Goal: Transaction & Acquisition: Purchase product/service

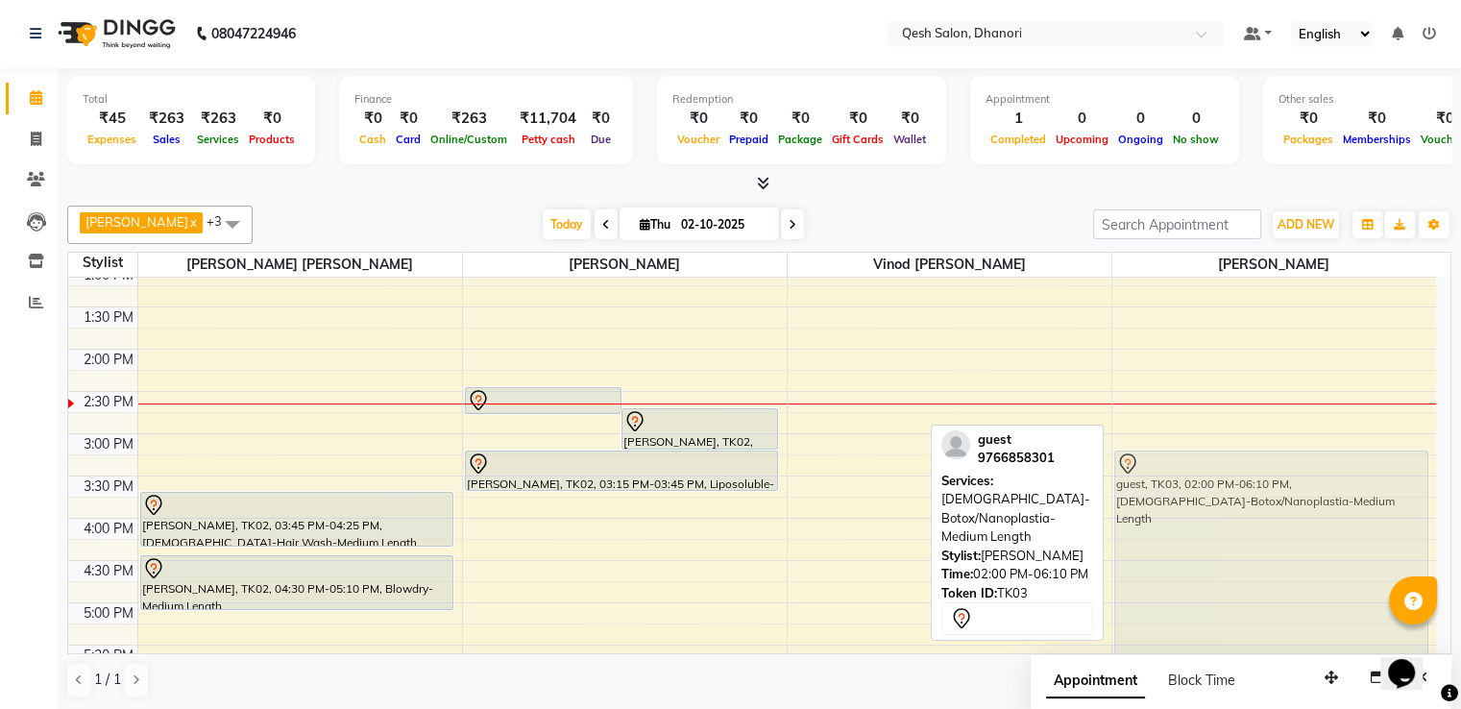
scroll to position [371, 0]
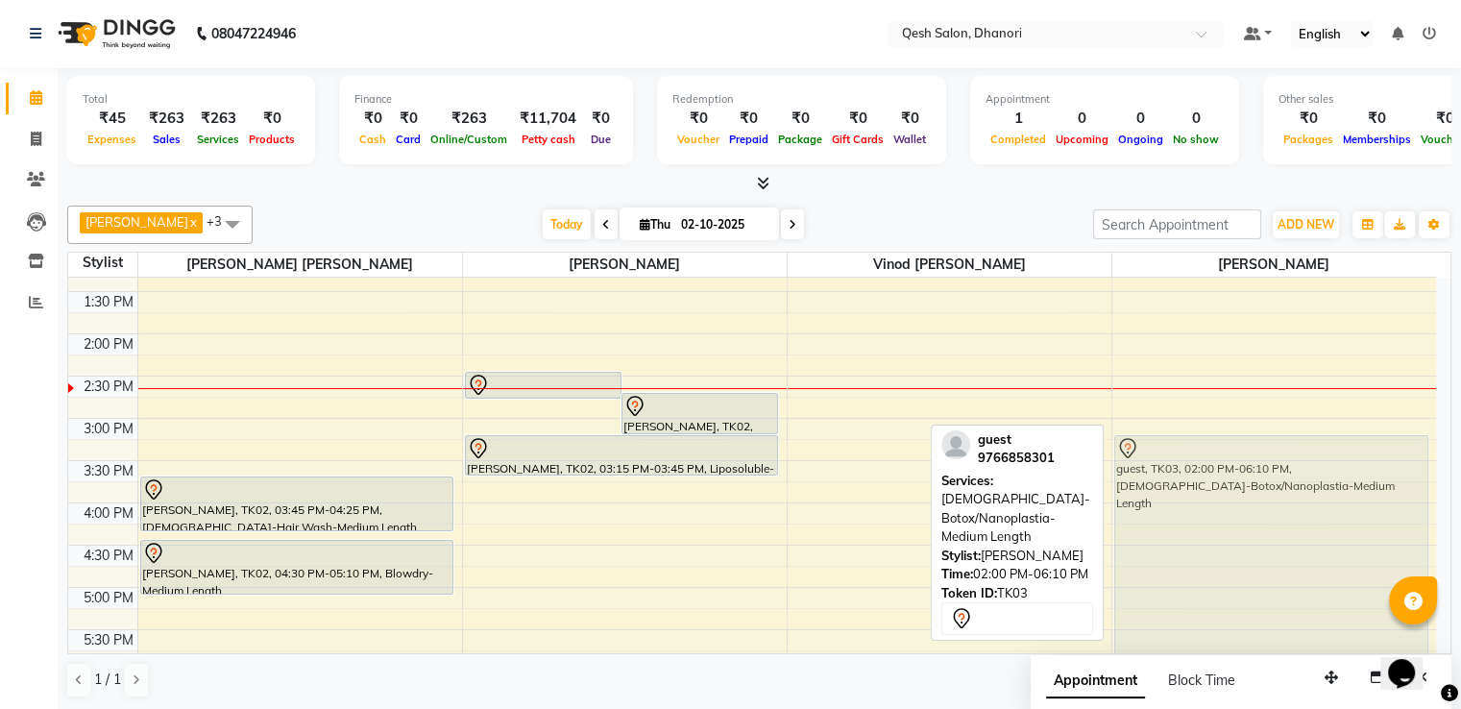
drag, startPoint x: 1279, startPoint y: 573, endPoint x: 1269, endPoint y: 596, distance: 25.4
click at [1269, 618] on div "guest, TK03, 02:00 PM-06:10 PM, [DEMOGRAPHIC_DATA]-Botox/Nanoplastia-Medium Len…" at bounding box center [1274, 502] width 325 height 1182
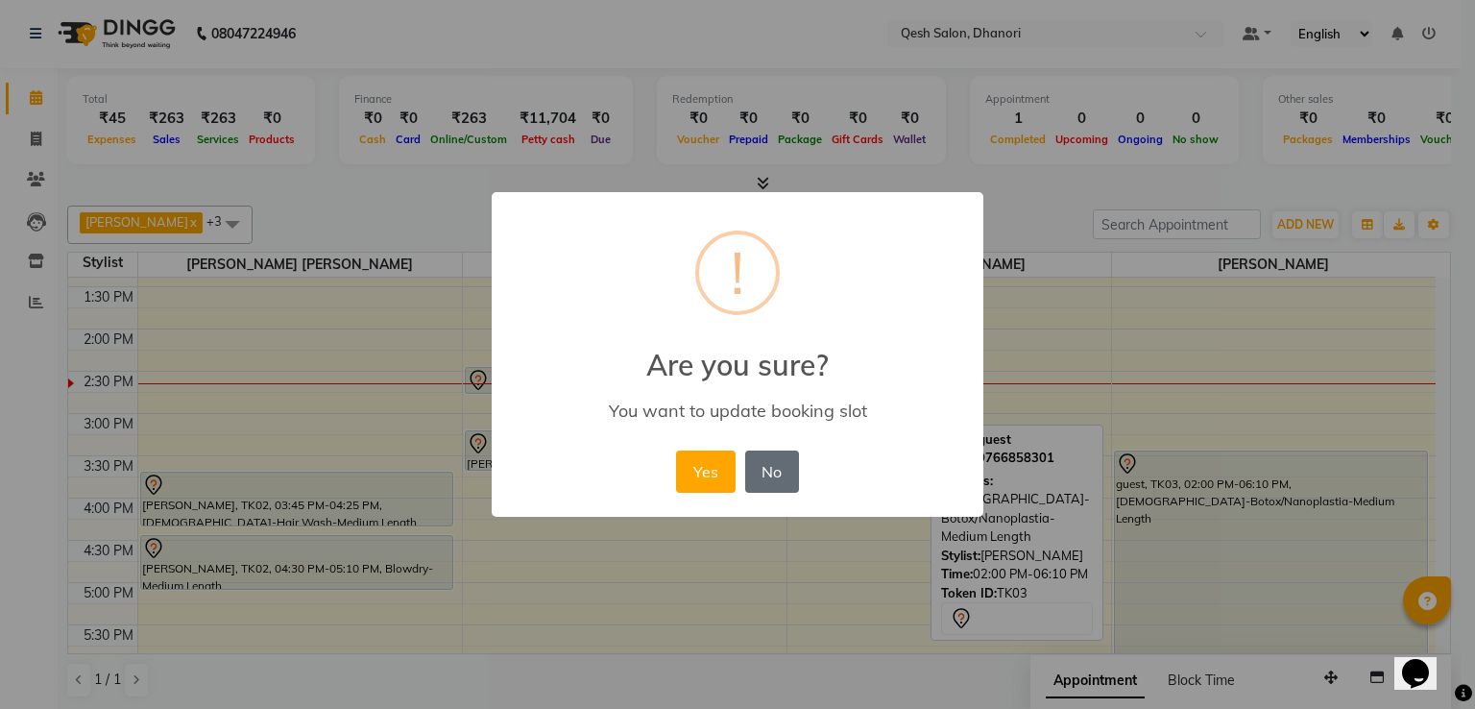
click at [776, 474] on button "No" at bounding box center [772, 471] width 54 height 42
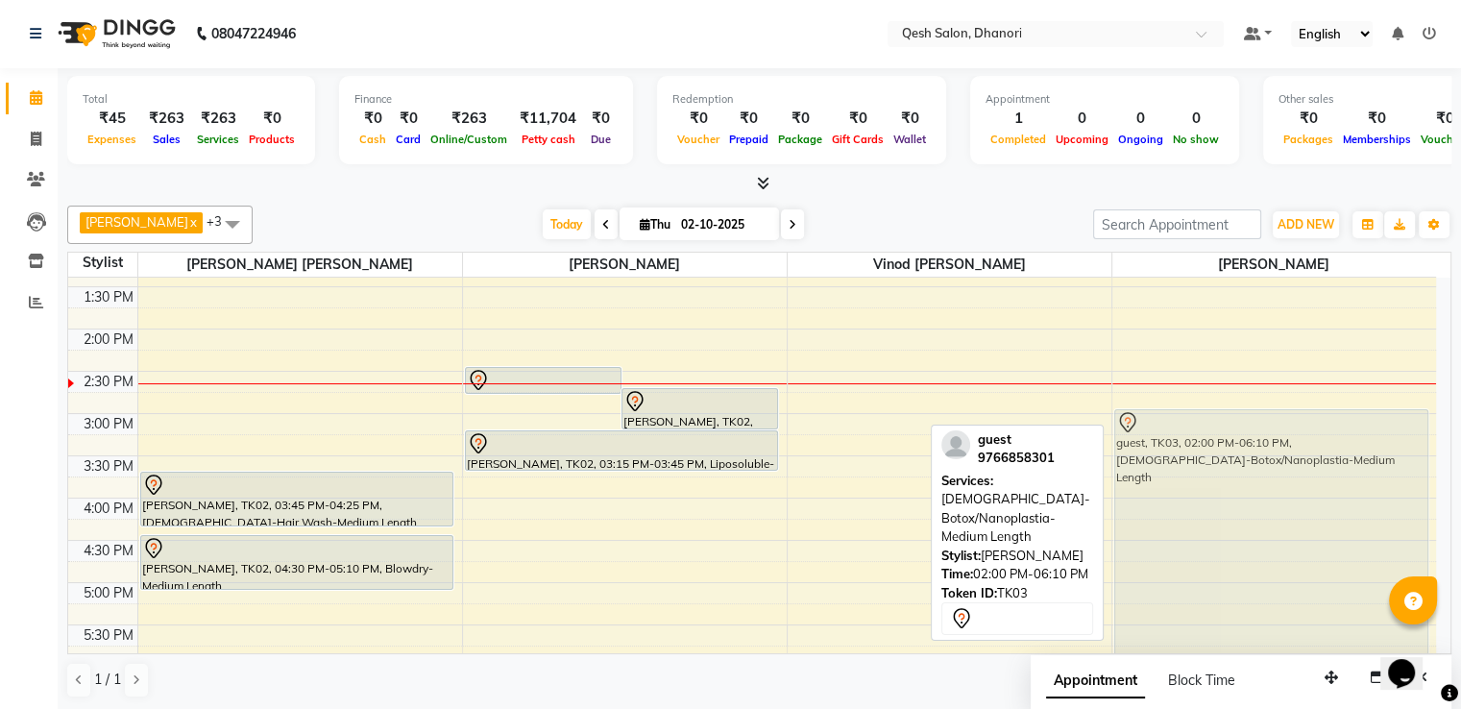
drag, startPoint x: 1228, startPoint y: 442, endPoint x: 1216, endPoint y: 518, distance: 76.9
click at [1216, 518] on div "guest, TK03, 02:00 PM-06:10 PM, [DEMOGRAPHIC_DATA]-Botox/Nanoplastia-Medium Len…" at bounding box center [1274, 498] width 325 height 1182
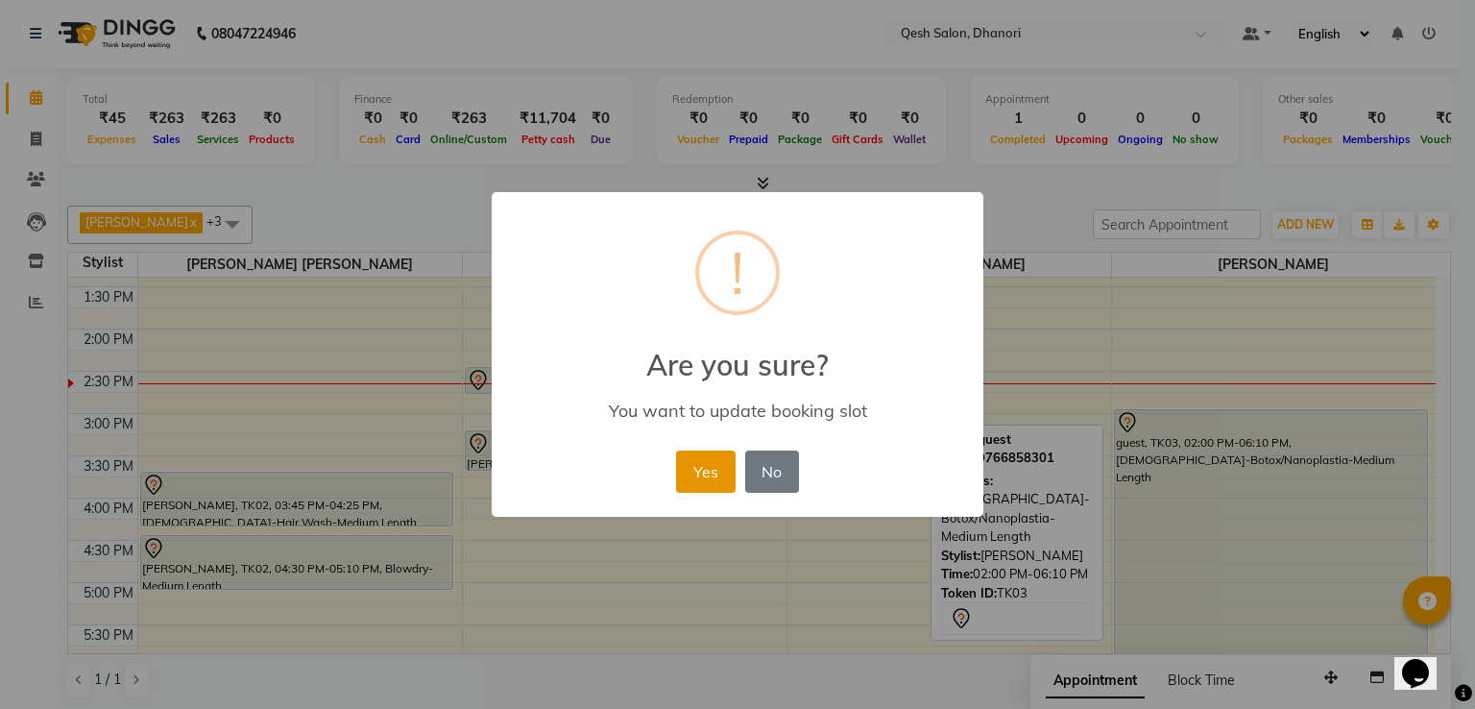
click at [691, 478] on button "Yes" at bounding box center [705, 471] width 59 height 42
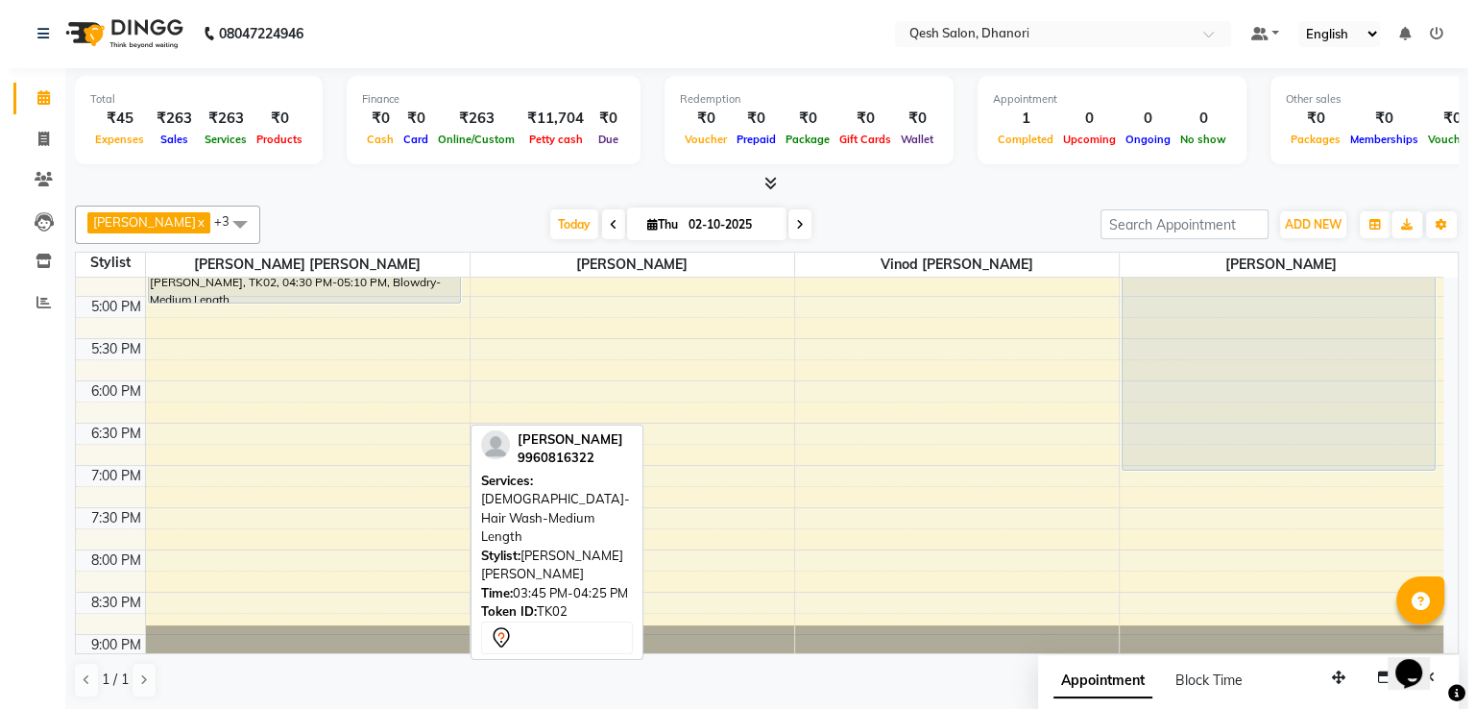
scroll to position [659, 0]
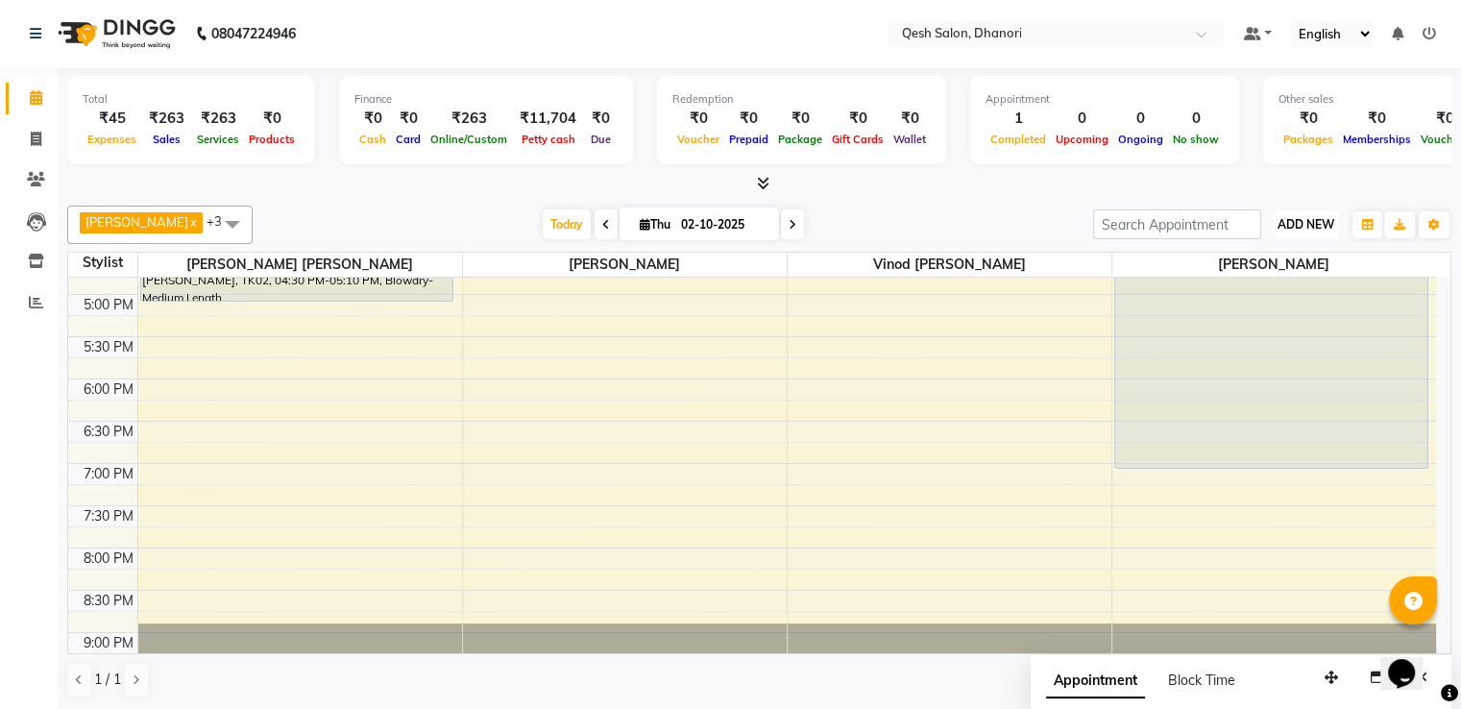
click at [1317, 224] on span "ADD NEW" at bounding box center [1305, 224] width 57 height 14
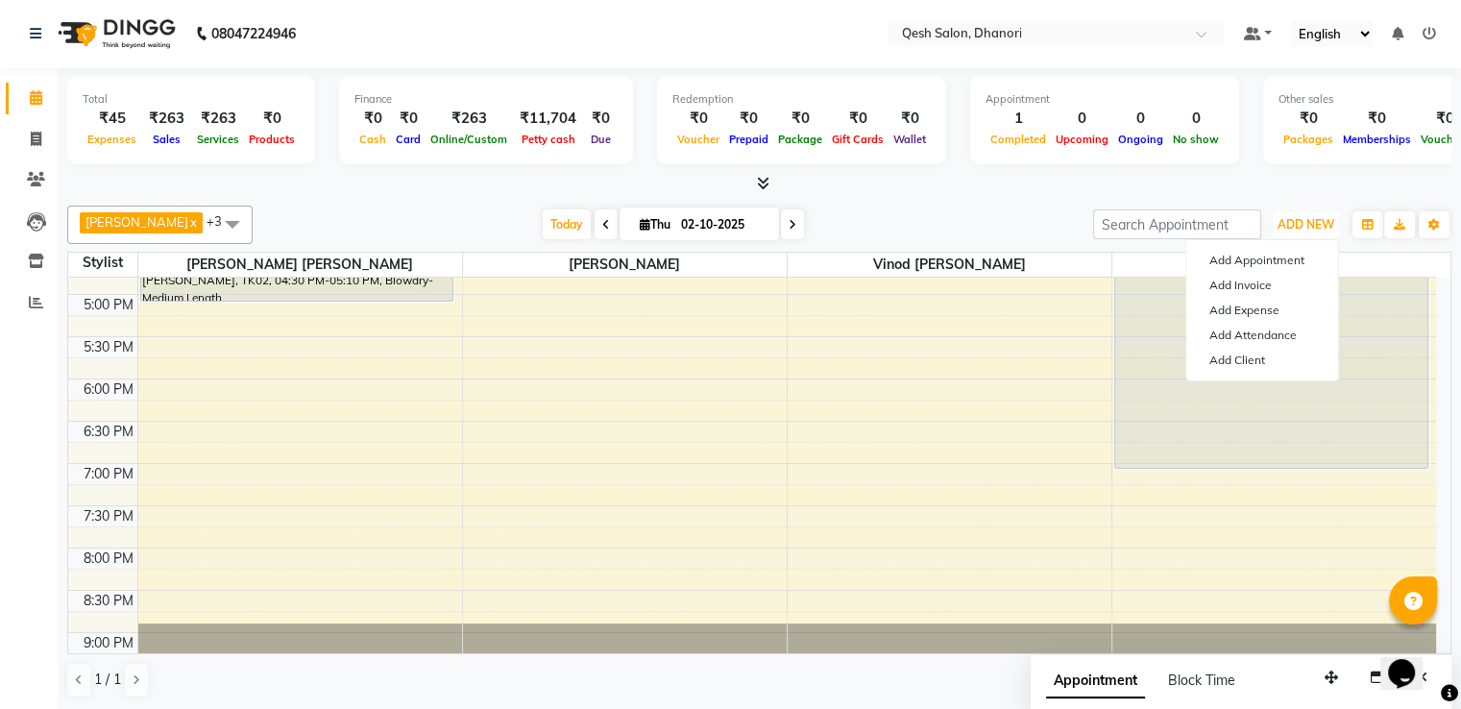
click at [975, 481] on div "9:00 AM 9:30 AM 10:00 AM 10:30 AM 11:00 AM 11:30 AM 12:00 PM 12:30 PM 1:00 PM 1…" at bounding box center [752, 210] width 1368 height 1182
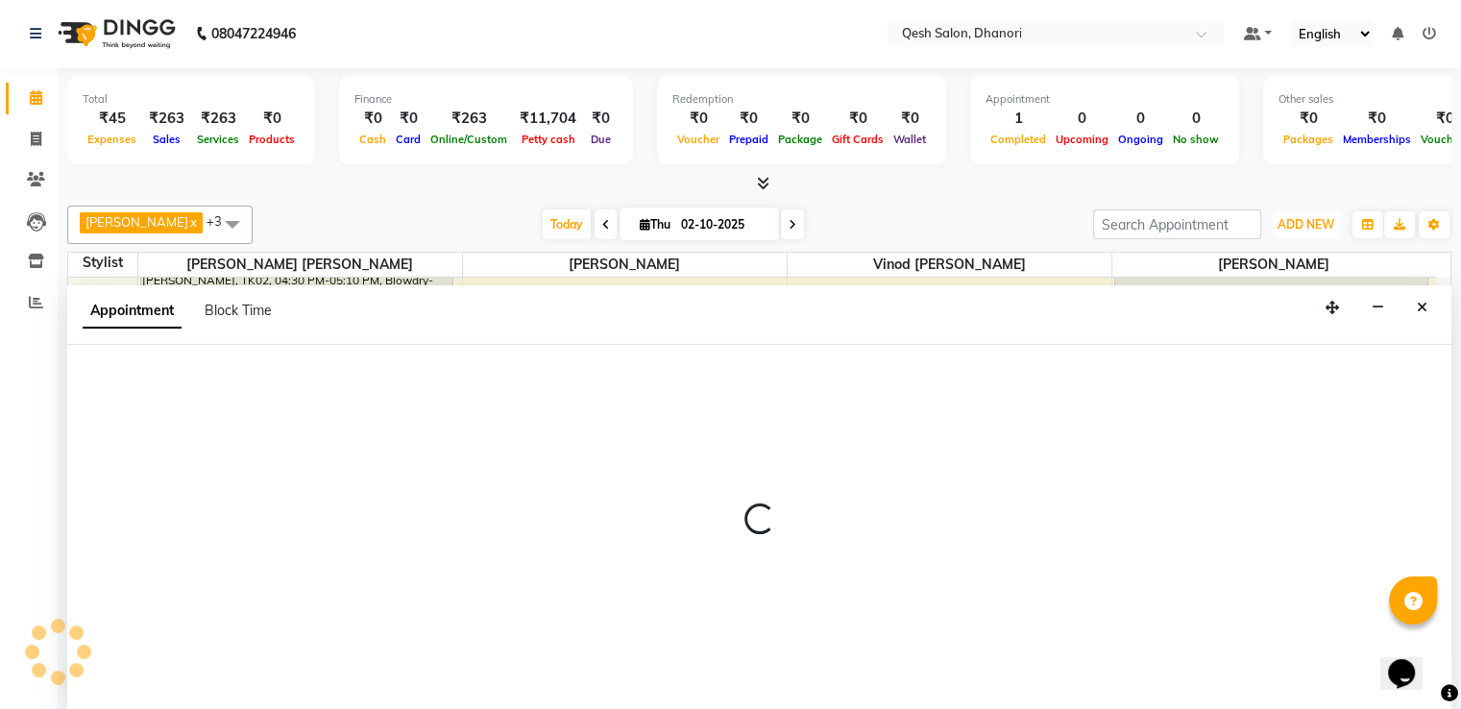
select select "83742"
select select "tentative"
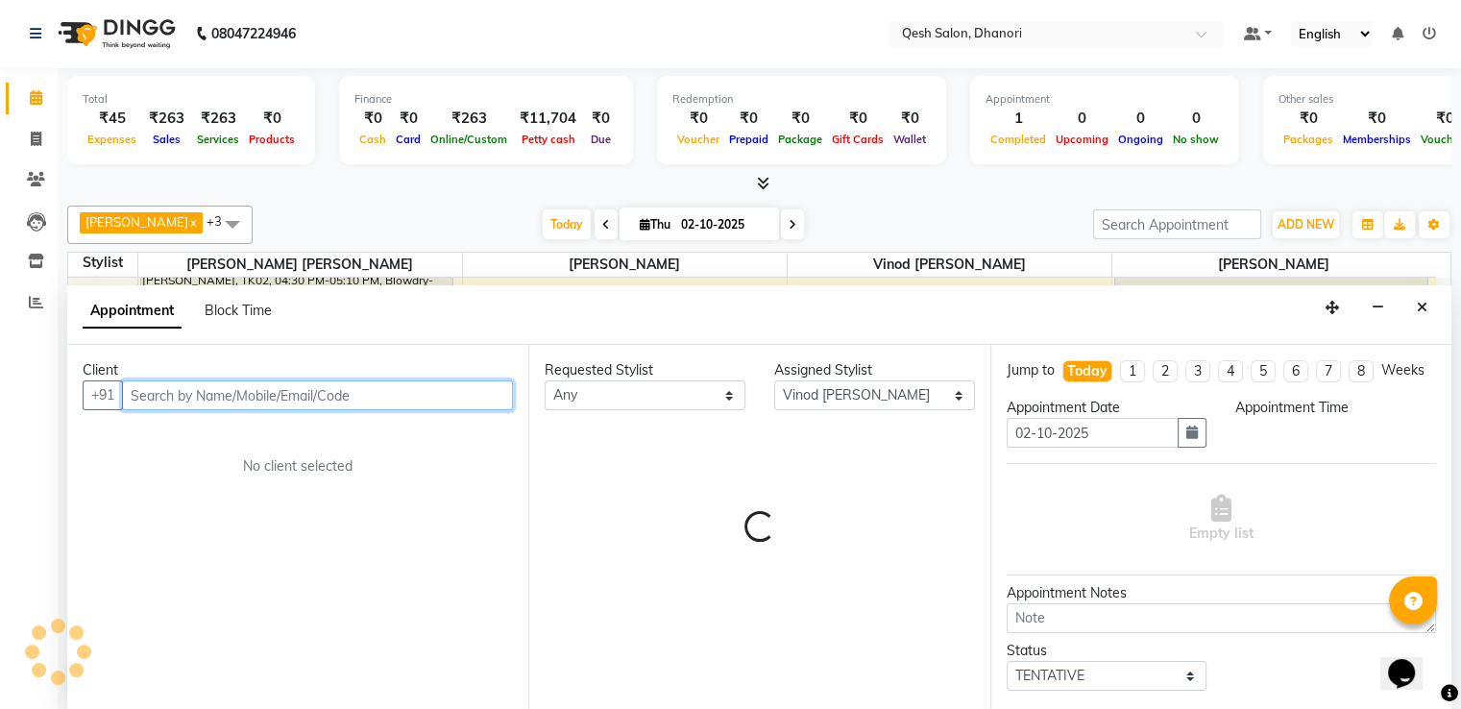
select select "1155"
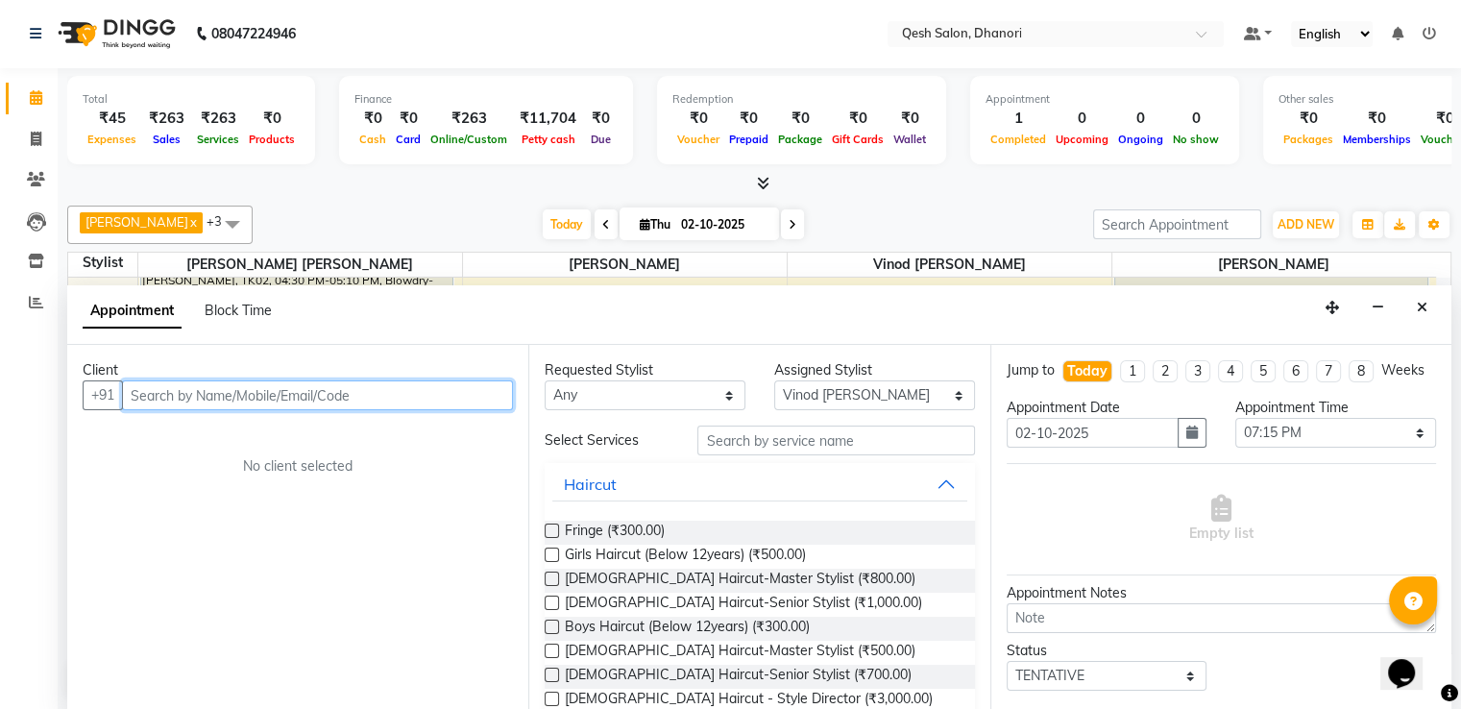
click at [358, 396] on input "text" at bounding box center [317, 395] width 391 height 30
type input "9773006637"
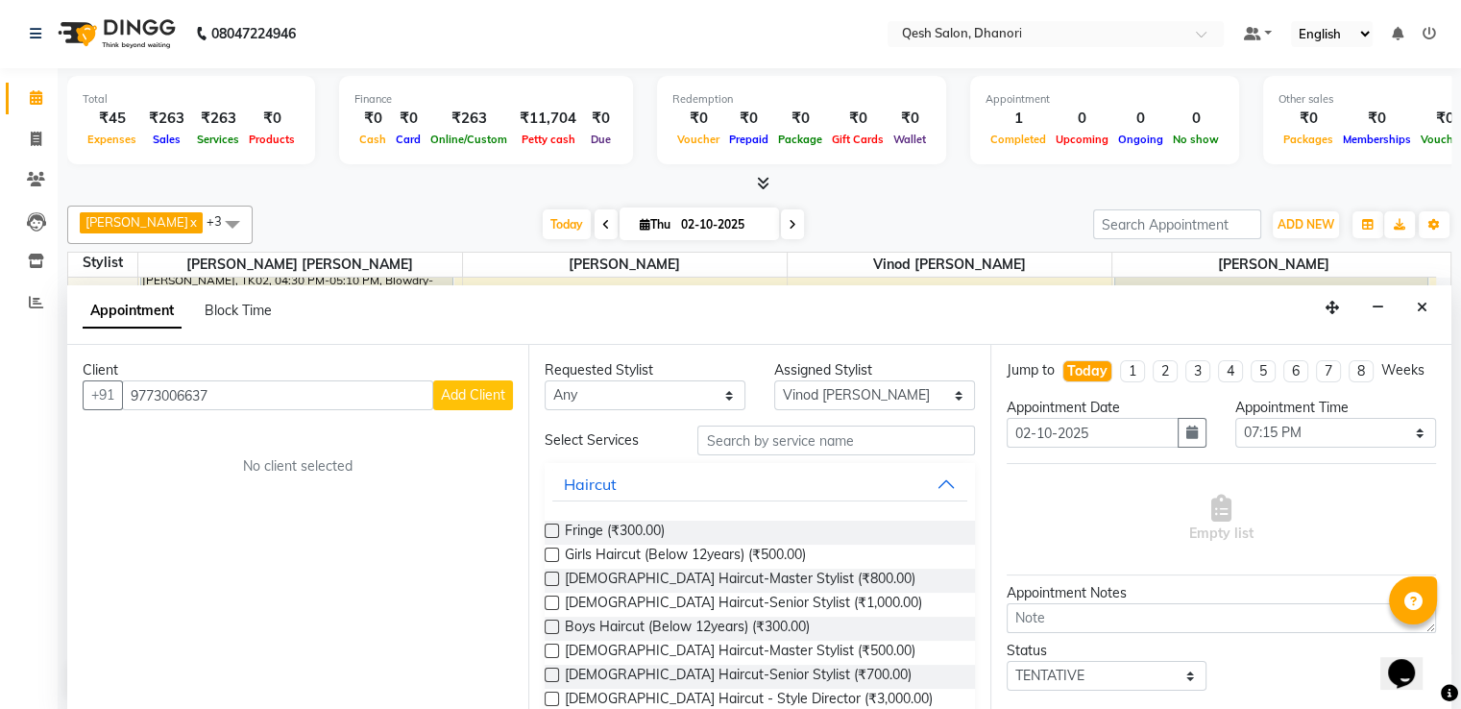
click at [484, 386] on span "Add Client" at bounding box center [473, 394] width 64 height 17
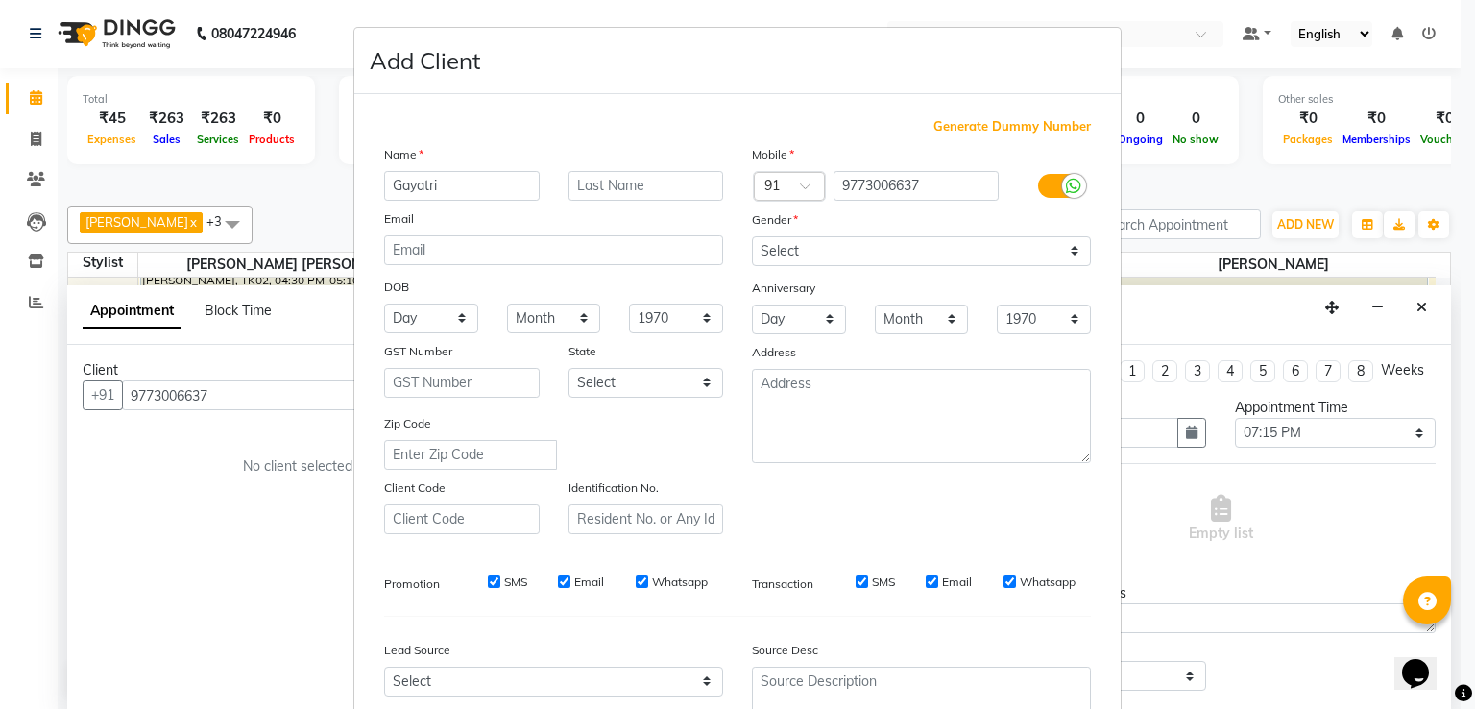
type input "Gayatri"
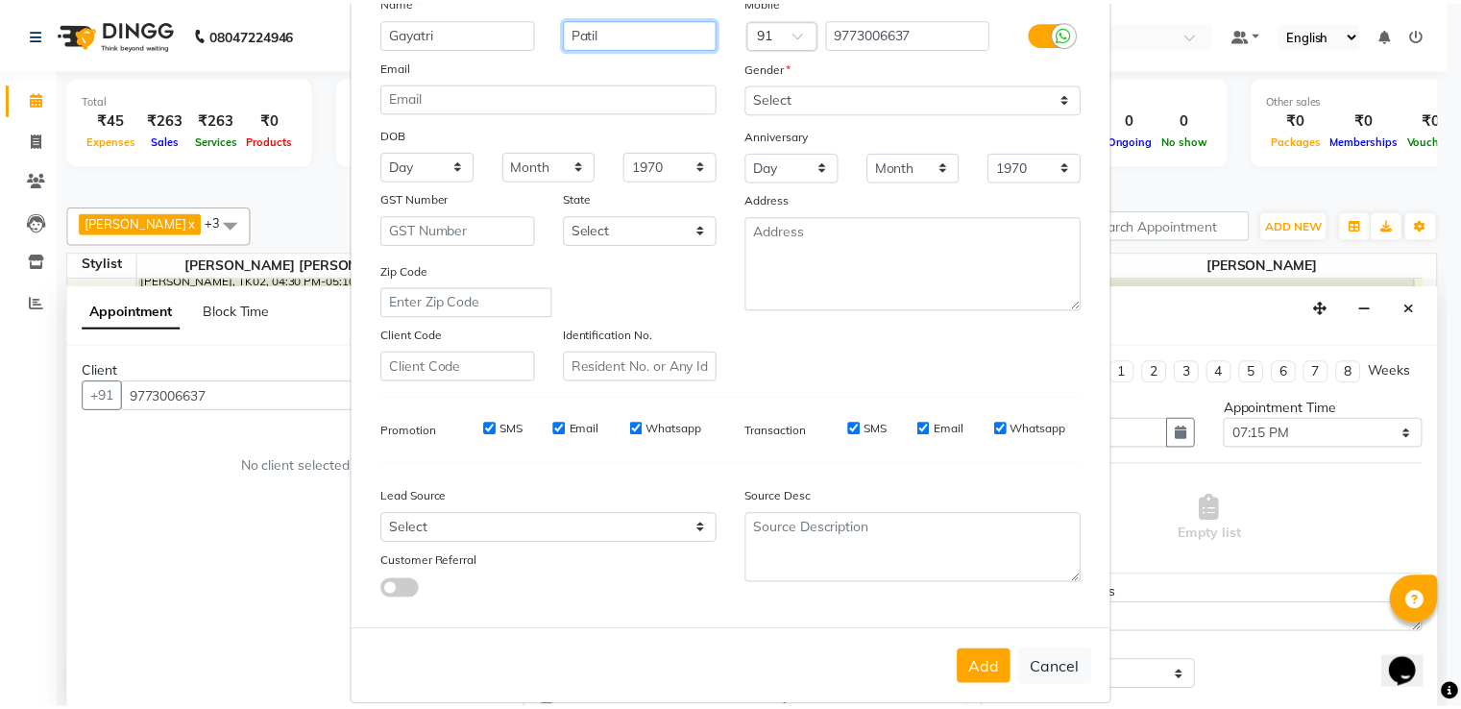
scroll to position [187, 0]
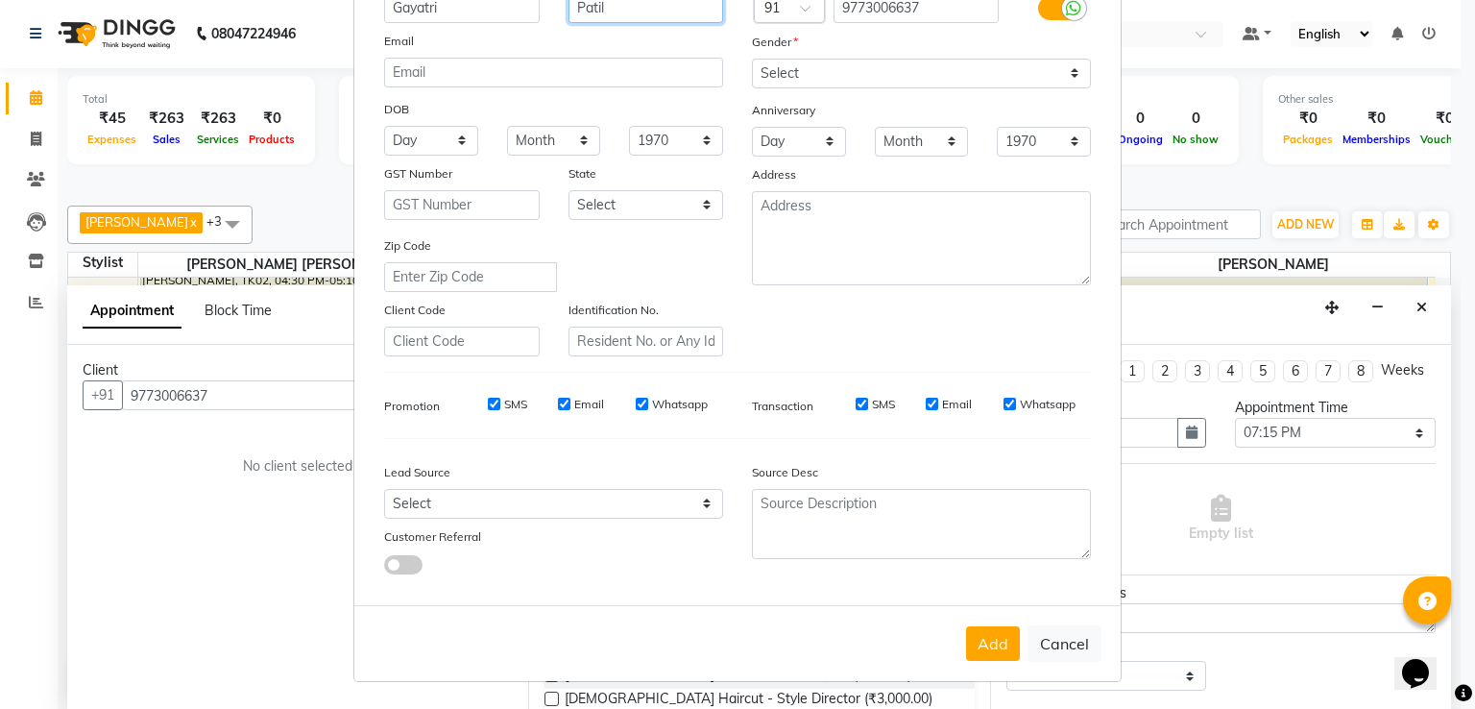
type input "Patil"
click at [882, 72] on select "Select [DEMOGRAPHIC_DATA] [DEMOGRAPHIC_DATA] Other Prefer Not To Say" at bounding box center [921, 74] width 339 height 30
select select "[DEMOGRAPHIC_DATA]"
click at [752, 59] on select "Select [DEMOGRAPHIC_DATA] [DEMOGRAPHIC_DATA] Other Prefer Not To Say" at bounding box center [921, 74] width 339 height 30
click at [478, 498] on select "Select Walk-in Referral Internet Friend Word of Mouth Advertisement Facebook Ju…" at bounding box center [553, 504] width 339 height 30
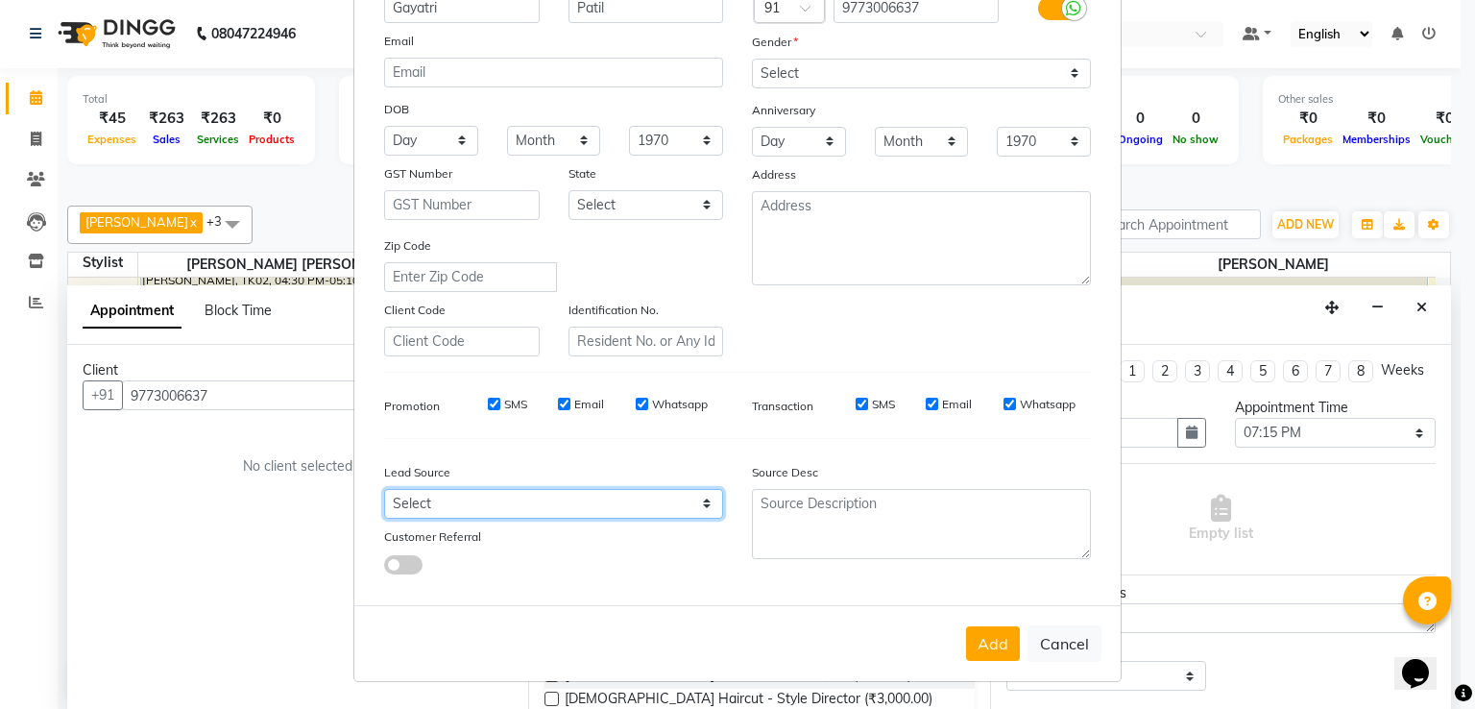
select select "51694"
click at [384, 489] on select "Select Walk-in Referral Internet Friend Word of Mouth Advertisement Facebook Ju…" at bounding box center [553, 504] width 339 height 30
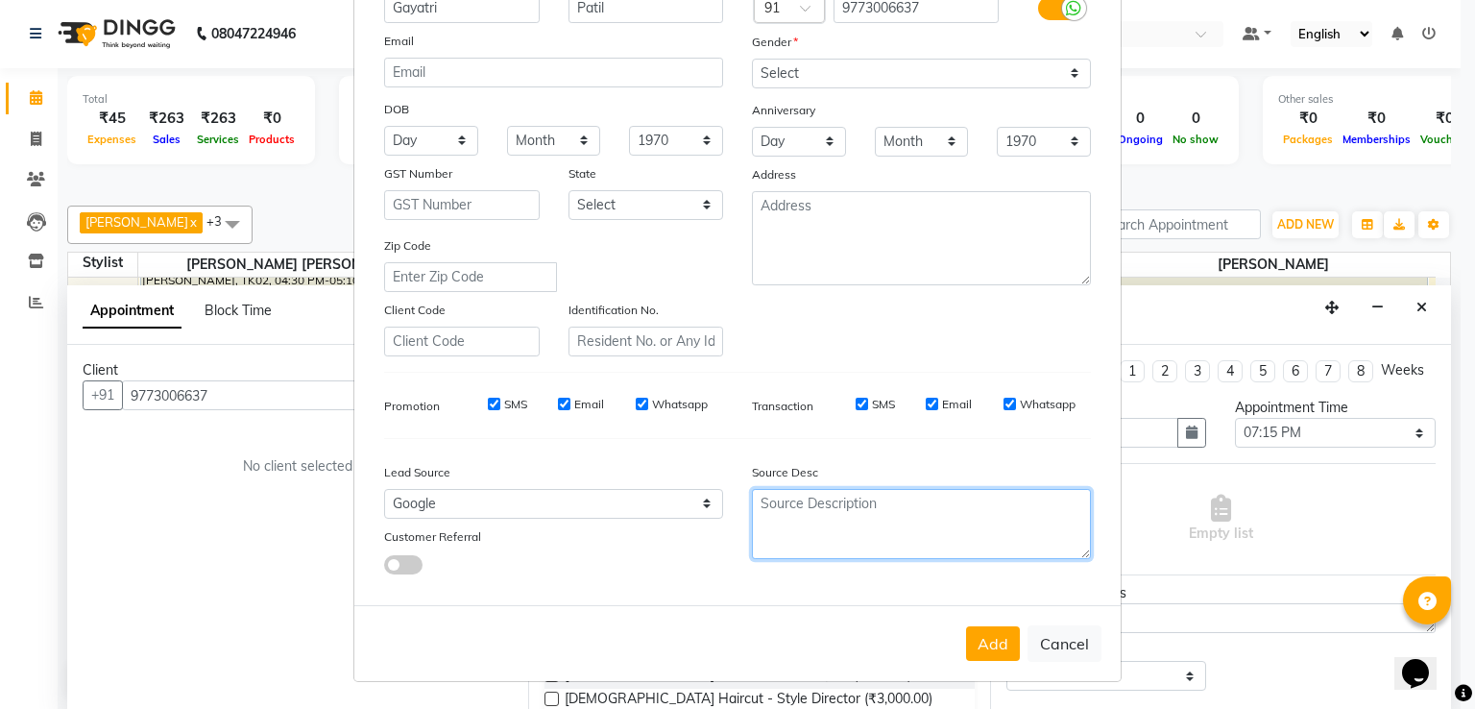
drag, startPoint x: 799, startPoint y: 539, endPoint x: 871, endPoint y: 535, distance: 72.1
click at [810, 543] on textarea at bounding box center [921, 524] width 339 height 70
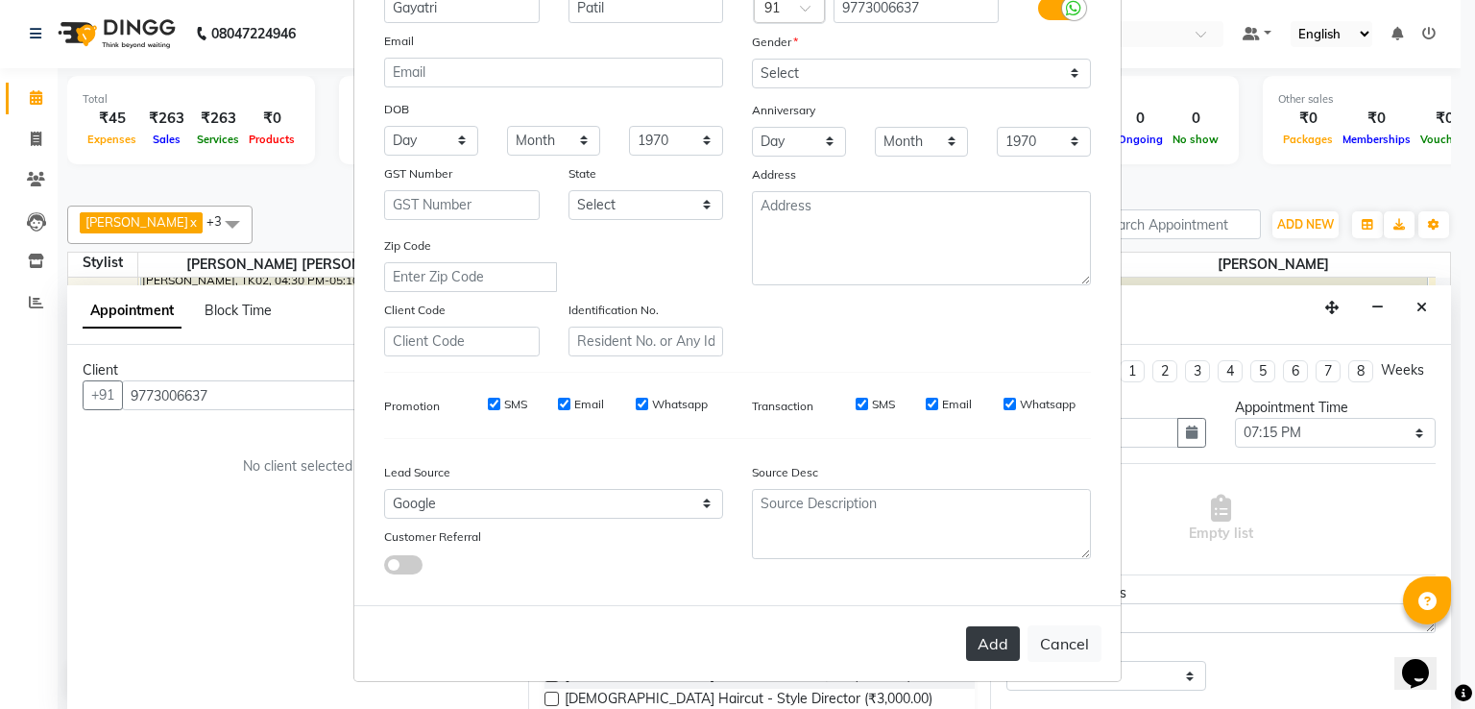
click at [1001, 640] on button "Add" at bounding box center [993, 643] width 54 height 35
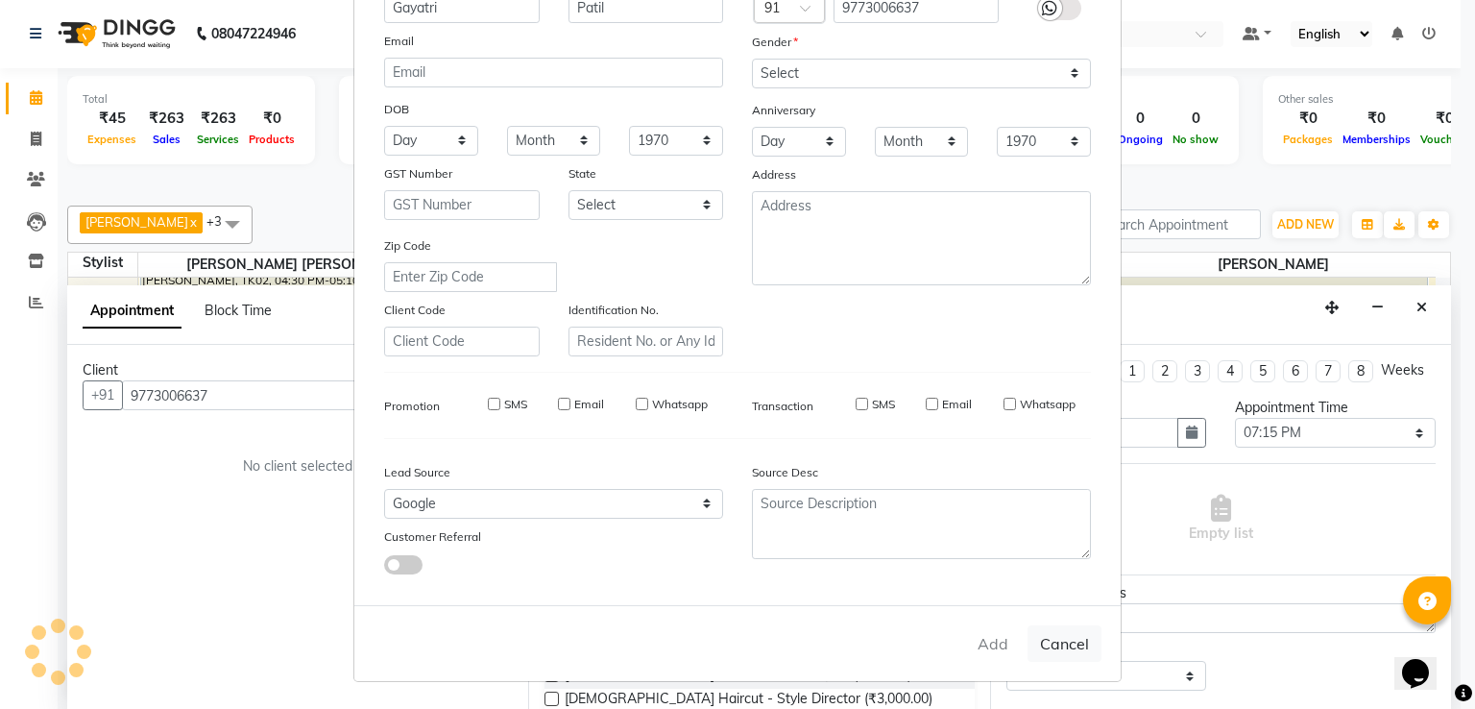
type input "97******37"
select select
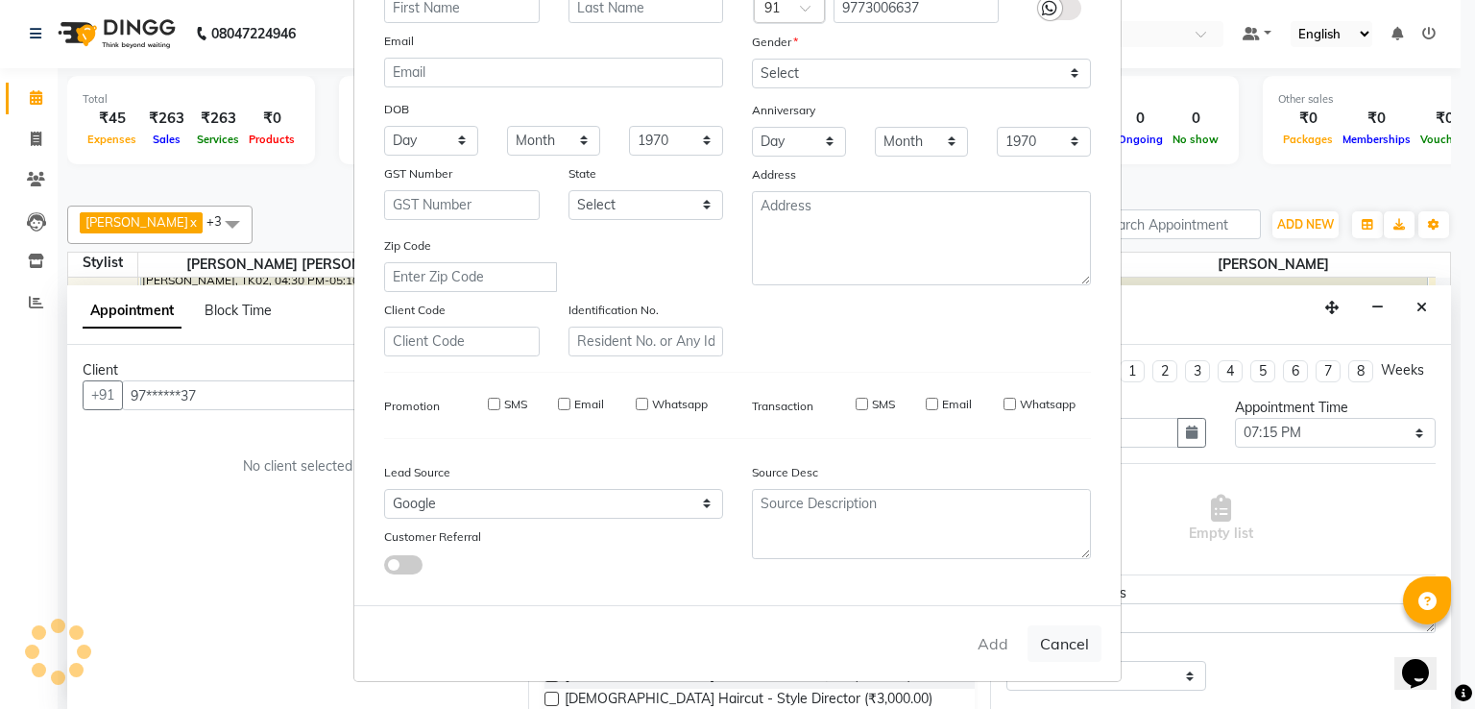
select select
checkbox input "false"
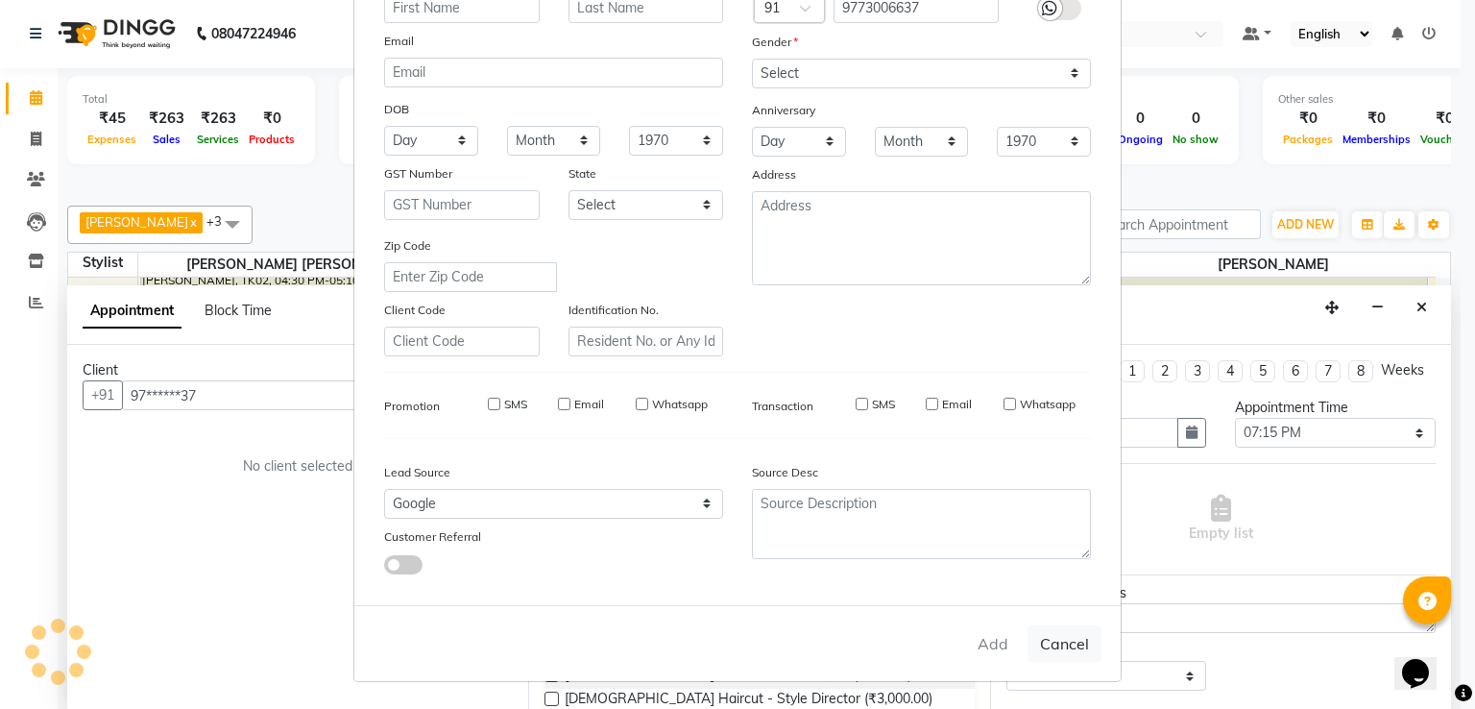
checkbox input "false"
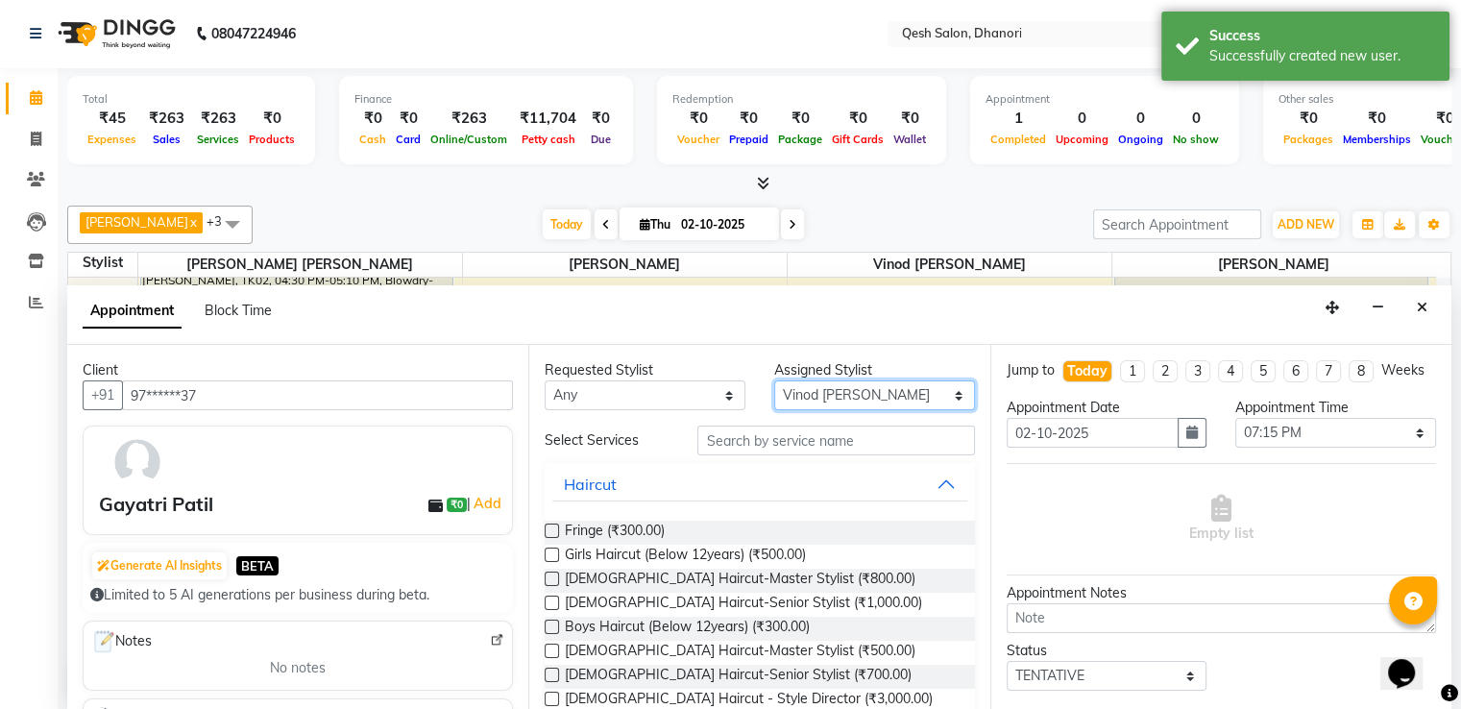
click at [822, 395] on select "Select Gagandeep Arora Harry Siril Anthony Salon Sunil Kisan Wani Vanita Kamble…" at bounding box center [874, 395] width 201 height 30
click at [774, 380] on select "Select Gagandeep Arora Harry Siril Anthony Salon Sunil Kisan Wani Vanita Kamble…" at bounding box center [874, 395] width 201 height 30
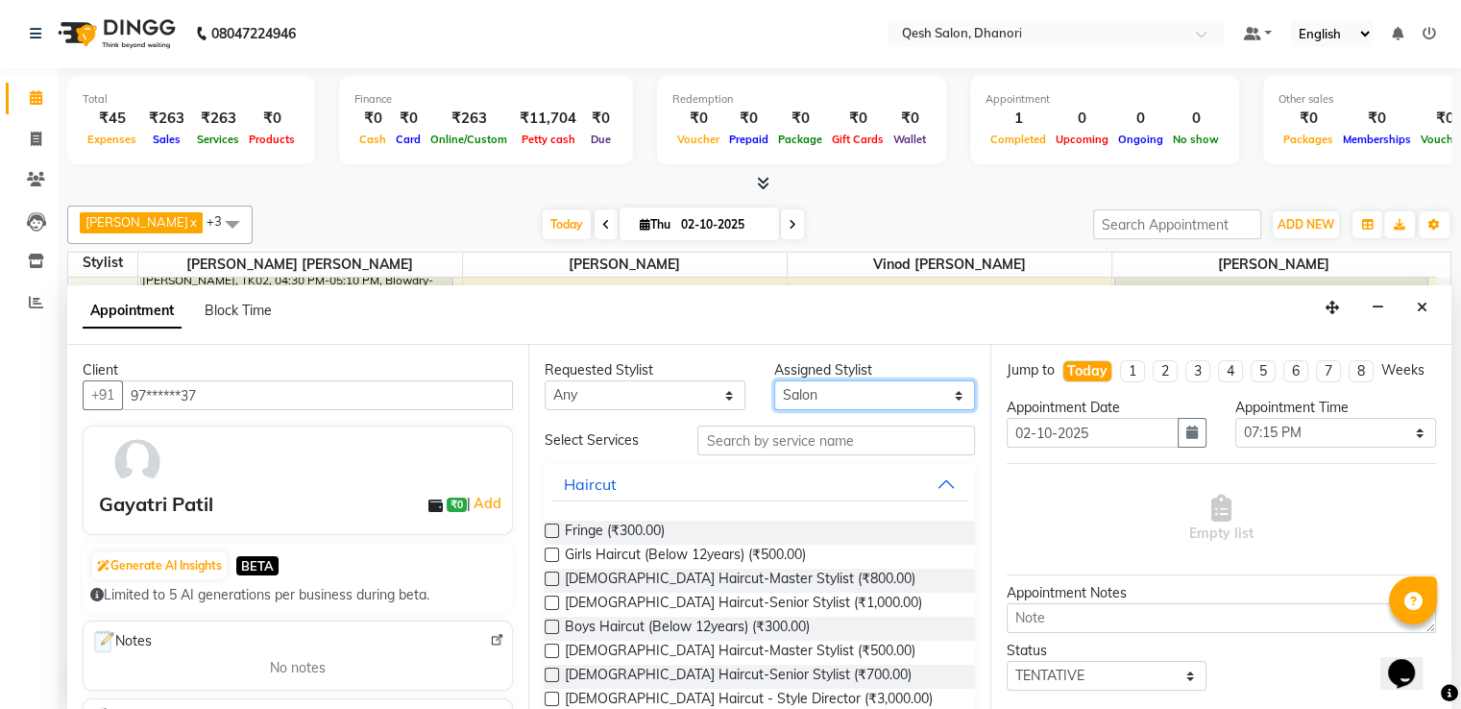
click at [851, 395] on select "Select Gagandeep Arora Harry Siril Anthony Salon Sunil Kisan Wani Vanita Kamble…" at bounding box center [874, 395] width 201 height 30
select select "83667"
click at [774, 380] on select "Select Gagandeep Arora Harry Siril Anthony Salon Sunil Kisan Wani Vanita Kamble…" at bounding box center [874, 395] width 201 height 30
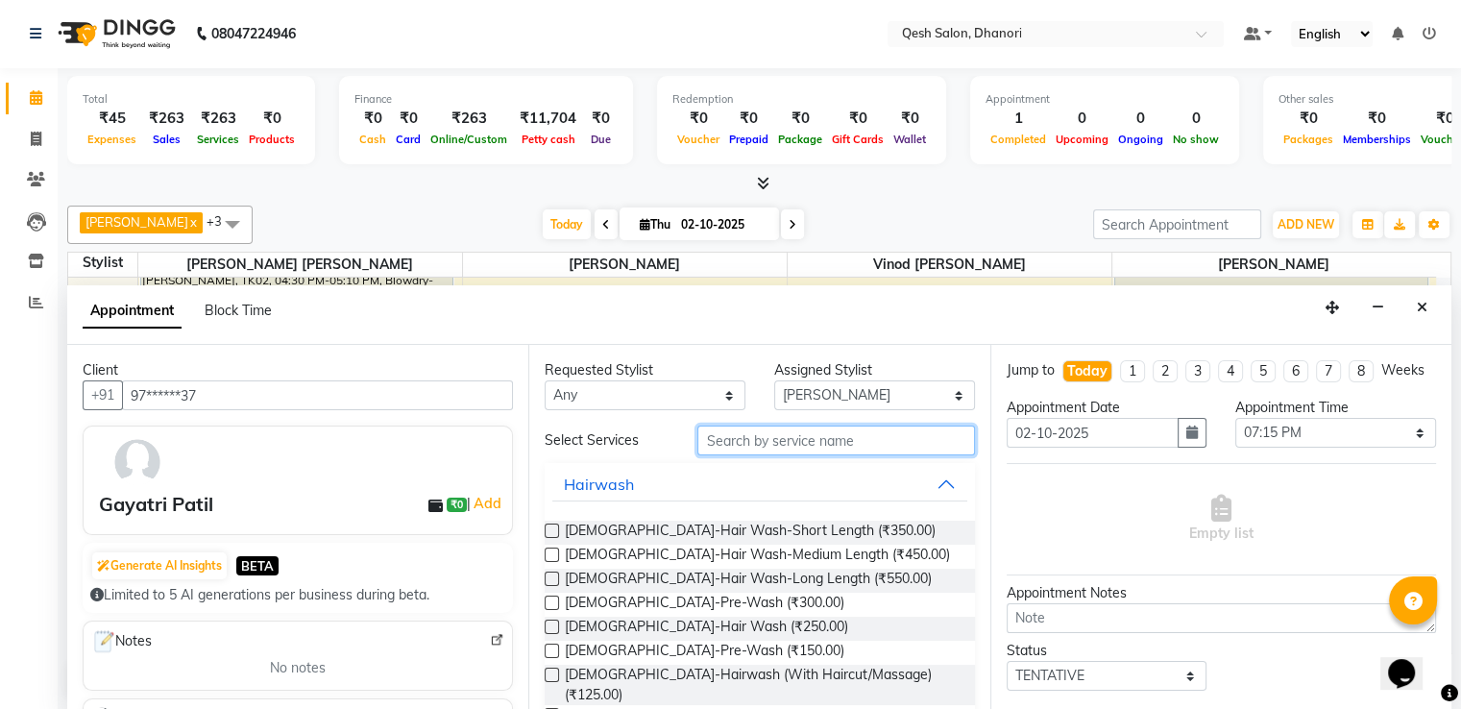
click at [794, 445] on input "text" at bounding box center [835, 440] width 277 height 30
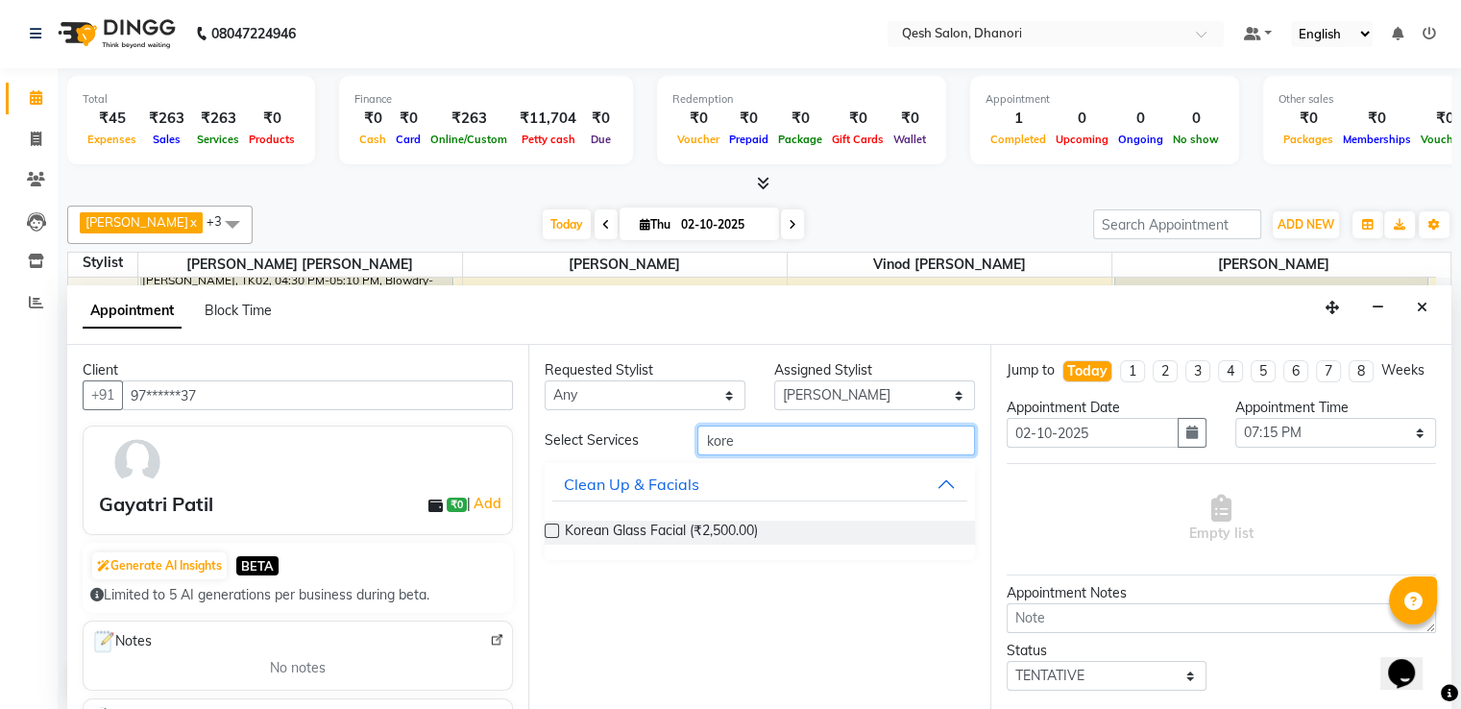
type input "kore"
click at [549, 529] on label at bounding box center [552, 530] width 14 height 14
click at [549, 529] on input "checkbox" at bounding box center [551, 532] width 12 height 12
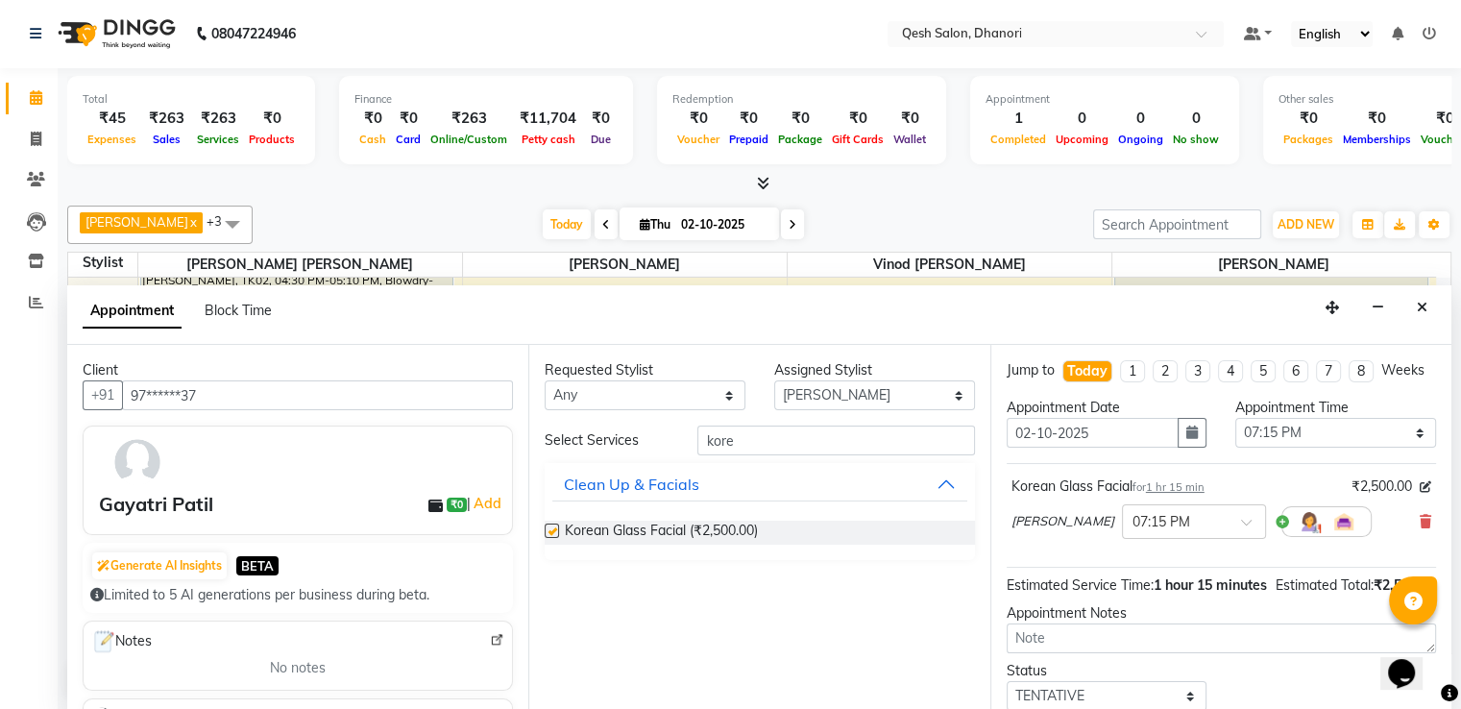
checkbox input "false"
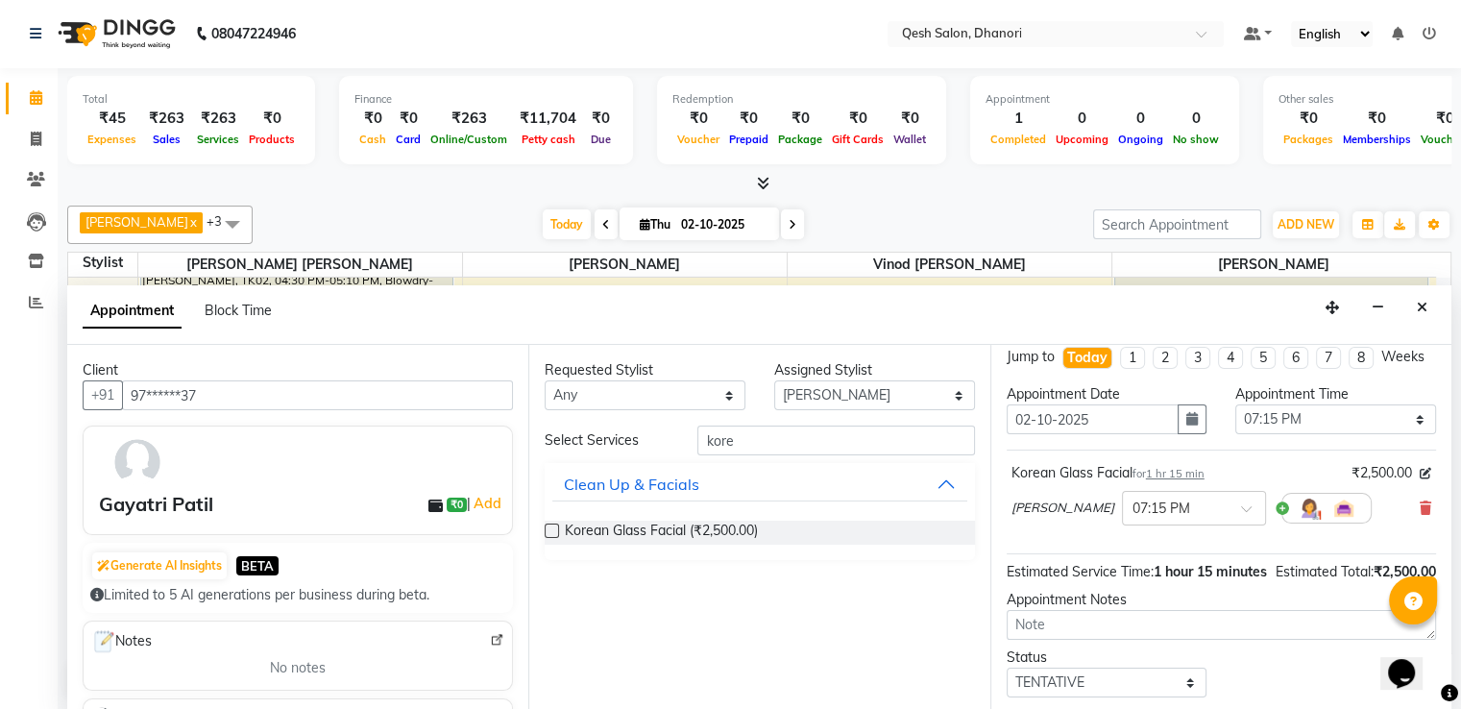
scroll to position [0, 0]
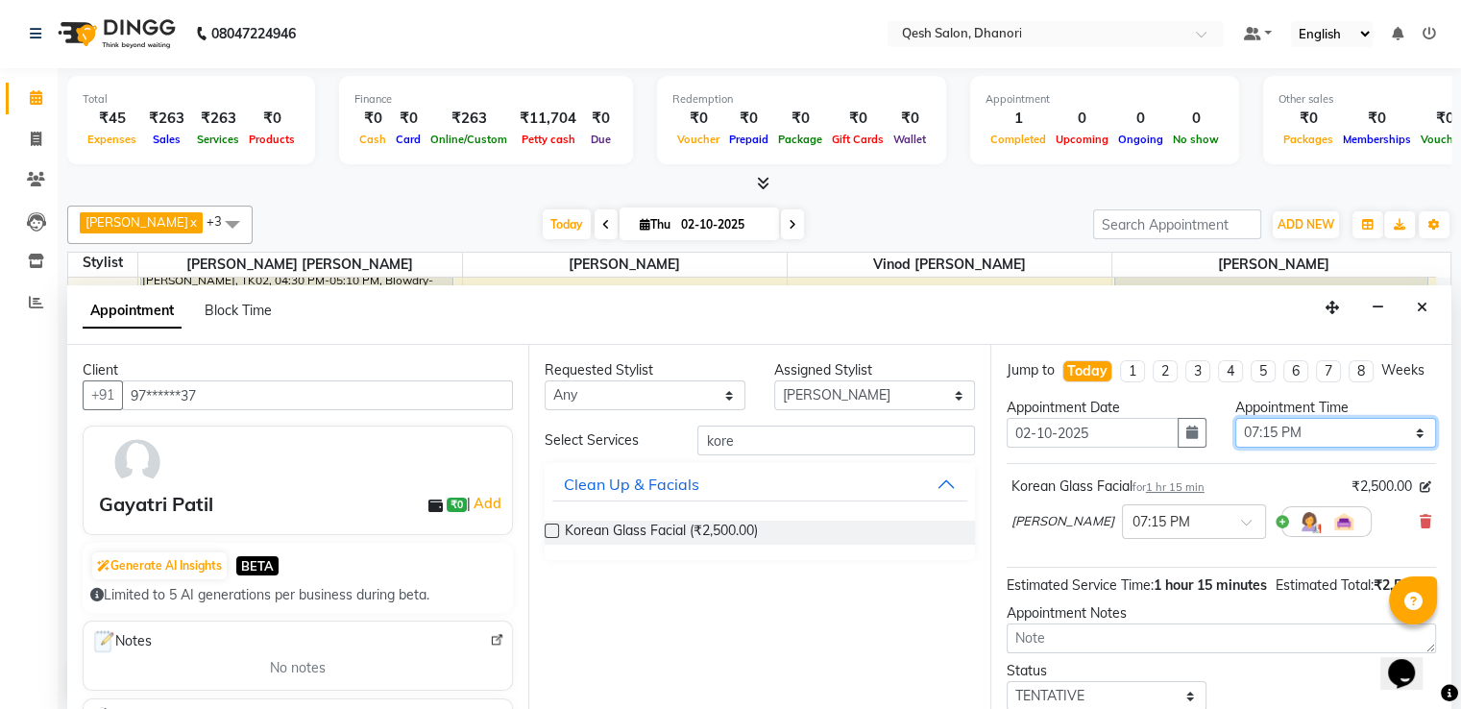
click at [1241, 448] on select "Select 10:00 AM 10:15 AM 10:30 AM 10:45 AM 11:00 AM 11:15 AM 11:30 AM 11:45 AM …" at bounding box center [1335, 433] width 201 height 30
select select "1050"
click at [1235, 433] on select "Select 10:00 AM 10:15 AM 10:30 AM 10:45 AM 11:00 AM 11:15 AM 11:30 AM 11:45 AM …" at bounding box center [1335, 433] width 201 height 30
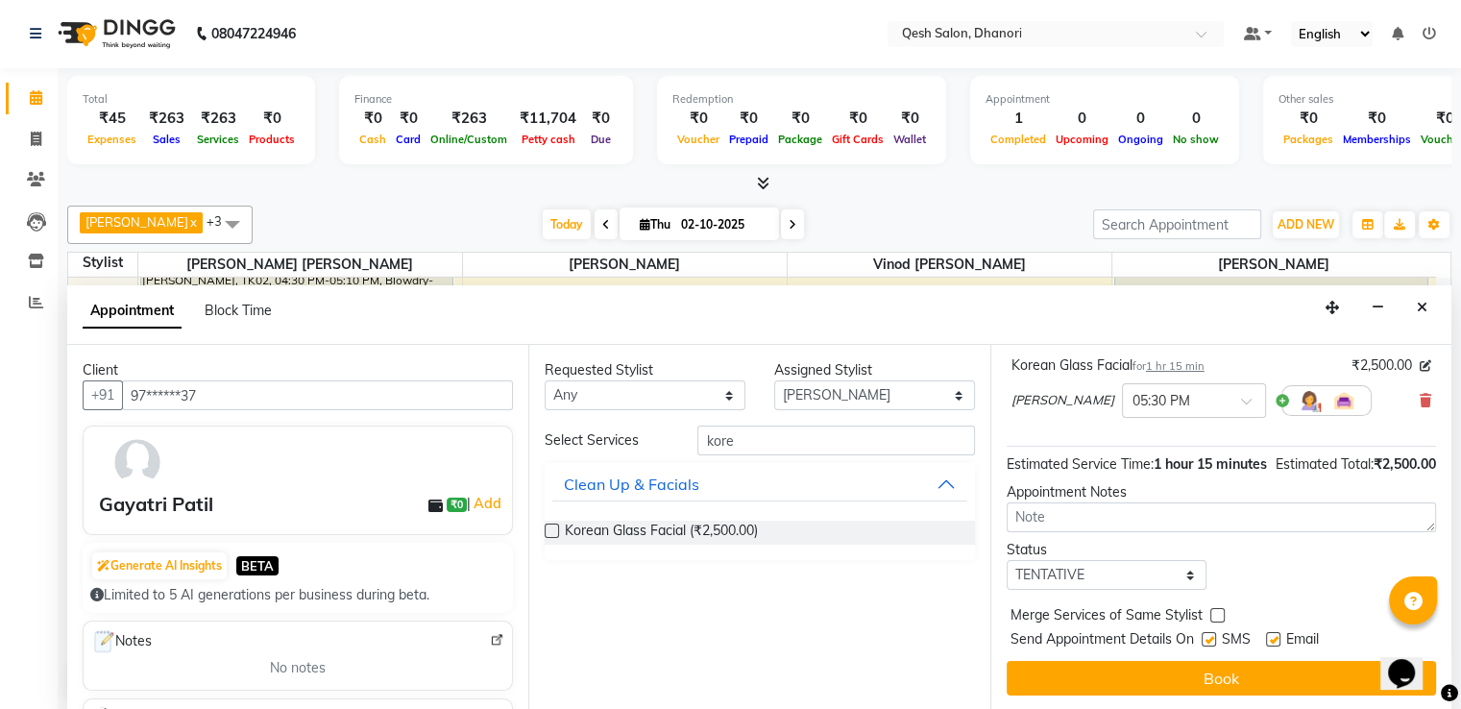
scroll to position [158, 0]
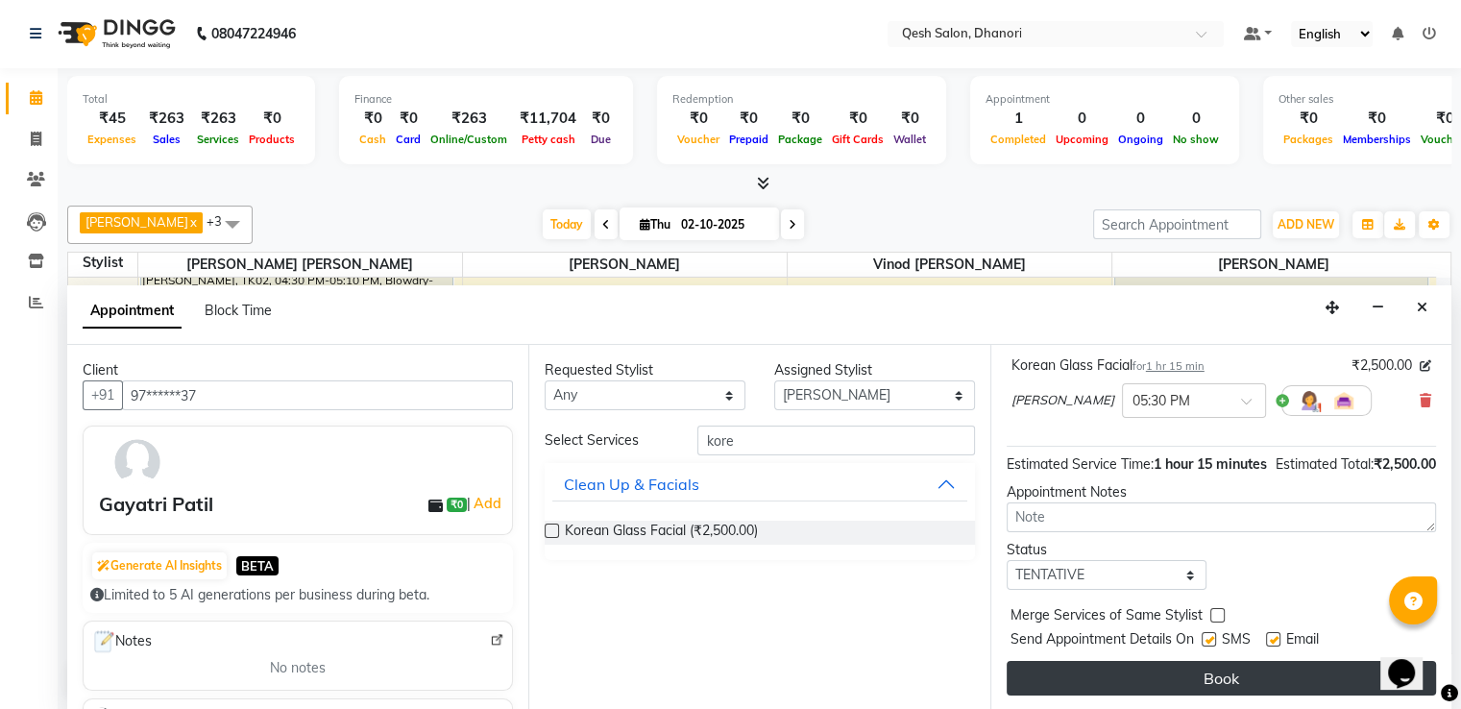
click at [1220, 679] on button "Book" at bounding box center [1221, 678] width 429 height 35
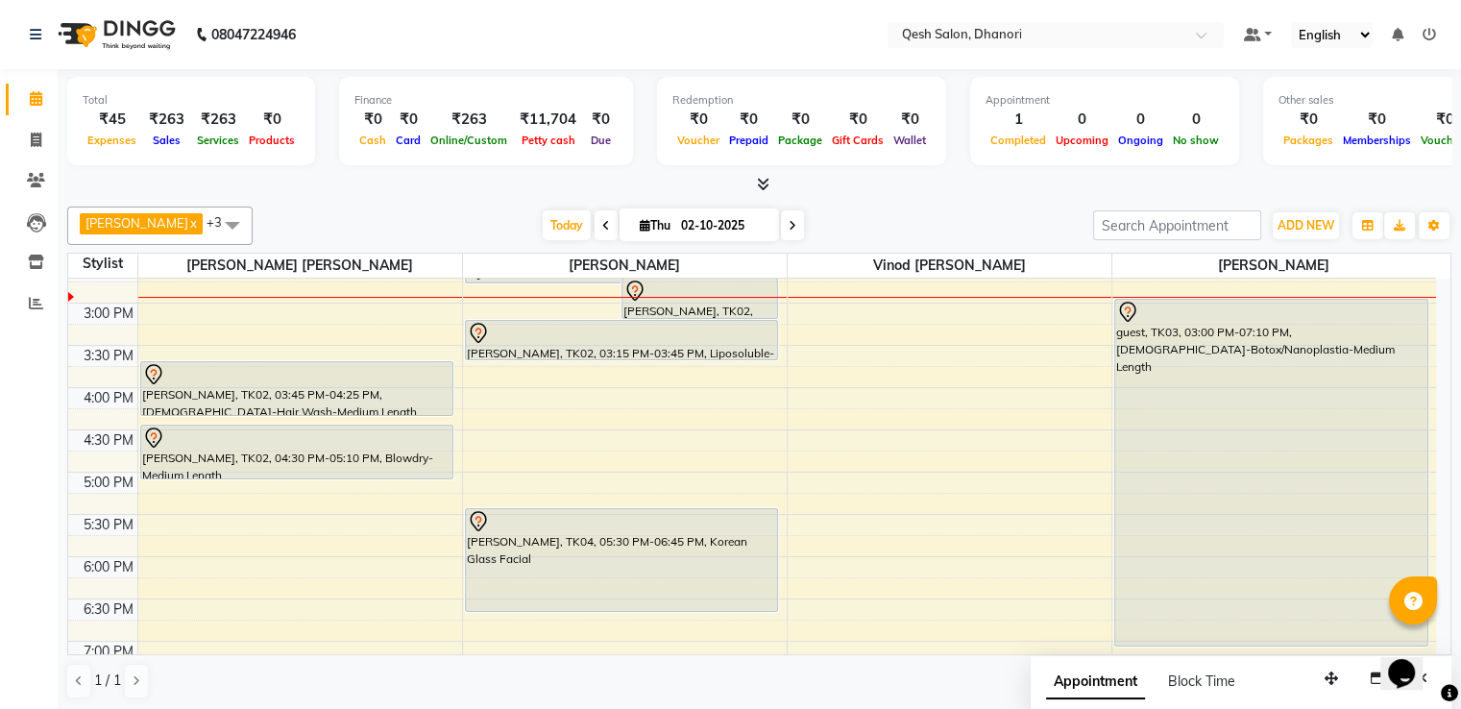
scroll to position [371, 0]
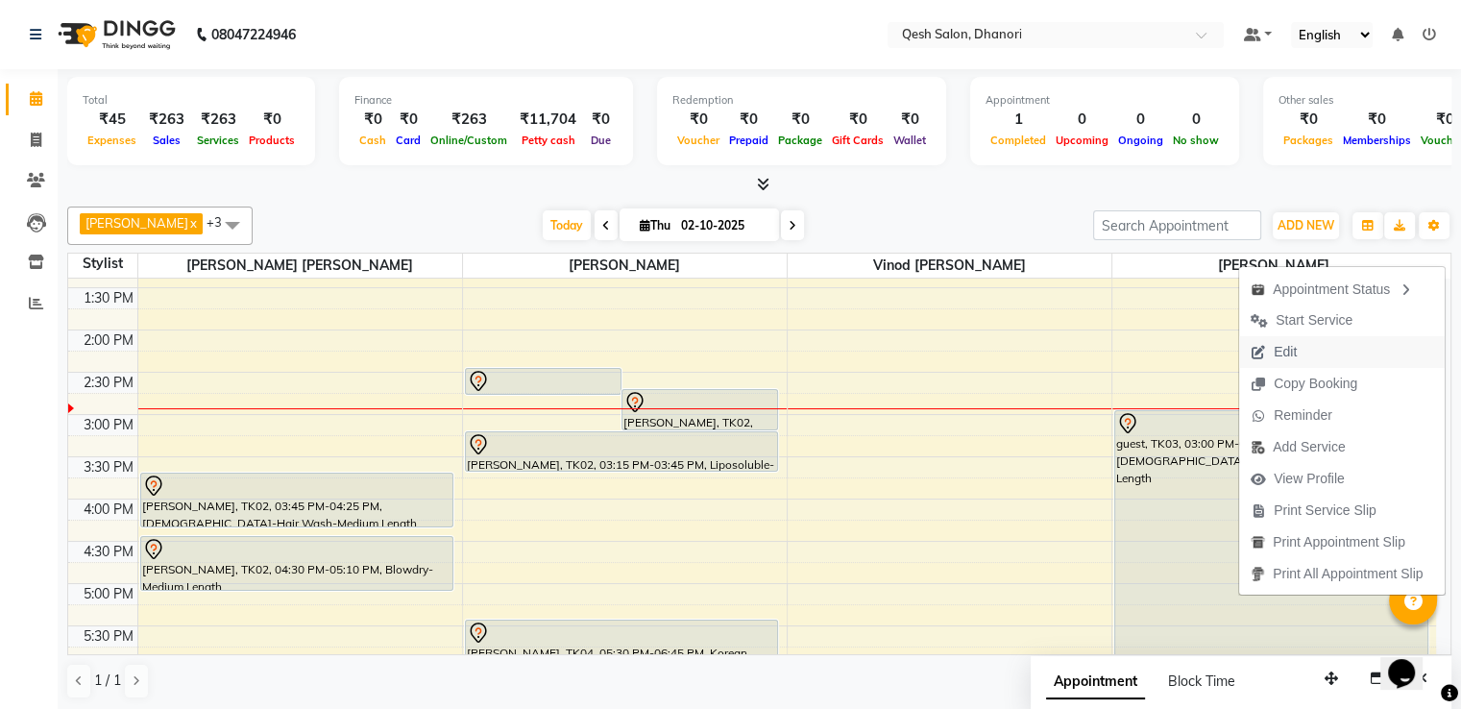
click at [1298, 352] on span "Edit" at bounding box center [1273, 352] width 69 height 32
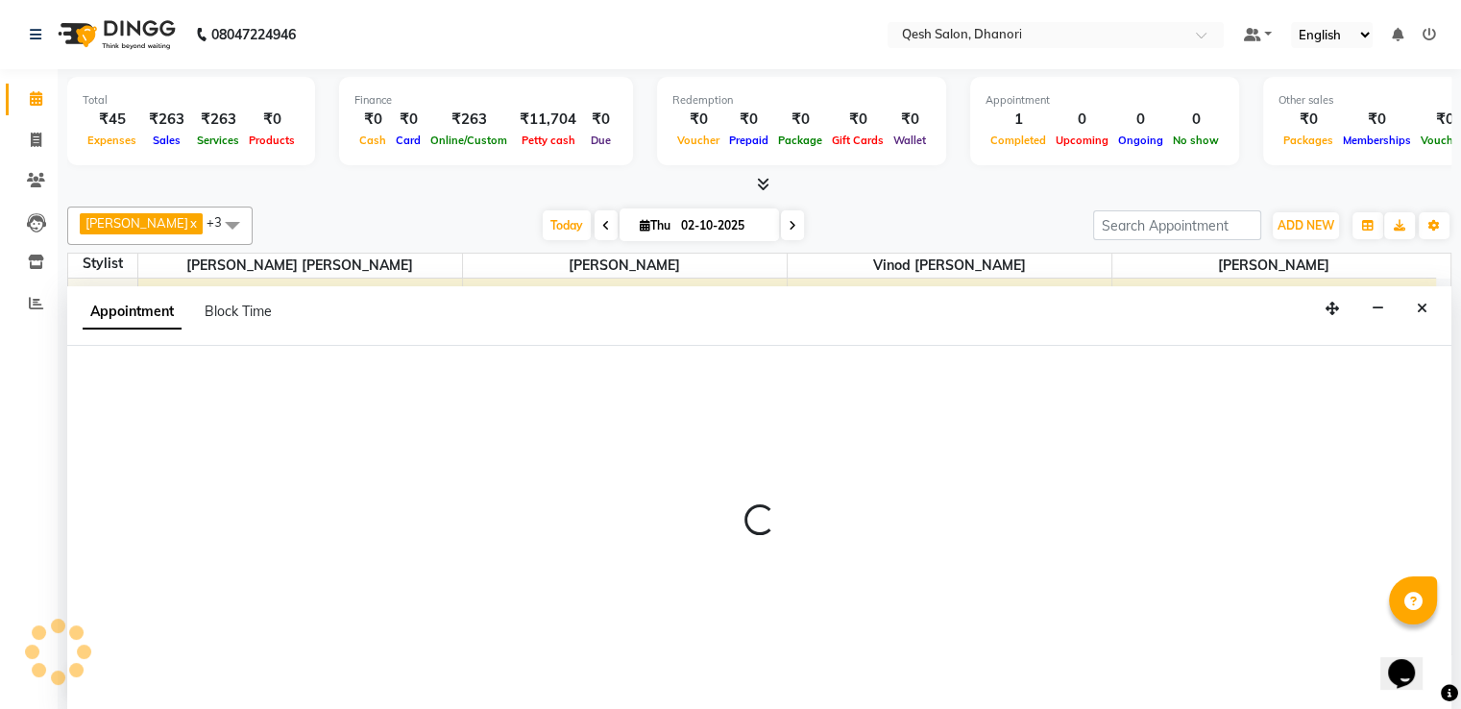
select select "tentative"
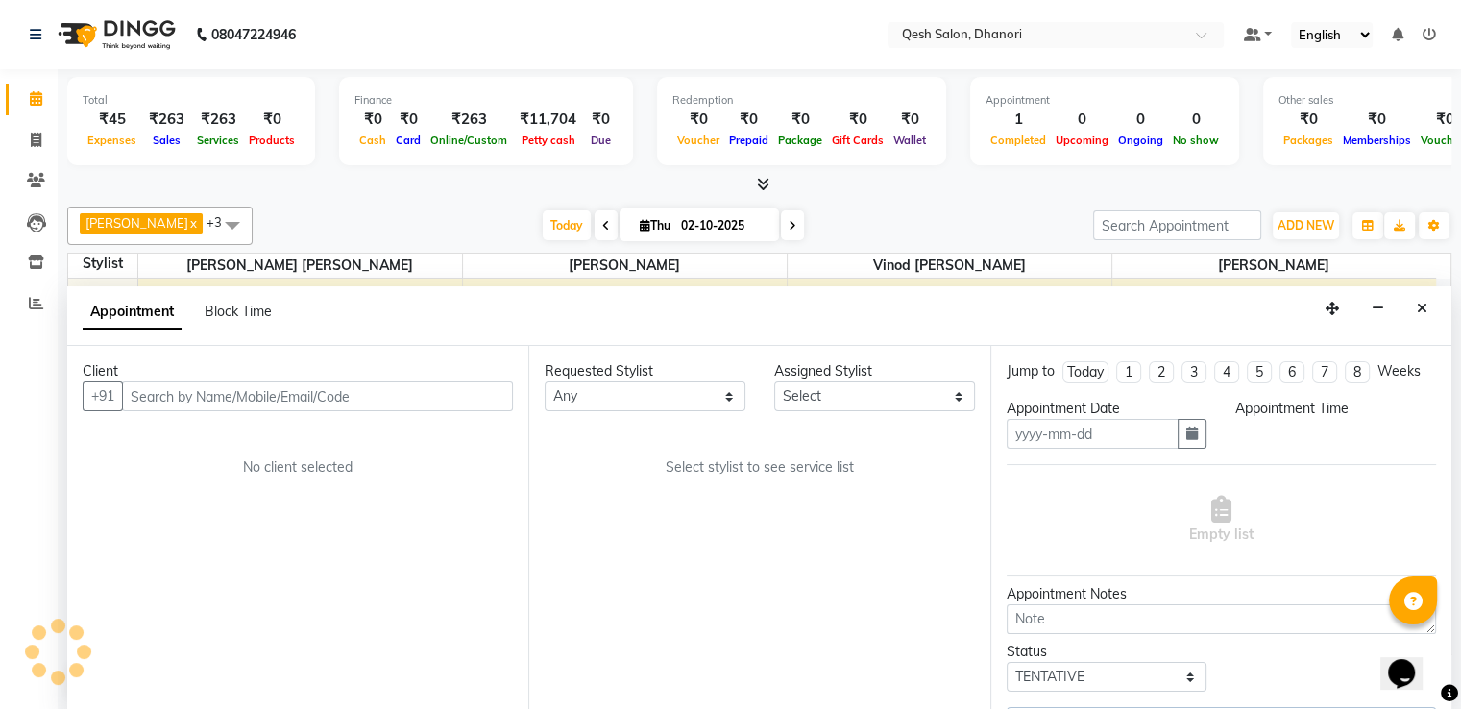
scroll to position [1, 0]
type input "02-10-2025"
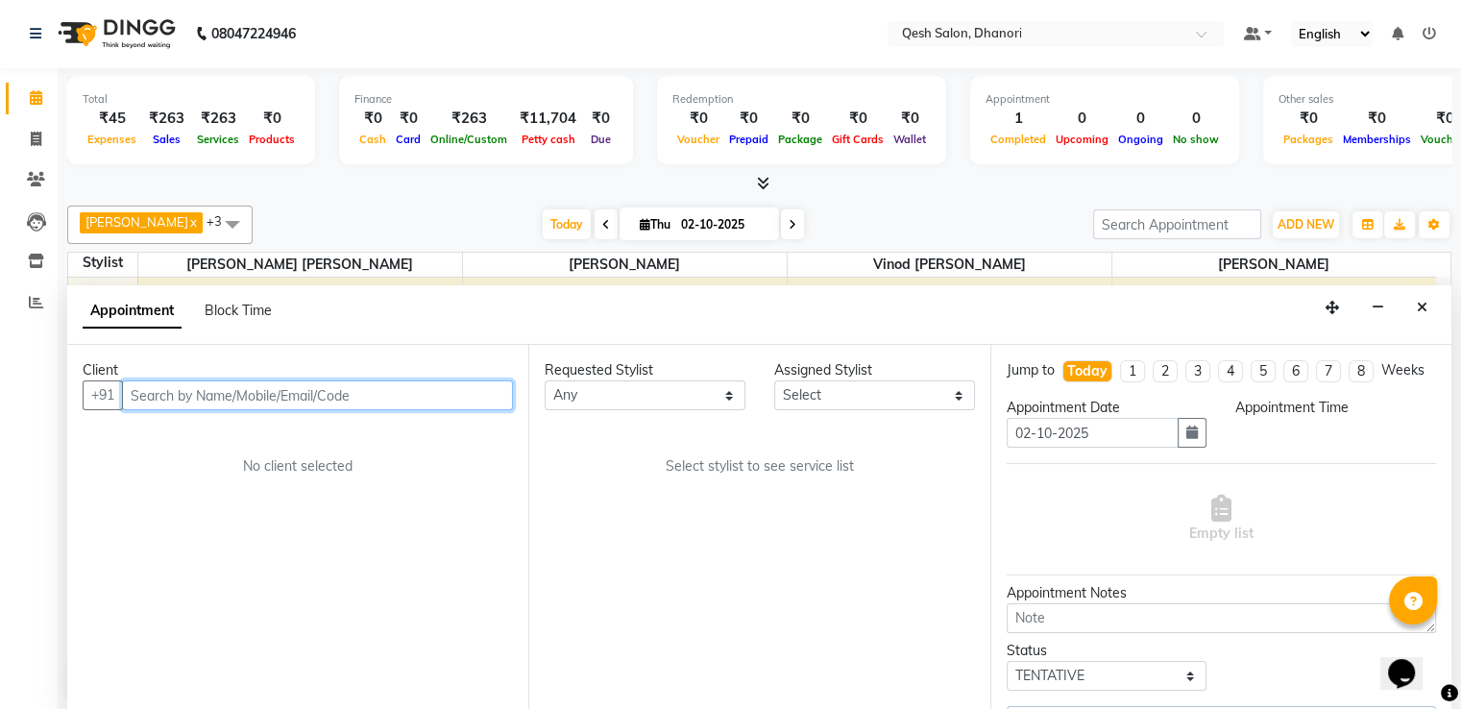
scroll to position [0, 0]
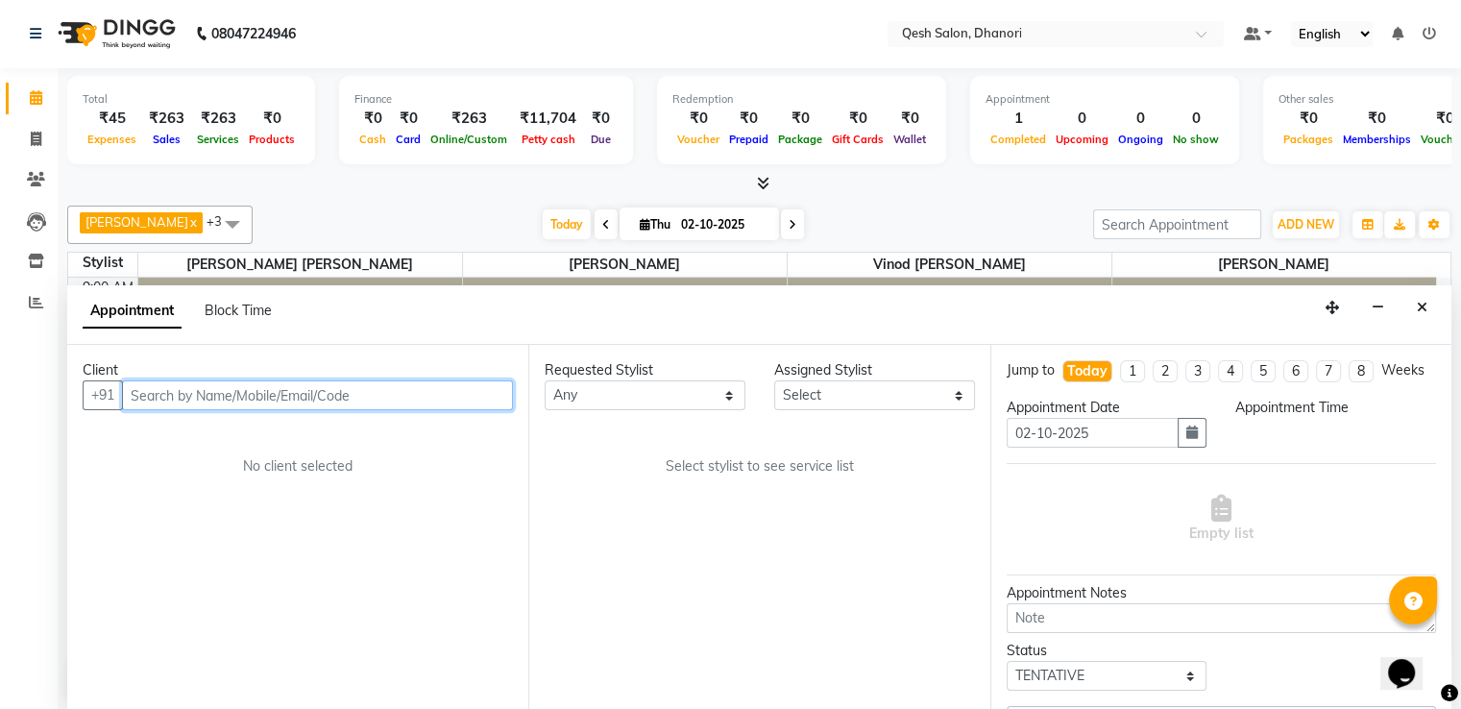
select select "900"
select select "85050"
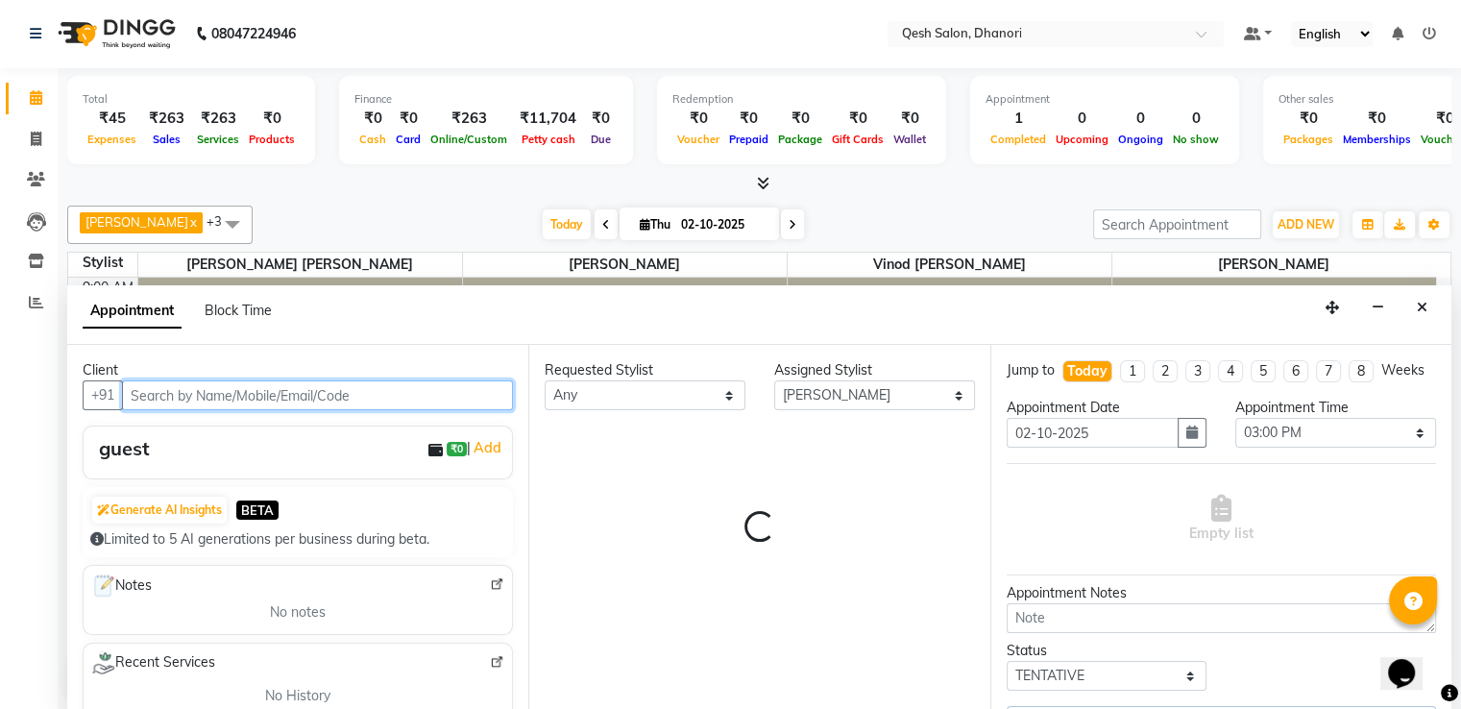
scroll to position [503, 0]
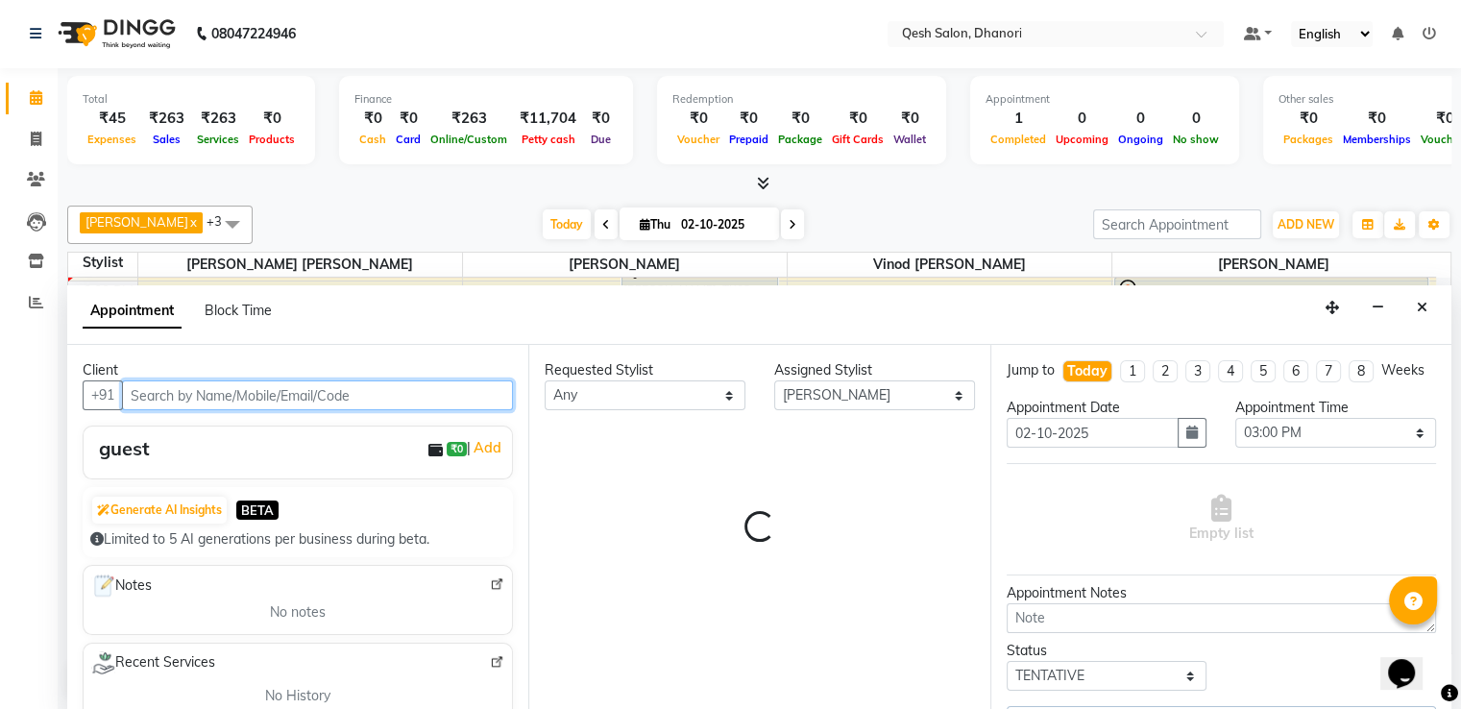
select select "3869"
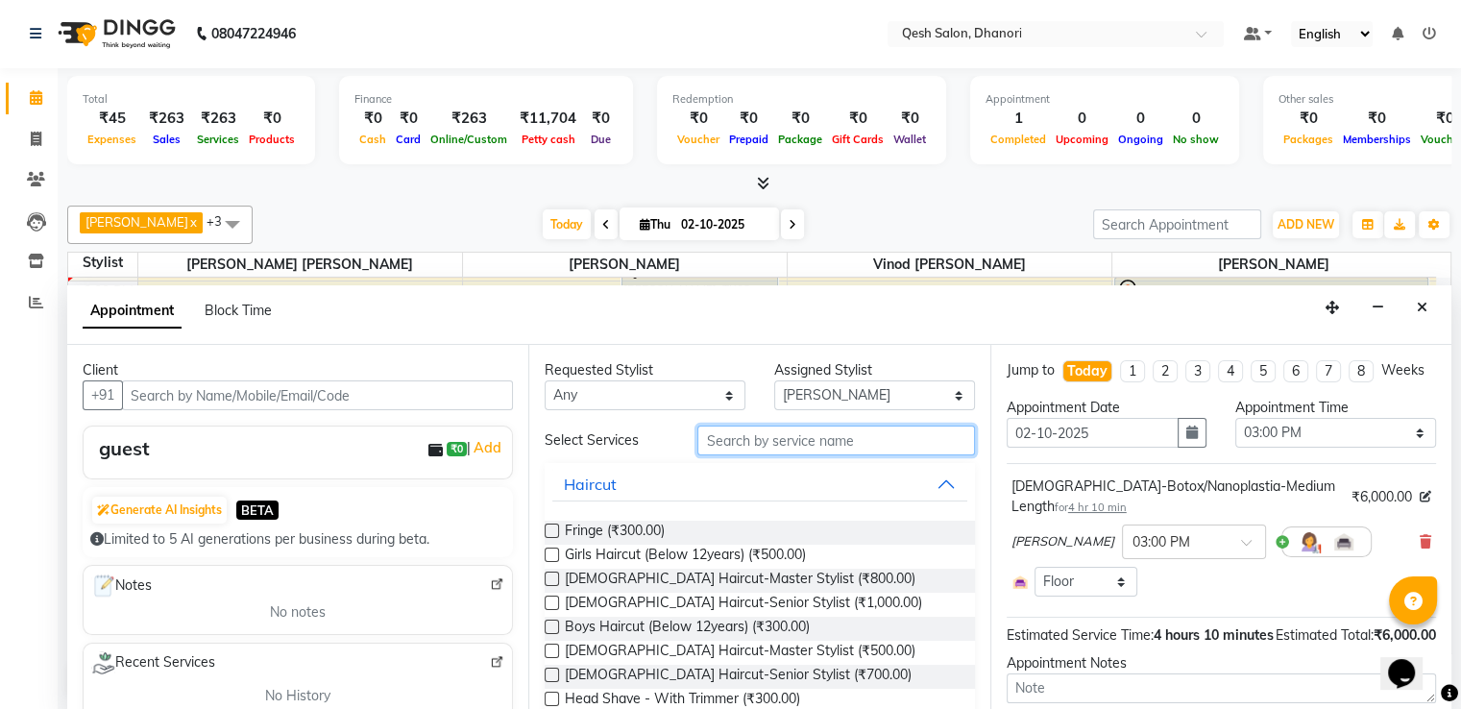
click at [739, 447] on input "text" at bounding box center [835, 440] width 277 height 30
click at [550, 550] on label at bounding box center [552, 554] width 14 height 14
click at [550, 550] on input "checkbox" at bounding box center [551, 556] width 12 height 12
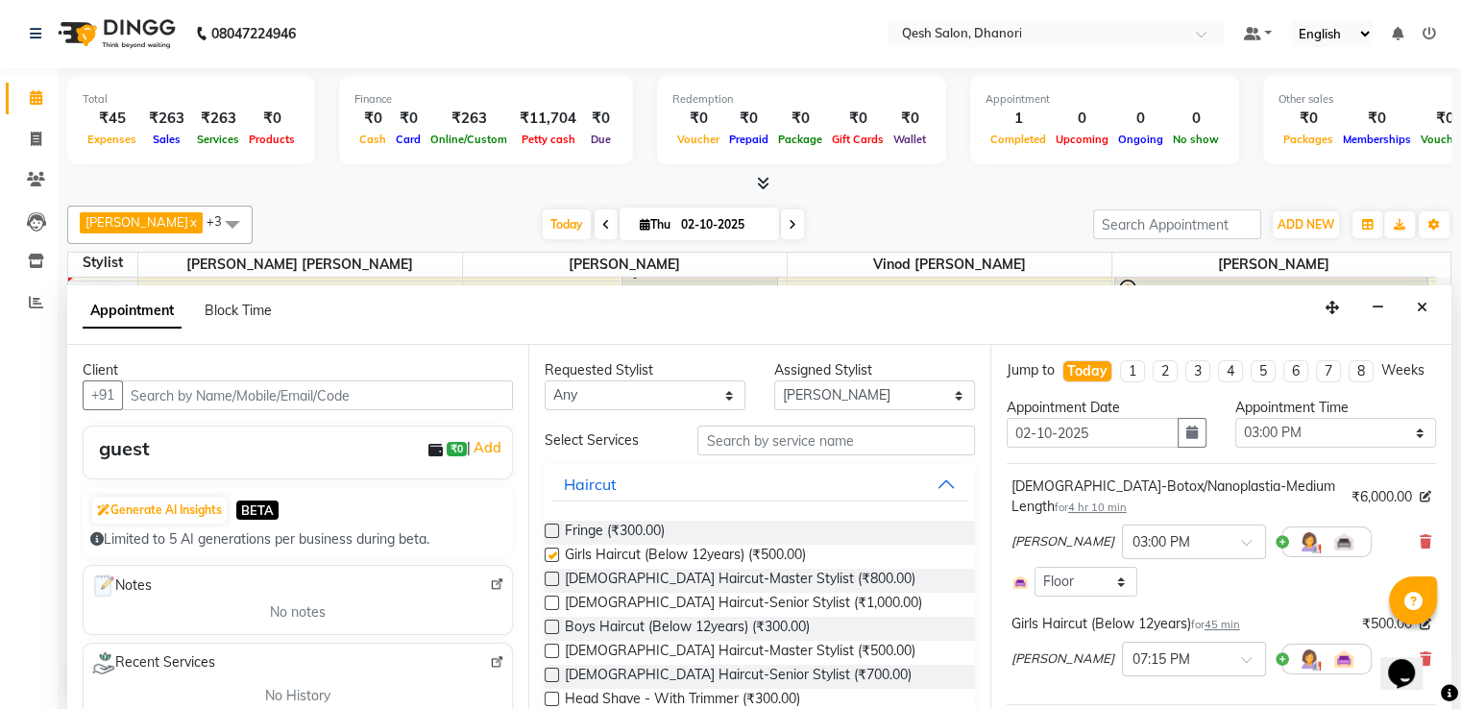
checkbox input "false"
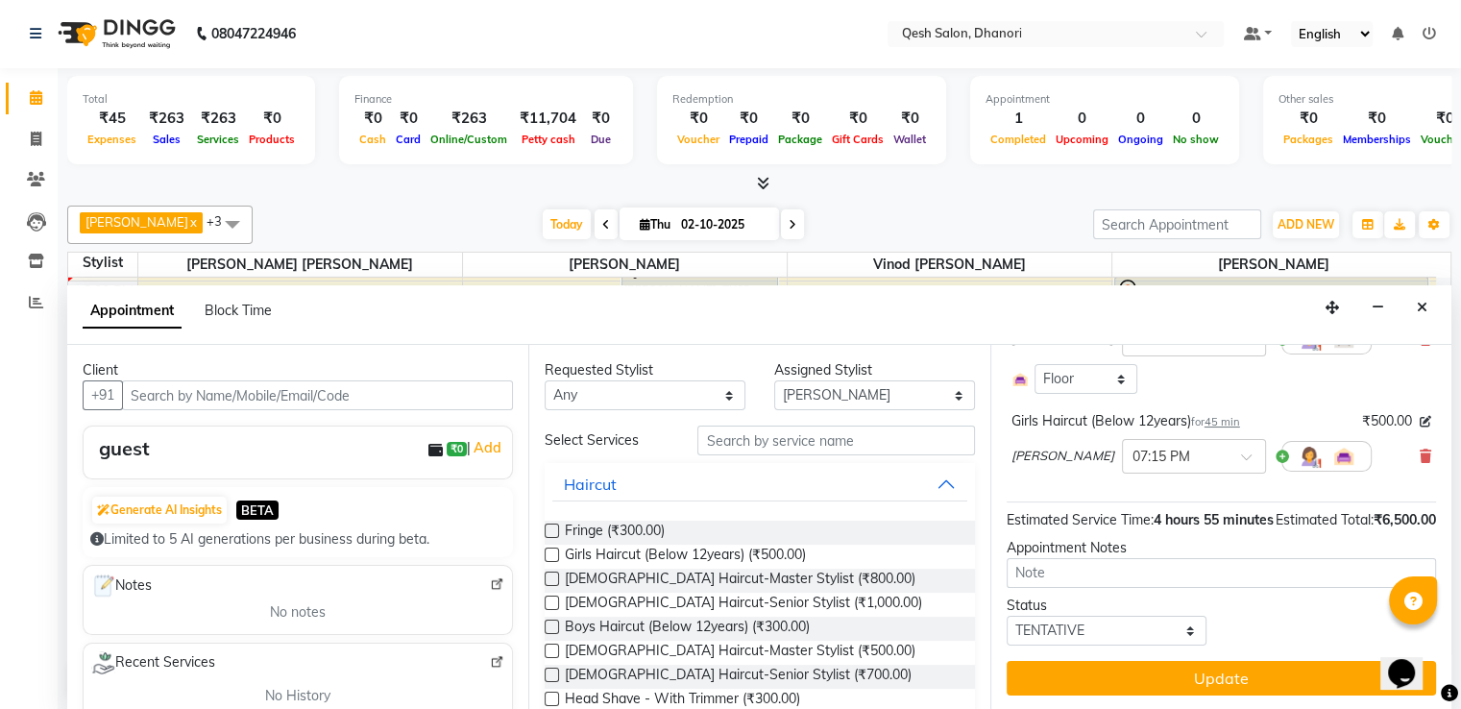
scroll to position [240, 0]
click at [1244, 452] on span at bounding box center [1253, 462] width 24 height 20
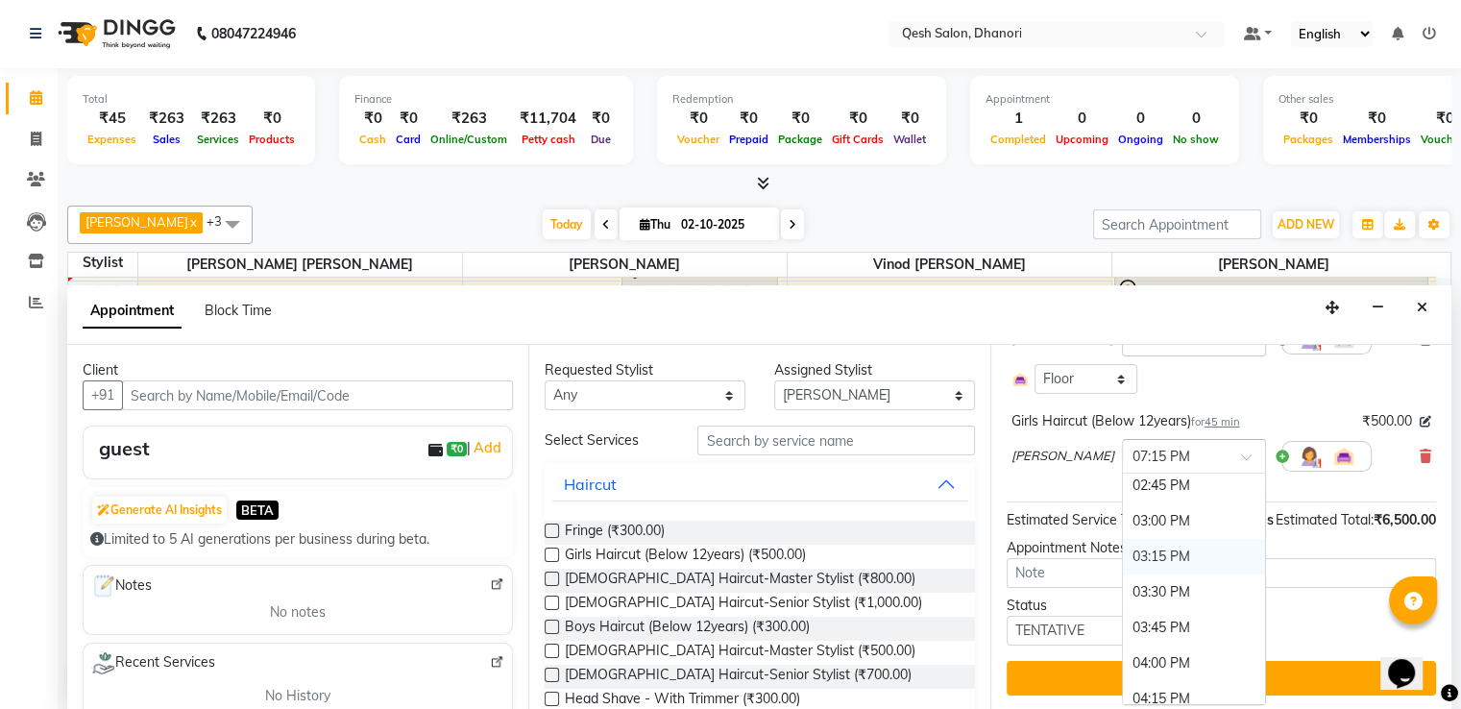
scroll to position [642, 0]
click at [1152, 543] on div "03:00 PM" at bounding box center [1194, 561] width 142 height 36
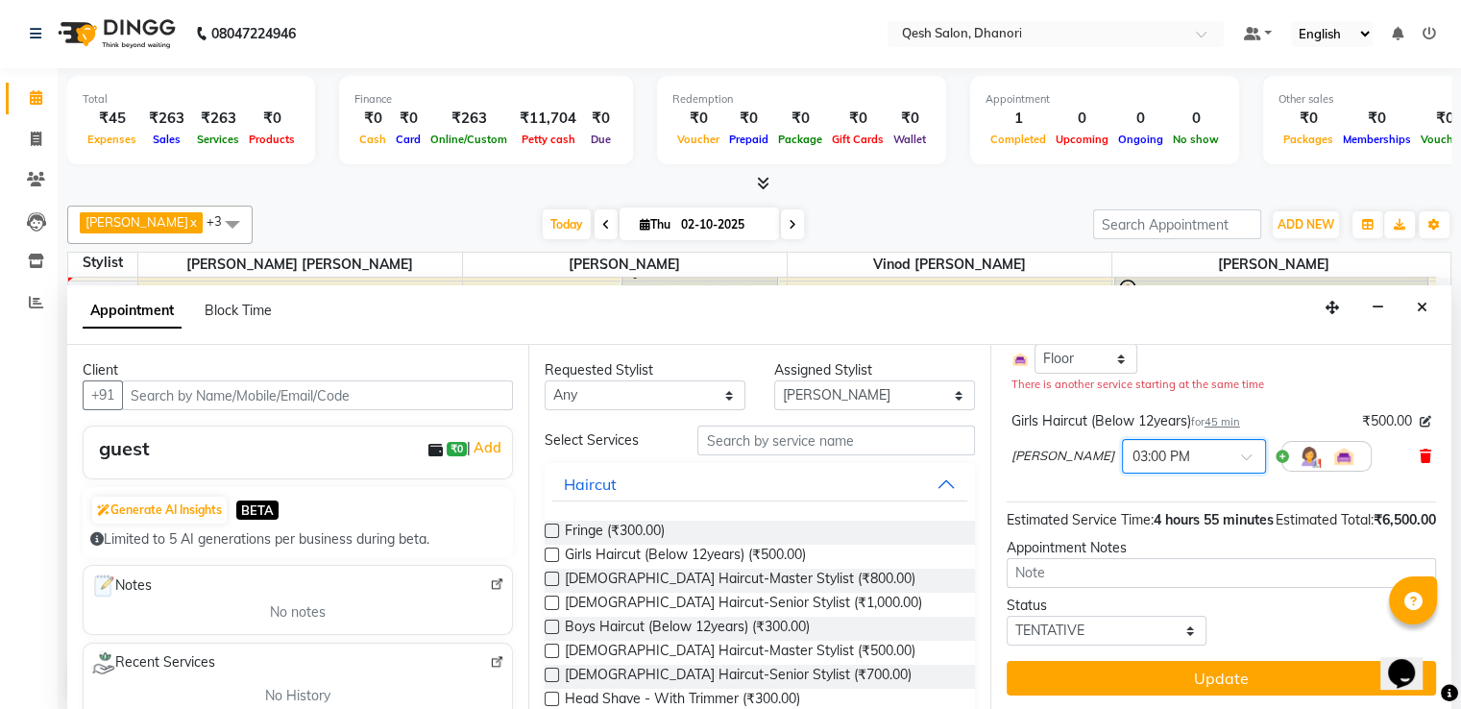
click at [1419, 454] on icon at bounding box center [1425, 455] width 12 height 13
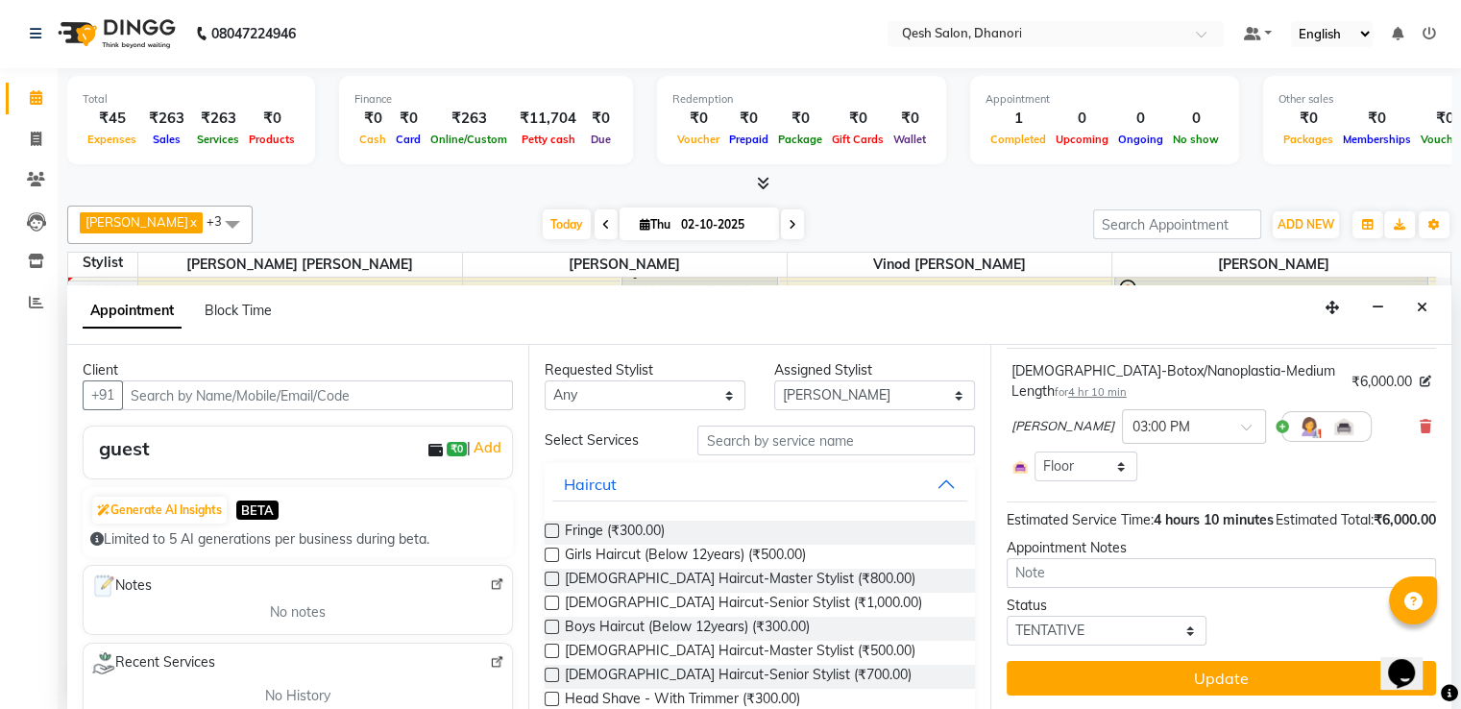
scroll to position [154, 0]
click at [912, 394] on select "Select Gagandeep Arora Harry Siril Anthony Salon Sunil Kisan Wani Vanita Kamble…" at bounding box center [874, 395] width 201 height 30
select select "79251"
click at [774, 380] on select "Select Gagandeep Arora Harry Siril Anthony Salon Sunil Kisan Wani Vanita Kamble…" at bounding box center [874, 395] width 201 height 30
click at [564, 548] on div "Girls Haircut (Below 12years) (₹500.00)" at bounding box center [759, 557] width 429 height 24
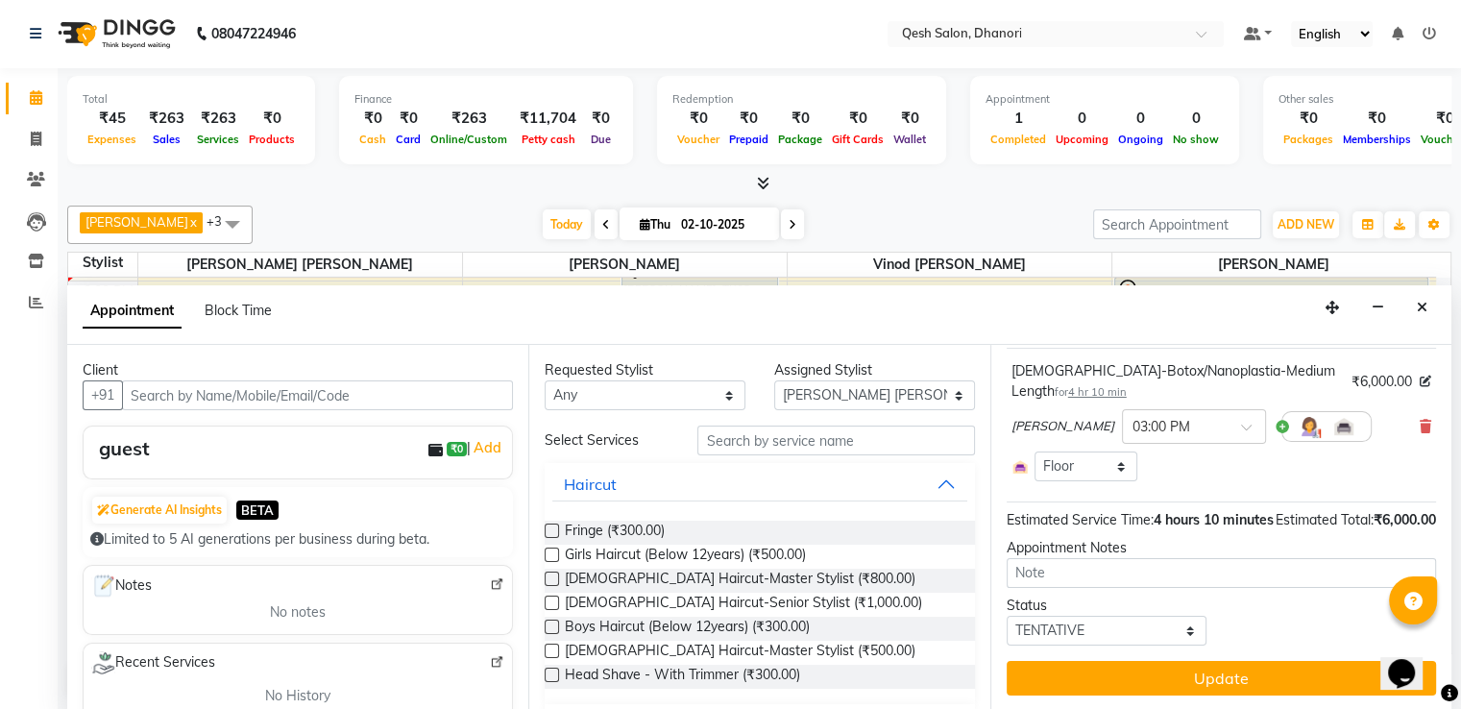
click at [561, 548] on div "Girls Haircut (Below 12years) (₹500.00)" at bounding box center [759, 557] width 429 height 24
click at [557, 549] on label at bounding box center [552, 554] width 14 height 14
click at [557, 550] on input "checkbox" at bounding box center [551, 556] width 12 height 12
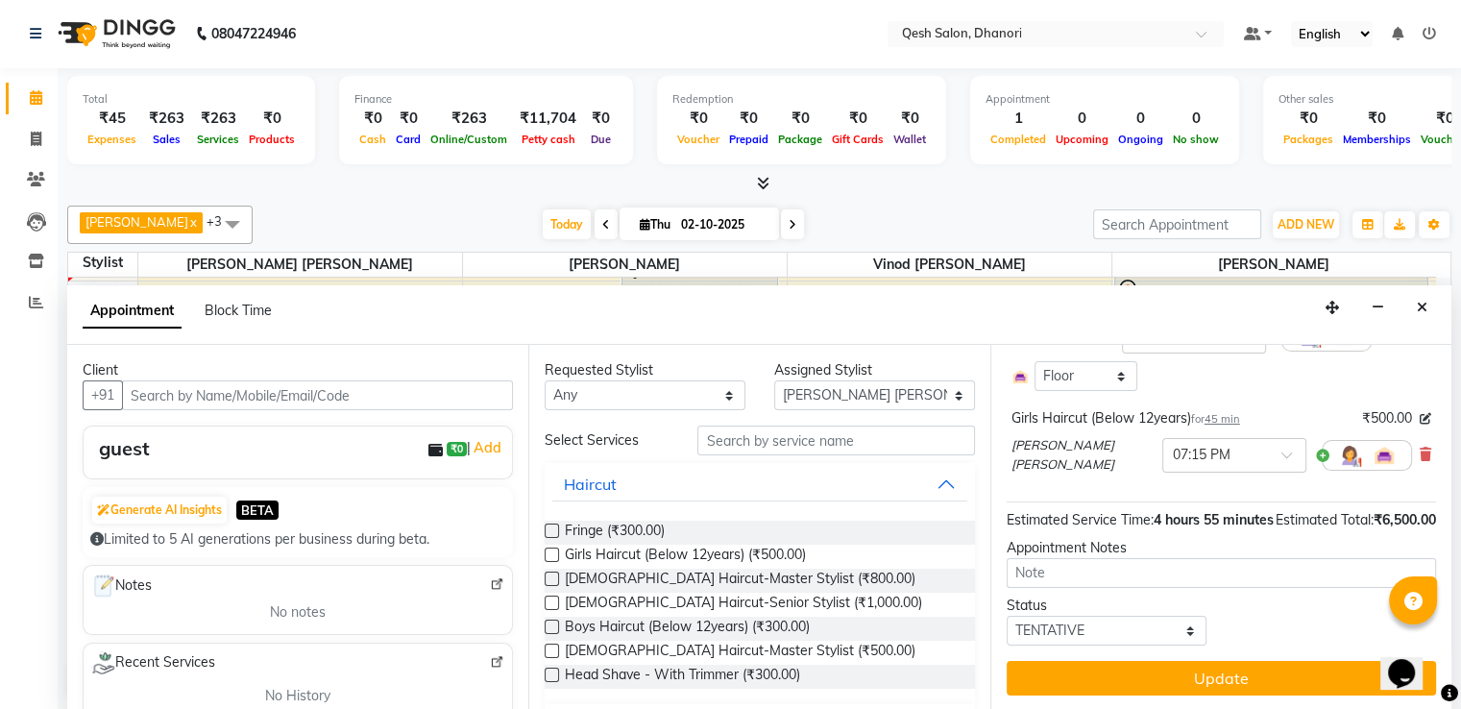
checkbox input "false"
click at [1281, 450] on span at bounding box center [1293, 460] width 24 height 20
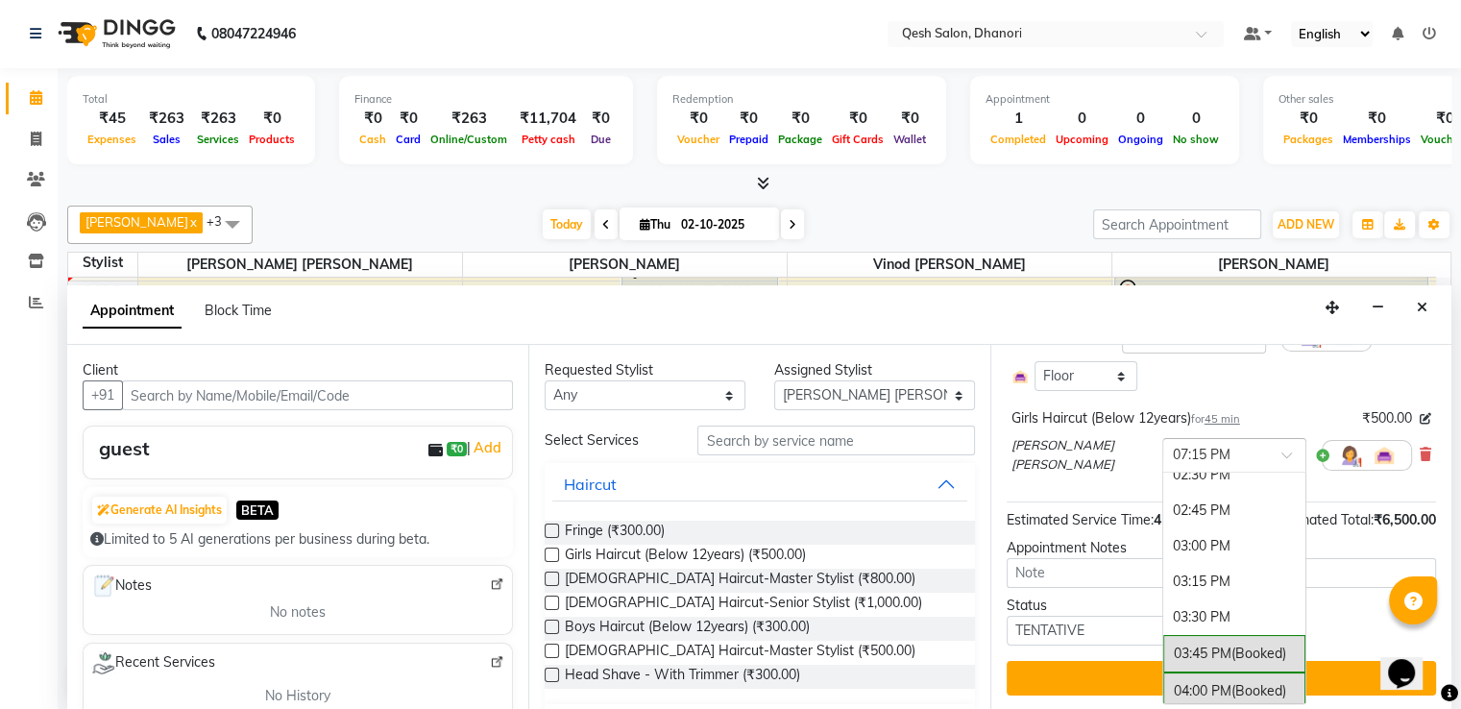
scroll to position [652, 0]
click at [1164, 531] on div "03:00 PM" at bounding box center [1234, 549] width 142 height 36
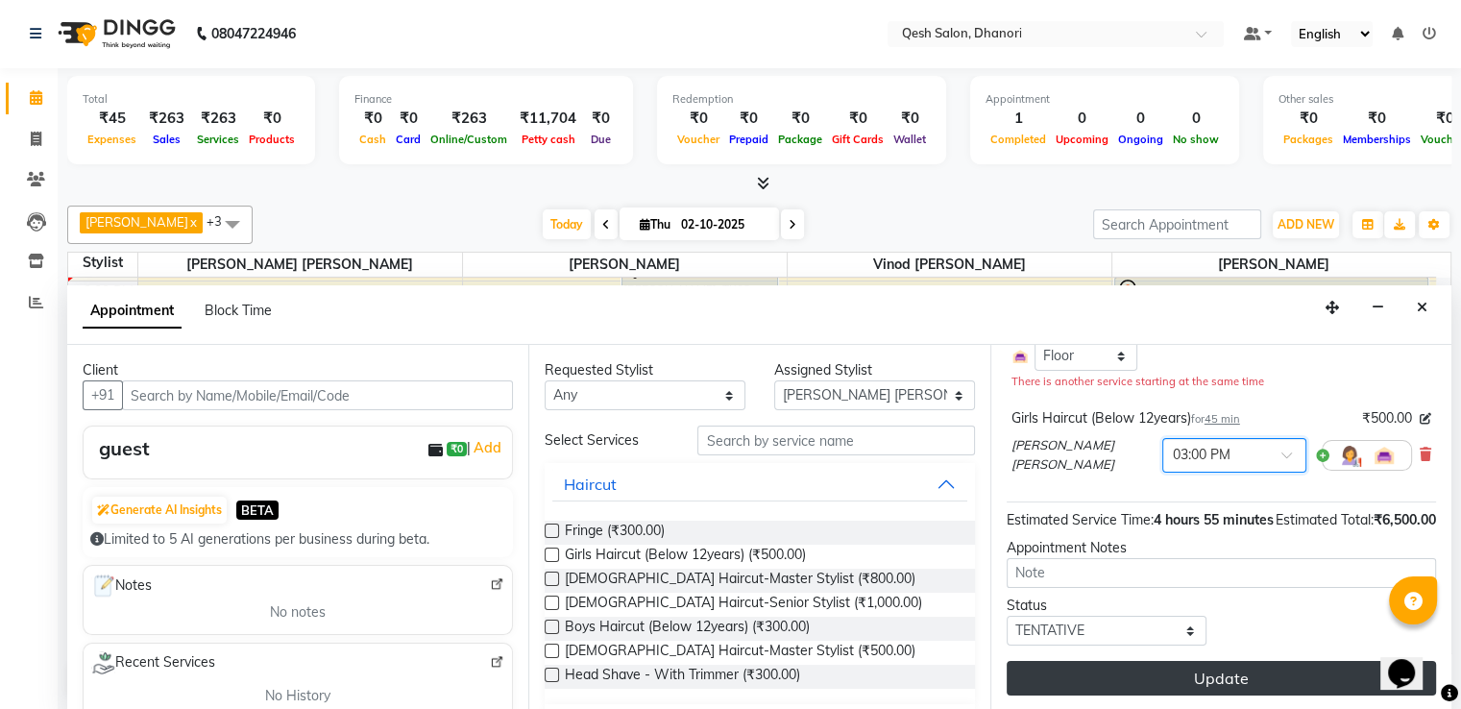
click at [1180, 691] on button "Update" at bounding box center [1221, 678] width 429 height 35
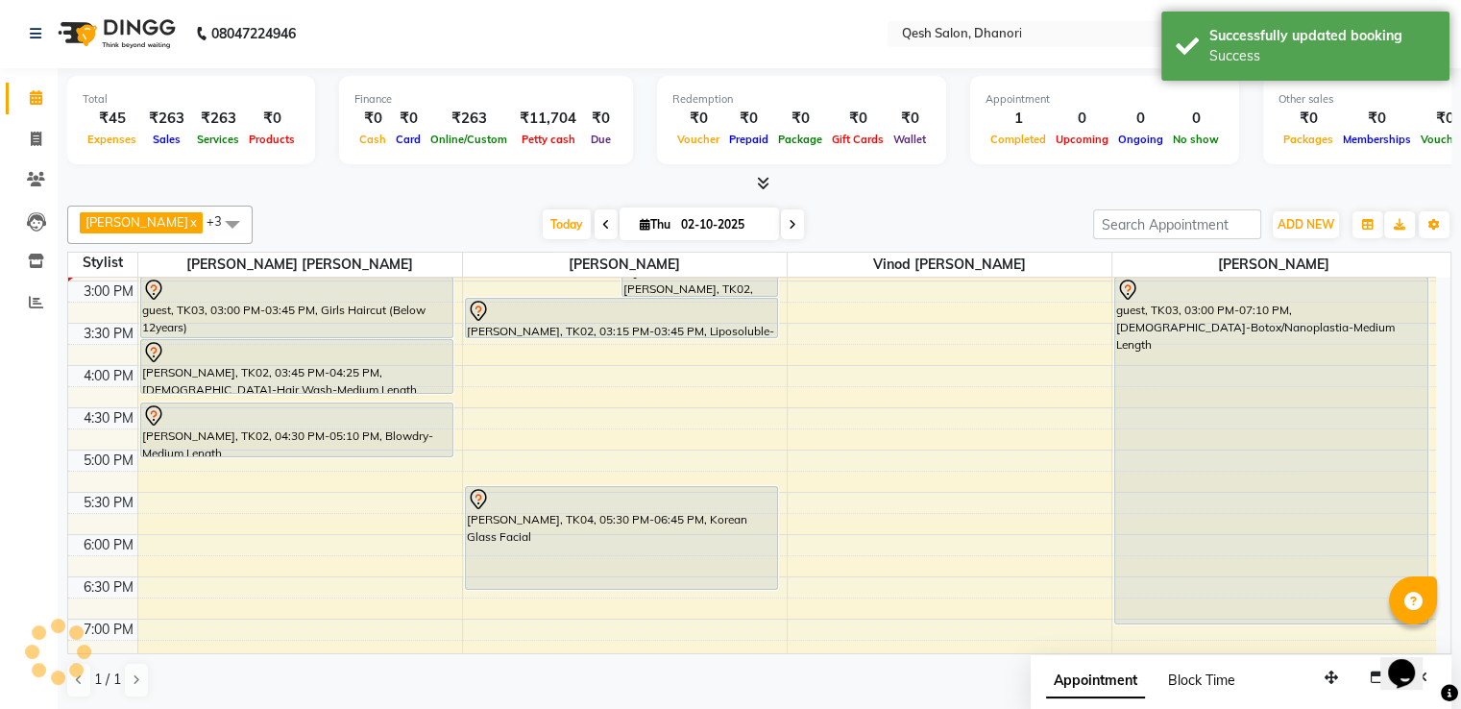
scroll to position [0, 0]
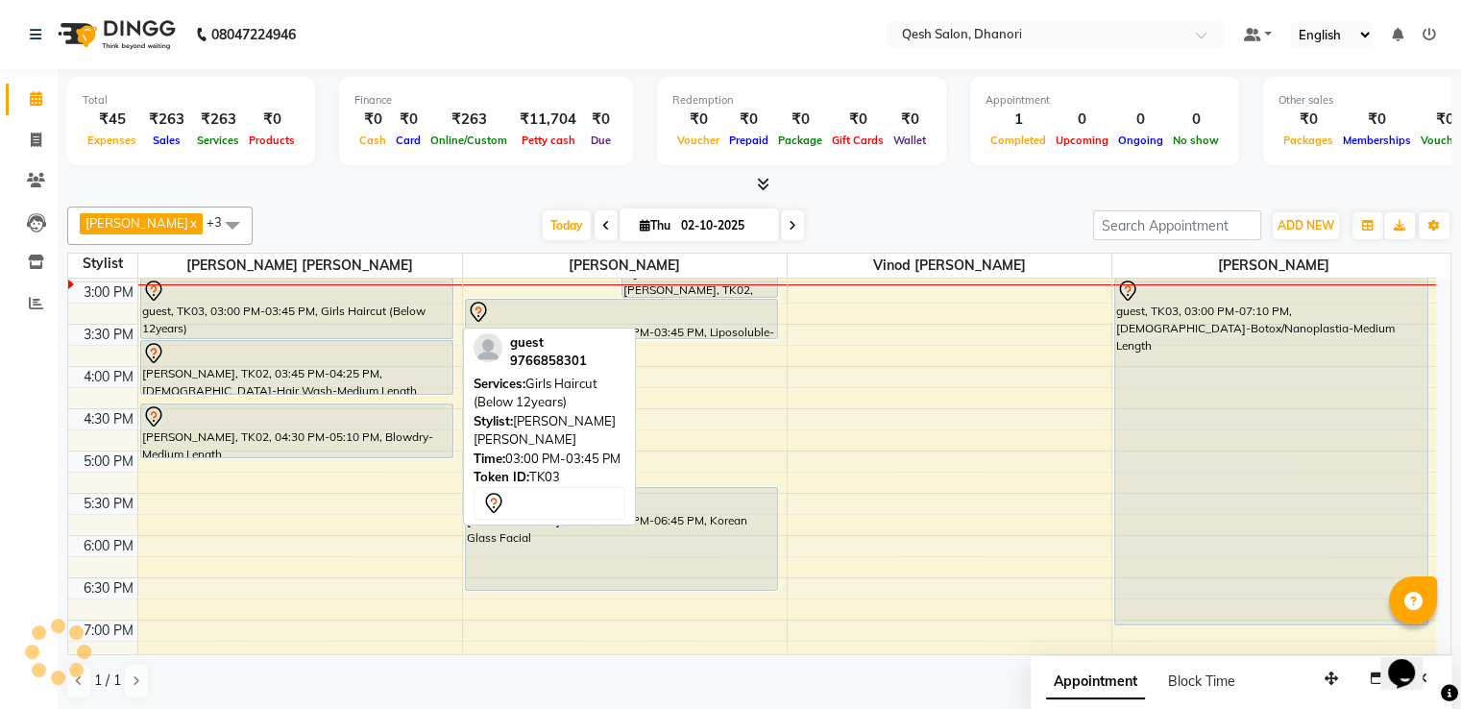
click at [246, 321] on div "guest, TK03, 03:00 PM-03:45 PM, Girls Haircut (Below 12years)" at bounding box center [297, 309] width 312 height 60
click at [303, 314] on div "guest, TK03, 03:00 PM-03:45 PM, Girls Haircut (Below 12years)" at bounding box center [297, 309] width 312 height 60
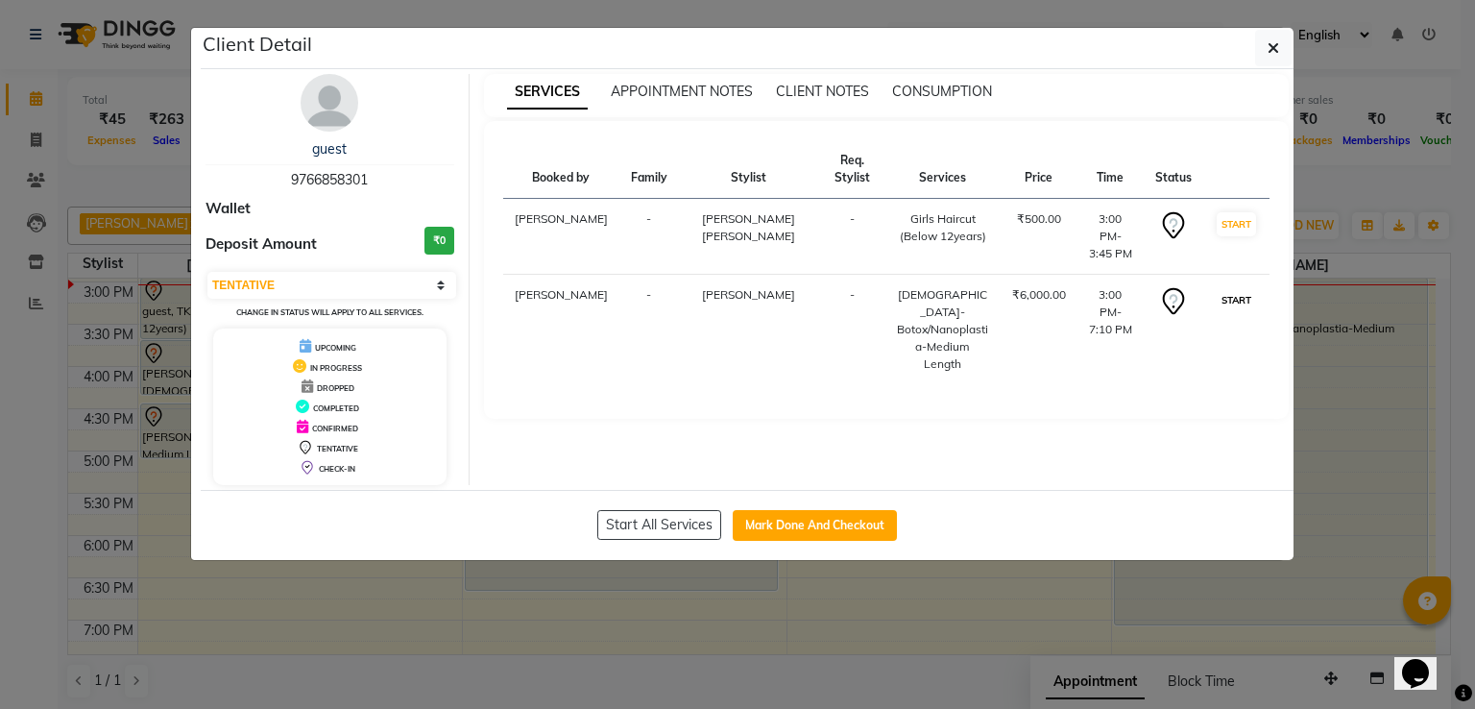
click at [1233, 288] on button "START" at bounding box center [1236, 300] width 39 height 24
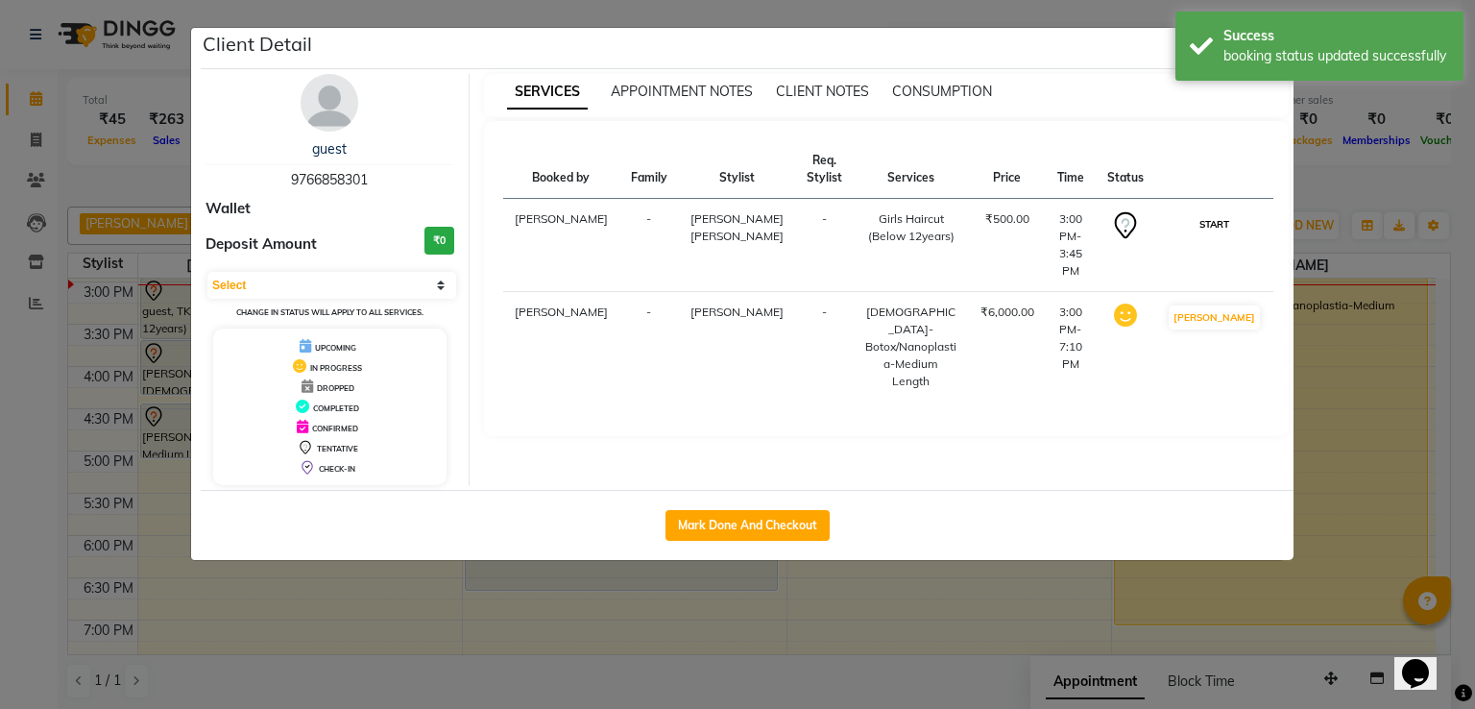
click at [1225, 222] on button "START" at bounding box center [1214, 224] width 39 height 24
select select "1"
click at [977, 581] on ngb-modal-window "Client Detail guest 9766858301 Wallet Deposit Amount ₹0 Select IN SERVICE CONFI…" at bounding box center [737, 354] width 1475 height 709
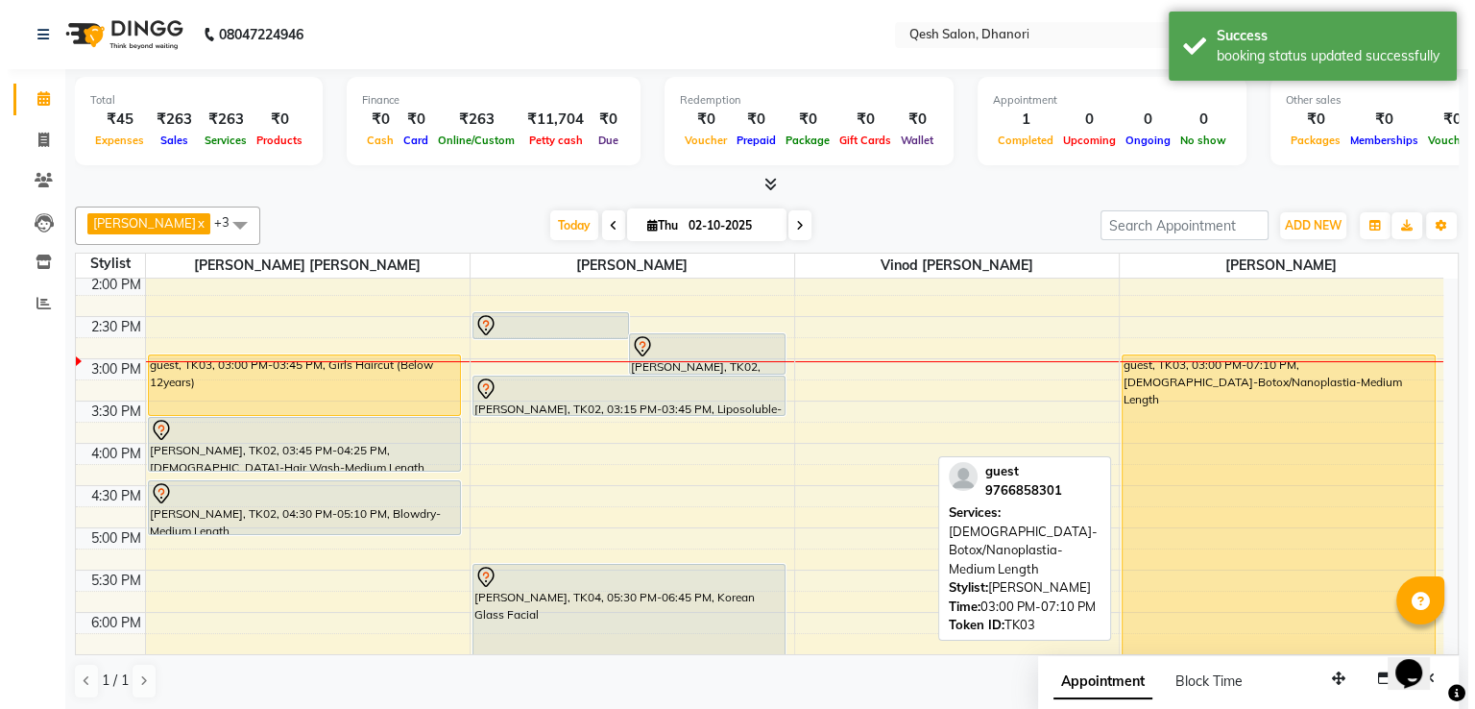
scroll to position [311, 0]
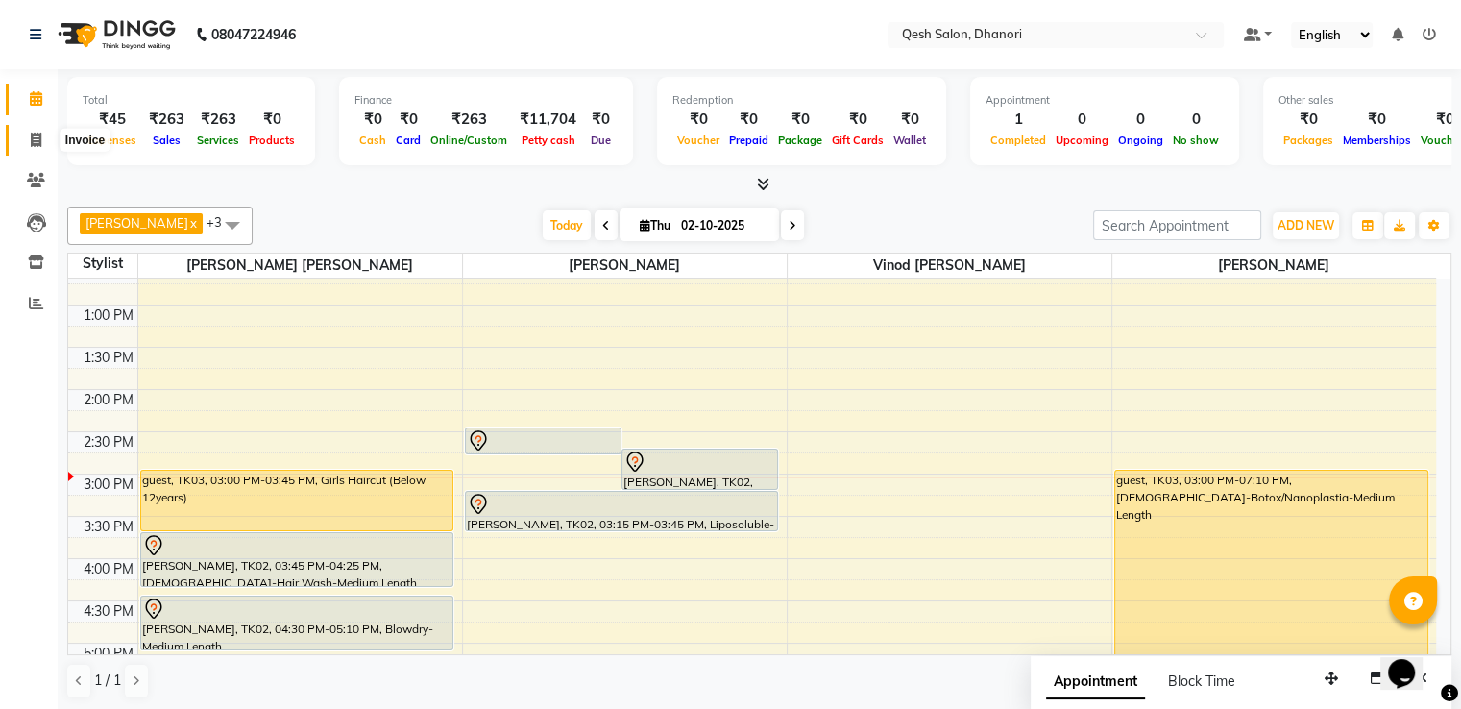
click at [39, 142] on icon at bounding box center [36, 140] width 11 height 14
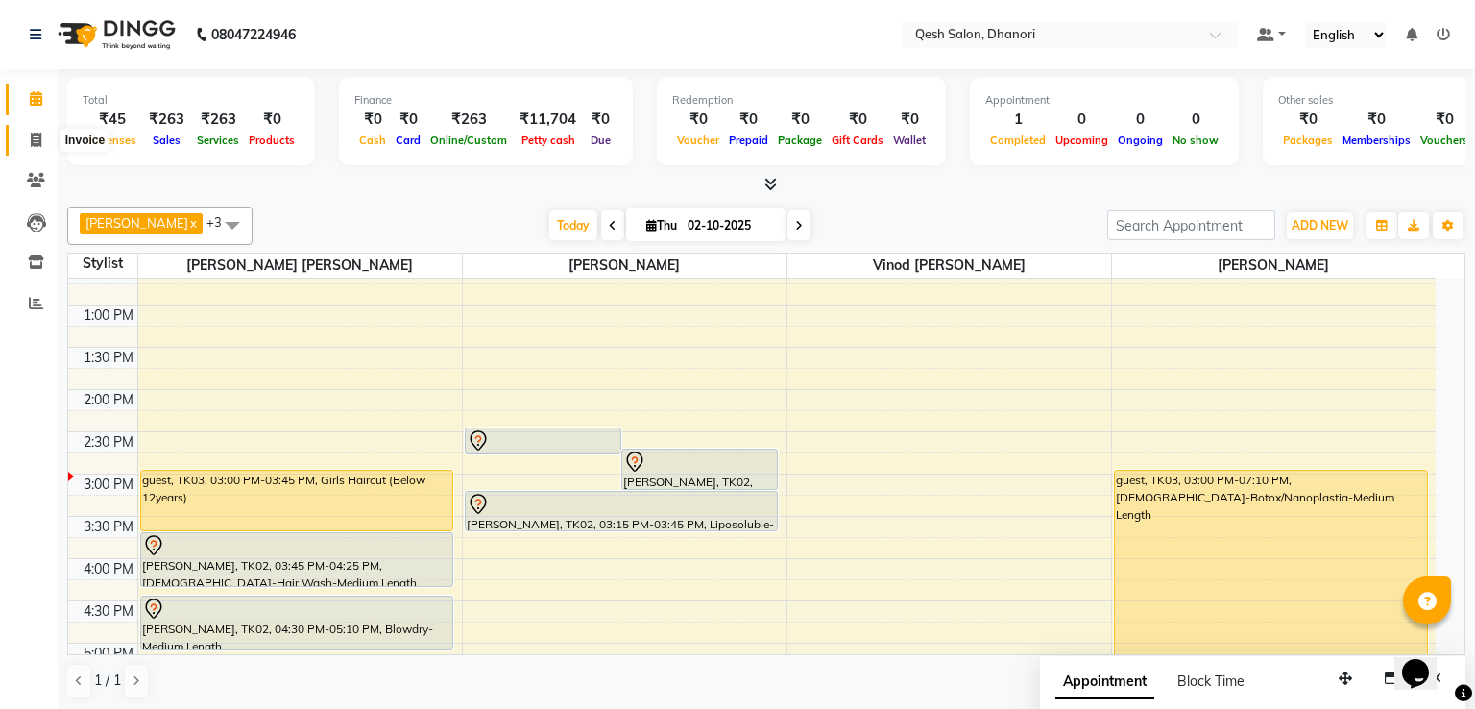
select select "service"
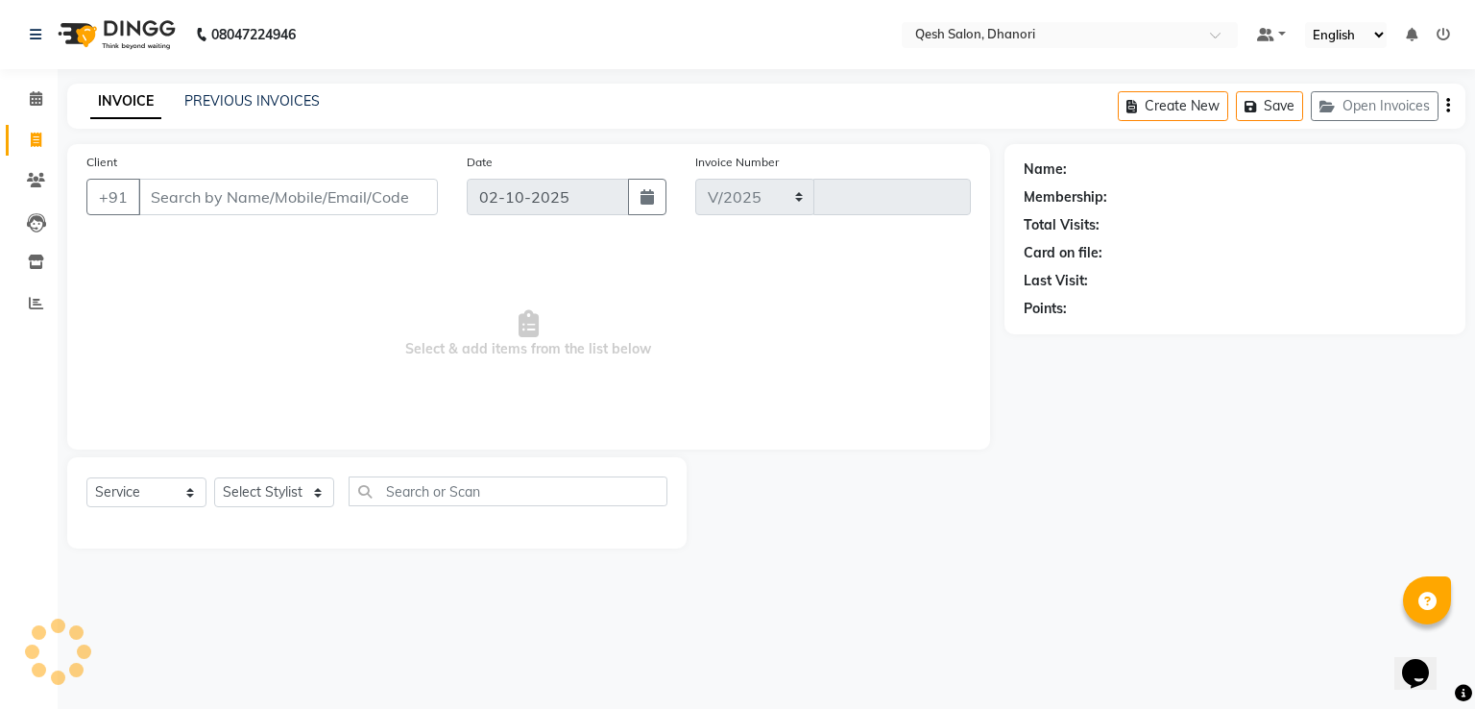
select select "7641"
type input "0834"
click at [238, 203] on input "Client" at bounding box center [288, 197] width 300 height 36
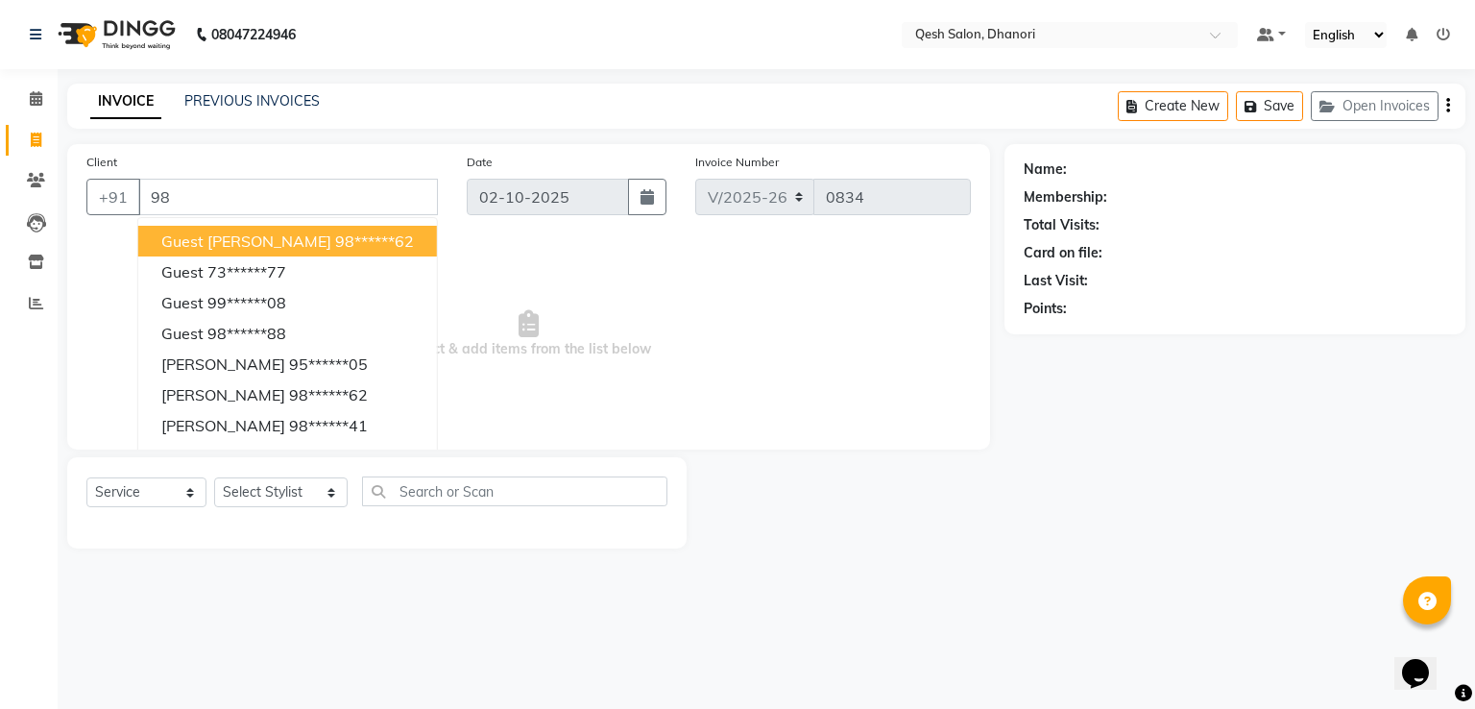
type input "9"
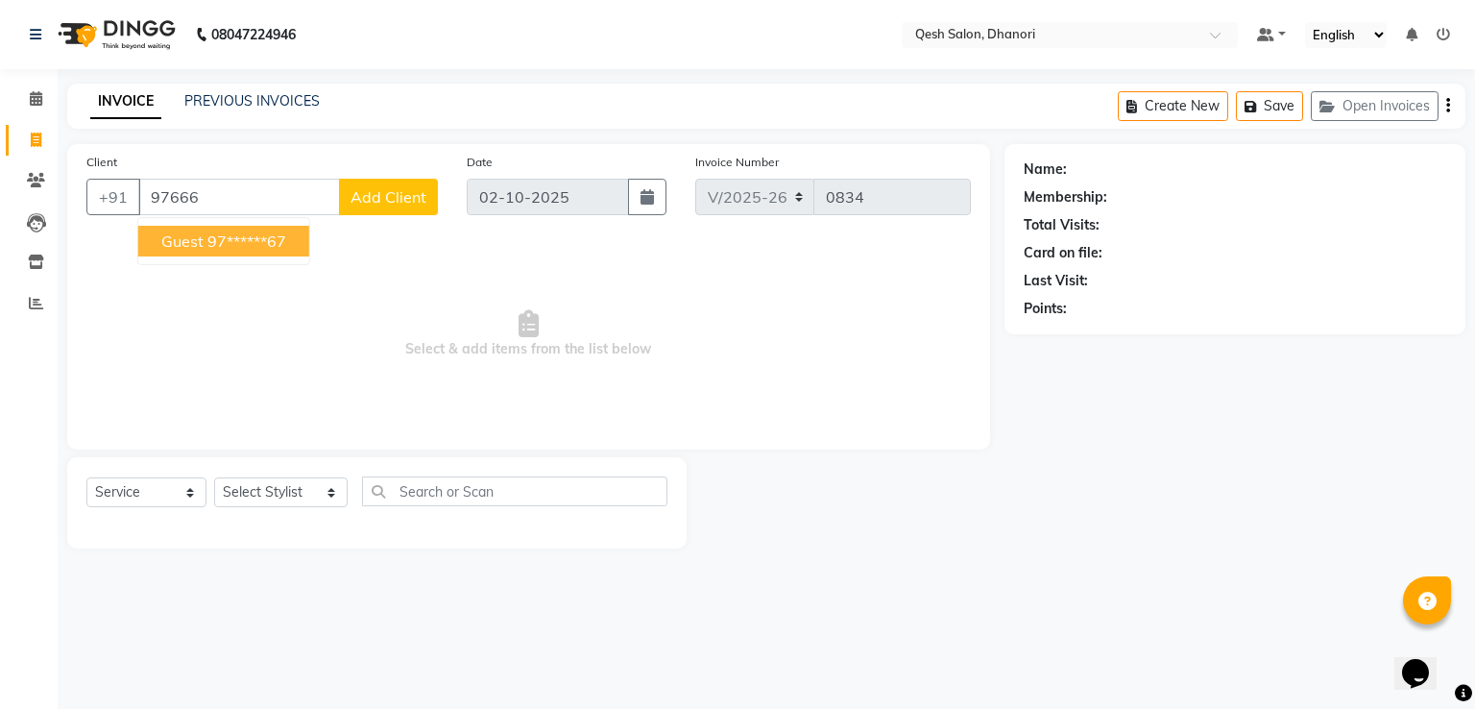
click at [238, 249] on ngb-highlight "97******67" at bounding box center [246, 240] width 79 height 19
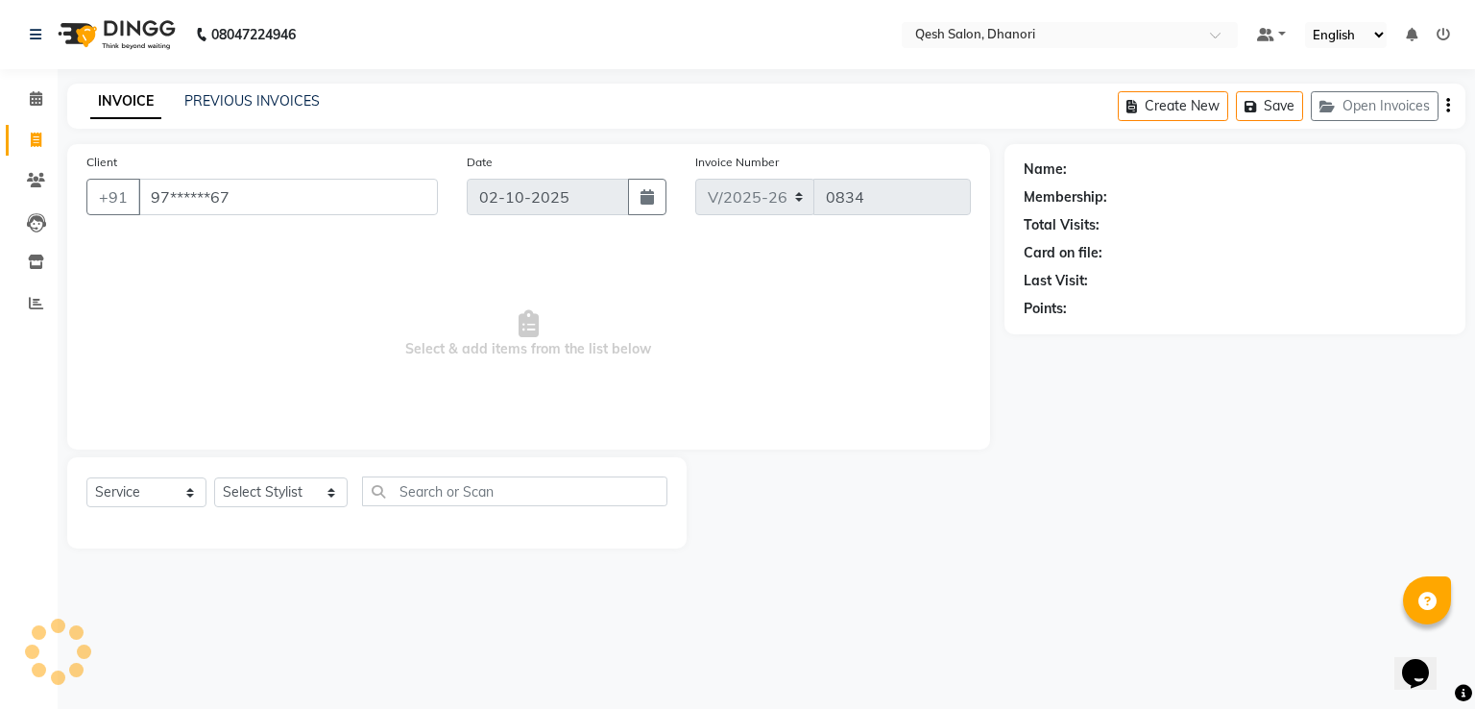
type input "97******67"
select select "1: Object"
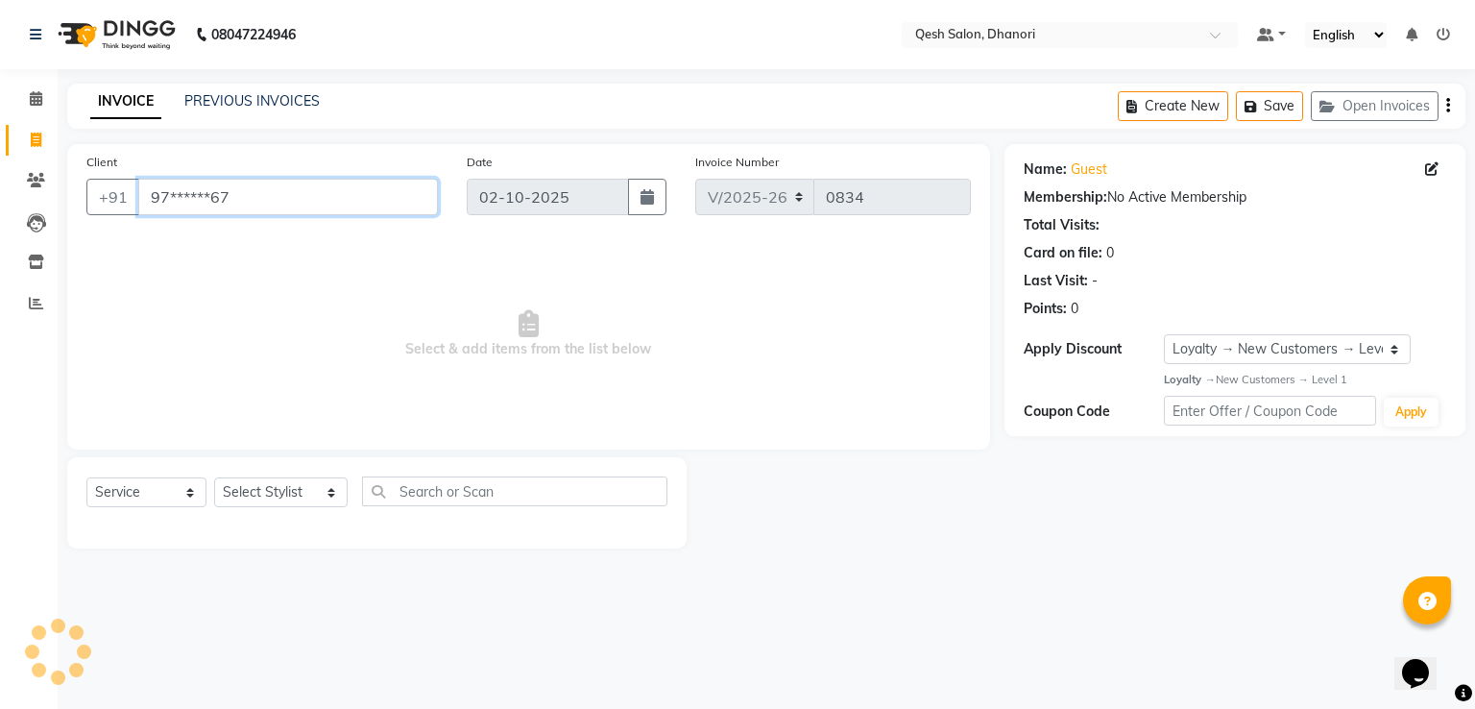
click at [292, 200] on input "97******67" at bounding box center [288, 197] width 300 height 36
type input "9"
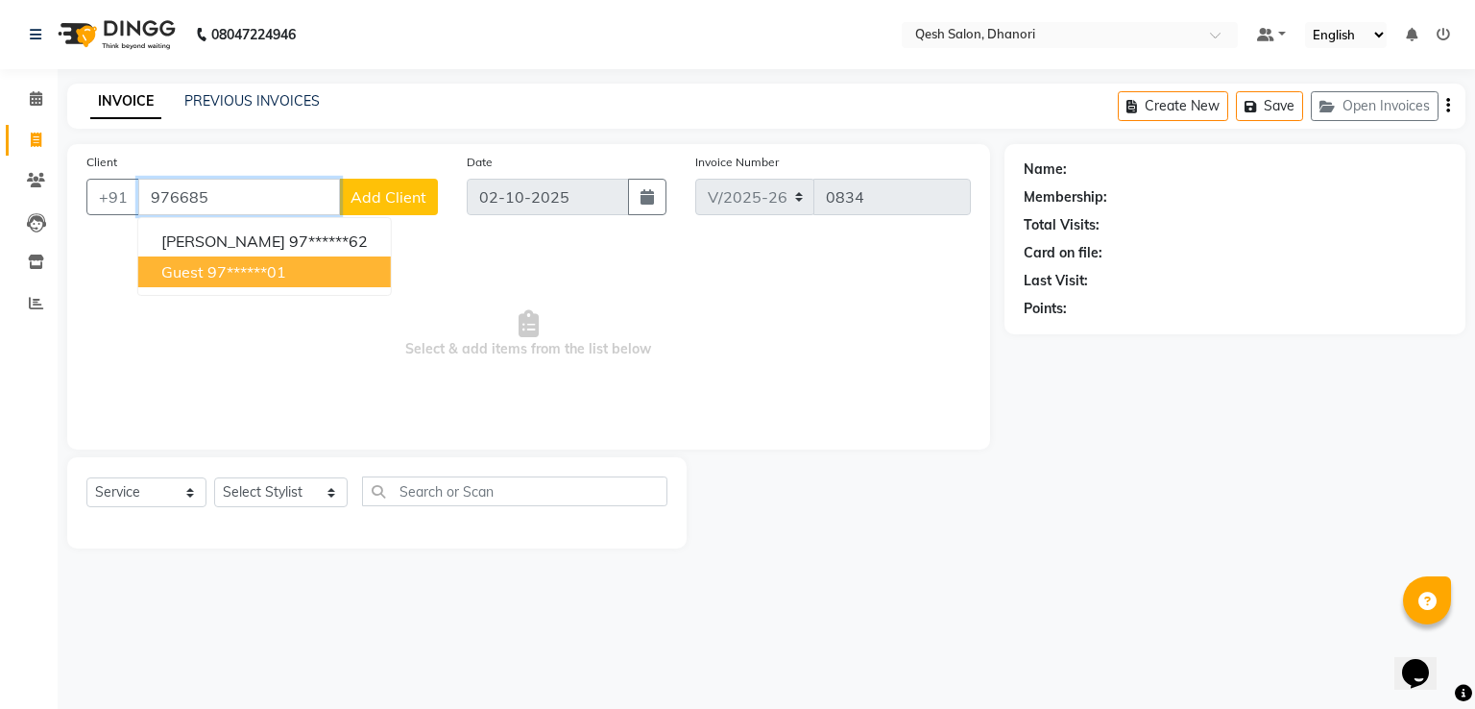
click at [293, 268] on button "guest 97******01" at bounding box center [264, 271] width 253 height 31
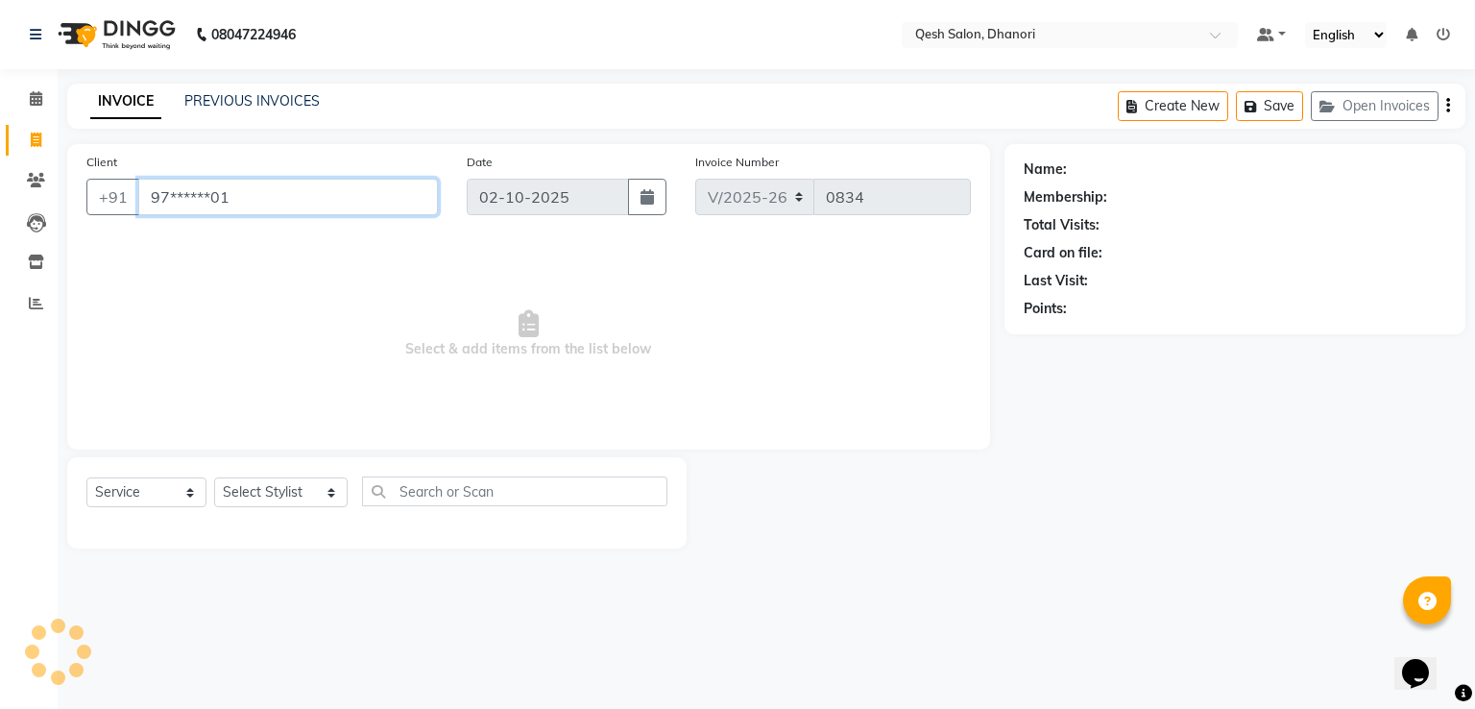
type input "97******01"
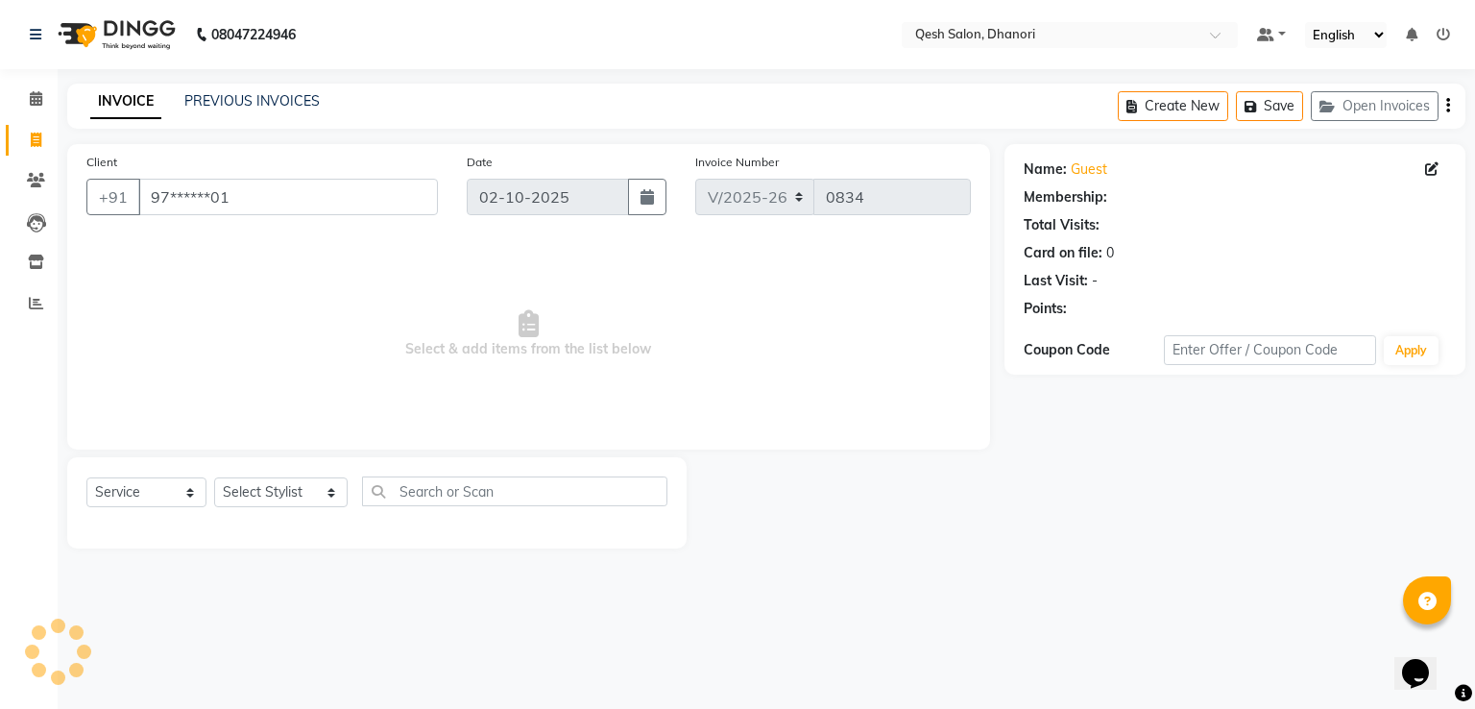
select select "1: Object"
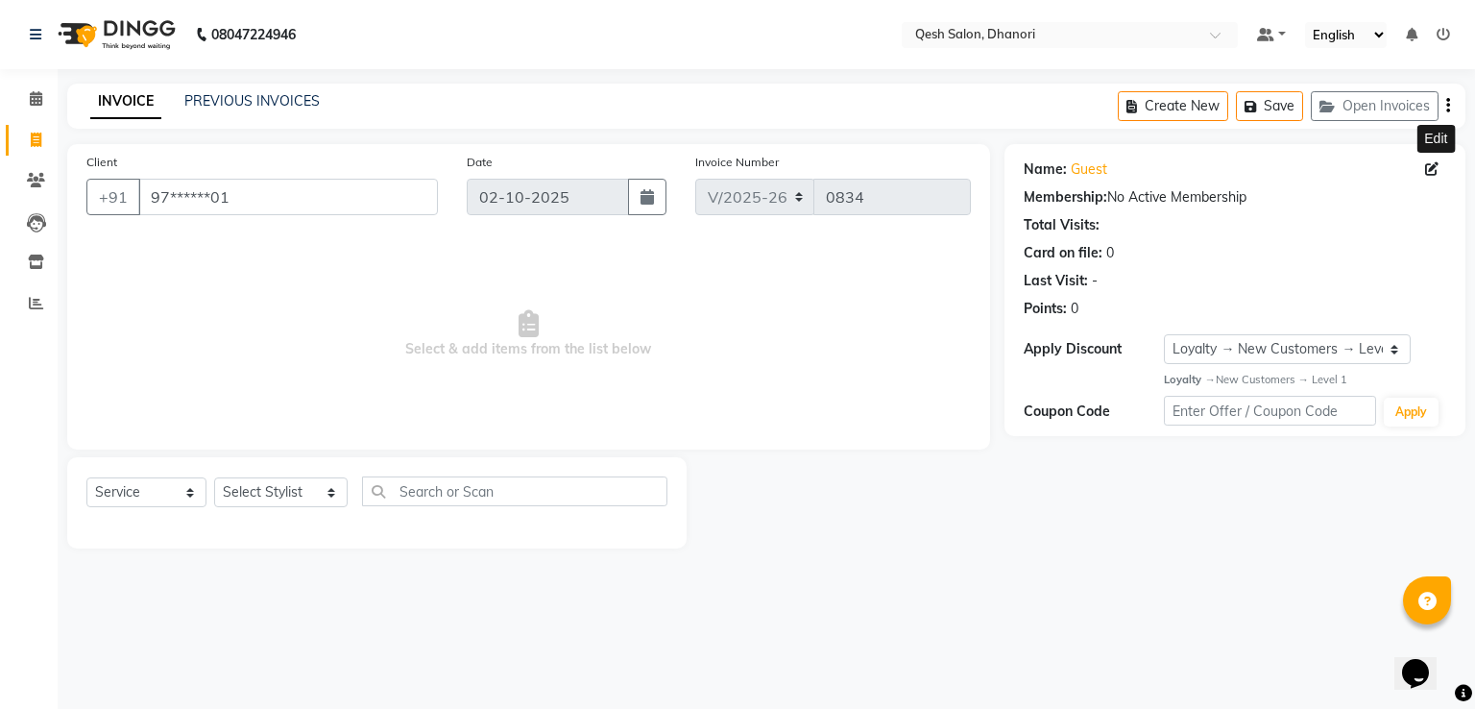
click at [1433, 166] on icon at bounding box center [1431, 168] width 13 height 13
select select "prefer_not_to_say"
select select "51694"
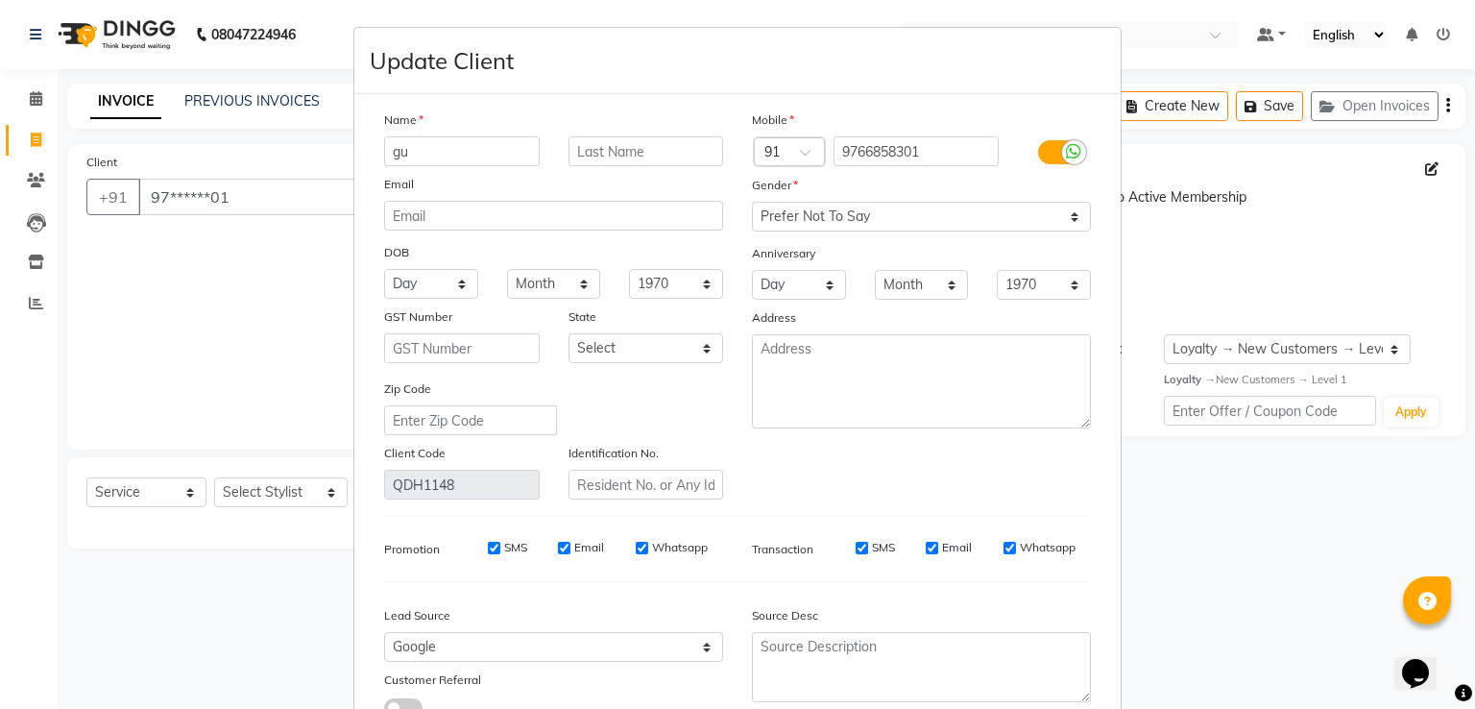
type input "g"
click at [396, 154] on input "madhuri" at bounding box center [462, 151] width 156 height 30
type input "adhuri"
type input "m"
click at [384, 150] on input "adhuri" at bounding box center [462, 151] width 156 height 30
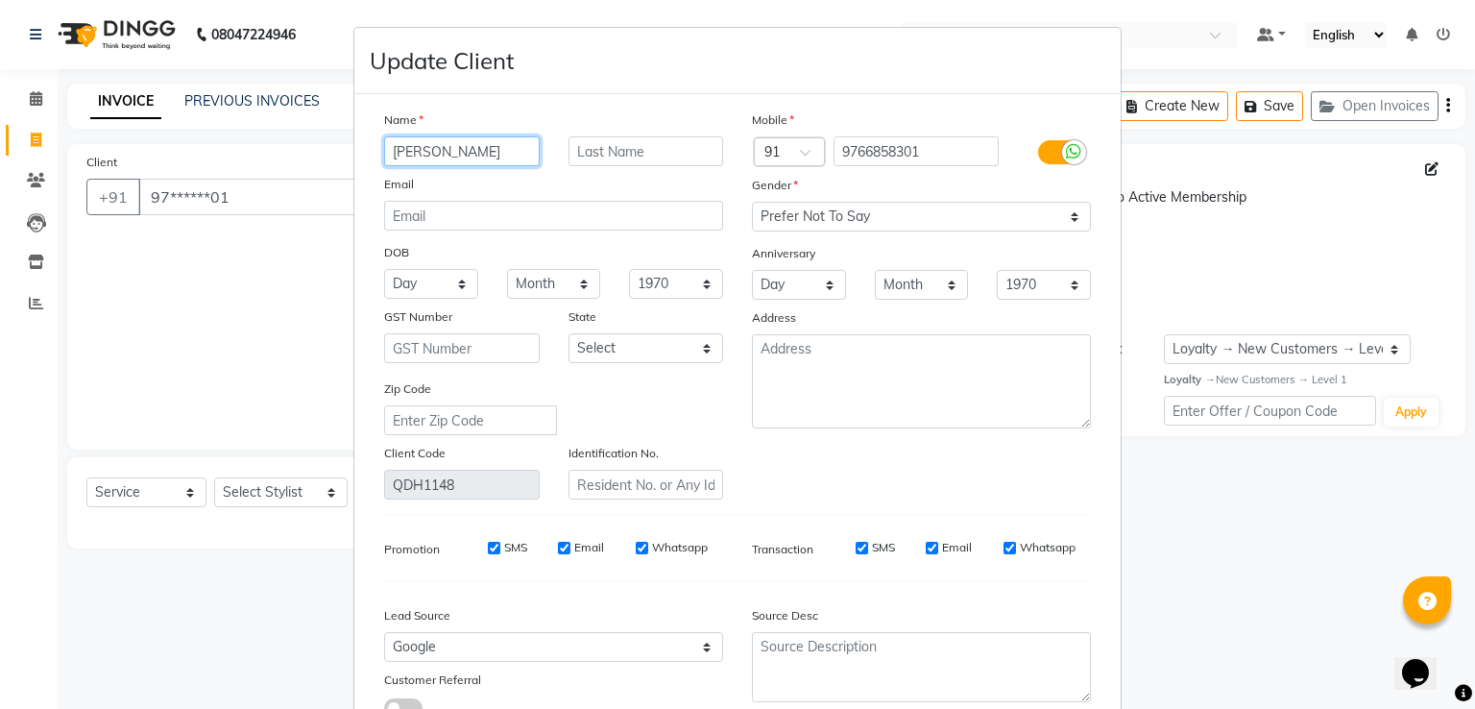
type input "Madhuri"
click at [646, 153] on input "text" at bounding box center [647, 151] width 156 height 30
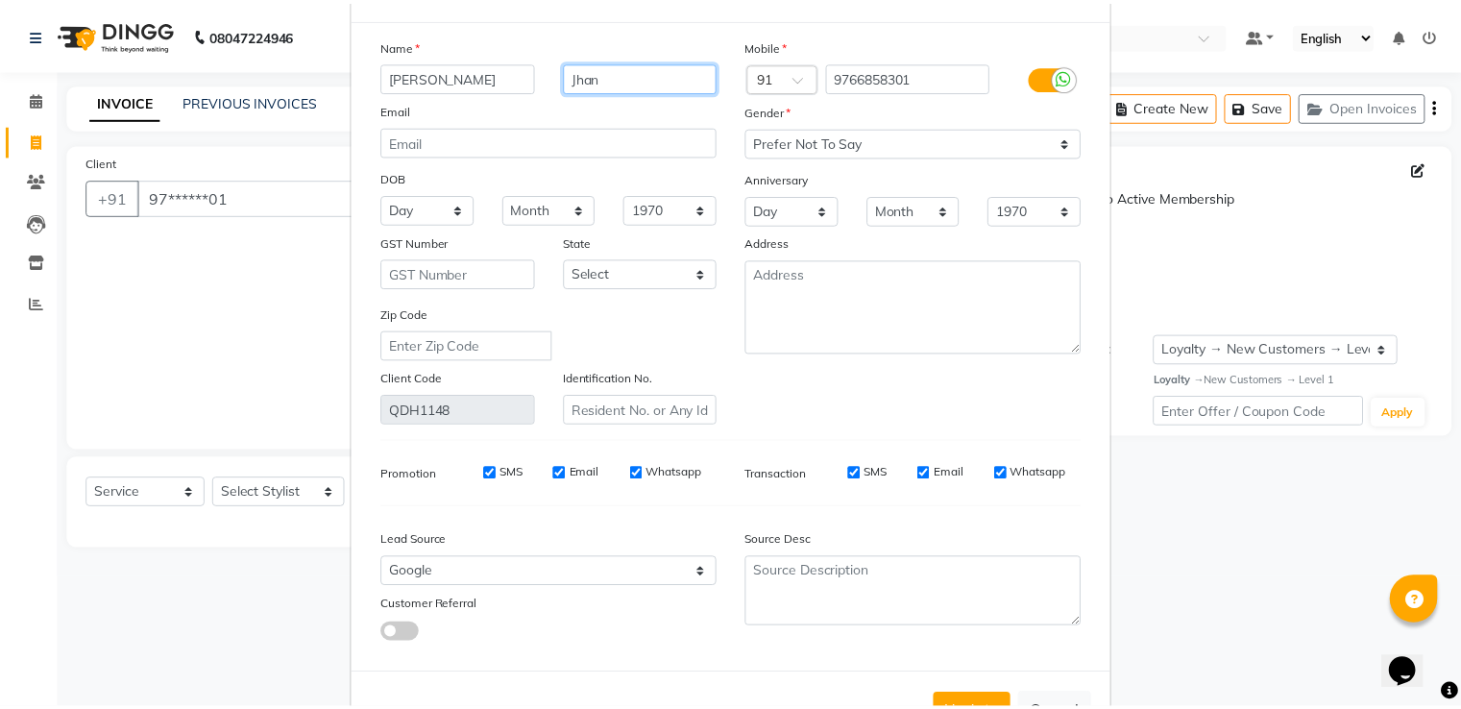
scroll to position [154, 0]
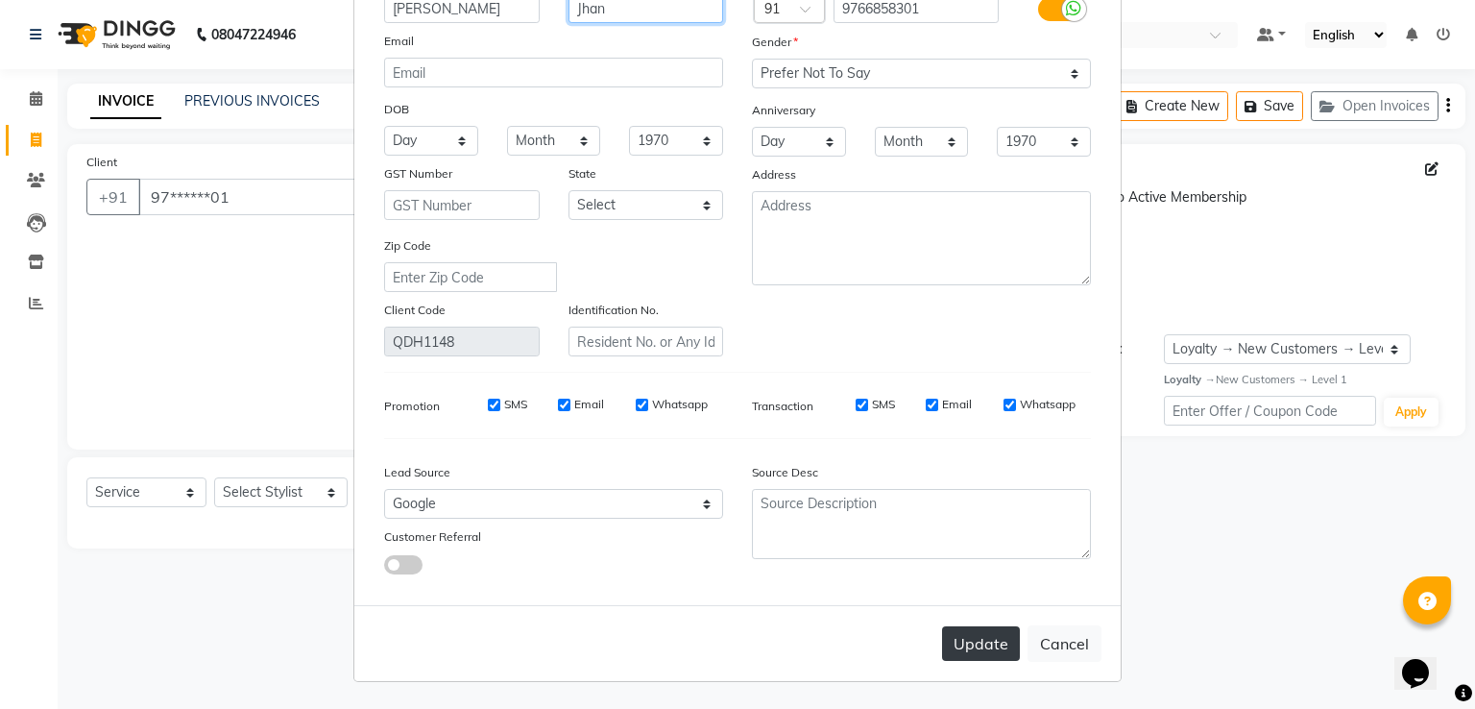
type input "Jhan"
click at [972, 643] on button "Update" at bounding box center [981, 643] width 78 height 35
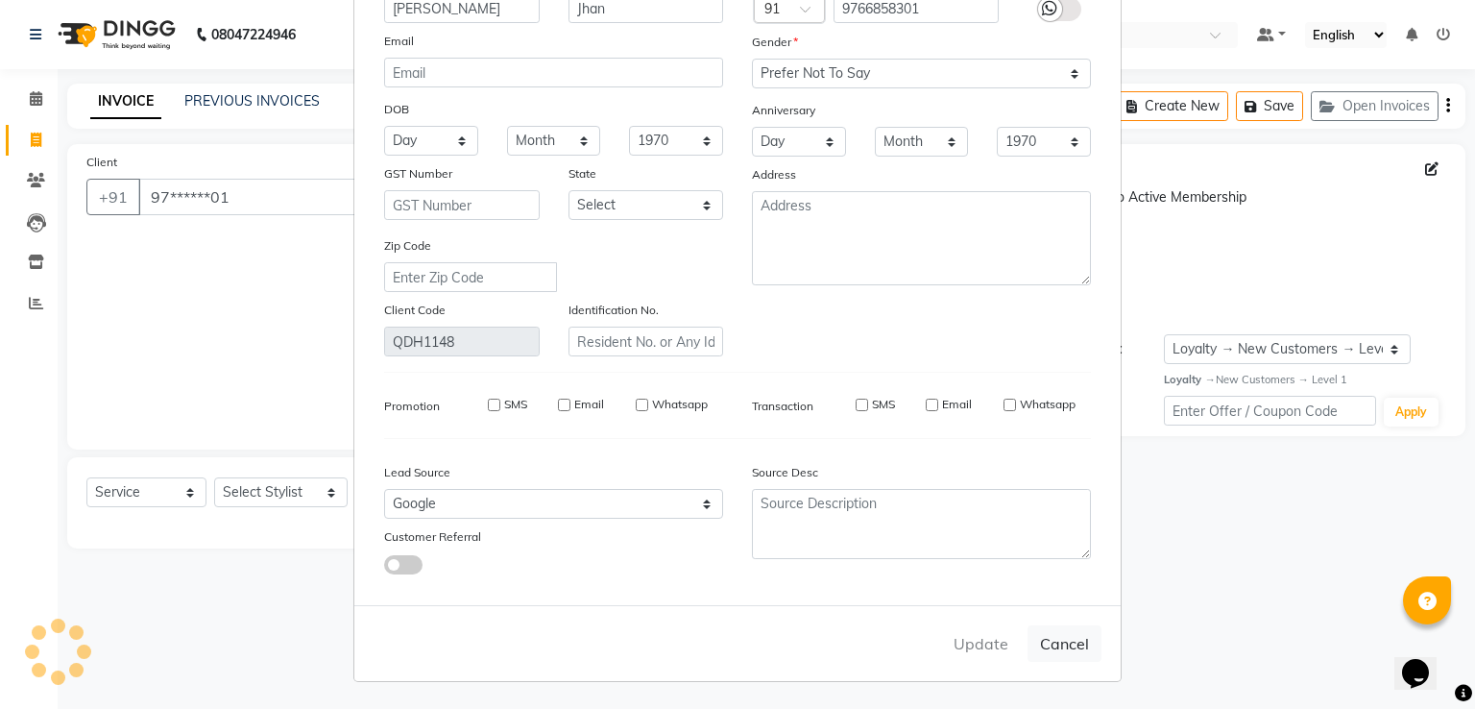
select select
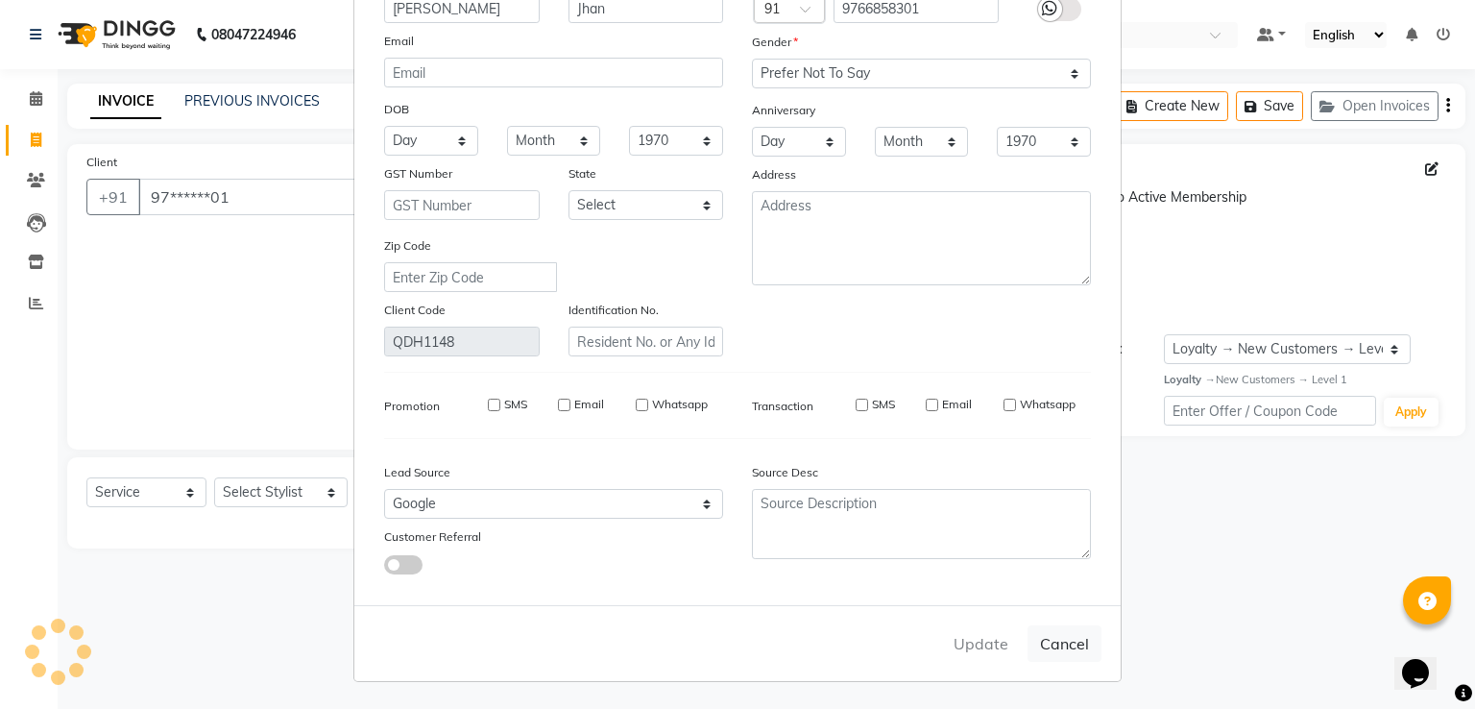
select select
checkbox input "false"
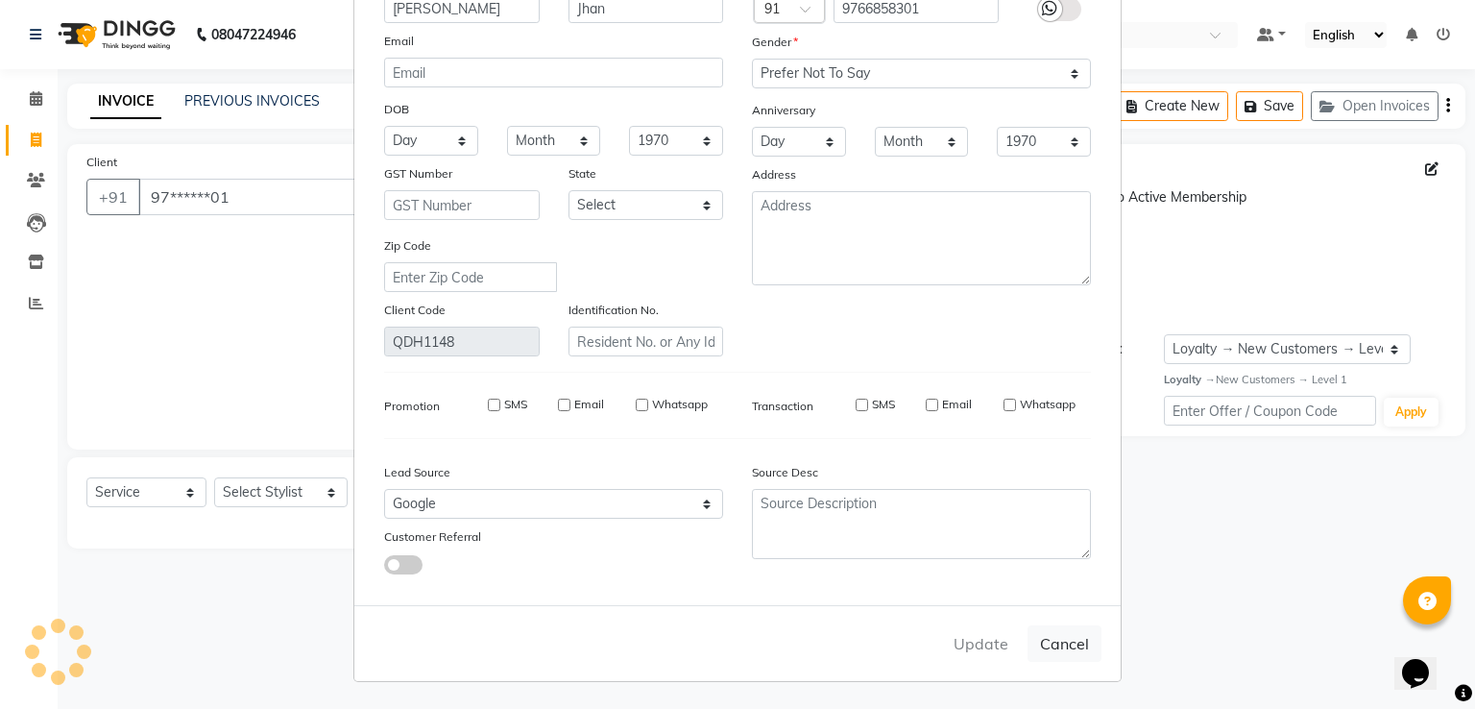
checkbox input "false"
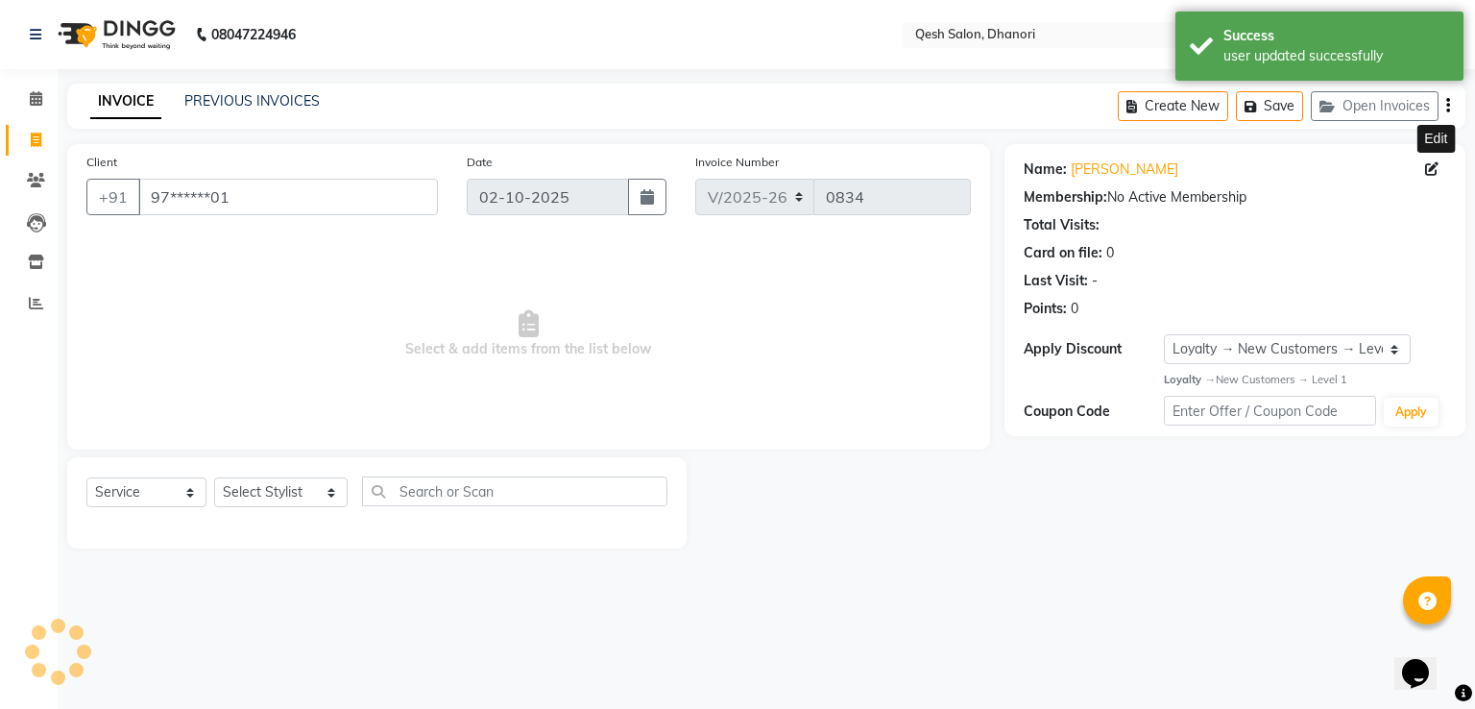
select select "1: Object"
drag, startPoint x: 12, startPoint y: 5, endPoint x: 393, endPoint y: 97, distance: 392.3
click at [393, 97] on div "INVOICE PREVIOUS INVOICES Create New Save Open Invoices" at bounding box center [766, 106] width 1398 height 45
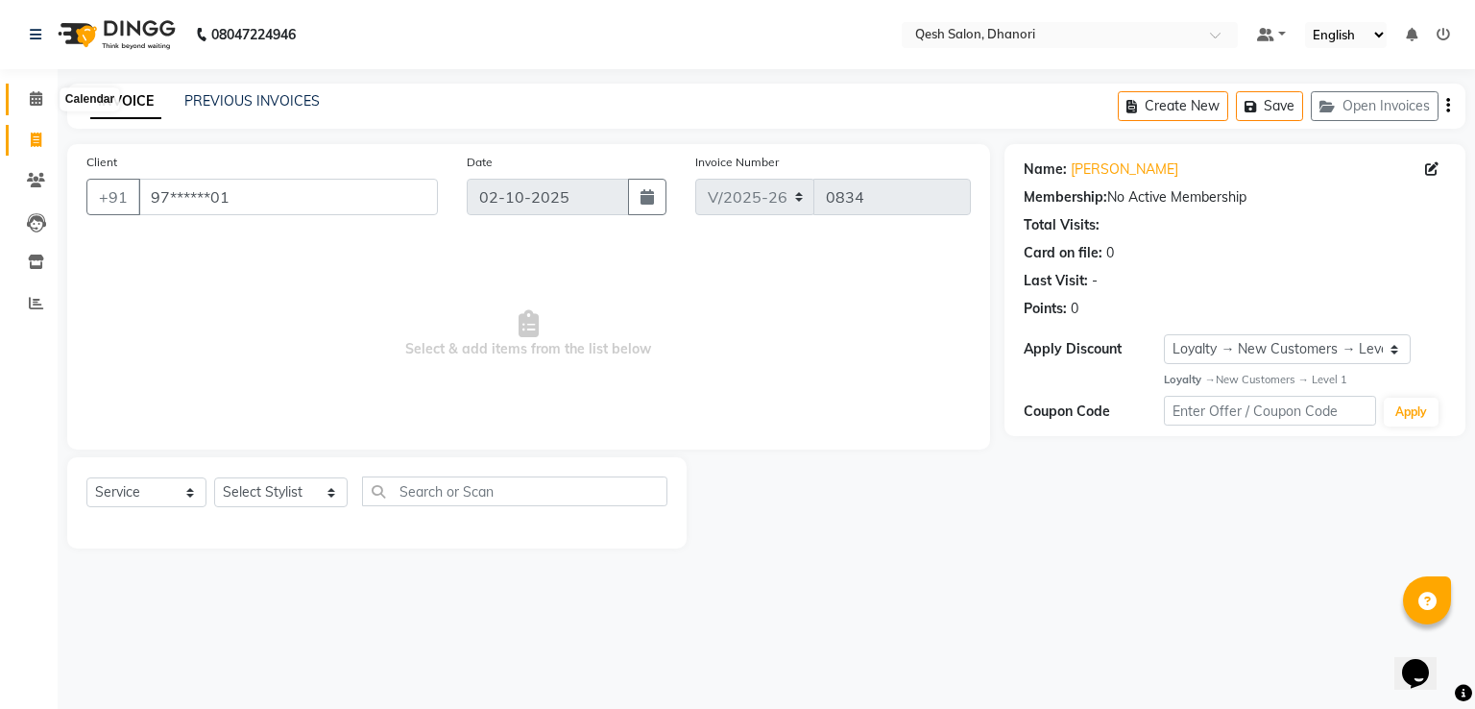
click at [36, 101] on icon at bounding box center [36, 98] width 12 height 14
click at [1279, 105] on button "Save" at bounding box center [1269, 106] width 67 height 30
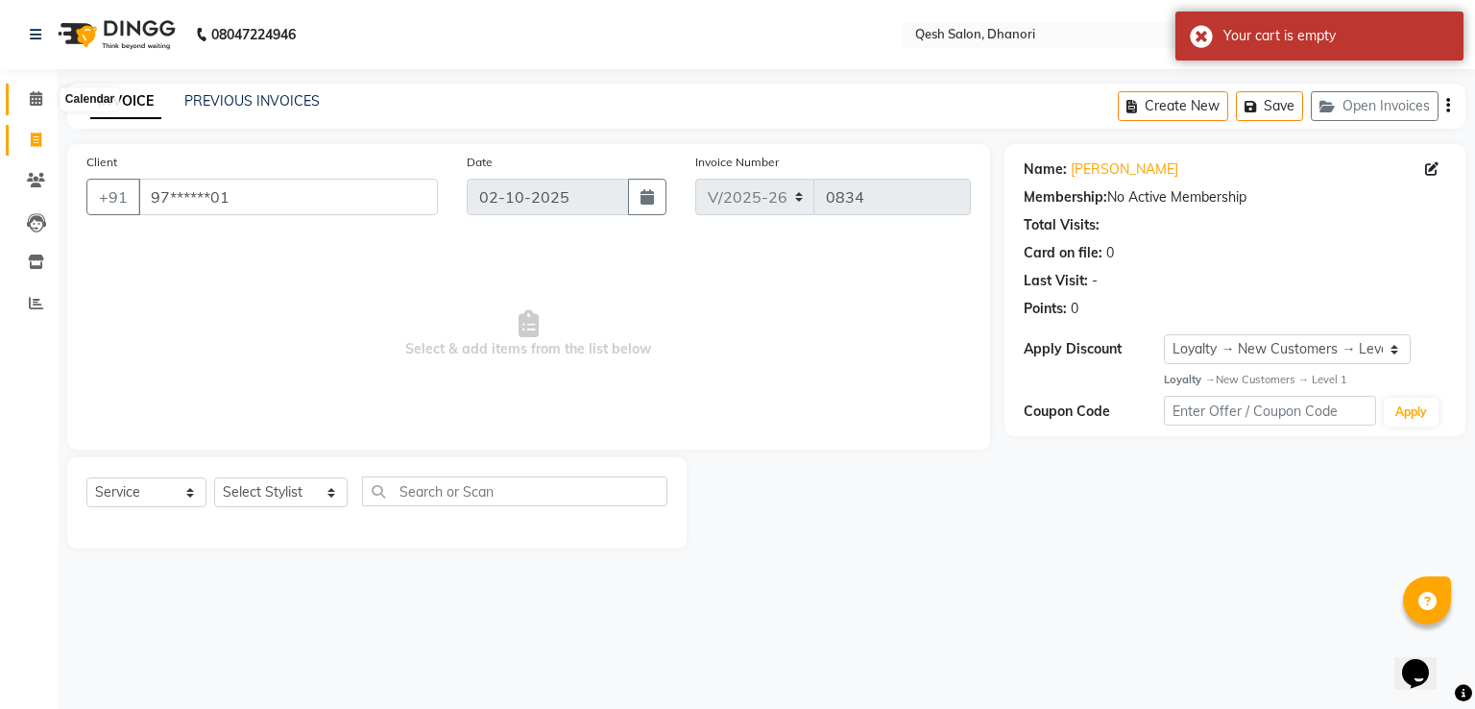
click at [35, 97] on icon at bounding box center [36, 98] width 12 height 14
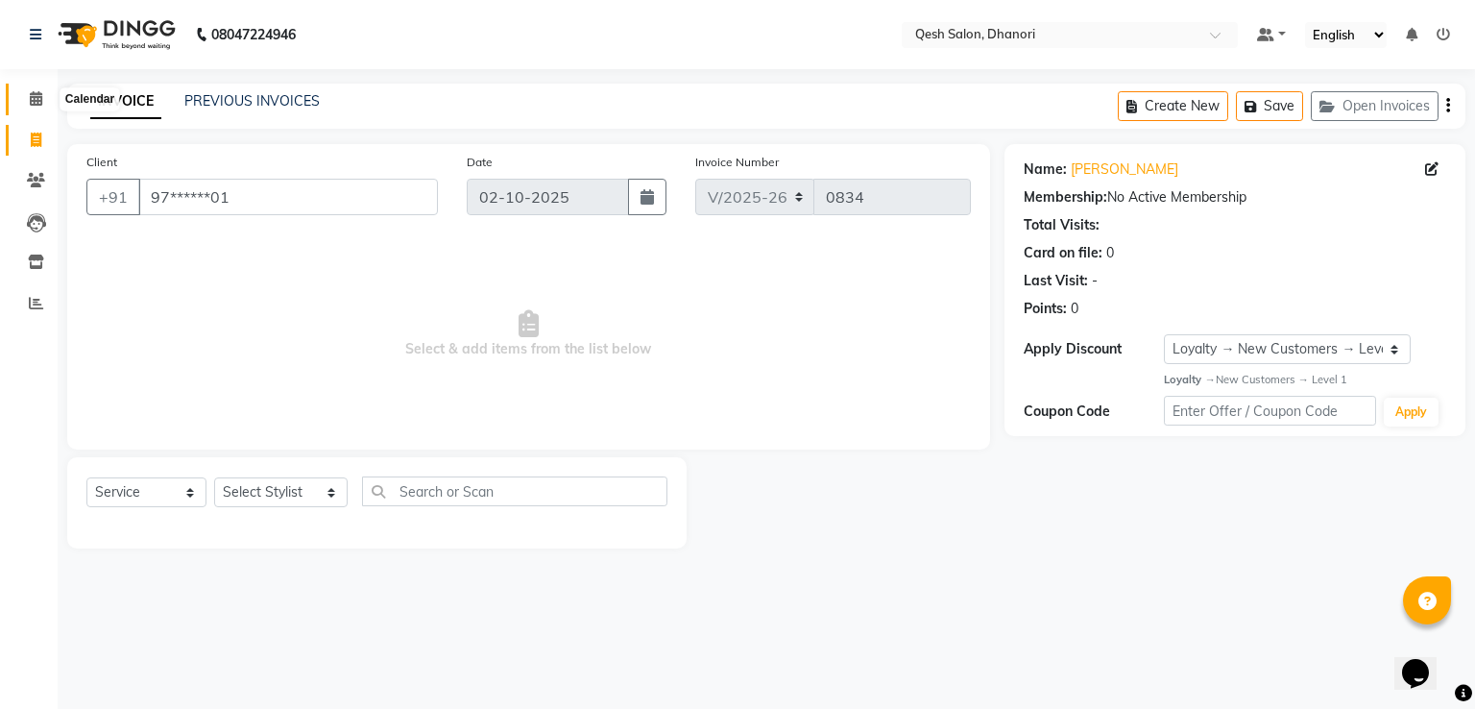
click at [36, 105] on icon at bounding box center [36, 98] width 12 height 14
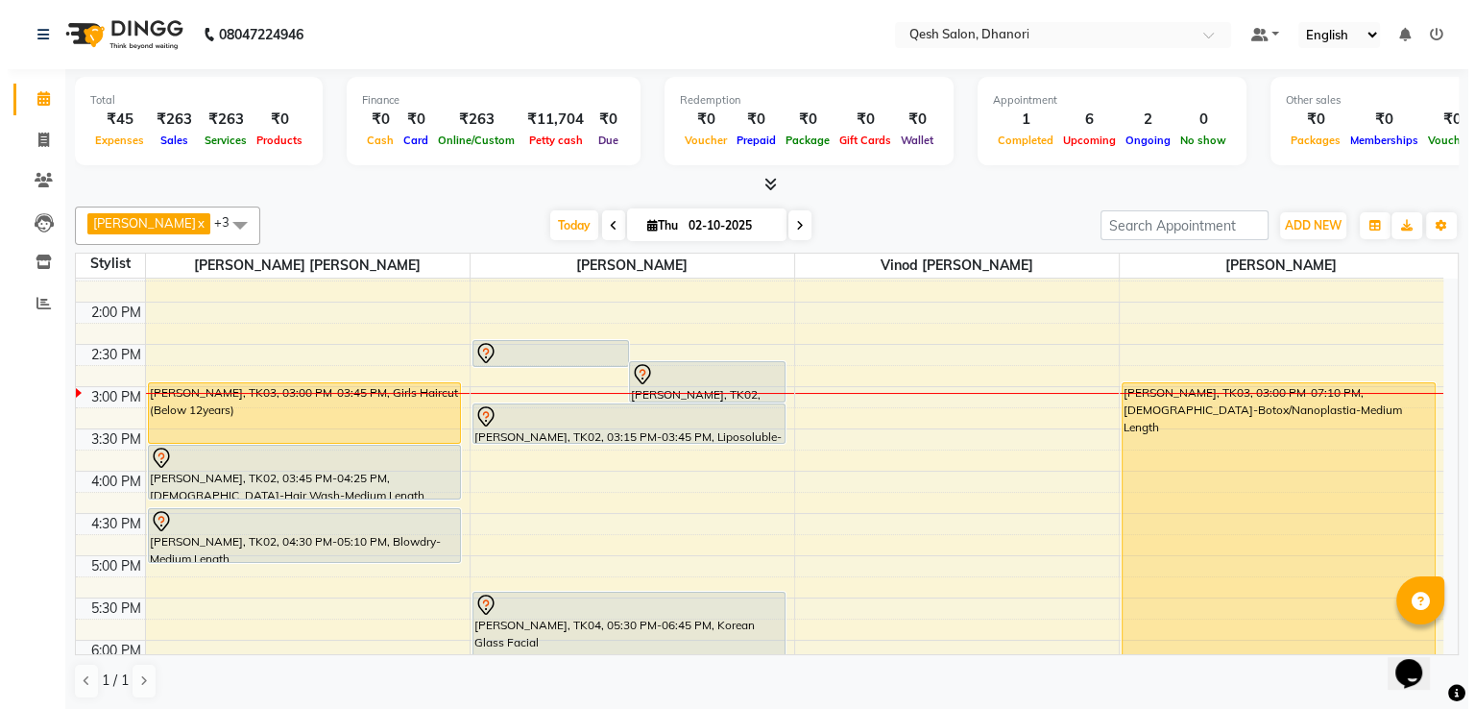
scroll to position [288, 0]
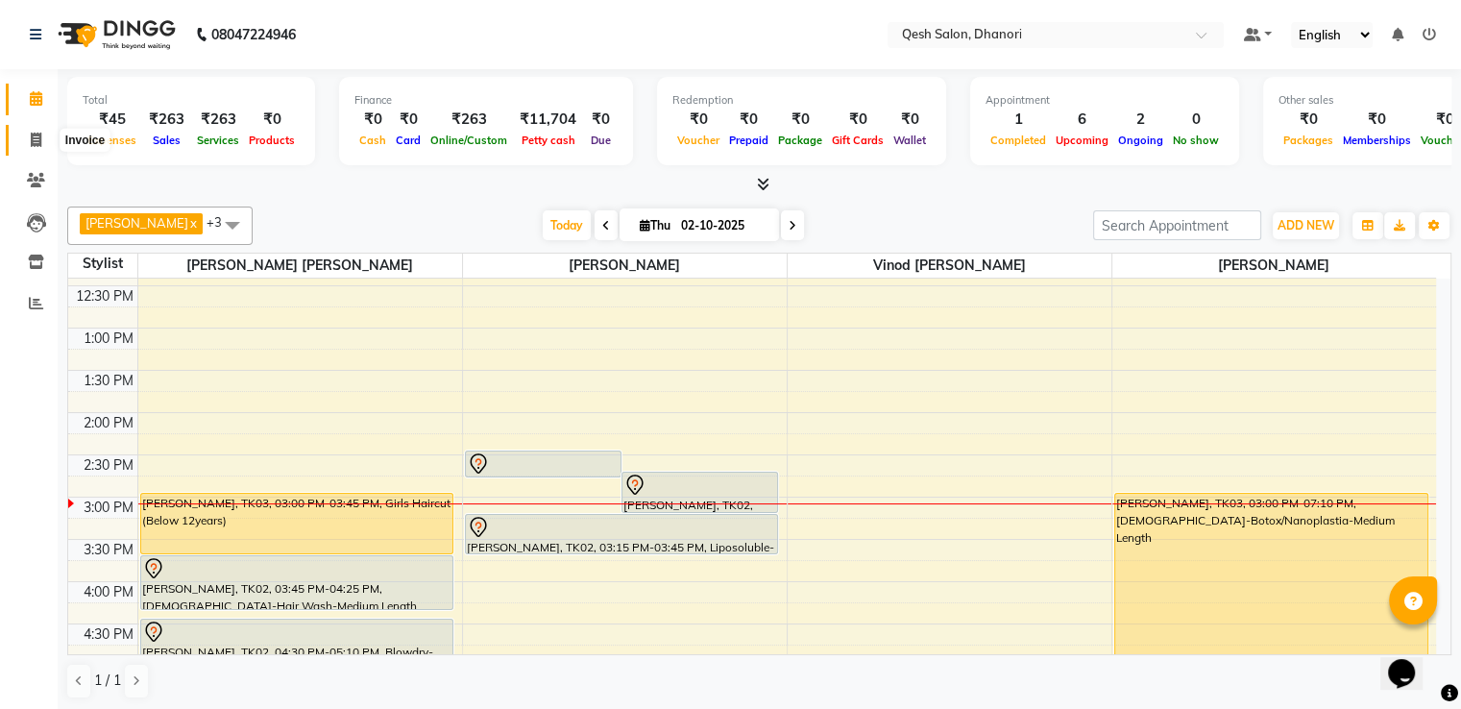
click at [35, 133] on icon at bounding box center [36, 140] width 11 height 14
select select "service"
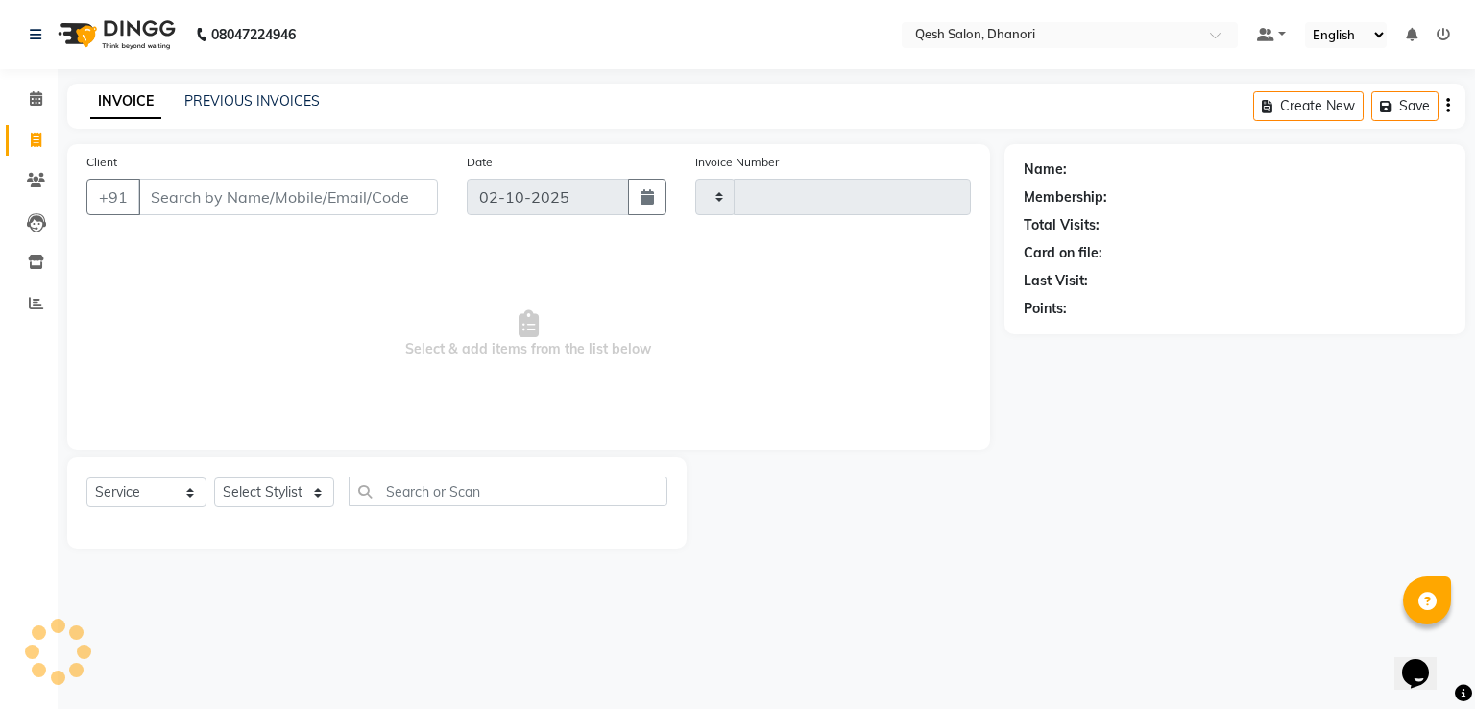
type input "0834"
select select "7641"
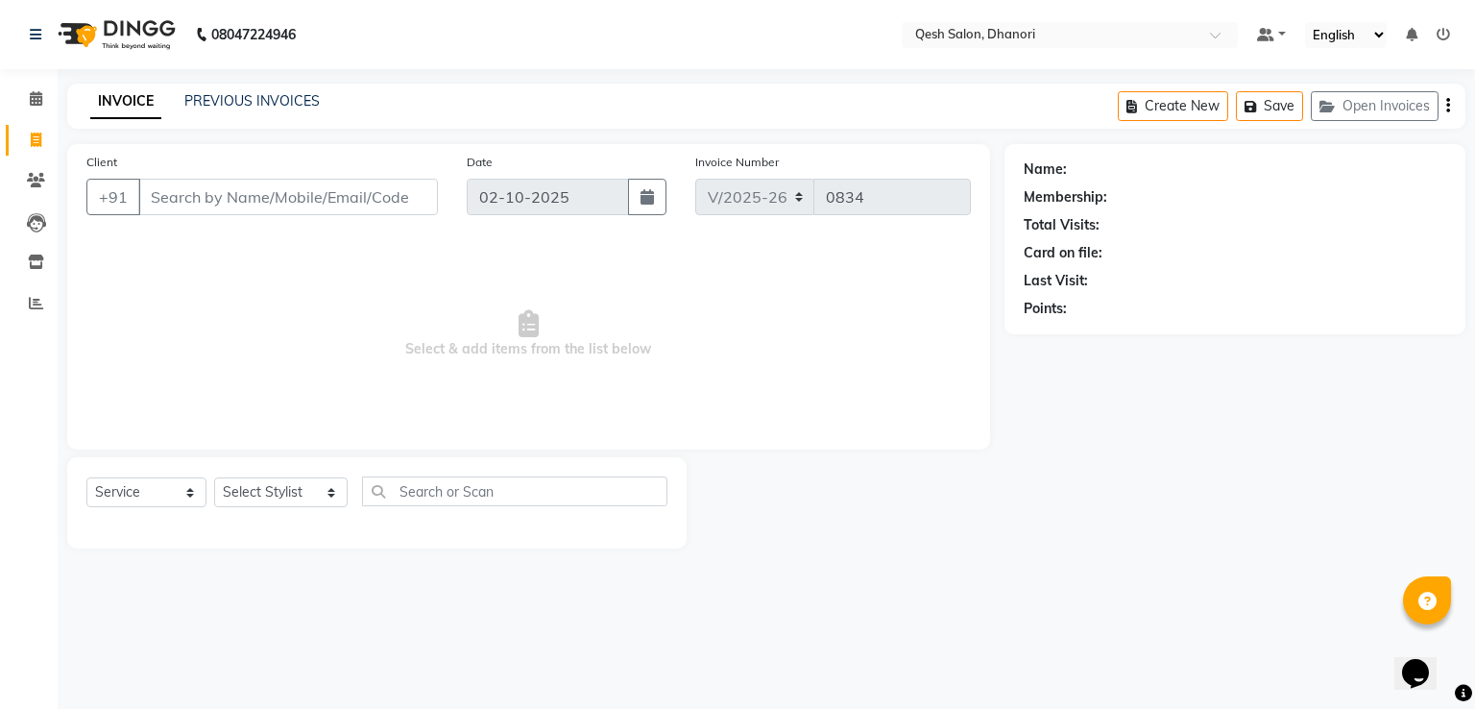
drag, startPoint x: 175, startPoint y: 203, endPoint x: 206, endPoint y: 201, distance: 31.8
click at [177, 203] on input "Client" at bounding box center [288, 197] width 300 height 36
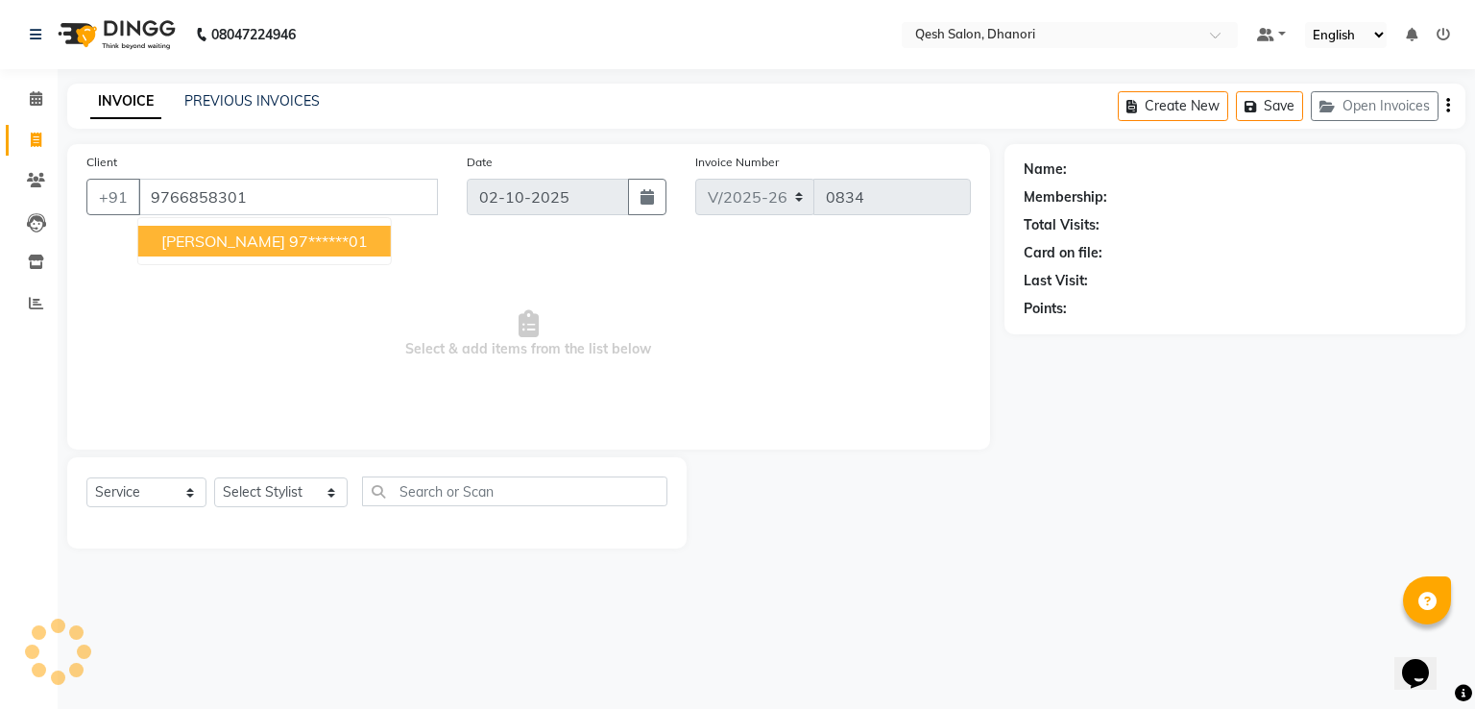
type input "9766858301"
select select "1: Object"
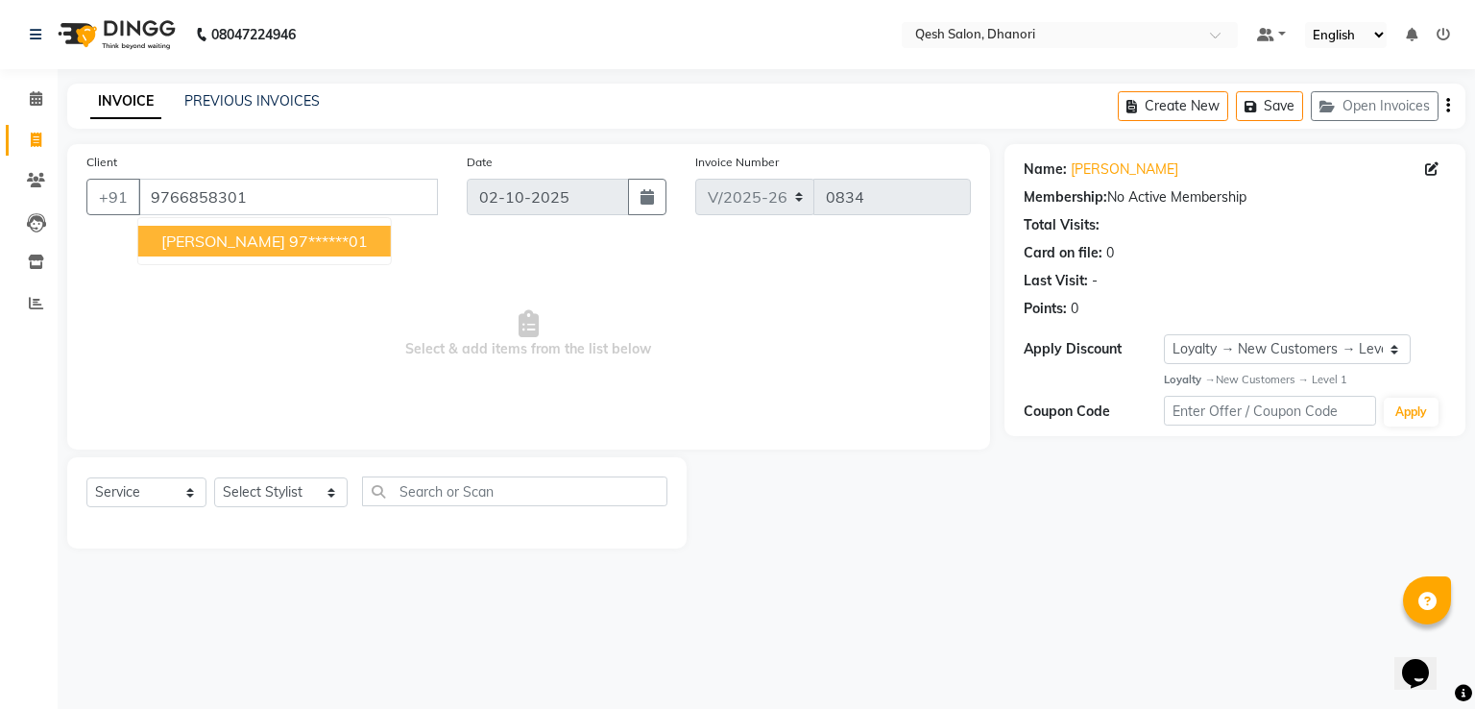
click at [289, 245] on ngb-highlight "97******01" at bounding box center [328, 240] width 79 height 19
type input "97******01"
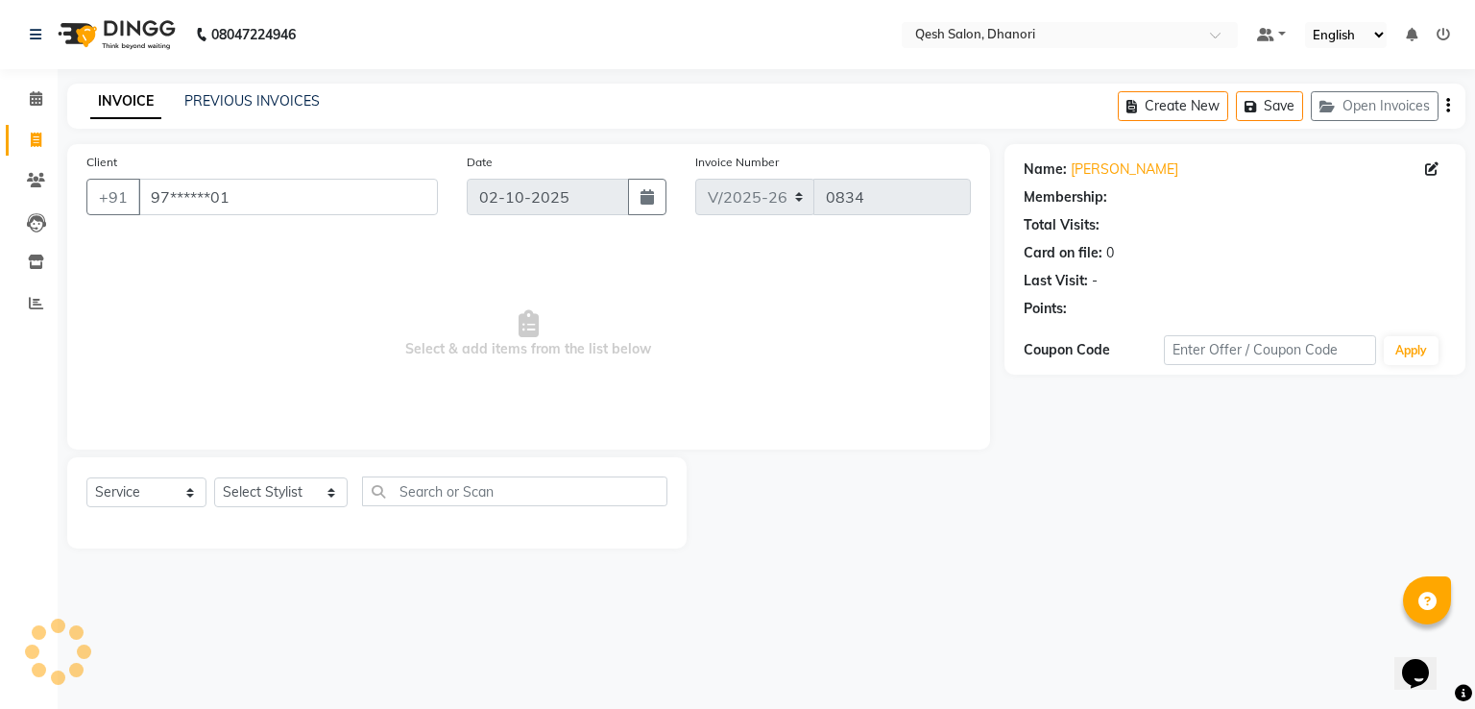
select select "1: Object"
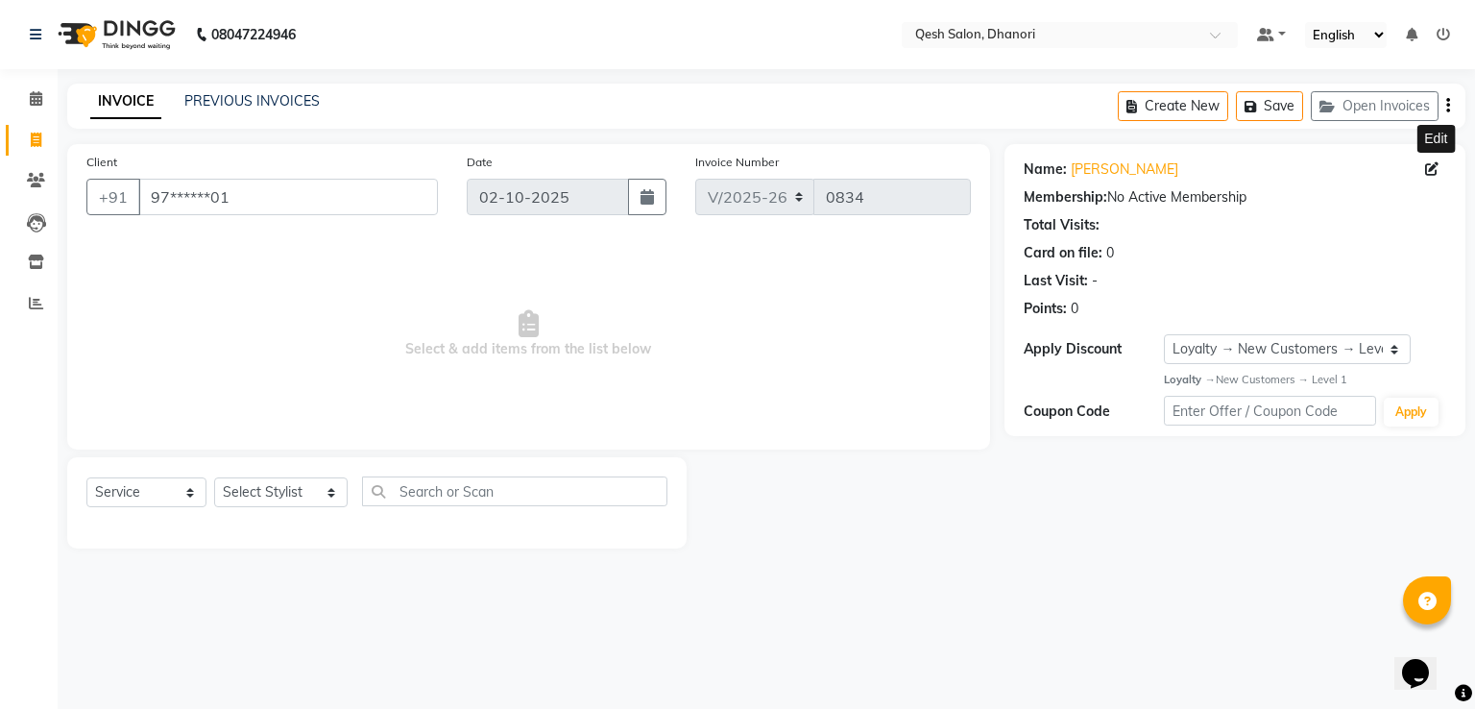
click at [1433, 173] on icon at bounding box center [1431, 168] width 13 height 13
select select "prefer_not_to_say"
select select "51694"
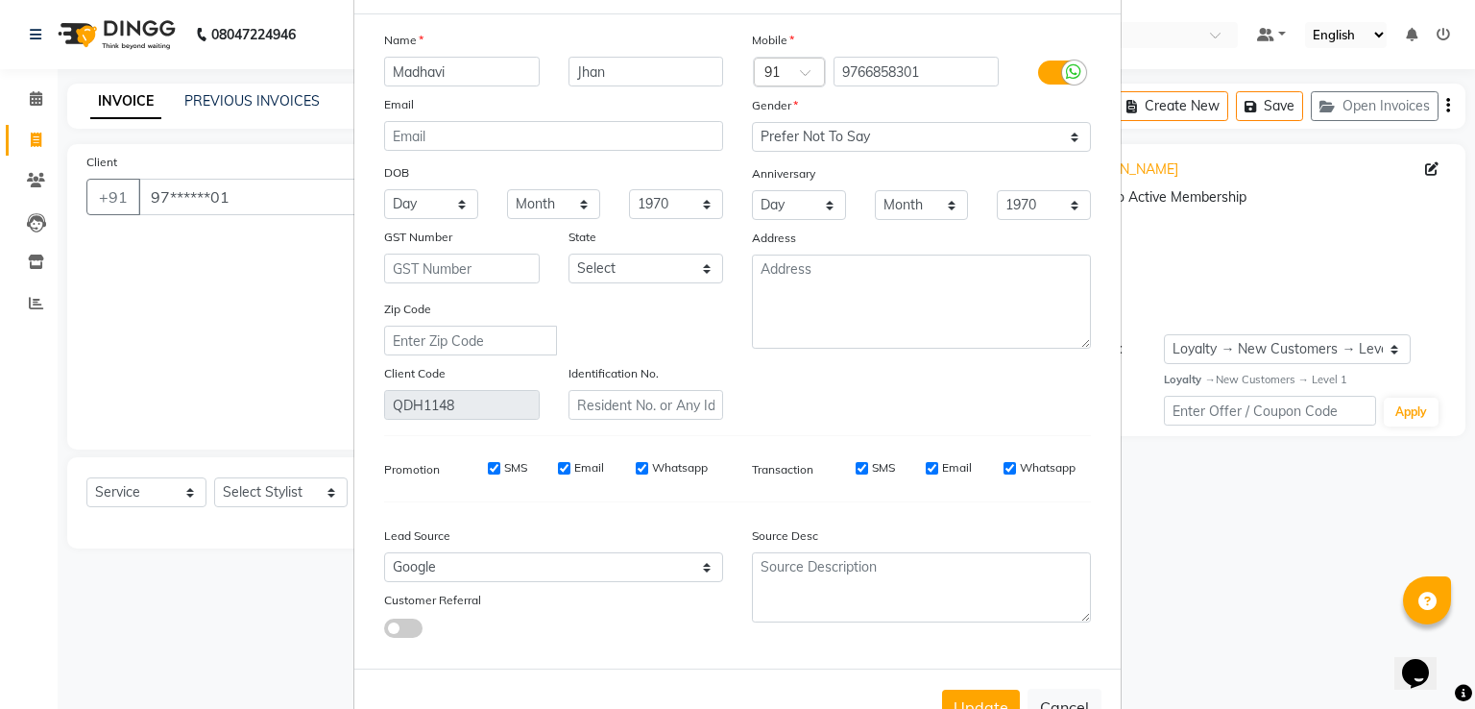
scroll to position [47, 0]
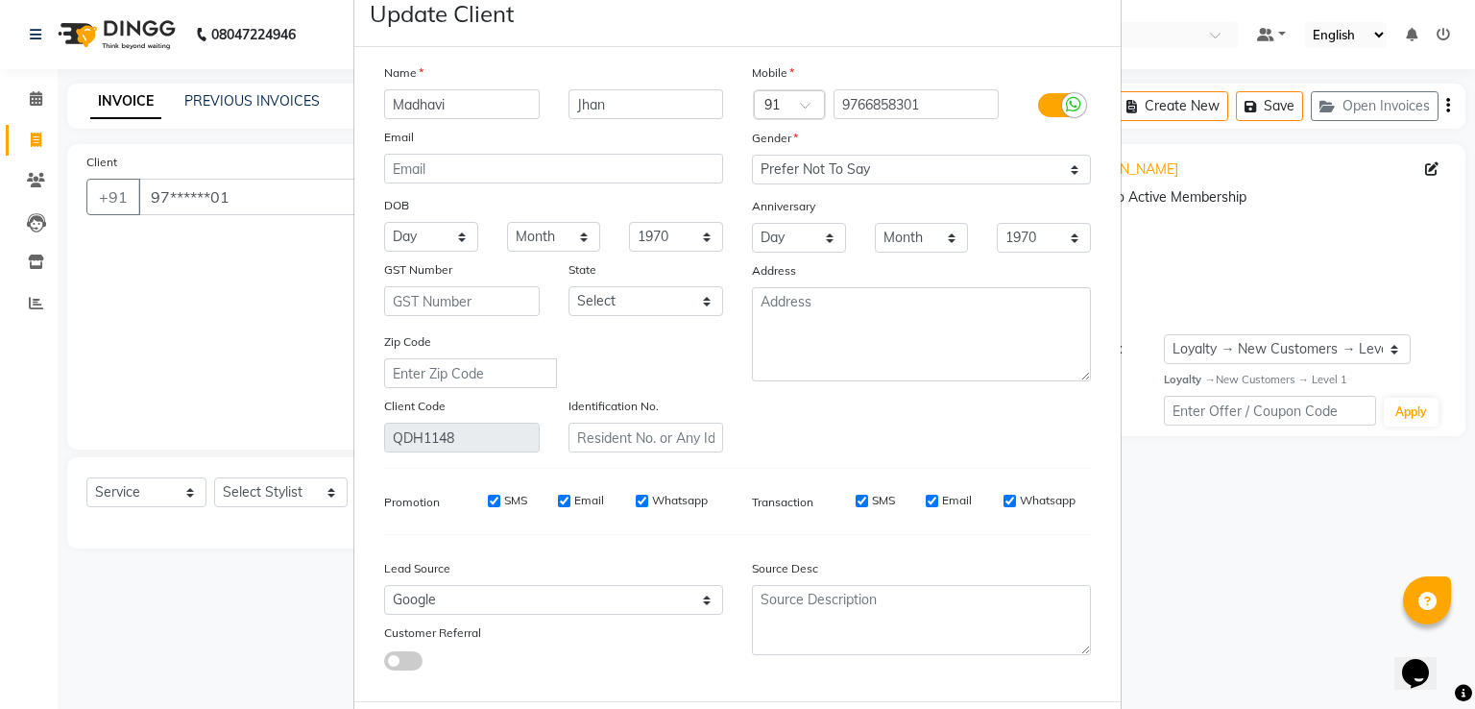
click at [486, 116] on input "Madhavi" at bounding box center [462, 104] width 156 height 30
type input "Madhavi"
drag, startPoint x: 611, startPoint y: 109, endPoint x: 333, endPoint y: 115, distance: 277.6
click at [333, 115] on ngb-modal-window "Update Client Name Madhavi Jhan Email DOB Day 01 02 03 04 05 06 07 08 09 10 11 …" at bounding box center [737, 354] width 1475 height 709
type input "j"
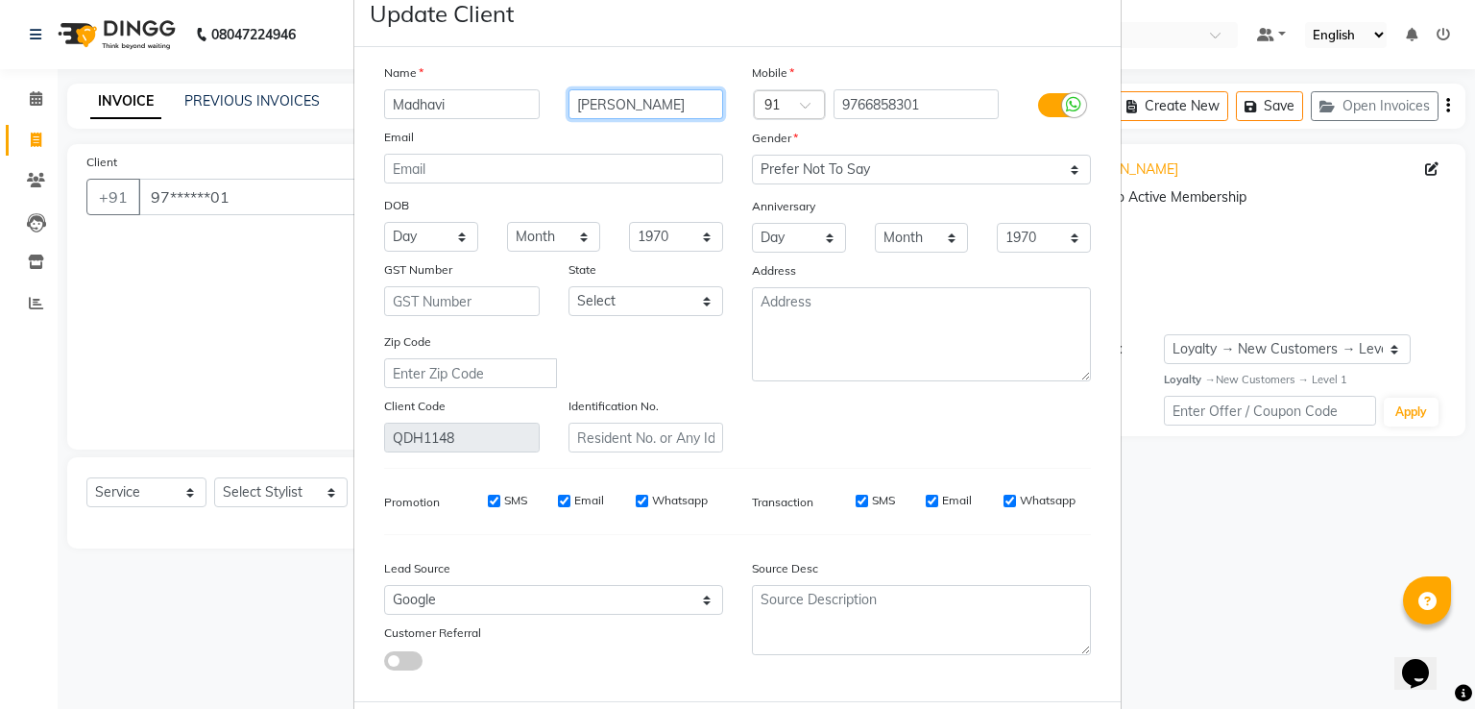
type input "Jha"
click at [485, 109] on input "Madhavi" at bounding box center [462, 104] width 156 height 30
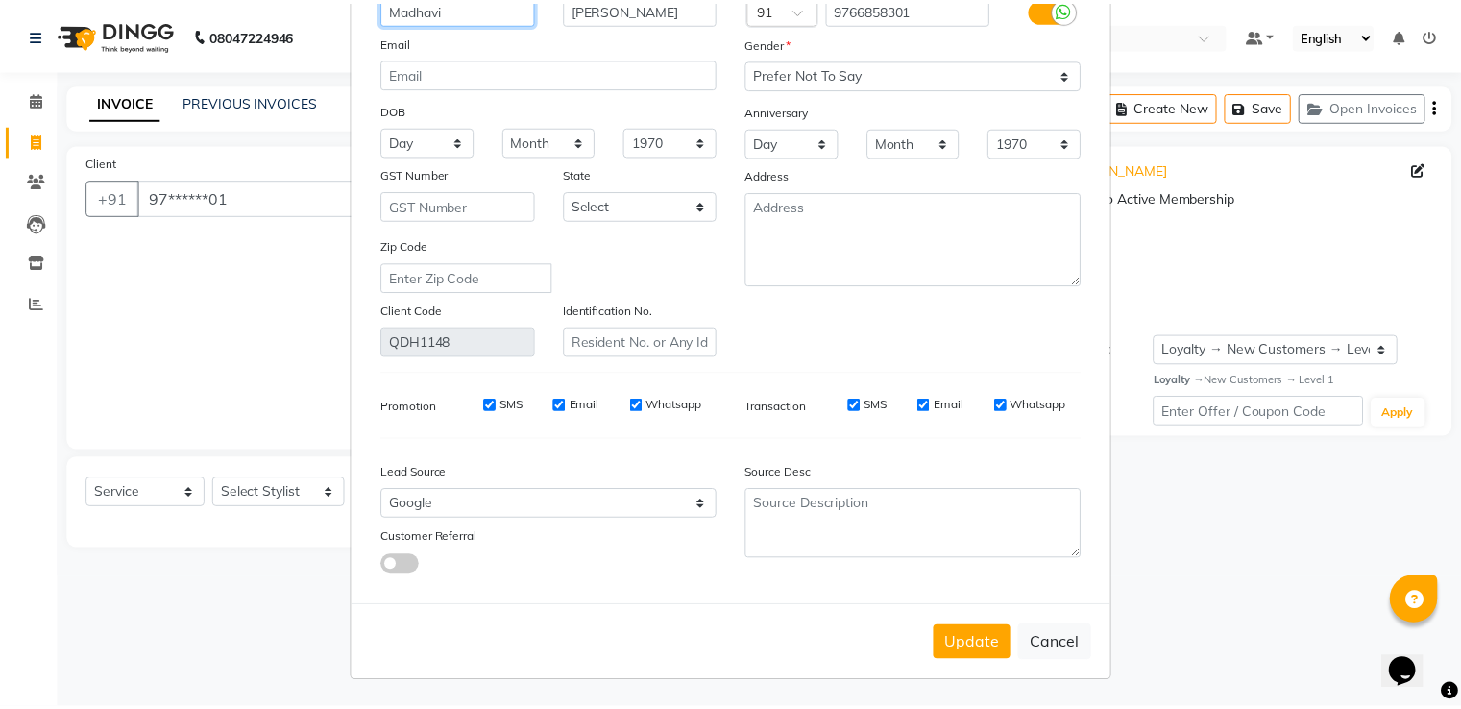
scroll to position [154, 0]
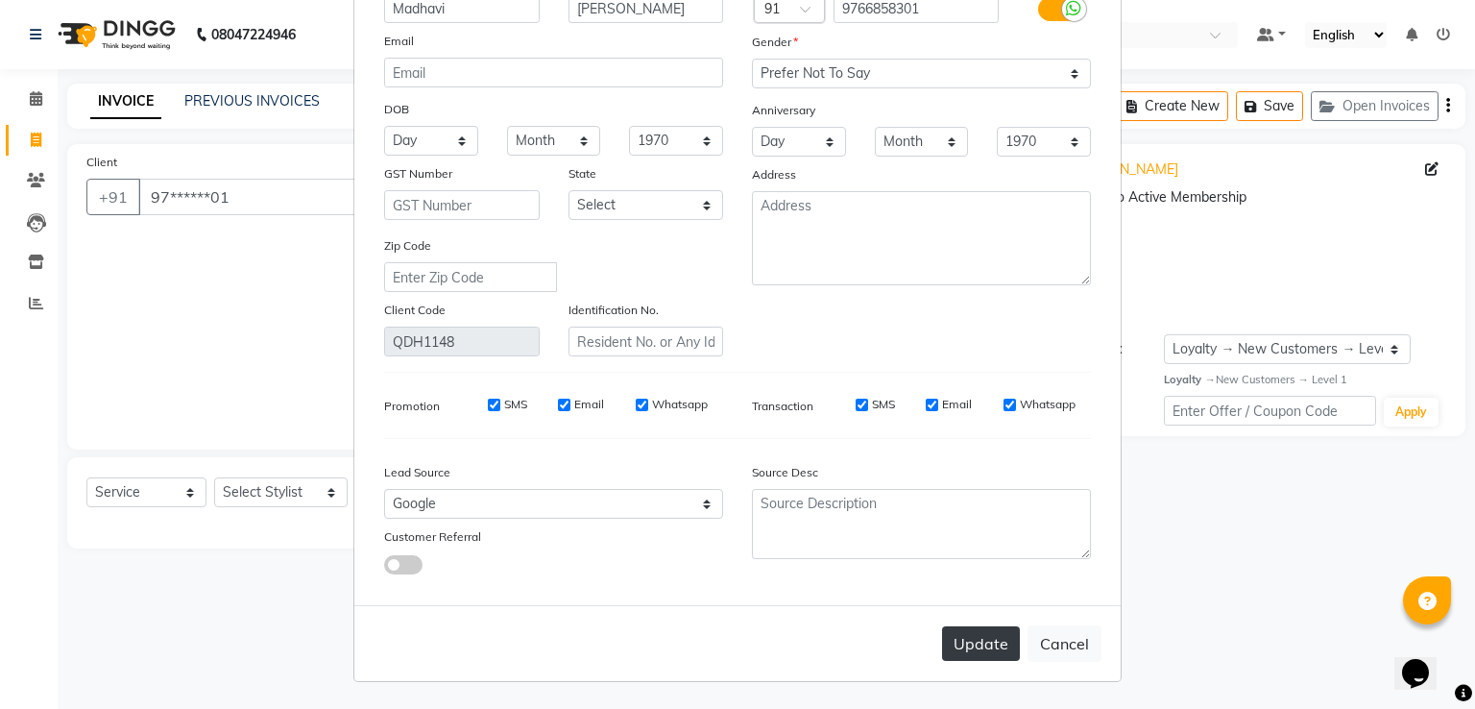
click at [997, 646] on button "Update" at bounding box center [981, 643] width 78 height 35
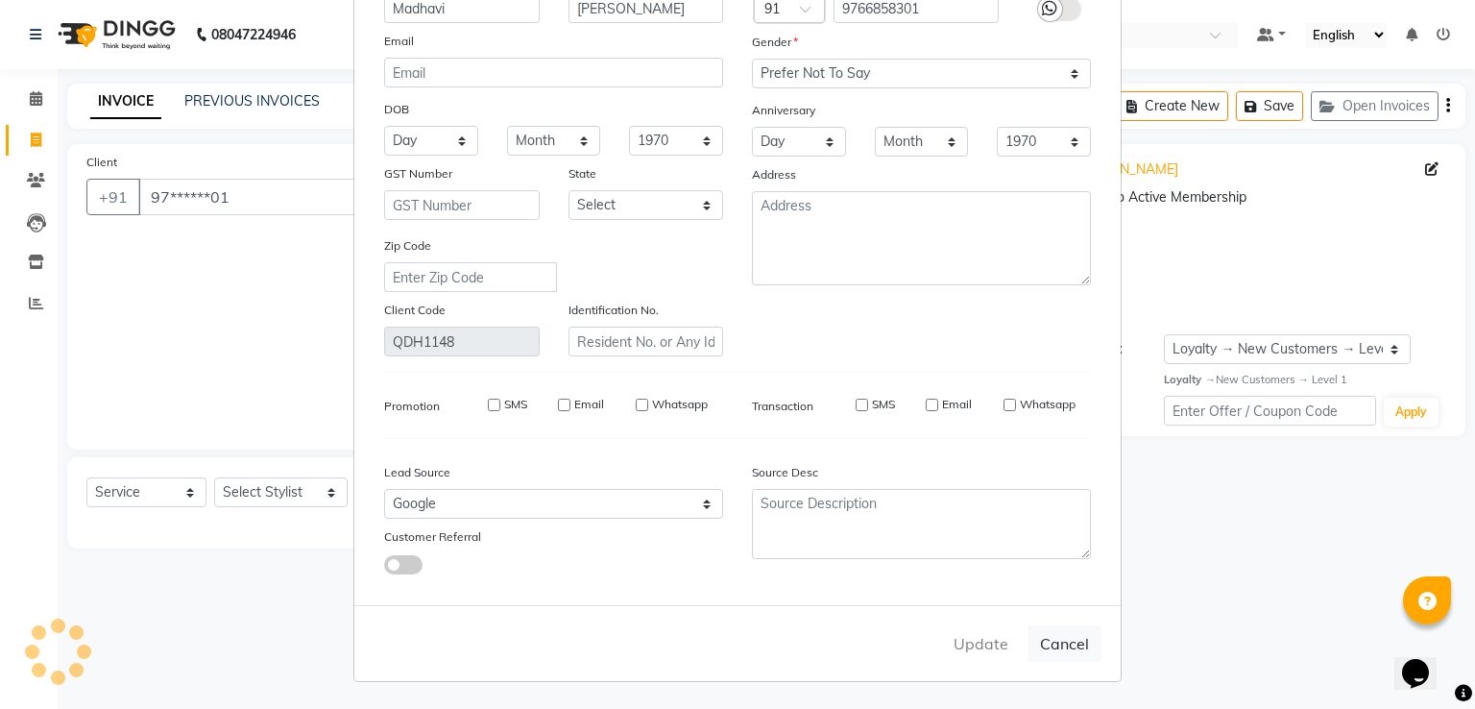
select select
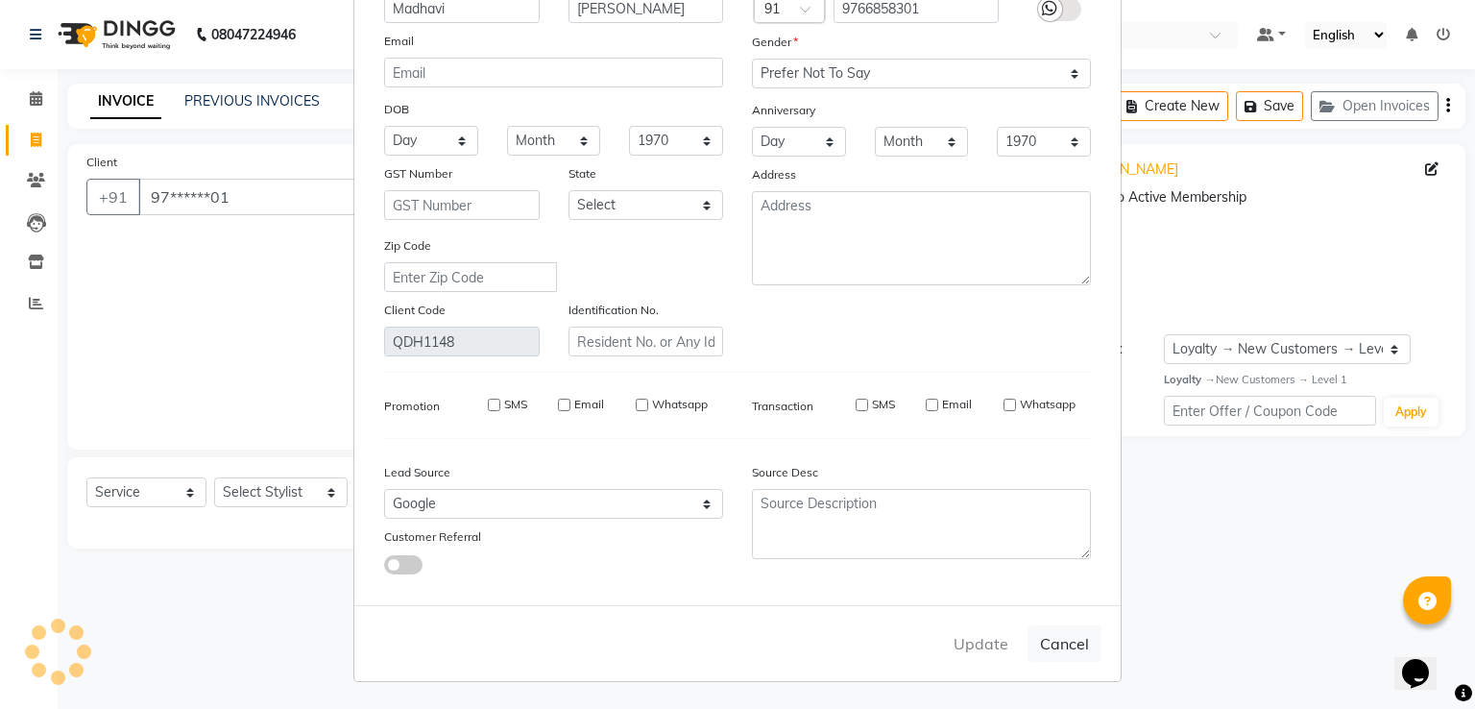
select select
checkbox input "false"
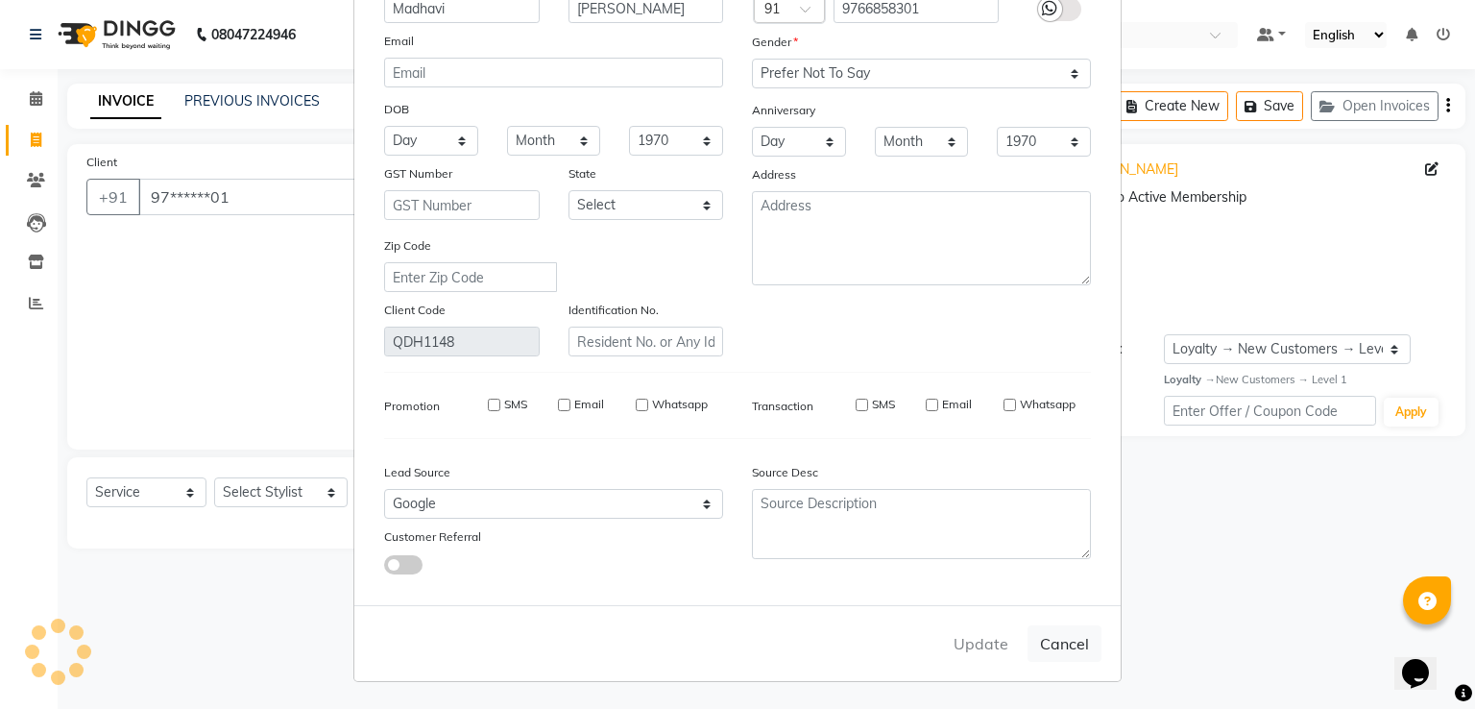
checkbox input "false"
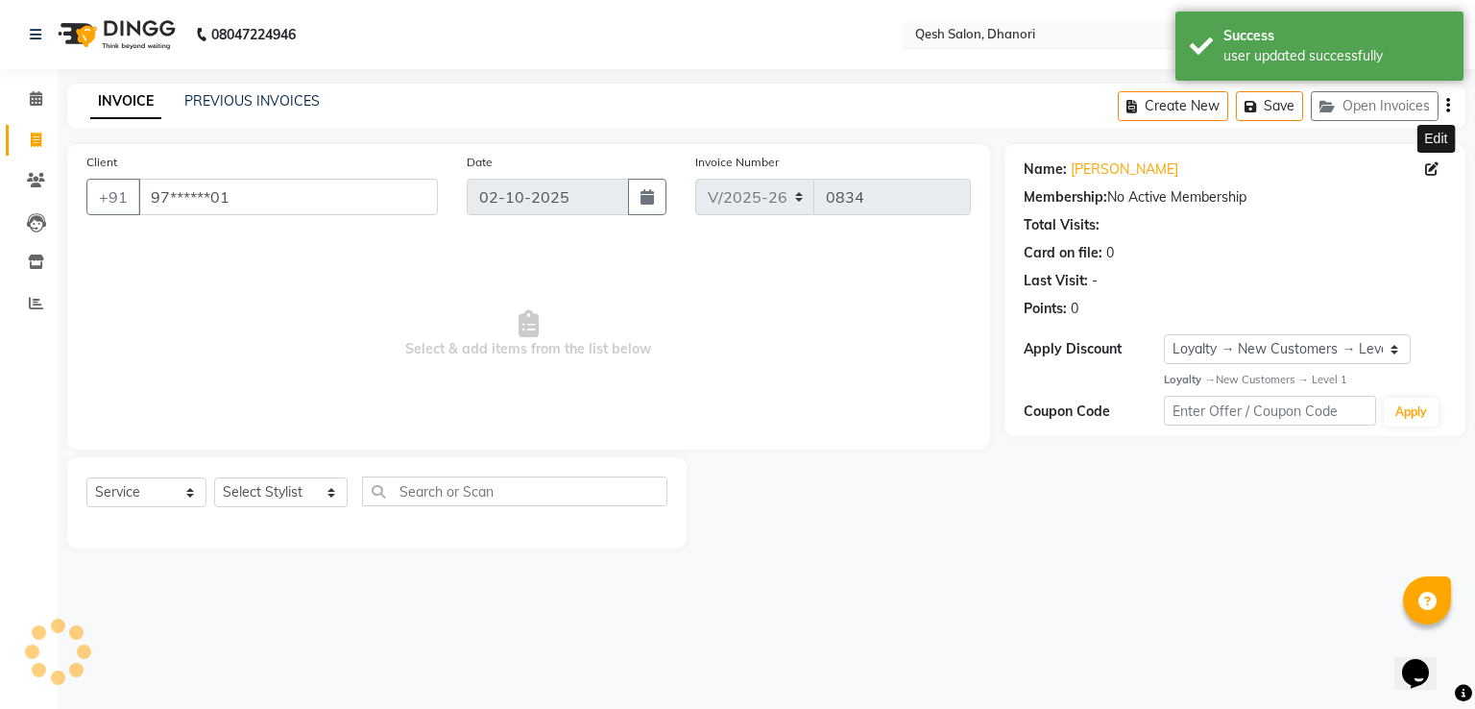
select select "1: Object"
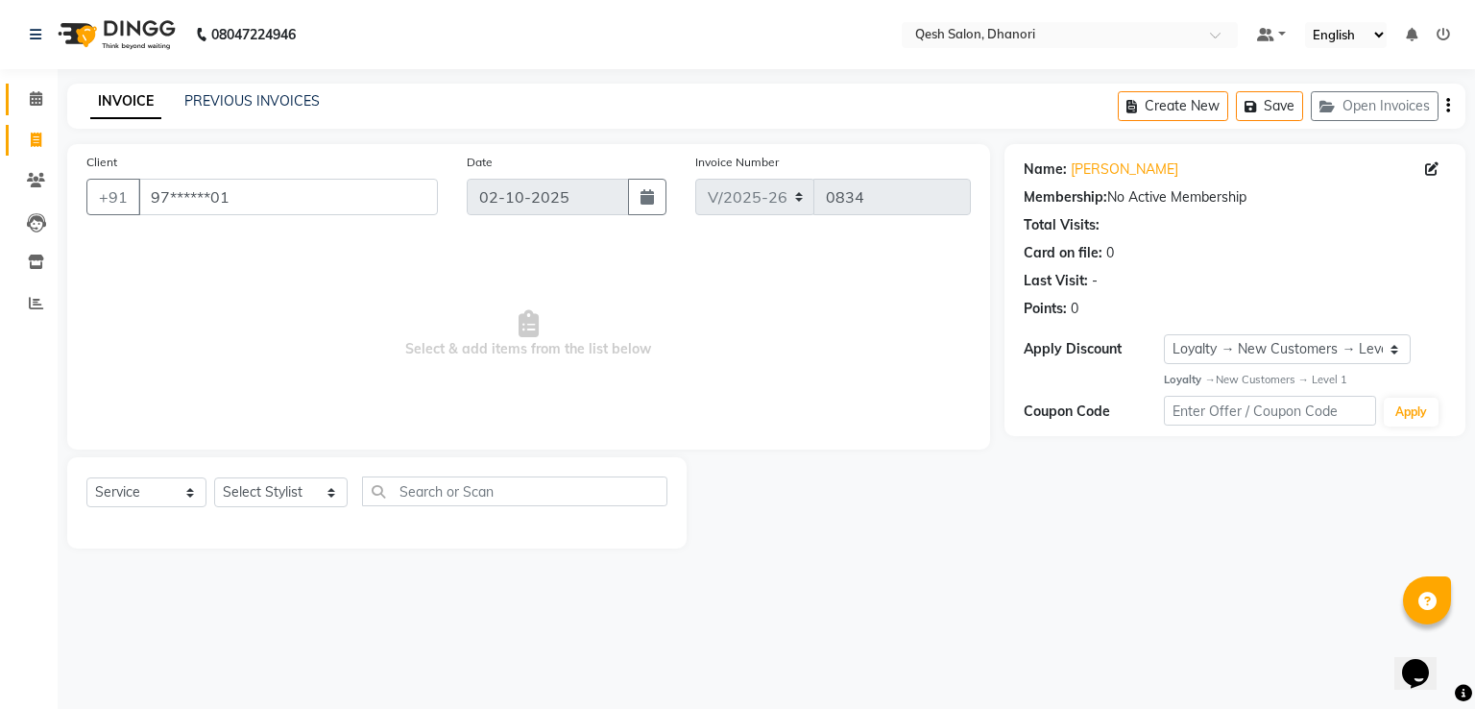
click at [12, 96] on link "Calendar" at bounding box center [29, 100] width 46 height 32
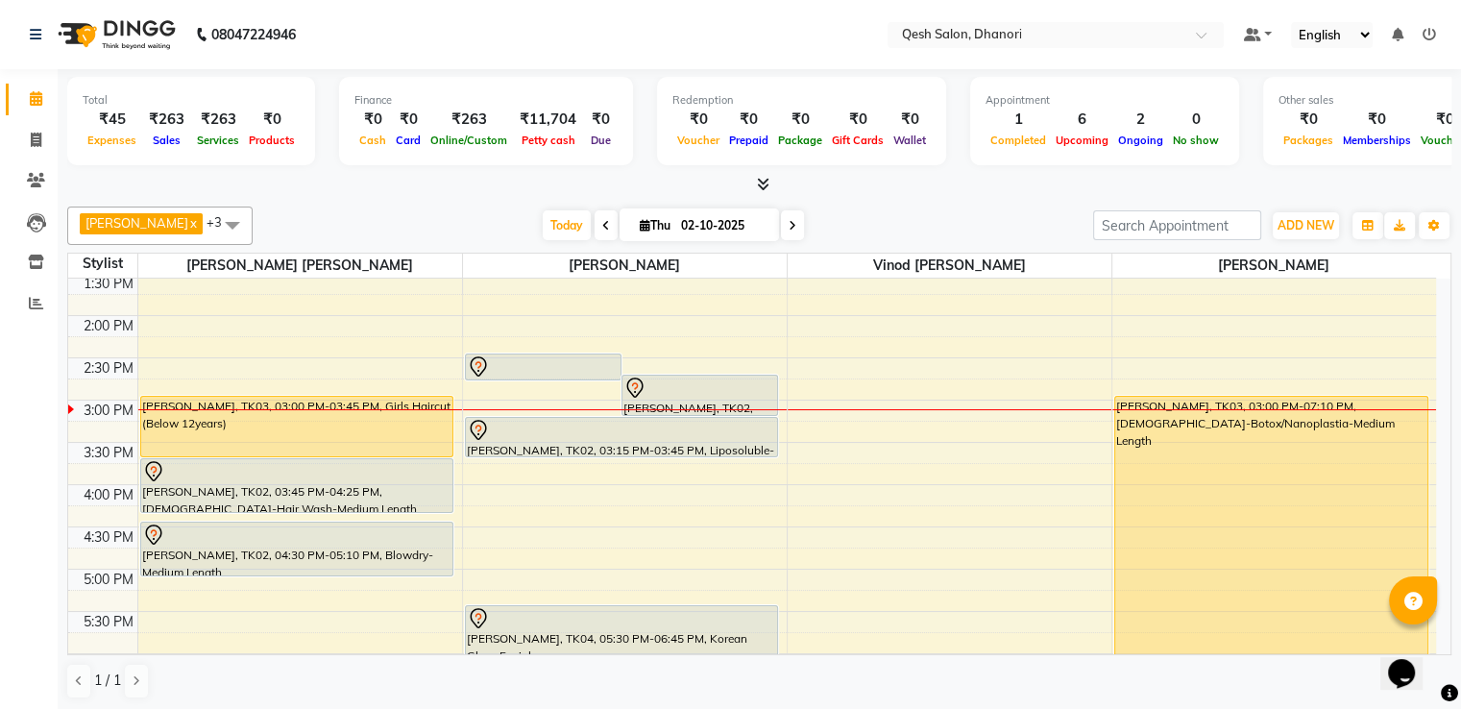
scroll to position [480, 0]
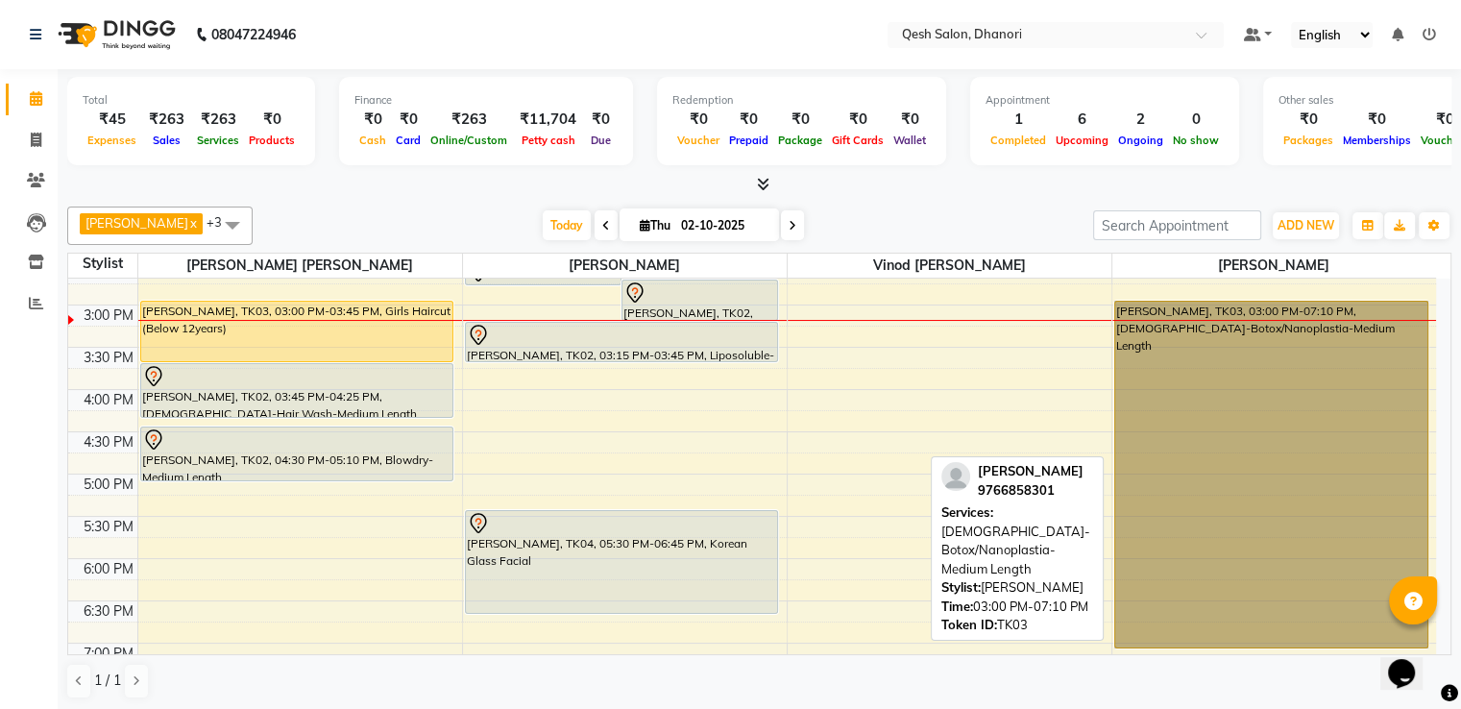
drag, startPoint x: 1206, startPoint y: 408, endPoint x: 1188, endPoint y: 420, distance: 21.6
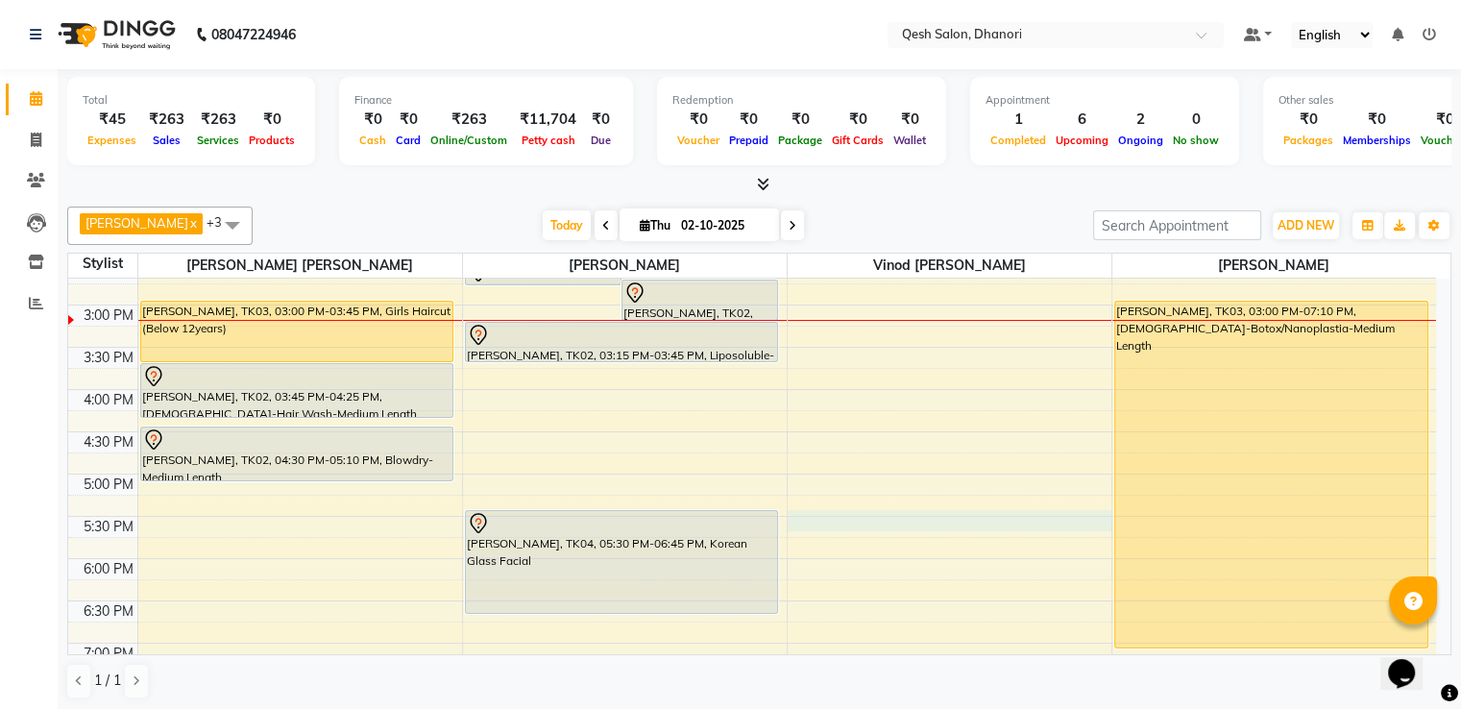
click at [948, 522] on div "9:00 AM 9:30 AM 10:00 AM 10:30 AM 11:00 AM 11:30 AM 12:00 PM 12:30 PM 1:00 PM 1…" at bounding box center [752, 389] width 1368 height 1182
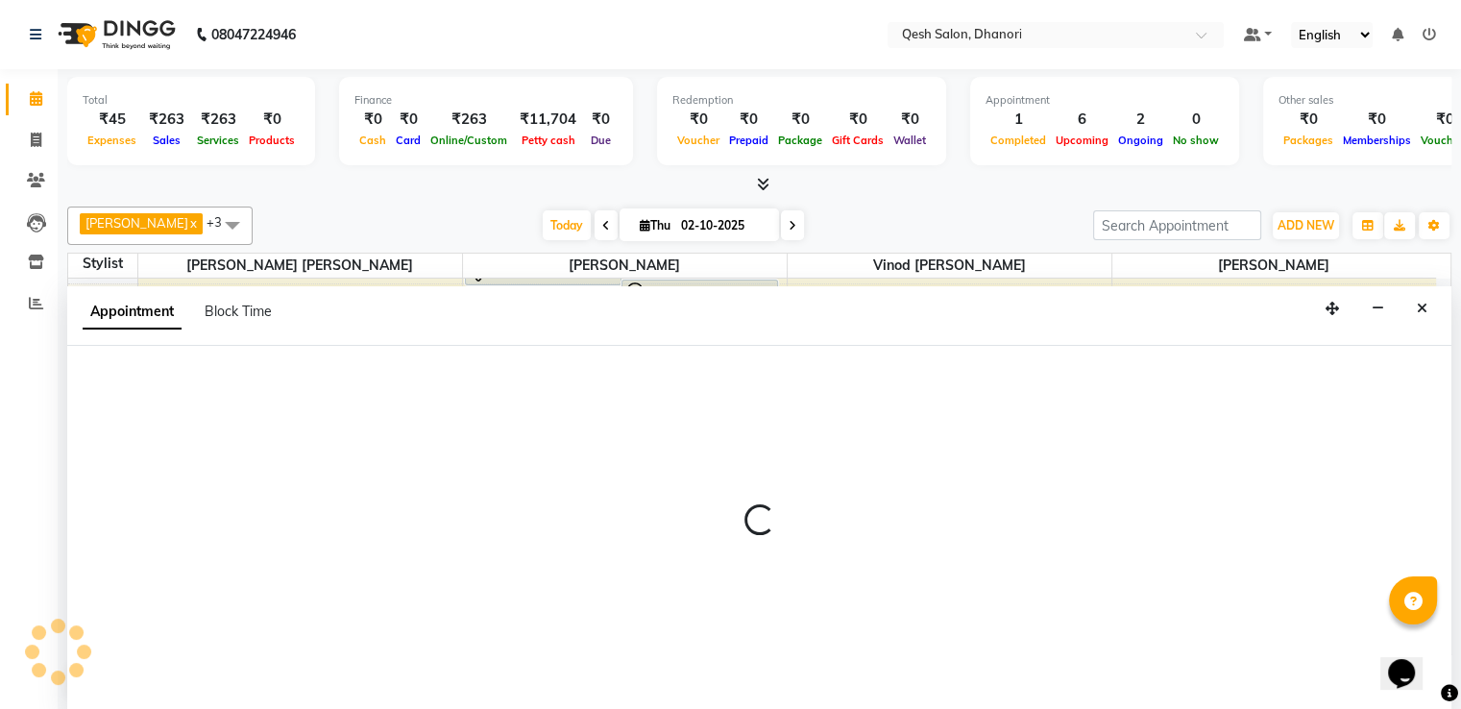
select select "83742"
select select "tentative"
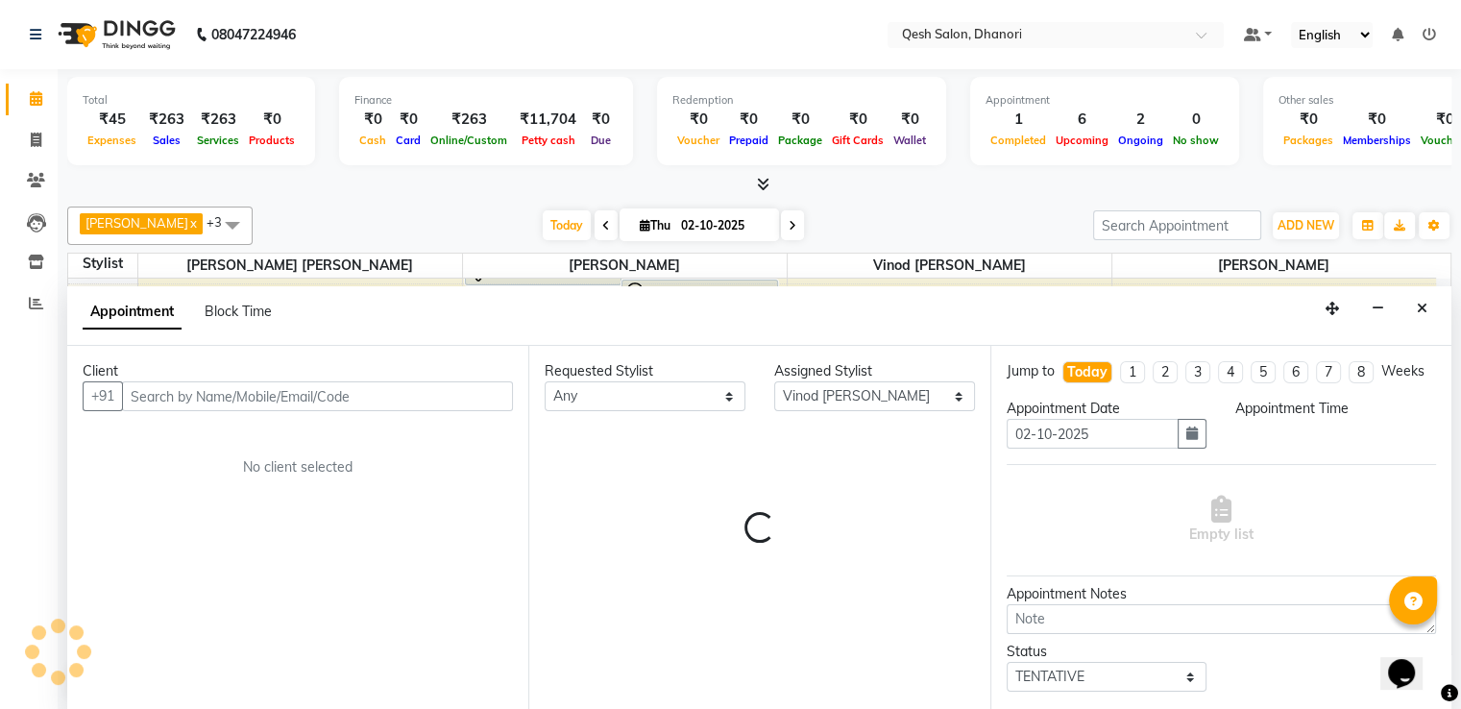
scroll to position [1, 0]
select select "1050"
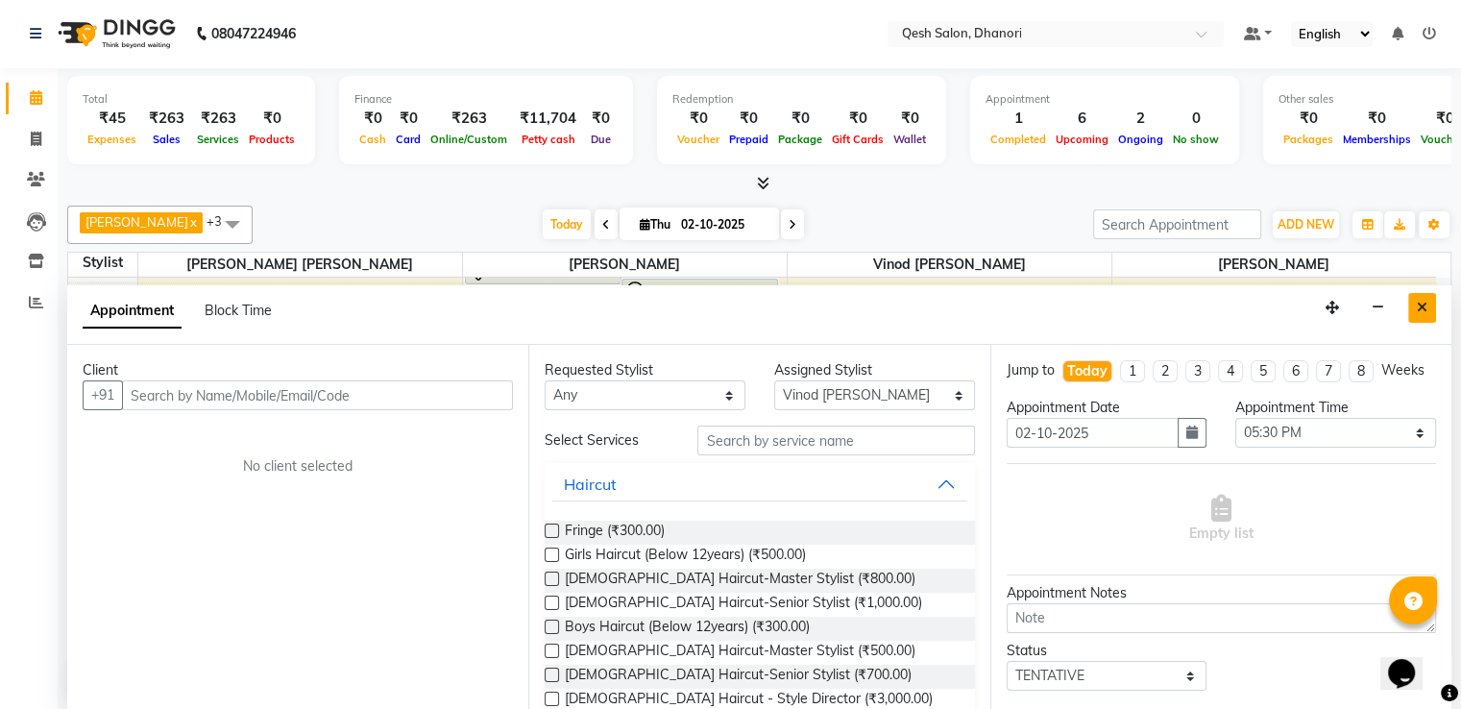
click at [1421, 301] on icon "Close" at bounding box center [1422, 307] width 11 height 13
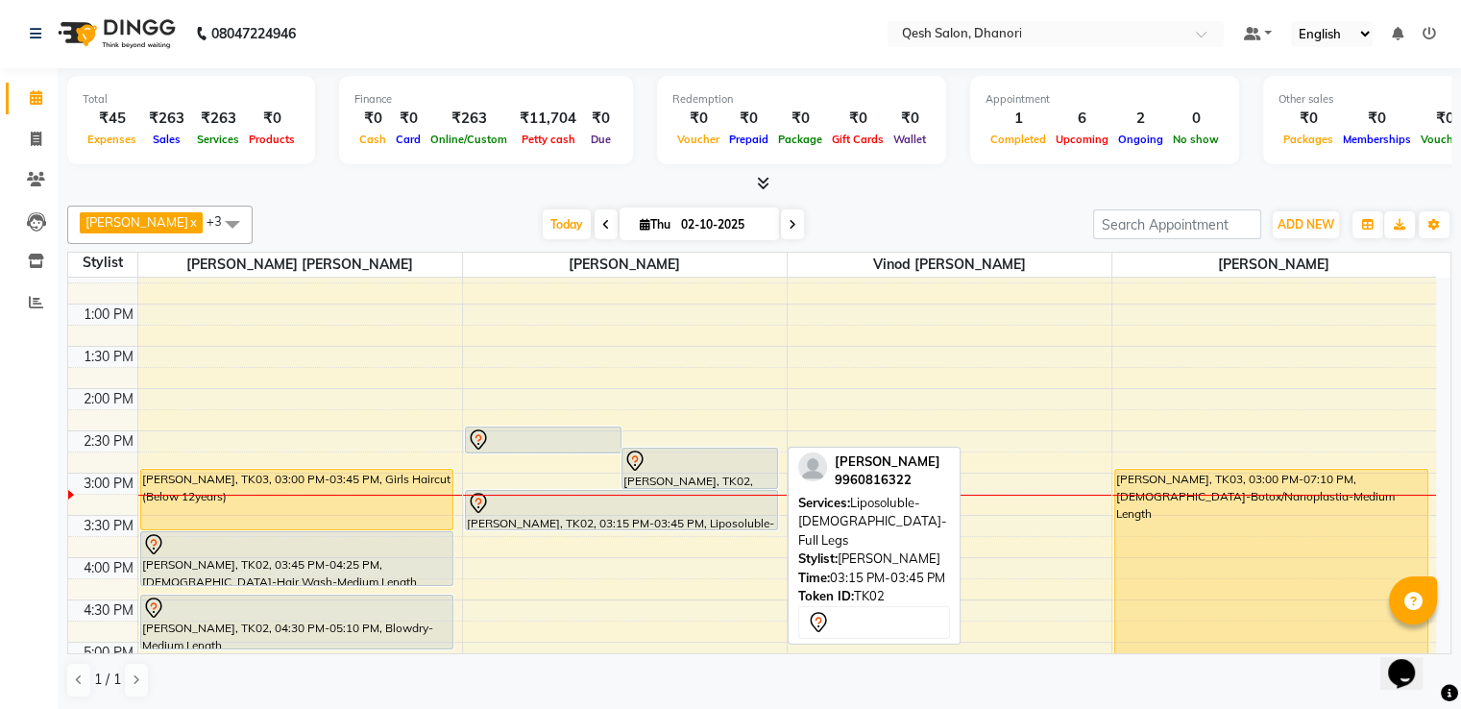
scroll to position [288, 0]
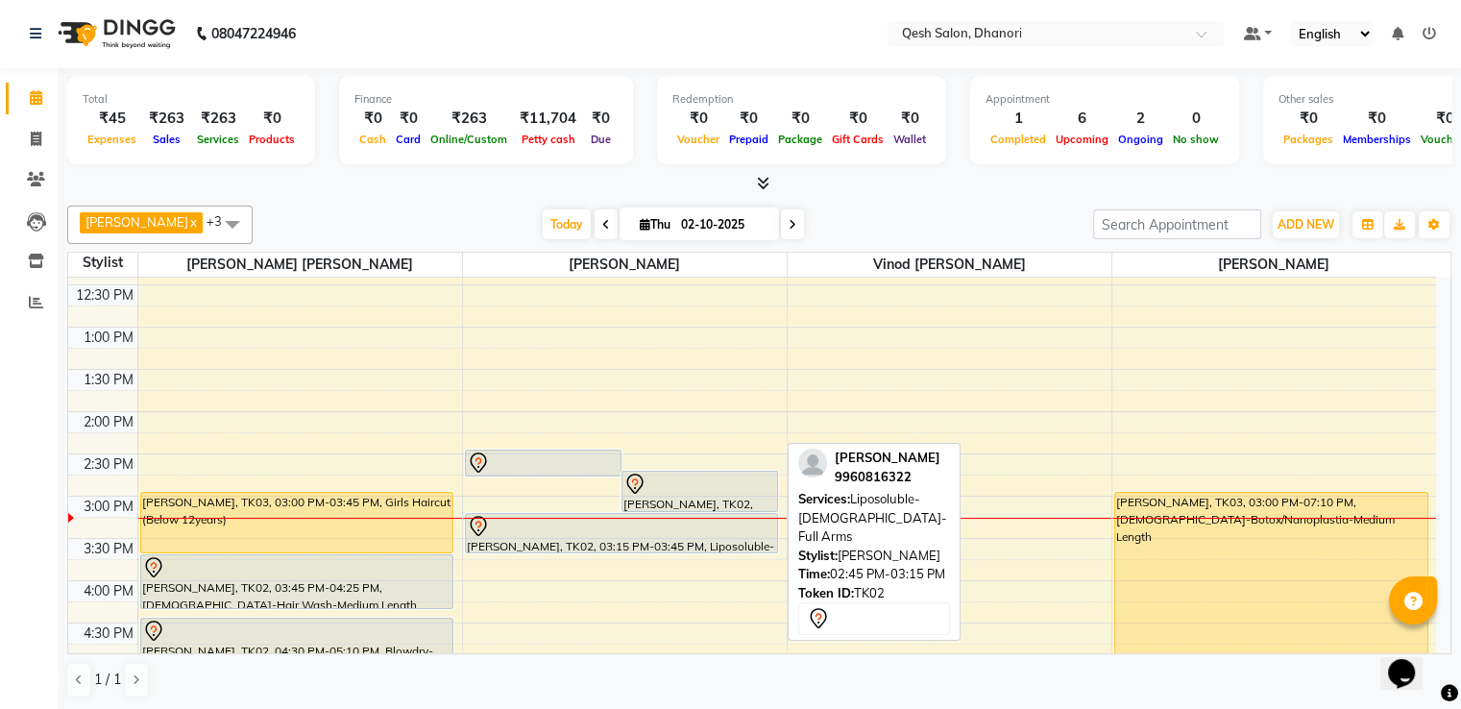
click at [703, 484] on div at bounding box center [699, 484] width 153 height 23
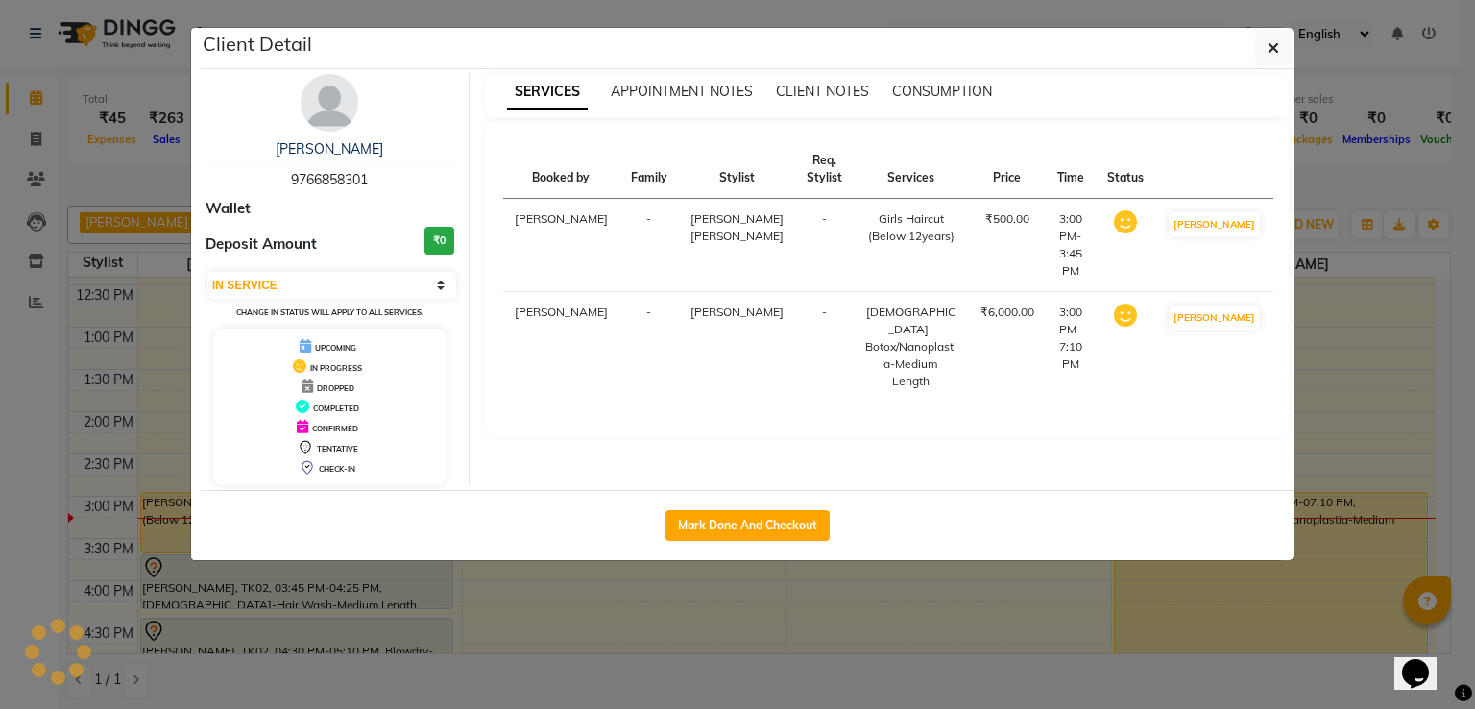
select select "7"
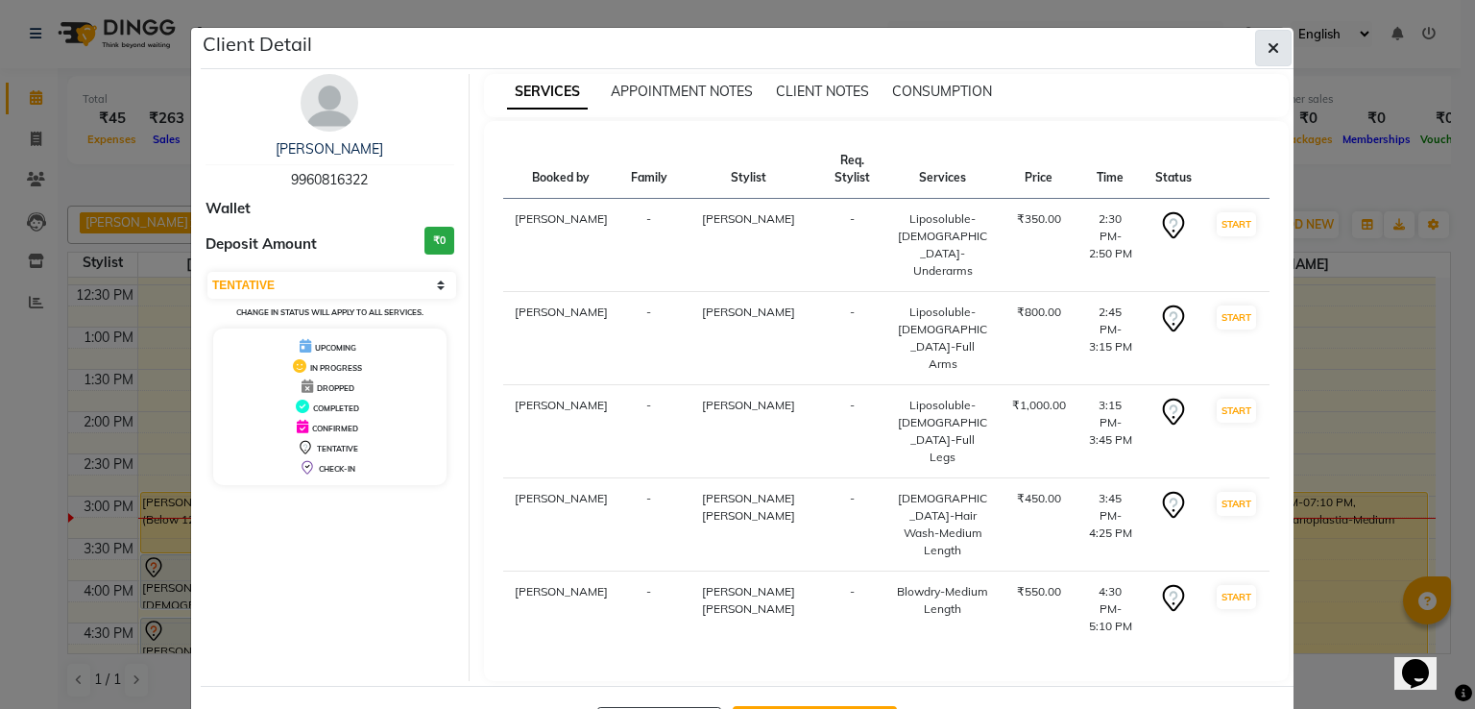
click at [1271, 43] on icon "button" at bounding box center [1274, 47] width 12 height 15
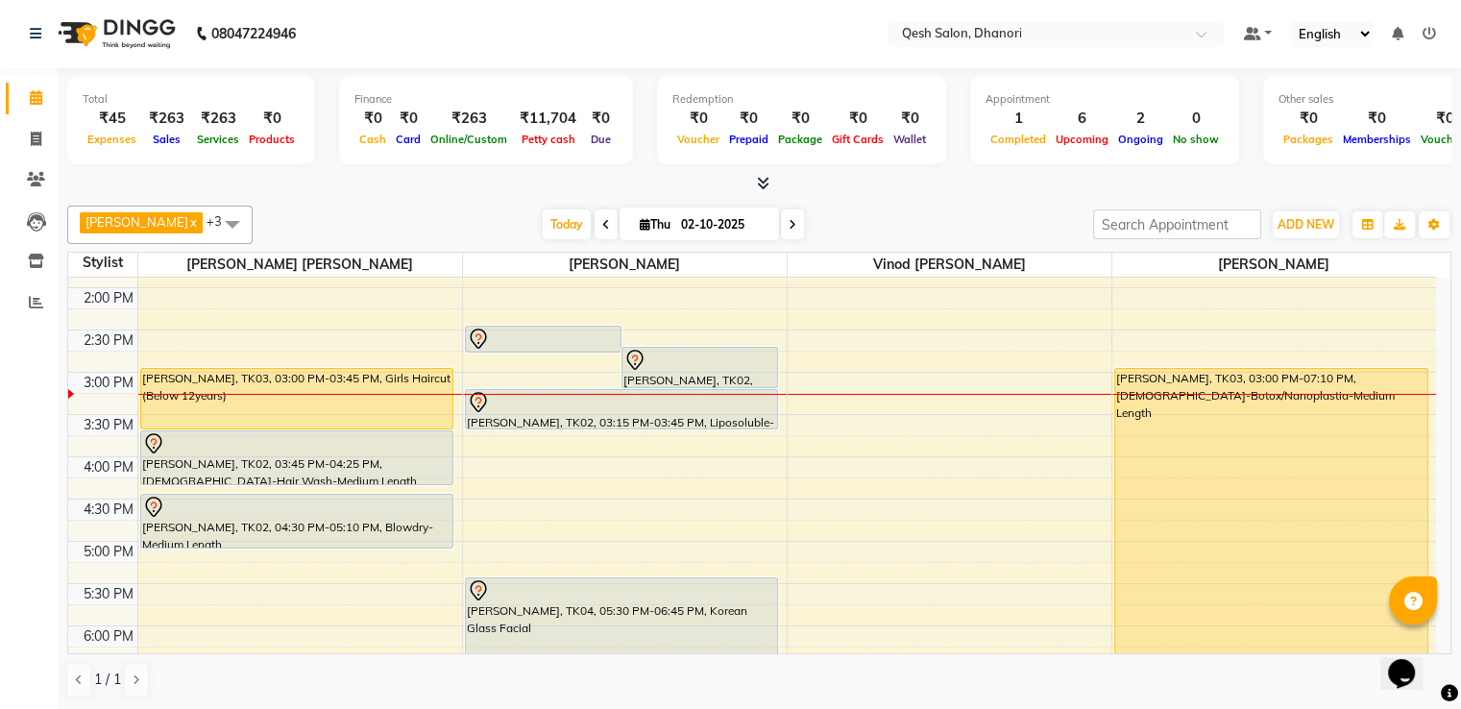
scroll to position [411, 0]
click at [35, 138] on icon at bounding box center [36, 139] width 11 height 14
select select "service"
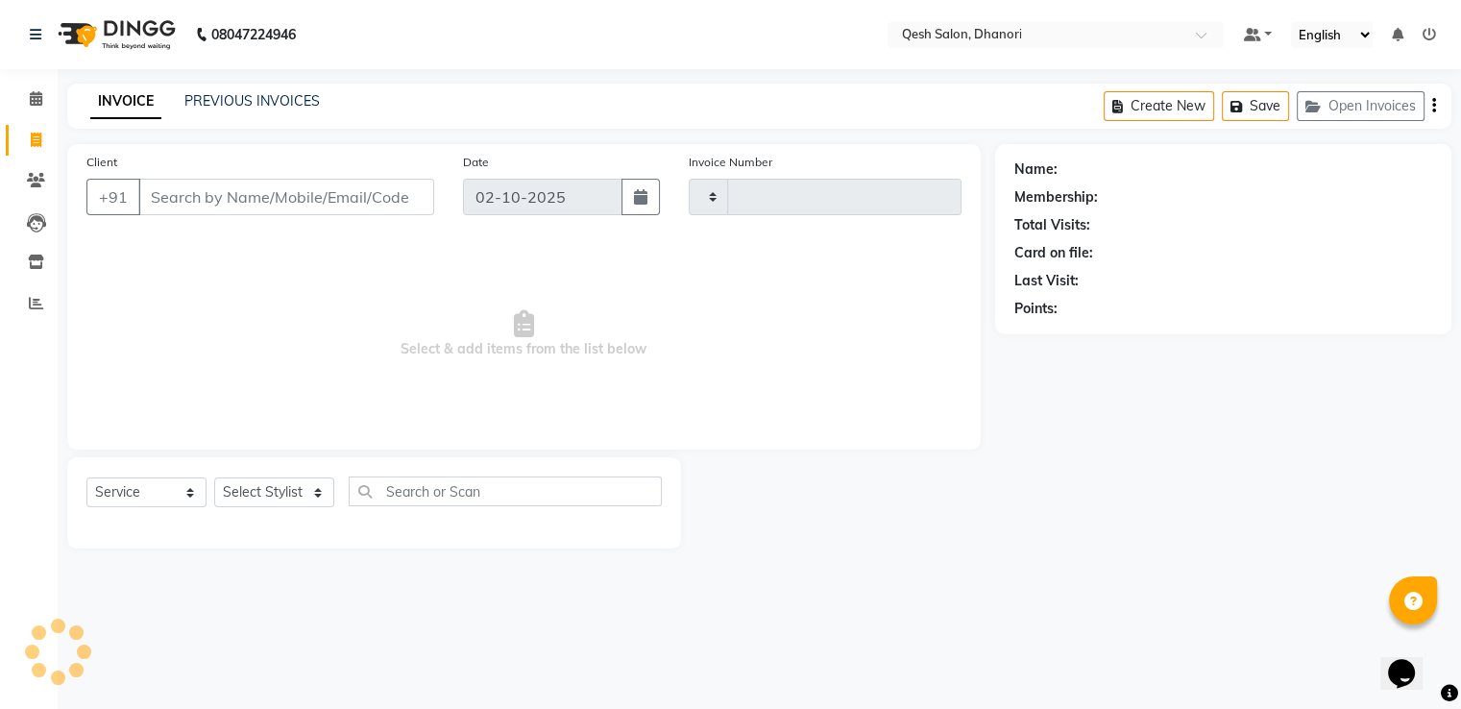
type input "0834"
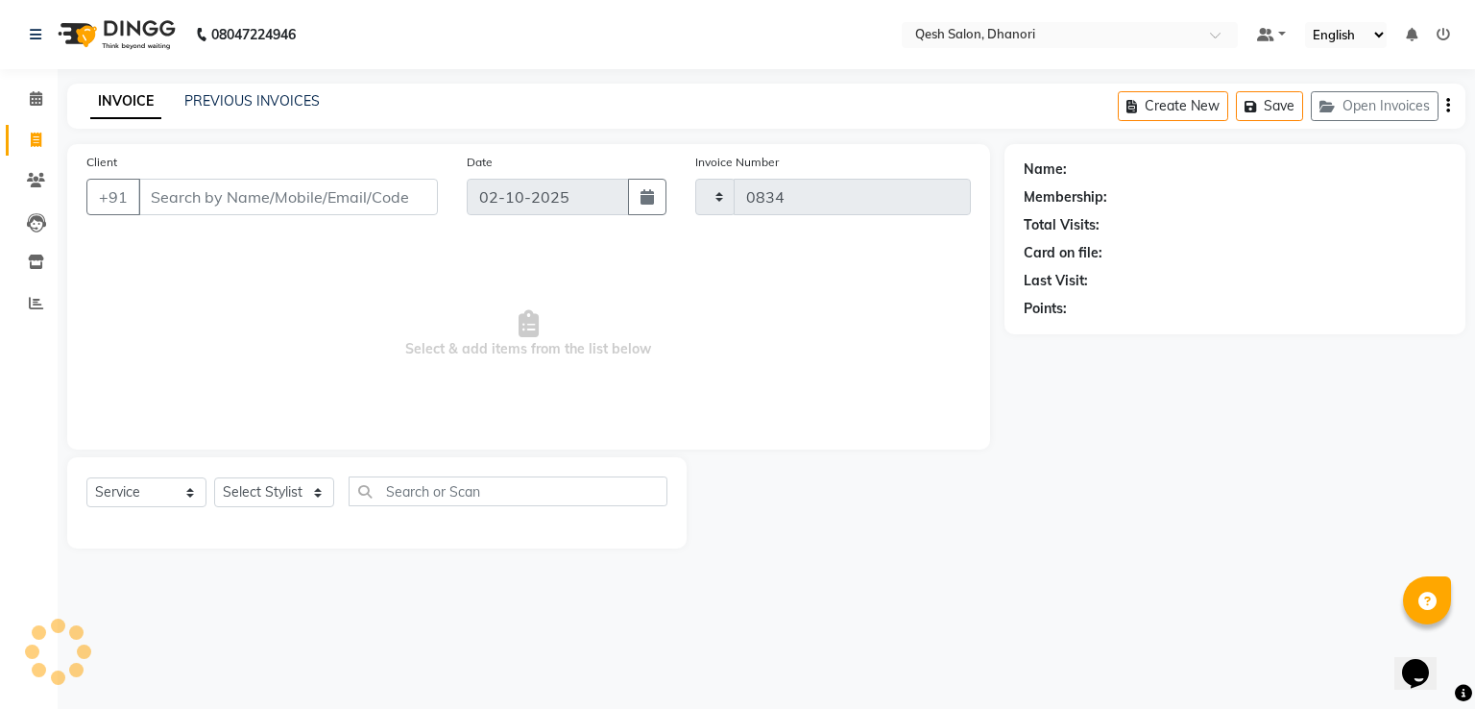
select select "7641"
drag, startPoint x: 253, startPoint y: 201, endPoint x: 294, endPoint y: 203, distance: 41.3
click at [254, 203] on input "Client" at bounding box center [288, 197] width 300 height 36
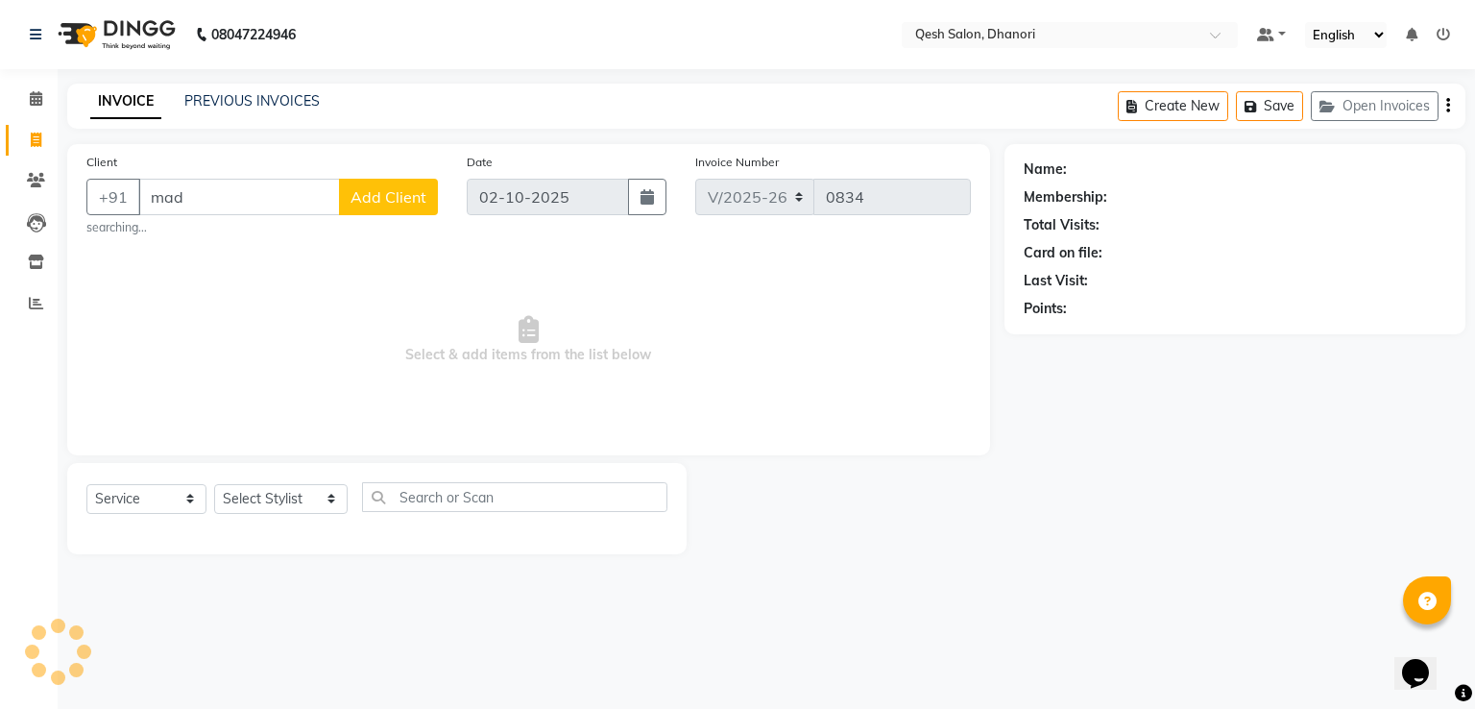
type input "madh"
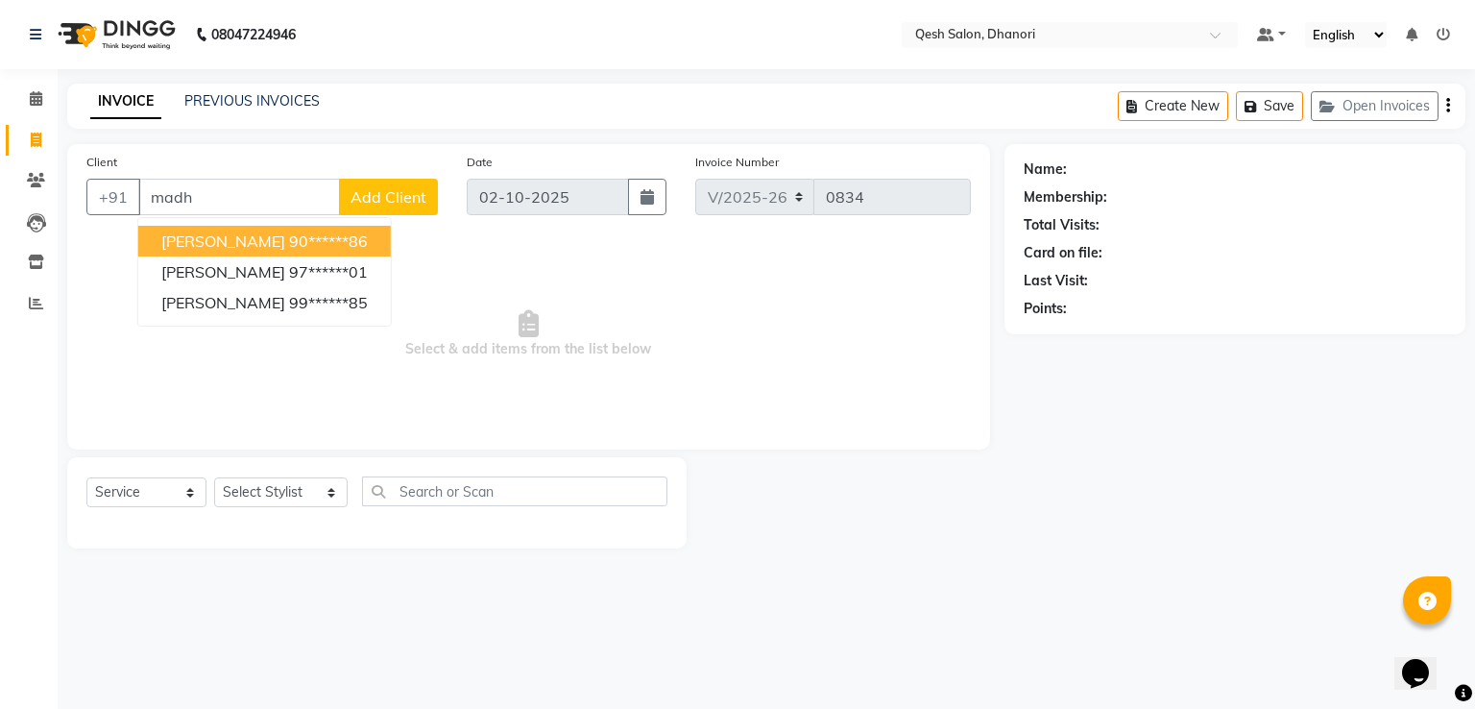
drag, startPoint x: 209, startPoint y: 201, endPoint x: 136, endPoint y: 196, distance: 73.1
click at [138, 196] on input "madh" at bounding box center [239, 197] width 202 height 36
click at [304, 247] on ngb-highlight "97******01" at bounding box center [328, 240] width 79 height 19
type input "97******01"
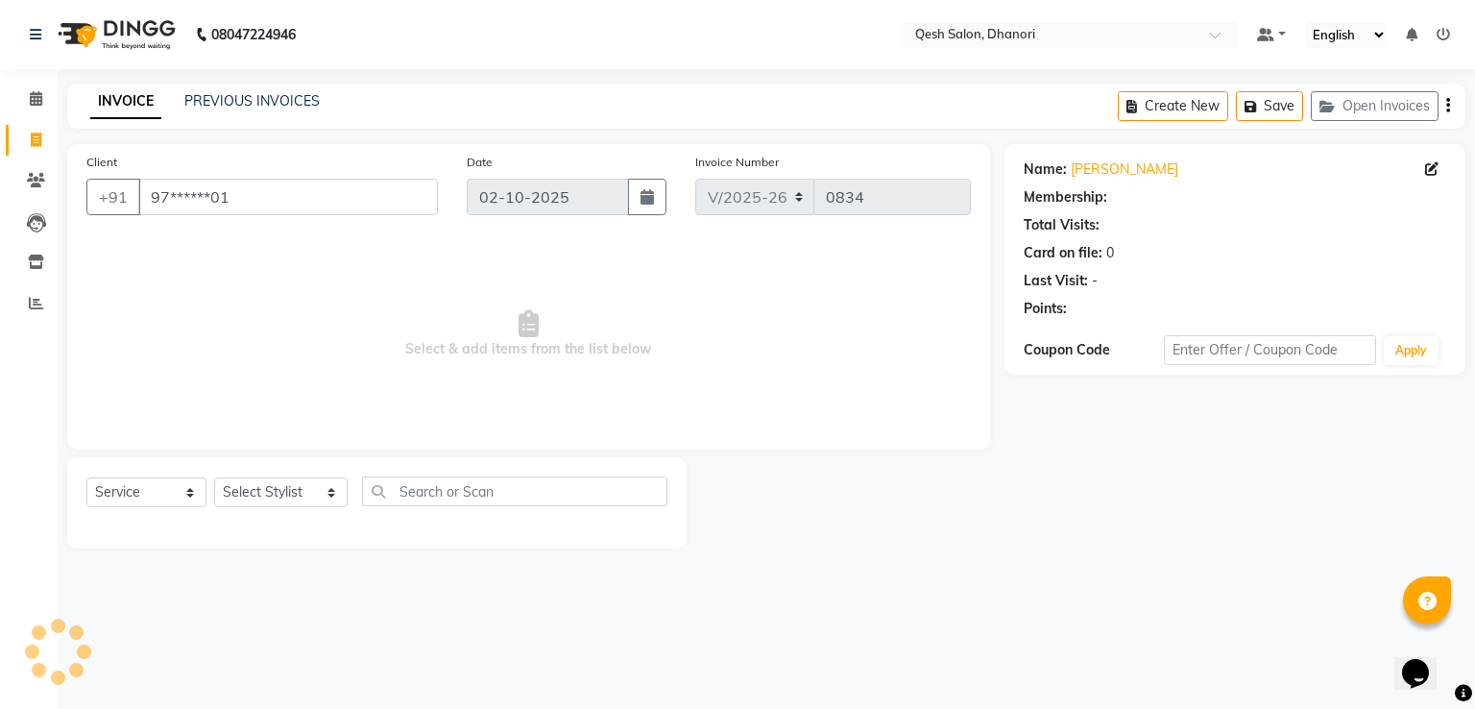
select select "1: Object"
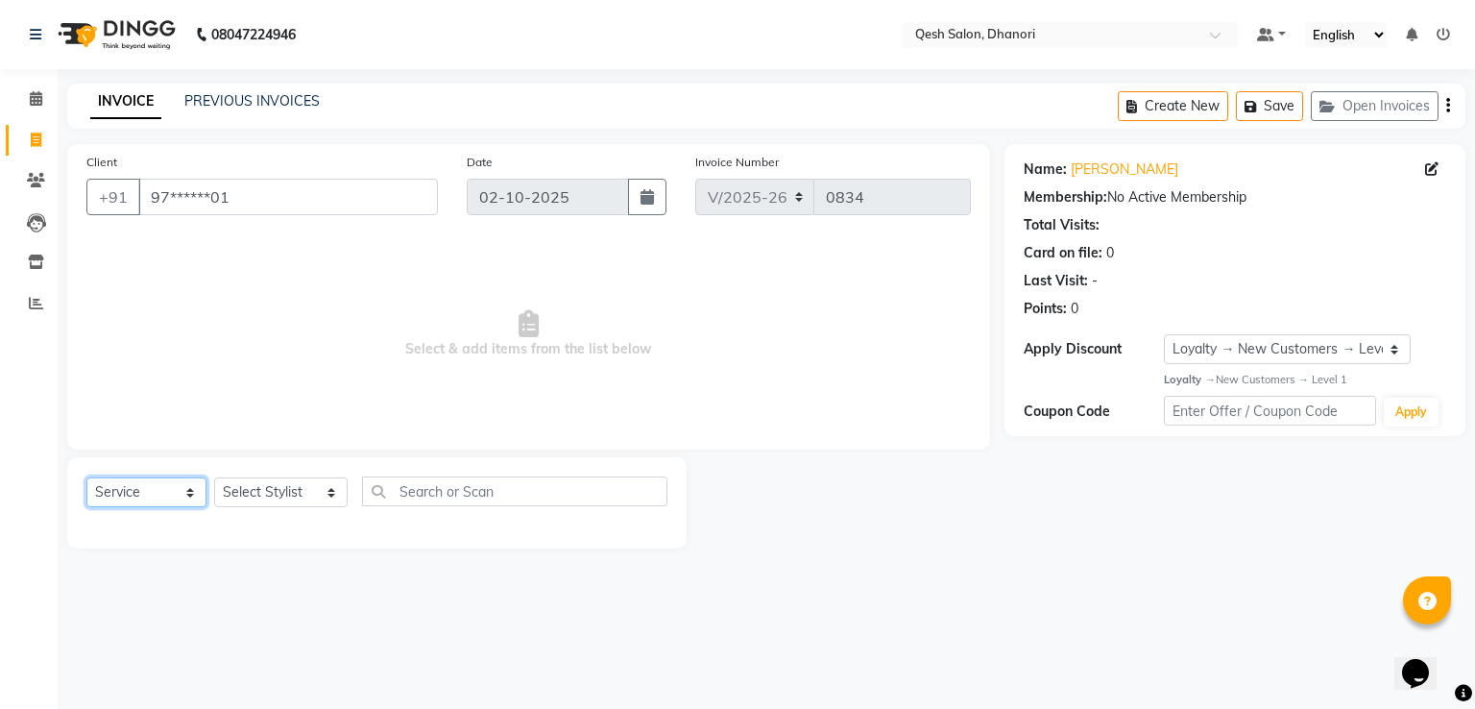
click at [158, 492] on select "Select Service Product Membership Package Voucher Prepaid Gift Card" at bounding box center [146, 492] width 120 height 30
click at [86, 478] on select "Select Service Product Membership Package Voucher Prepaid Gift Card" at bounding box center [146, 492] width 120 height 30
click at [288, 488] on select "Select Stylist Gagandeep Arora Harry Siril Anthony Prashansa Kumari Prathamesh …" at bounding box center [280, 492] width 133 height 30
select select "85050"
click at [214, 478] on select "Select Stylist Gagandeep Arora Harry Siril Anthony Prashansa Kumari Prathamesh …" at bounding box center [280, 492] width 133 height 30
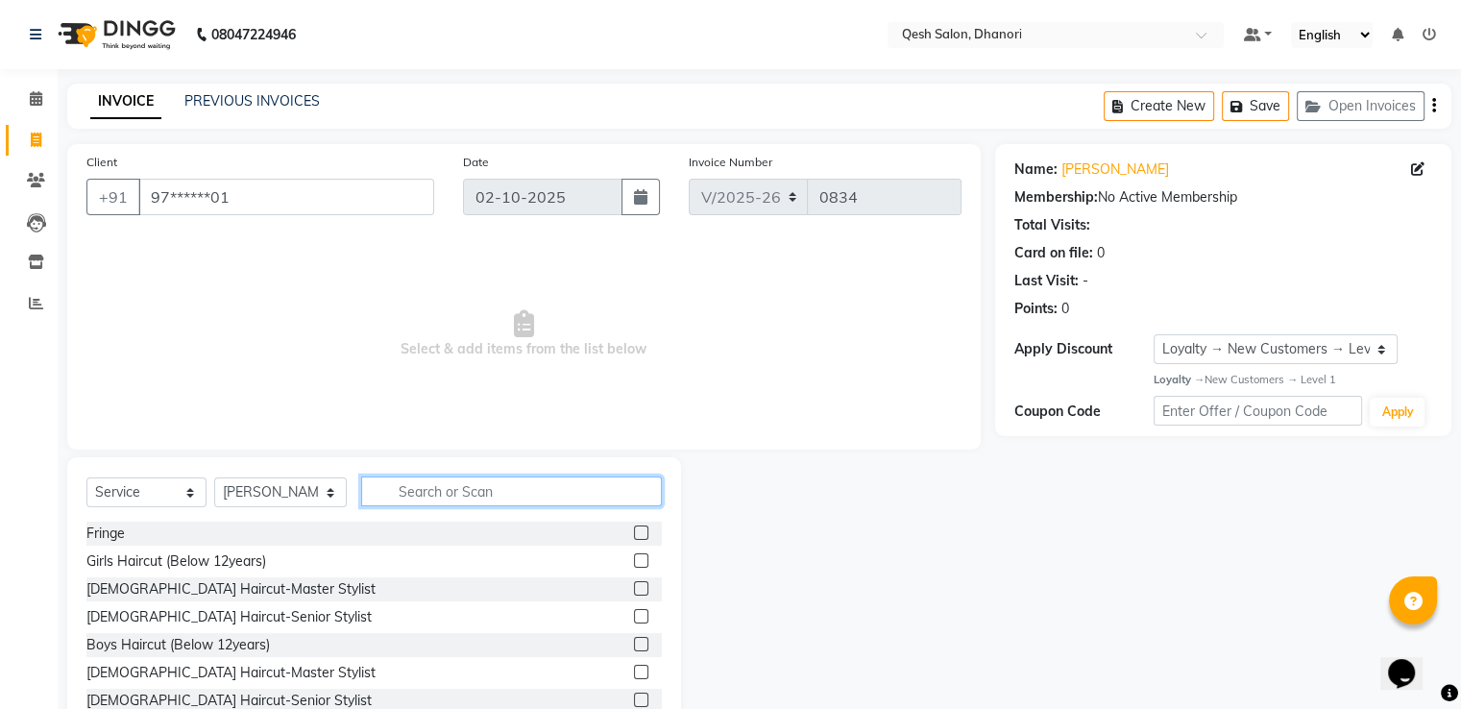
click at [421, 493] on input "text" at bounding box center [511, 491] width 300 height 30
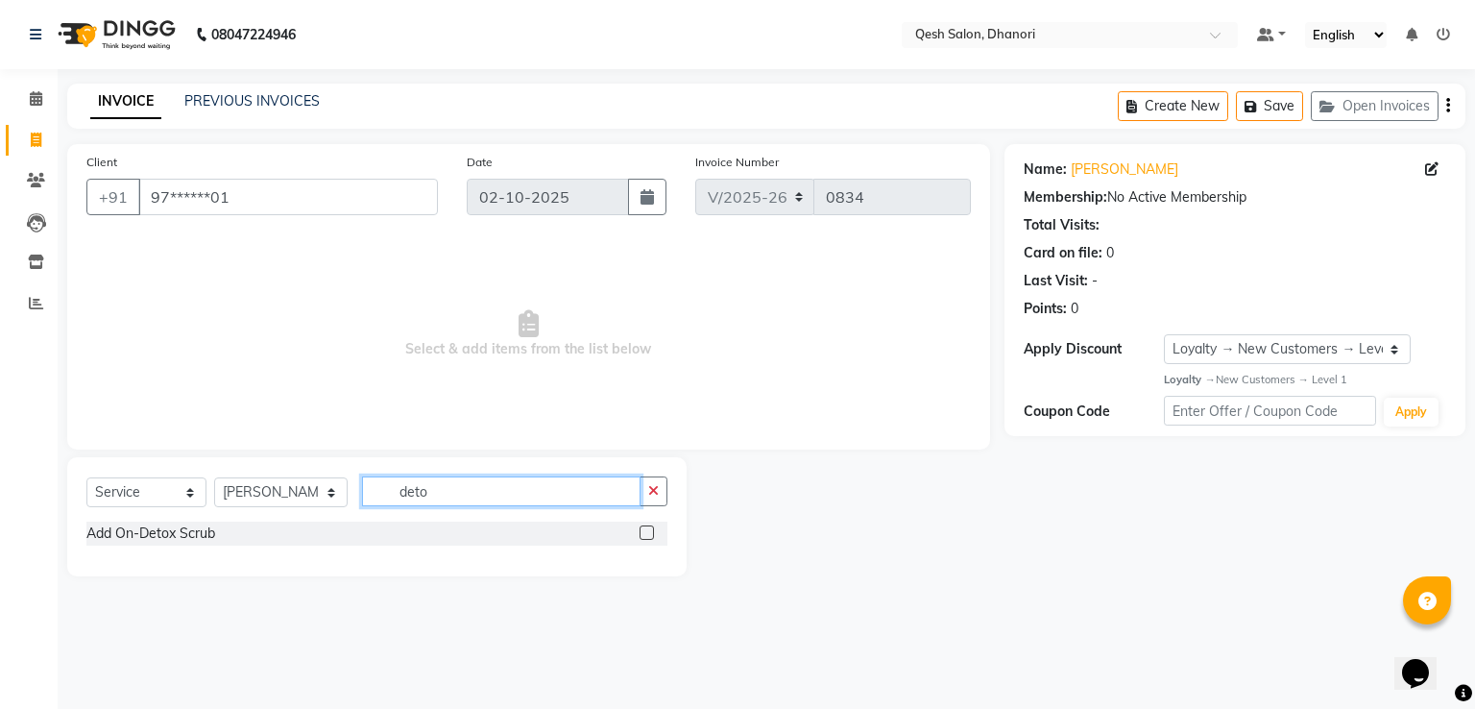
type input "deto"
click at [280, 537] on div "Add On-Detox Scrub" at bounding box center [376, 534] width 581 height 24
click at [649, 532] on label at bounding box center [647, 532] width 14 height 14
click at [649, 532] on input "checkbox" at bounding box center [646, 533] width 12 height 12
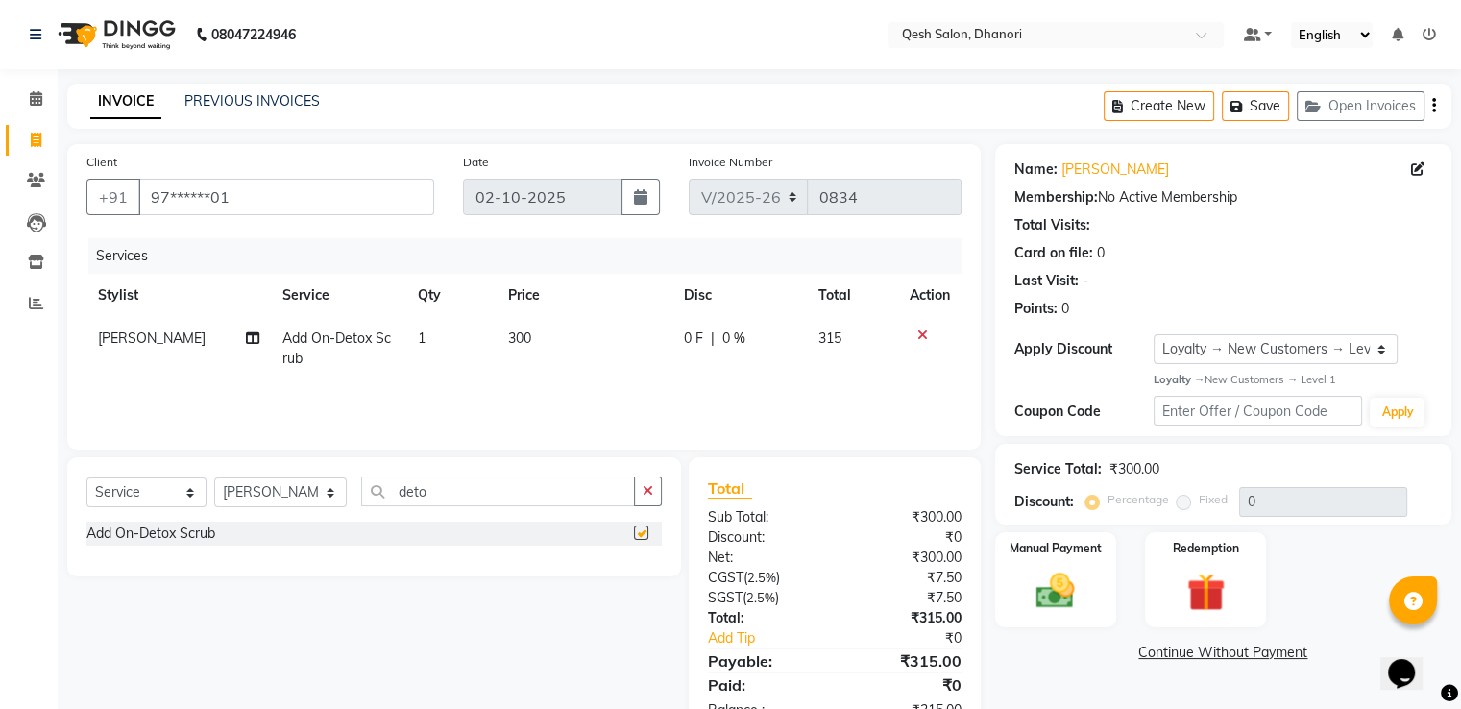
checkbox input "false"
click at [449, 486] on input "deto" at bounding box center [497, 491] width 273 height 30
type input "d"
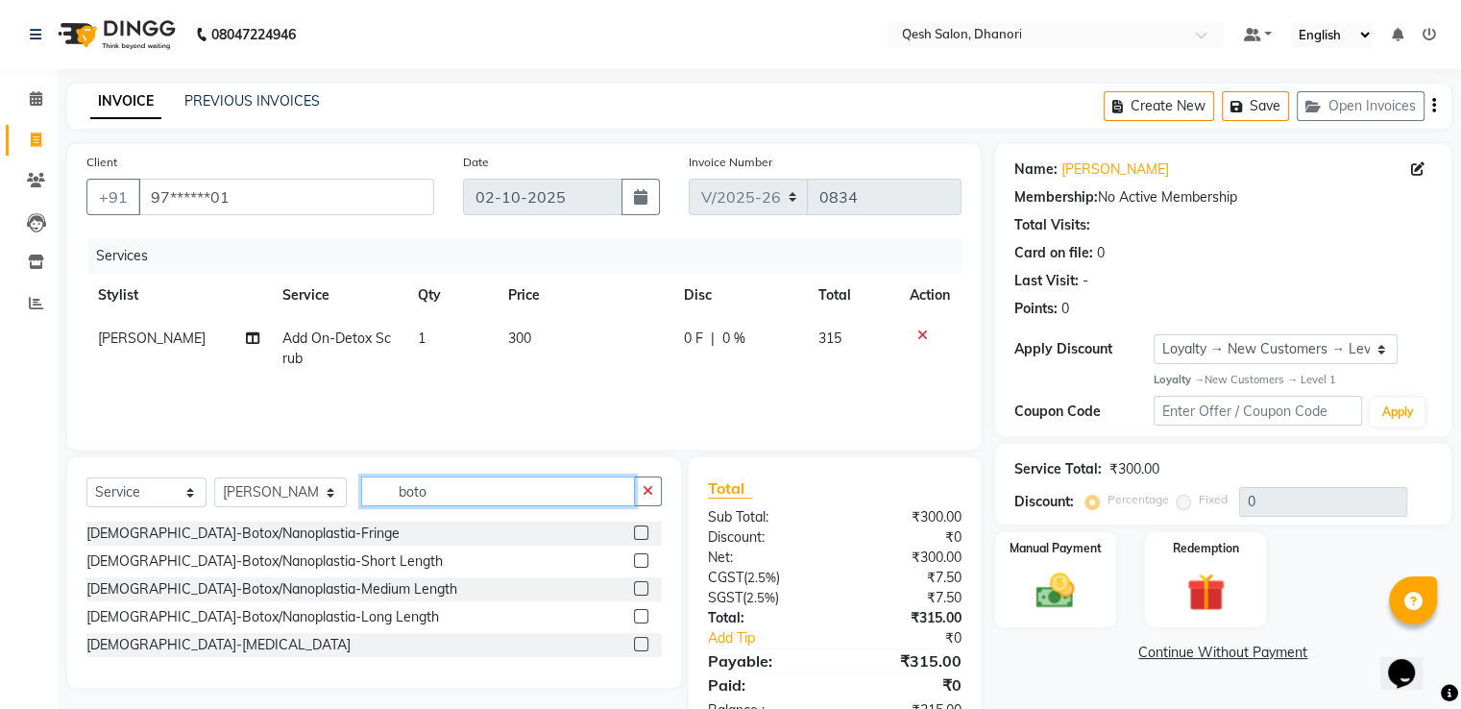
scroll to position [61, 0]
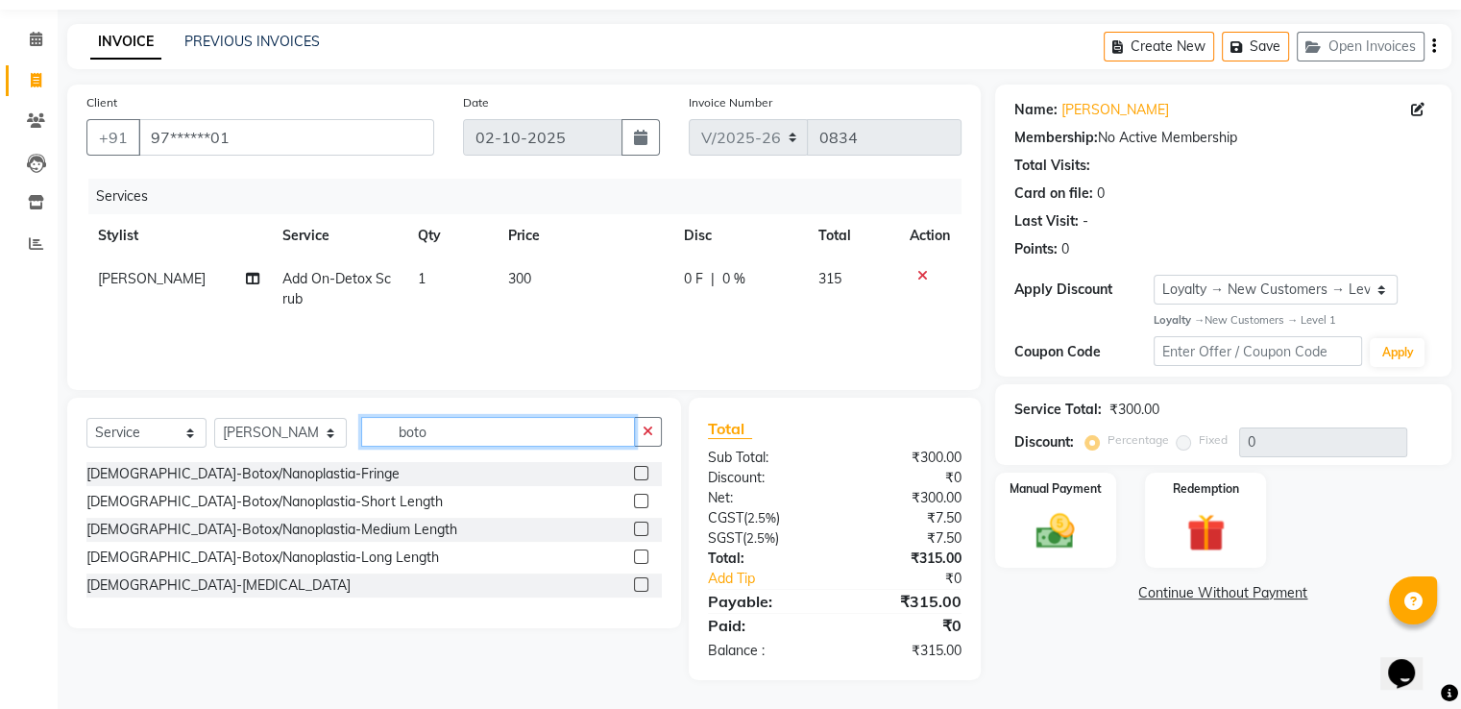
type input "boto"
click at [927, 278] on div at bounding box center [930, 275] width 40 height 13
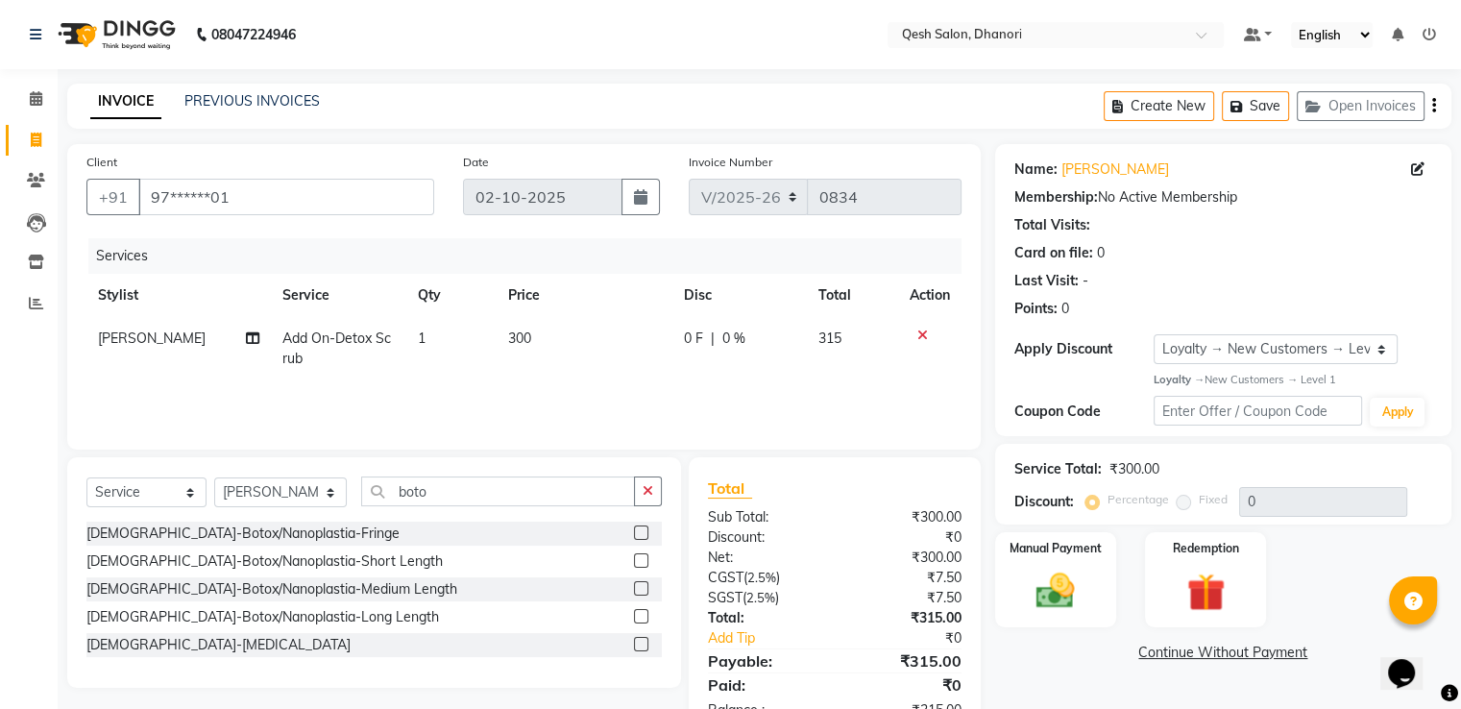
click at [924, 338] on icon at bounding box center [922, 334] width 11 height 13
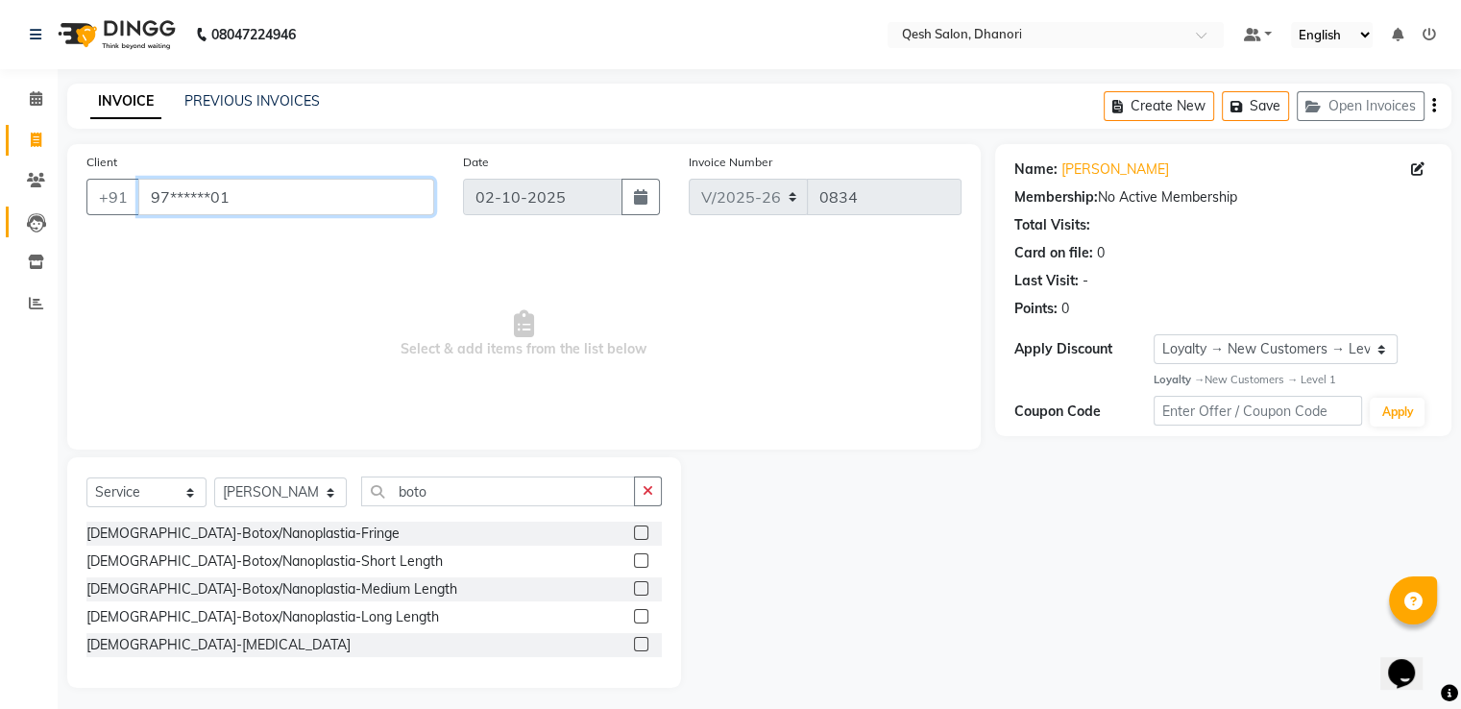
drag, startPoint x: 327, startPoint y: 205, endPoint x: 42, endPoint y: 211, distance: 284.4
click at [36, 211] on app-home "08047224946 Select Location × Qesh Salon, Dhanori Default Panel My Panel Englis…" at bounding box center [730, 358] width 1461 height 716
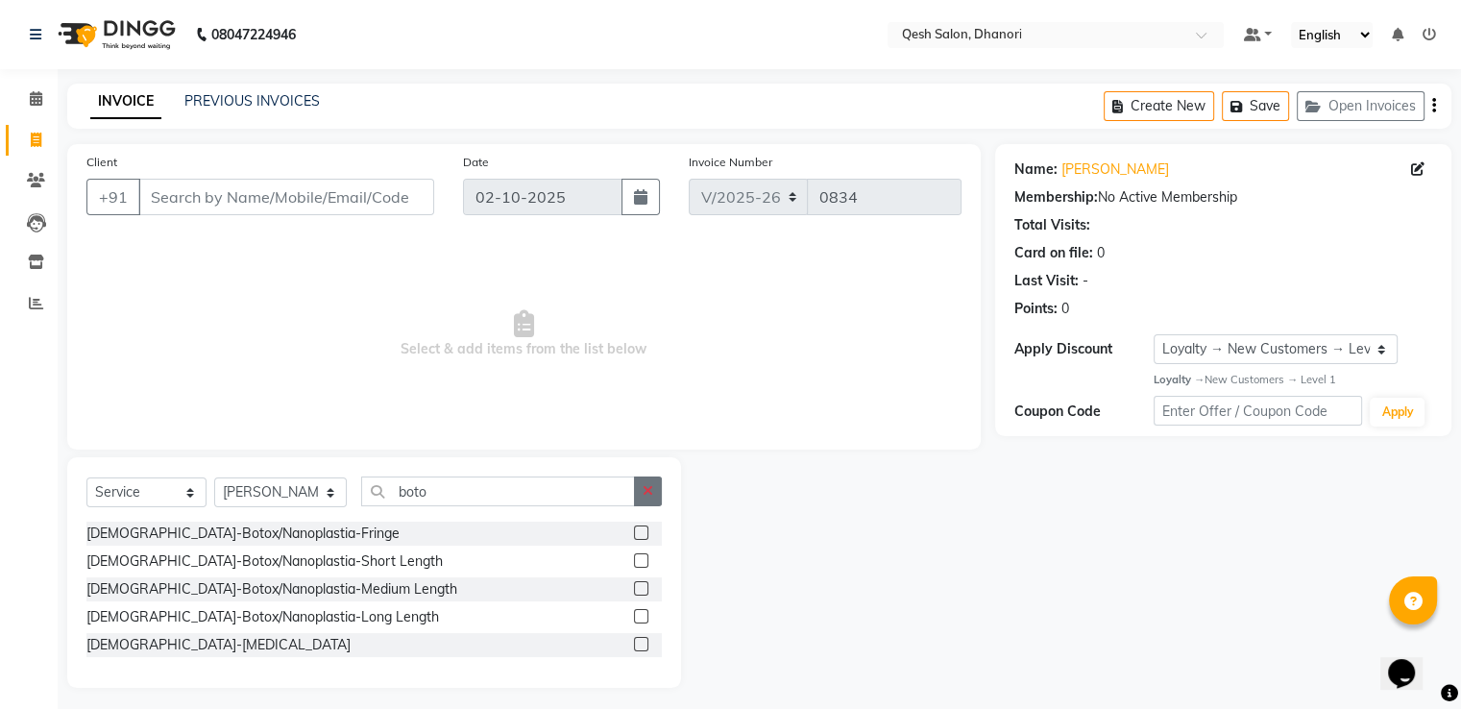
click at [649, 491] on icon "button" at bounding box center [648, 490] width 11 height 13
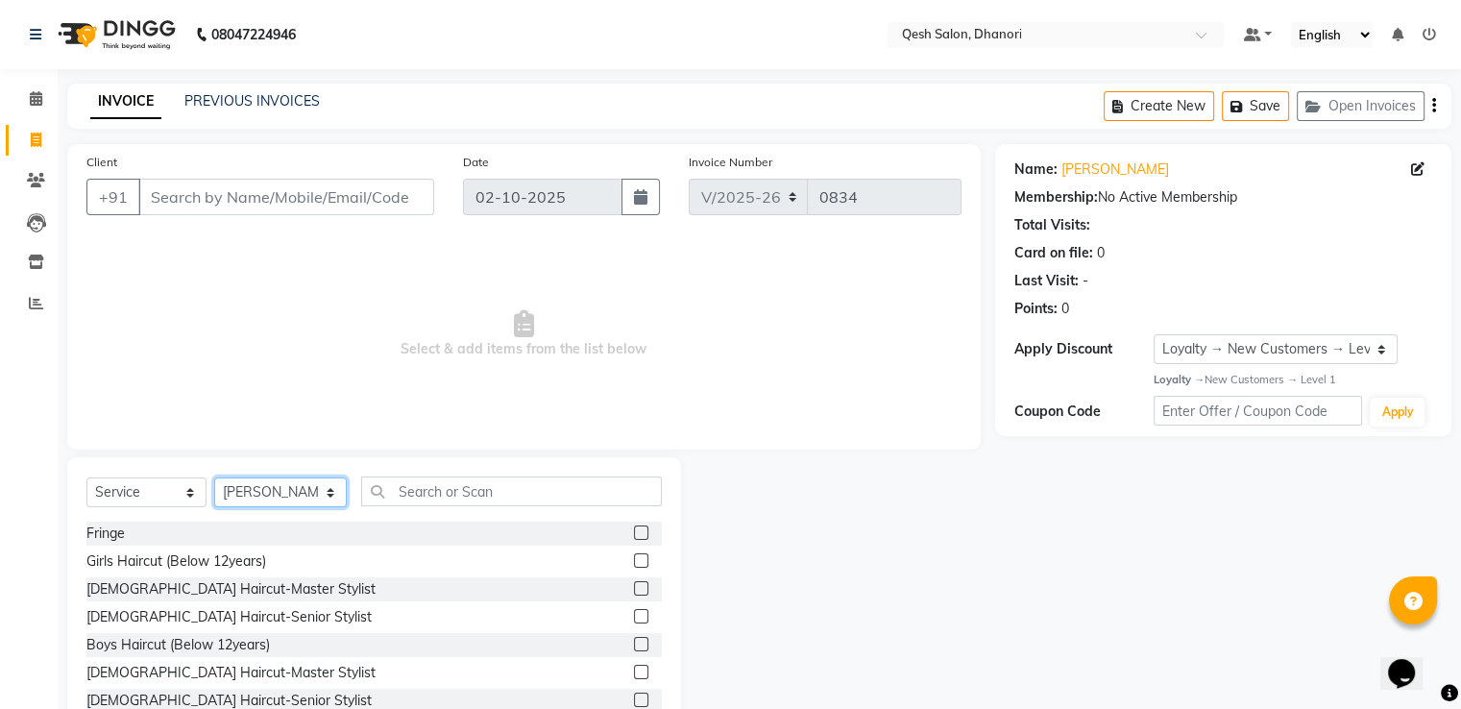
click at [307, 490] on select "Select Stylist Gagandeep Arora Harry Siril Anthony Prashansa Kumari Prathamesh …" at bounding box center [280, 492] width 133 height 30
click at [902, 364] on span "Select & add items from the list below" at bounding box center [523, 334] width 875 height 192
click at [41, 103] on icon at bounding box center [36, 98] width 12 height 14
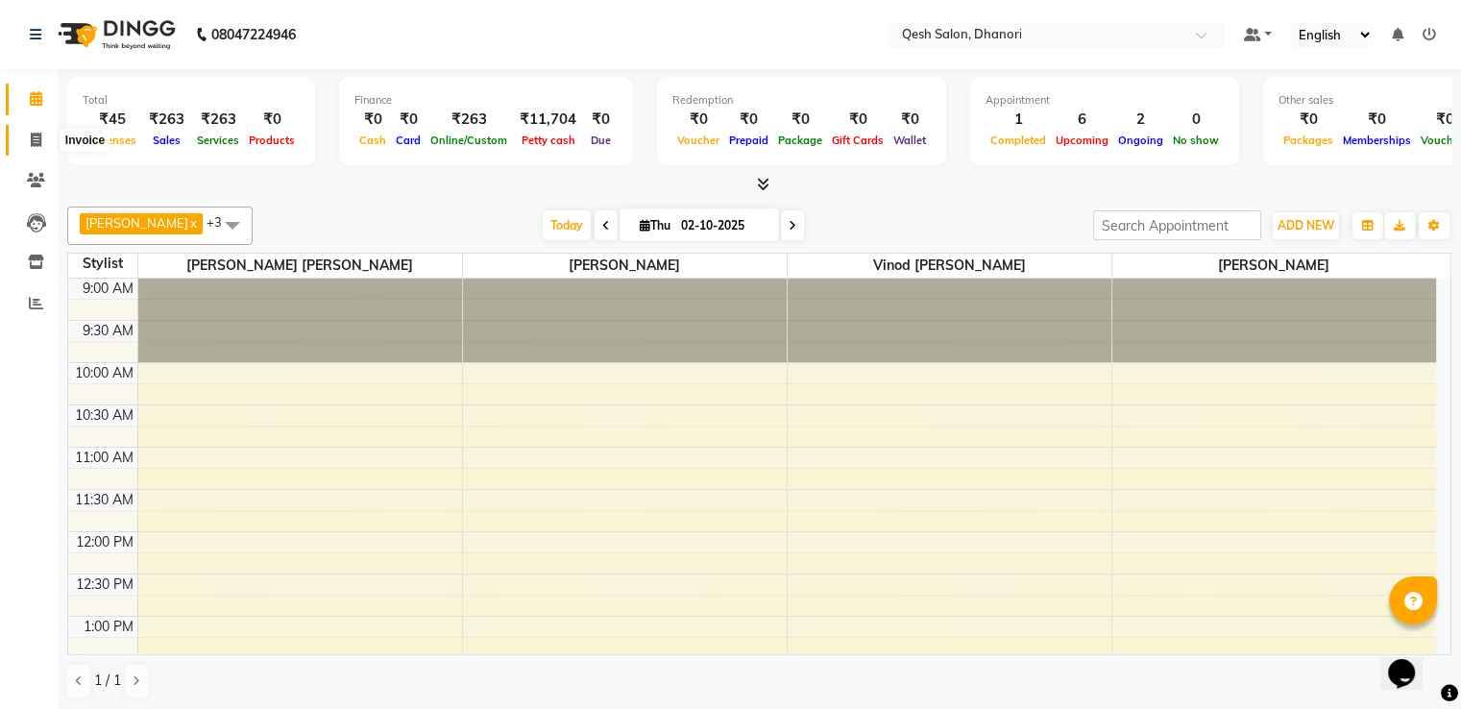
click at [34, 143] on icon at bounding box center [36, 140] width 11 height 14
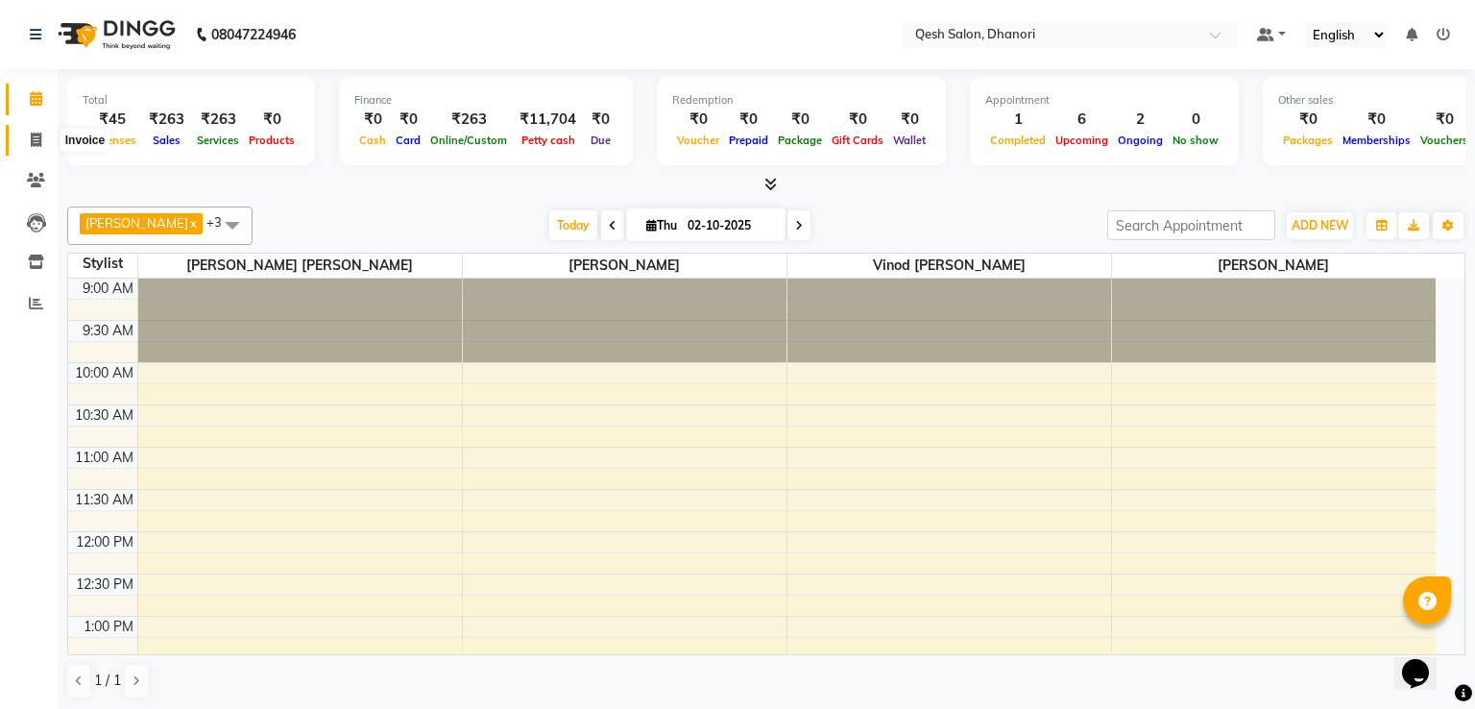
select select "service"
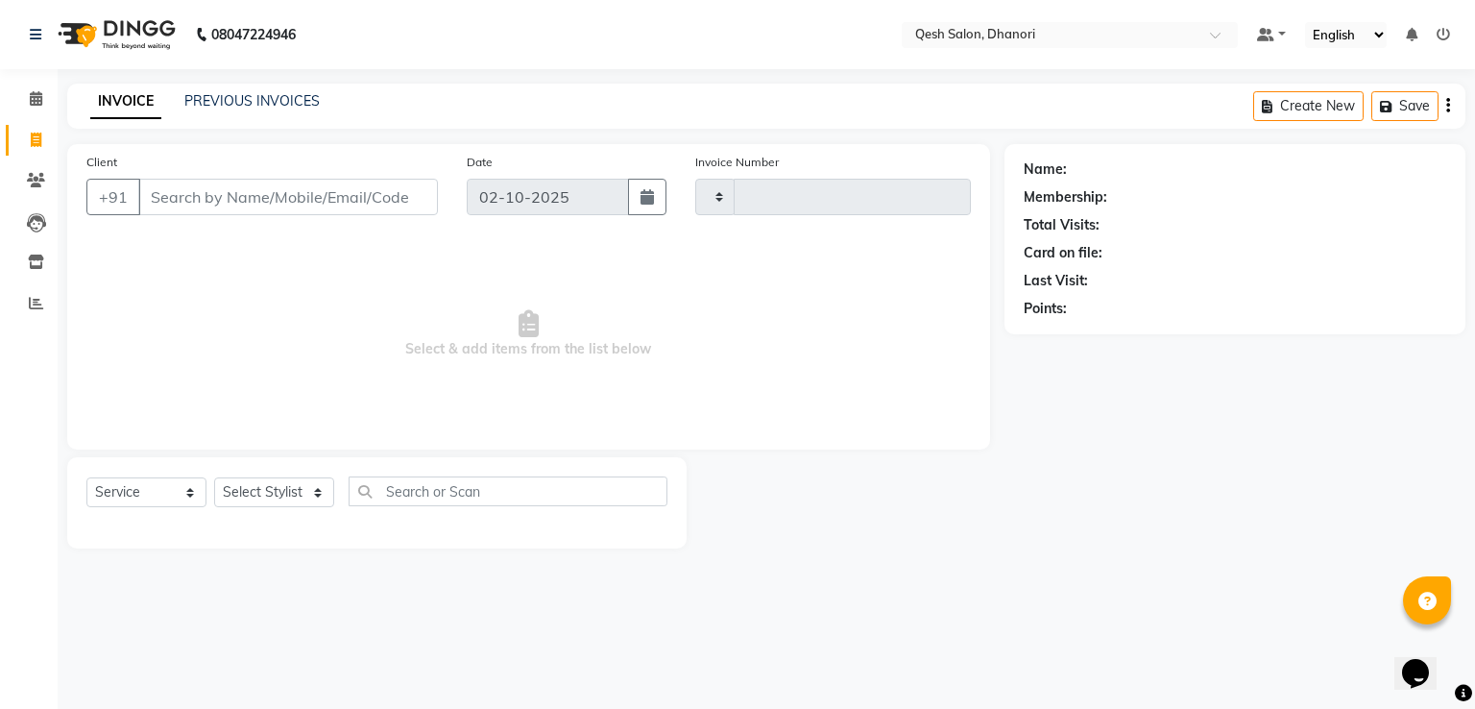
type input "0834"
select select "7641"
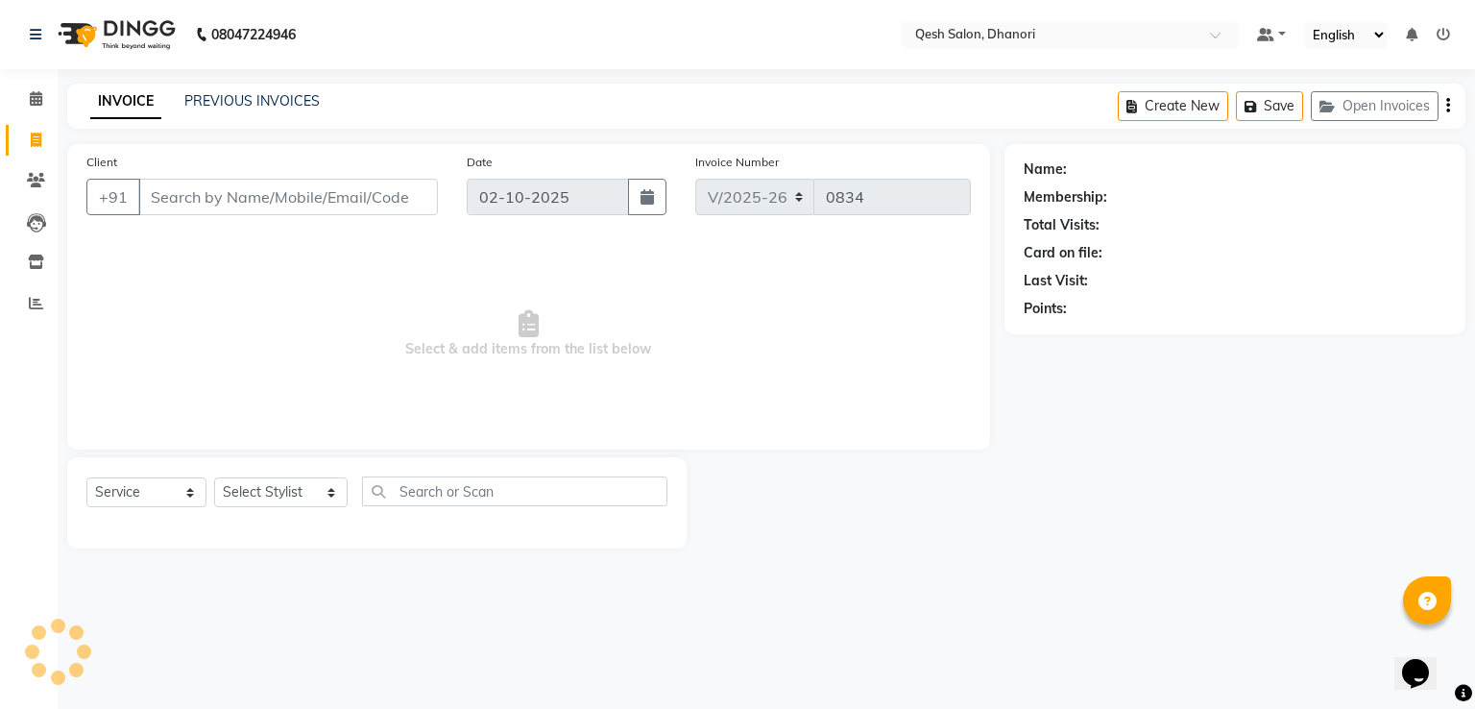
click at [228, 199] on input "Client" at bounding box center [288, 197] width 300 height 36
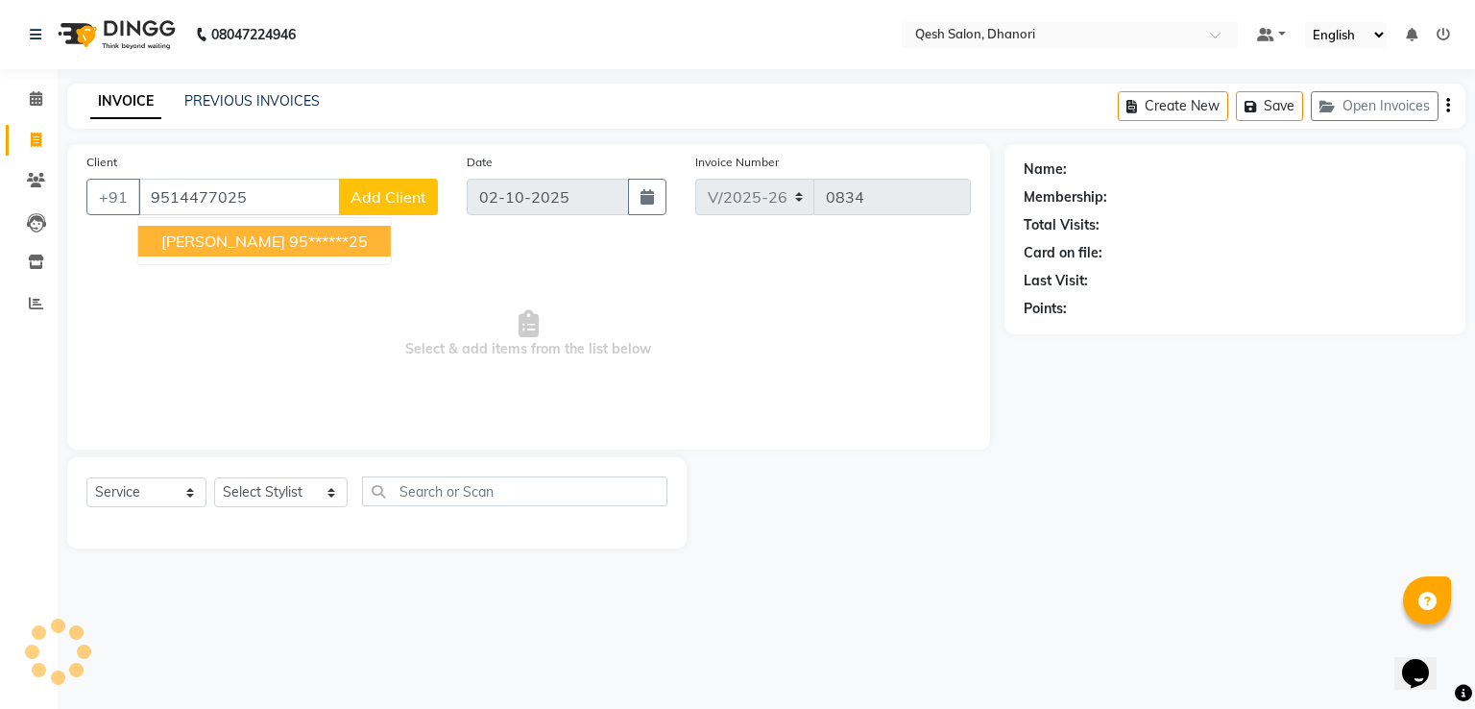
type input "9514477025"
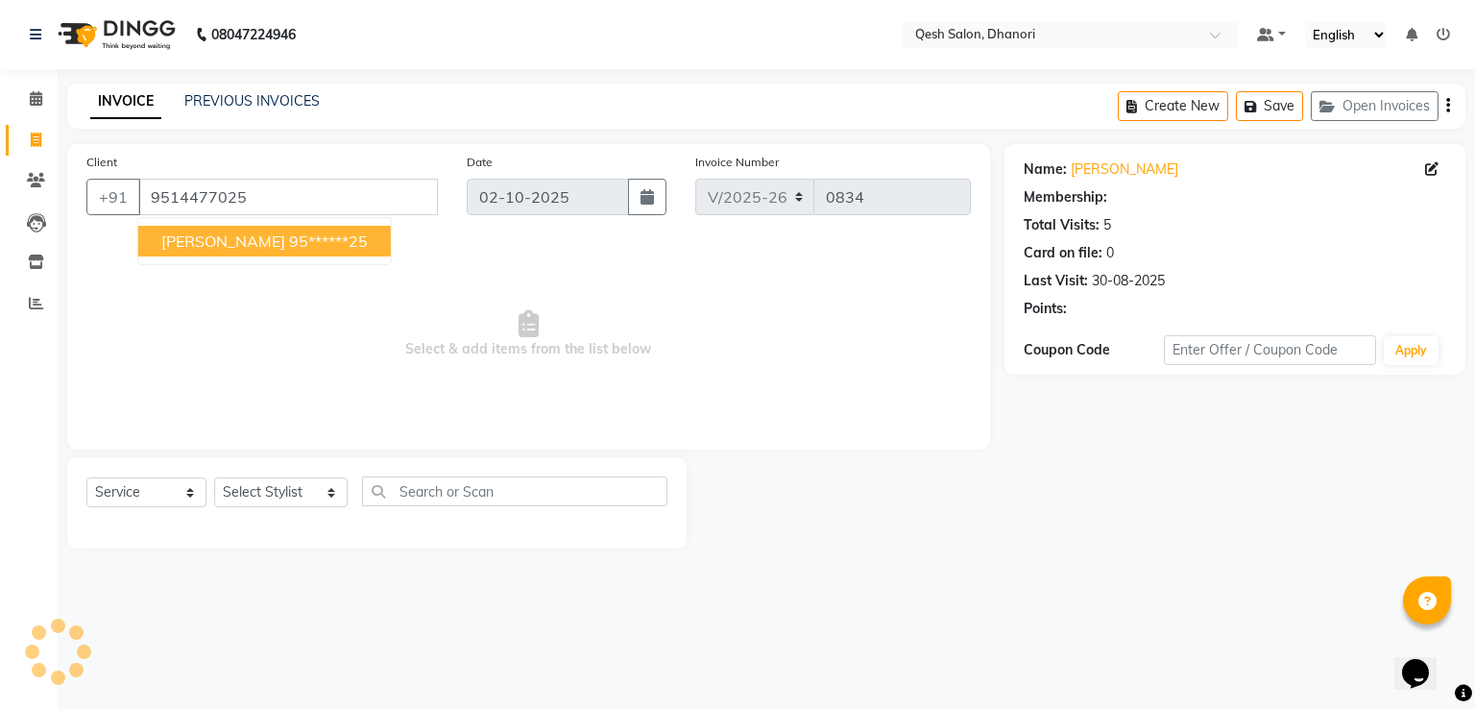
select select "1: Object"
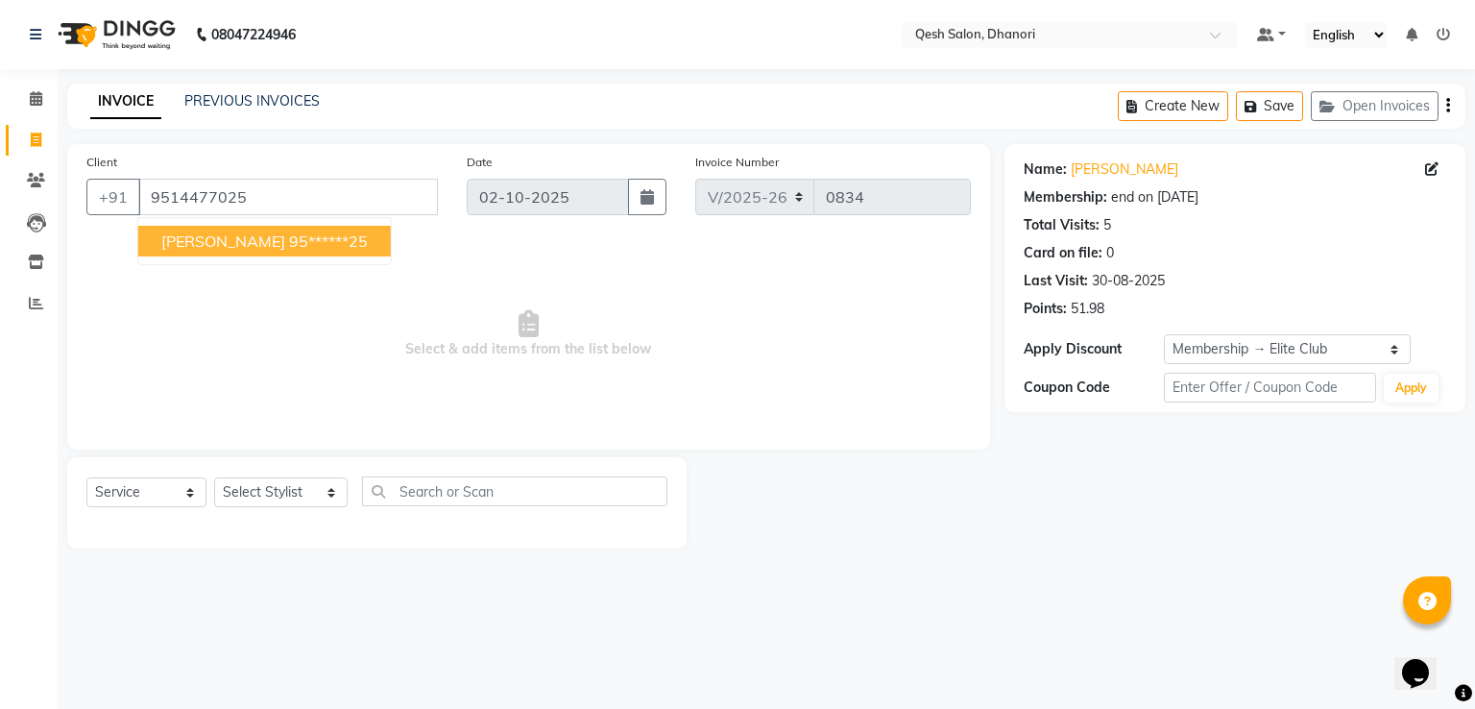
click at [253, 243] on span "Shashank Maheshwari" at bounding box center [223, 240] width 124 height 19
type input "95******25"
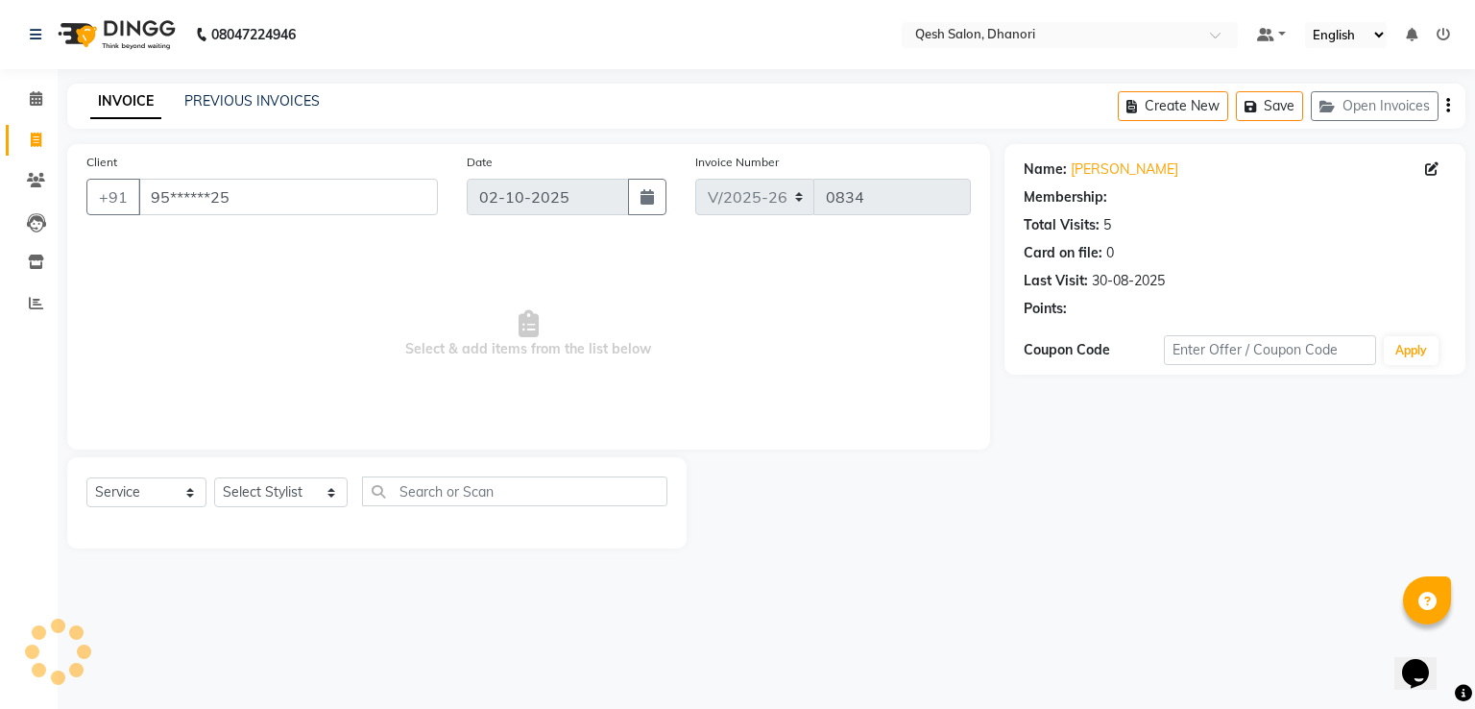
select select "1: Object"
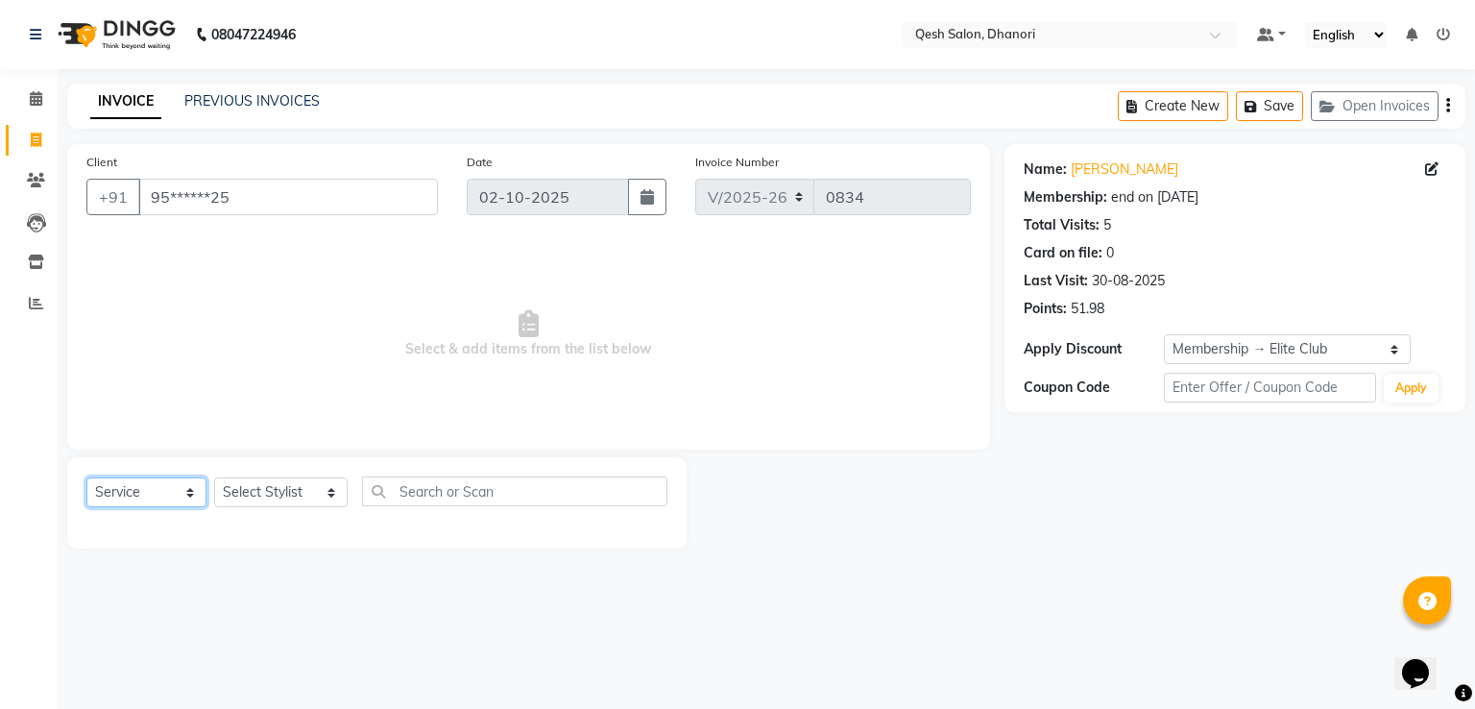
click at [153, 504] on select "Select Service Product Membership Package Voucher Prepaid Gift Card" at bounding box center [146, 492] width 120 height 30
click at [154, 504] on select "Select Service Product Membership Package Voucher Prepaid Gift Card" at bounding box center [146, 492] width 120 height 30
click at [262, 500] on select "Select Stylist Gagandeep Arora Harry Siril Anthony Prashansa Kumari Prathamesh …" at bounding box center [280, 492] width 133 height 30
select select "83742"
click at [214, 478] on select "Select Stylist Gagandeep Arora Harry Siril Anthony Prashansa Kumari Prathamesh …" at bounding box center [280, 492] width 133 height 30
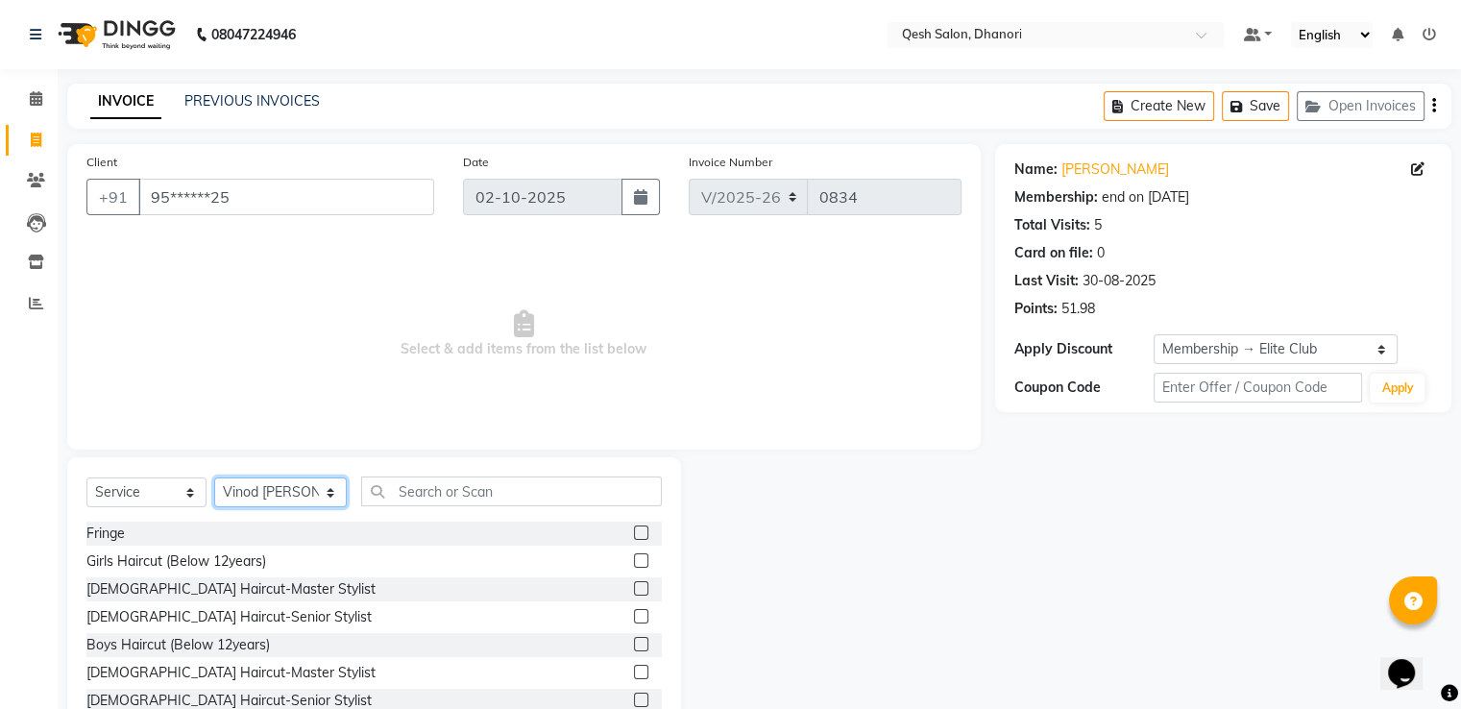
scroll to position [61, 0]
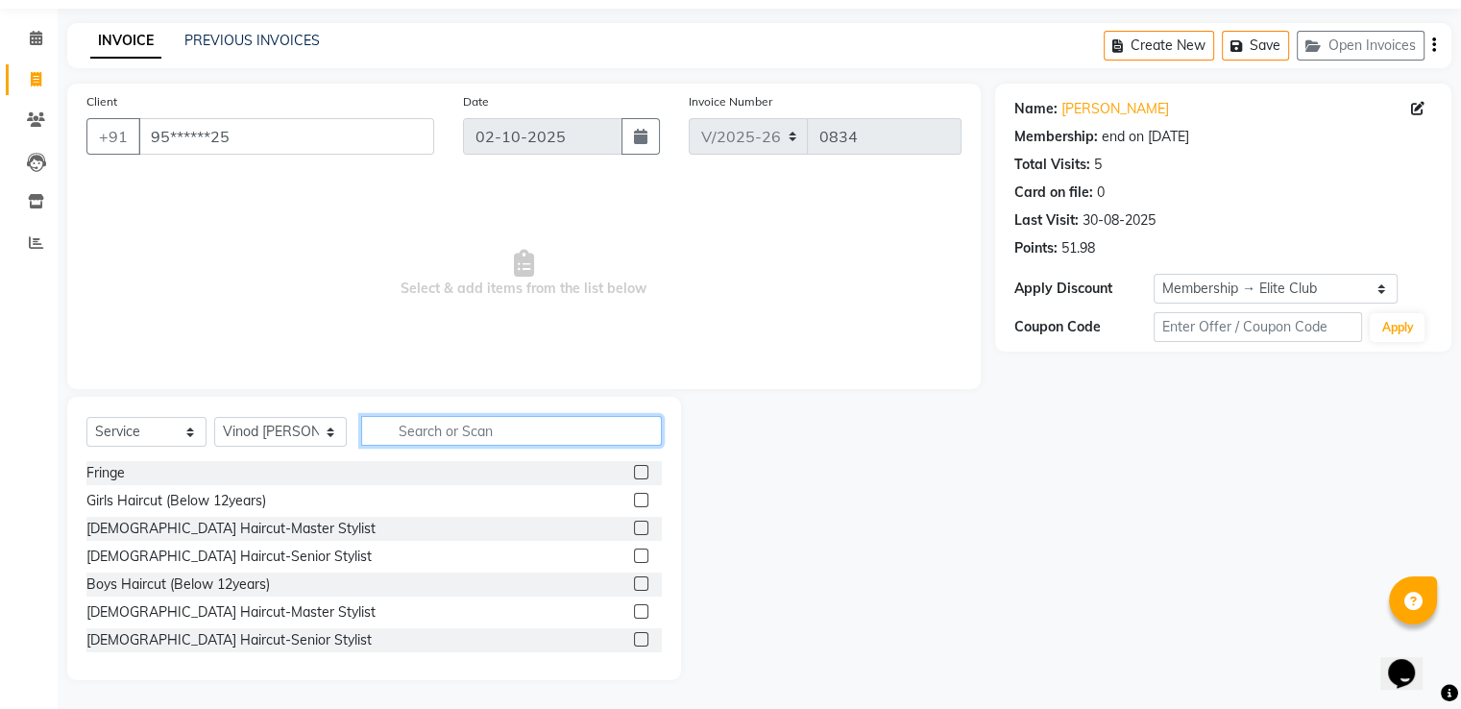
click at [437, 425] on input "text" at bounding box center [511, 431] width 300 height 30
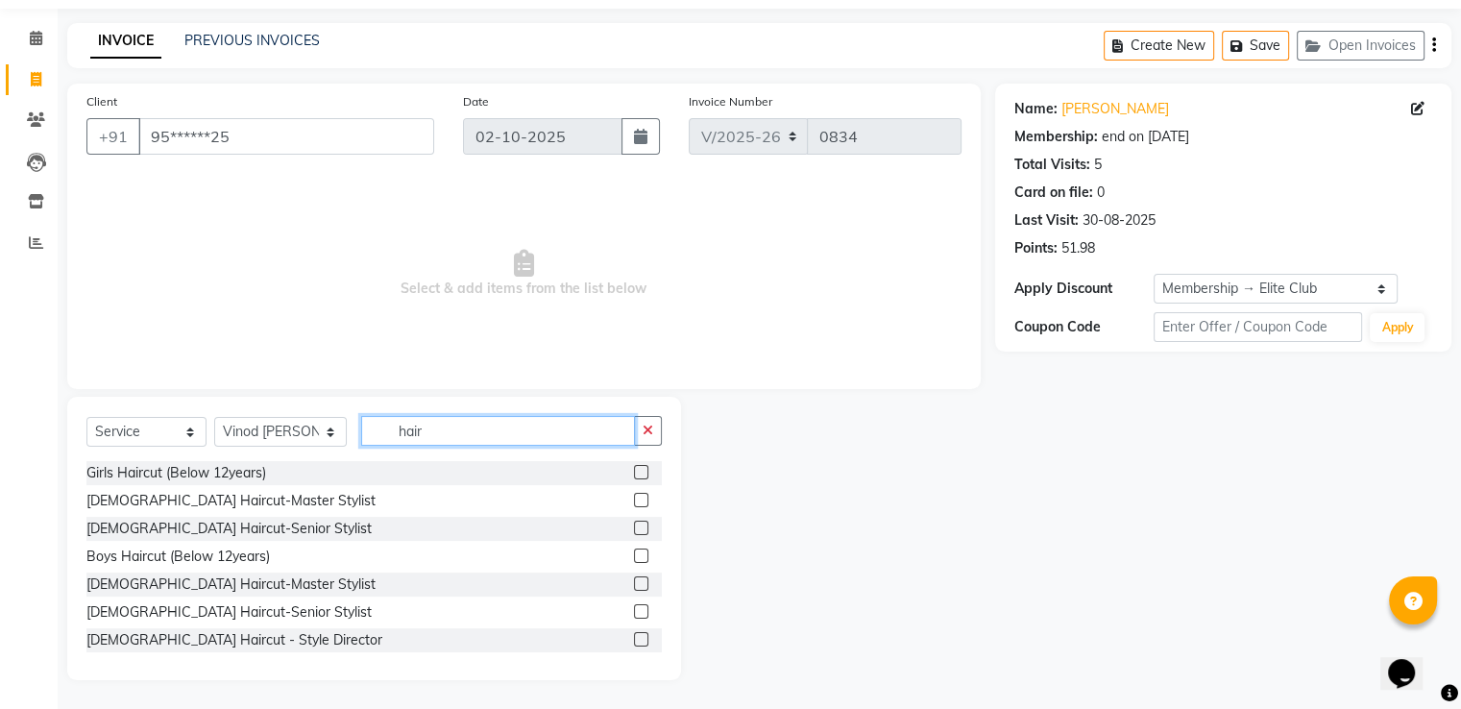
type input "hair"
click at [634, 614] on label at bounding box center [641, 611] width 14 height 14
click at [634, 614] on input "checkbox" at bounding box center [640, 612] width 12 height 12
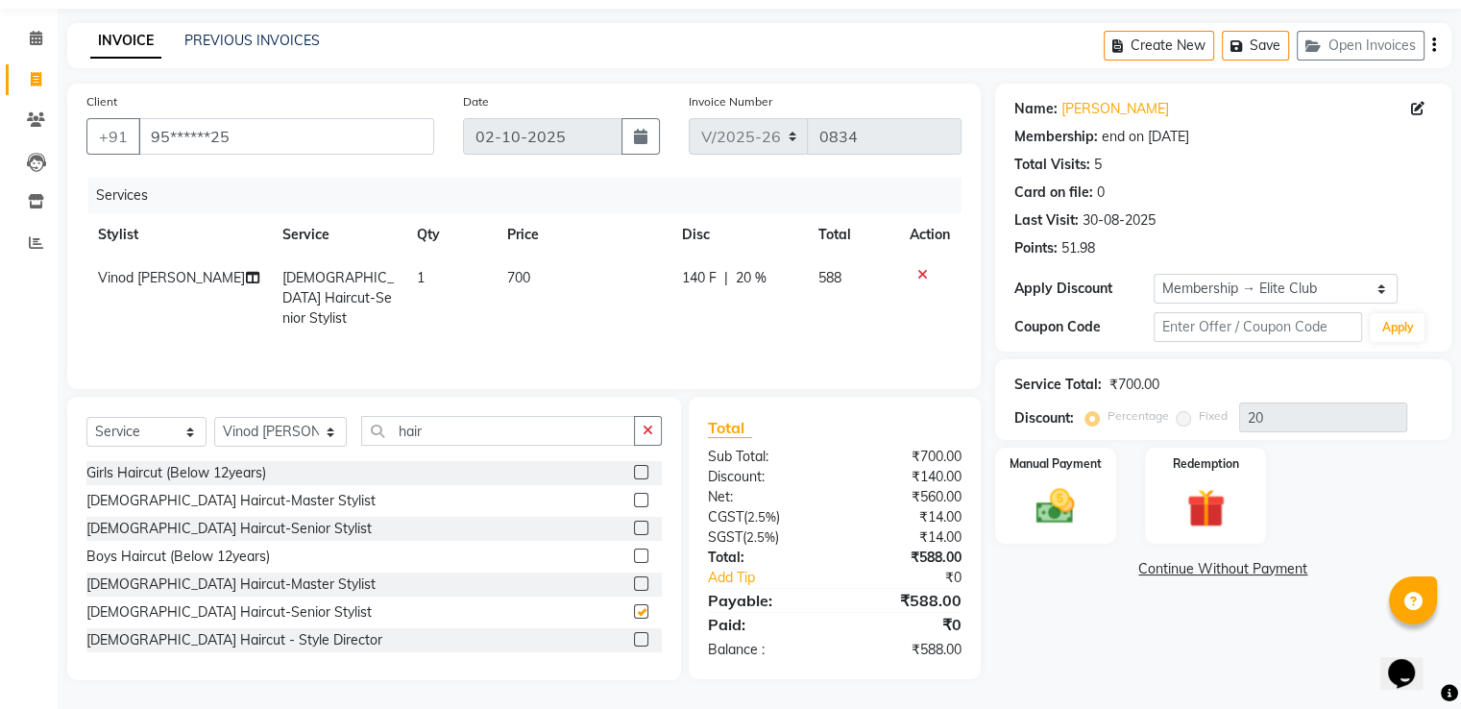
checkbox input "false"
drag, startPoint x: 277, startPoint y: 447, endPoint x: 292, endPoint y: 424, distance: 26.9
click at [279, 442] on div "Select Service Product Membership Package Voucher Prepaid Gift Card Select Styl…" at bounding box center [373, 438] width 575 height 45
click at [920, 266] on td at bounding box center [929, 298] width 63 height 84
click at [917, 277] on icon at bounding box center [922, 274] width 11 height 13
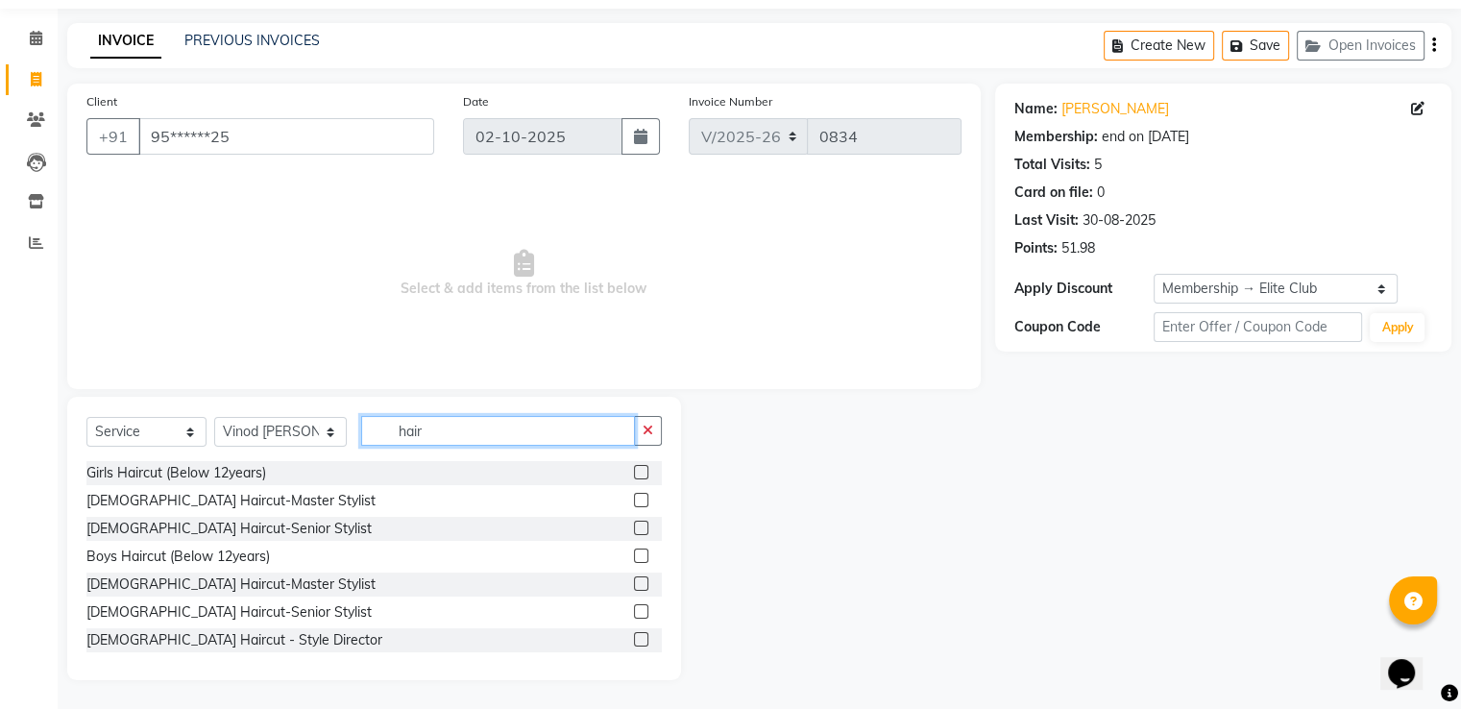
click at [522, 433] on input "hair" at bounding box center [497, 431] width 273 height 30
type input "h"
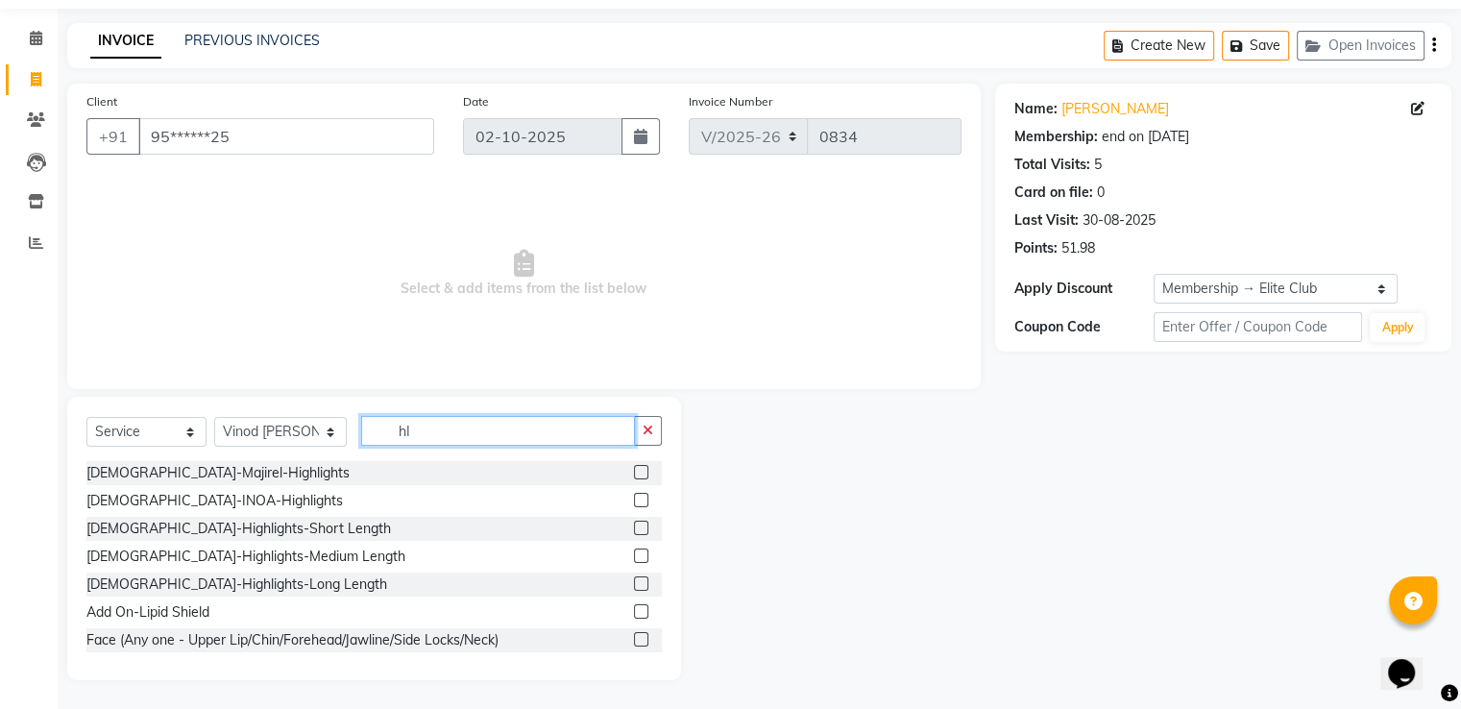
type input "h"
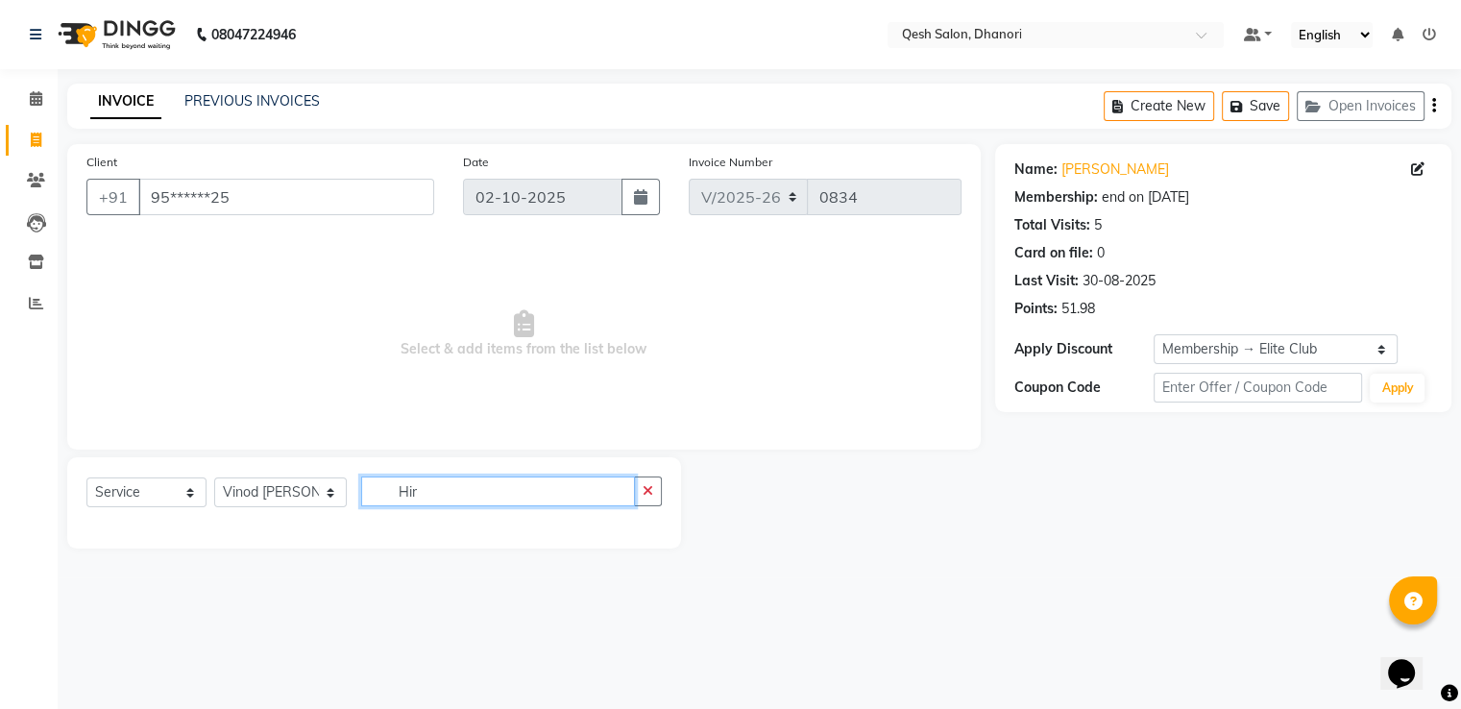
scroll to position [0, 0]
type input "H"
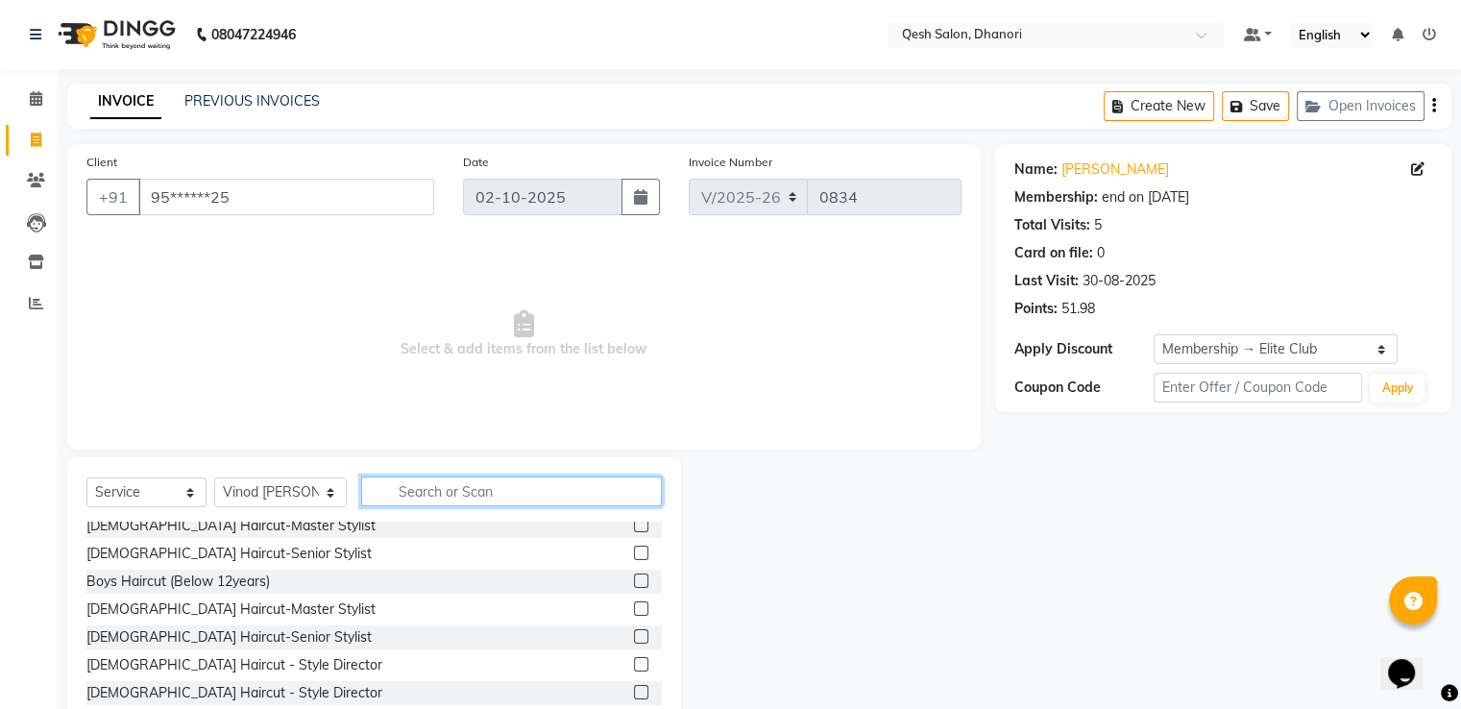
scroll to position [96, 0]
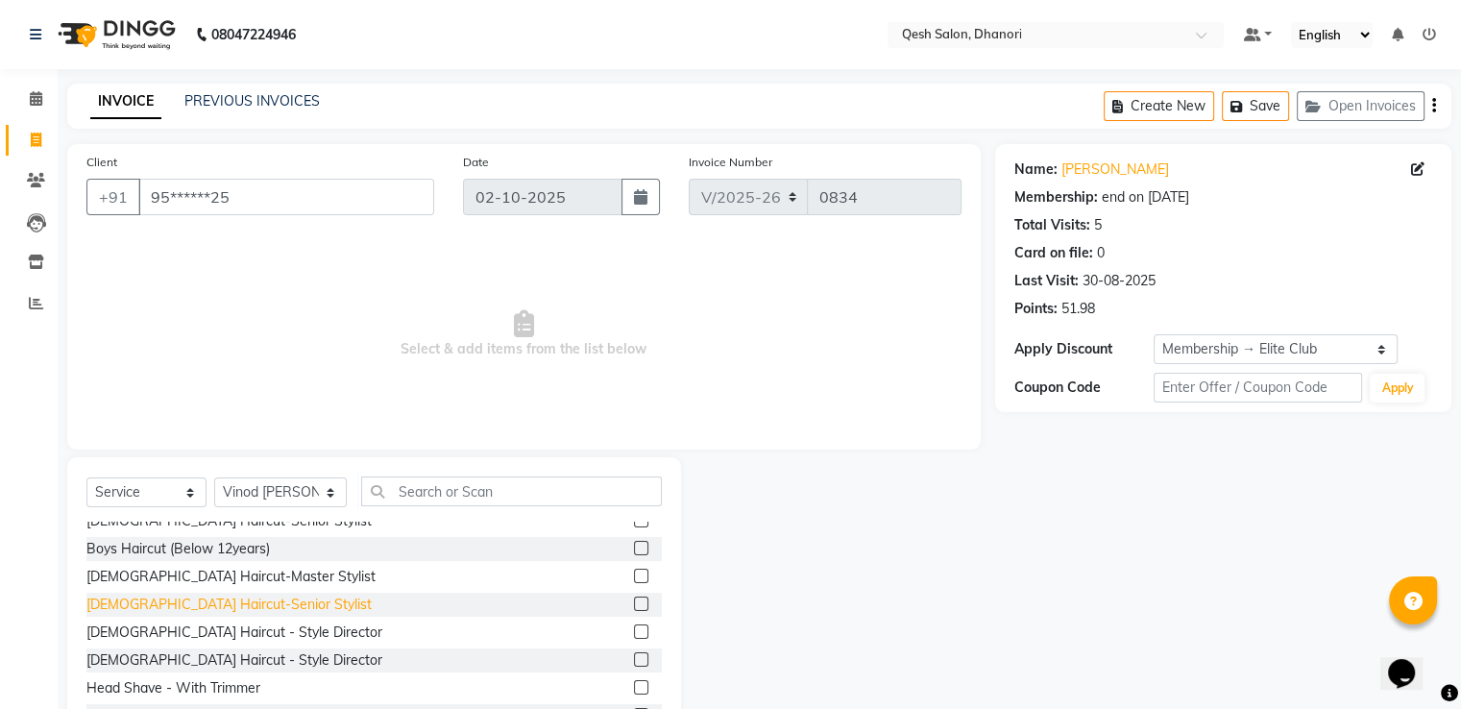
click at [223, 605] on div "Male Haircut-Senior Stylist" at bounding box center [228, 604] width 285 height 20
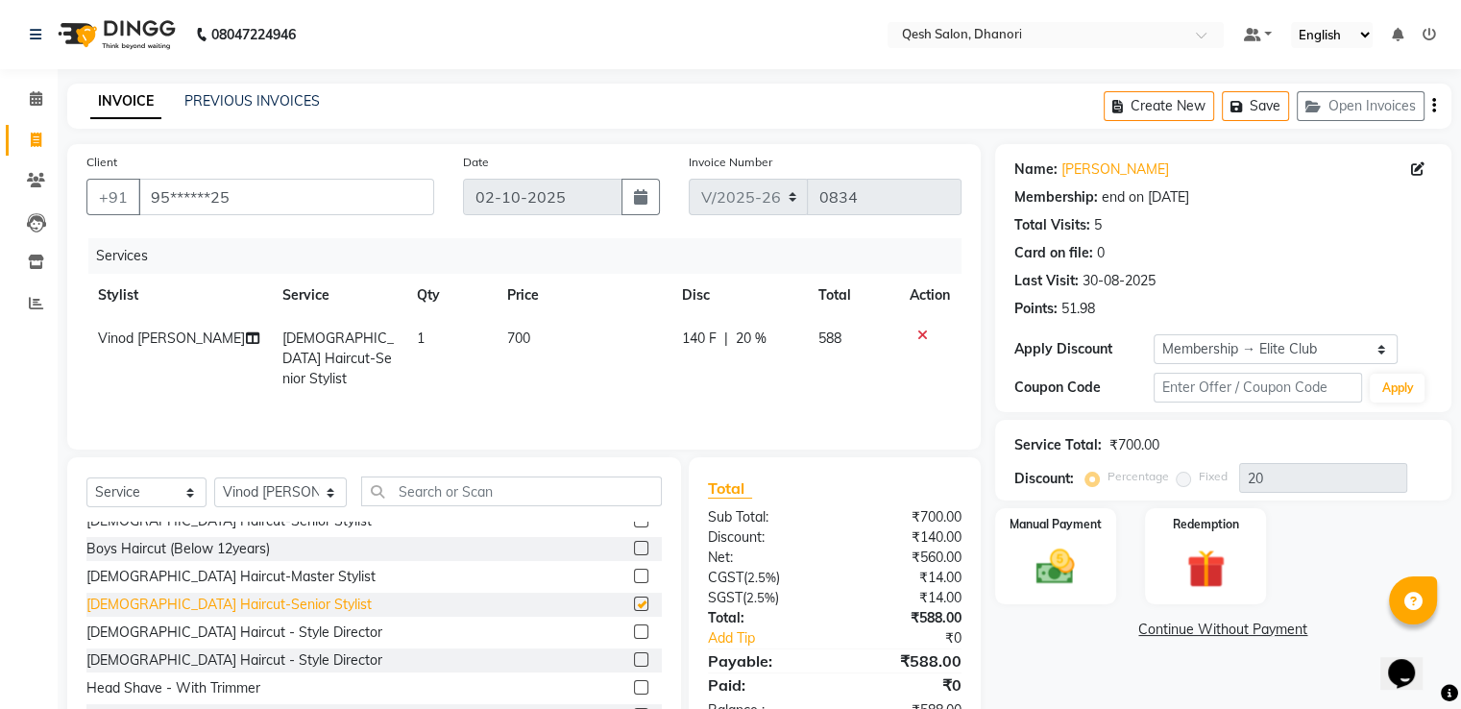
checkbox input "false"
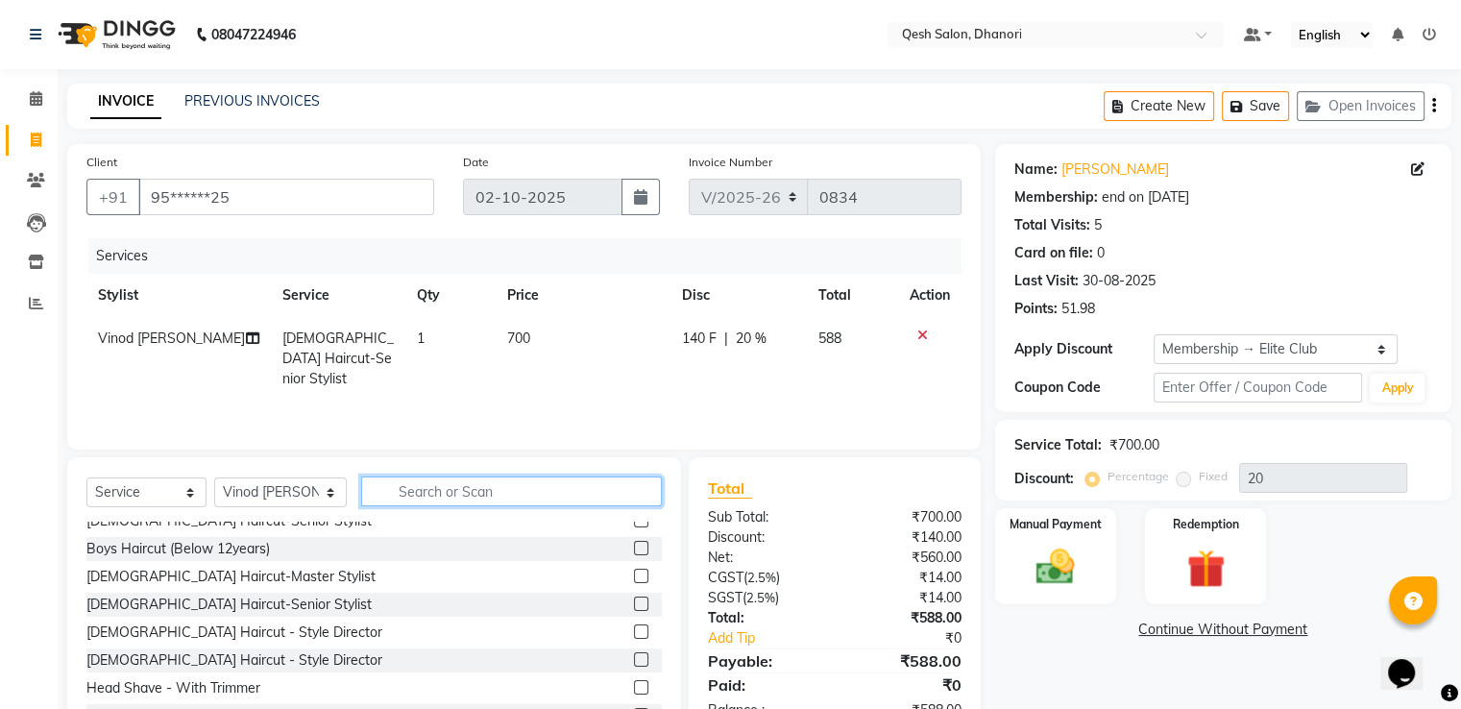
click at [430, 488] on input "text" at bounding box center [511, 491] width 300 height 30
click at [243, 498] on select "Select Stylist Gagandeep Arora Harry Siril Anthony Prashansa Kumari Prathamesh …" at bounding box center [280, 492] width 133 height 30
select select "82426"
click at [214, 478] on select "Select Stylist Gagandeep Arora Harry Siril Anthony Prashansa Kumari Prathamesh …" at bounding box center [280, 492] width 133 height 30
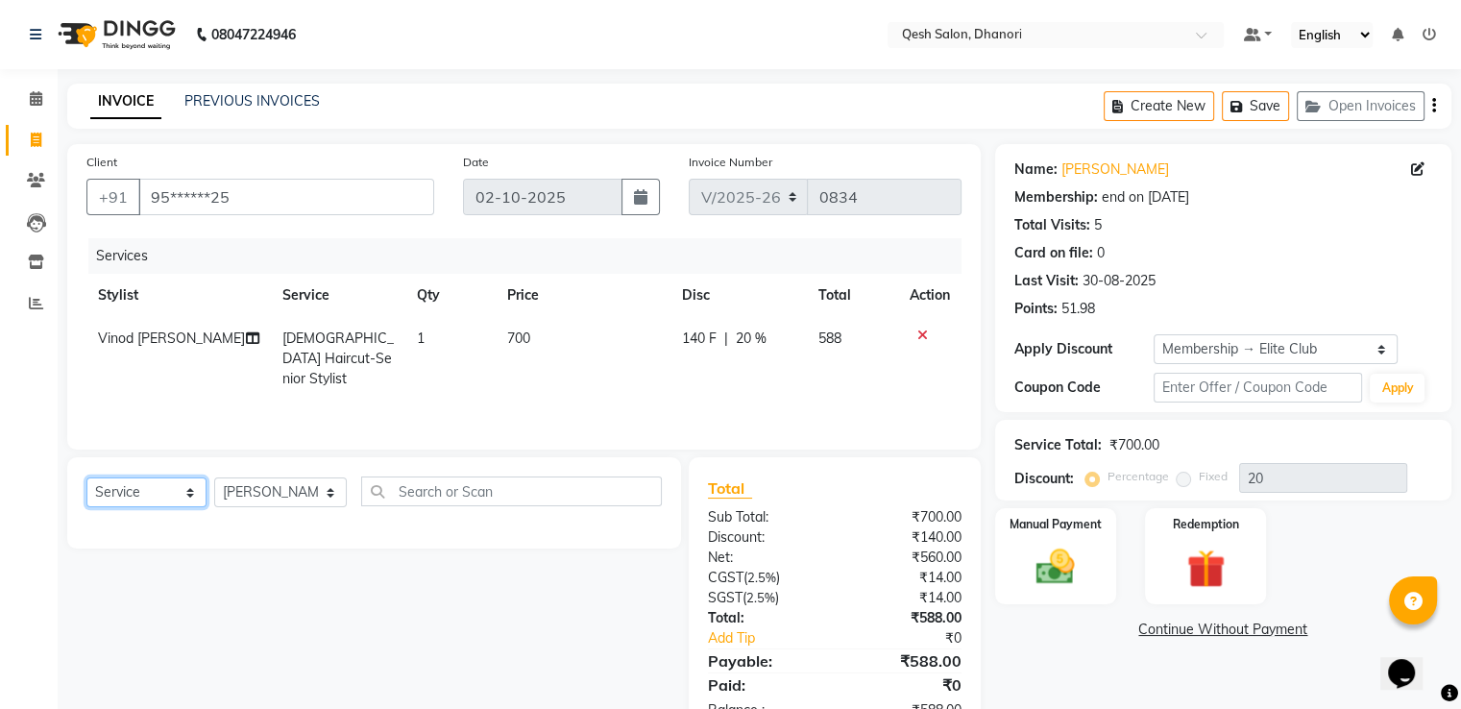
click at [155, 500] on select "Select Service Product Membership Package Voucher Prepaid Gift Card" at bounding box center [146, 492] width 120 height 30
select select "product"
click at [86, 478] on select "Select Service Product Membership Package Voucher Prepaid Gift Card" at bounding box center [146, 492] width 120 height 30
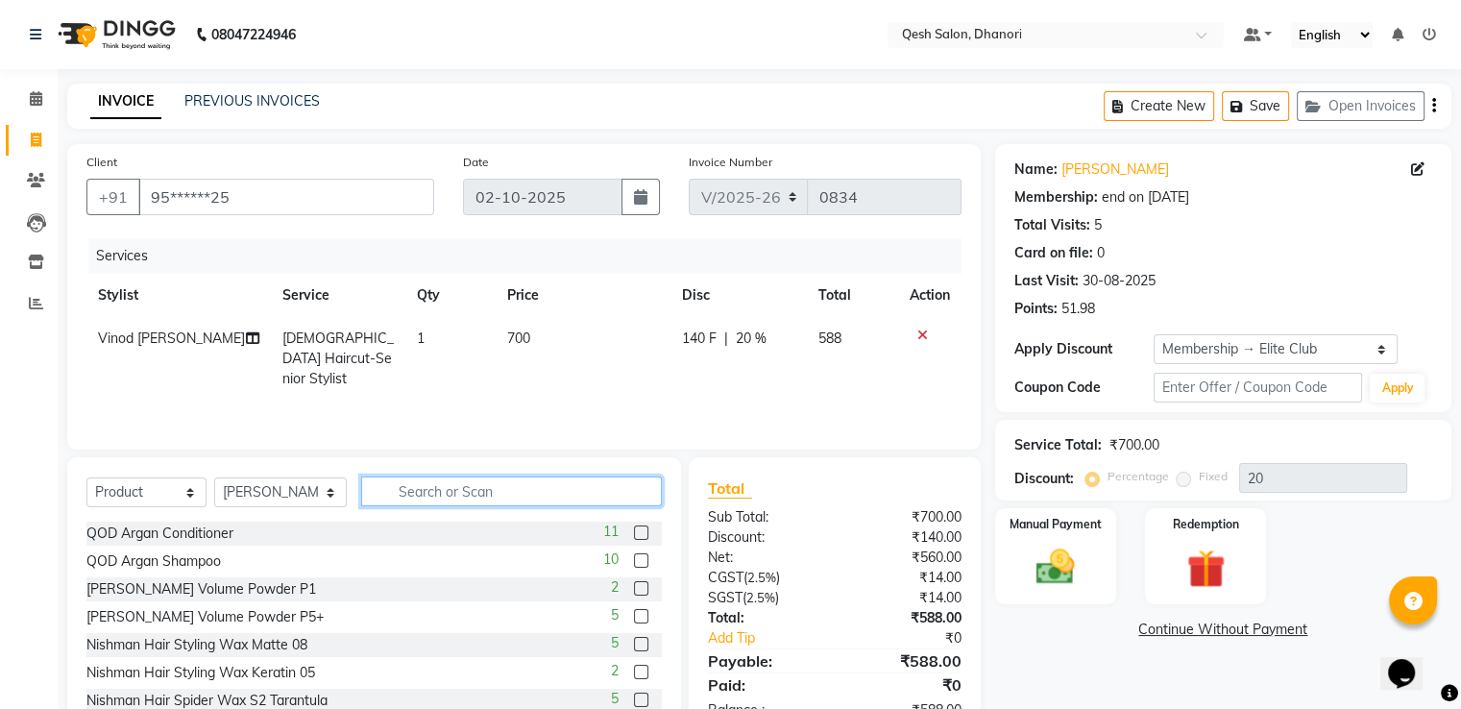
click at [424, 494] on input "text" at bounding box center [511, 491] width 300 height 30
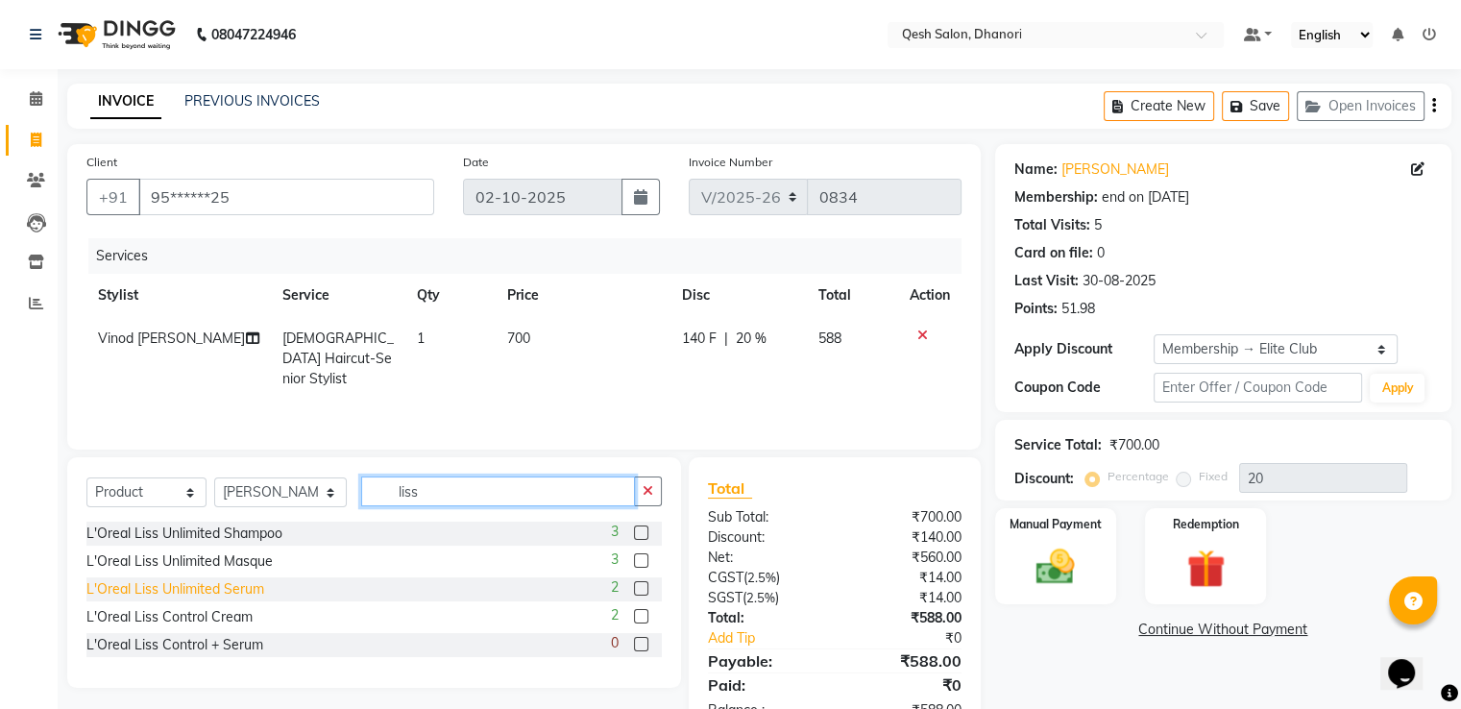
type input "liss"
click at [258, 594] on div "L'Oreal Liss Unlimited Serum" at bounding box center [175, 589] width 178 height 20
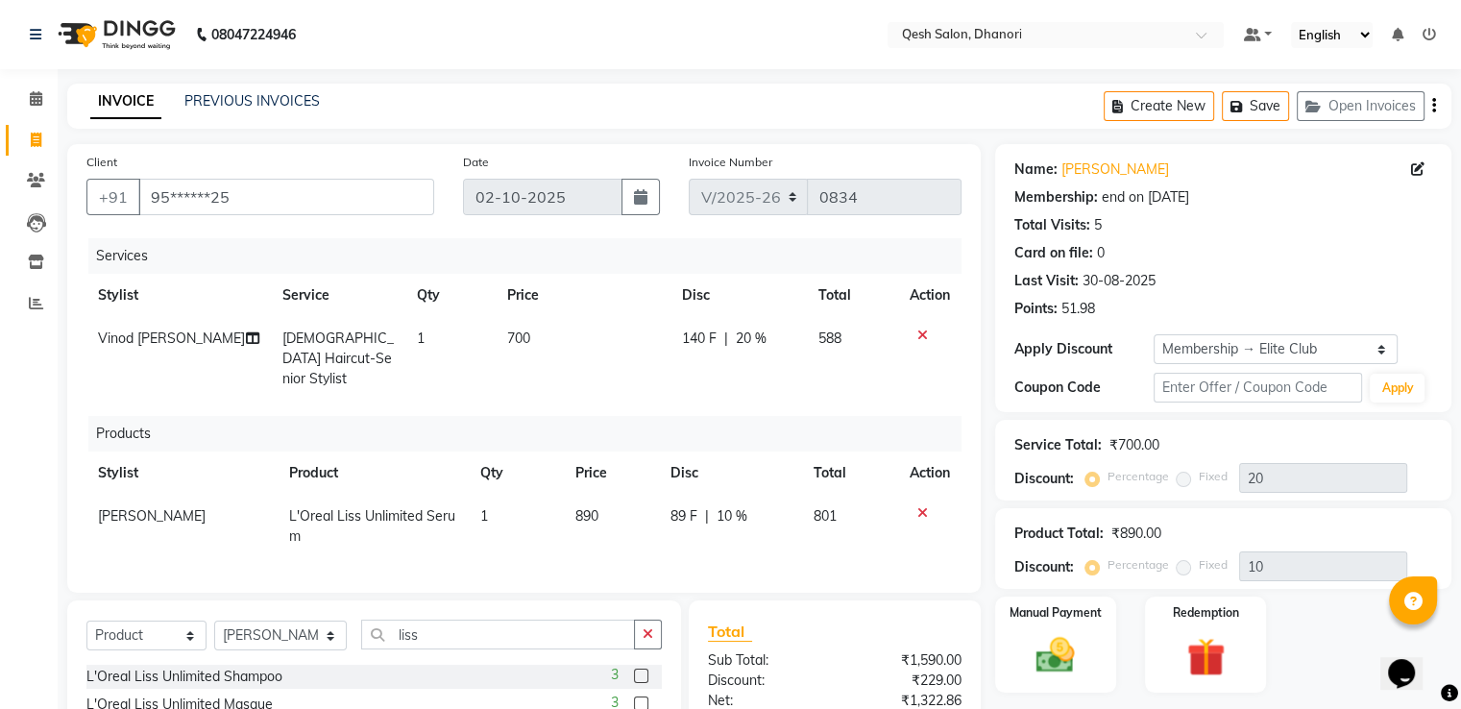
checkbox input "false"
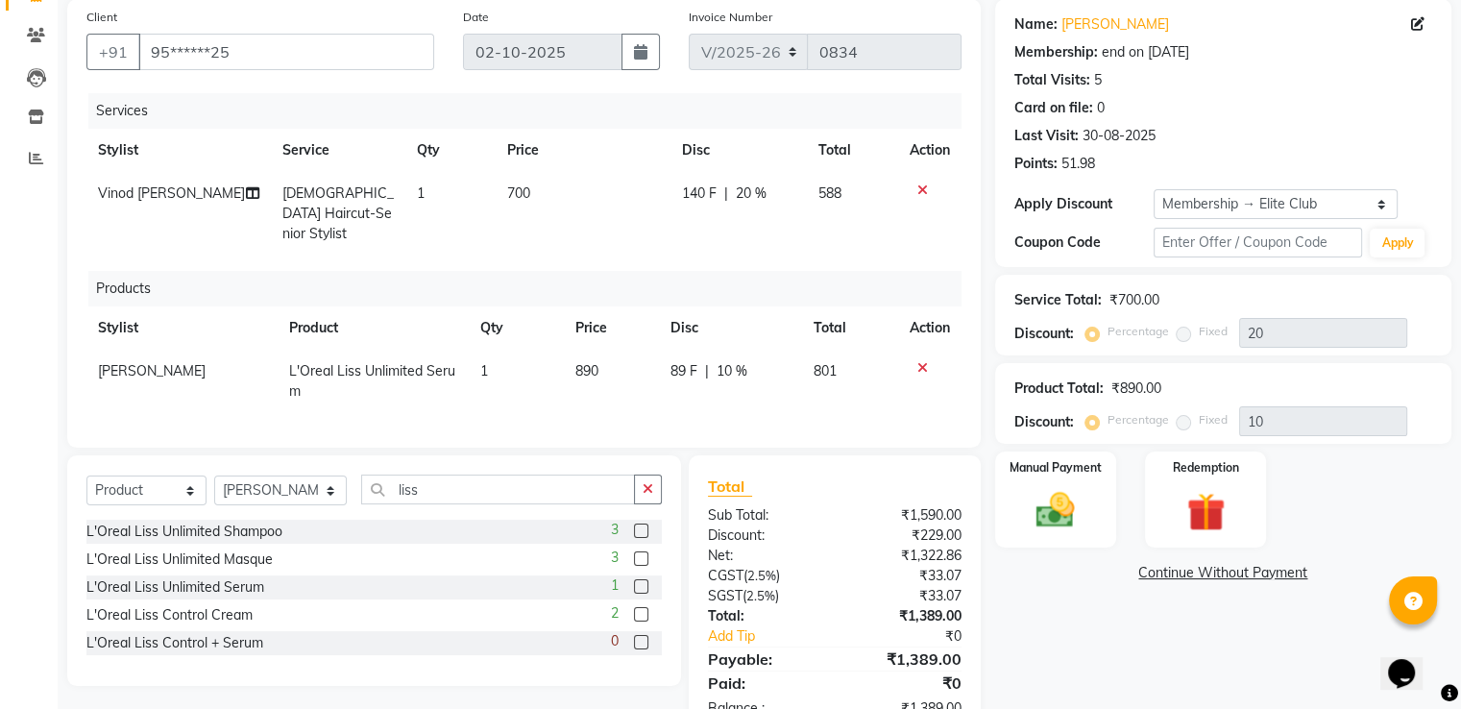
scroll to position [198, 0]
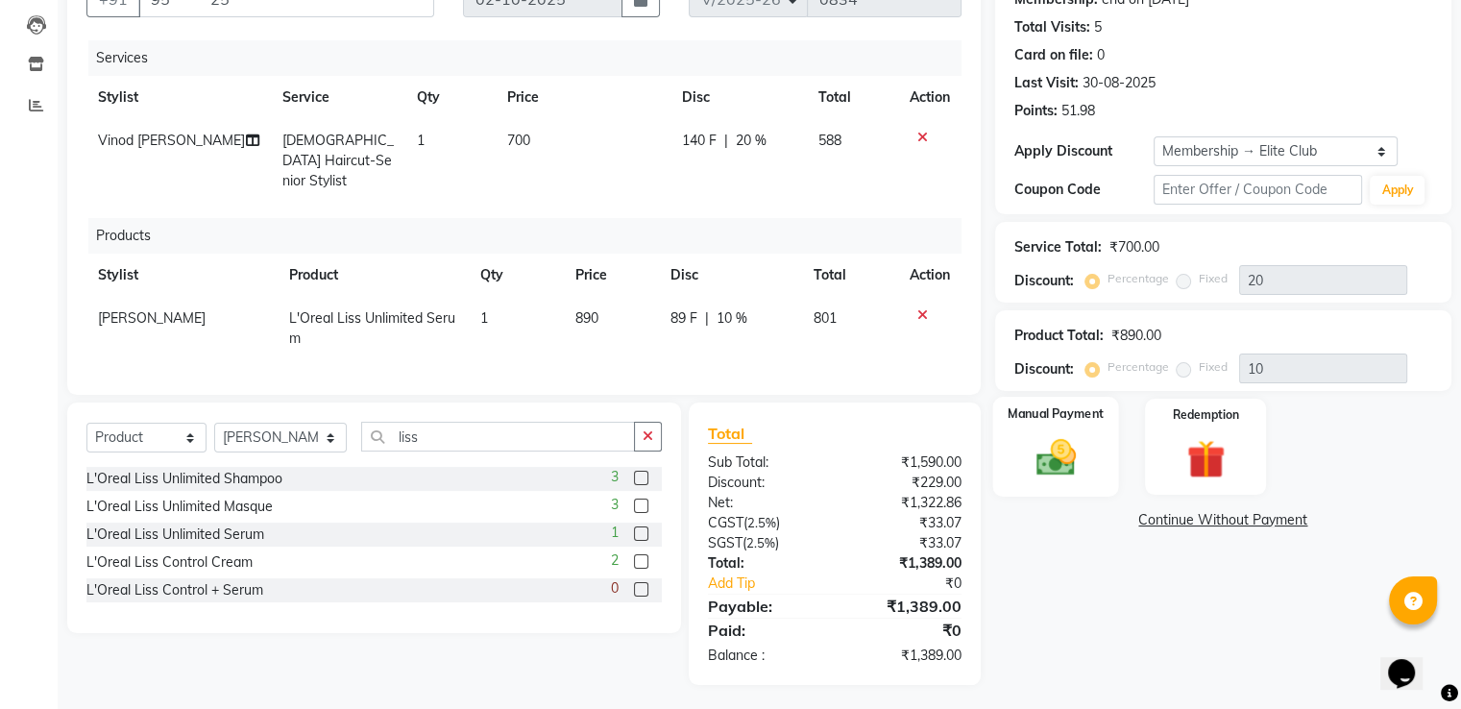
click at [1063, 441] on img at bounding box center [1055, 458] width 64 height 46
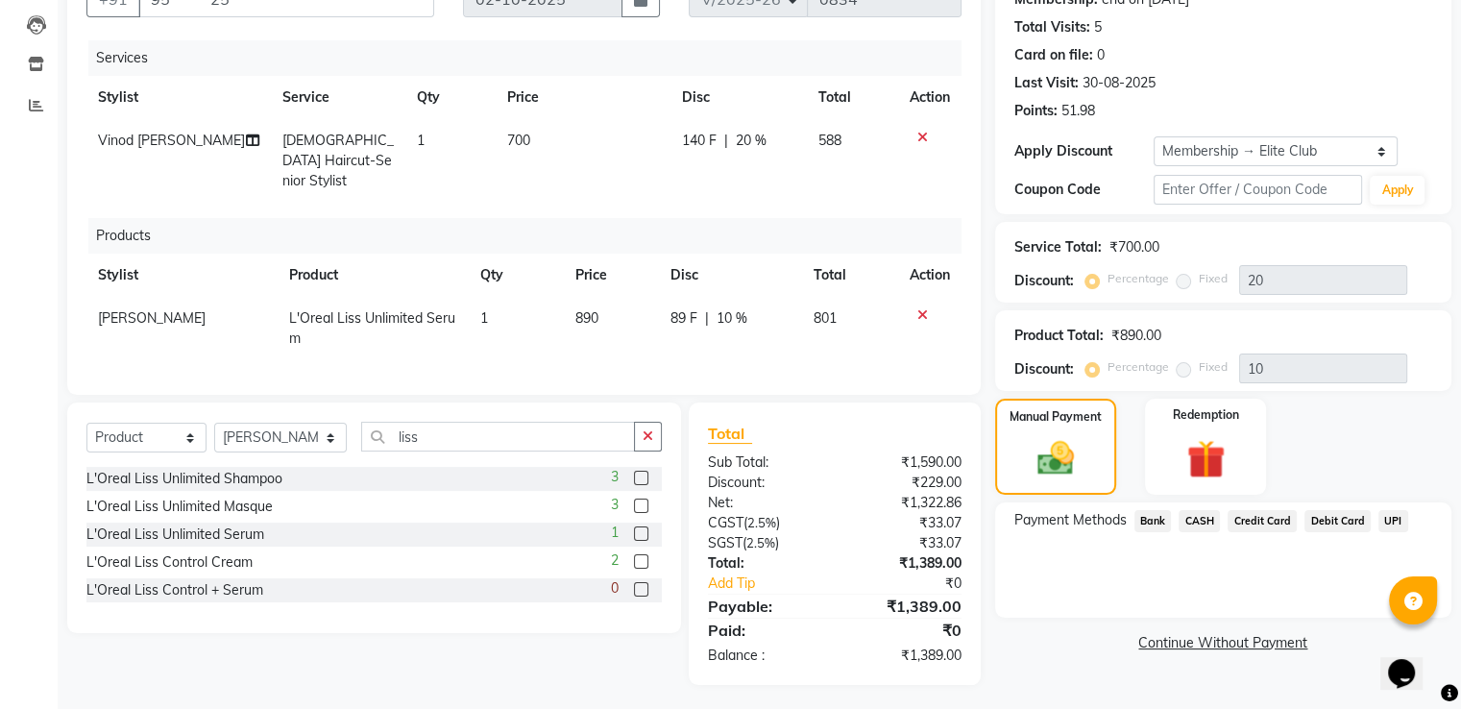
click at [1275, 520] on span "Credit Card" at bounding box center [1261, 521] width 69 height 22
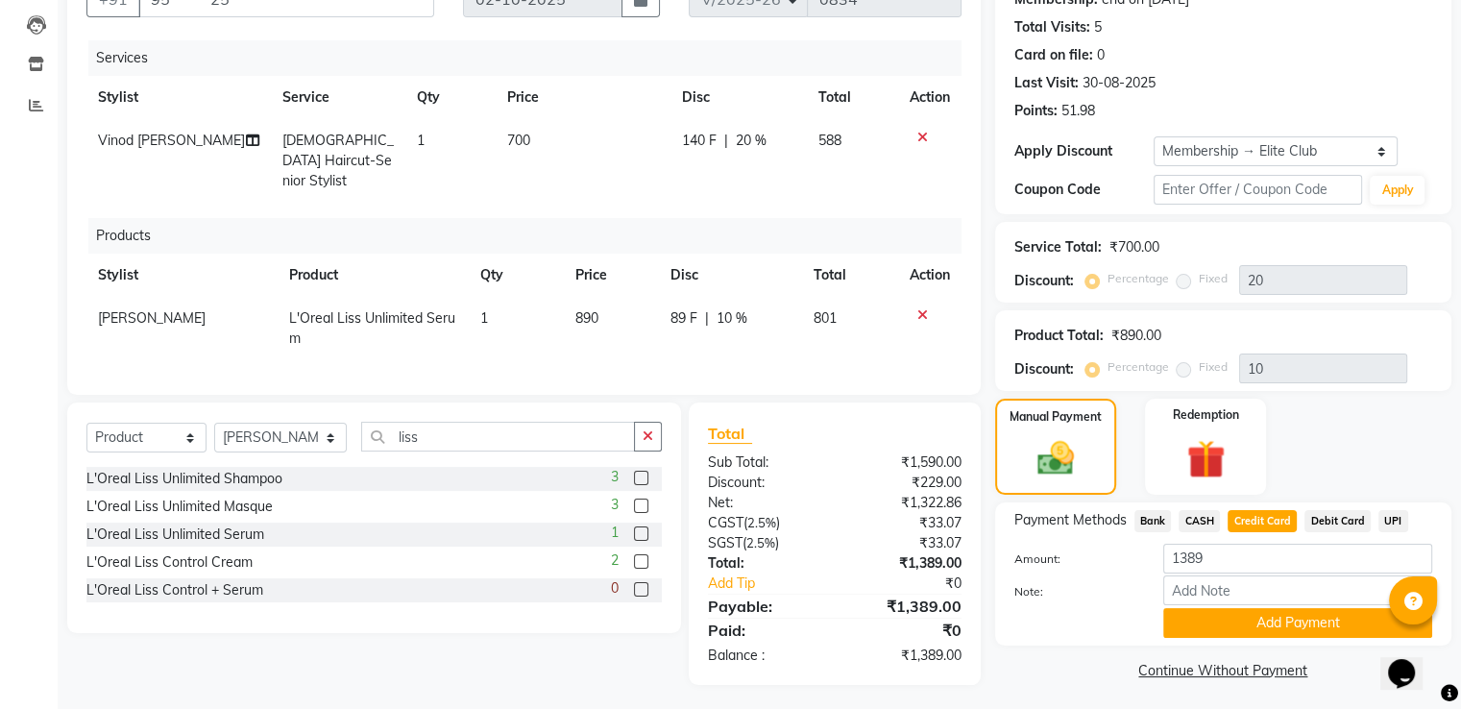
scroll to position [204, 0]
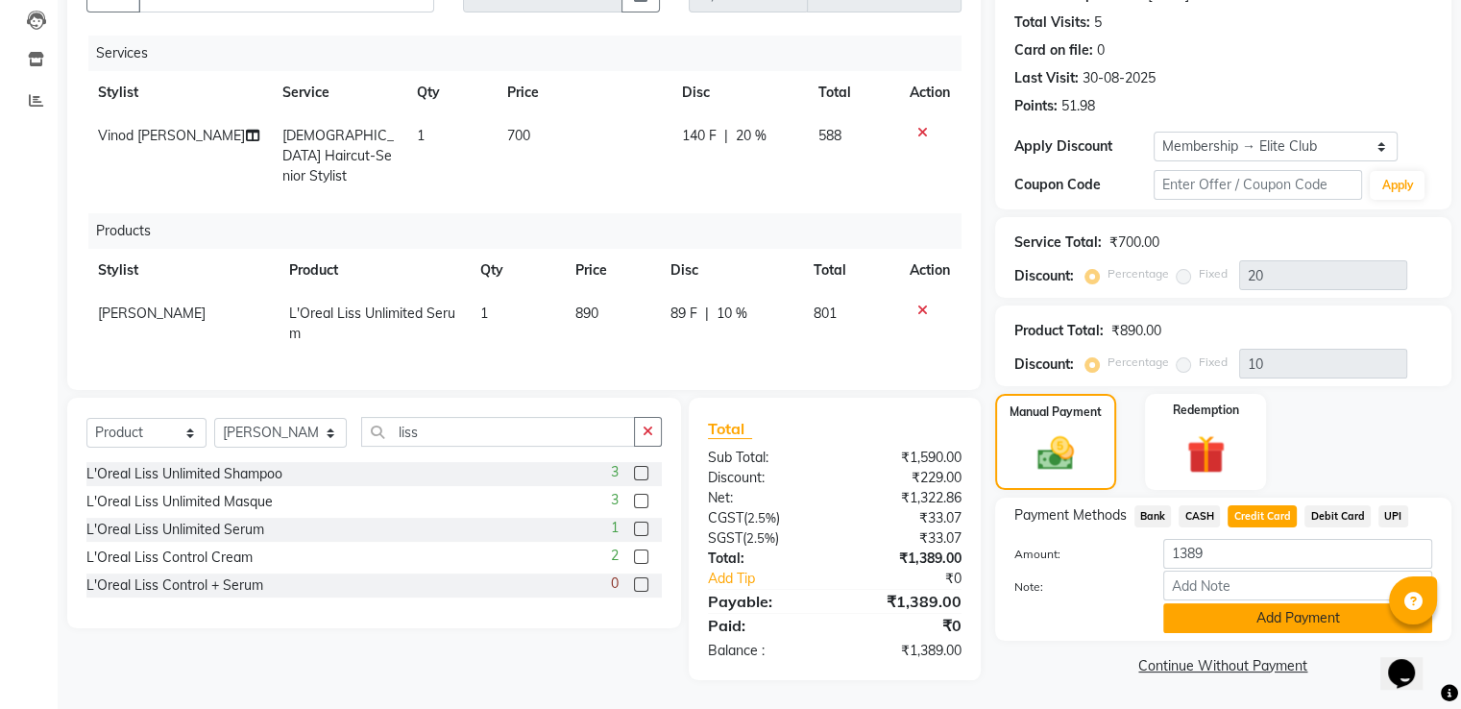
click at [1304, 619] on button "Add Payment" at bounding box center [1297, 618] width 269 height 30
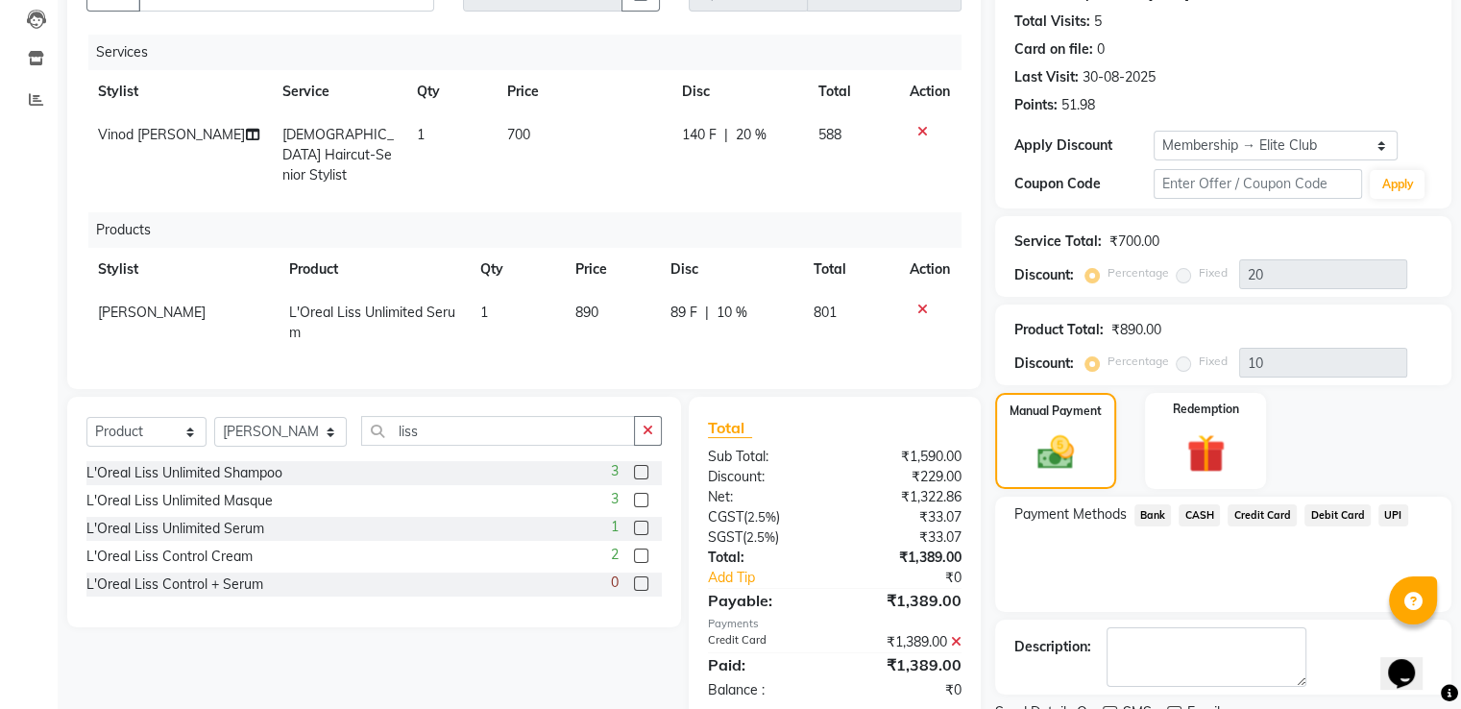
scroll to position [334, 0]
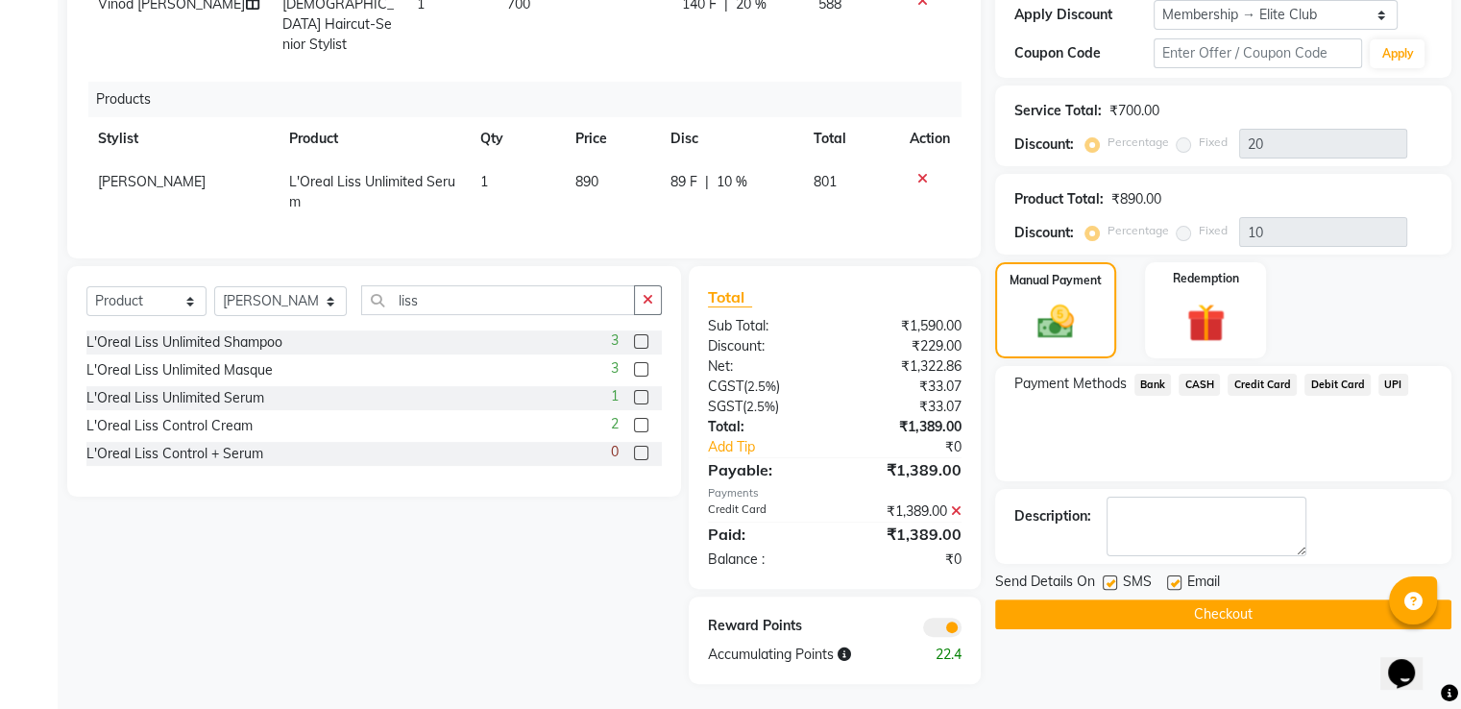
click at [1229, 619] on button "Checkout" at bounding box center [1223, 614] width 456 height 30
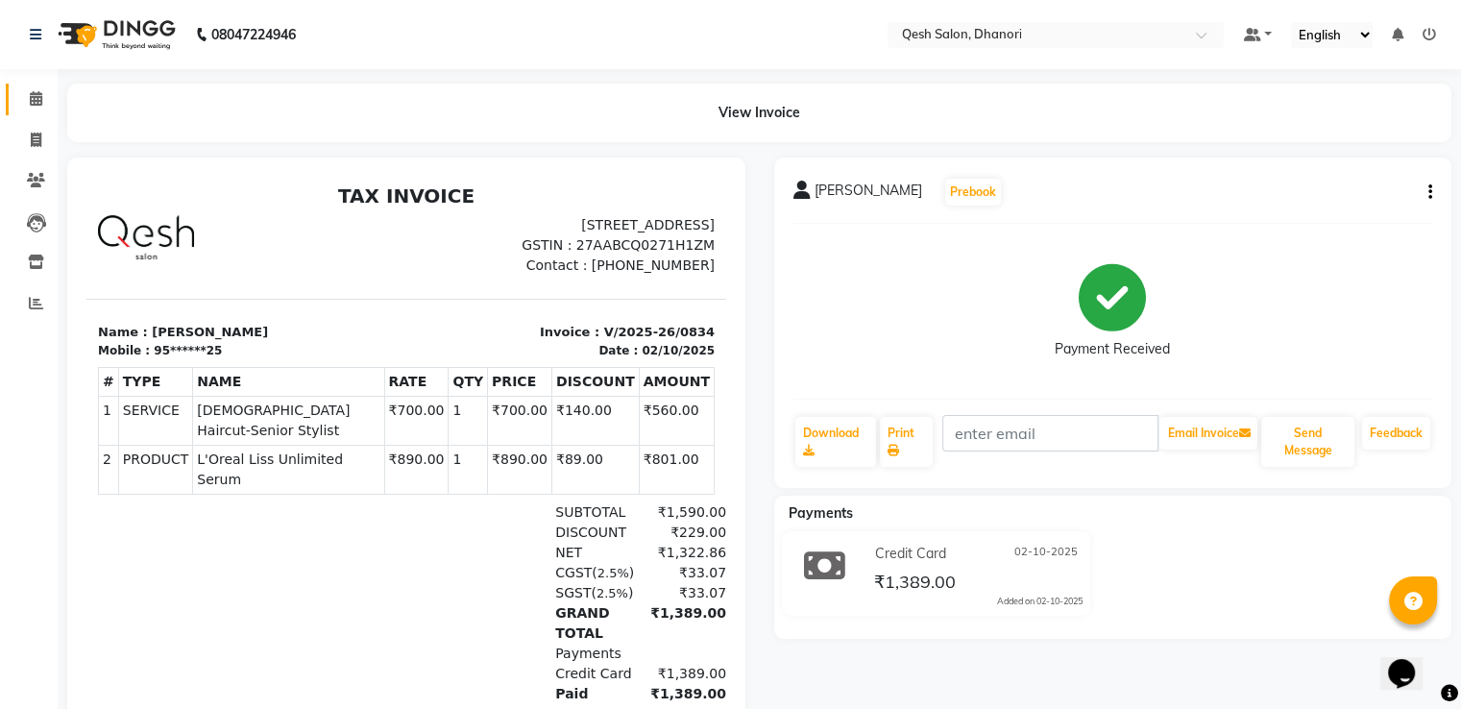
click at [26, 111] on link "Calendar" at bounding box center [29, 100] width 46 height 32
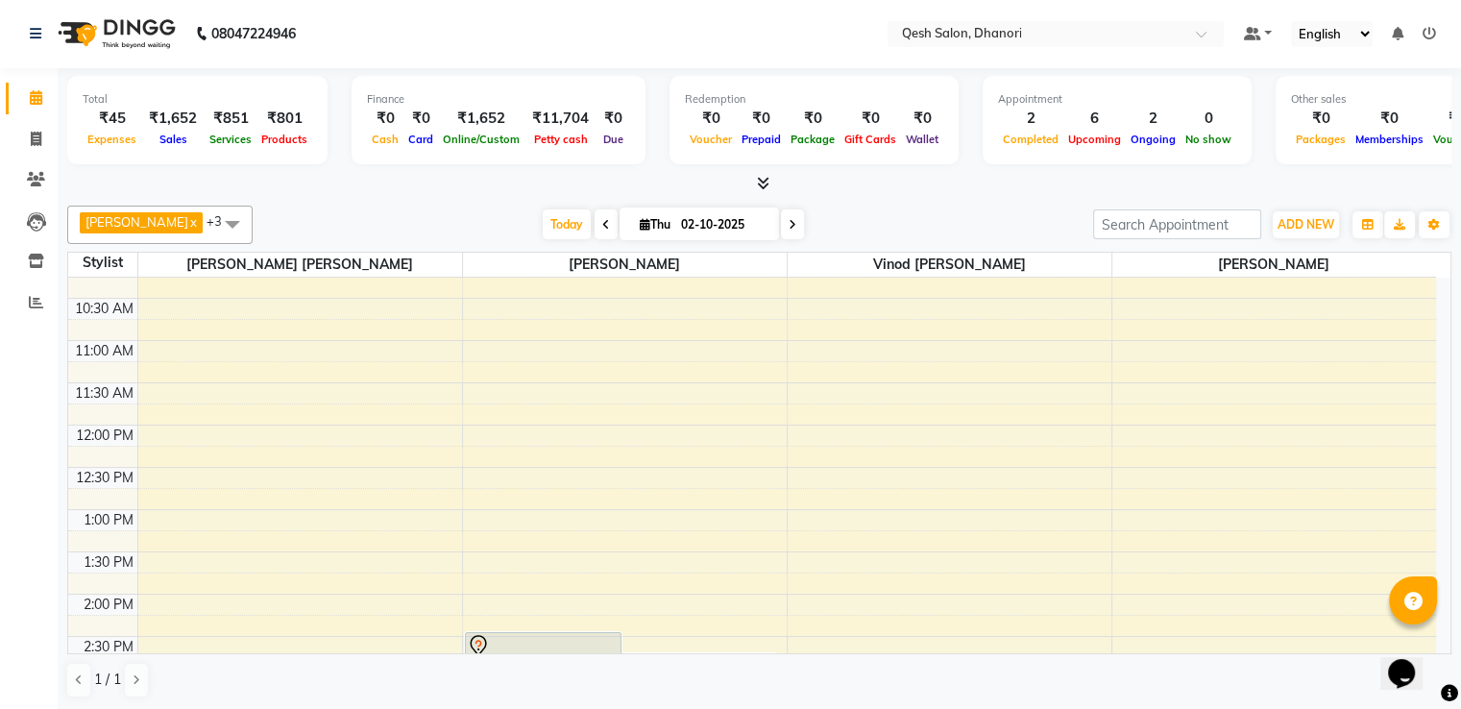
scroll to position [96, 0]
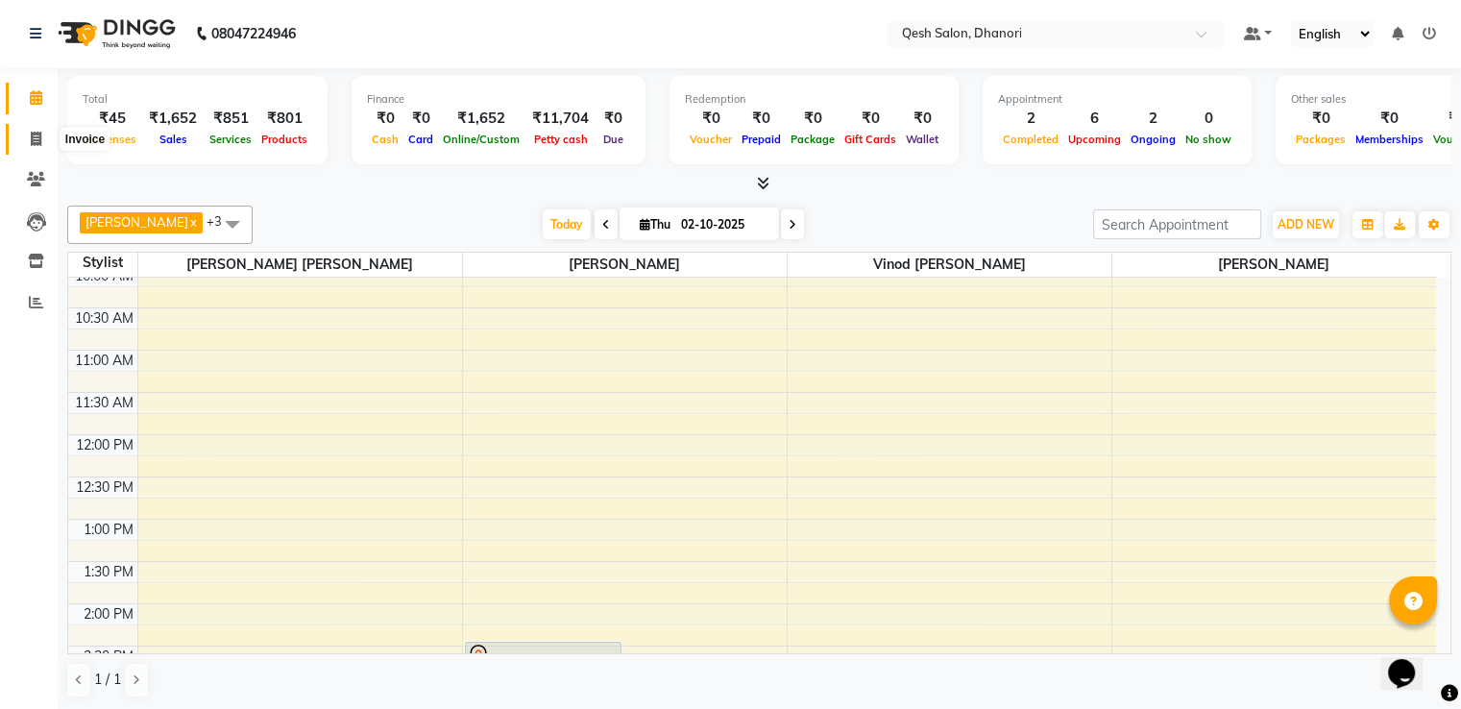
click at [31, 138] on icon at bounding box center [36, 139] width 11 height 14
select select "7641"
select select "service"
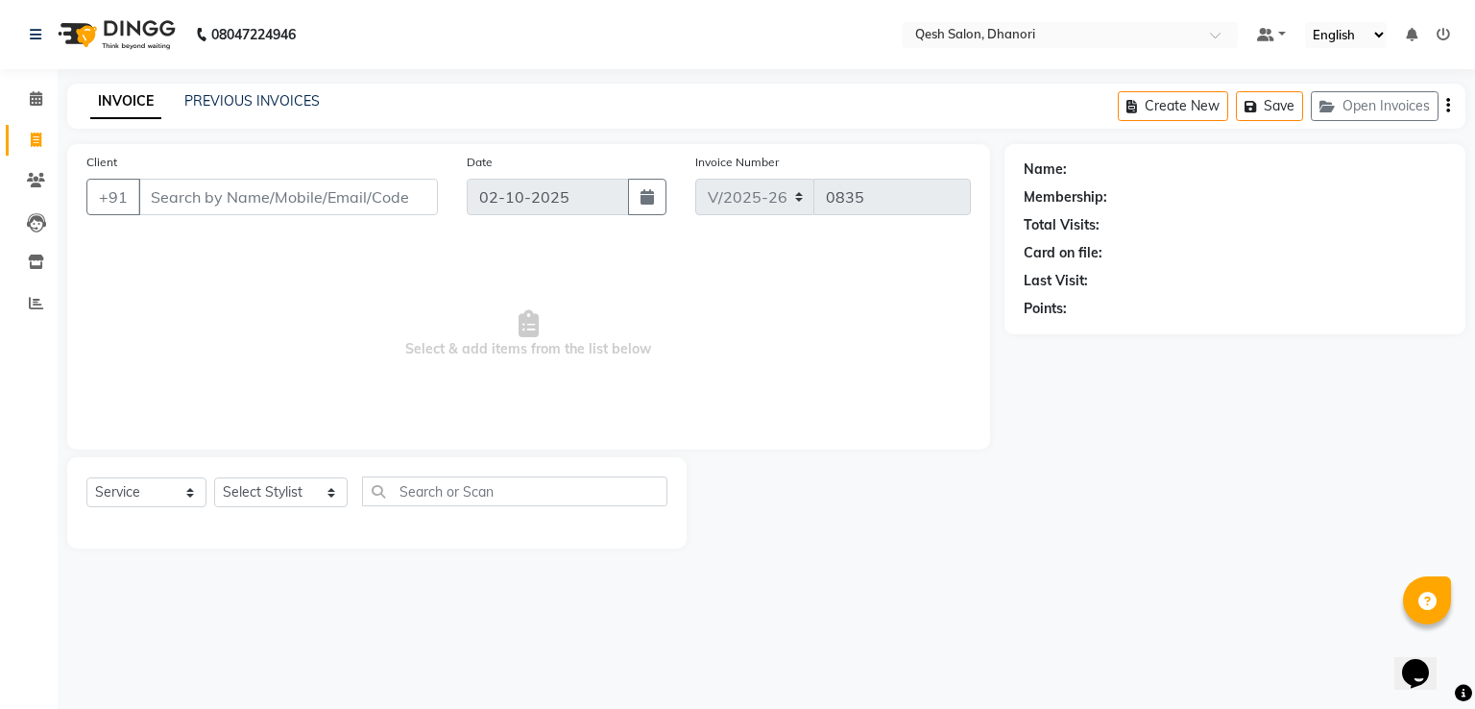
click at [258, 196] on input "Client" at bounding box center [288, 197] width 300 height 36
type input "a"
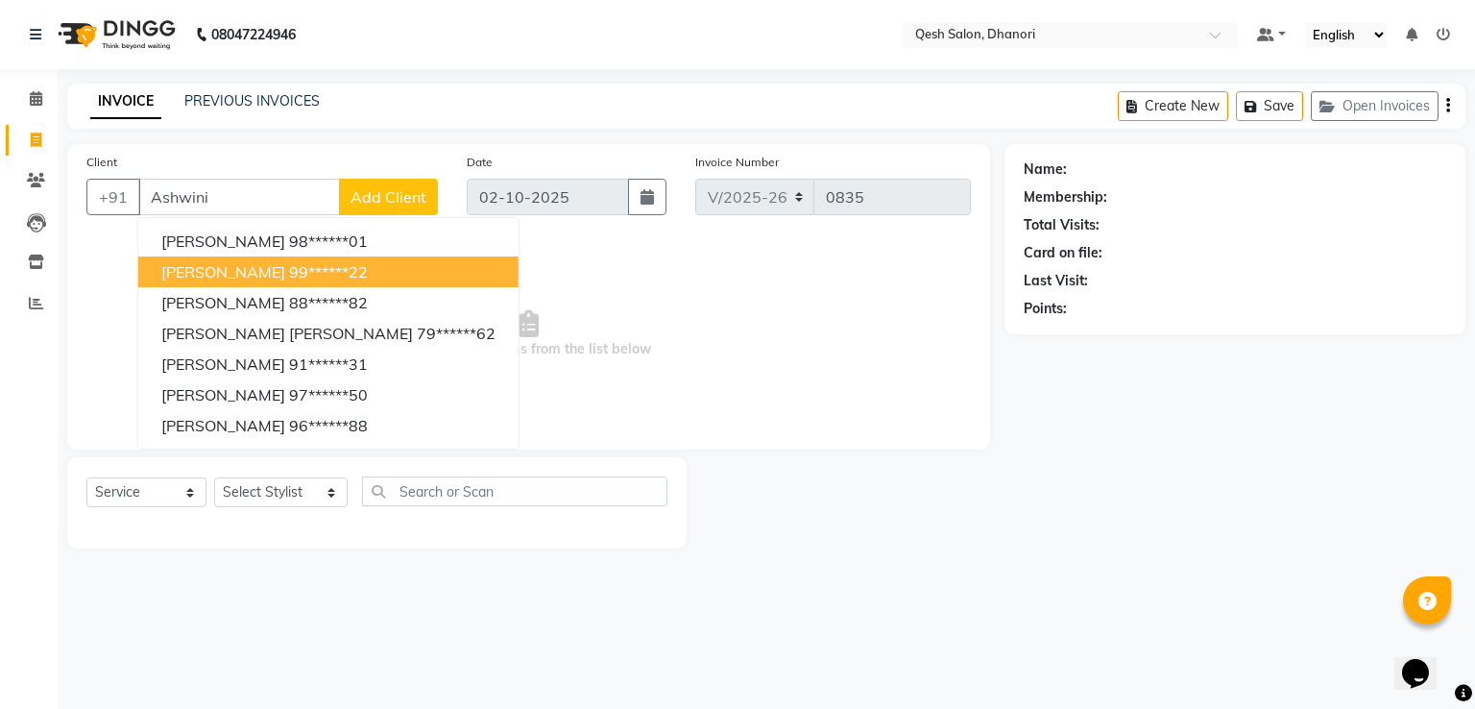
click at [232, 273] on span "[PERSON_NAME]" at bounding box center [223, 271] width 124 height 19
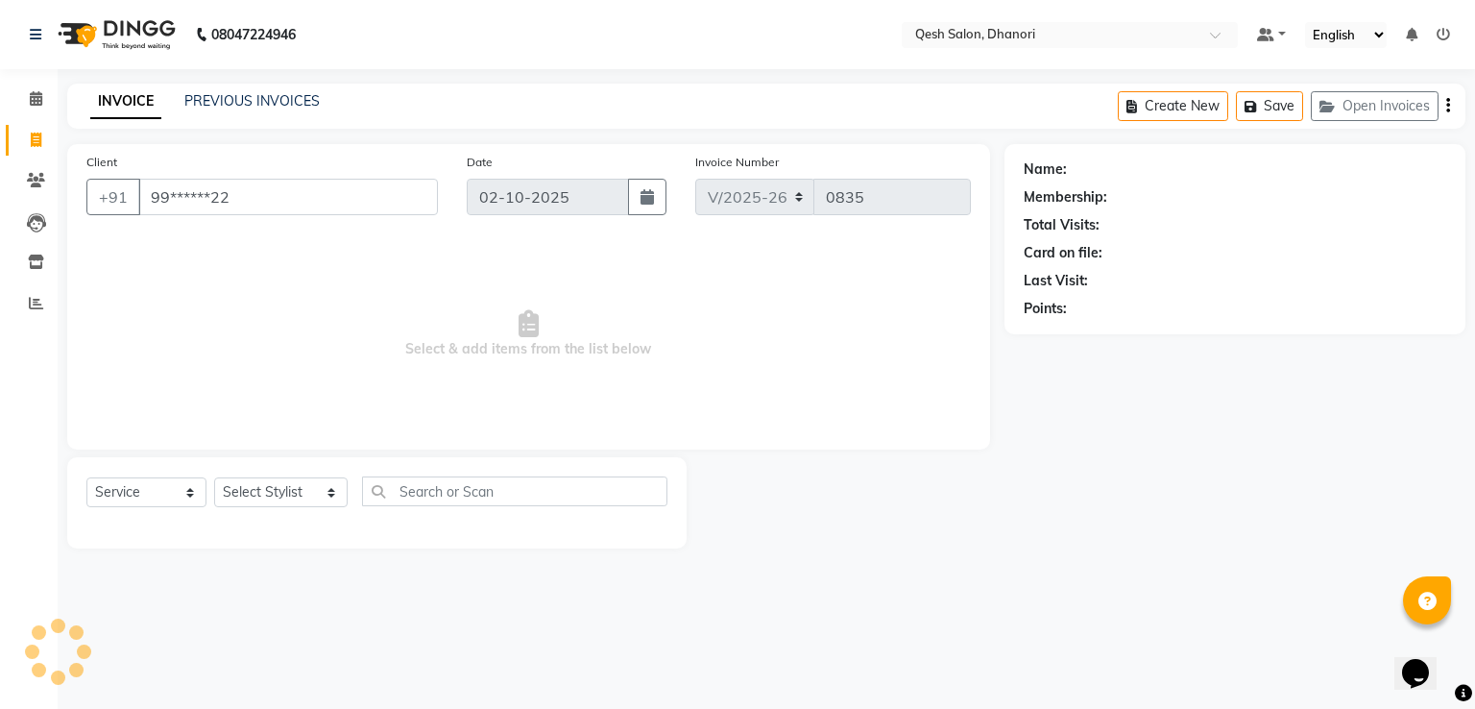
type input "99******22"
select select "1: Object"
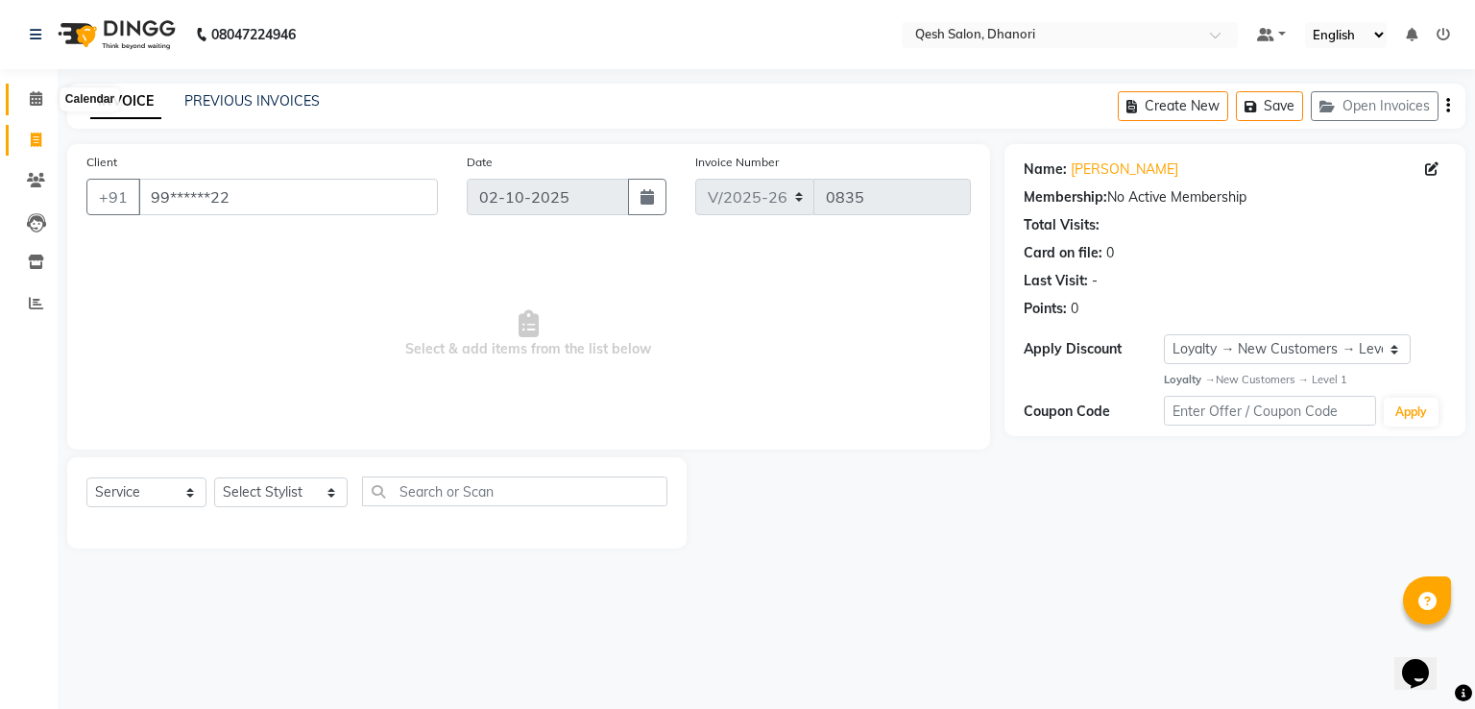
click at [40, 105] on icon at bounding box center [36, 98] width 12 height 14
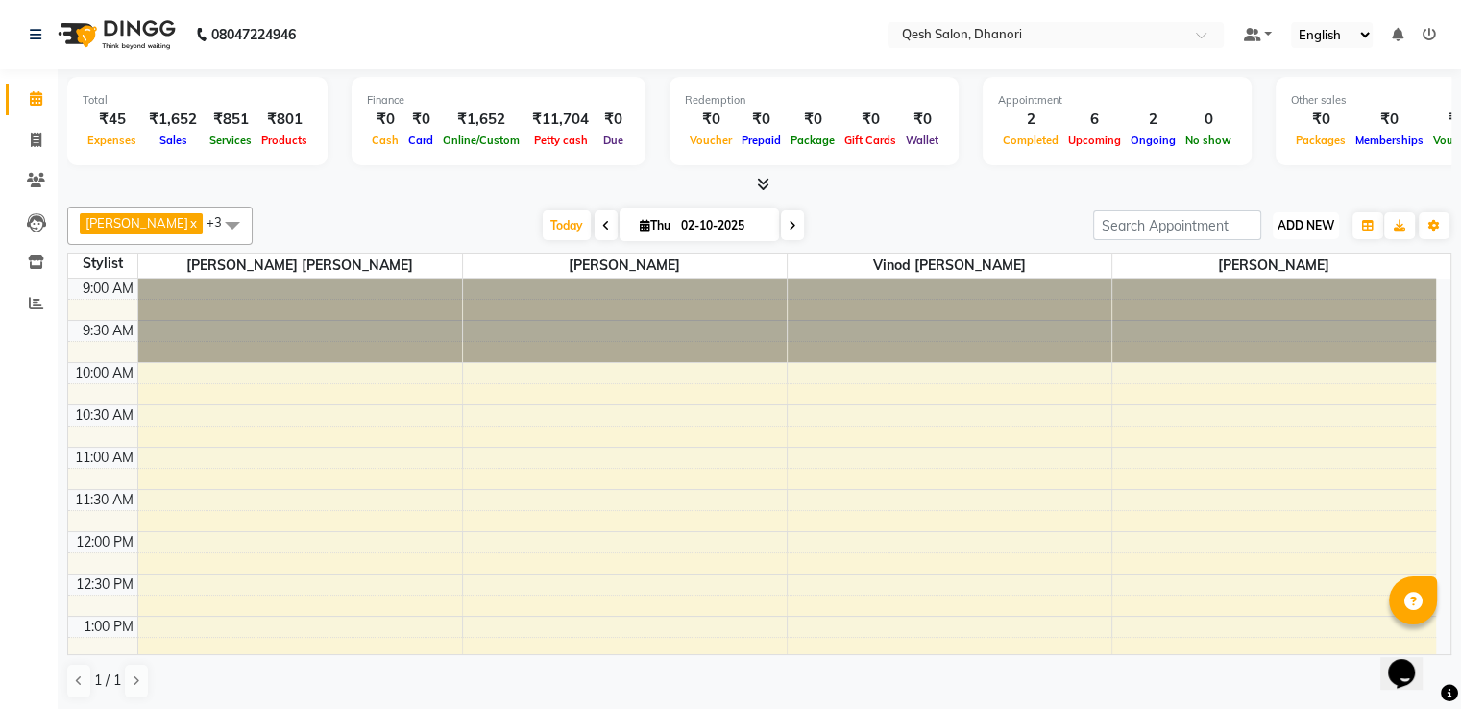
click at [1313, 220] on span "ADD NEW" at bounding box center [1305, 225] width 57 height 14
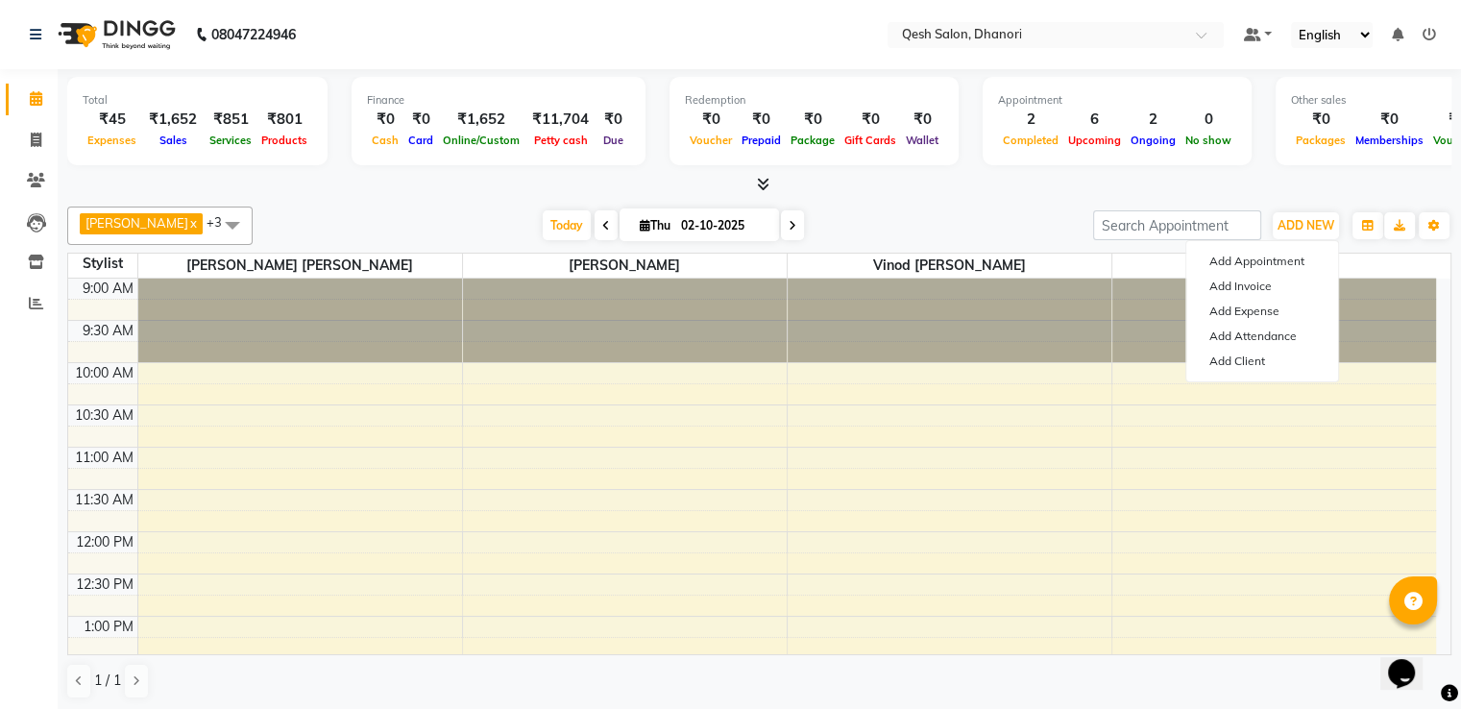
click at [1176, 182] on div at bounding box center [759, 185] width 1384 height 20
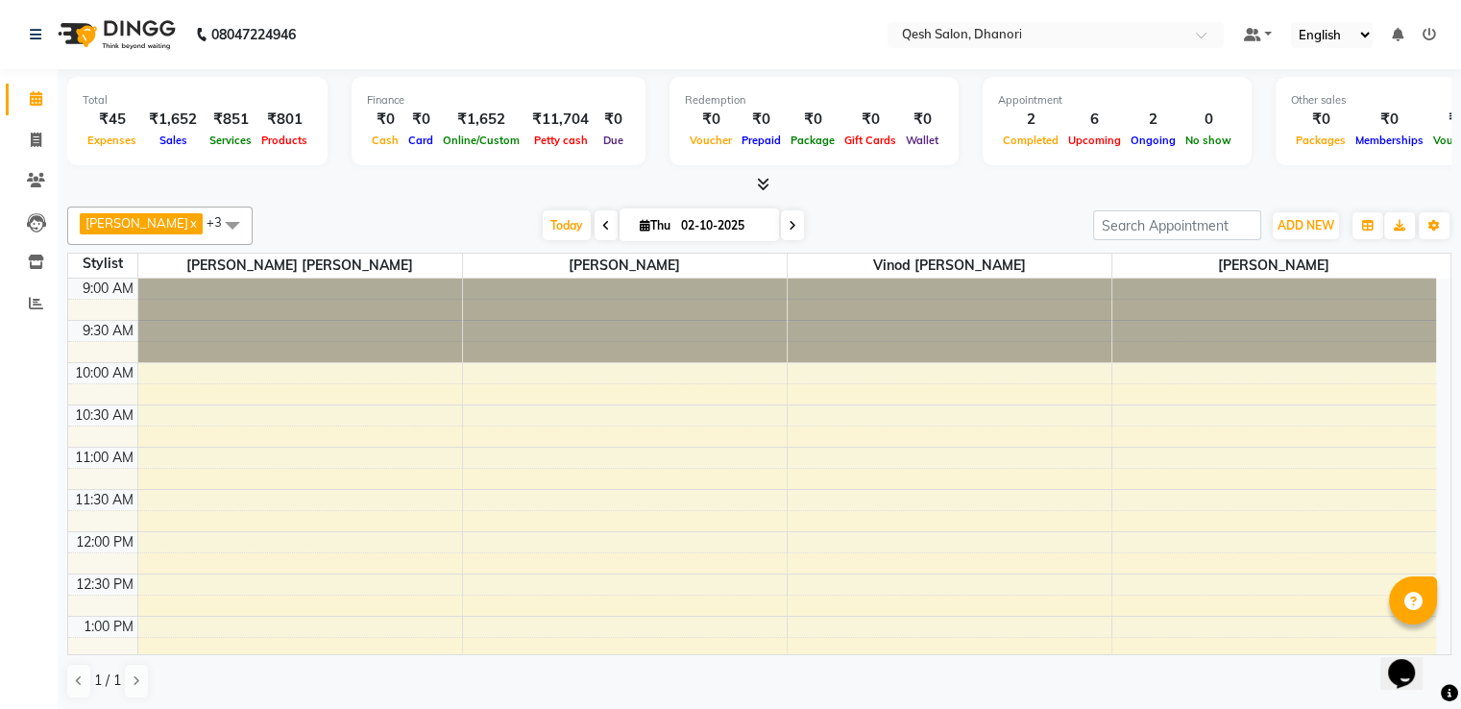
click at [1350, 139] on span "Memberships" at bounding box center [1389, 139] width 78 height 13
click at [1368, 227] on icon "button" at bounding box center [1368, 226] width 12 height 12
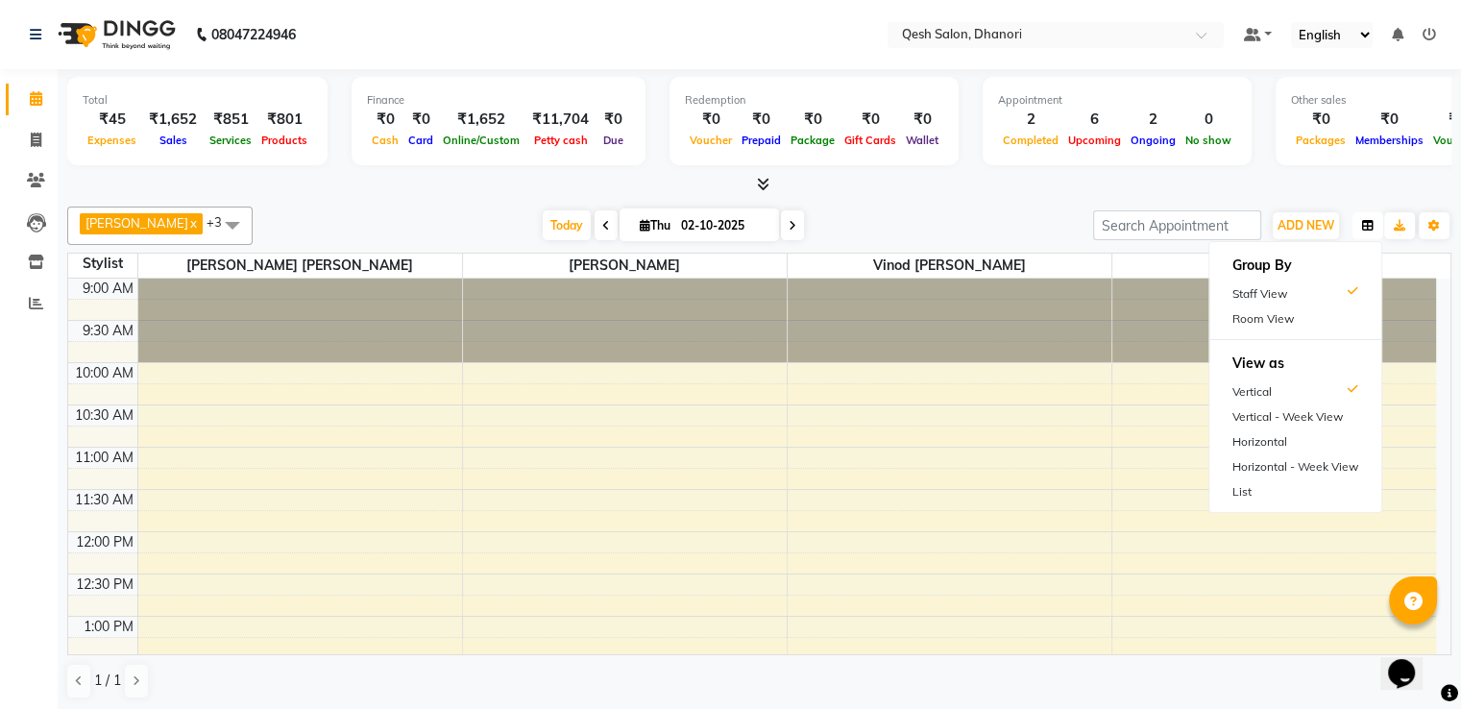
click at [1368, 227] on icon "button" at bounding box center [1368, 226] width 12 height 12
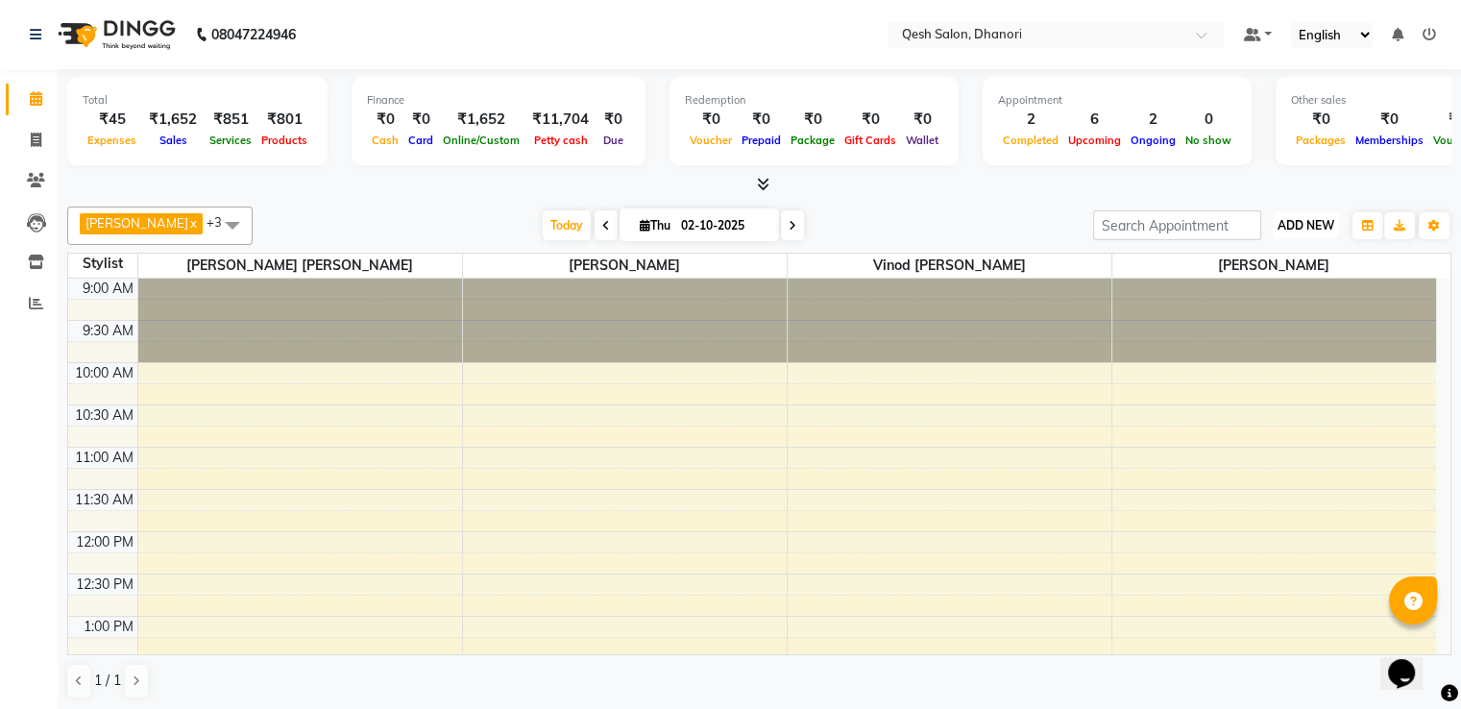
click at [1310, 226] on span "ADD NEW" at bounding box center [1305, 225] width 57 height 14
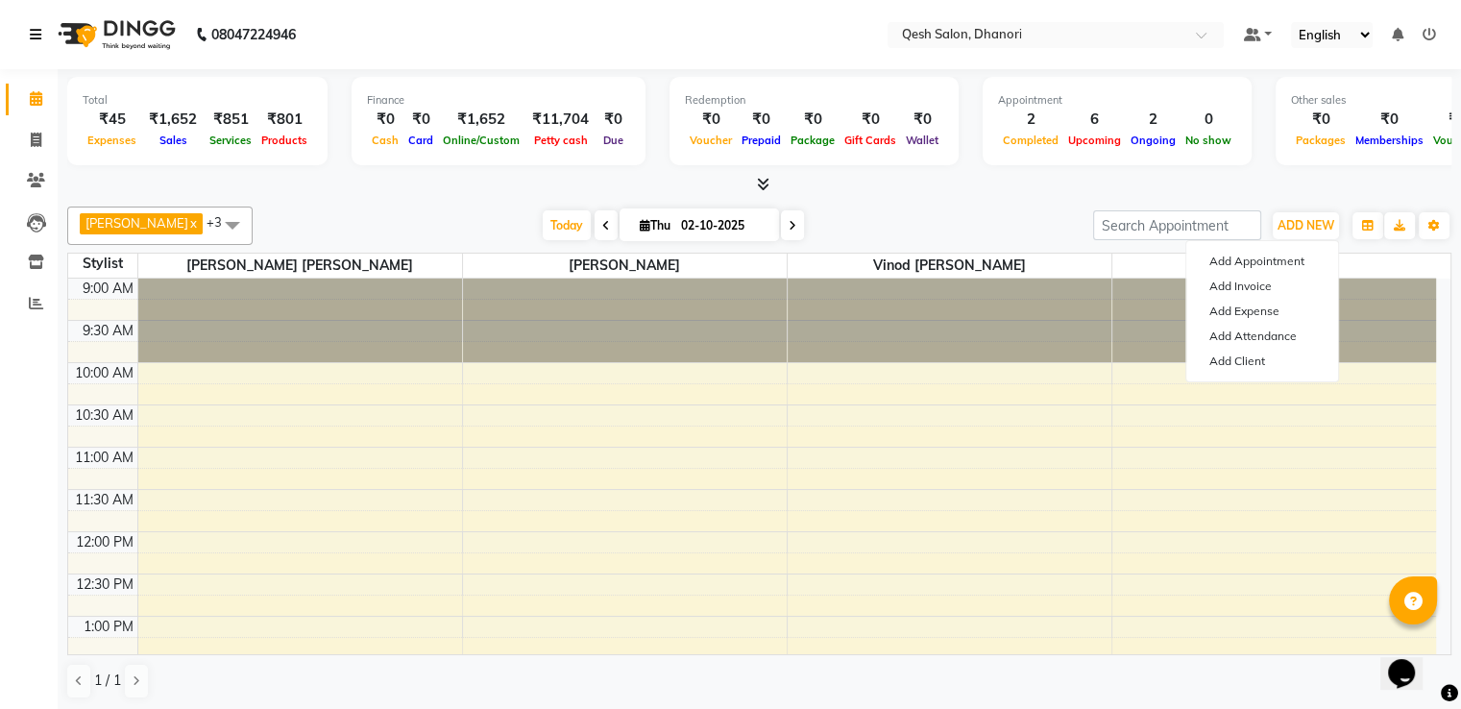
click at [35, 31] on icon at bounding box center [36, 34] width 12 height 13
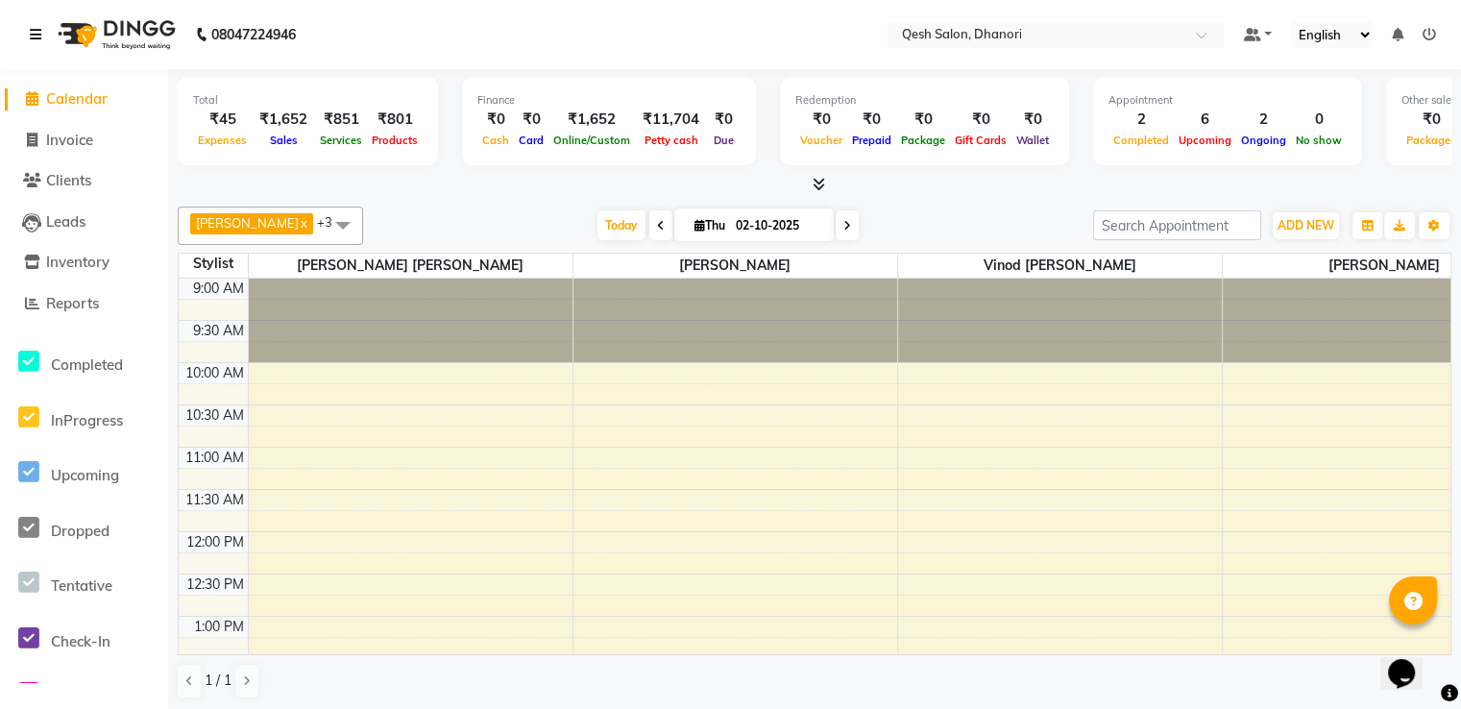
click at [35, 31] on icon at bounding box center [36, 34] width 12 height 13
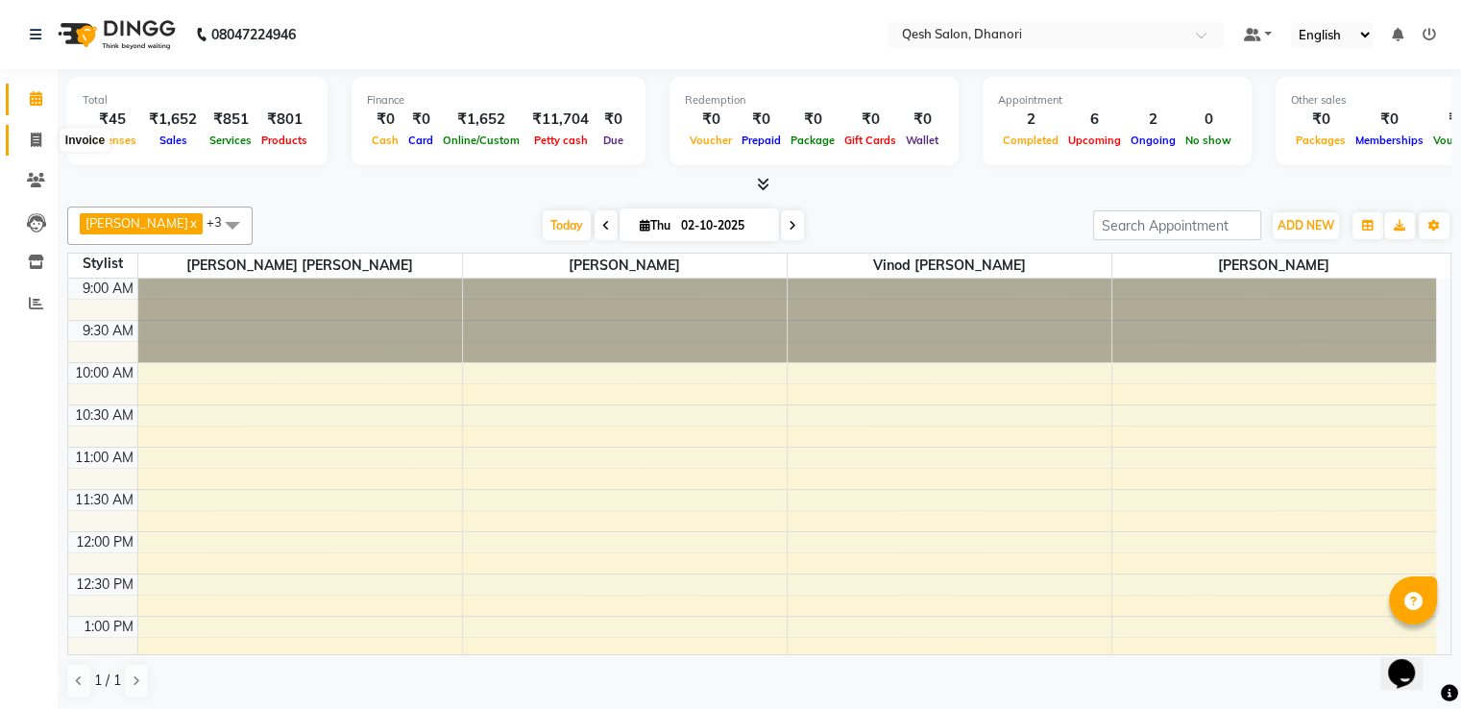
click at [42, 148] on span at bounding box center [36, 141] width 34 height 22
select select "service"
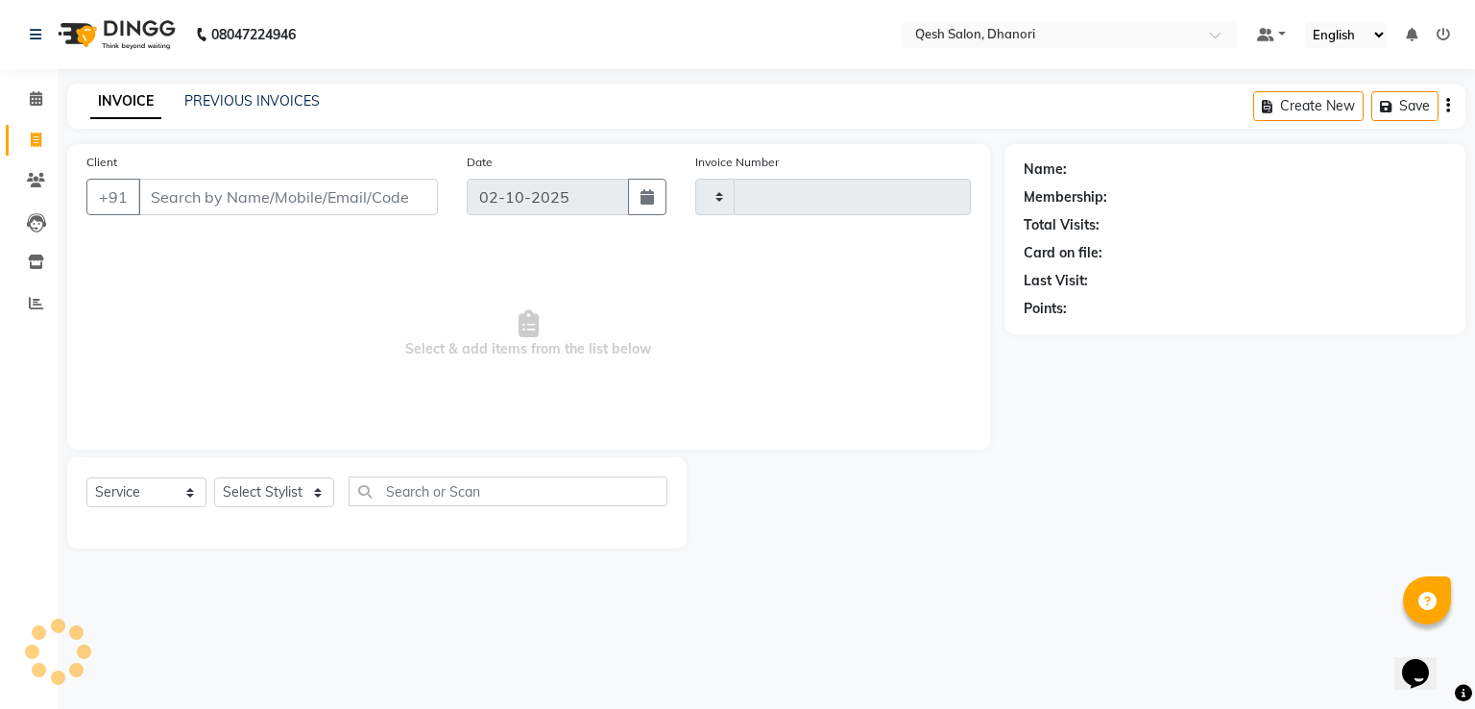
type input "0835"
select select "7641"
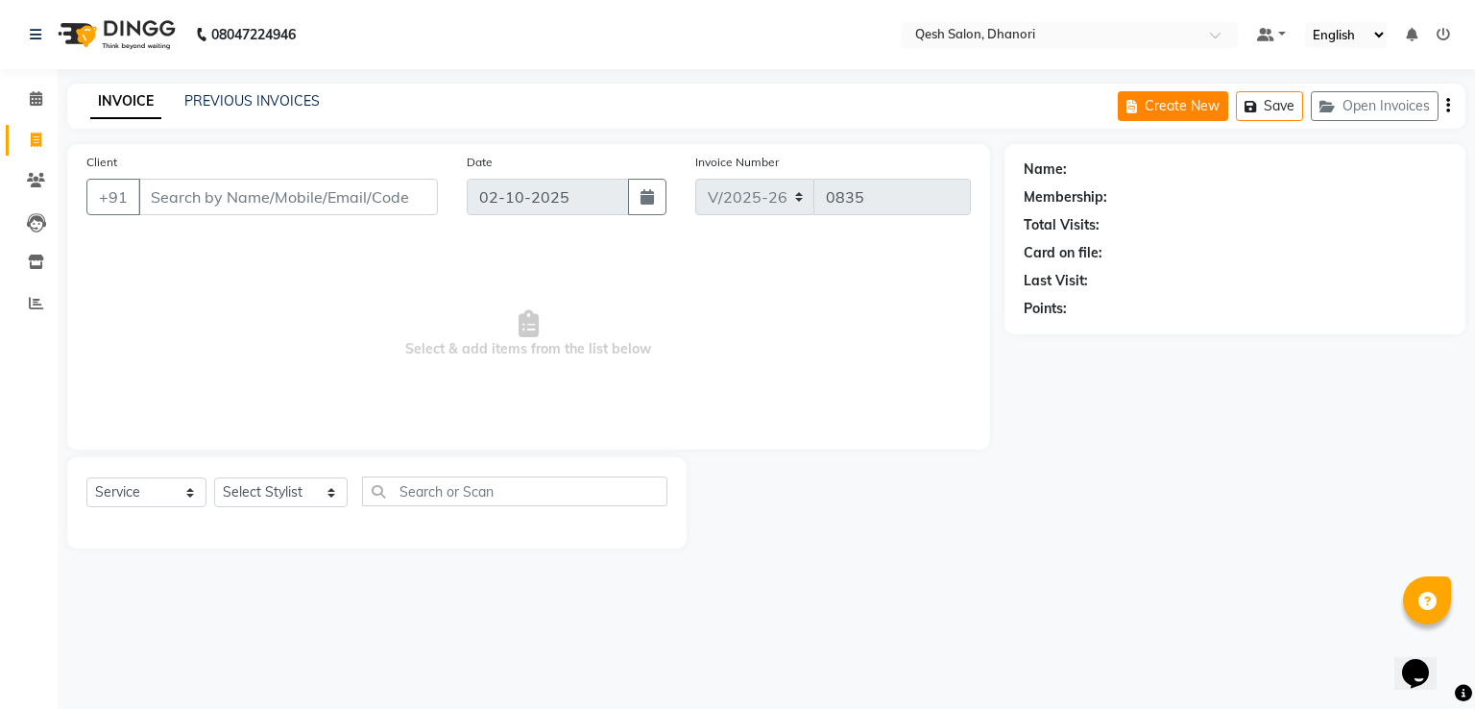
click at [1144, 109] on icon "button" at bounding box center [1136, 106] width 18 height 13
select select "service"
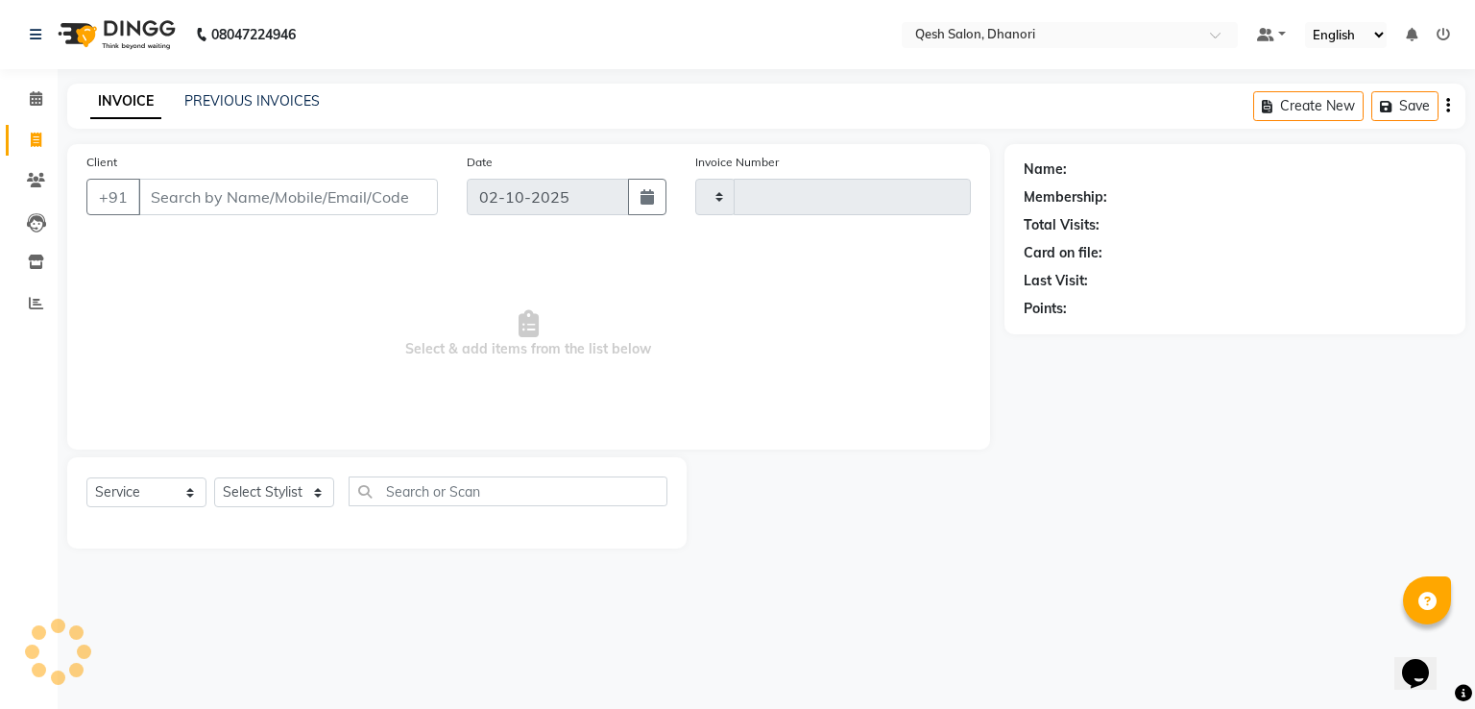
type input "0835"
select select "7641"
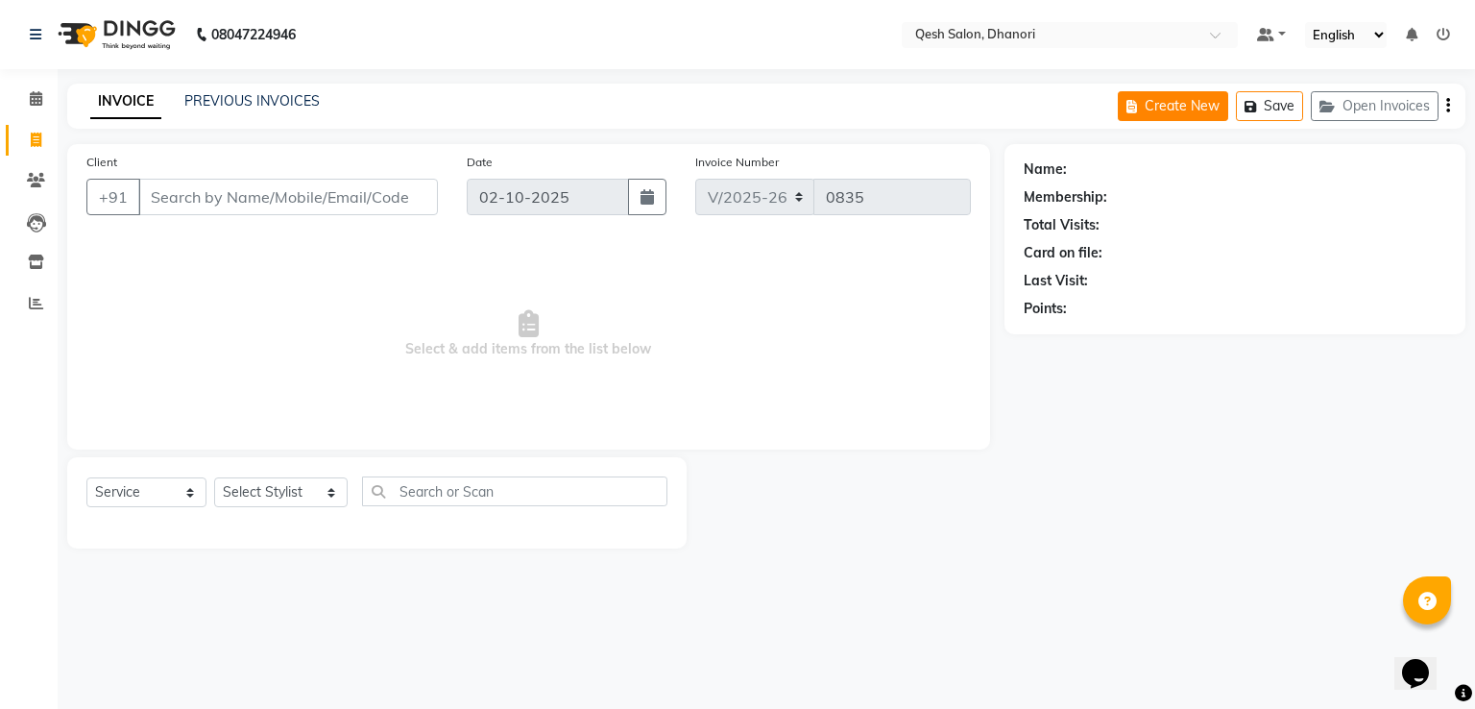
click at [1165, 106] on button "Create New" at bounding box center [1173, 106] width 110 height 30
select select "service"
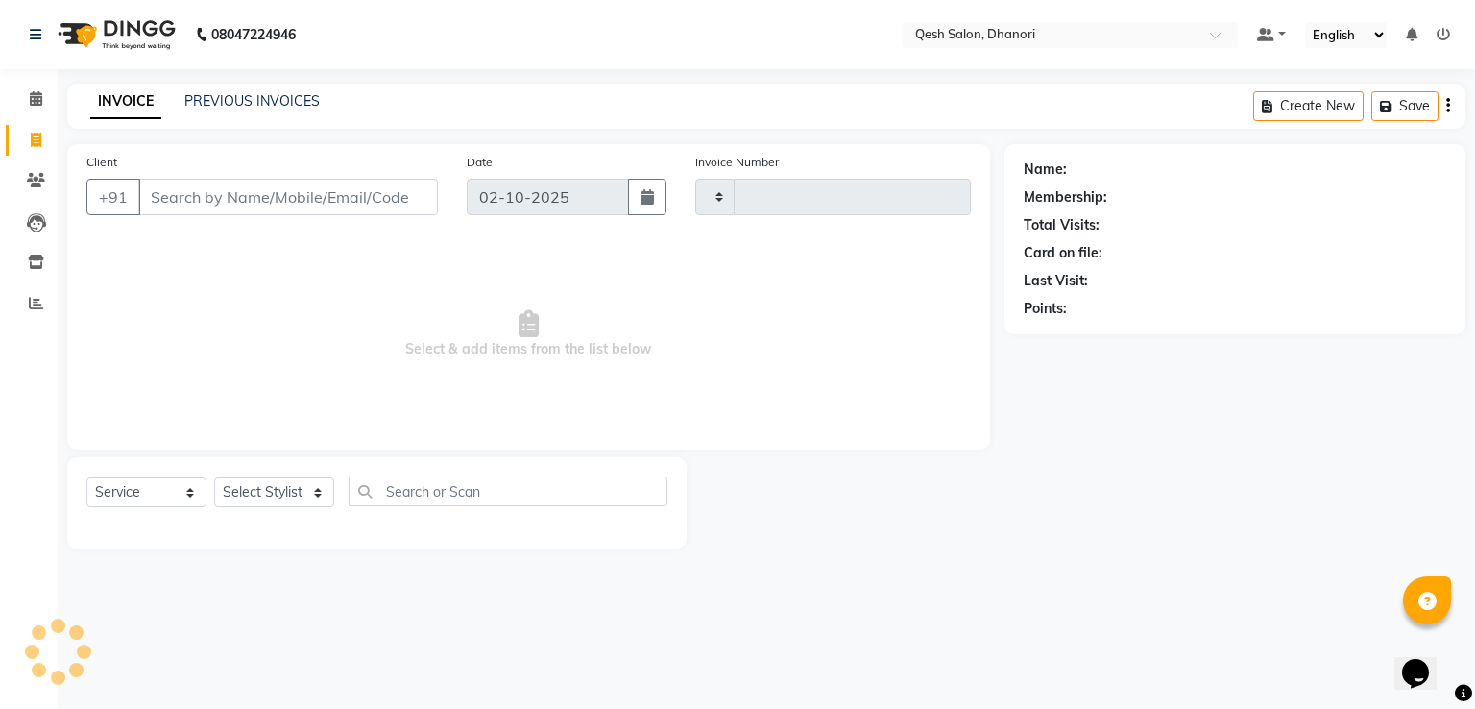
type input "0835"
select select "7641"
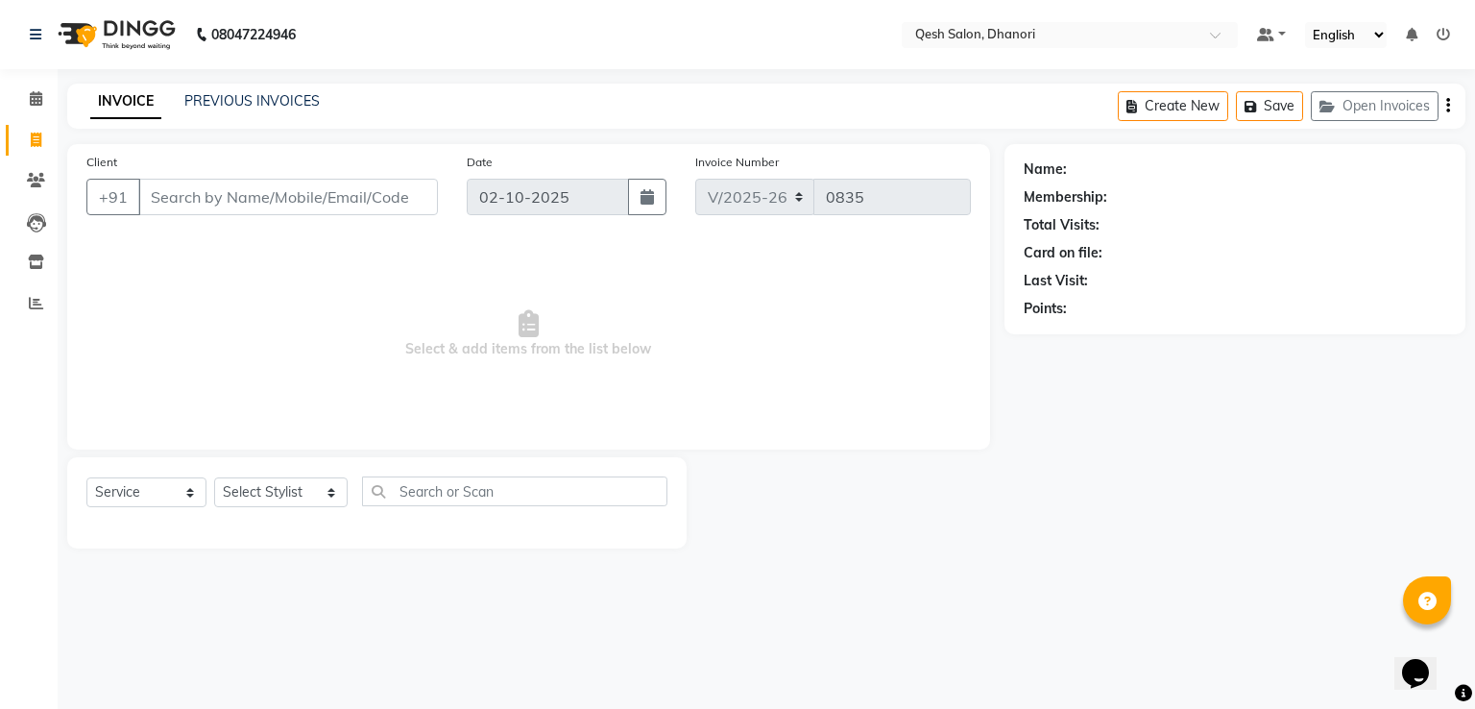
click at [1165, 106] on button "Create New" at bounding box center [1173, 106] width 110 height 30
select select "7641"
select select "service"
click at [1165, 106] on button "Create New" at bounding box center [1173, 106] width 110 height 30
select select "service"
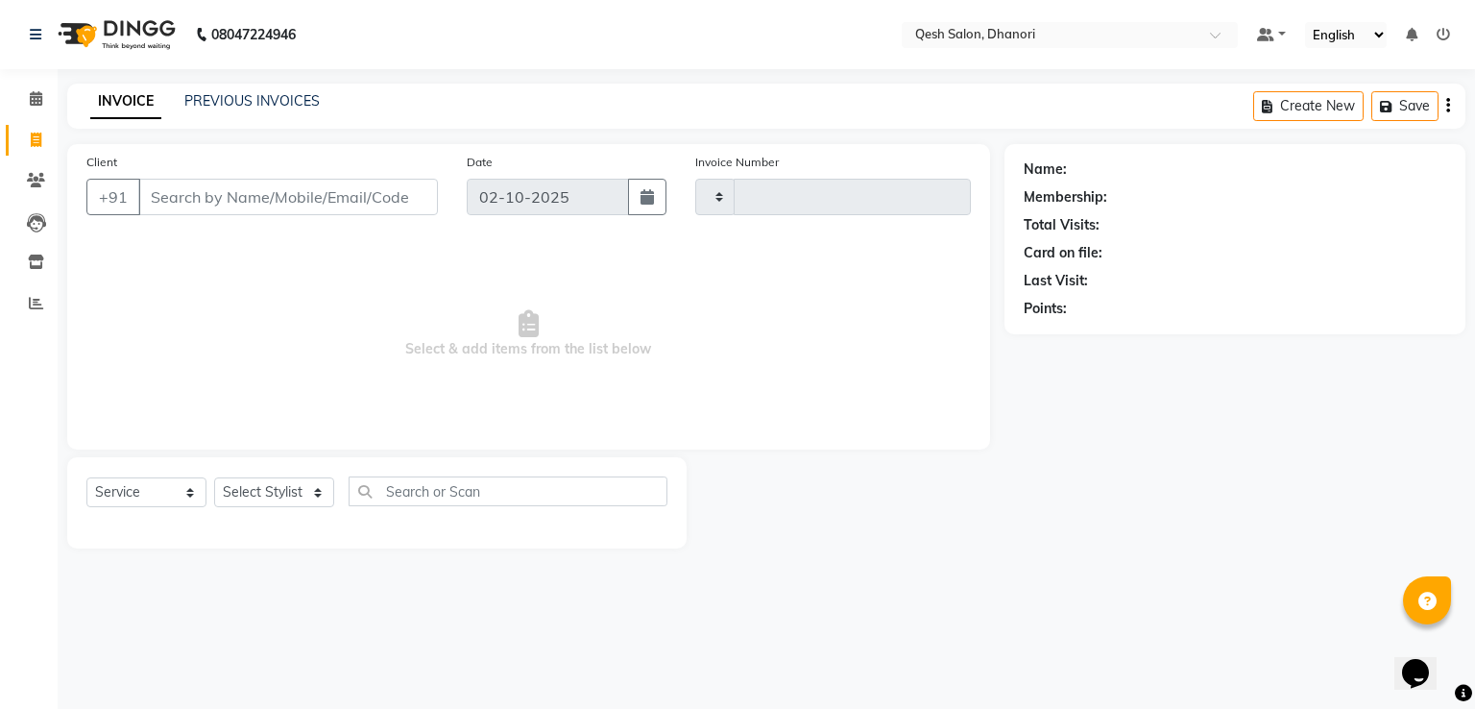
type input "0835"
select select "7641"
click at [242, 109] on link "PREVIOUS INVOICES" at bounding box center [251, 100] width 135 height 17
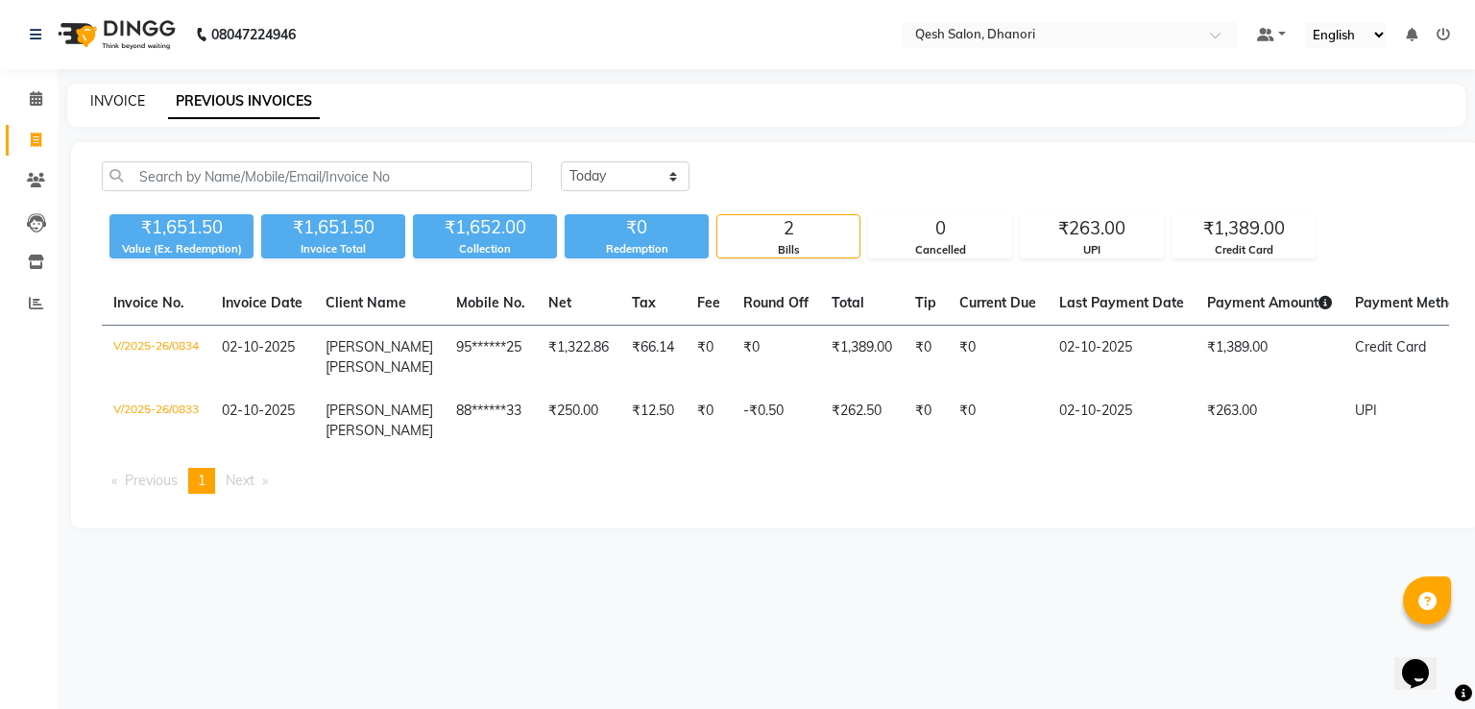
click at [90, 105] on link "INVOICE" at bounding box center [117, 100] width 55 height 17
select select "service"
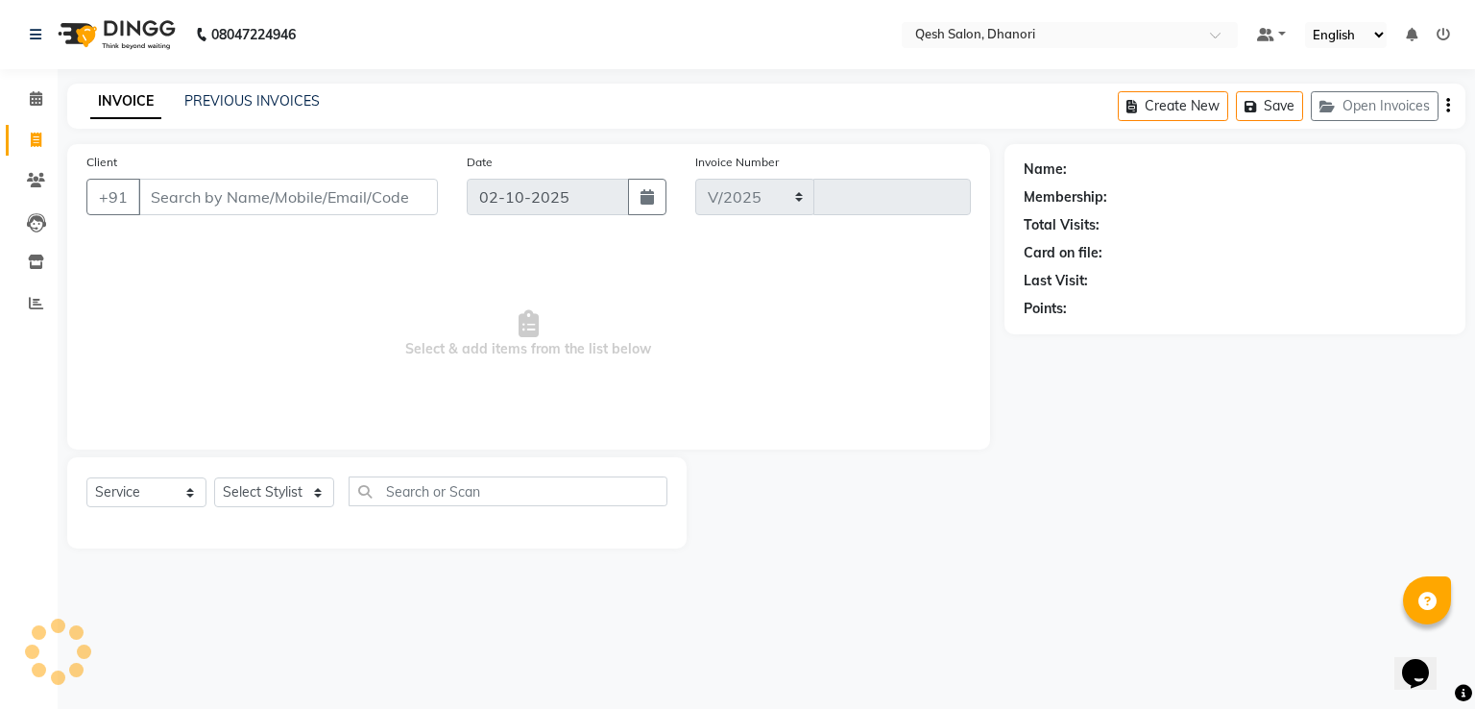
select select "7641"
type input "0835"
click at [140, 498] on select "Select Service Product Membership Package Voucher Prepaid Gift Card" at bounding box center [146, 492] width 120 height 30
click at [86, 478] on select "Select Service Product Membership Package Voucher Prepaid Gift Card" at bounding box center [146, 492] width 120 height 30
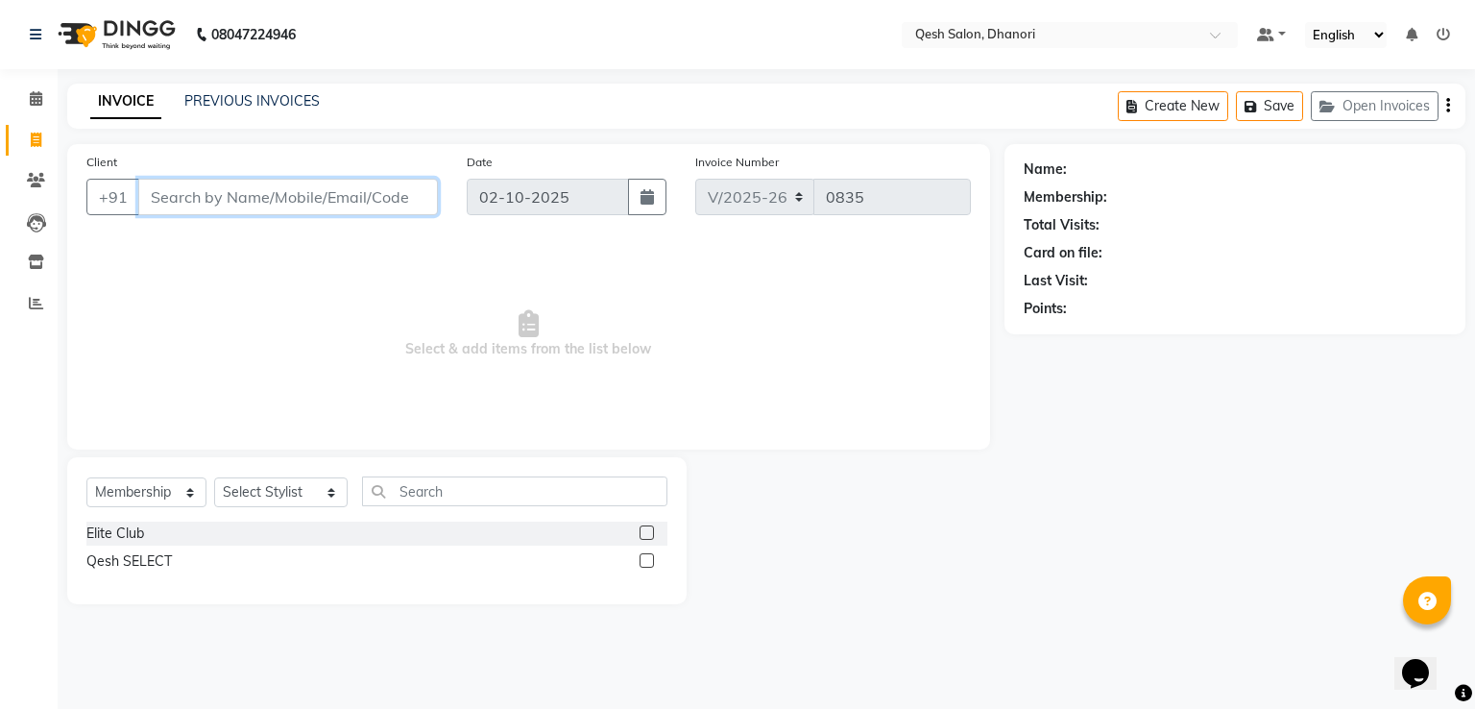
click at [202, 189] on input "Client" at bounding box center [288, 197] width 300 height 36
click at [143, 492] on select "Select Service Product Membership Package Voucher Prepaid Gift Card" at bounding box center [146, 492] width 120 height 30
select select "service"
click at [86, 478] on select "Select Service Product Membership Package Voucher Prepaid Gift Card" at bounding box center [146, 492] width 120 height 30
click at [206, 206] on input "Client" at bounding box center [288, 197] width 300 height 36
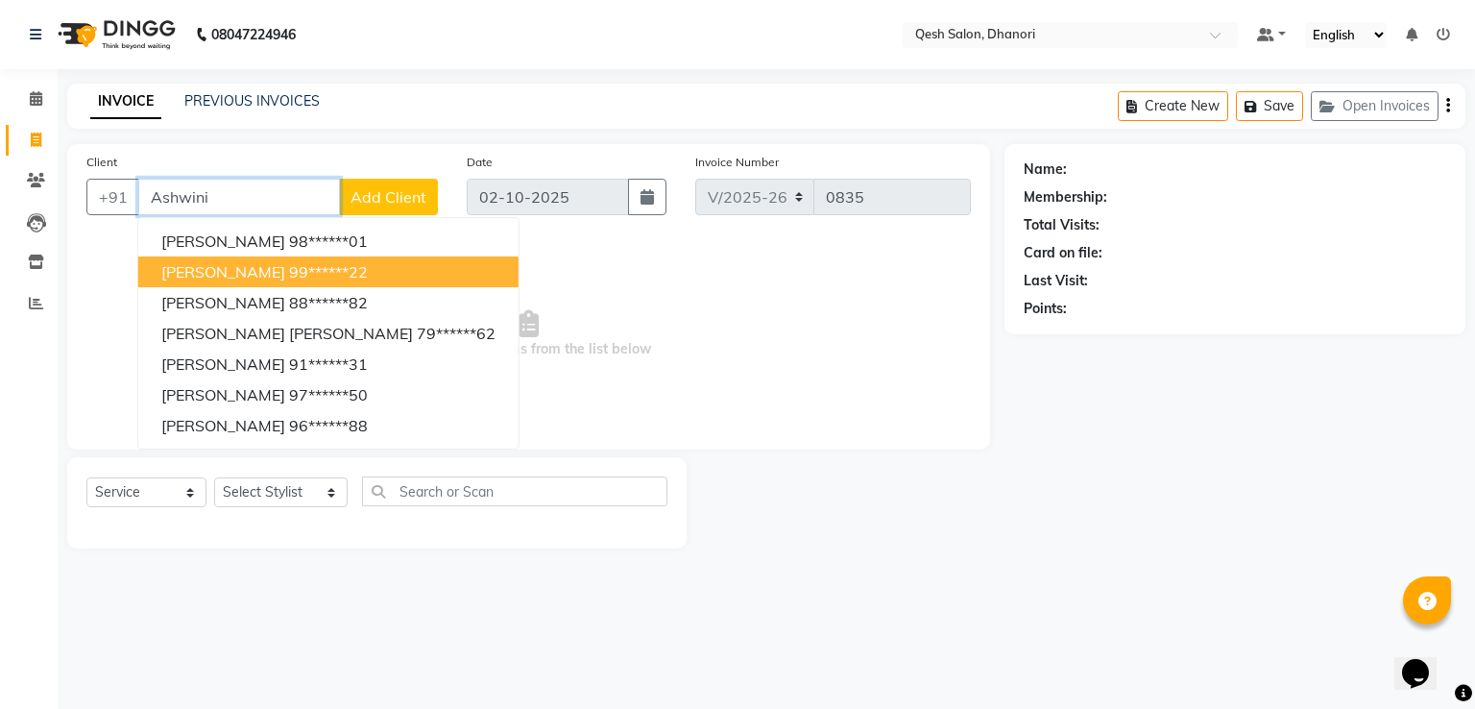
click at [340, 281] on ngb-highlight "99******22" at bounding box center [328, 271] width 79 height 19
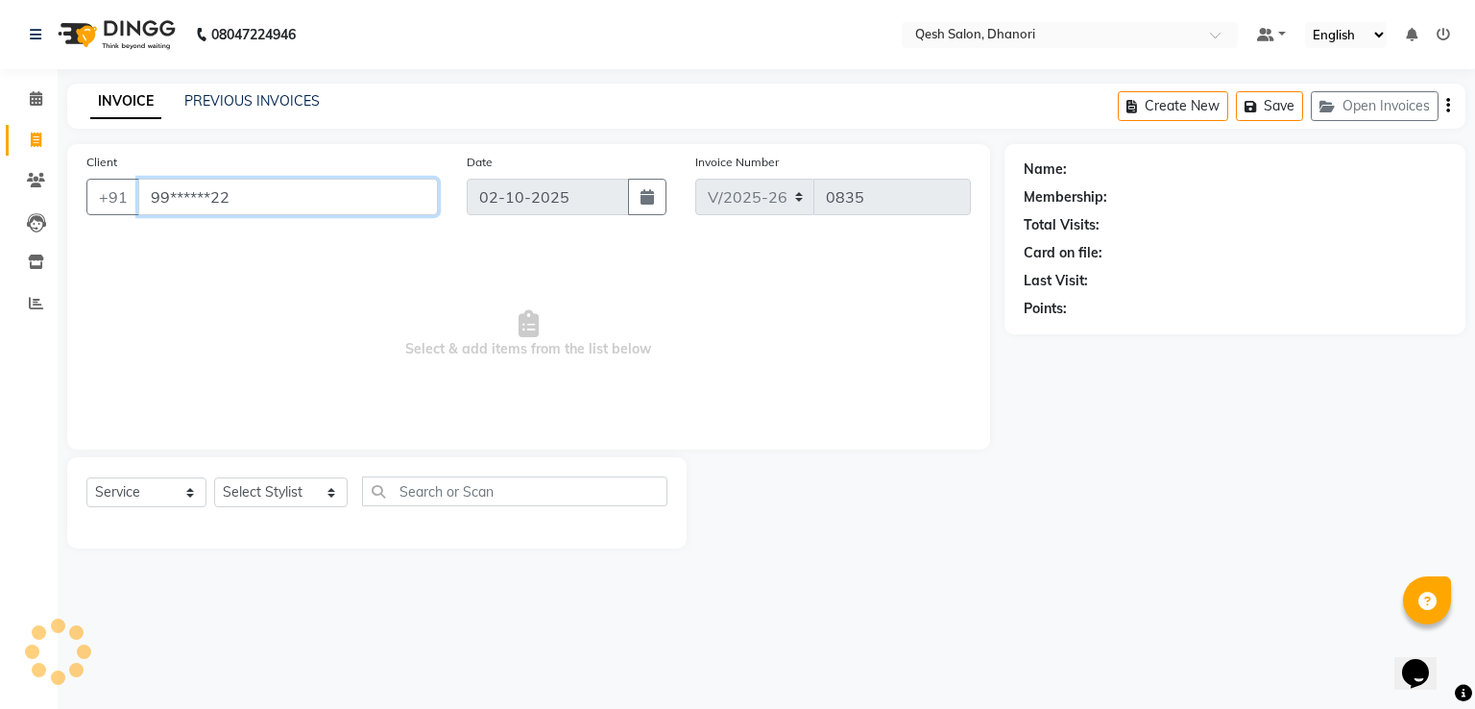
type input "99******22"
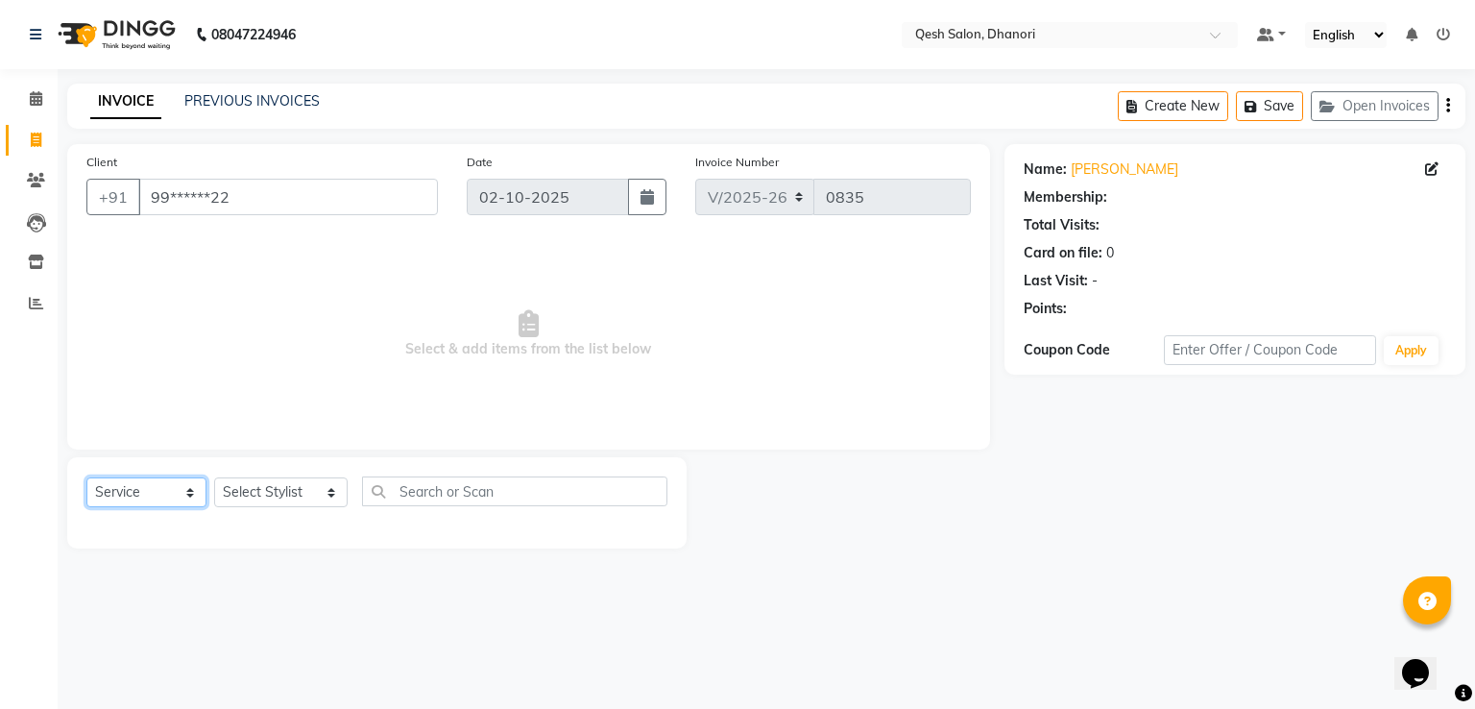
select select "1: Object"
click at [133, 494] on select "Select Service Product Membership Package Voucher Prepaid Gift Card" at bounding box center [146, 492] width 120 height 30
select select "membership"
click at [86, 478] on select "Select Service Product Membership Package Voucher Prepaid Gift Card" at bounding box center [146, 492] width 120 height 30
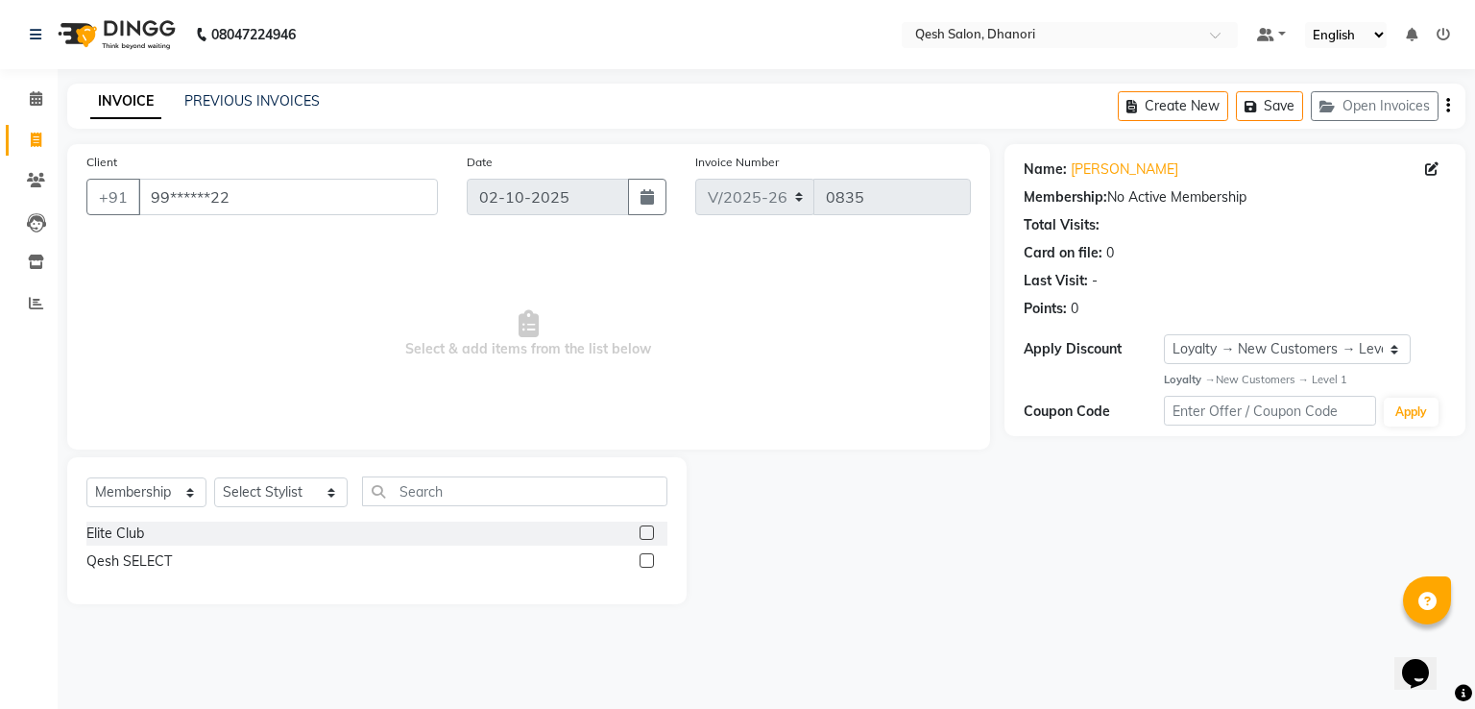
click at [645, 537] on label at bounding box center [647, 532] width 14 height 14
click at [645, 537] on input "checkbox" at bounding box center [646, 533] width 12 height 12
checkbox input "false"
click at [273, 484] on select "Select Stylist Gagandeep Arora Harry Siril Anthony Prashansa Kumari Prathamesh …" at bounding box center [280, 492] width 133 height 30
select select "83667"
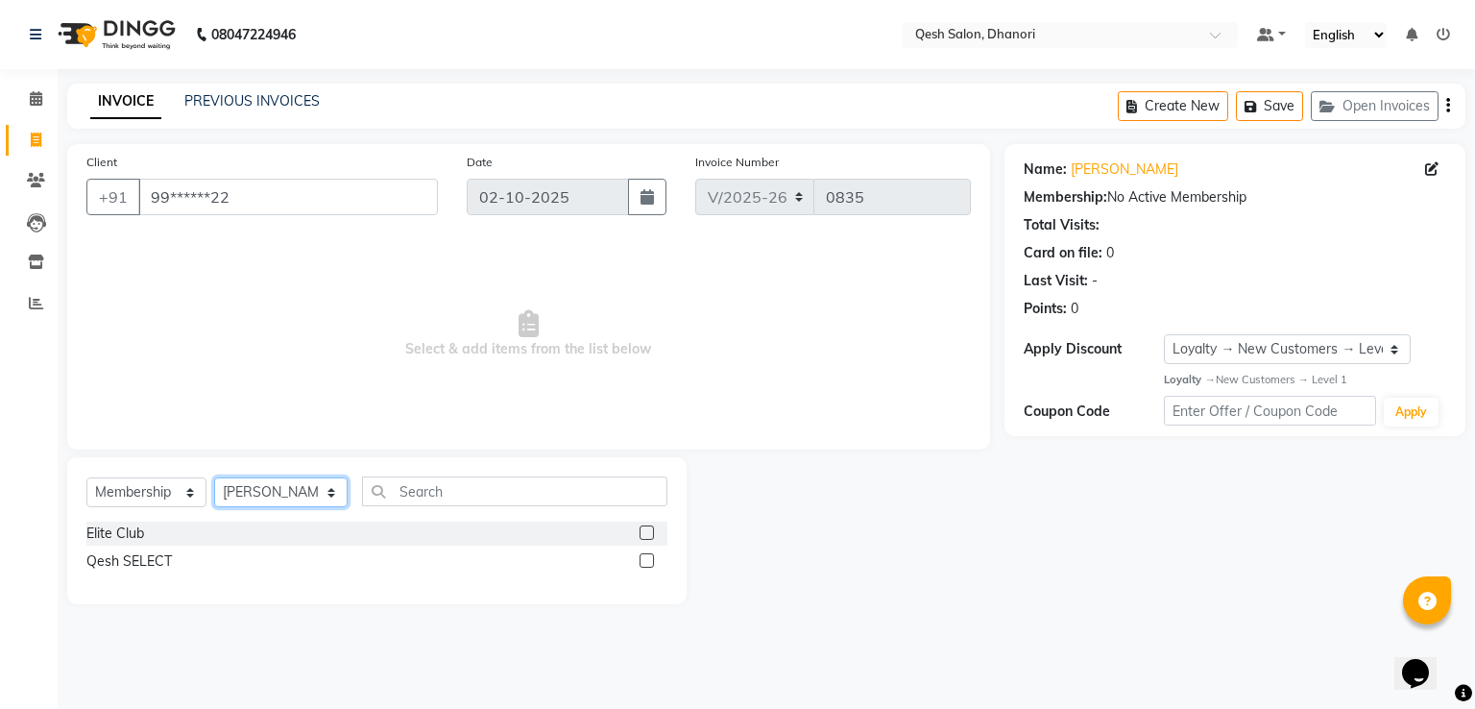
click at [214, 478] on select "Select Stylist Gagandeep Arora Harry Siril Anthony Prashansa Kumari Prathamesh …" at bounding box center [280, 492] width 133 height 30
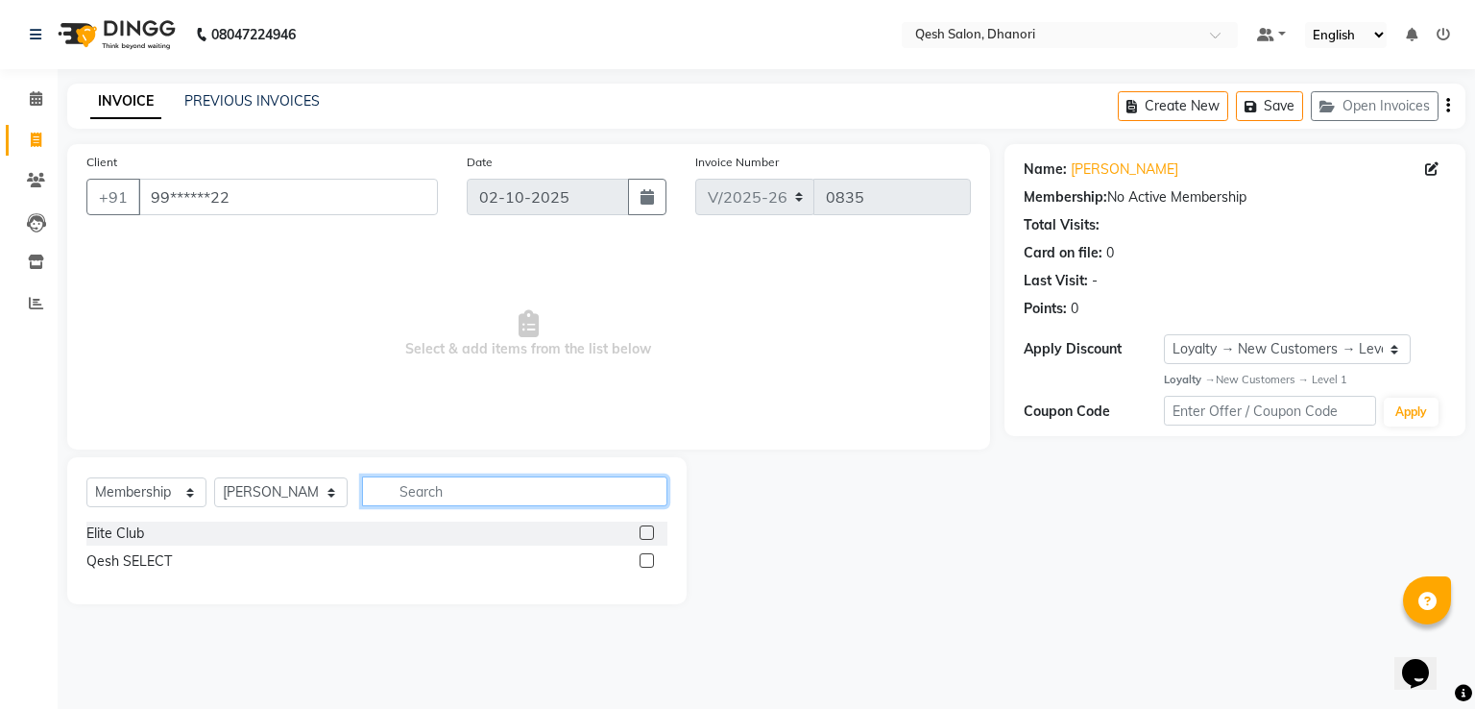
click at [439, 495] on input "text" at bounding box center [514, 491] width 305 height 30
type input "h"
click at [645, 533] on label at bounding box center [647, 532] width 14 height 14
click at [645, 533] on input "checkbox" at bounding box center [646, 533] width 12 height 12
select select "select"
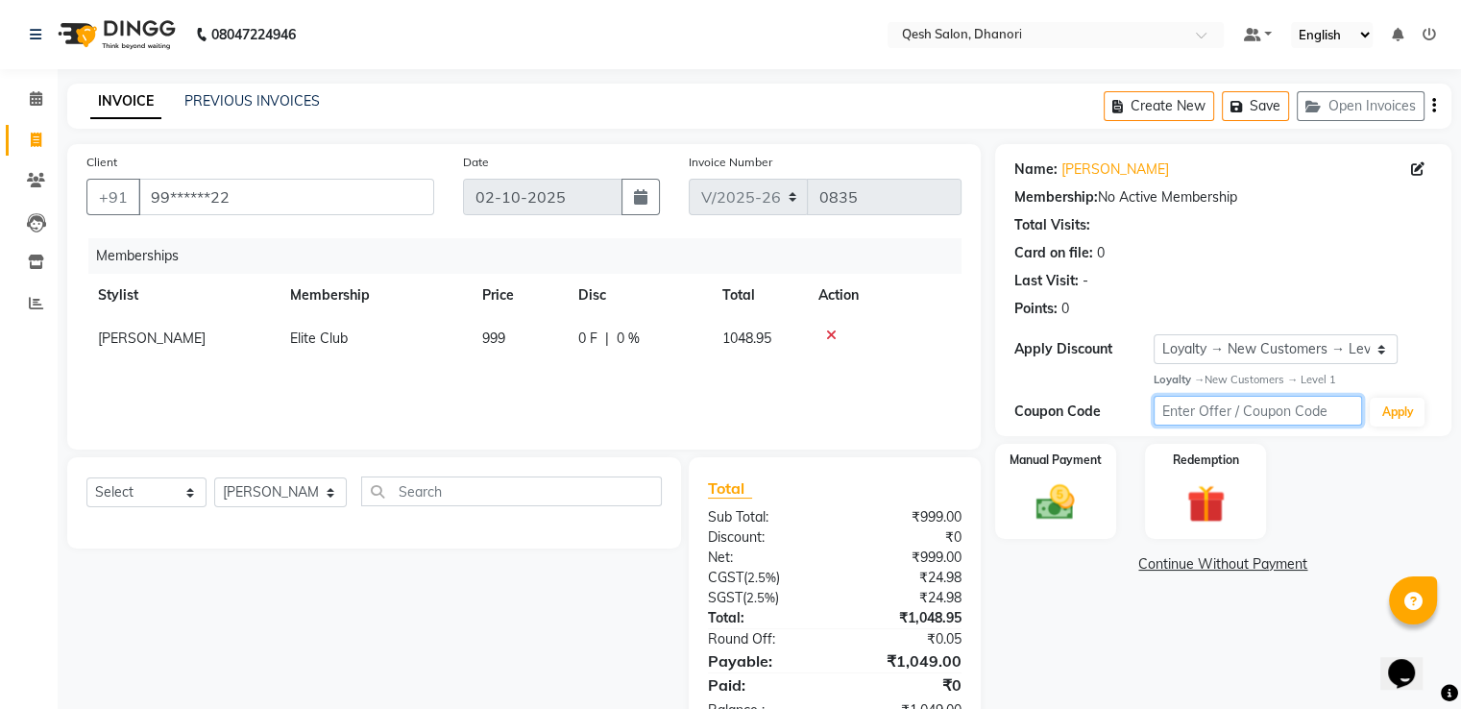
click at [1223, 421] on input "text" at bounding box center [1257, 411] width 209 height 30
type input "e"
type input "EC50"
click at [1410, 412] on button "Apply" at bounding box center [1397, 412] width 55 height 29
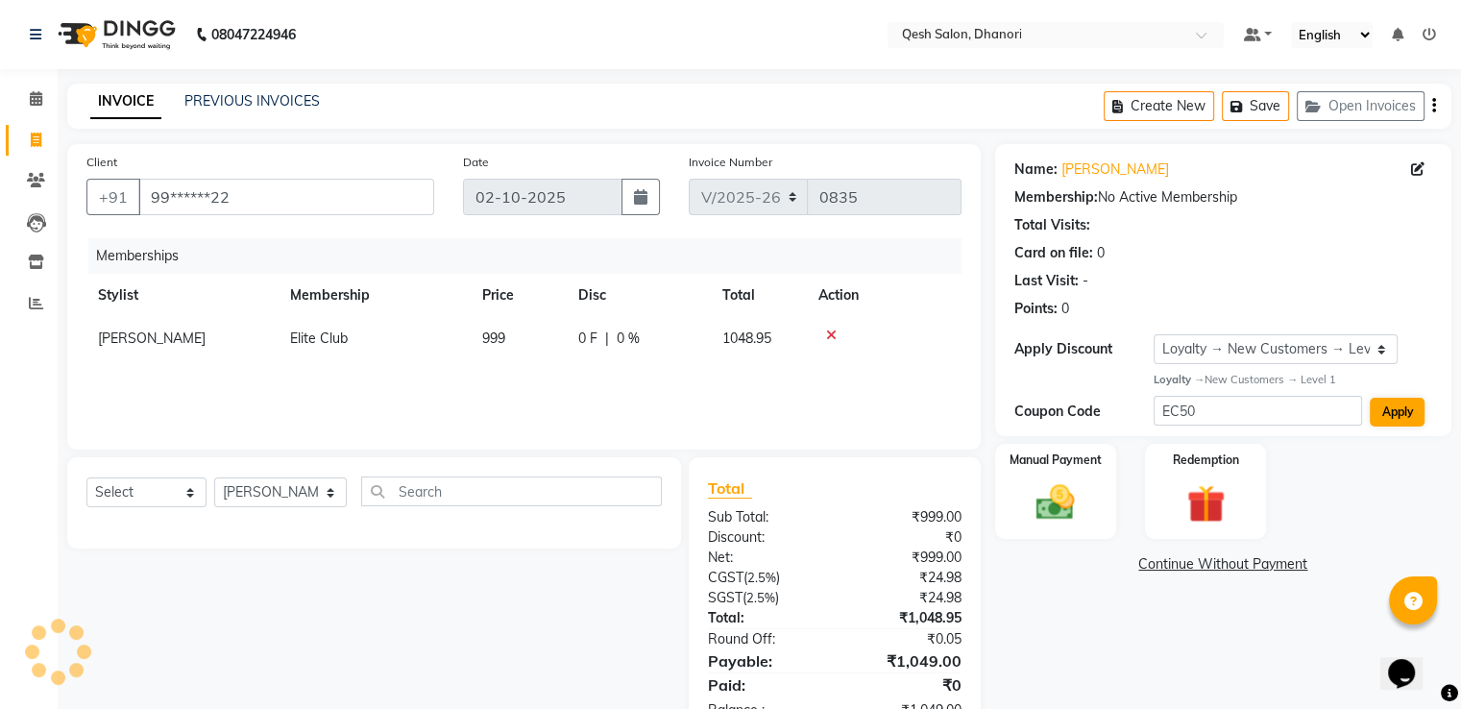
select select "0:"
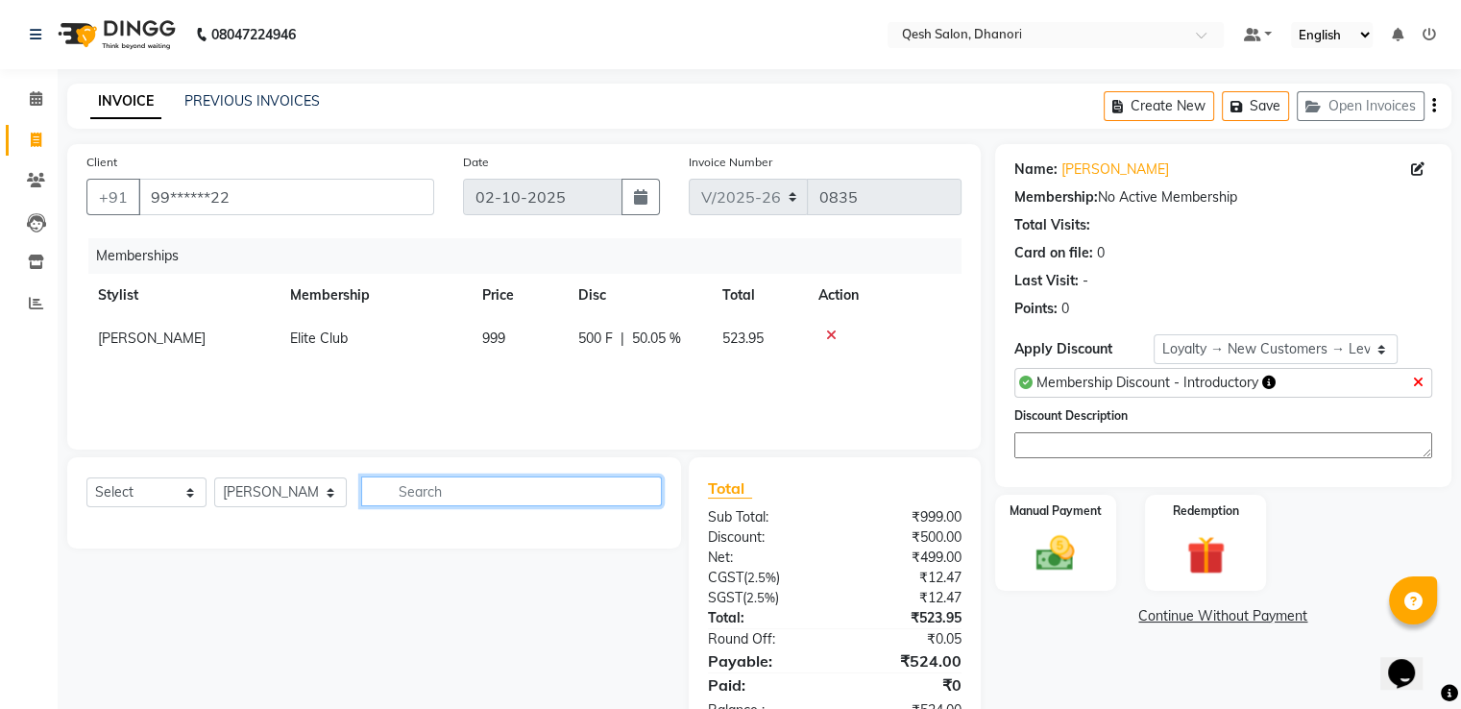
click at [489, 486] on input "text" at bounding box center [511, 491] width 300 height 30
click at [1057, 531] on img at bounding box center [1055, 554] width 64 height 46
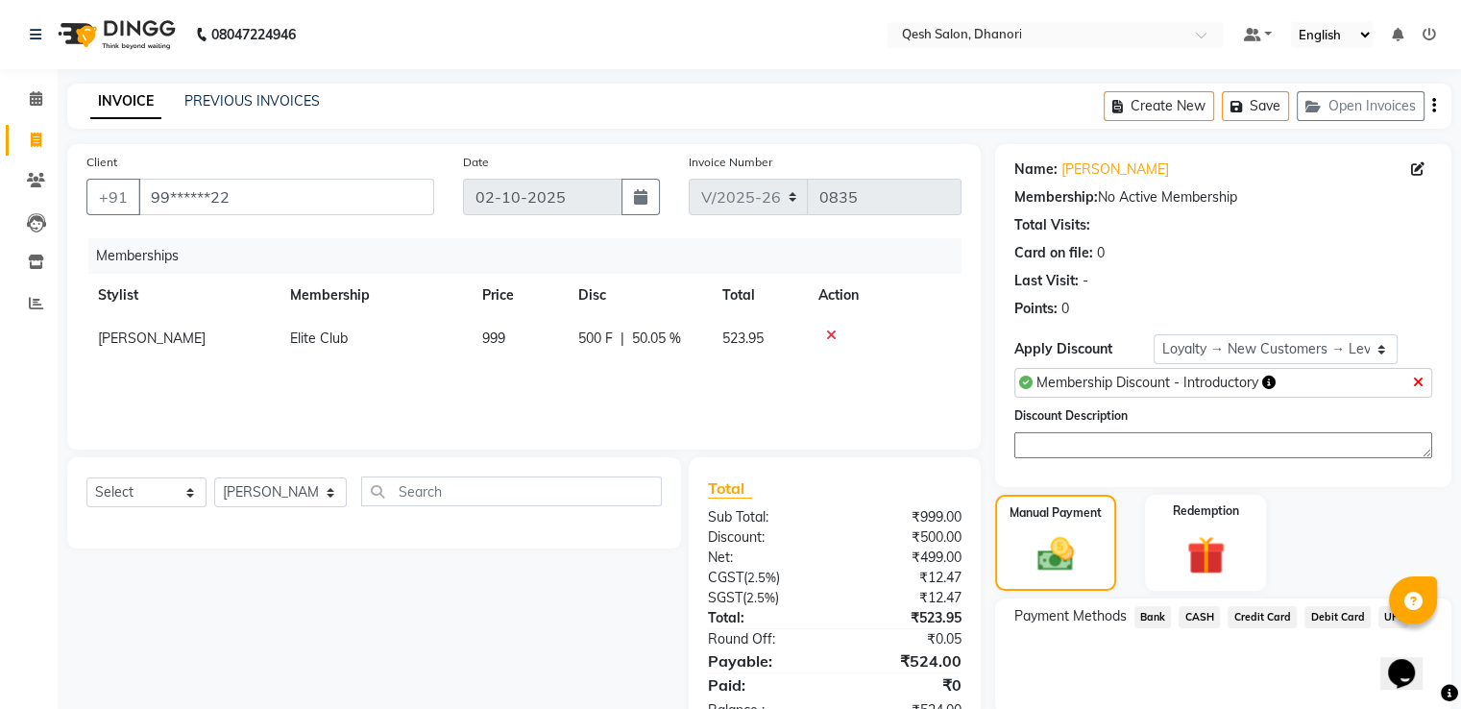
scroll to position [72, 0]
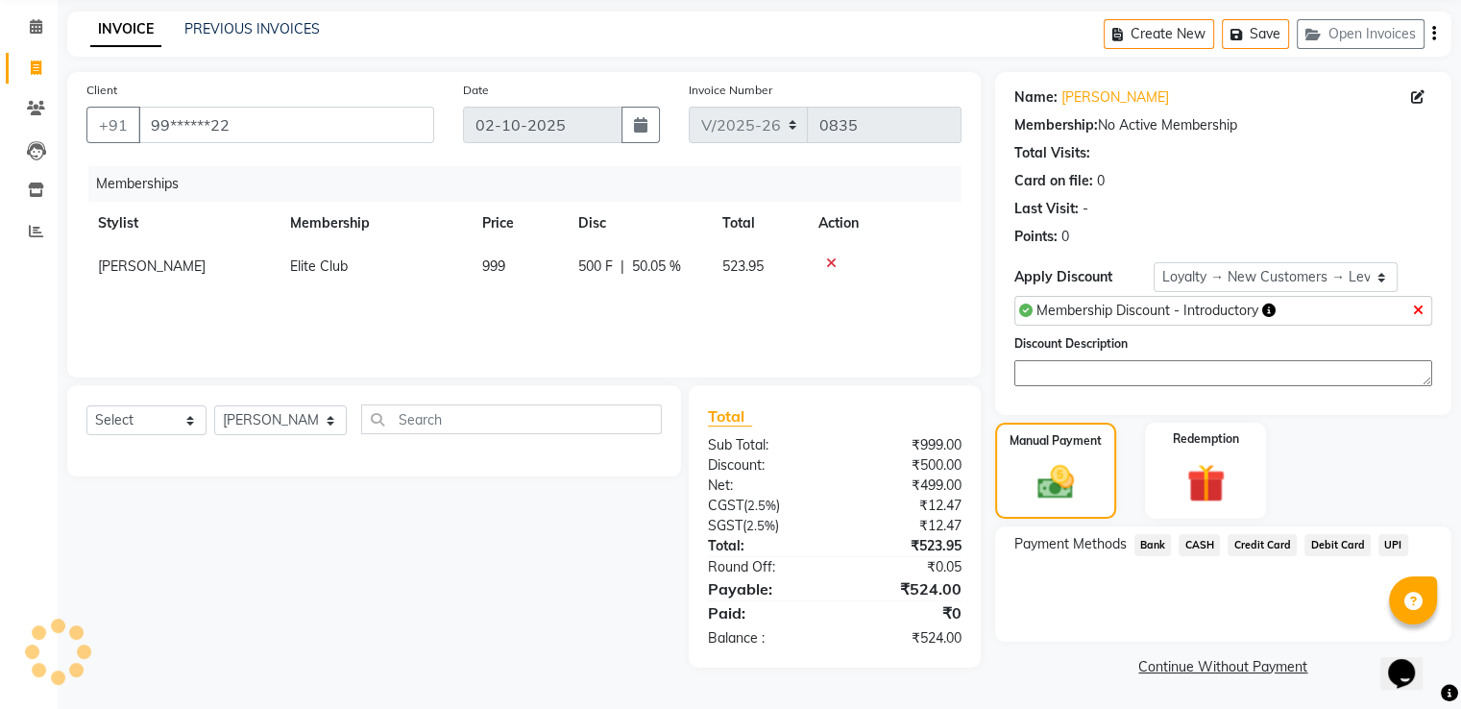
click at [1395, 544] on span "UPI" at bounding box center [1393, 545] width 30 height 22
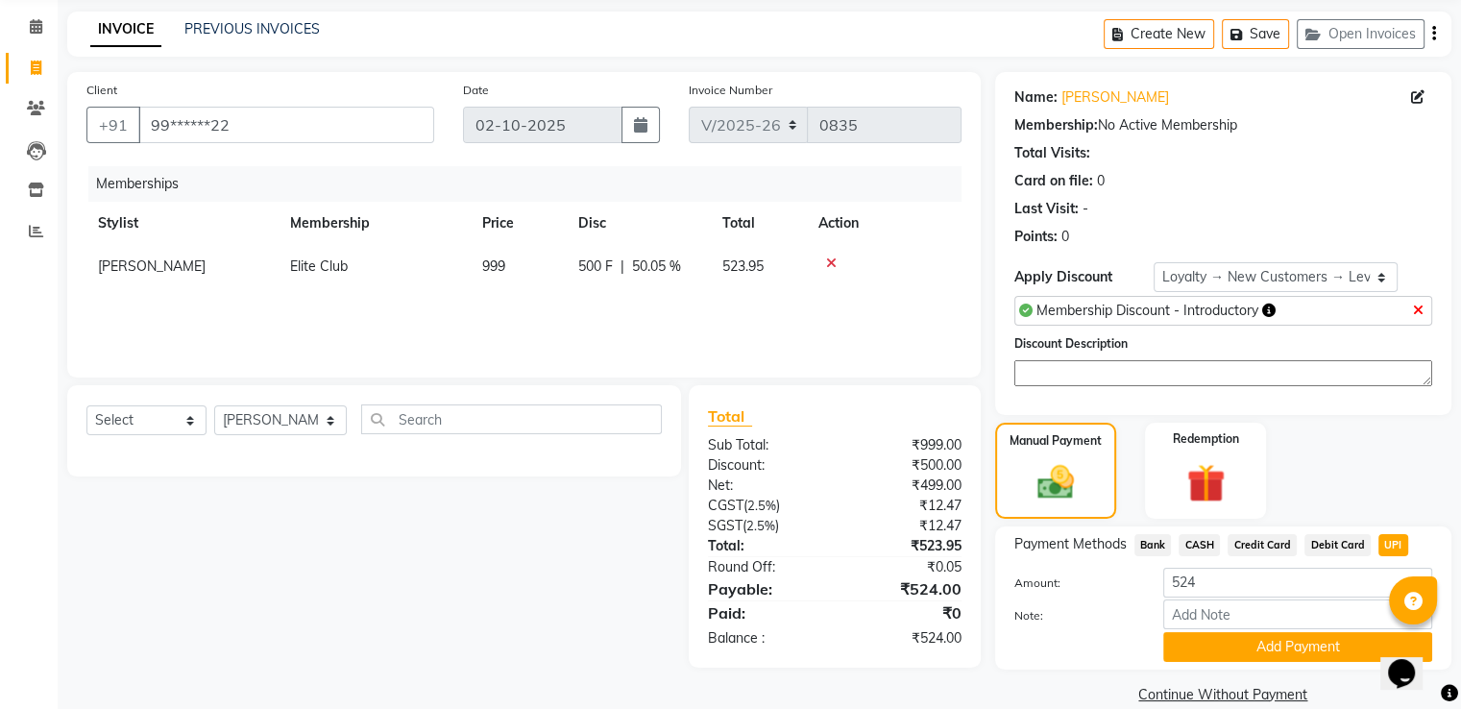
scroll to position [101, 0]
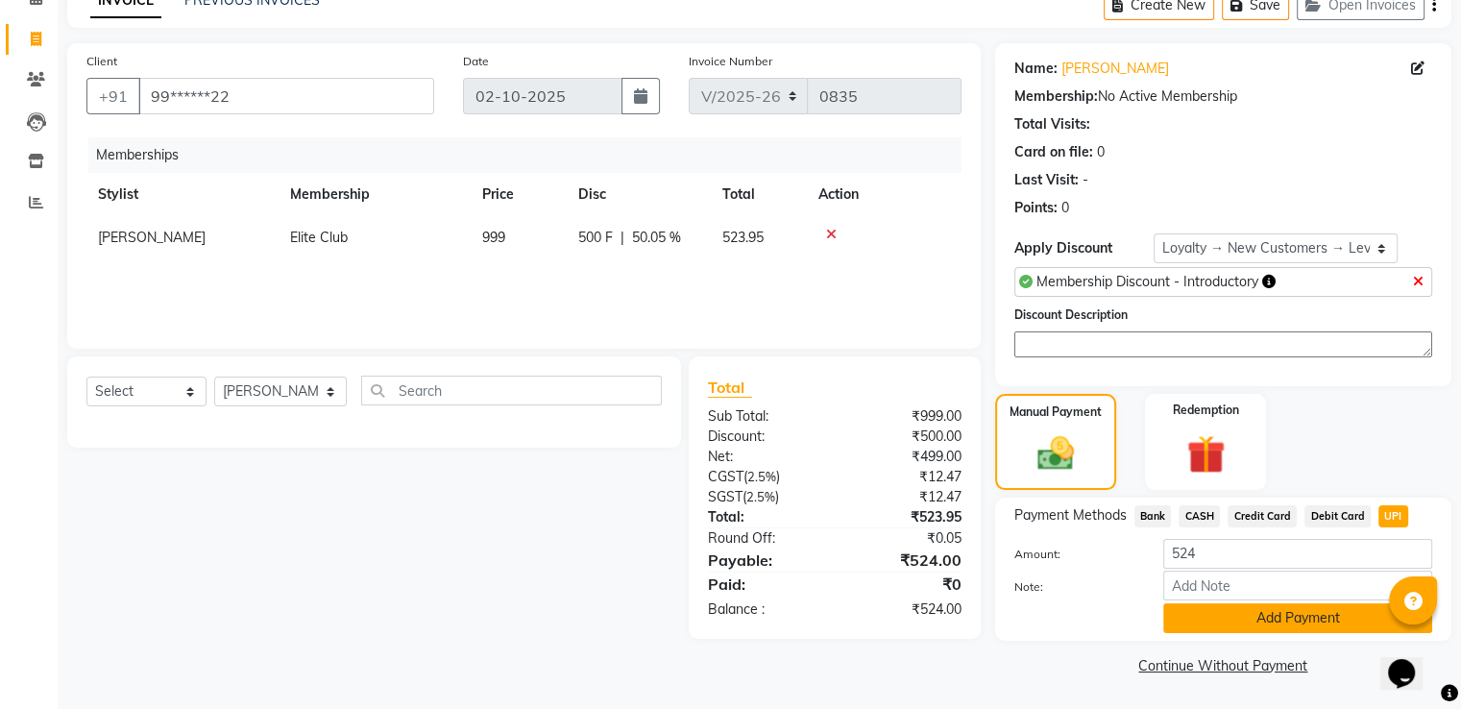
click at [1256, 619] on button "Add Payment" at bounding box center [1297, 618] width 269 height 30
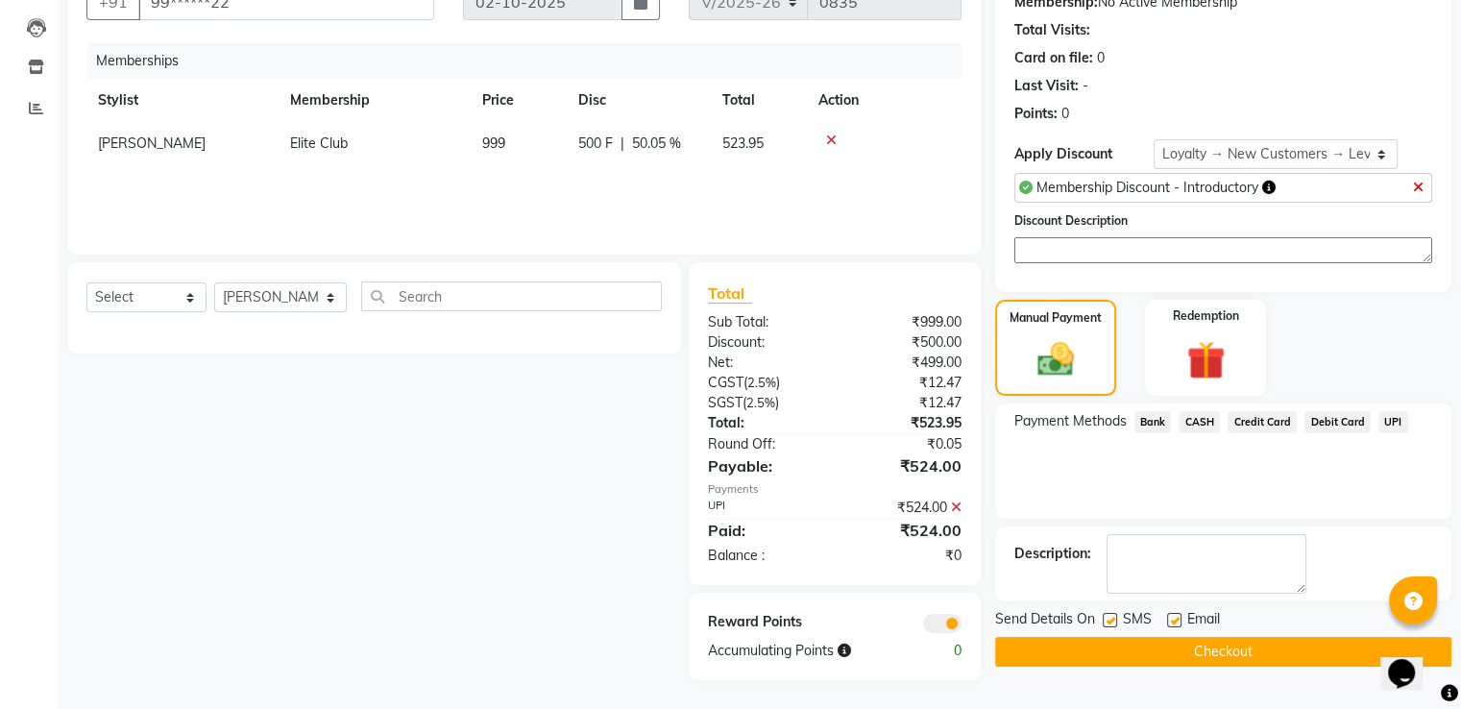
scroll to position [4, 0]
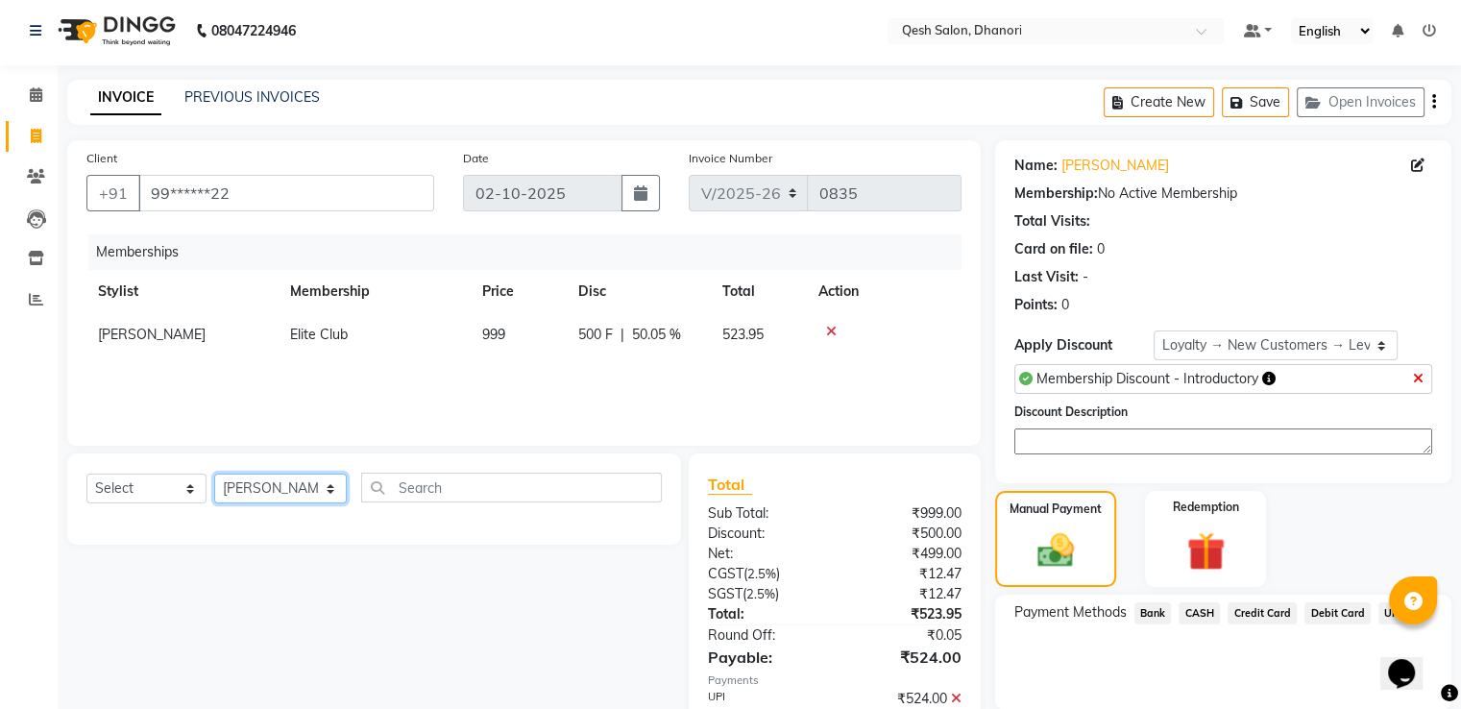
click at [298, 493] on select "Select Stylist Gagandeep Arora Harry Siril Anthony Prashansa Kumari Prathamesh …" at bounding box center [280, 488] width 133 height 30
select select "82426"
click at [214, 474] on select "Select Stylist Gagandeep Arora Harry Siril Anthony Prashansa Kumari Prathamesh …" at bounding box center [280, 488] width 133 height 30
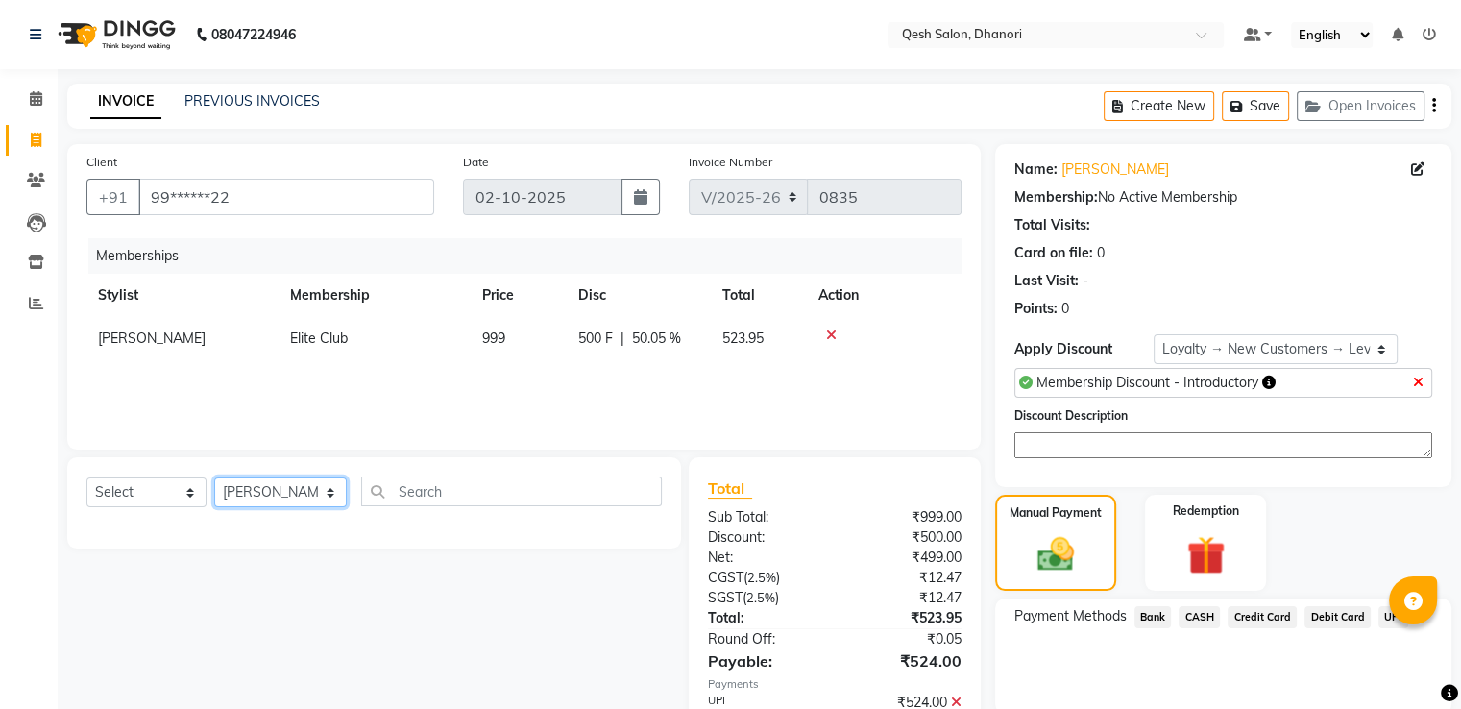
scroll to position [196, 0]
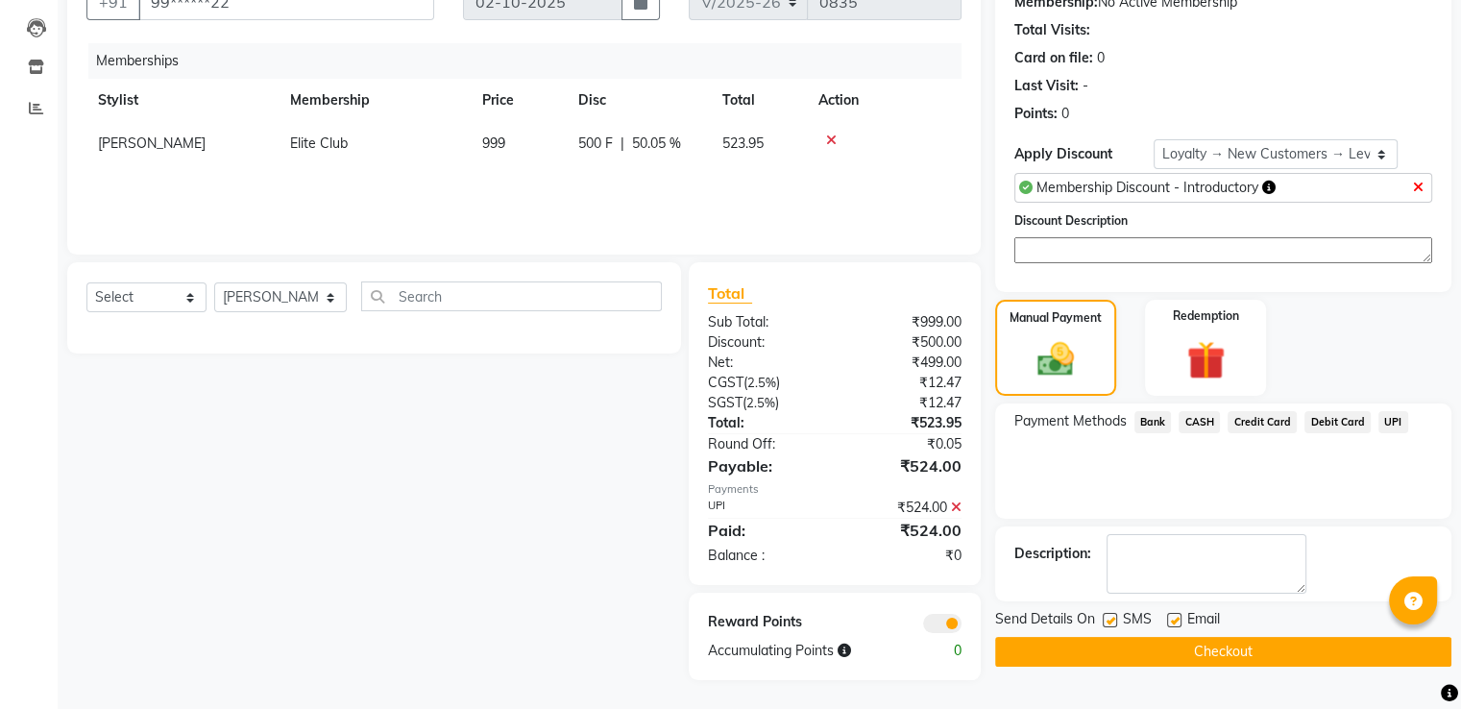
click at [1223, 654] on button "Checkout" at bounding box center [1223, 652] width 456 height 30
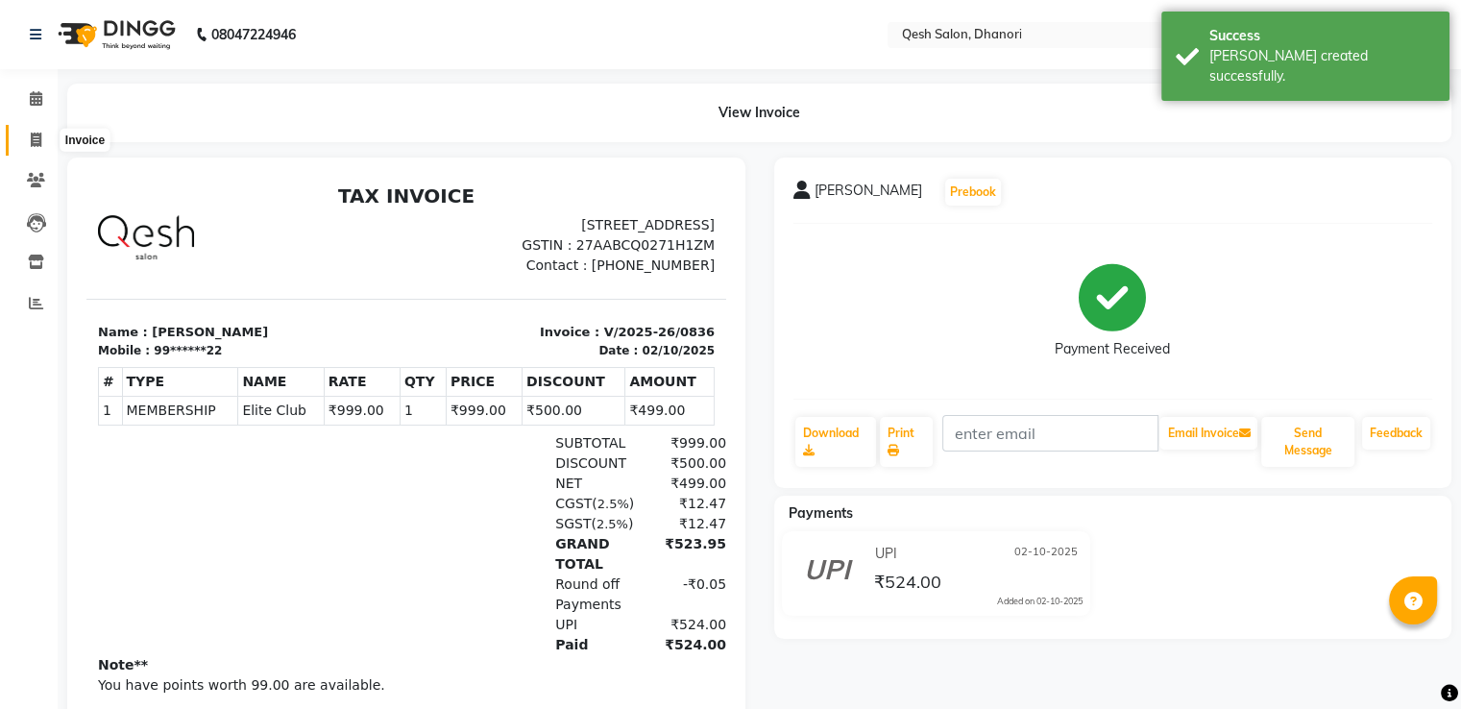
click at [27, 144] on span at bounding box center [36, 141] width 34 height 22
select select "service"
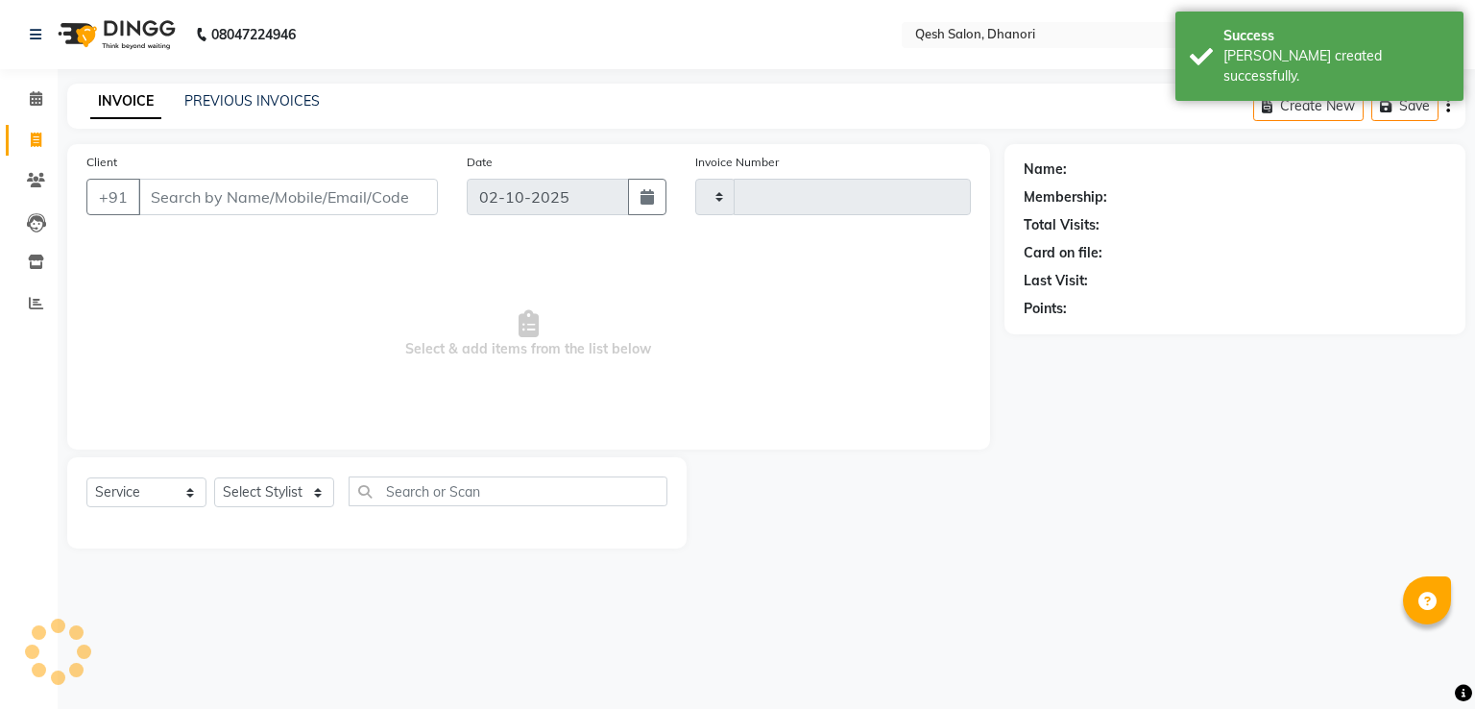
type input "0837"
select select "7641"
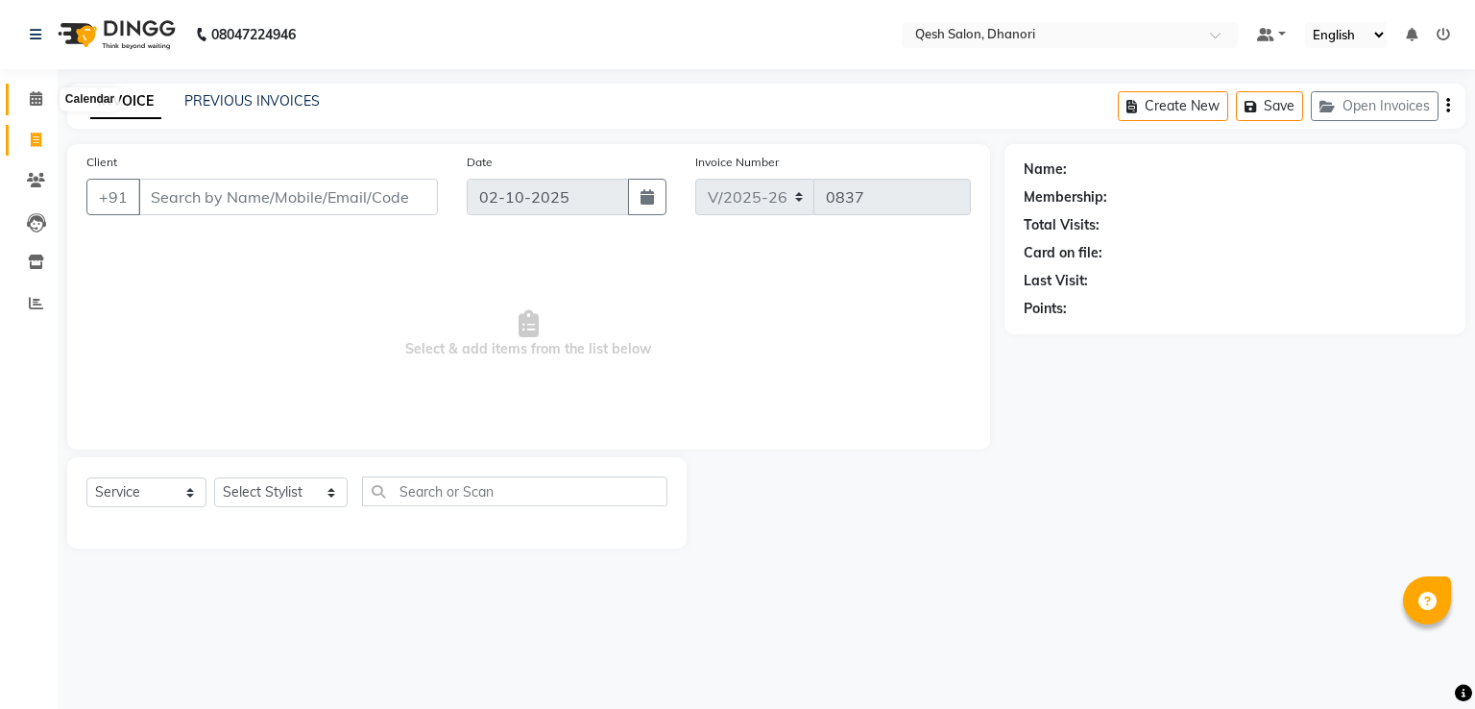
click at [35, 91] on icon at bounding box center [36, 98] width 12 height 14
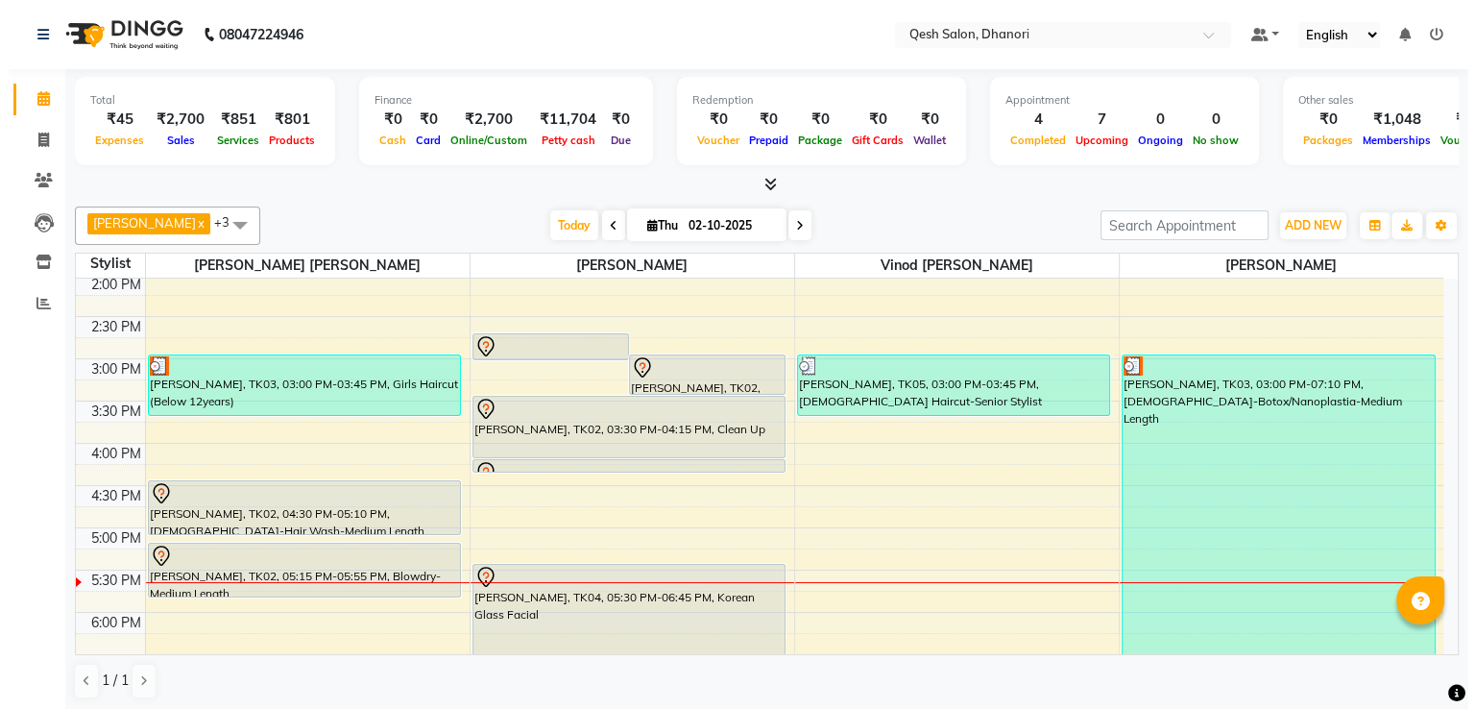
scroll to position [480, 0]
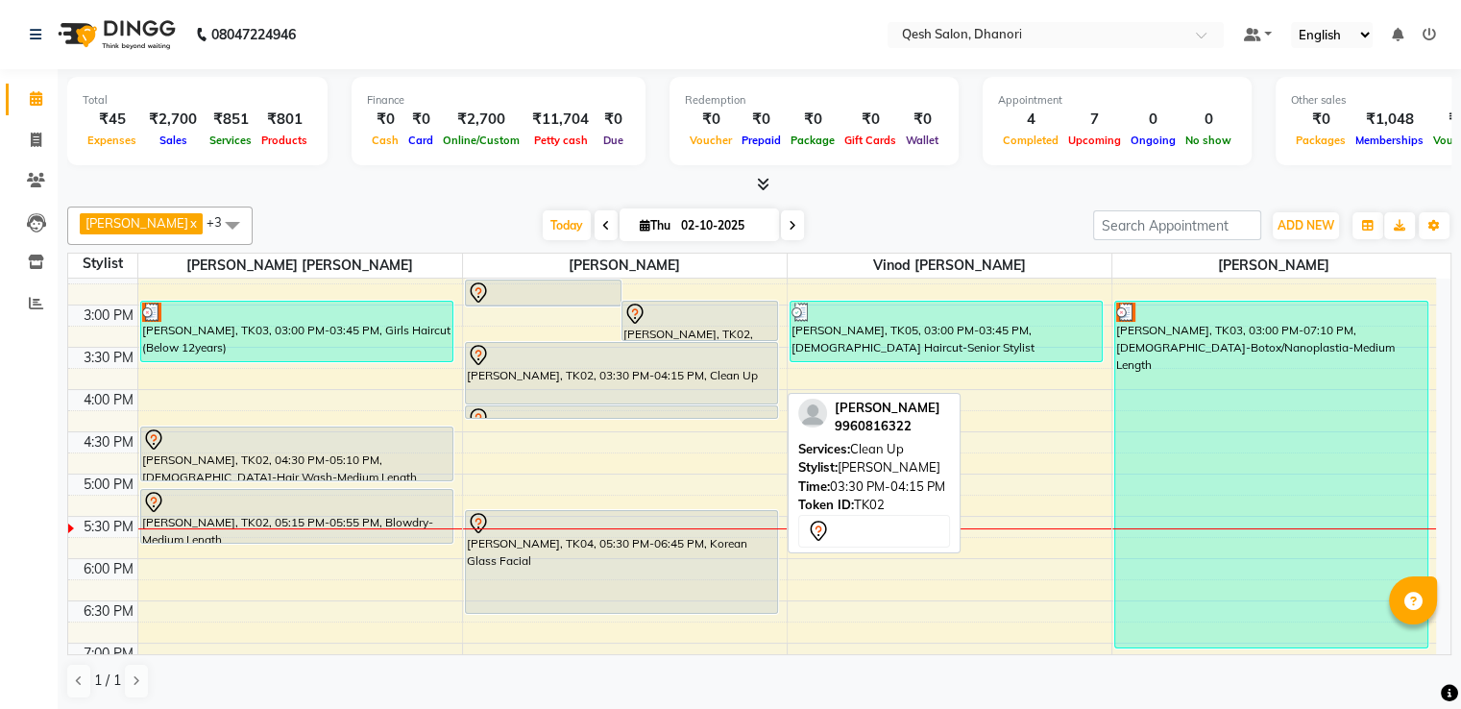
click at [578, 370] on div "[PERSON_NAME], TK02, 03:30 PM-04:15 PM, Clean Up" at bounding box center [622, 373] width 312 height 61
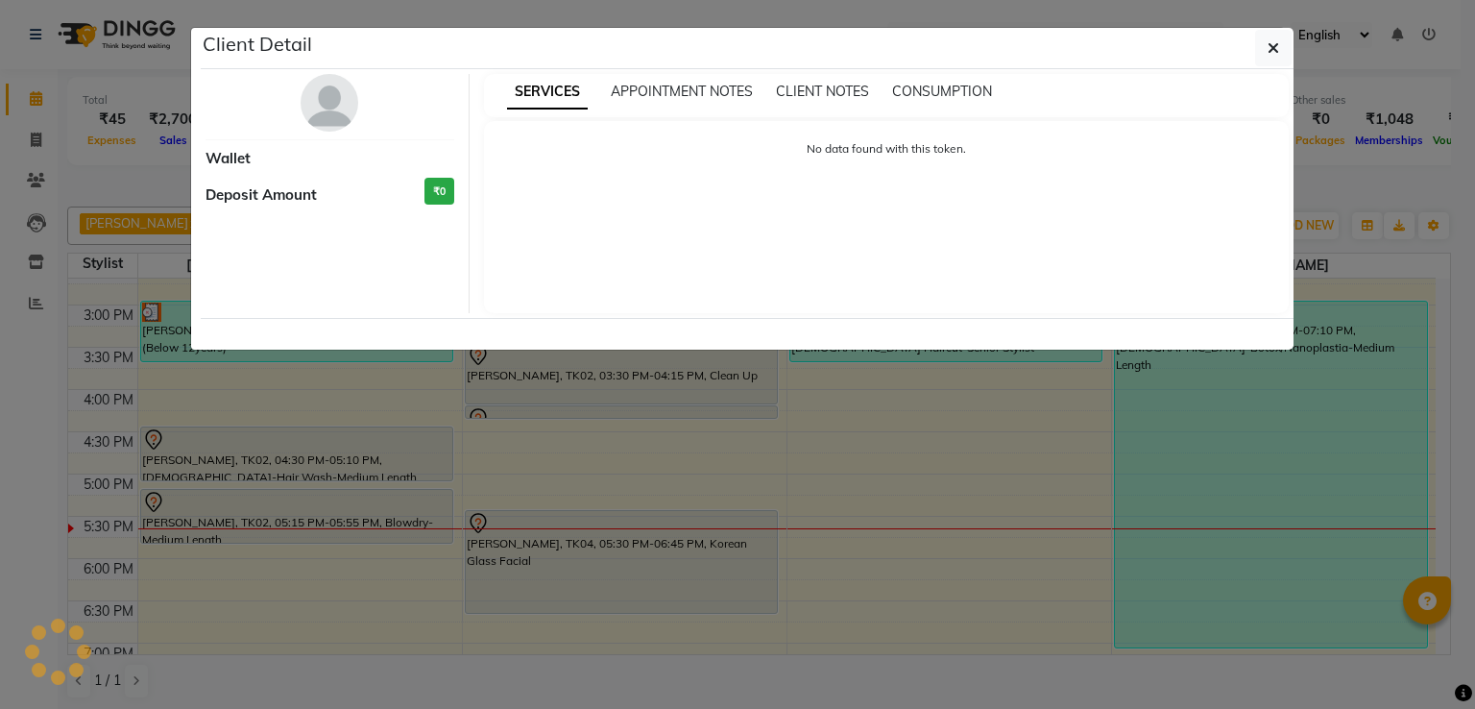
select select "7"
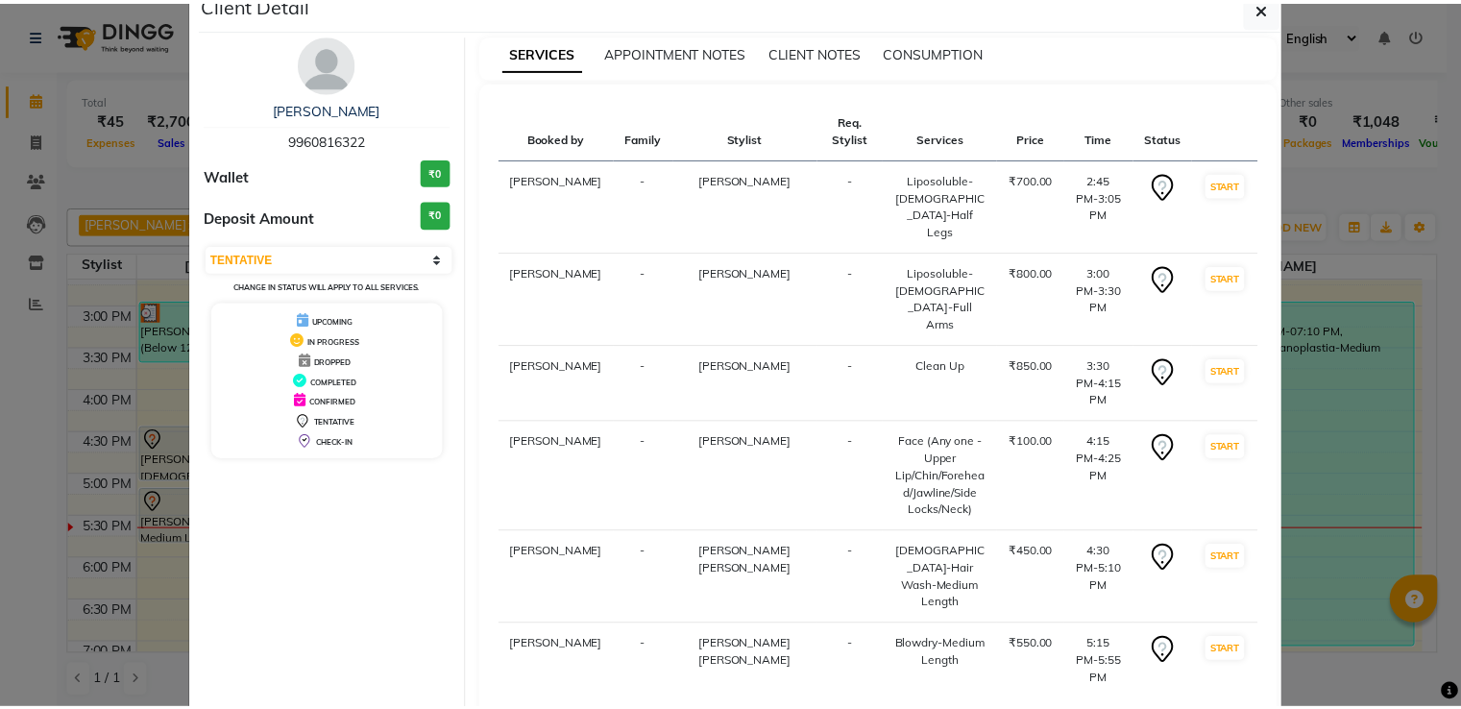
scroll to position [79, 0]
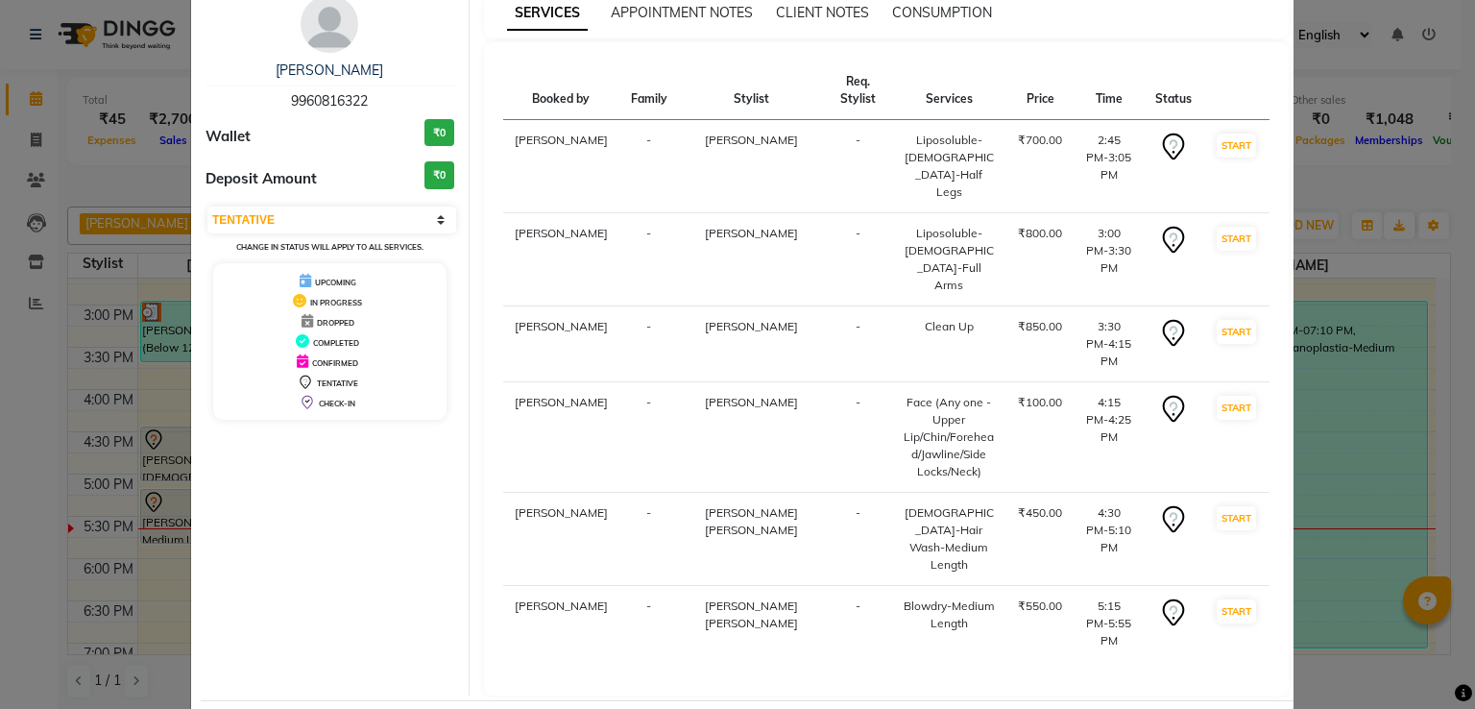
select select "service"
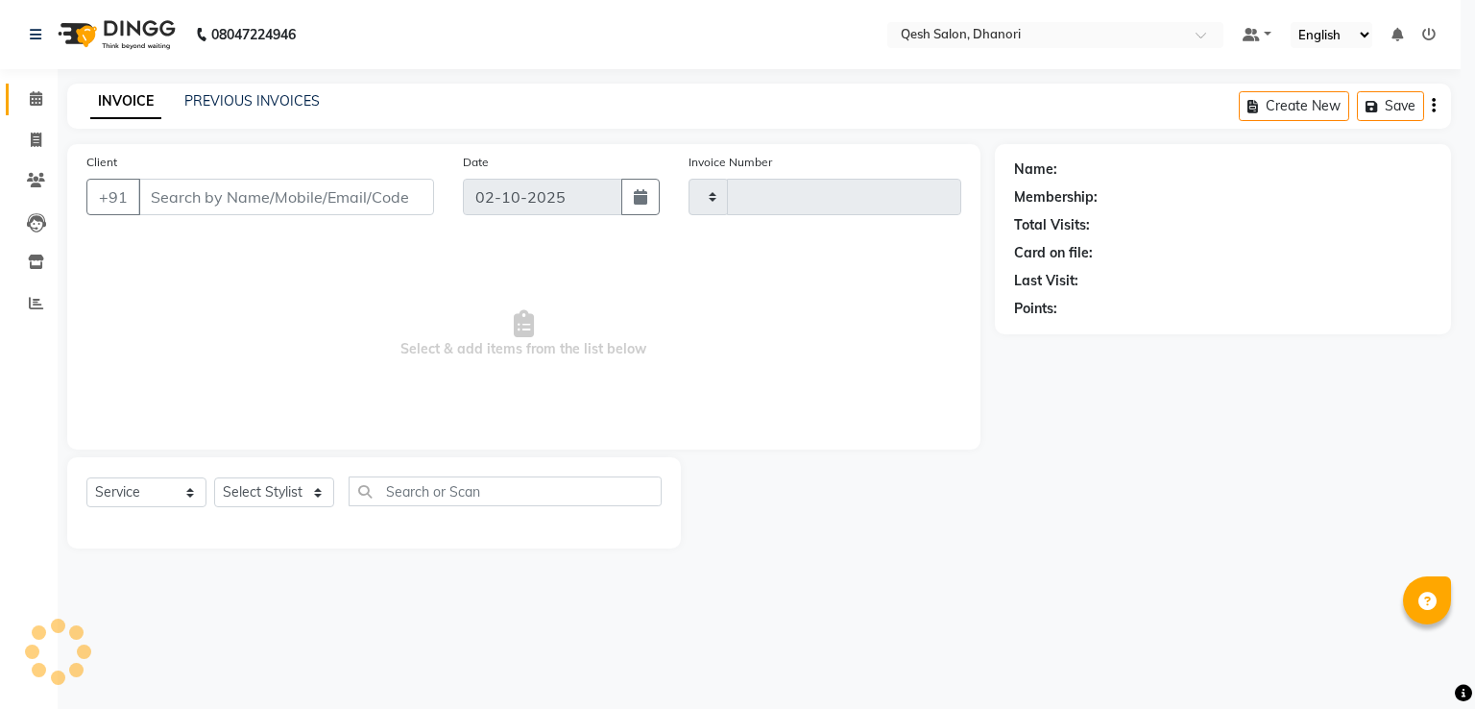
type input "0837"
select select "7641"
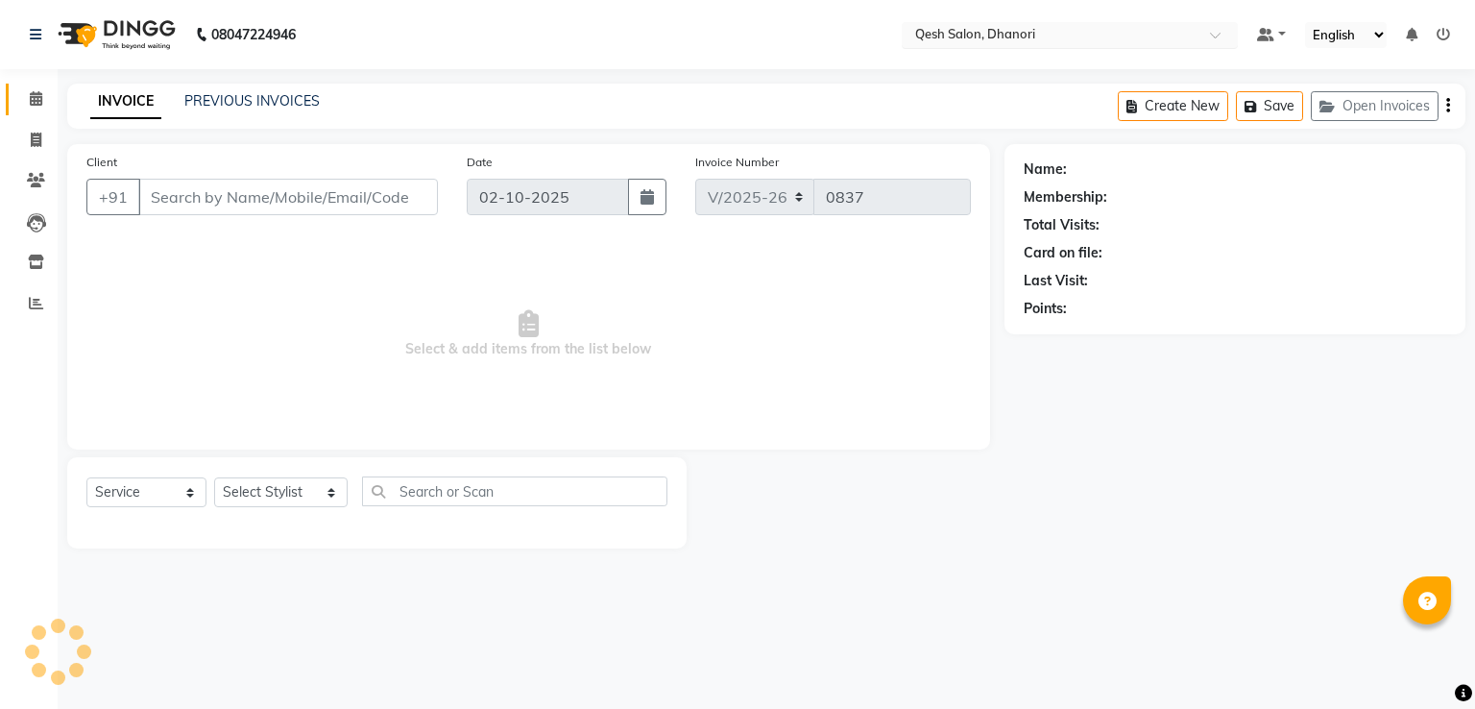
type input "99******22"
select select "79251"
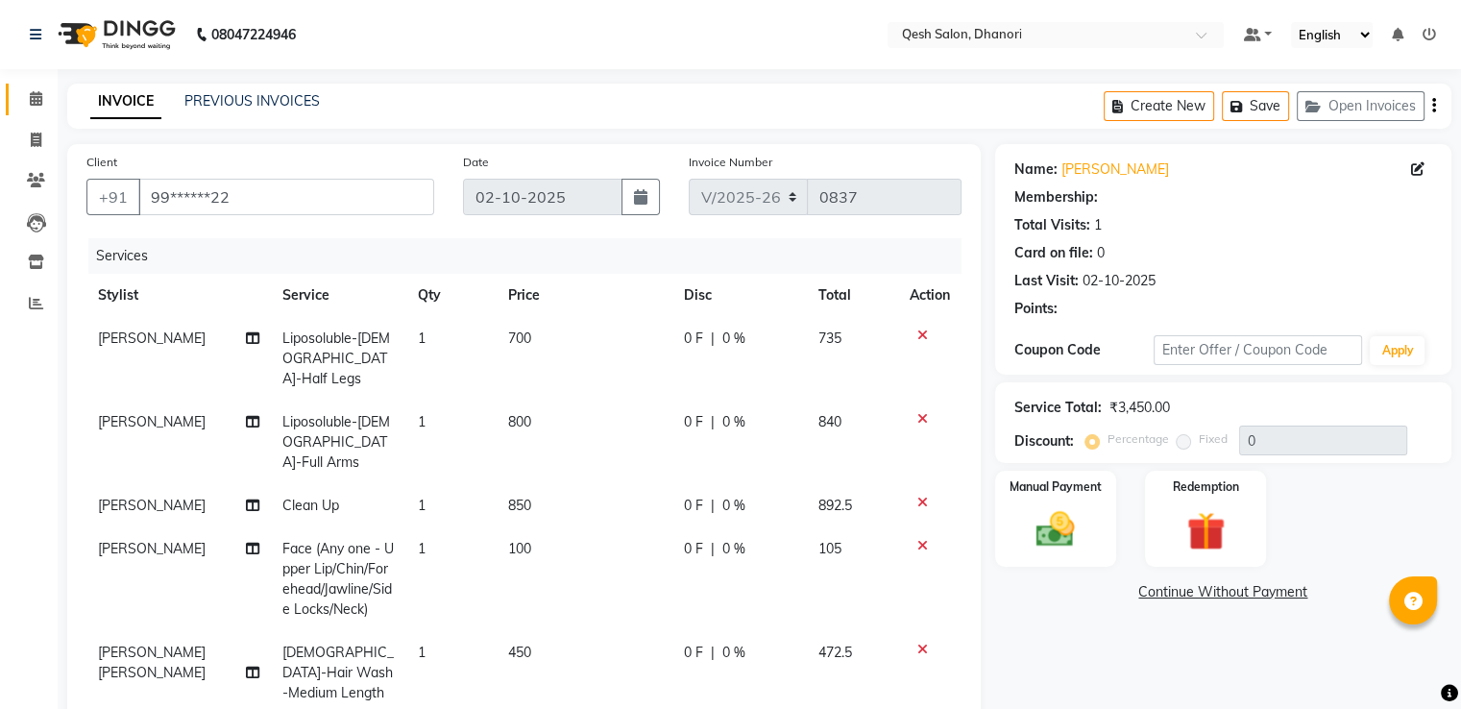
scroll to position [192, 0]
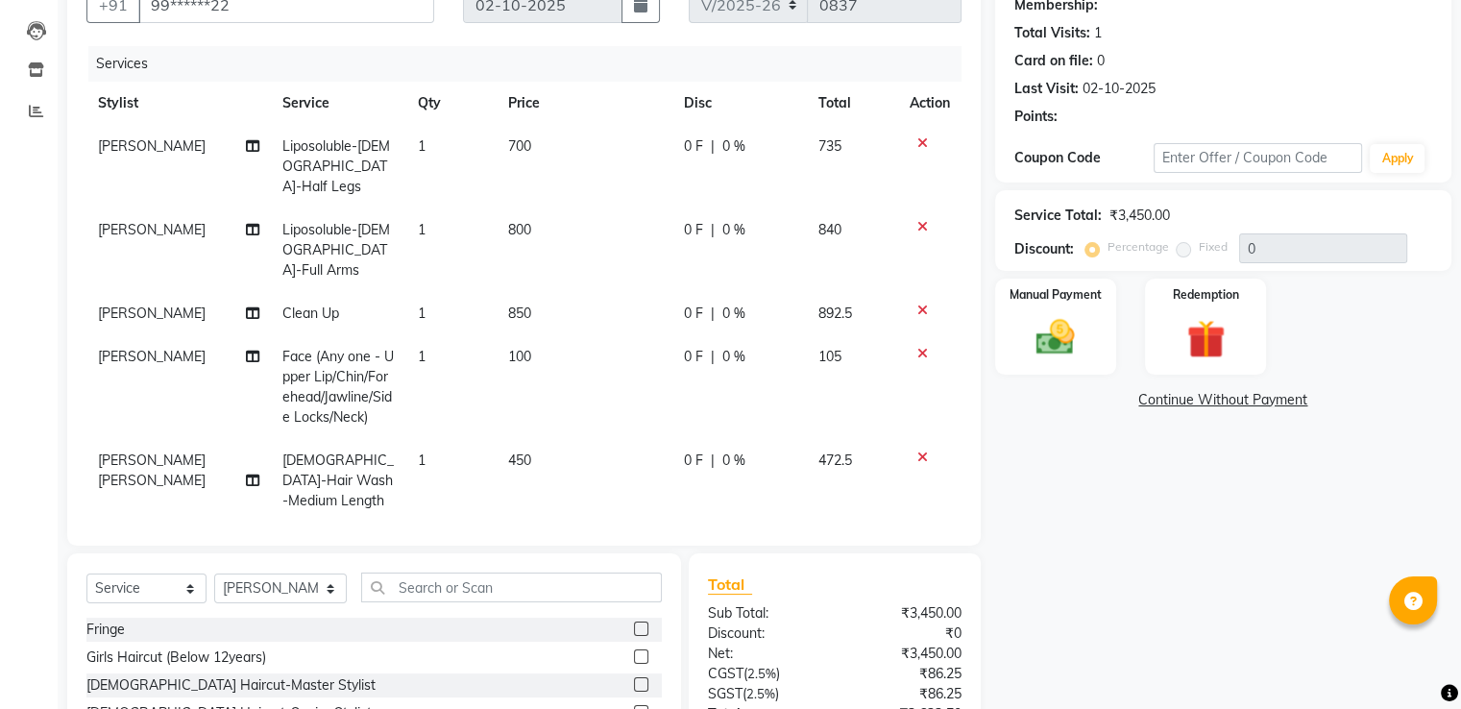
select select "2: Object"
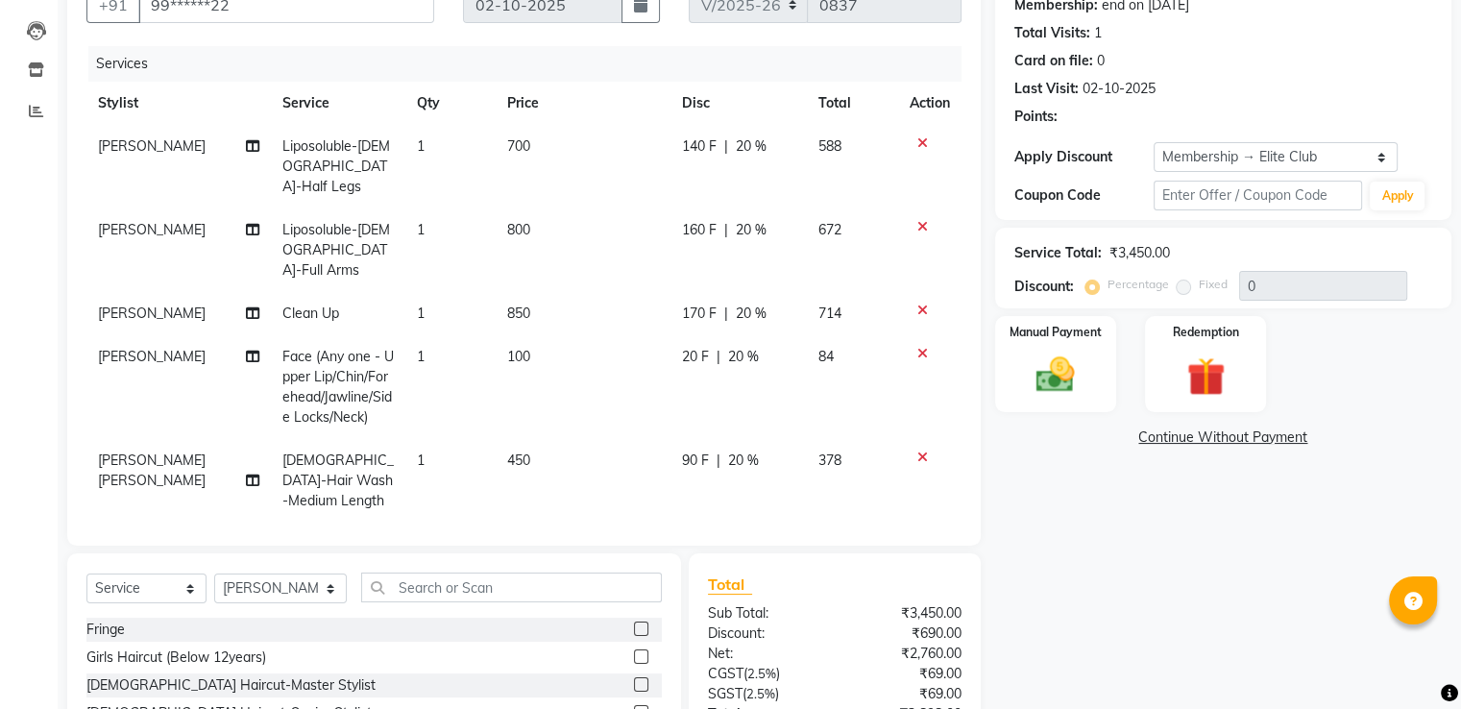
type input "20"
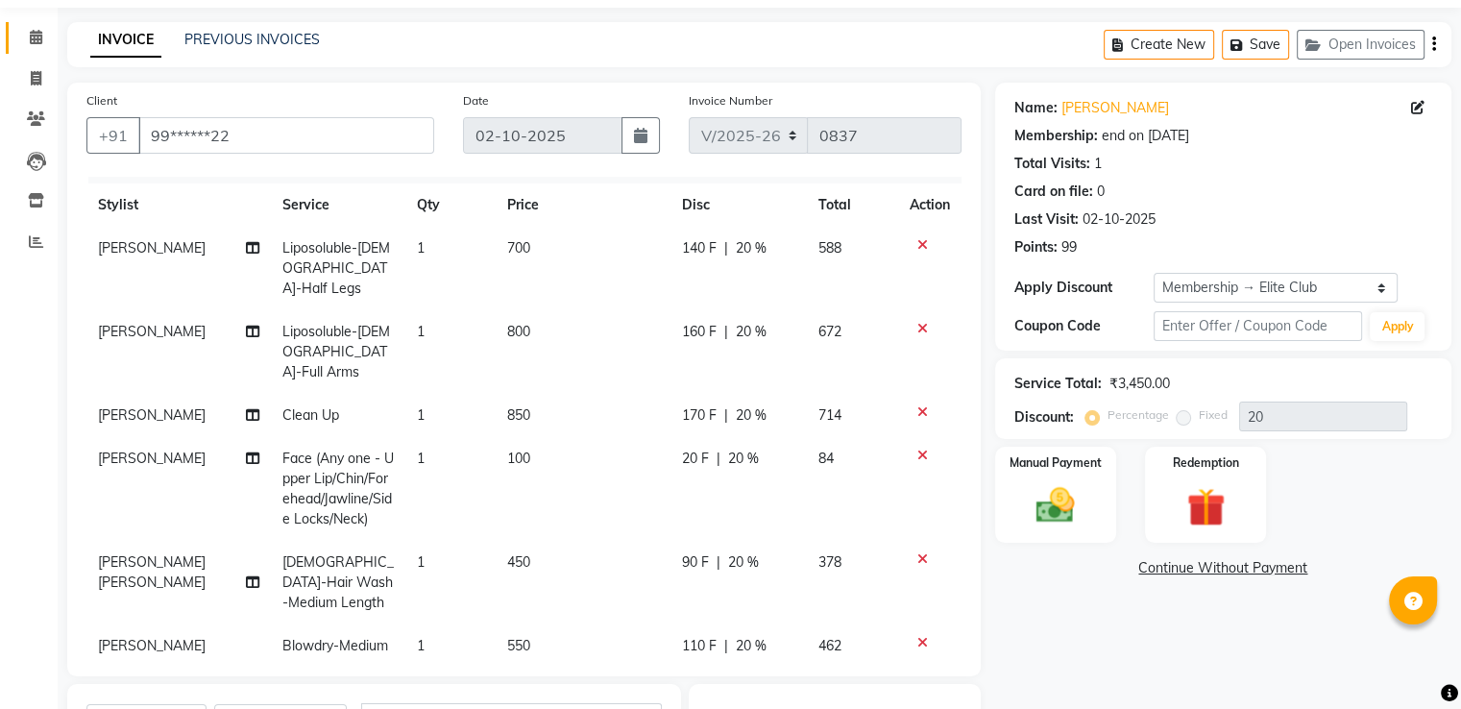
scroll to position [254, 0]
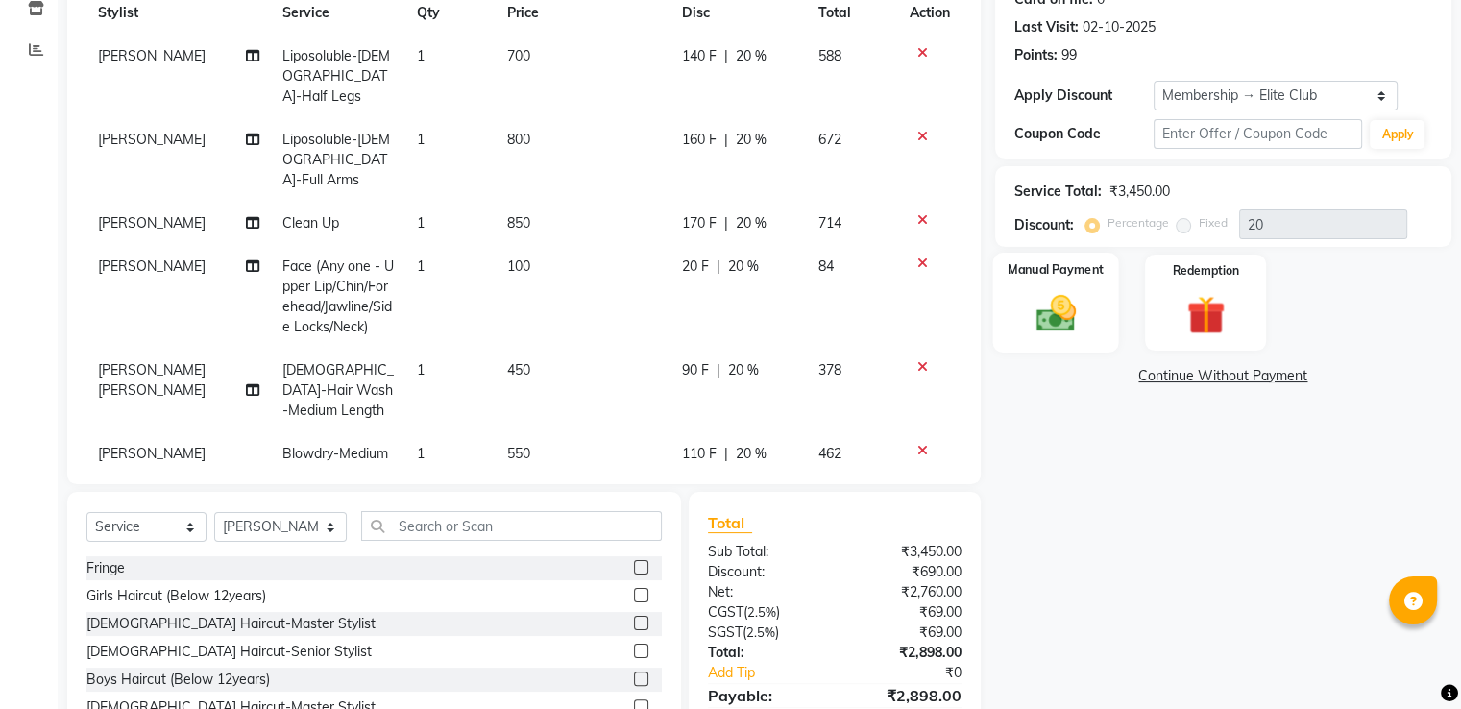
click at [1068, 312] on img at bounding box center [1055, 314] width 64 height 46
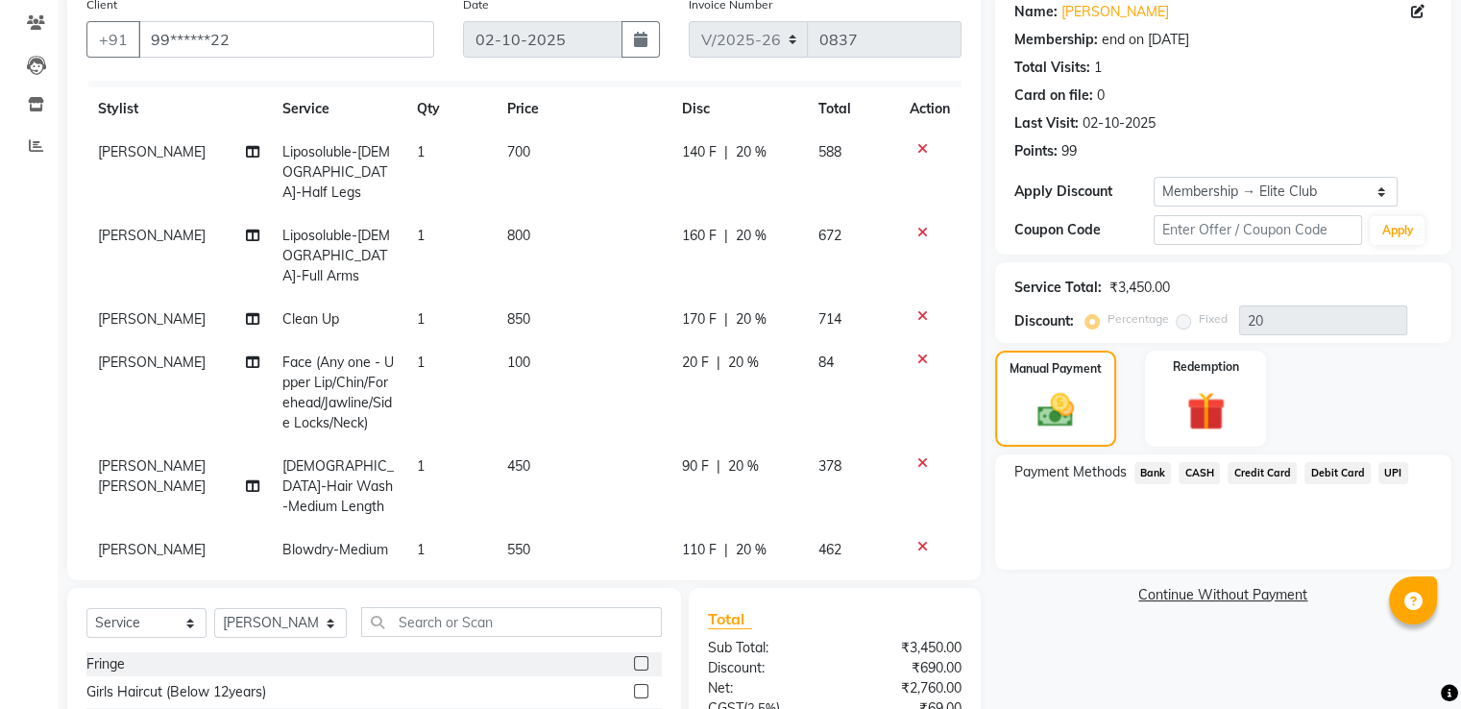
scroll to position [350, 0]
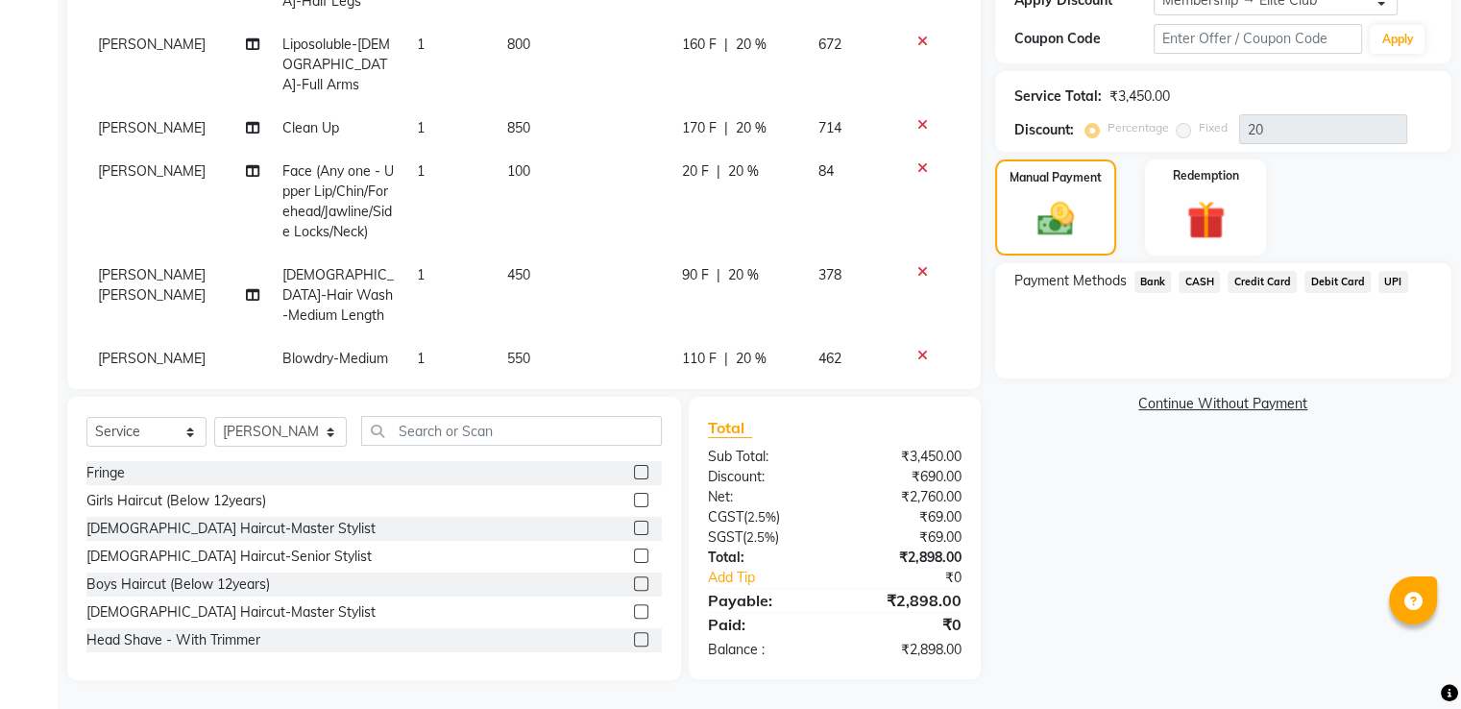
click at [1383, 281] on span "UPI" at bounding box center [1393, 282] width 30 height 22
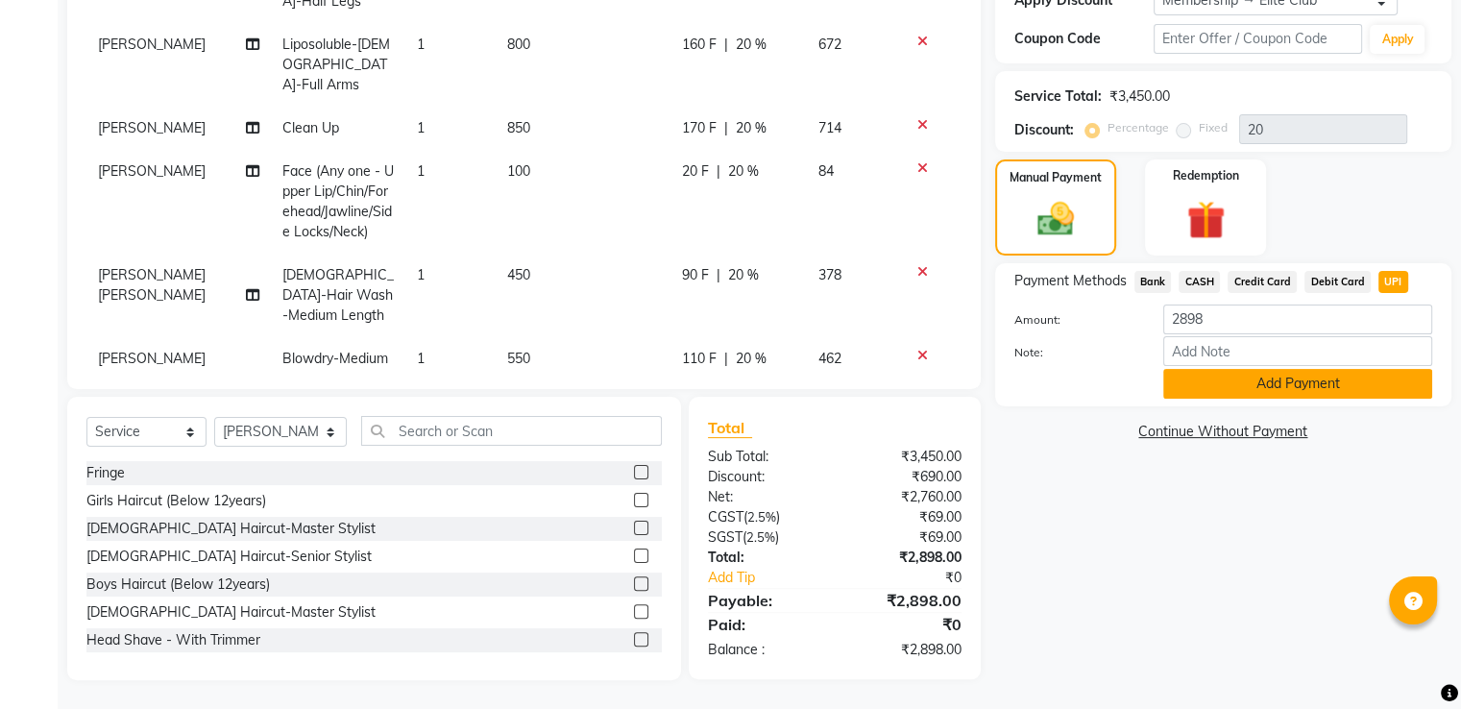
click at [1243, 387] on button "Add Payment" at bounding box center [1297, 384] width 269 height 30
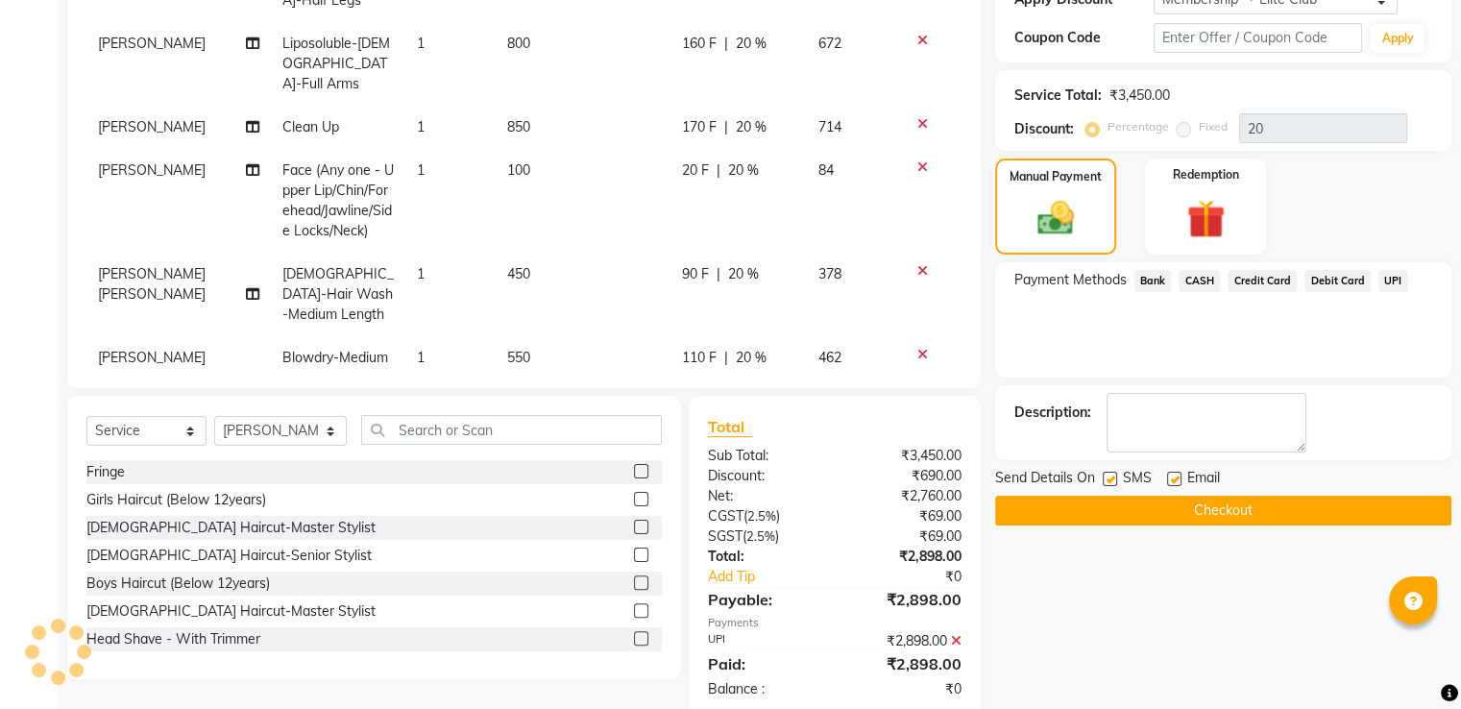
click at [1224, 510] on button "Checkout" at bounding box center [1223, 511] width 456 height 30
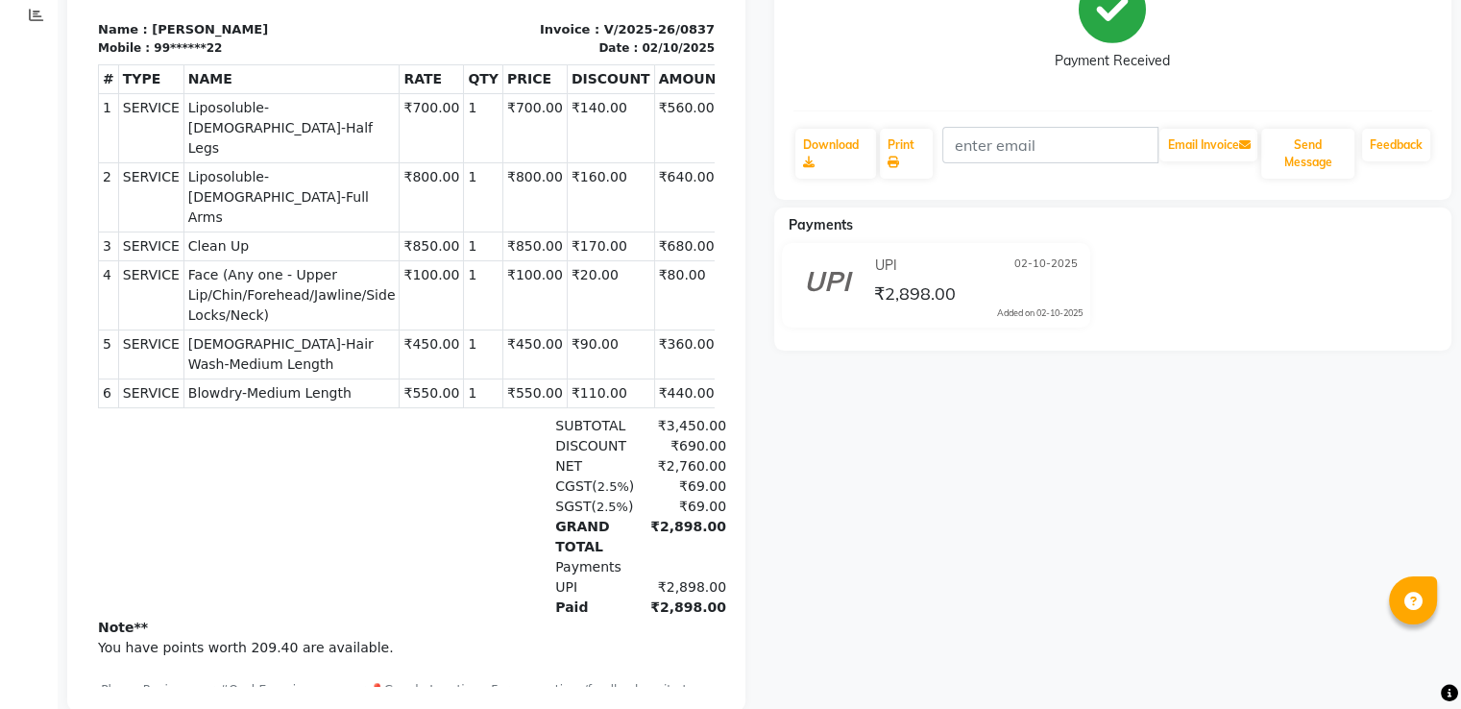
scroll to position [332, 0]
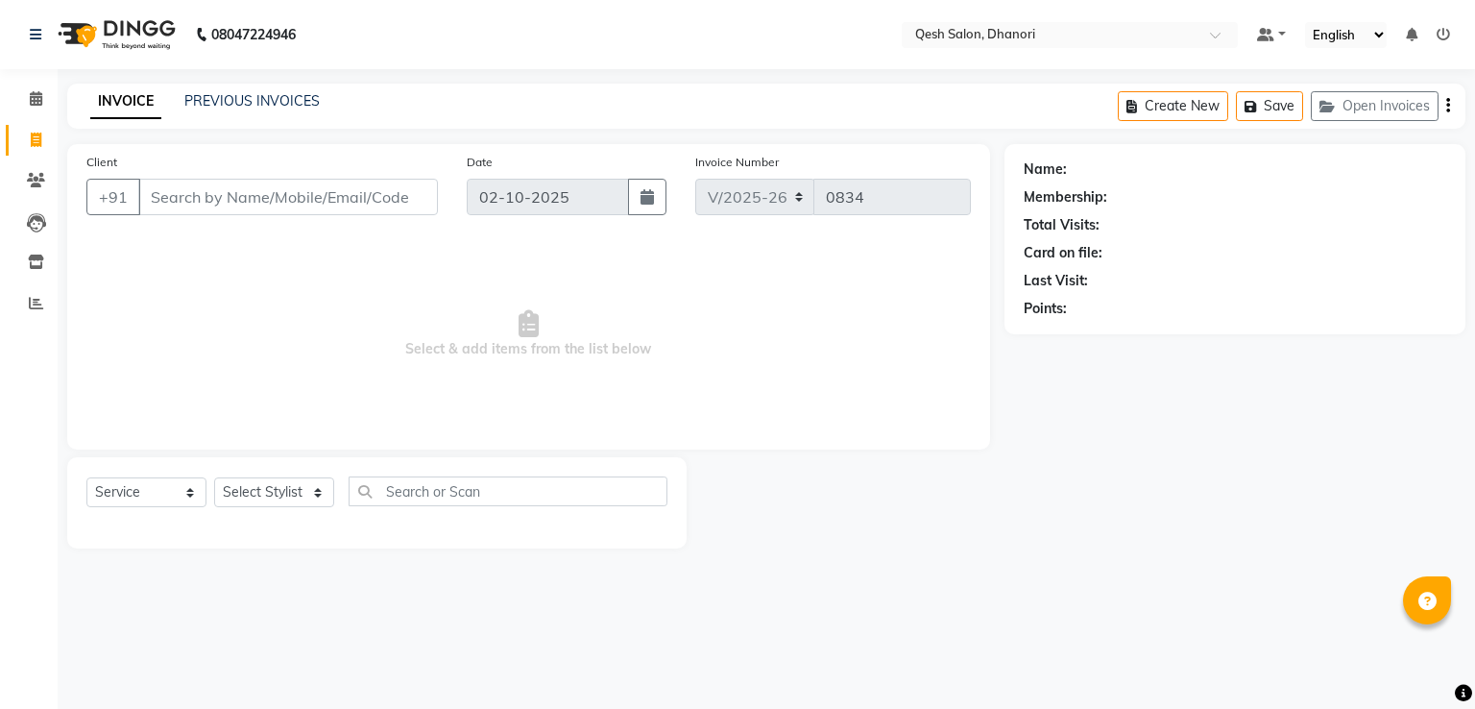
select select "7641"
select select "service"
click at [257, 492] on select "Select Stylist [PERSON_NAME] [PERSON_NAME] [PERSON_NAME] [PERSON_NAME] [PERSON_…" at bounding box center [280, 492] width 133 height 30
select select "82426"
click at [214, 478] on select "Select Stylist [PERSON_NAME] [PERSON_NAME] [PERSON_NAME] [PERSON_NAME] [PERSON_…" at bounding box center [280, 492] width 133 height 30
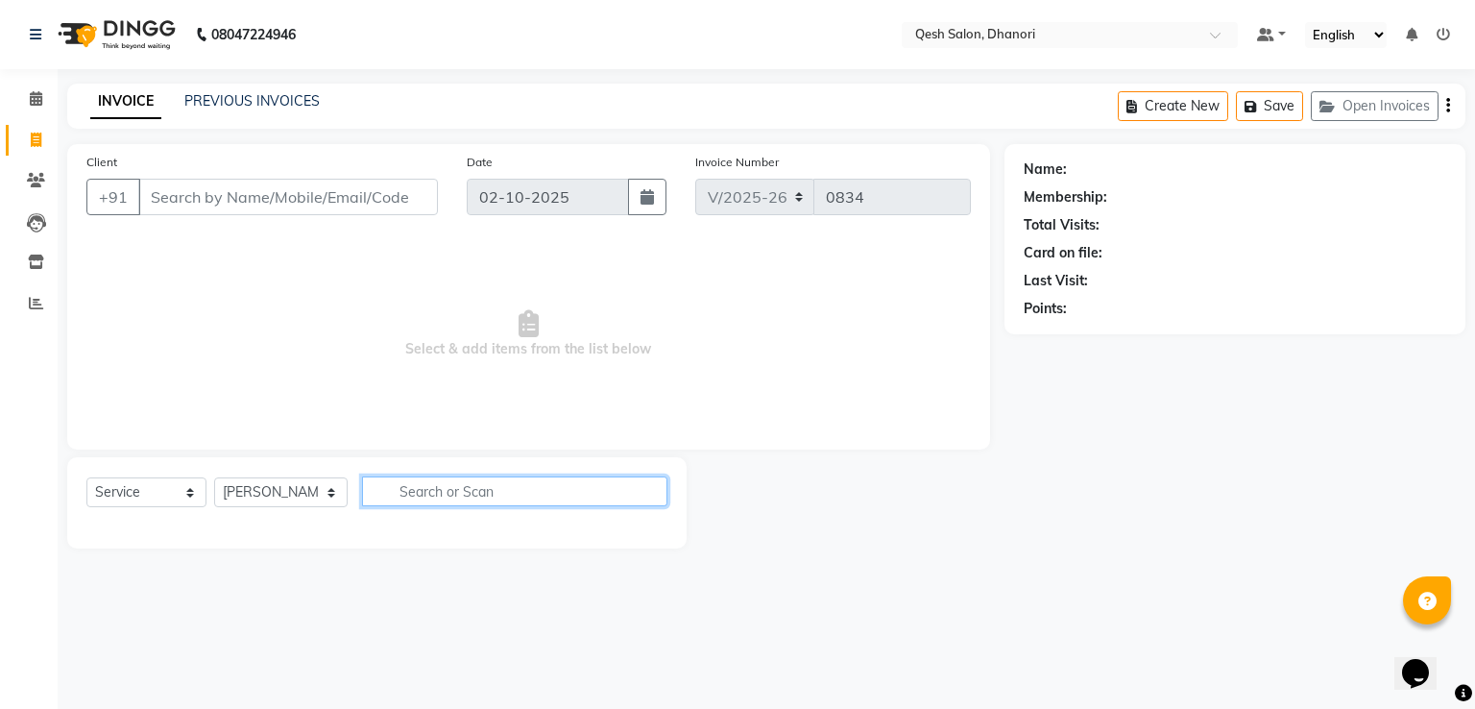
click at [465, 495] on input "text" at bounding box center [514, 491] width 305 height 30
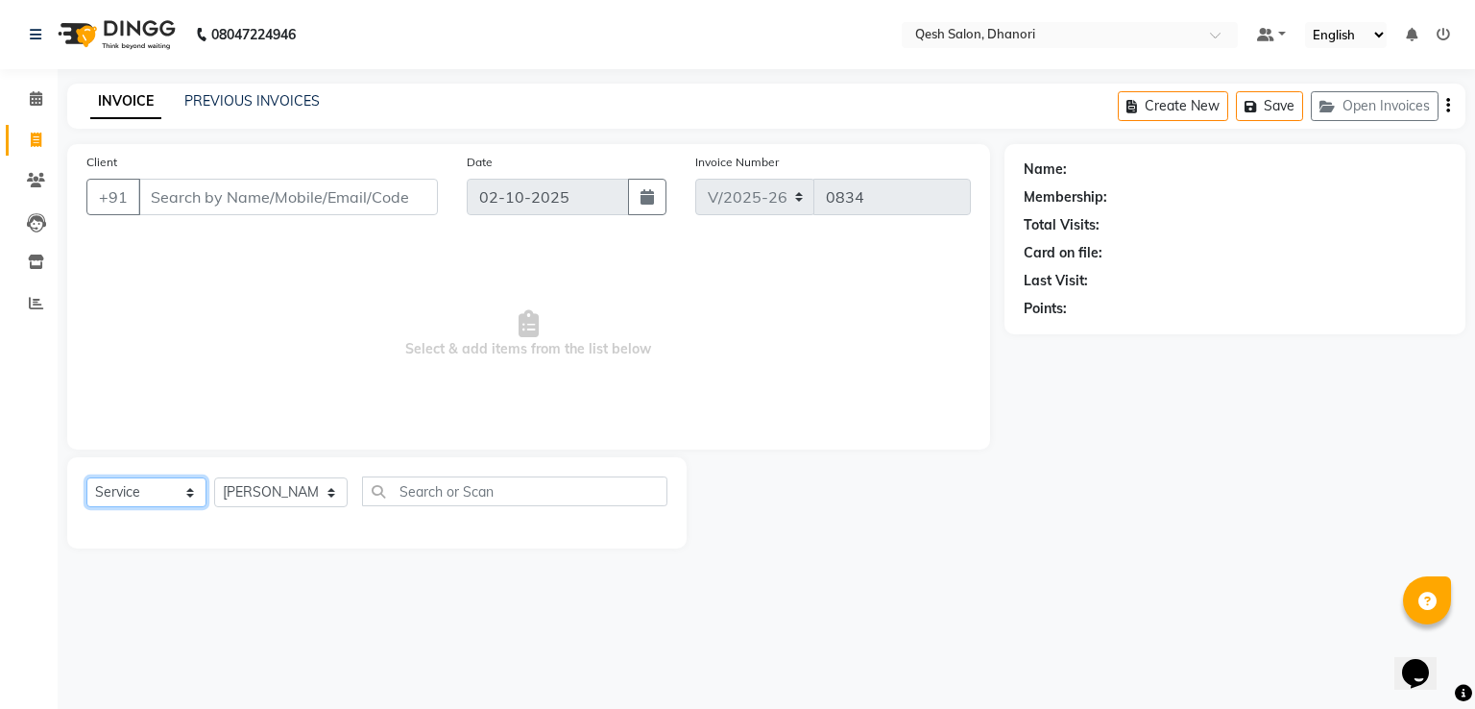
click at [132, 494] on select "Select Service Product Membership Package Voucher Prepaid Gift Card" at bounding box center [146, 492] width 120 height 30
click at [86, 478] on select "Select Service Product Membership Package Voucher Prepaid Gift Card" at bounding box center [146, 492] width 120 height 30
click at [148, 492] on select "Select Service Product Membership Package Voucher Prepaid Gift Card" at bounding box center [146, 492] width 120 height 30
click at [86, 478] on select "Select Service Product Membership Package Voucher Prepaid Gift Card" at bounding box center [146, 492] width 120 height 30
click at [121, 507] on div "Select Service Product Membership Package Voucher Prepaid Gift Card" at bounding box center [146, 492] width 120 height 30
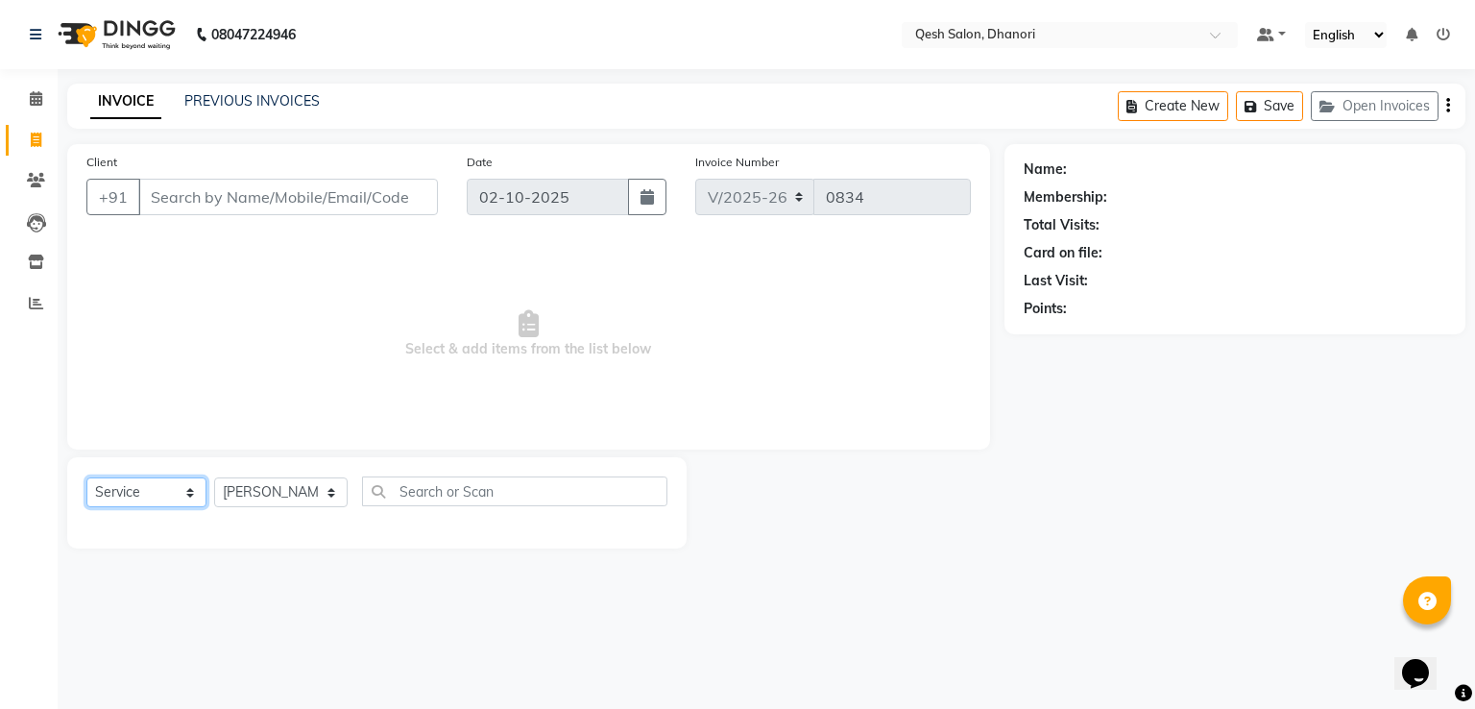
click at [129, 488] on select "Select Service Product Membership Package Voucher Prepaid Gift Card" at bounding box center [146, 492] width 120 height 30
select select "product"
click at [86, 478] on select "Select Service Product Membership Package Voucher Prepaid Gift Card" at bounding box center [146, 492] width 120 height 30
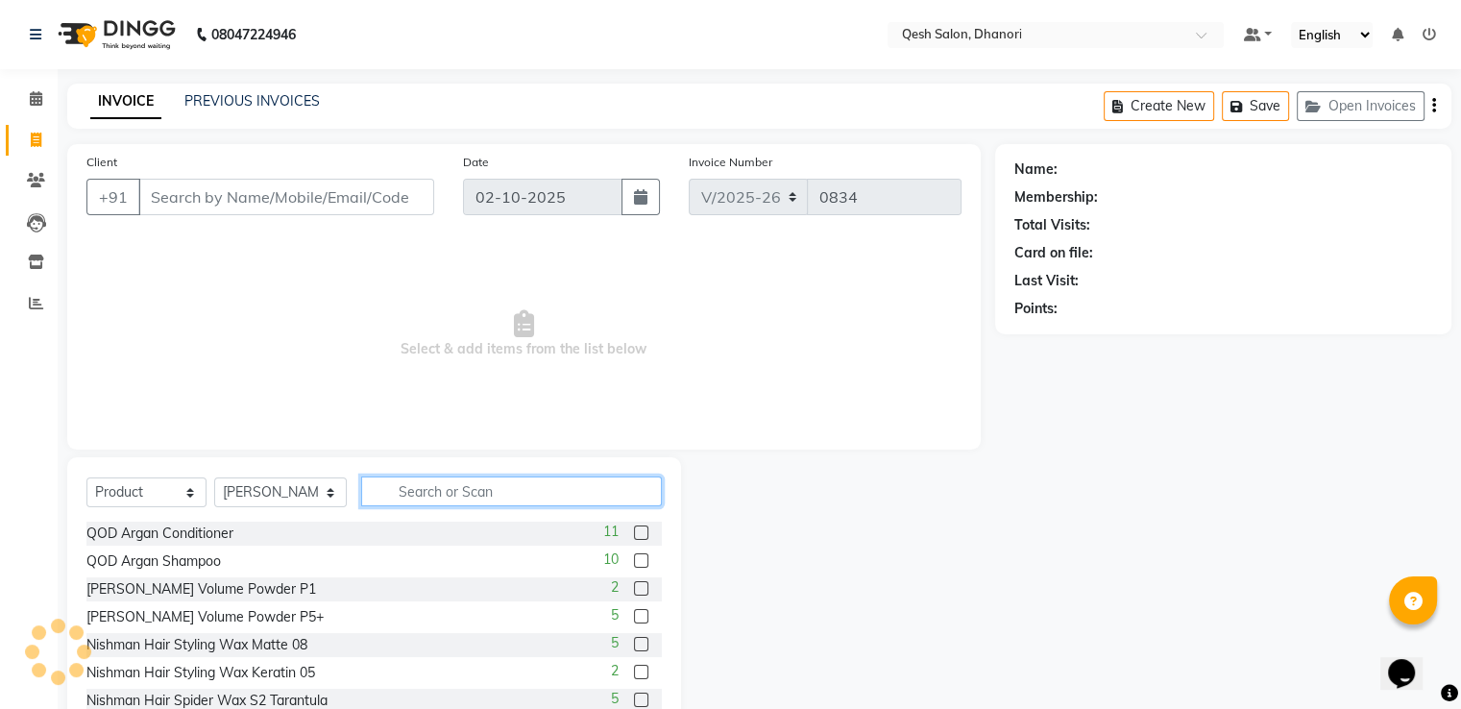
click at [430, 494] on input "text" at bounding box center [511, 491] width 300 height 30
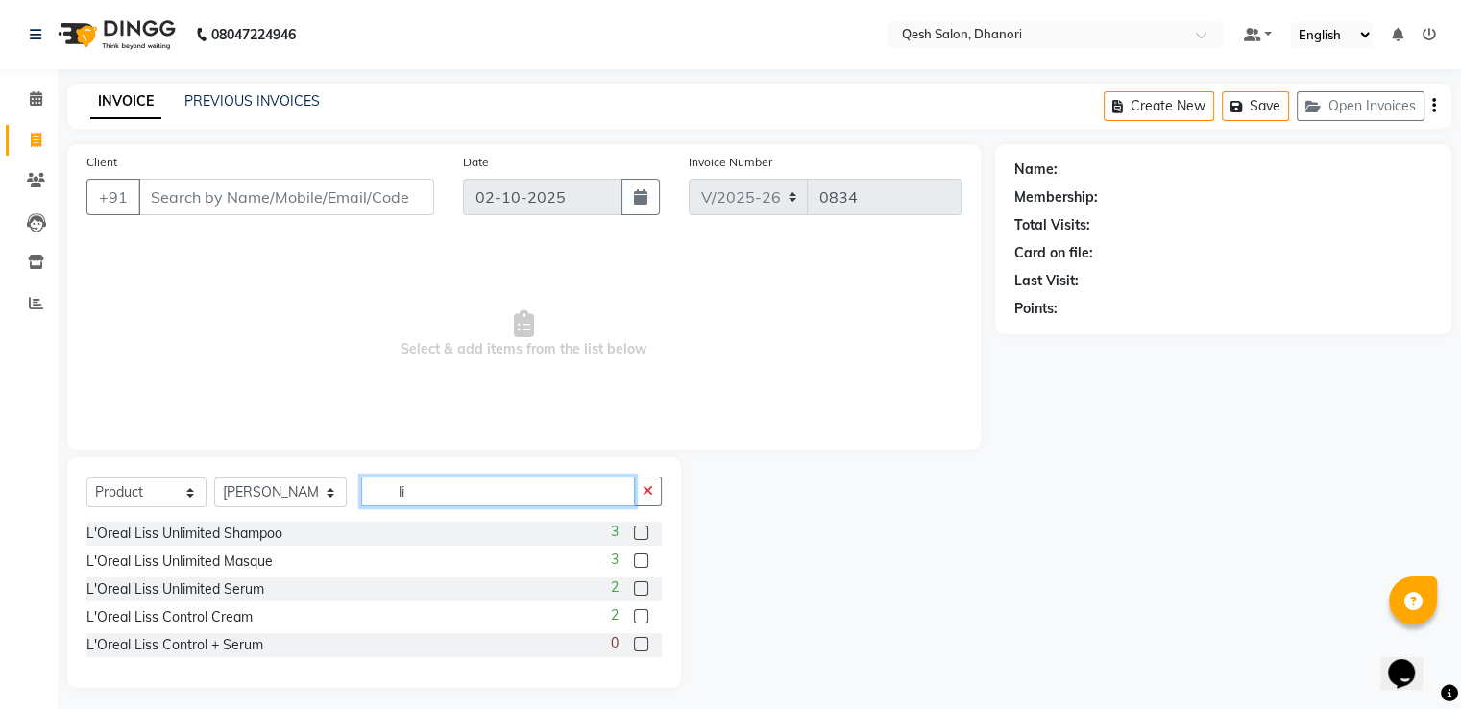
type input "l"
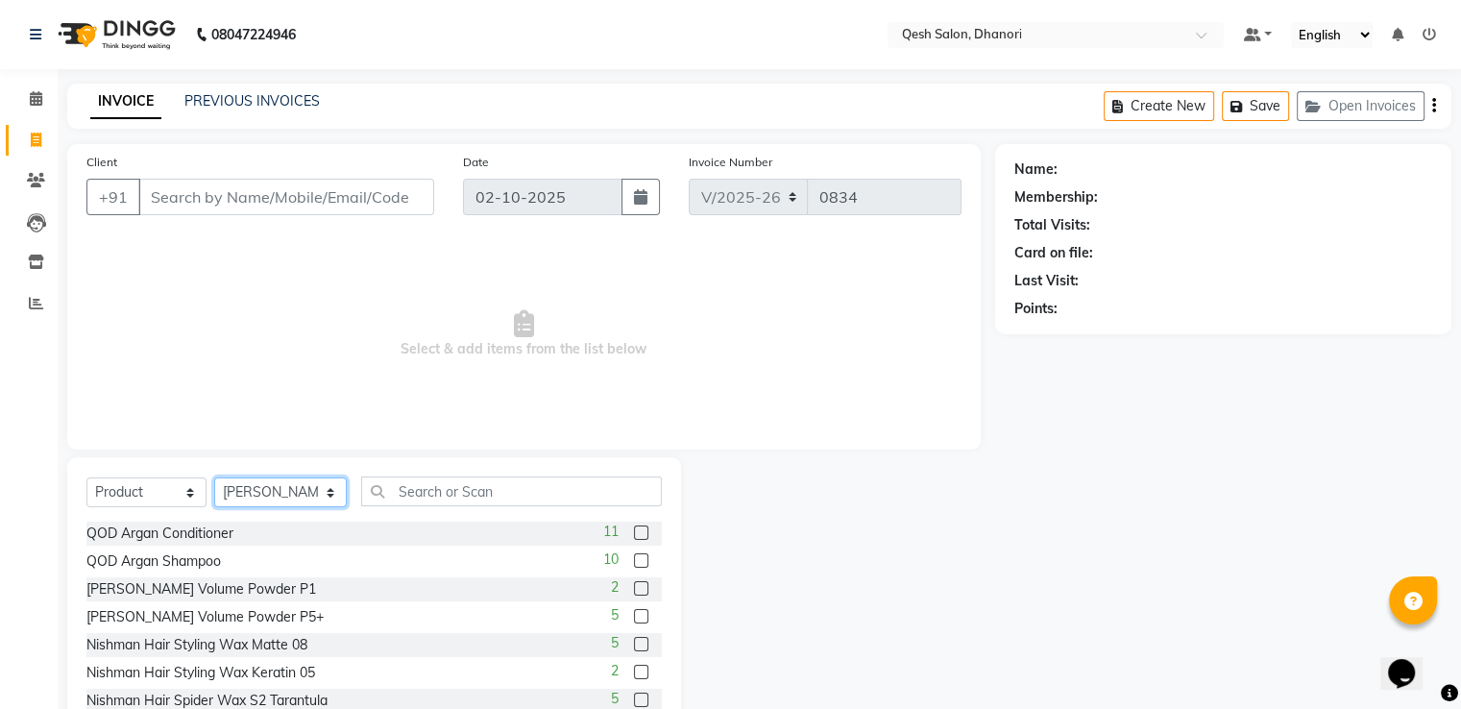
click at [291, 500] on select "Select Stylist [PERSON_NAME] [PERSON_NAME] [PERSON_NAME] [PERSON_NAME] [PERSON_…" at bounding box center [280, 492] width 133 height 30
select select
click at [214, 478] on select "Select Stylist [PERSON_NAME] [PERSON_NAME] [PERSON_NAME] [PERSON_NAME] [PERSON_…" at bounding box center [280, 492] width 133 height 30
click at [123, 500] on select "Select Service Product Membership Package Voucher Prepaid Gift Card" at bounding box center [146, 492] width 120 height 30
select select "select"
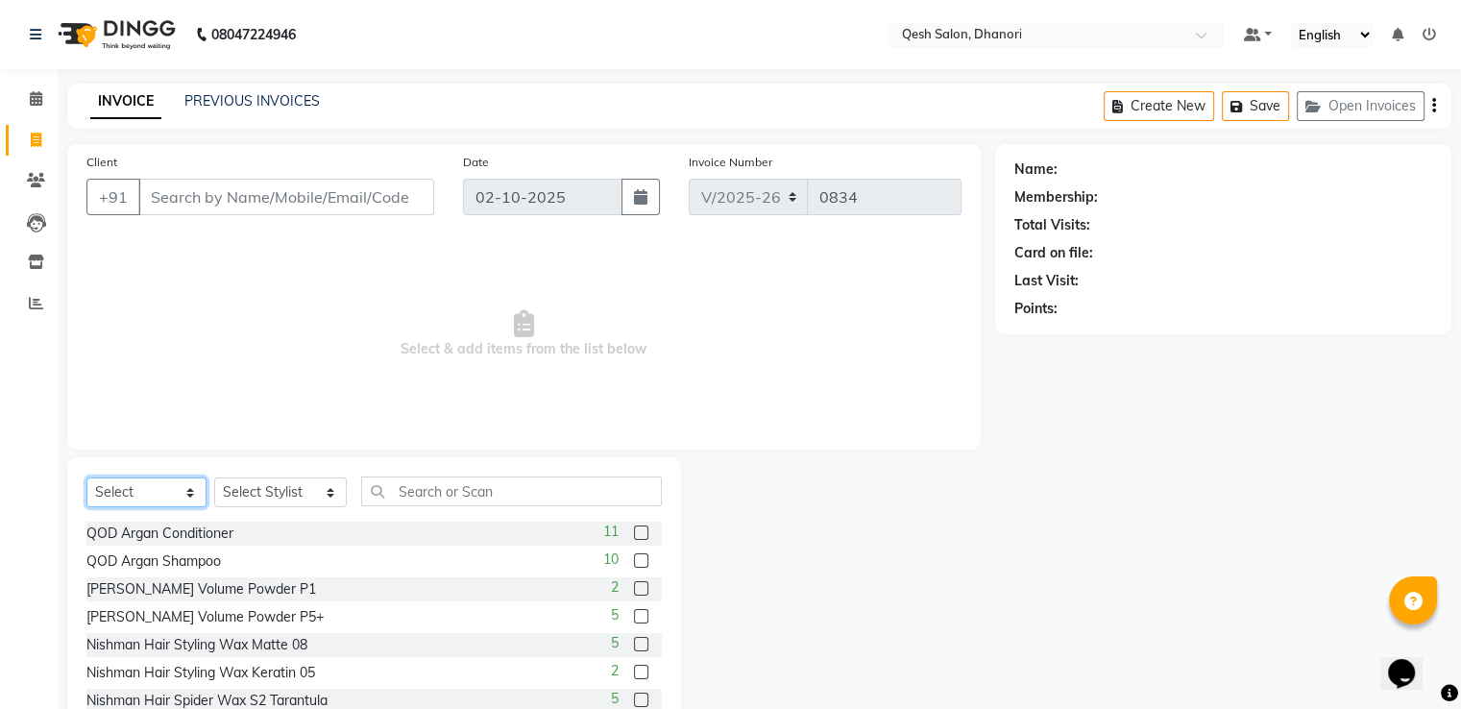
click at [86, 478] on select "Select Service Product Membership Package Voucher Prepaid Gift Card" at bounding box center [146, 492] width 120 height 30
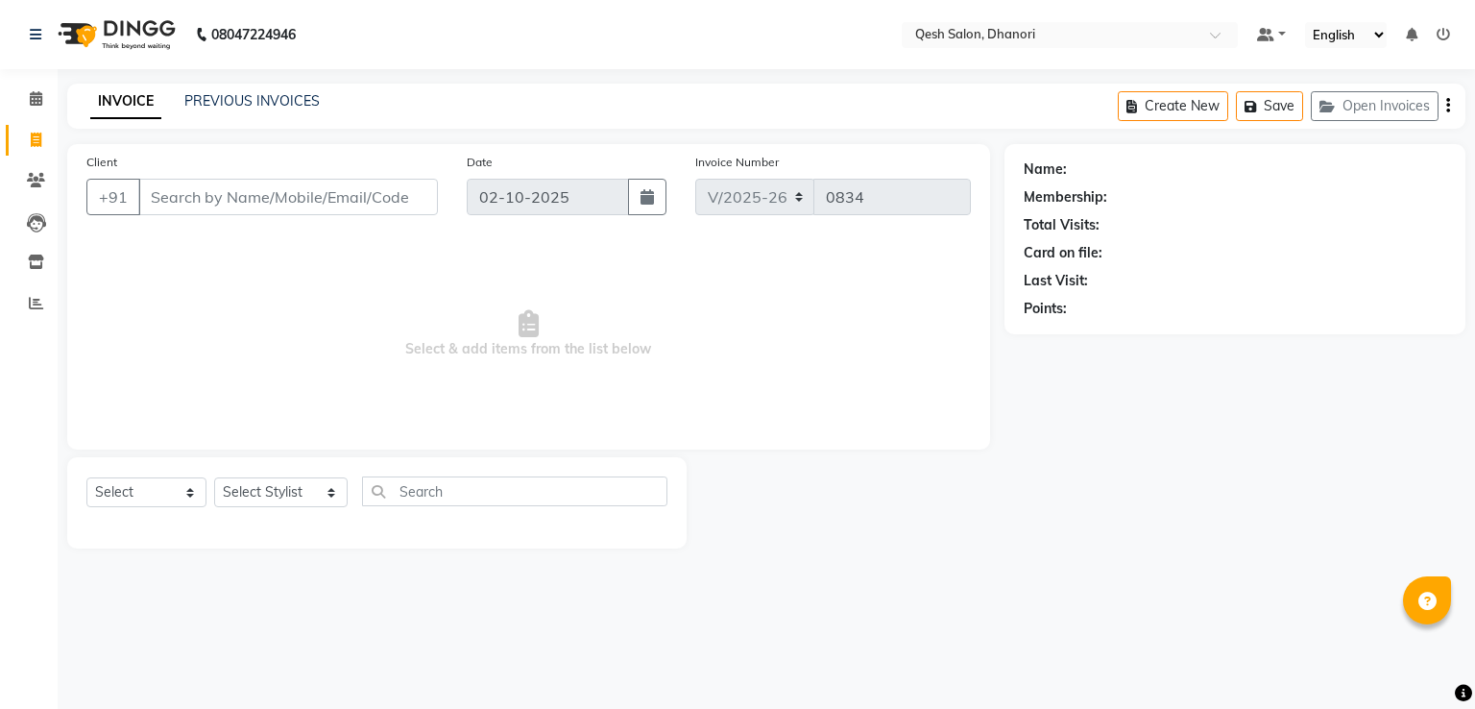
select select "7641"
click at [223, 207] on input "Client" at bounding box center [288, 197] width 300 height 36
click at [39, 105] on icon at bounding box center [36, 98] width 12 height 14
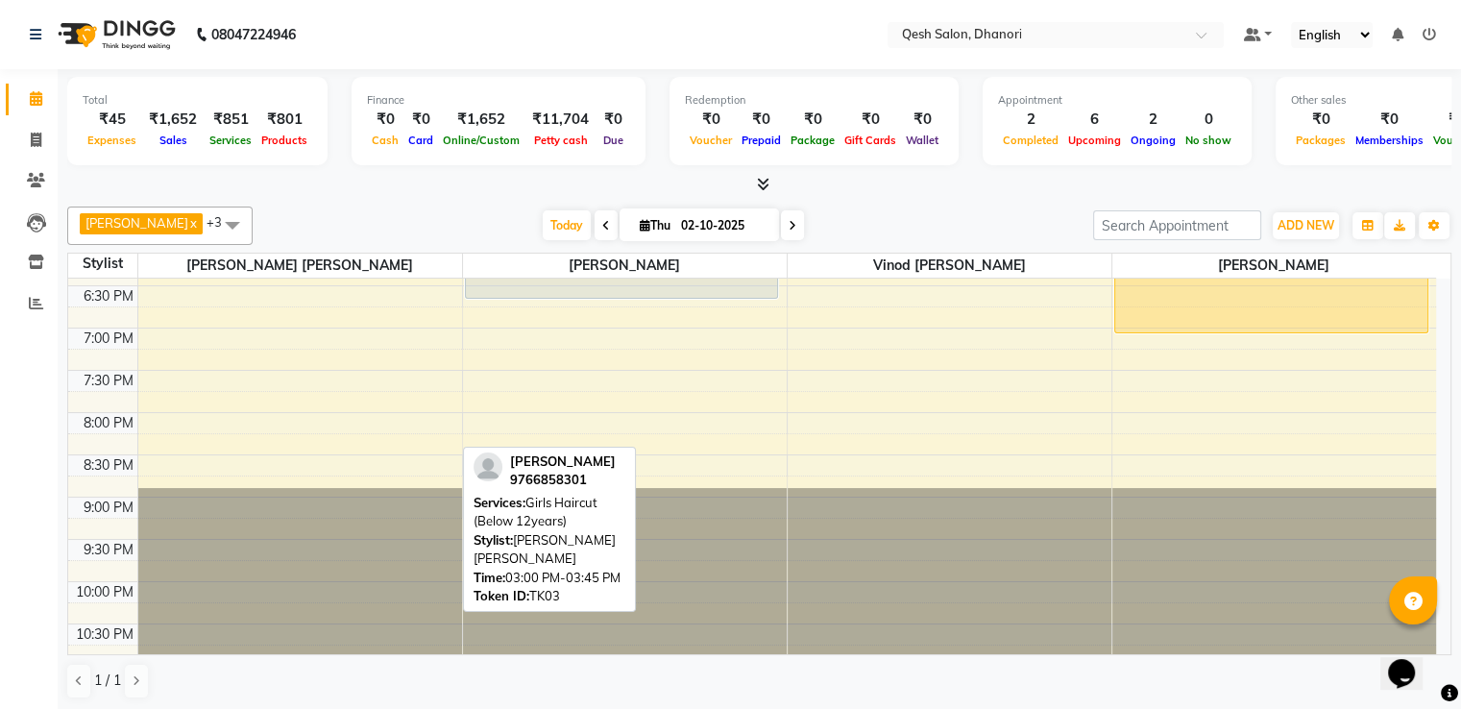
scroll to position [411, 0]
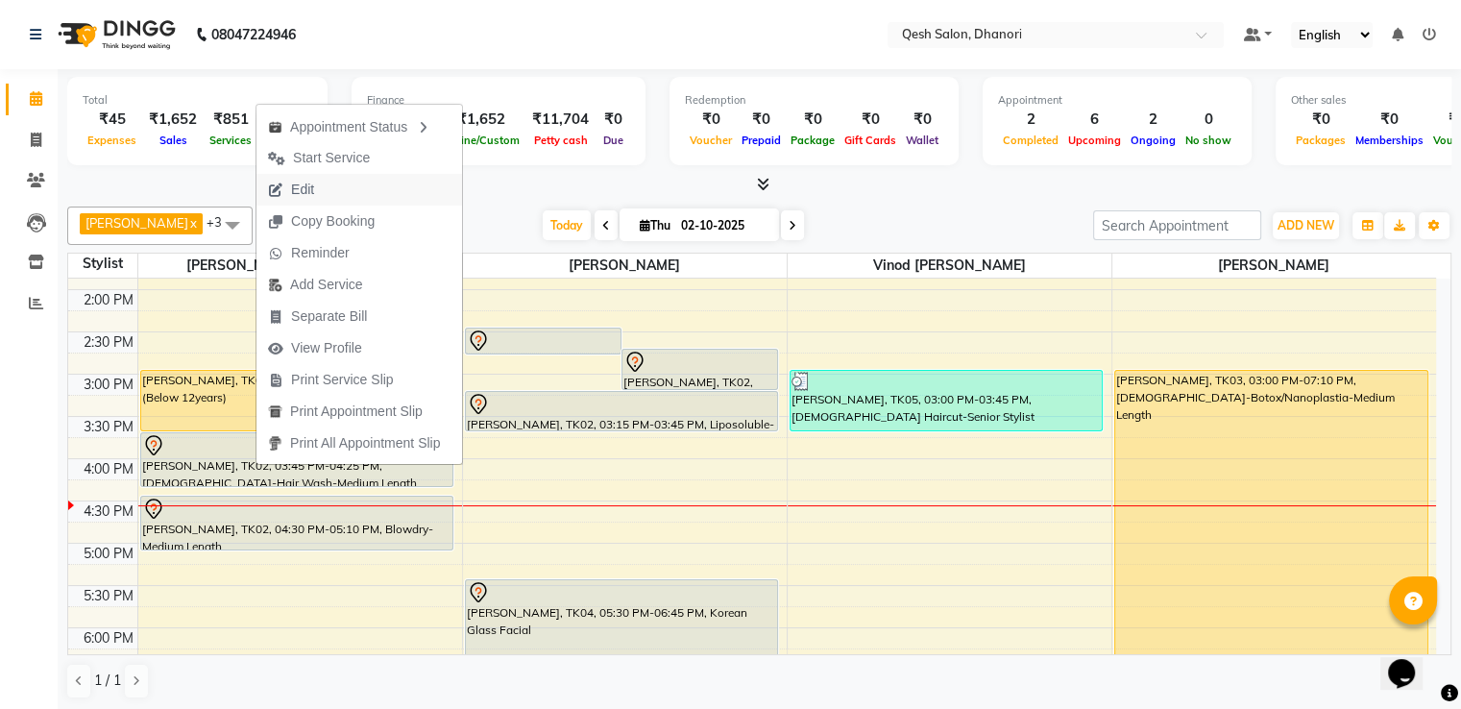
click at [348, 182] on button "Edit" at bounding box center [359, 190] width 206 height 32
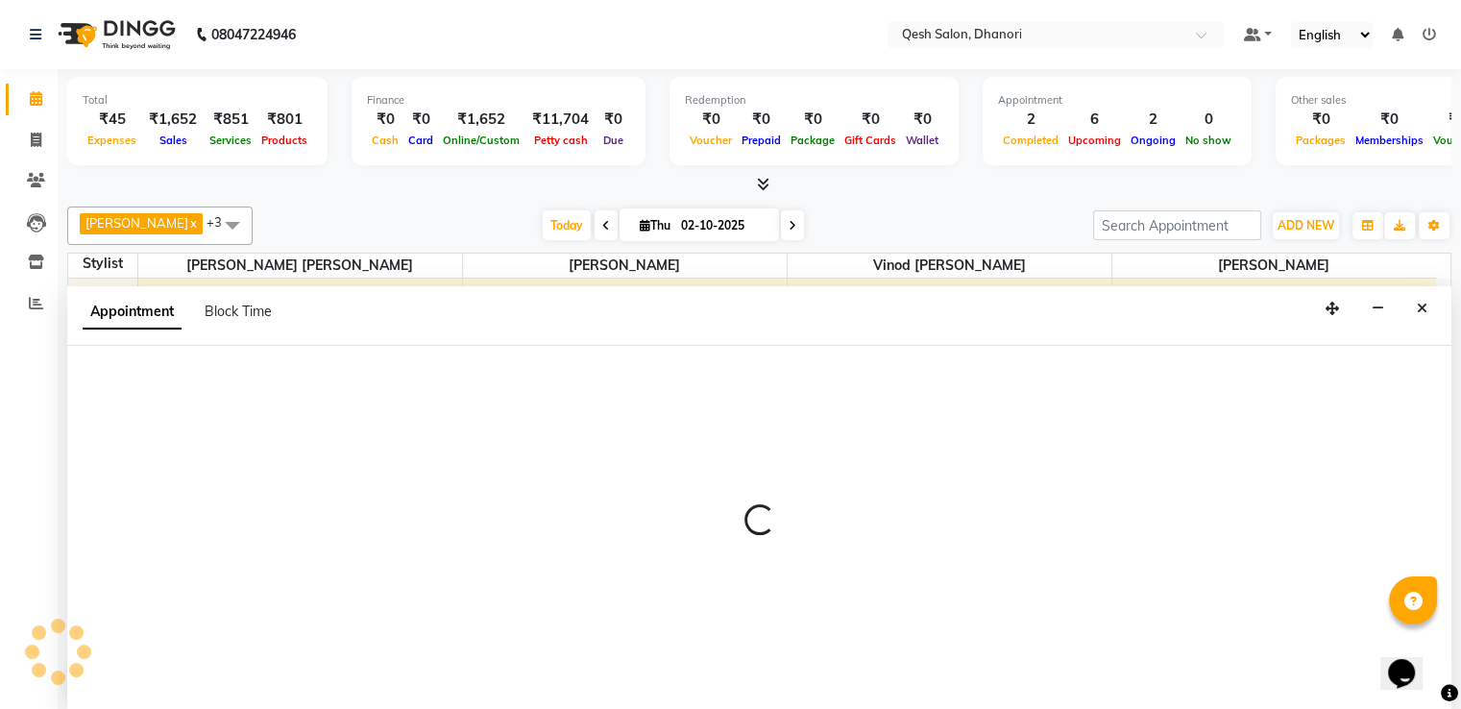
scroll to position [1, 0]
select select "tentative"
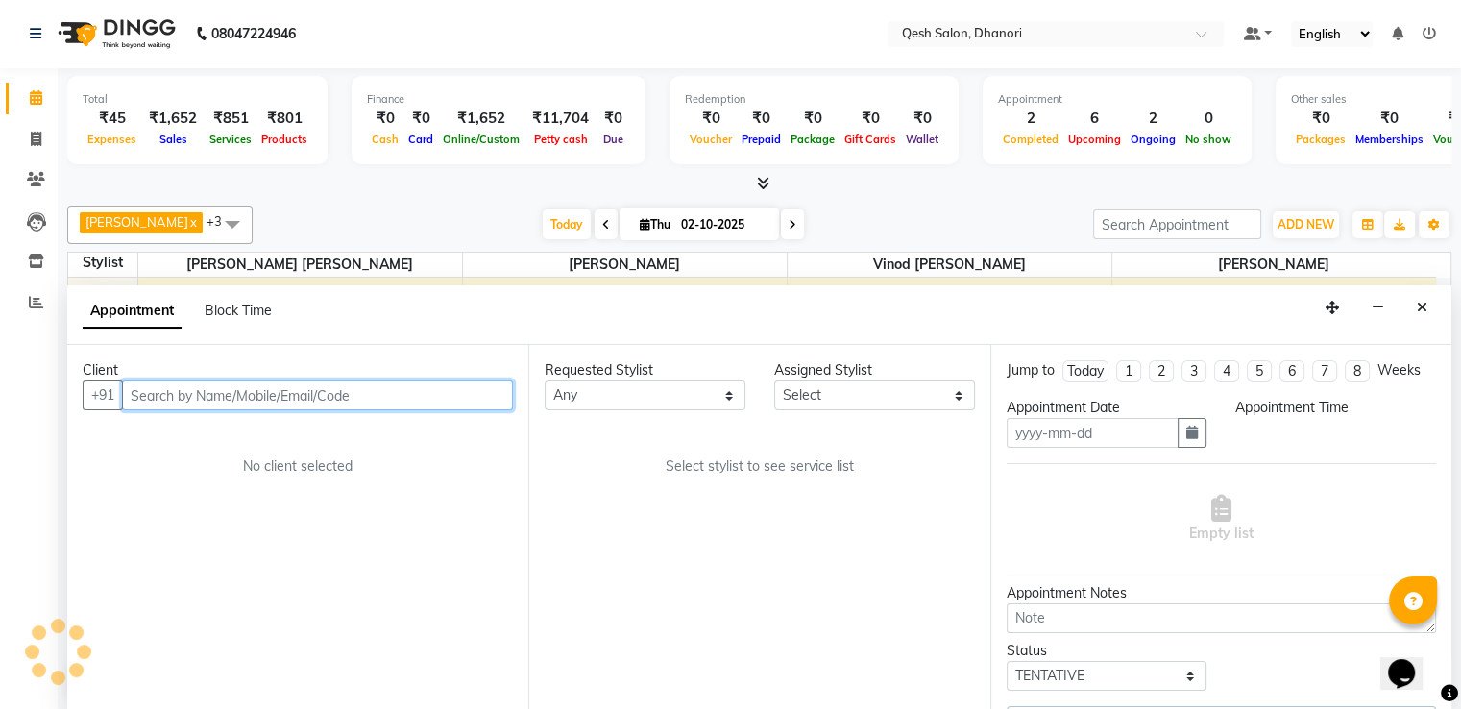
type input "02-10-2025"
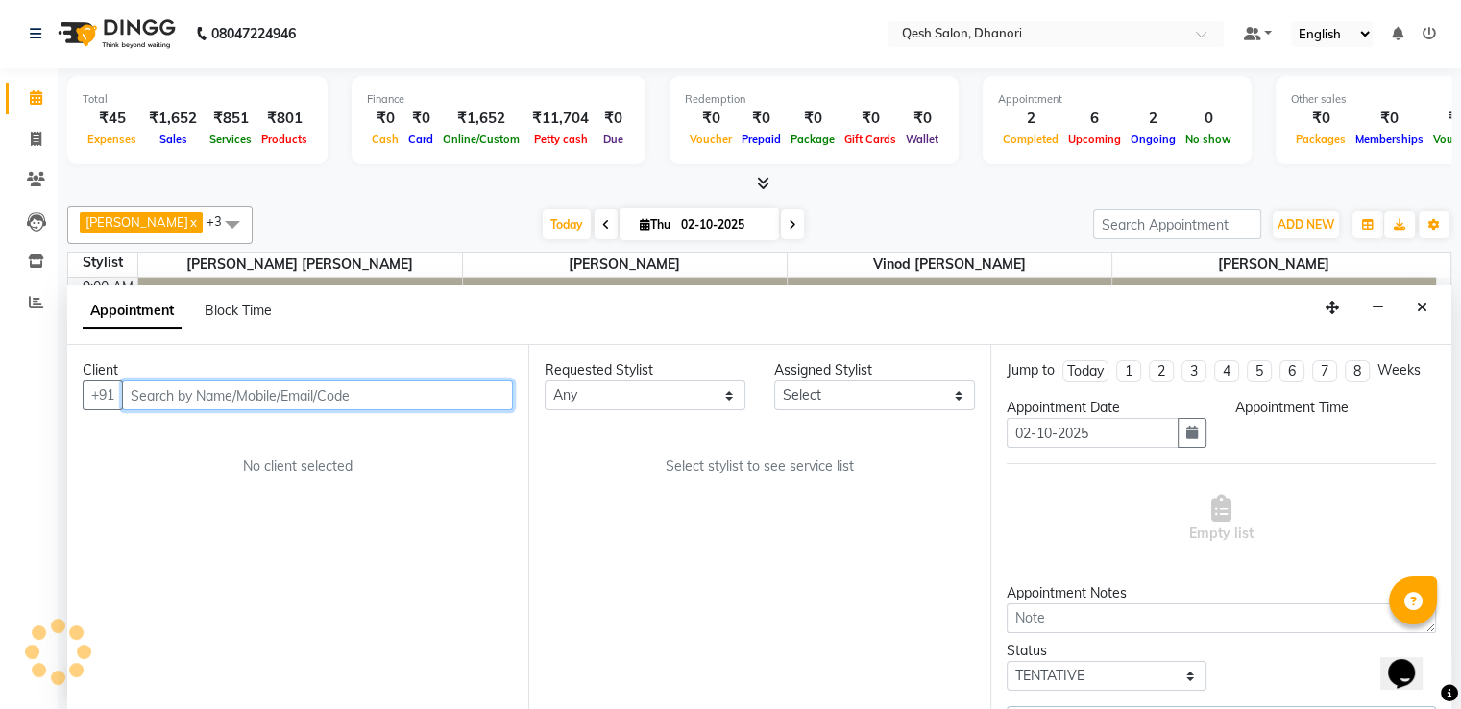
select select "870"
select select "79251"
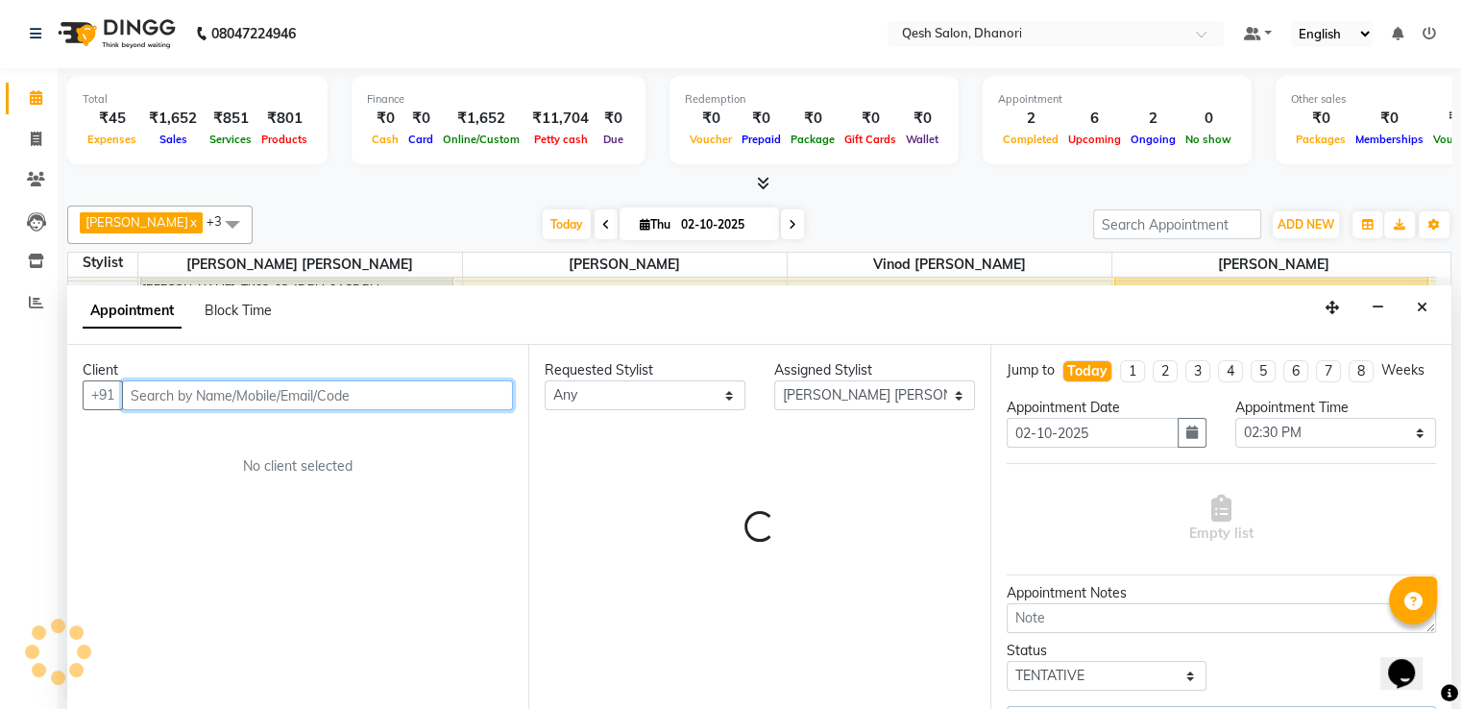
select select "3869"
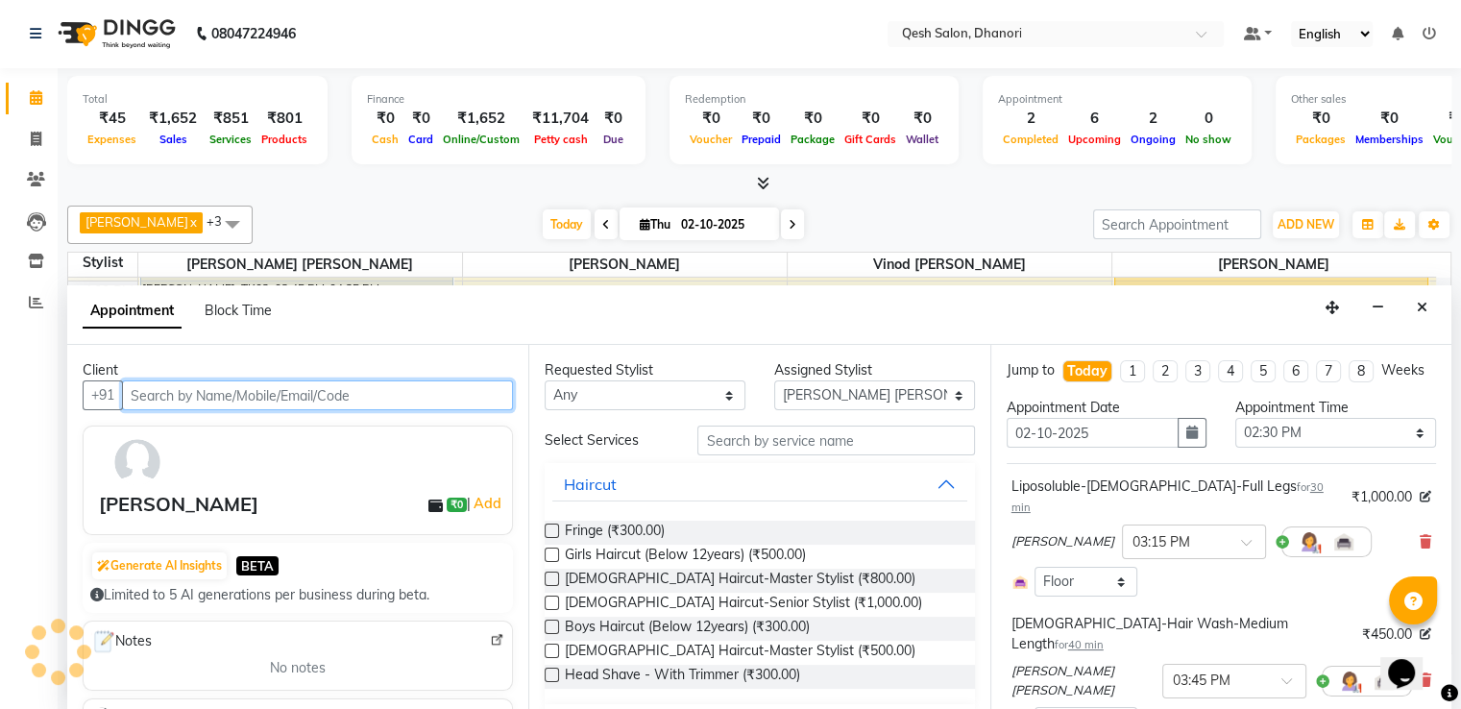
select select "3869"
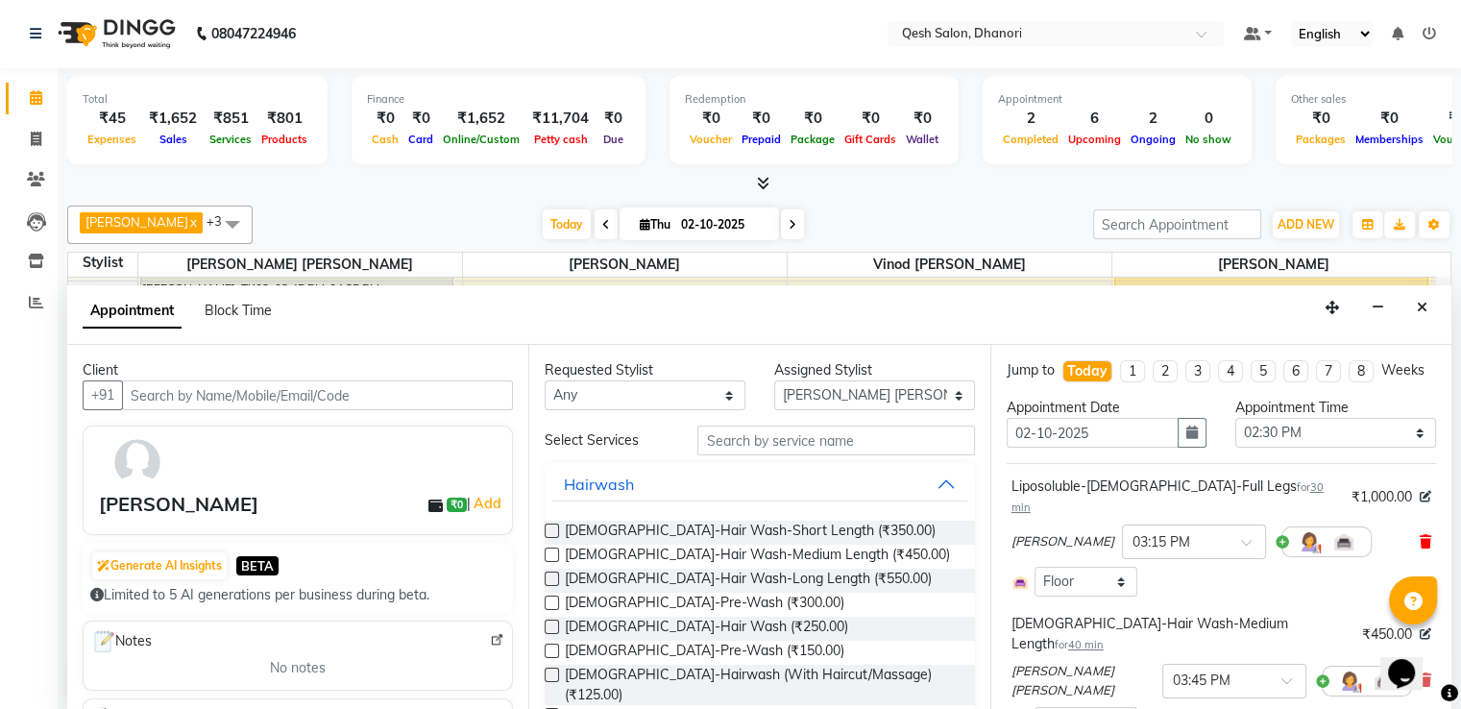
click at [1419, 535] on icon at bounding box center [1425, 541] width 12 height 13
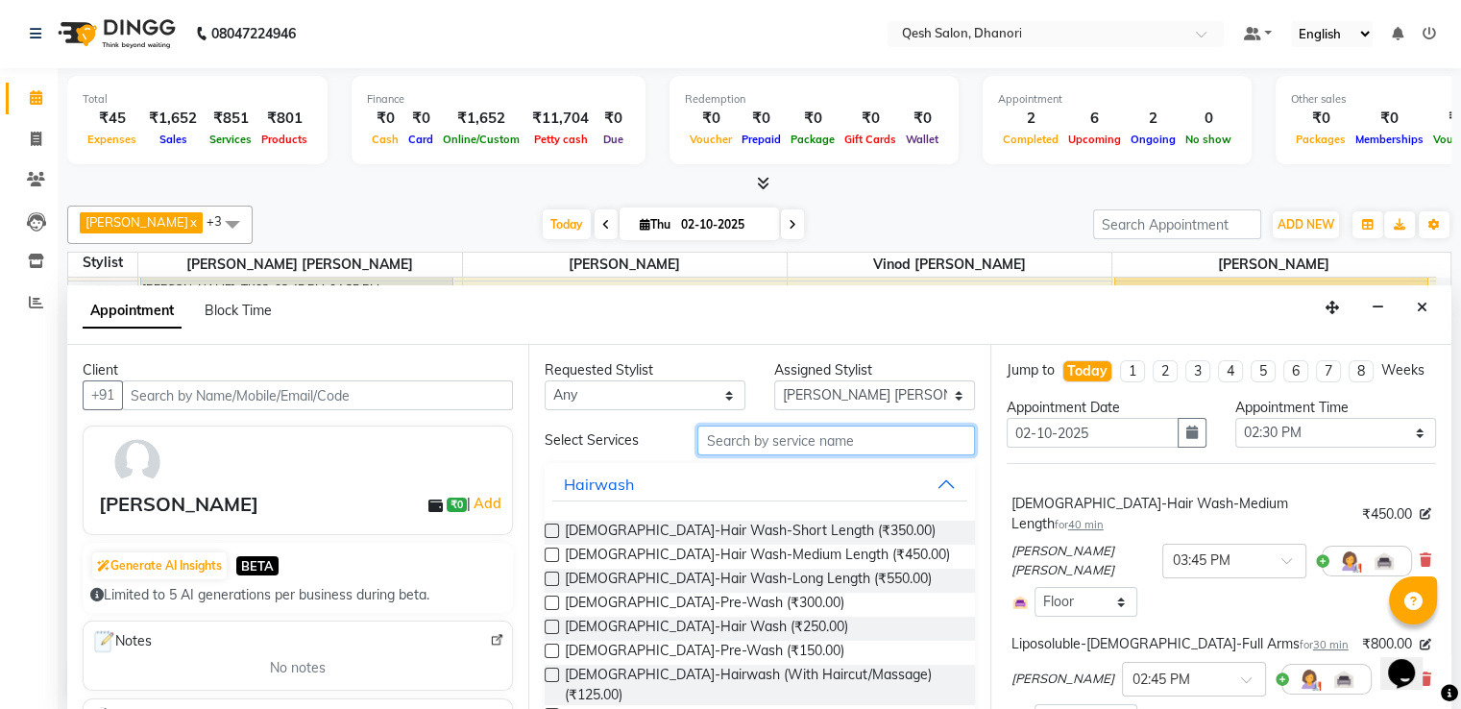
click at [781, 445] on input "text" at bounding box center [835, 440] width 277 height 30
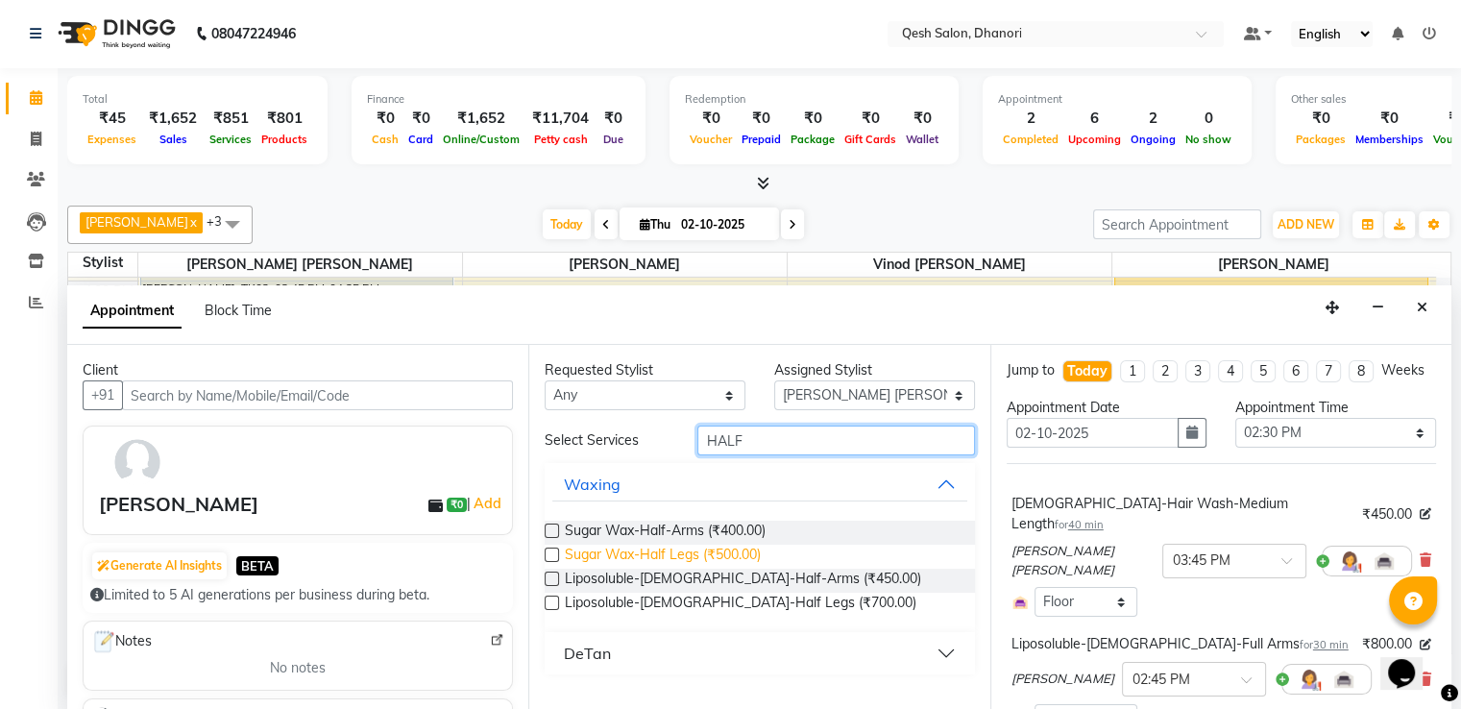
type input "HALF"
click at [745, 551] on span "Sugar Wax-Half Legs (₹500.00)" at bounding box center [663, 557] width 196 height 24
click at [695, 551] on span "Sugar Wax-Half Legs (₹500.00)" at bounding box center [663, 557] width 196 height 24
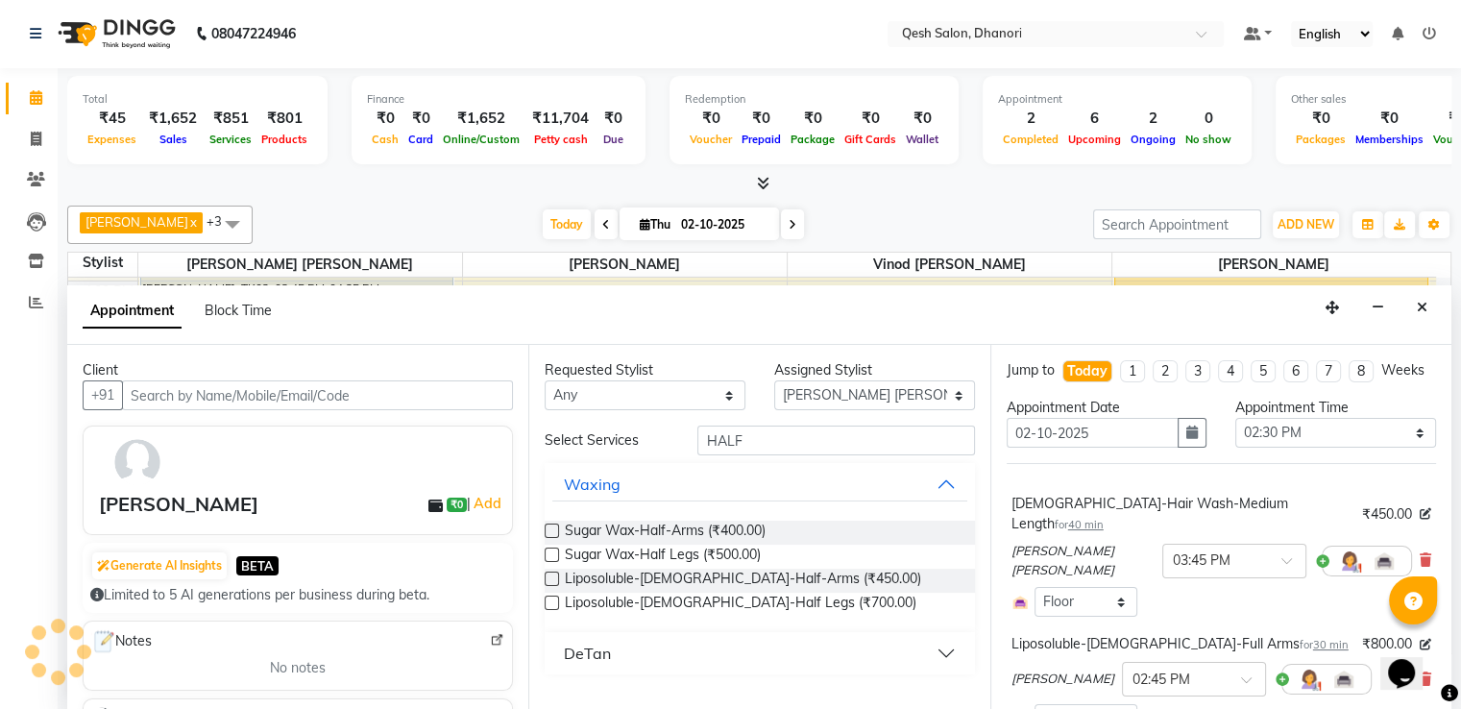
click at [548, 551] on label at bounding box center [552, 554] width 14 height 14
click at [548, 551] on input "checkbox" at bounding box center [551, 556] width 12 height 12
checkbox input "false"
drag, startPoint x: 753, startPoint y: 434, endPoint x: 572, endPoint y: 435, distance: 180.6
click at [572, 435] on div "Select Services HALF" at bounding box center [759, 440] width 458 height 30
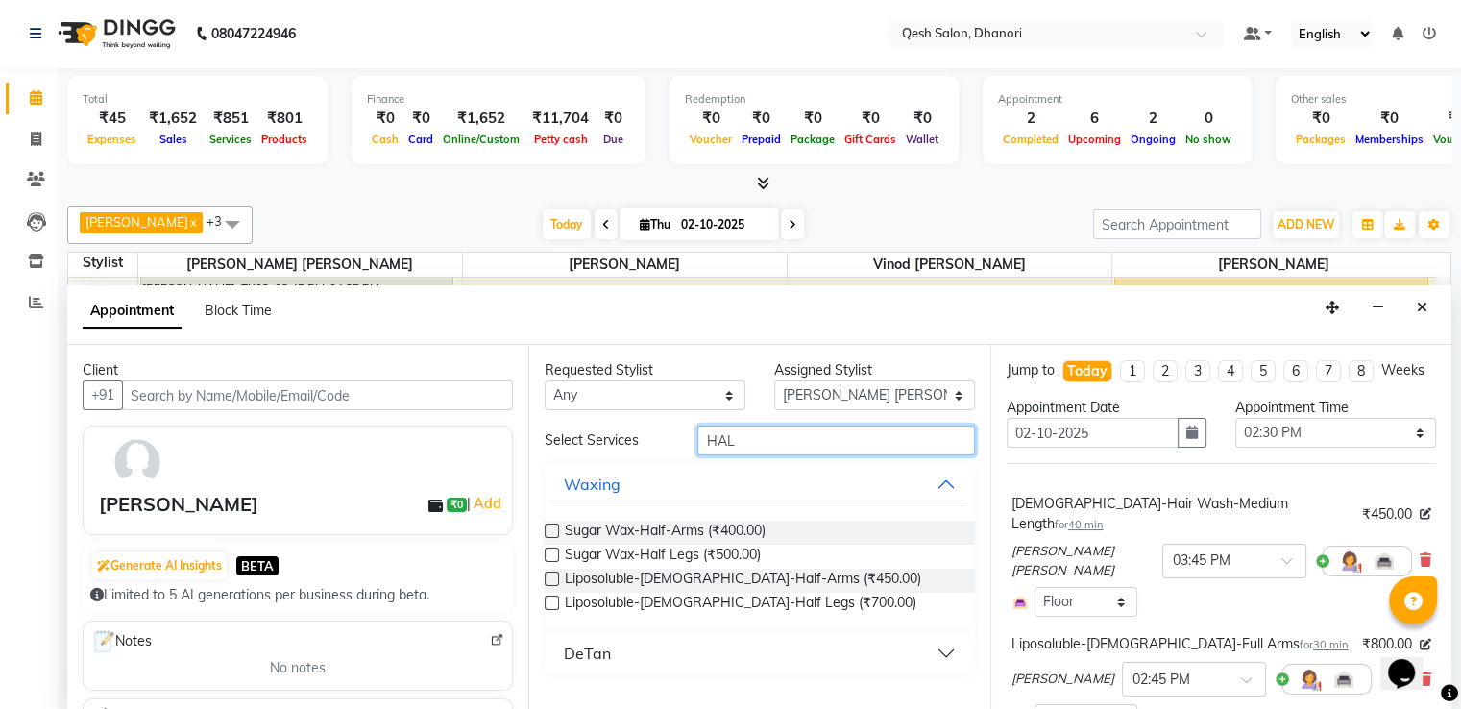
type input "HALF"
click at [546, 577] on label at bounding box center [552, 578] width 14 height 14
click at [546, 577] on input "checkbox" at bounding box center [551, 580] width 12 height 12
click at [552, 577] on label at bounding box center [552, 578] width 14 height 14
click at [552, 577] on input "checkbox" at bounding box center [551, 580] width 12 height 12
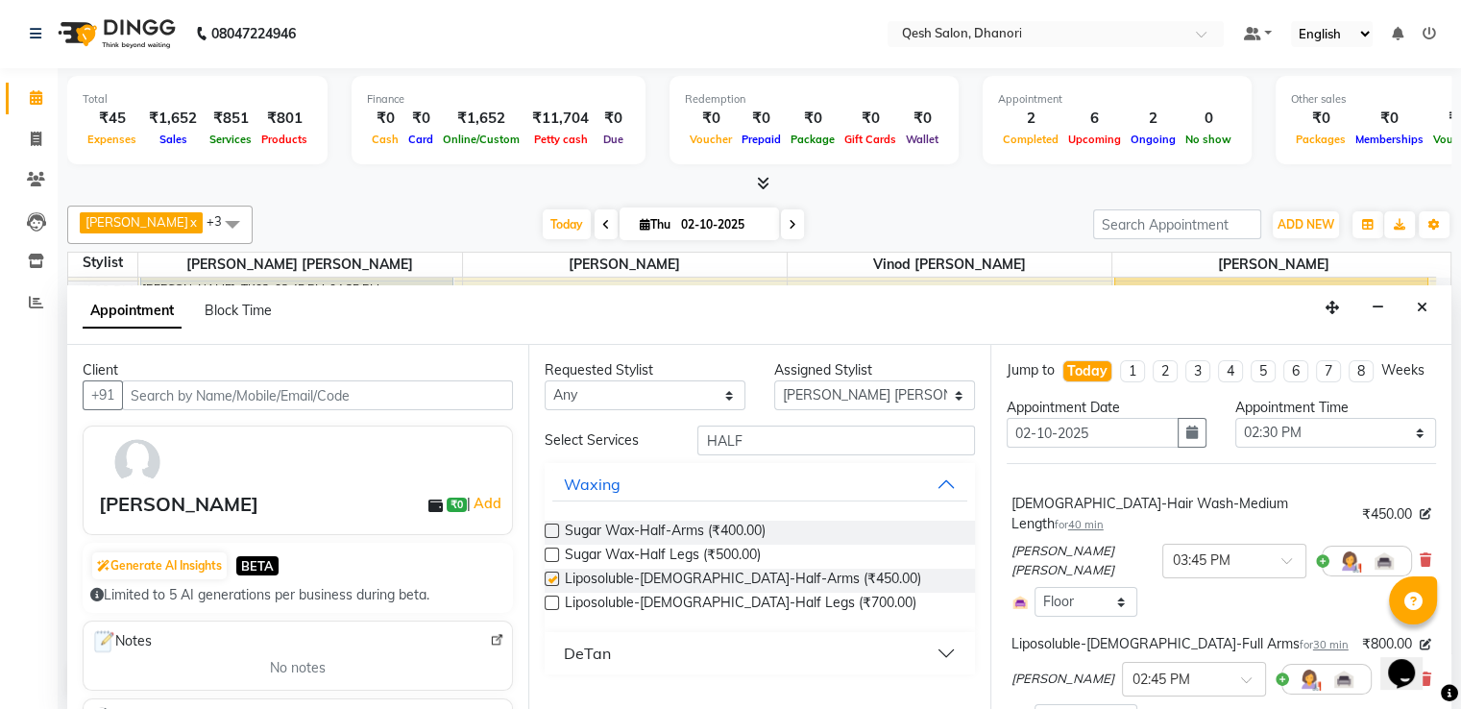
checkbox input "false"
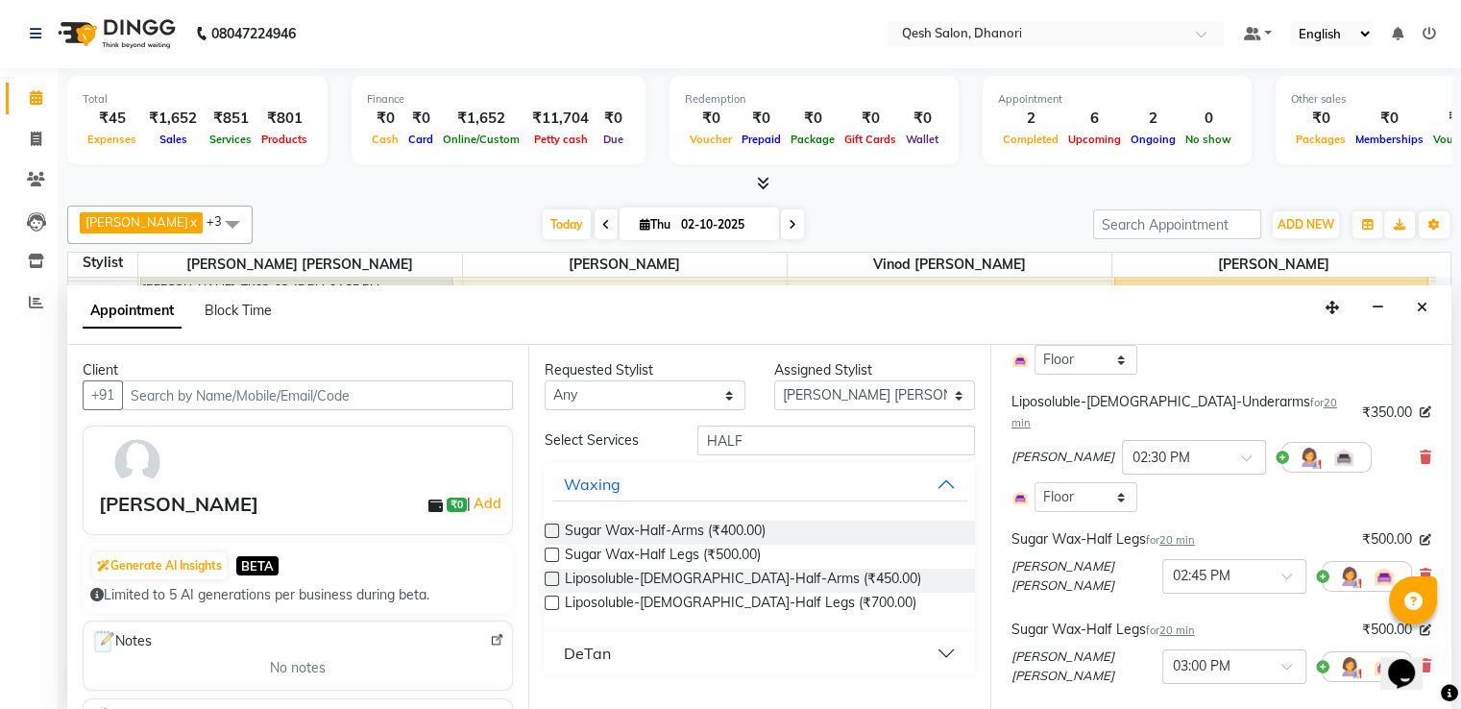
scroll to position [480, 0]
click at [1419, 568] on icon at bounding box center [1425, 574] width 12 height 13
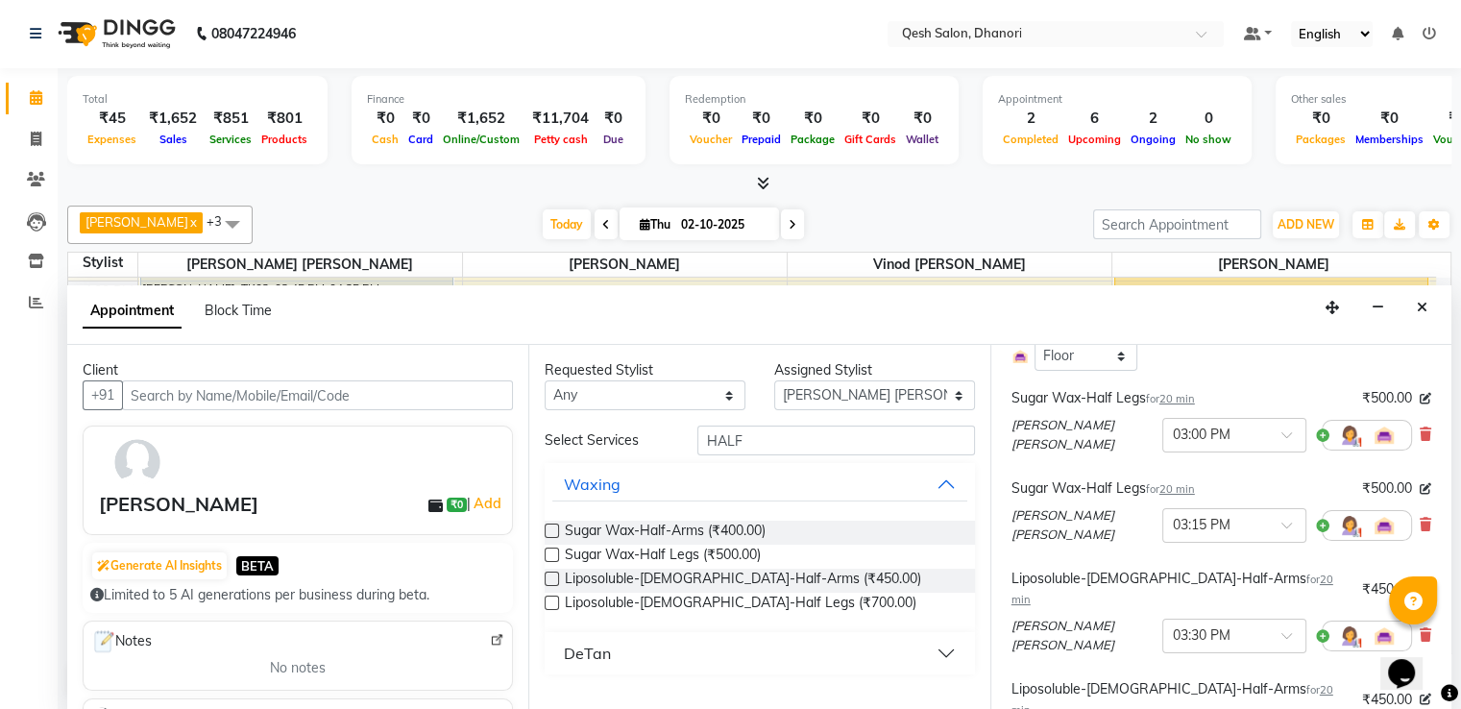
scroll to position [576, 0]
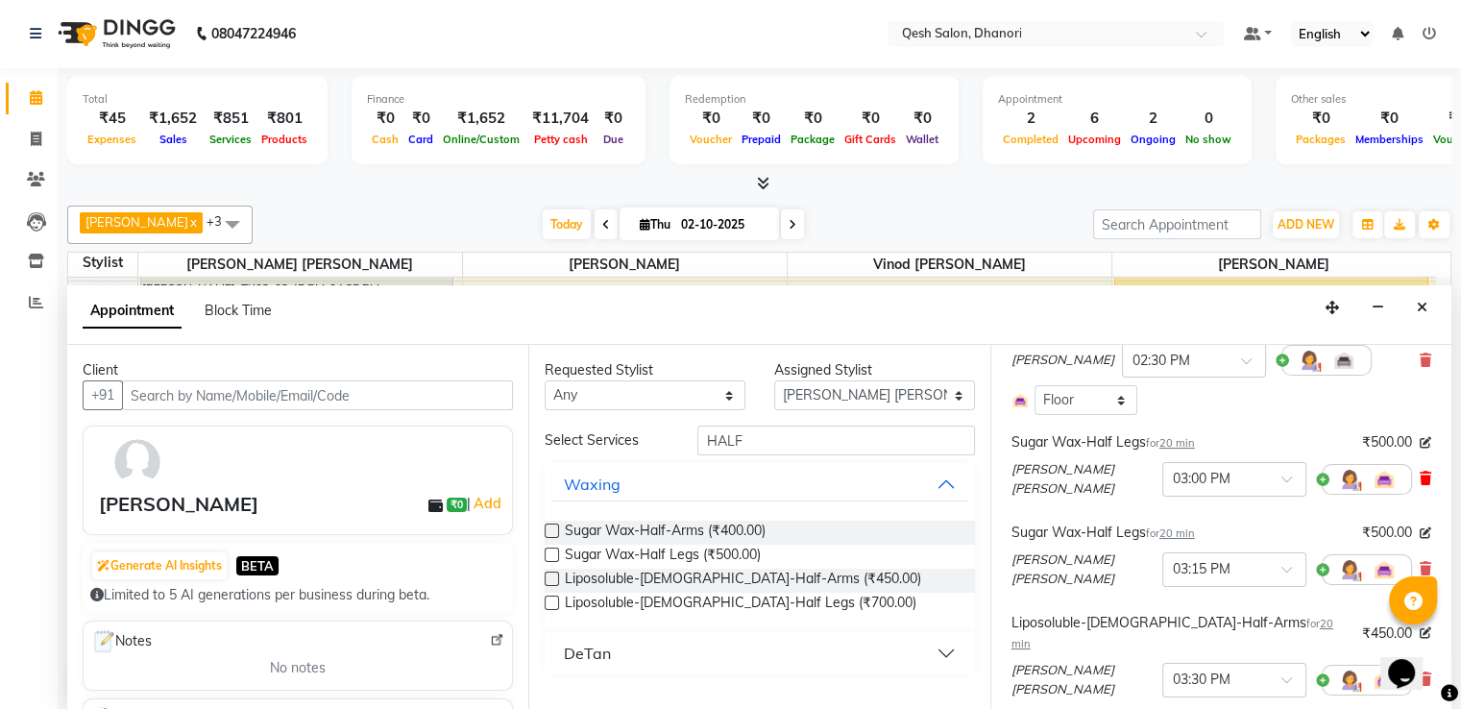
click at [1419, 472] on icon at bounding box center [1425, 478] width 12 height 13
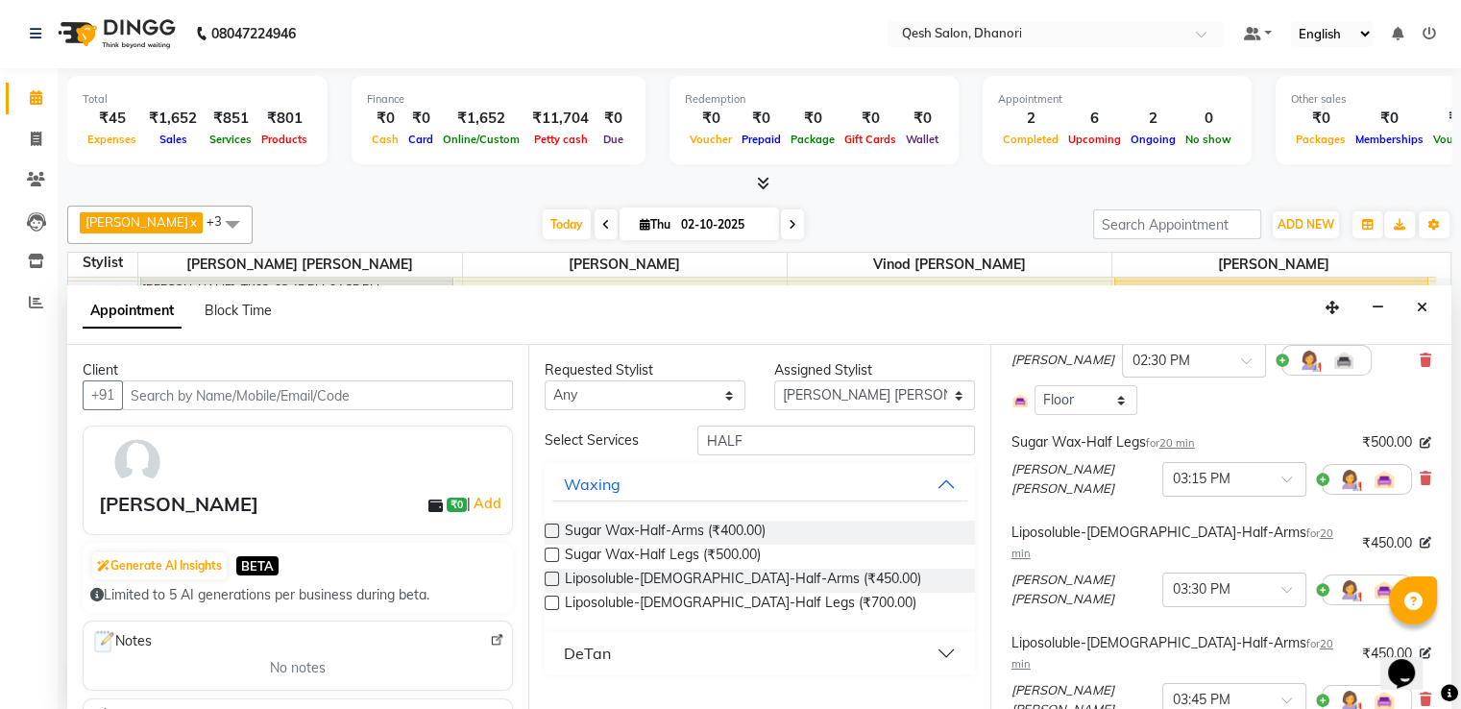
click at [1419, 472] on icon at bounding box center [1425, 478] width 12 height 13
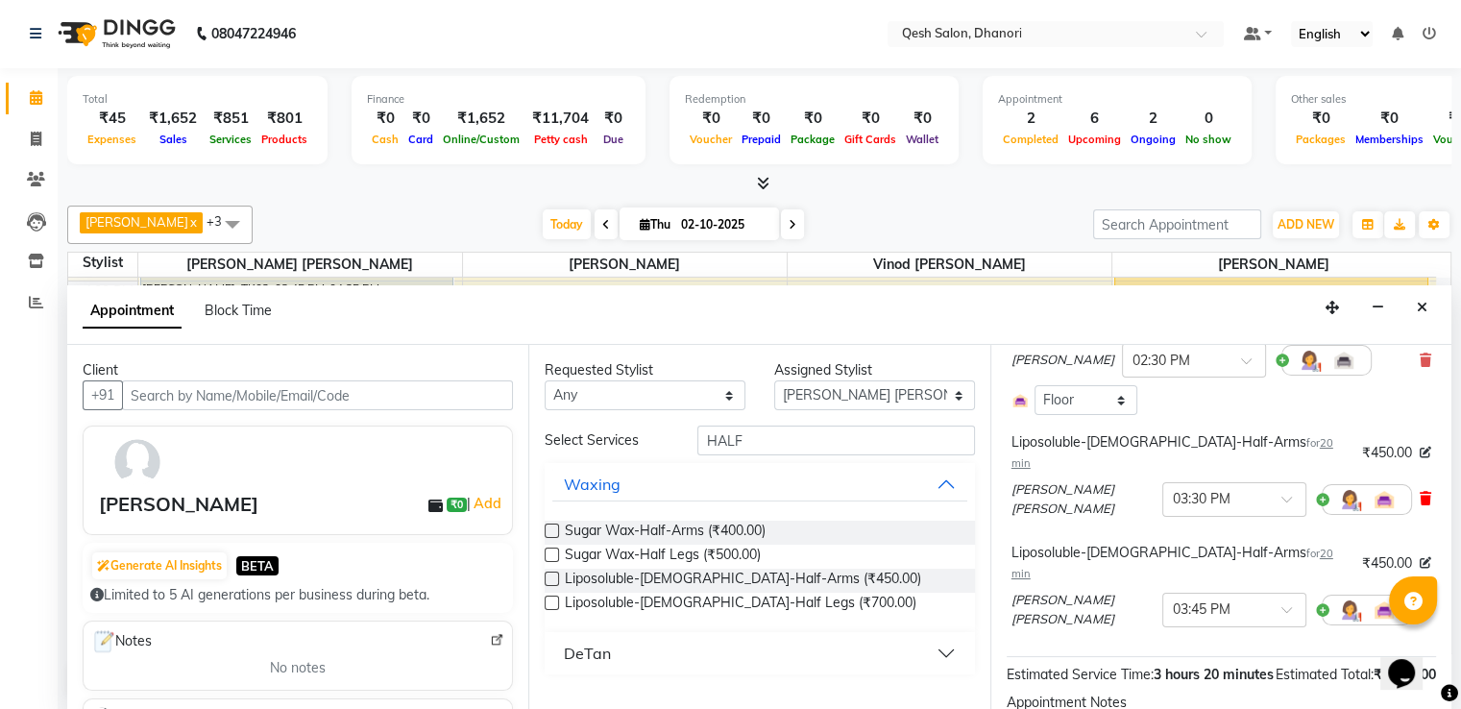
click at [1419, 492] on icon at bounding box center [1425, 498] width 12 height 13
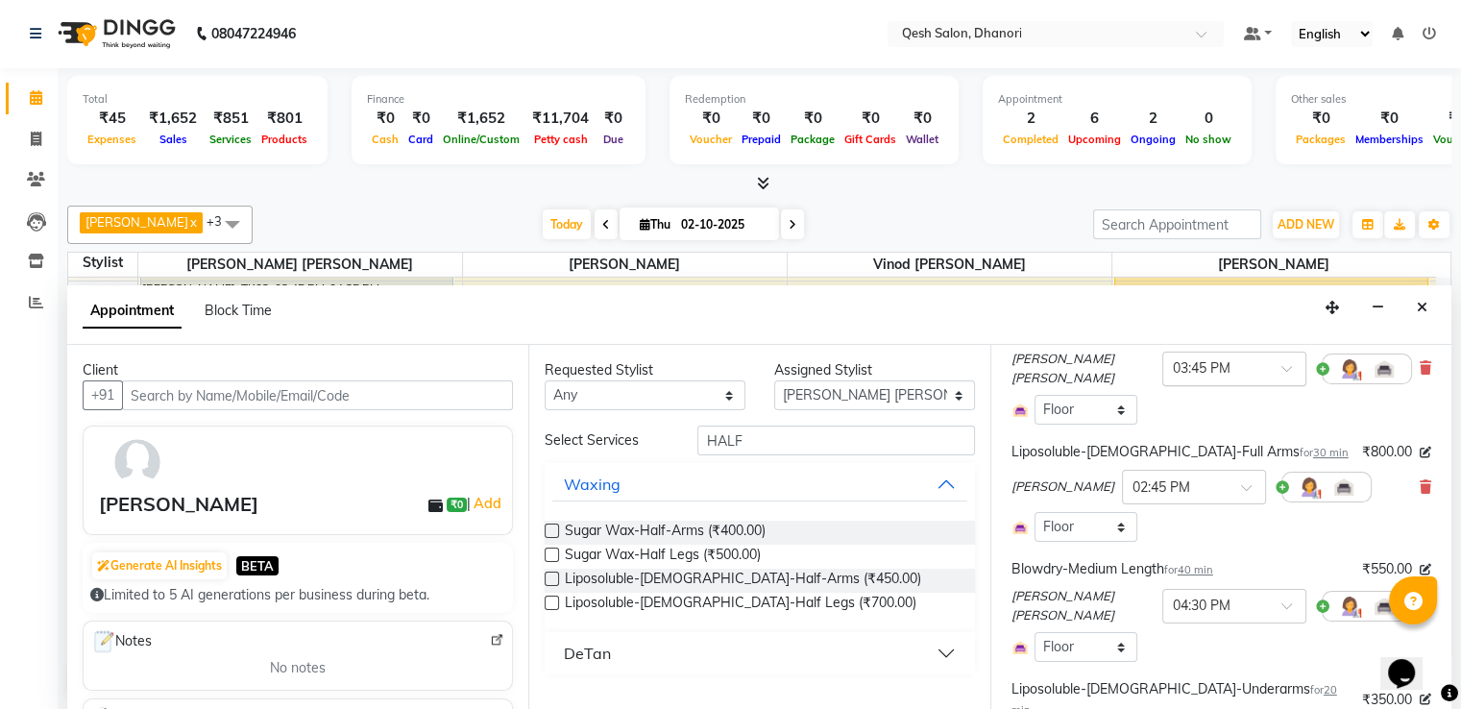
scroll to position [288, 0]
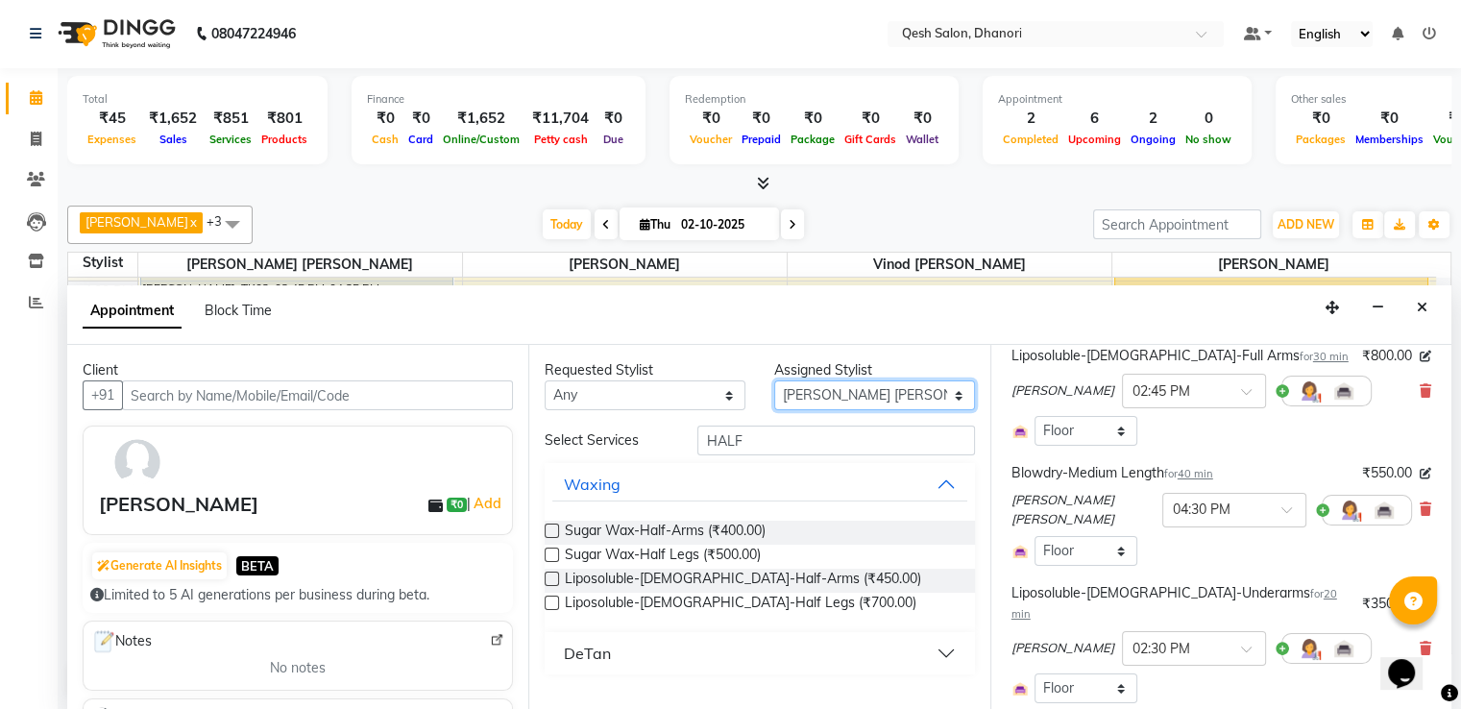
click at [886, 400] on select "Select Gagandeep Arora Harry Siril Anthony Salon Sunil Kisan Wani Vanita Kamble…" at bounding box center [874, 395] width 201 height 30
select select "83667"
click at [774, 380] on select "Select Gagandeep Arora Harry Siril Anthony Salon Sunil Kisan Wani Vanita Kamble…" at bounding box center [874, 395] width 201 height 30
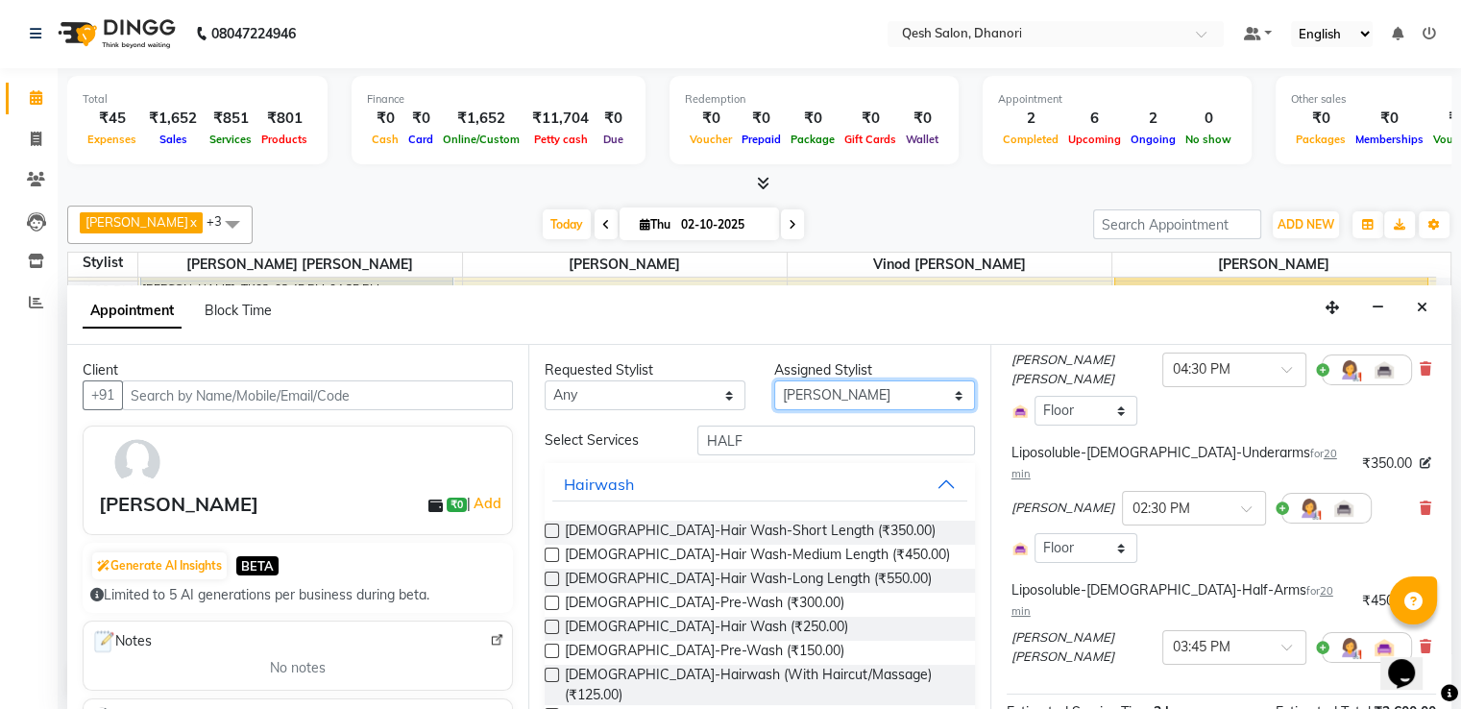
scroll to position [480, 0]
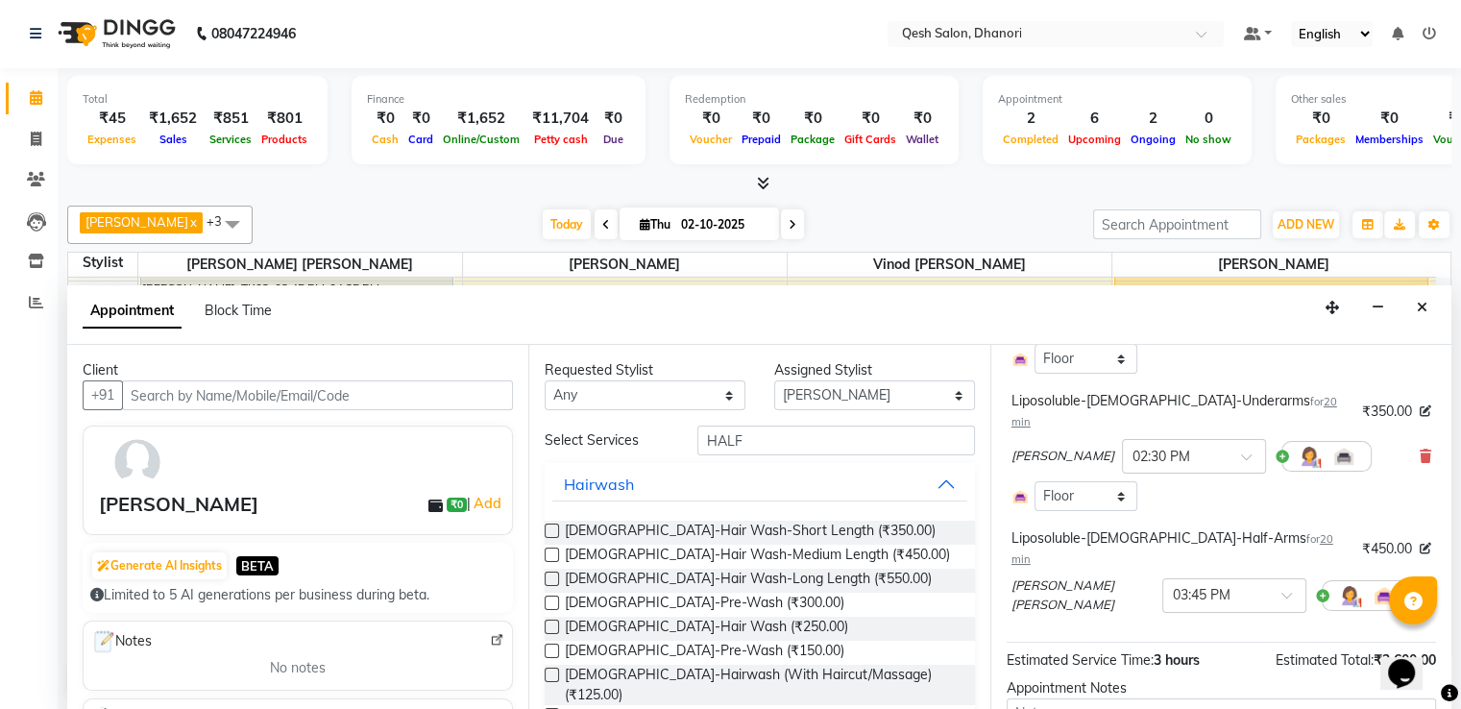
click at [1419, 588] on icon at bounding box center [1425, 594] width 12 height 13
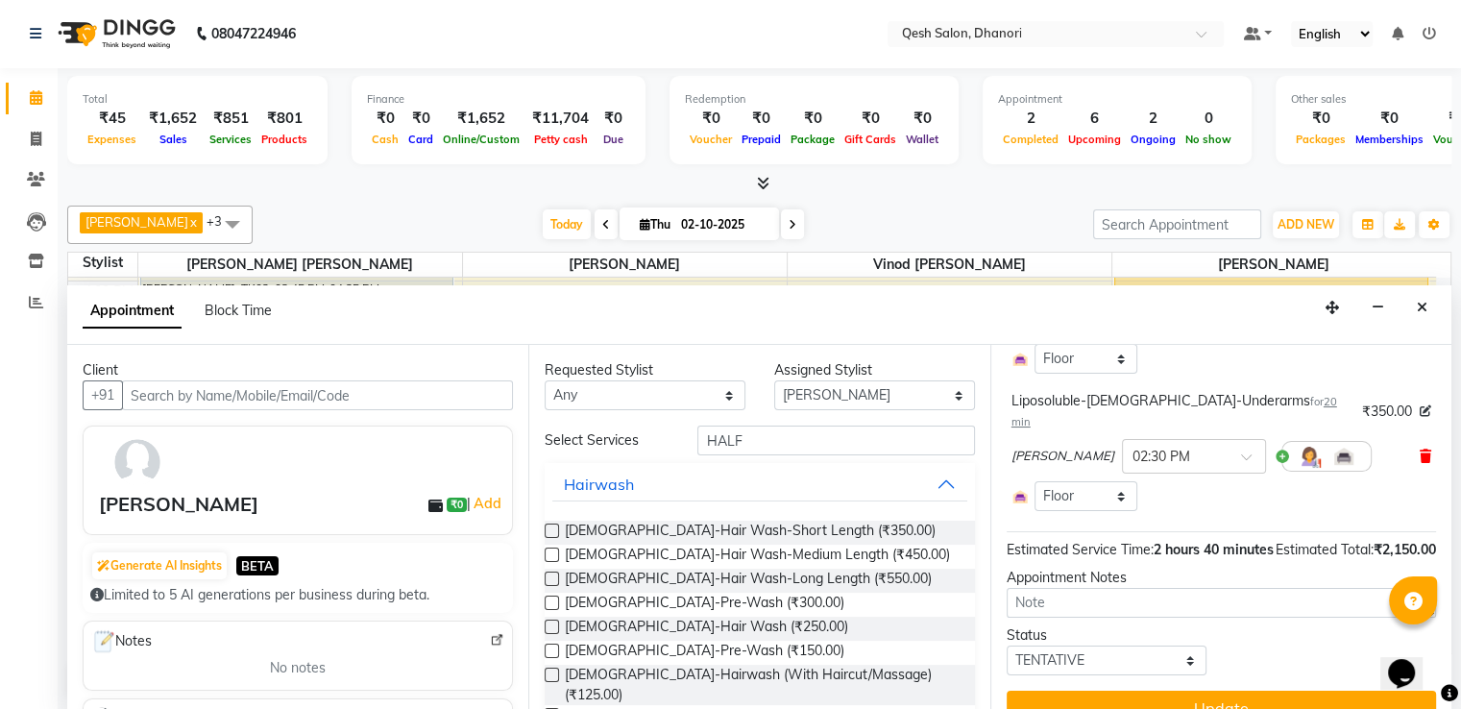
click at [1419, 449] on icon at bounding box center [1425, 455] width 12 height 13
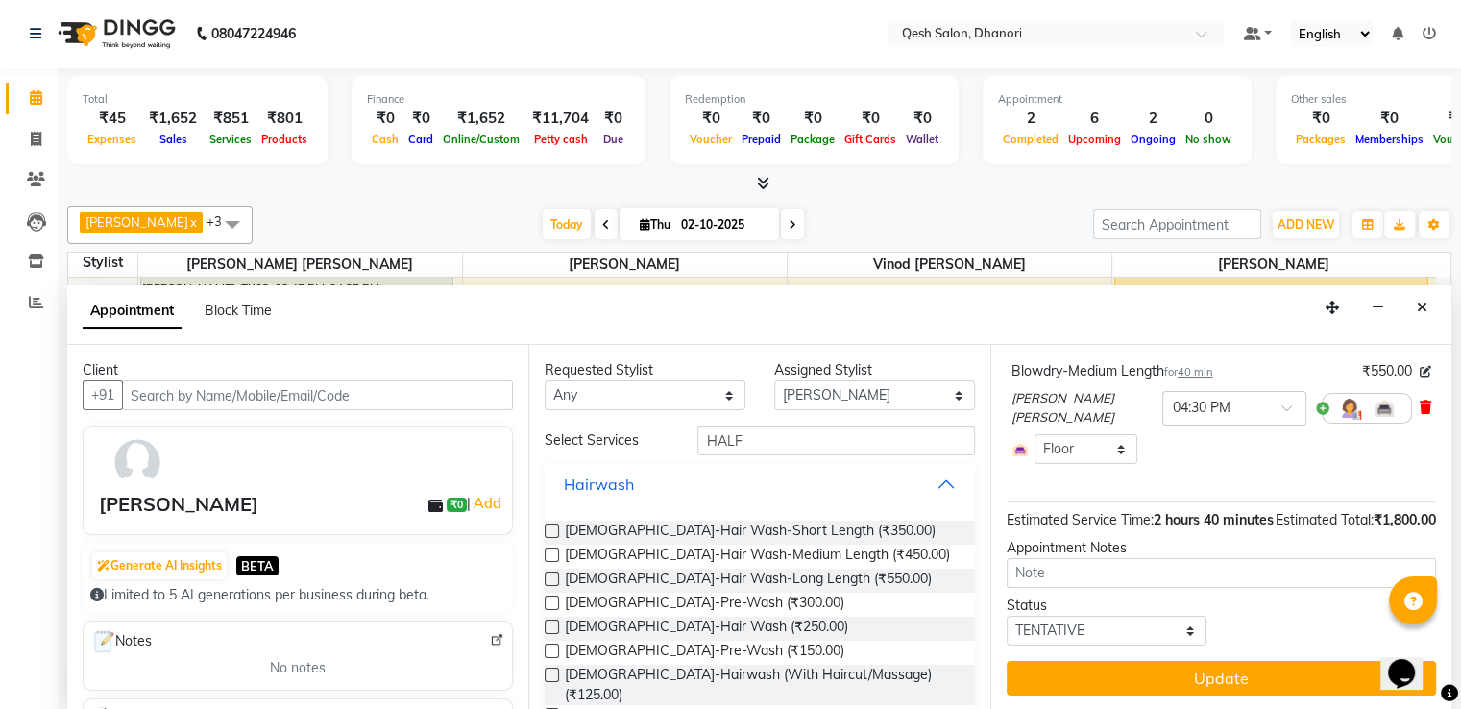
click at [1419, 400] on icon at bounding box center [1425, 406] width 12 height 13
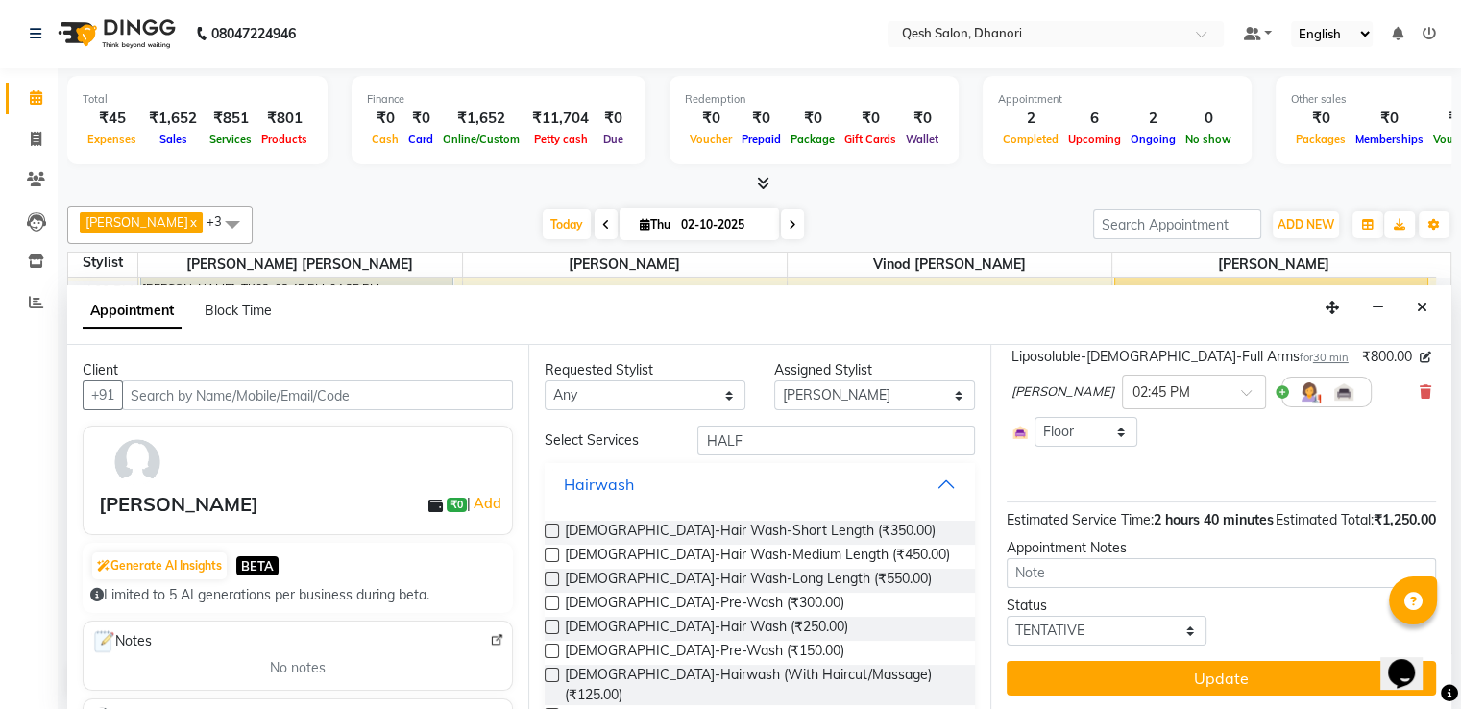
scroll to position [110, 0]
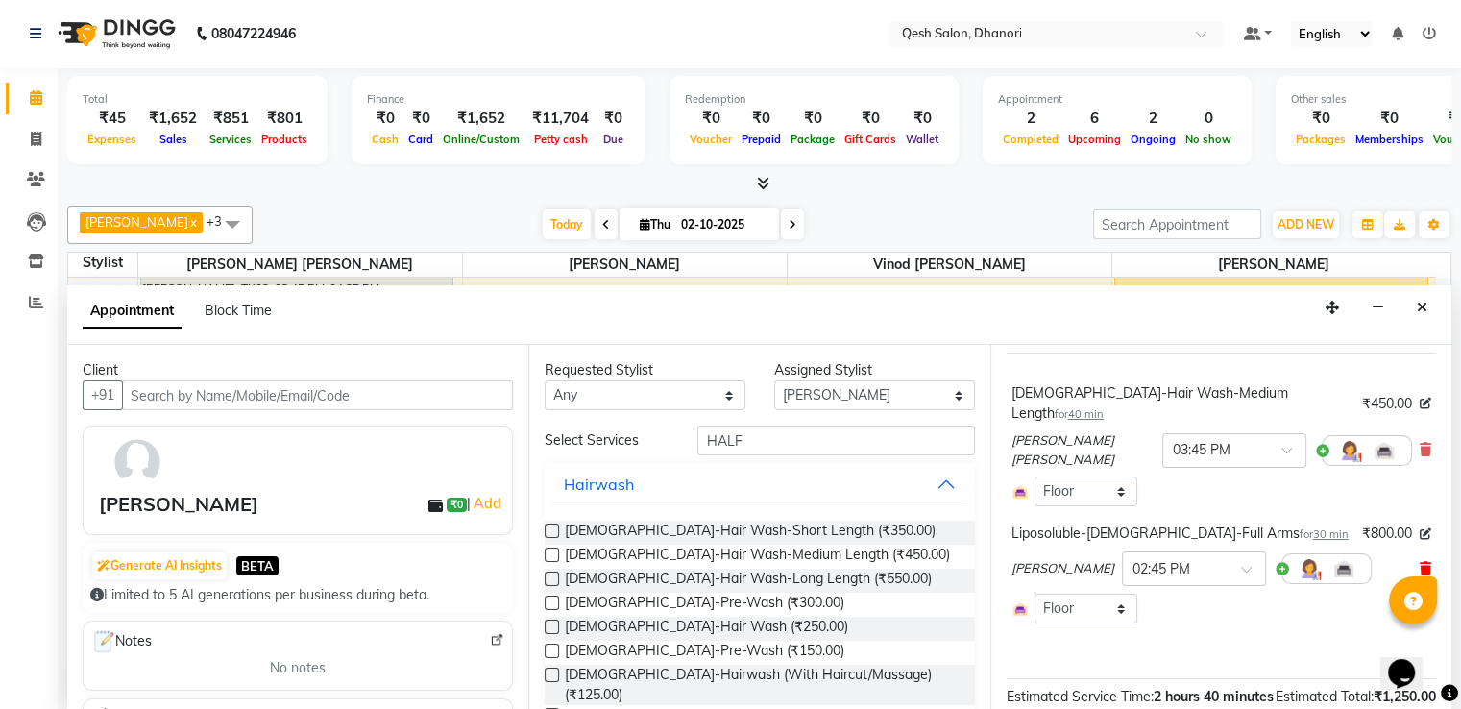
click at [1419, 562] on icon at bounding box center [1425, 568] width 12 height 13
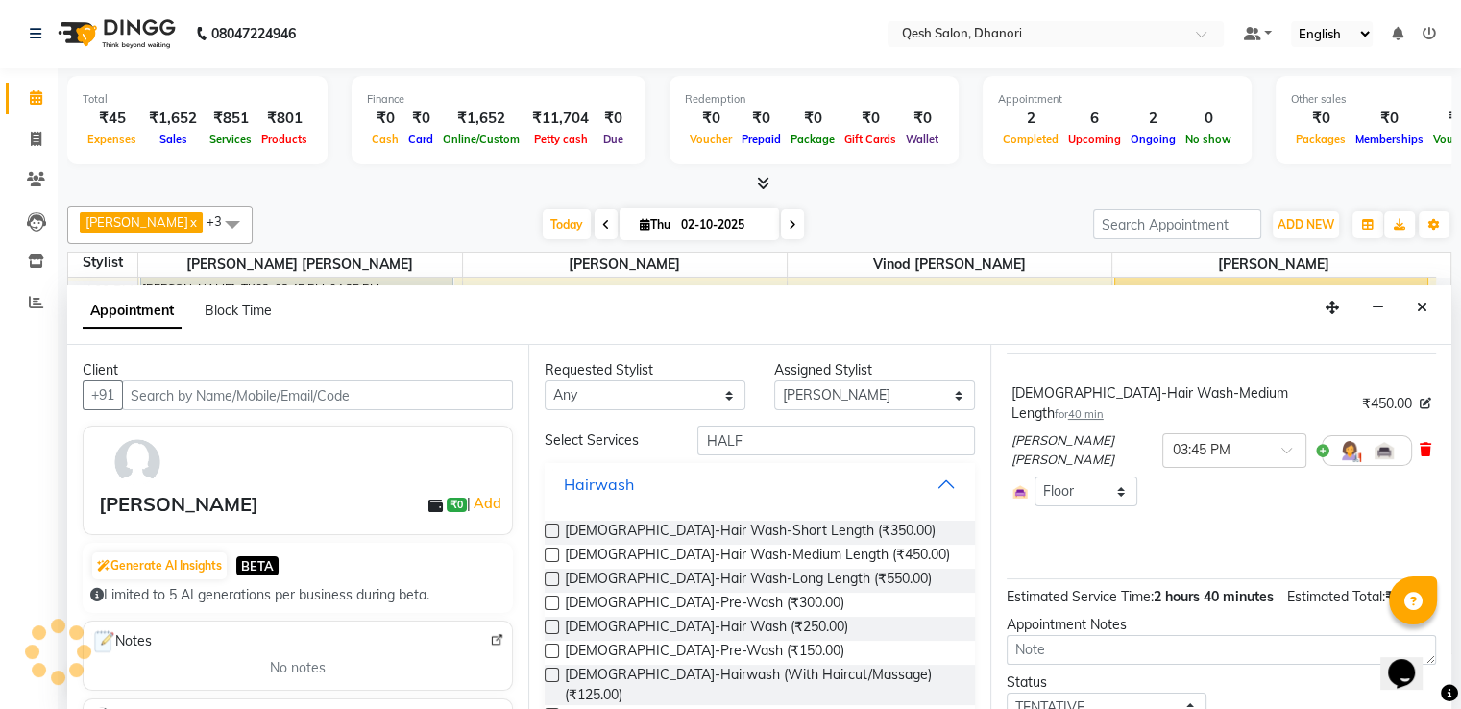
click at [1419, 452] on span at bounding box center [1425, 450] width 12 height 20
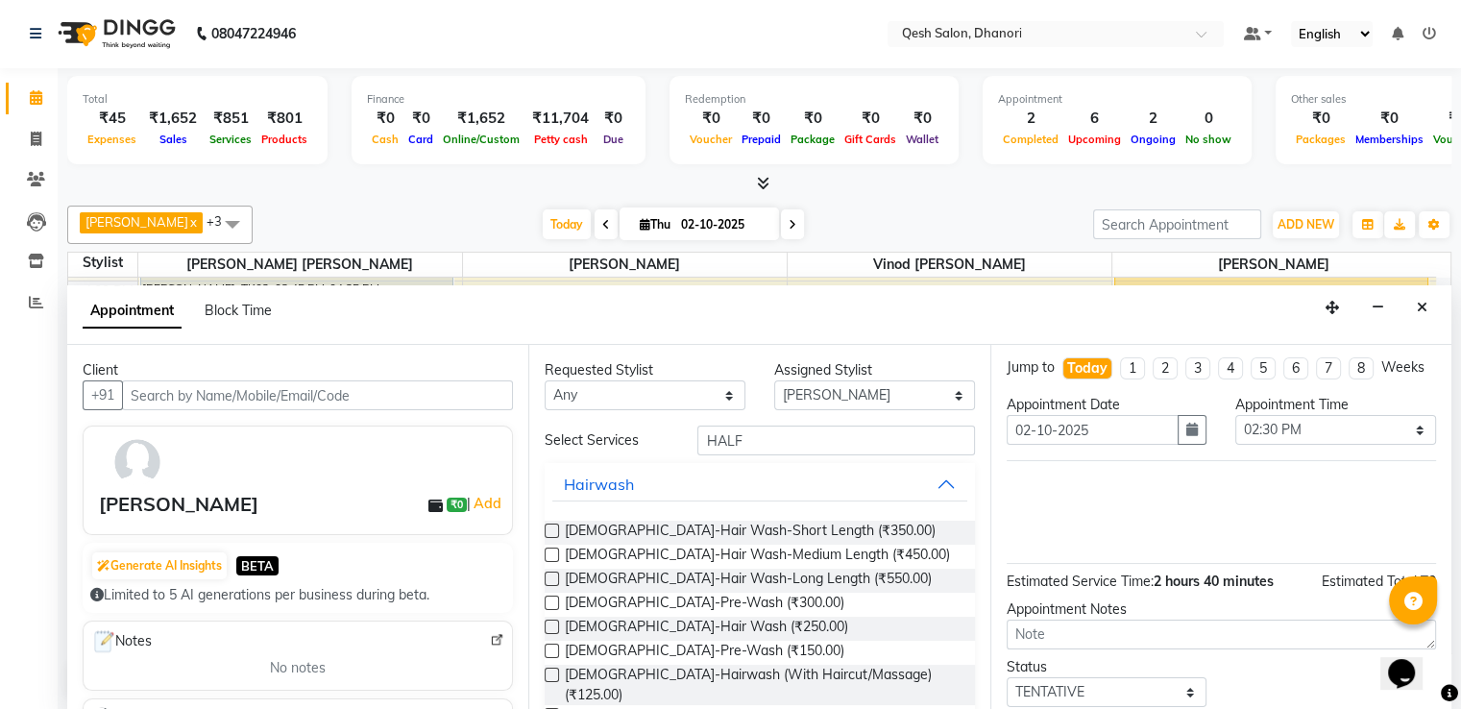
scroll to position [0, 0]
drag, startPoint x: 749, startPoint y: 443, endPoint x: 609, endPoint y: 445, distance: 140.2
click at [609, 445] on div "Select Services HALF" at bounding box center [759, 440] width 458 height 30
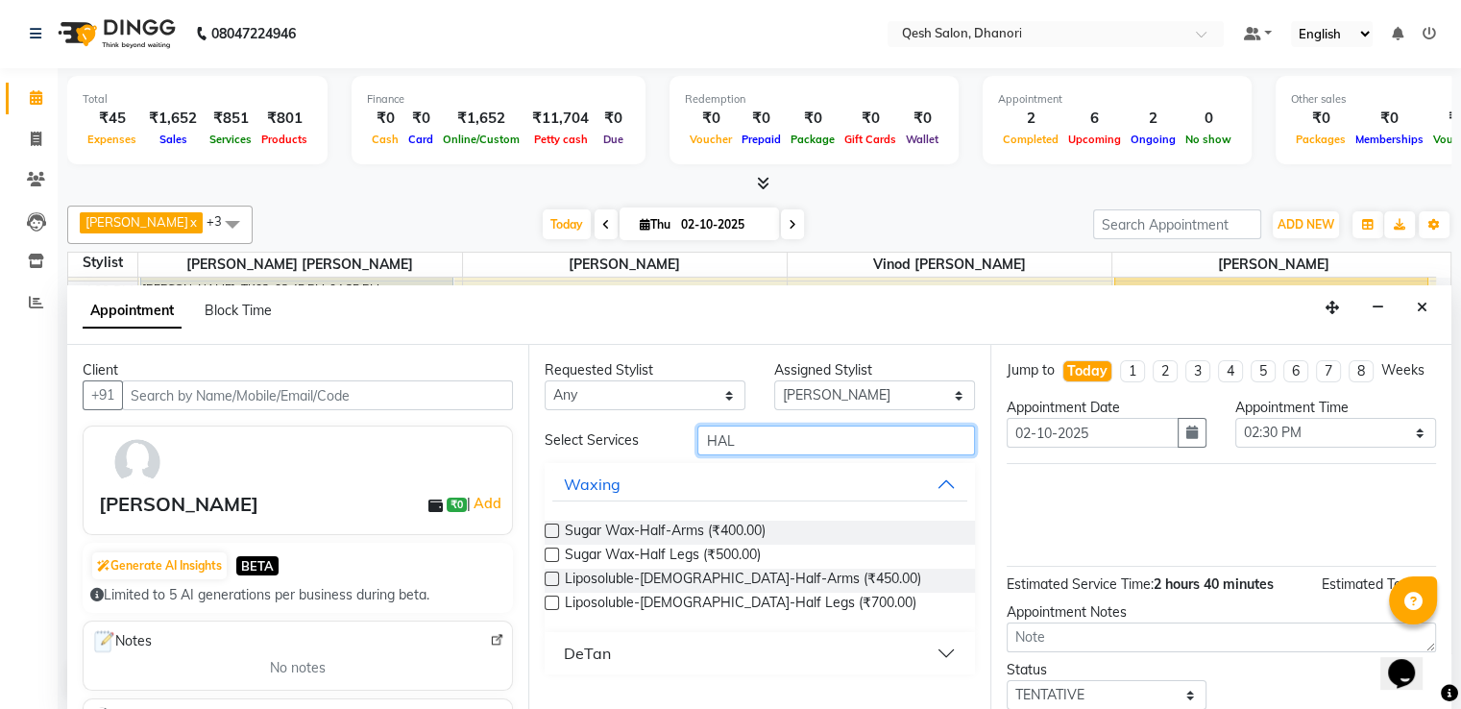
type input "HALF"
click at [550, 601] on label at bounding box center [552, 602] width 14 height 14
click at [550, 601] on input "checkbox" at bounding box center [551, 604] width 12 height 12
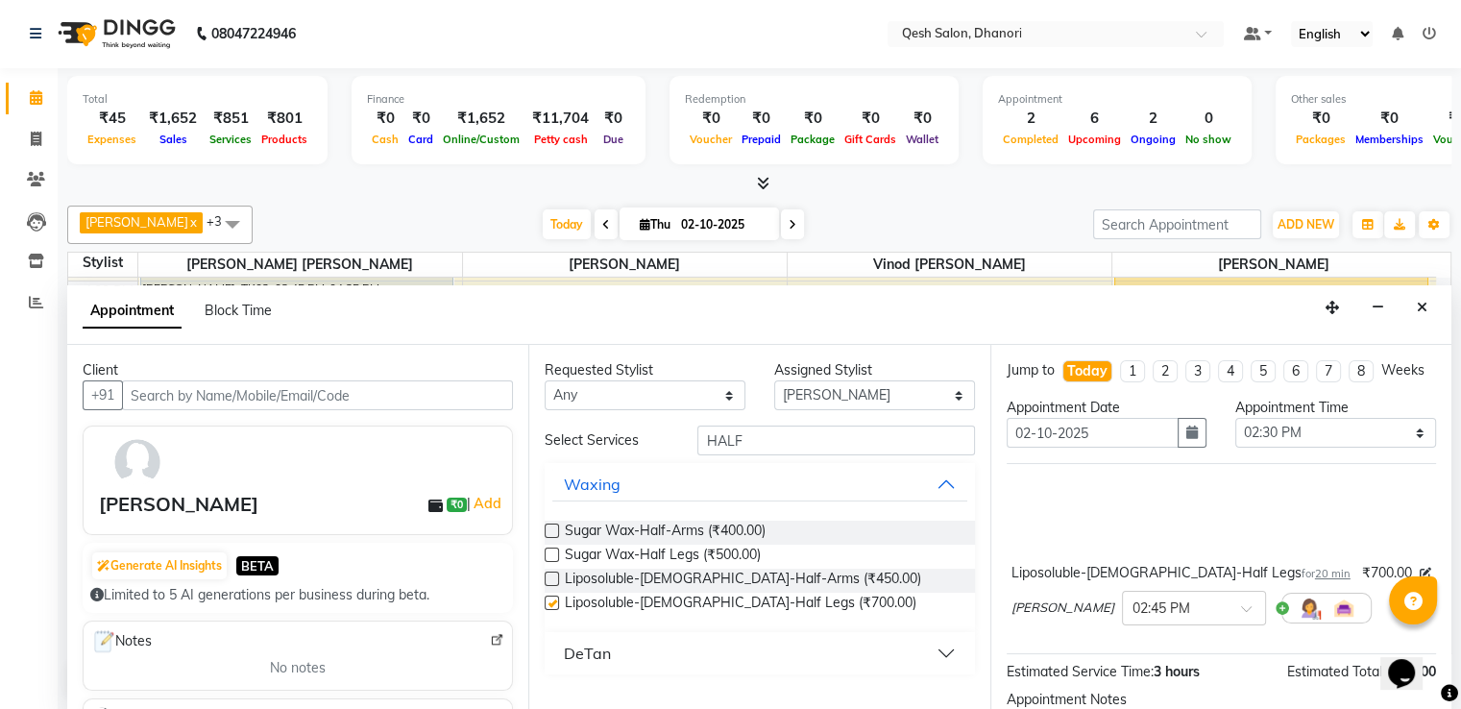
checkbox input "false"
drag, startPoint x: 772, startPoint y: 439, endPoint x: 408, endPoint y: 444, distance: 364.0
click at [408, 444] on div "Client +91 Ashwini Thakre ₹0 | Add Generate AI Insights BETA Limited to 5 AI ge…" at bounding box center [759, 528] width 1384 height 366
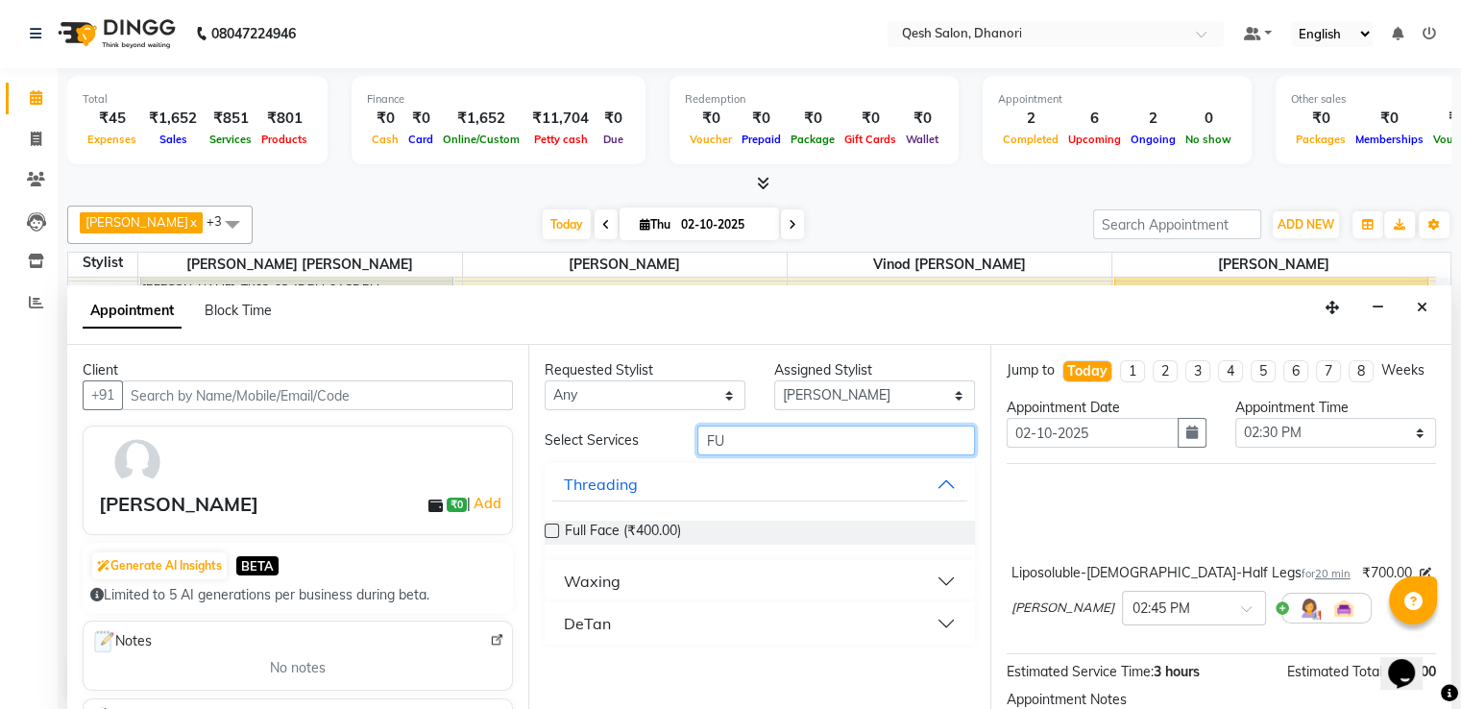
type input "FU"
click at [616, 572] on div "Waxing" at bounding box center [592, 581] width 57 height 23
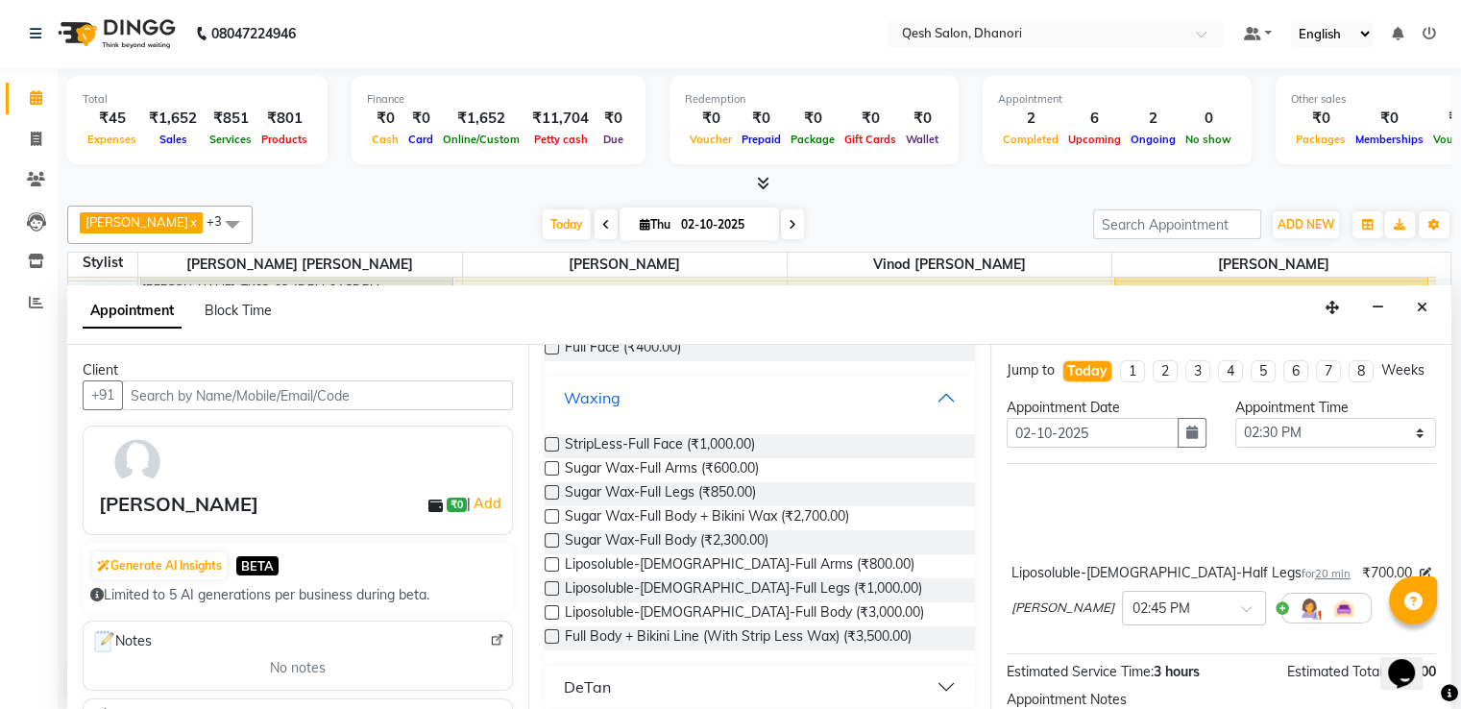
scroll to position [192, 0]
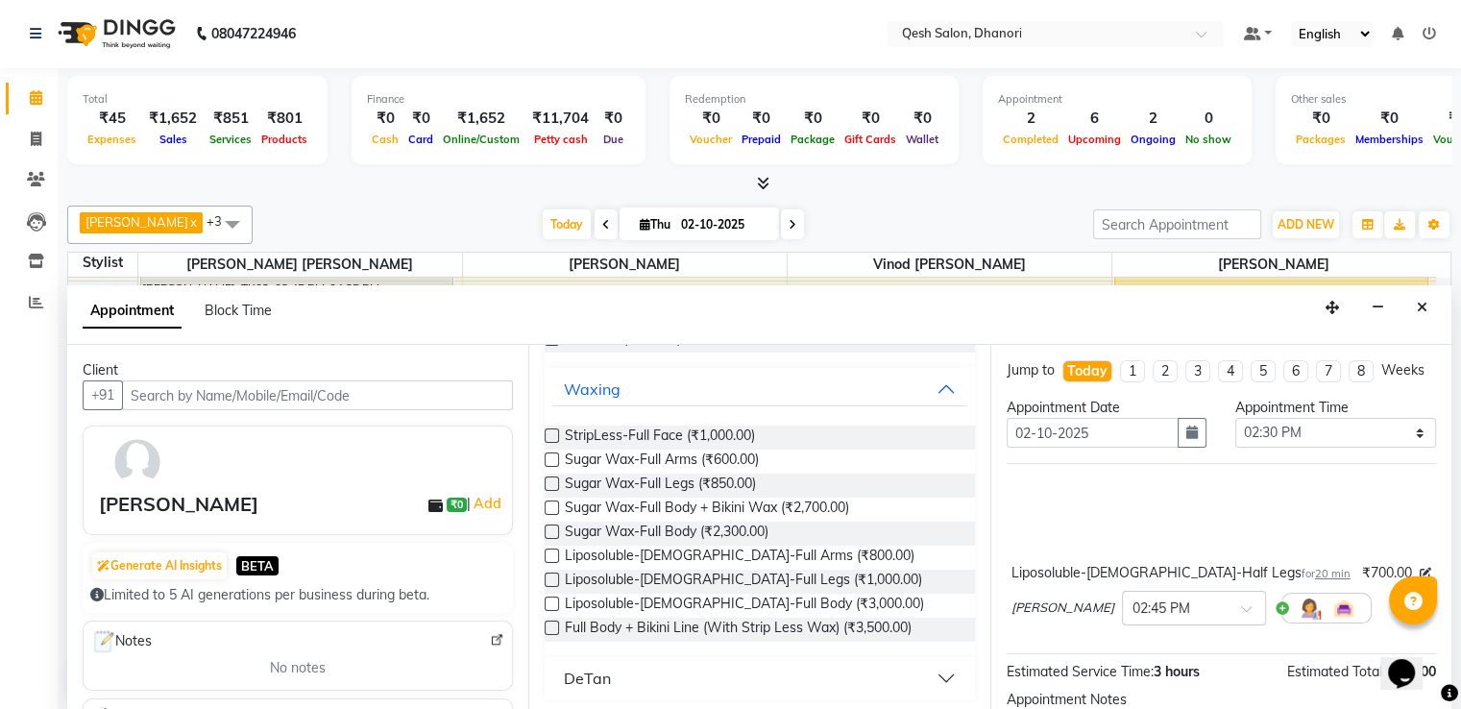
click at [549, 554] on label at bounding box center [552, 555] width 14 height 14
click at [549, 554] on input "checkbox" at bounding box center [551, 557] width 12 height 12
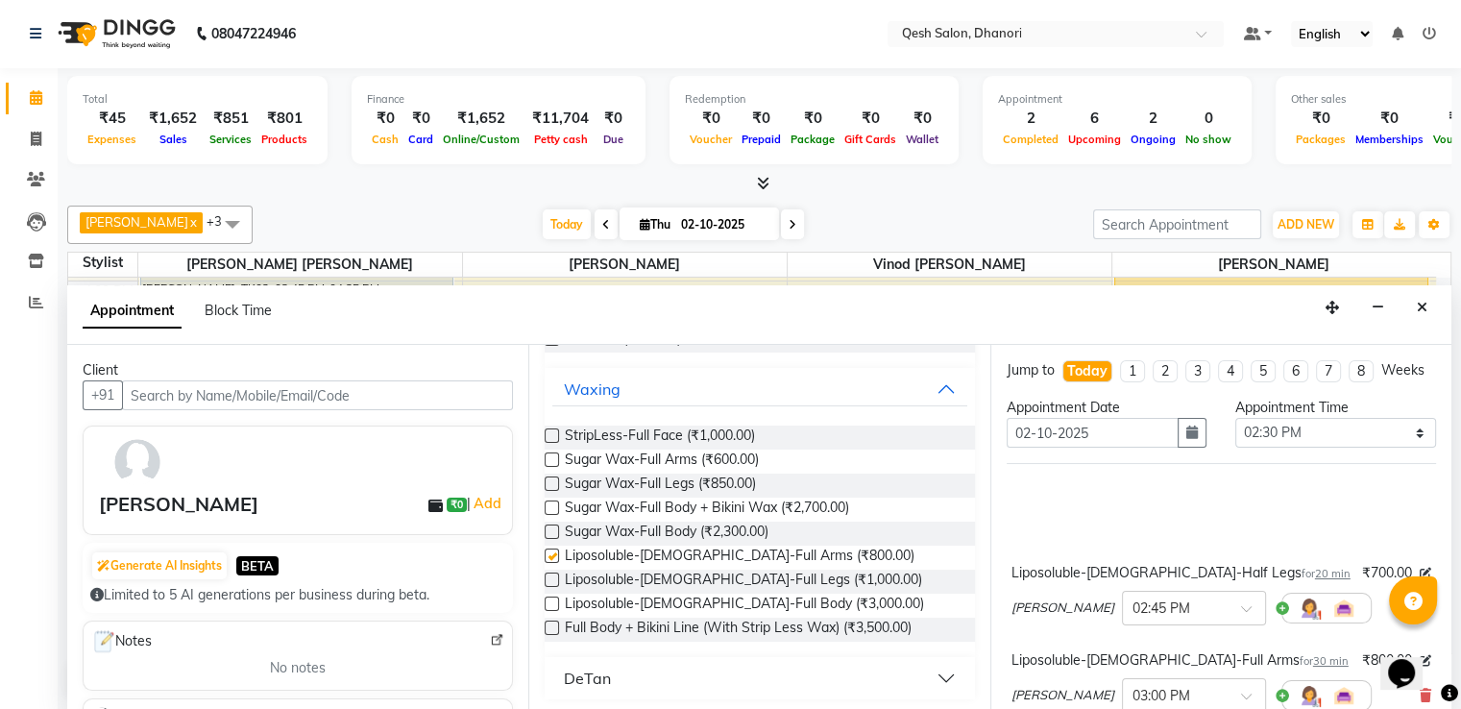
checkbox input "false"
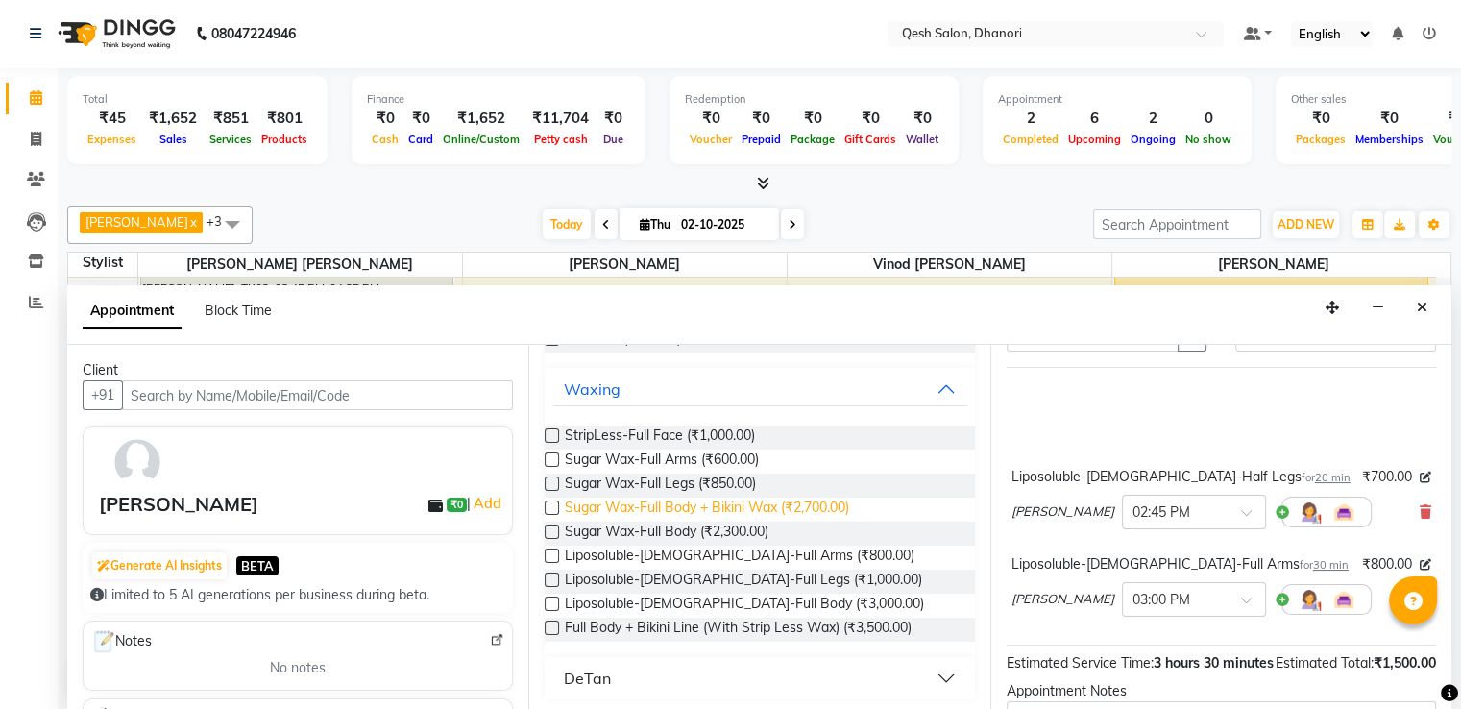
scroll to position [0, 0]
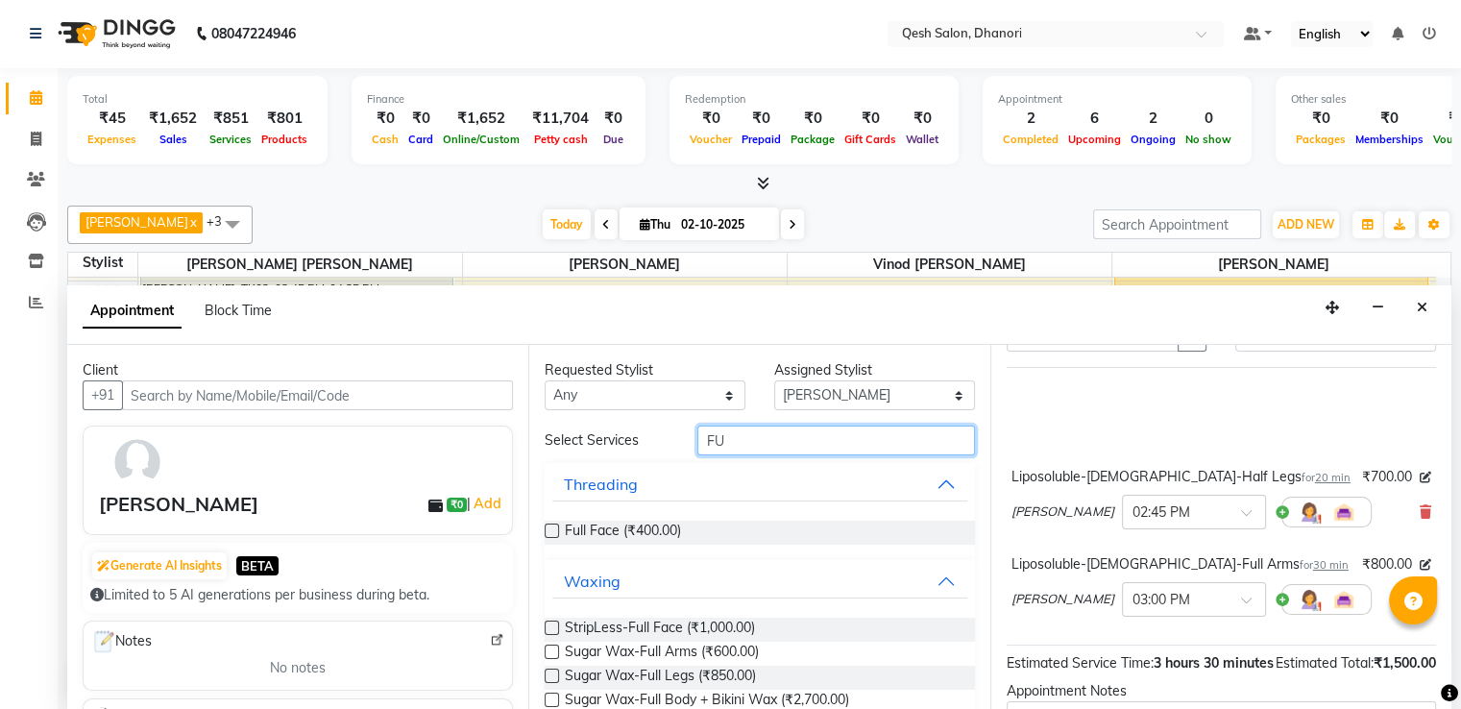
drag, startPoint x: 658, startPoint y: 444, endPoint x: 570, endPoint y: 443, distance: 87.4
click at [570, 443] on div "Select Services FU" at bounding box center [759, 440] width 458 height 30
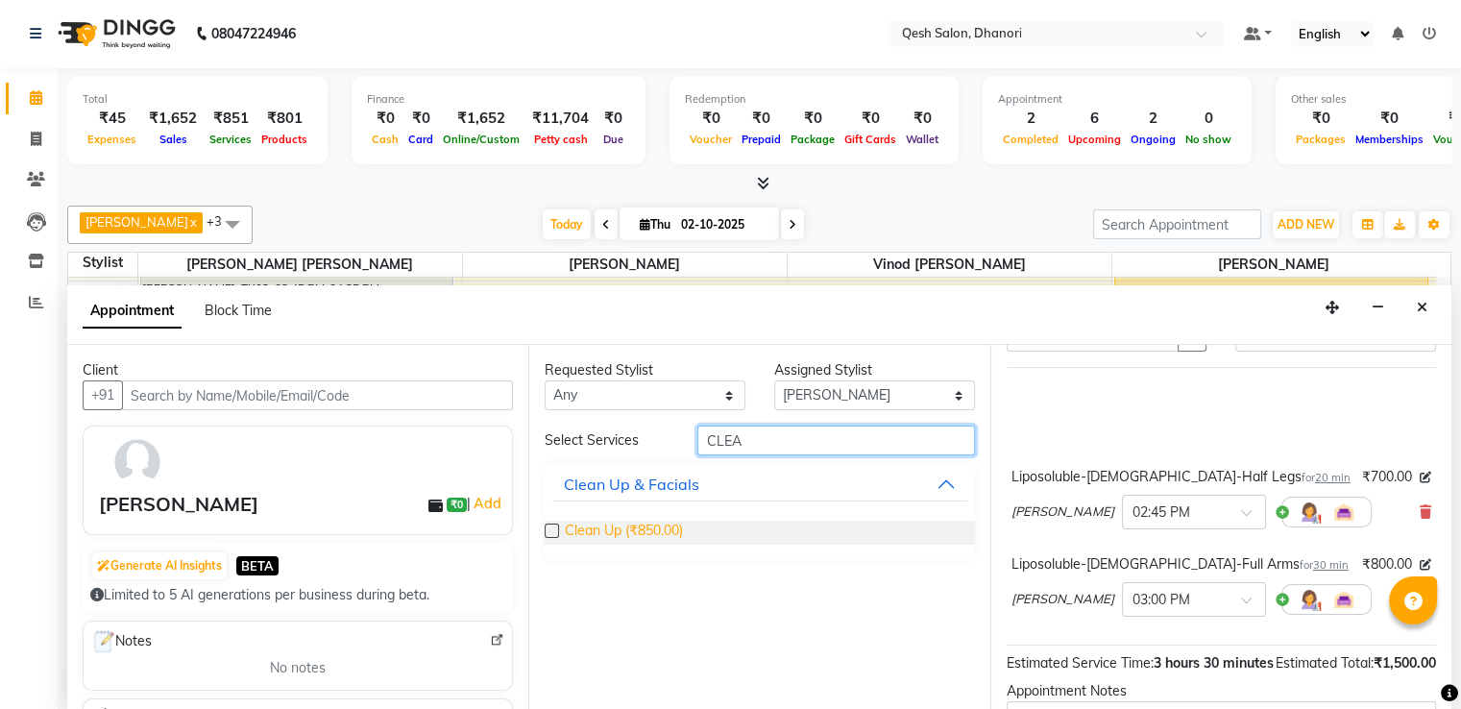
type input "CLEA"
click at [579, 532] on span "Clean Up (₹850.00)" at bounding box center [624, 533] width 118 height 24
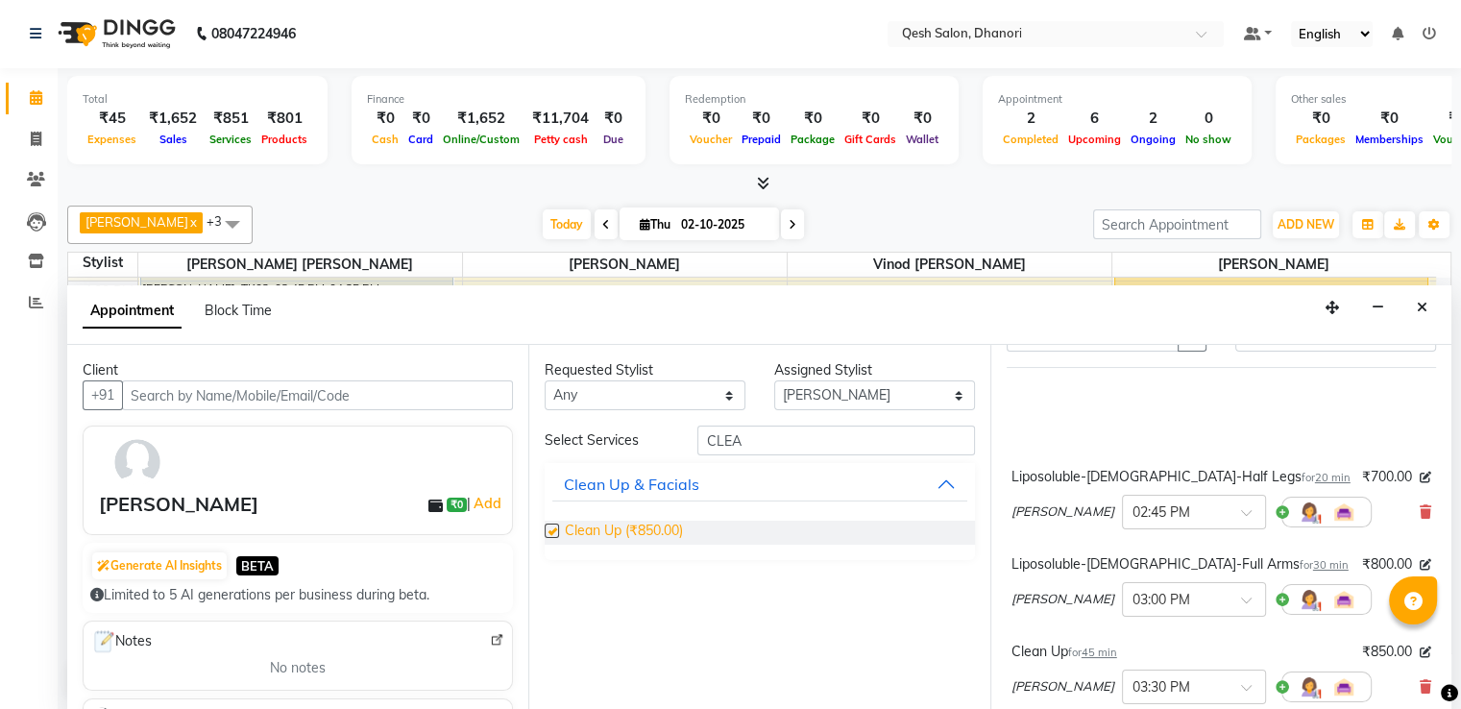
checkbox input "false"
drag, startPoint x: 753, startPoint y: 436, endPoint x: 521, endPoint y: 438, distance: 232.4
click at [521, 438] on div "Client +91 Ashwini Thakre ₹0 | Add Generate AI Insights BETA Limited to 5 AI ge…" at bounding box center [759, 528] width 1384 height 366
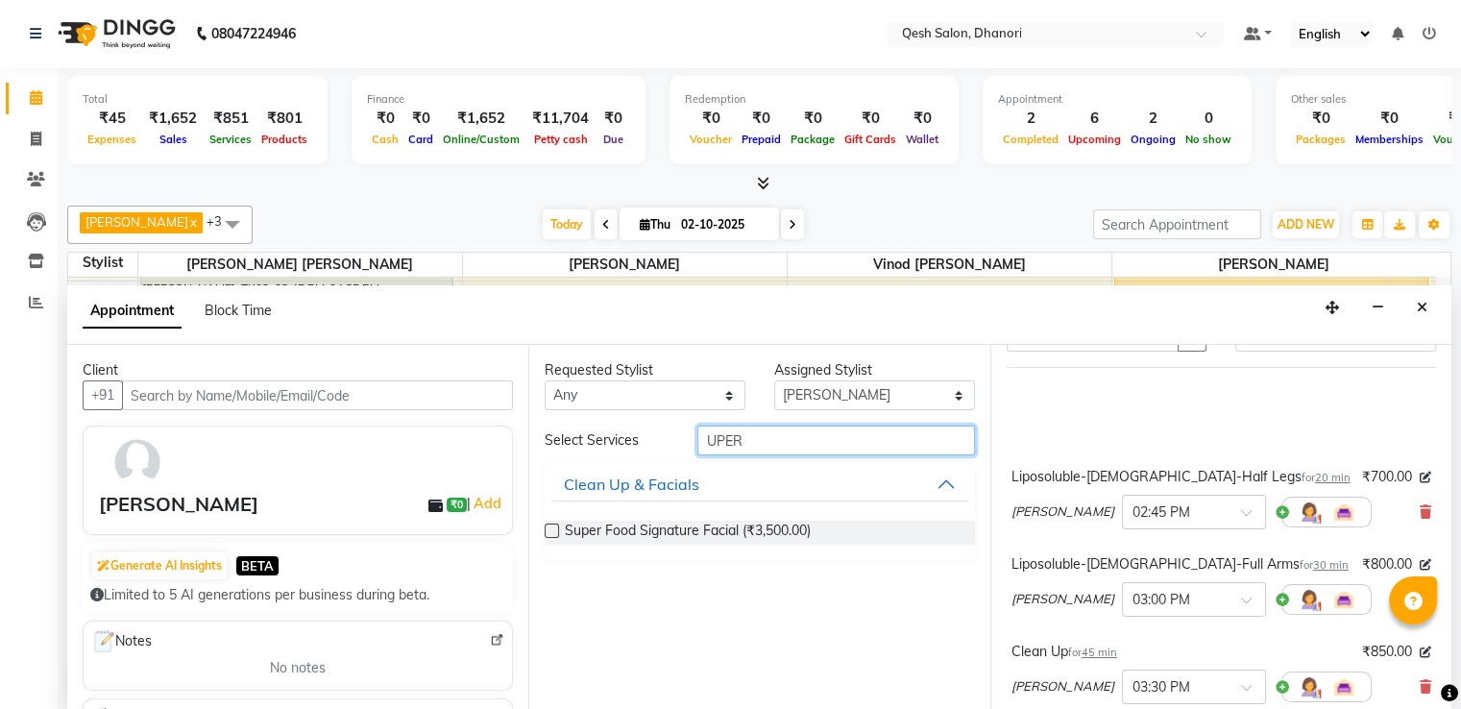
drag, startPoint x: 811, startPoint y: 436, endPoint x: 654, endPoint y: 437, distance: 156.5
click at [654, 437] on div "Select Services UPER" at bounding box center [759, 440] width 458 height 30
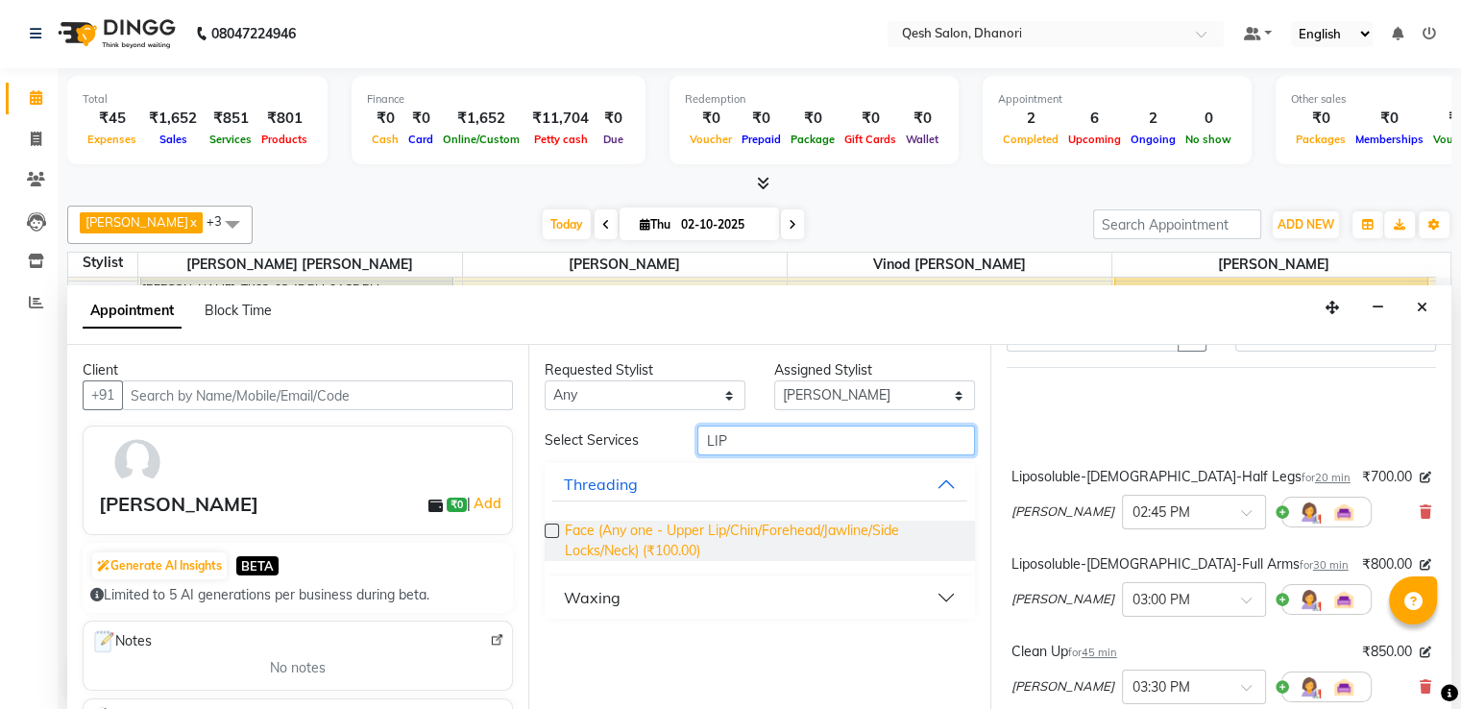
type input "LIP"
click at [675, 537] on span "Face (Any one - Upper Lip/Chin/Forehead/Jawline/Side Locks/Neck) (₹100.00)" at bounding box center [762, 541] width 394 height 40
checkbox input "false"
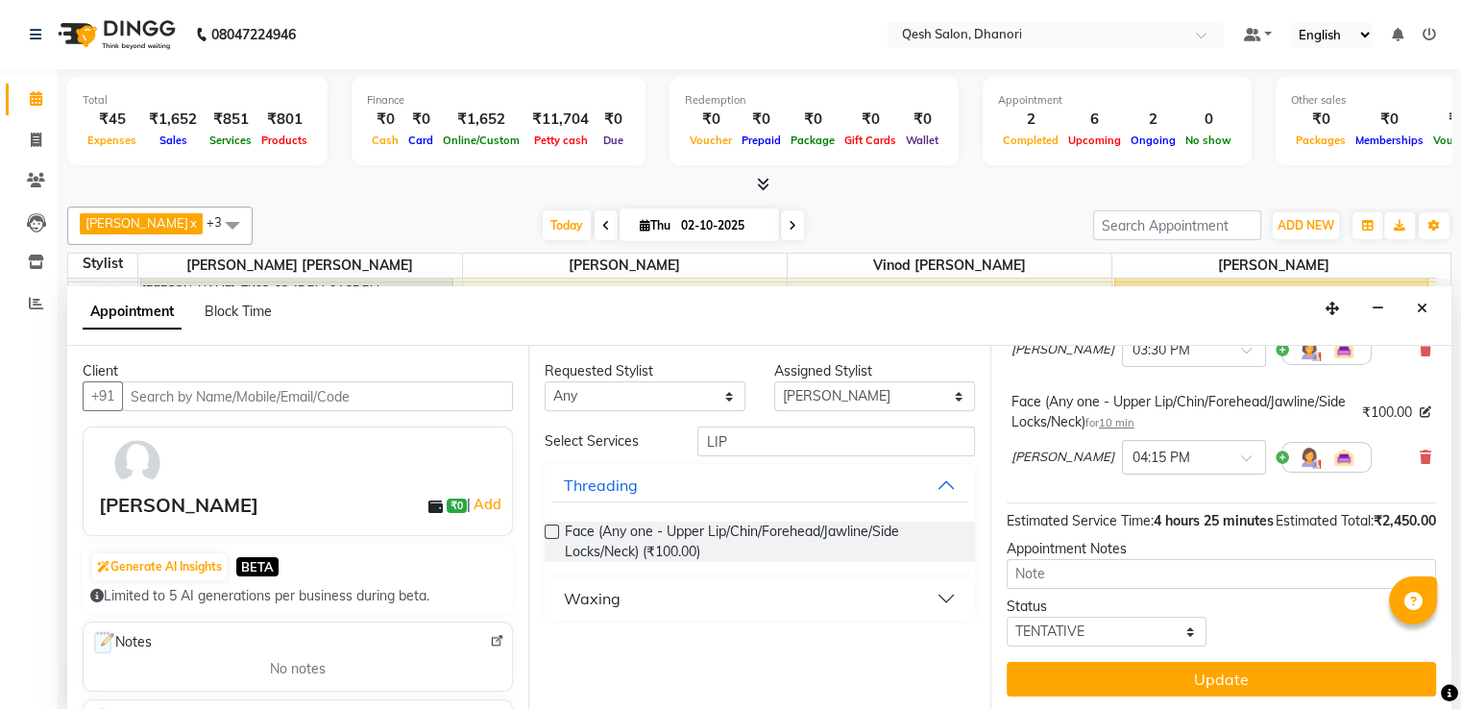
scroll to position [1, 0]
click at [826, 489] on button "Threading" at bounding box center [759, 484] width 414 height 35
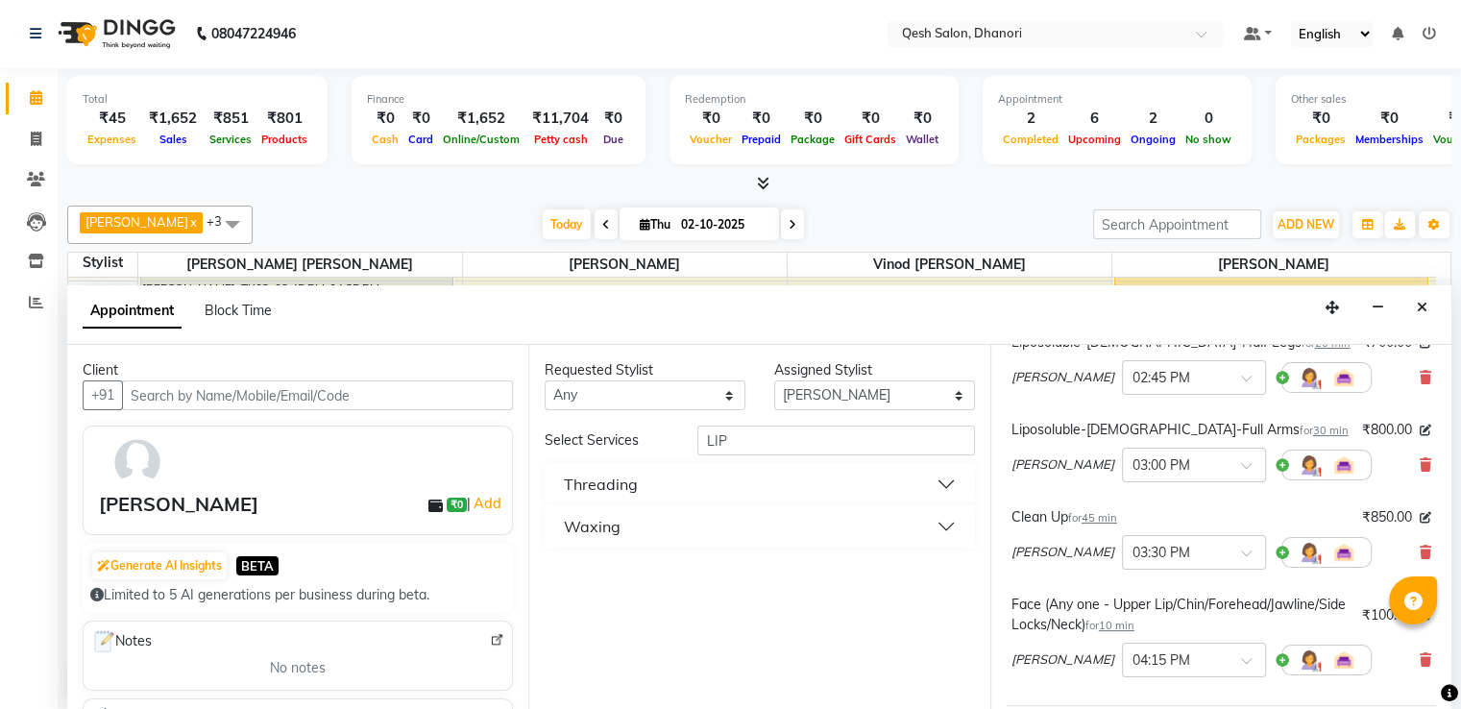
scroll to position [473, 0]
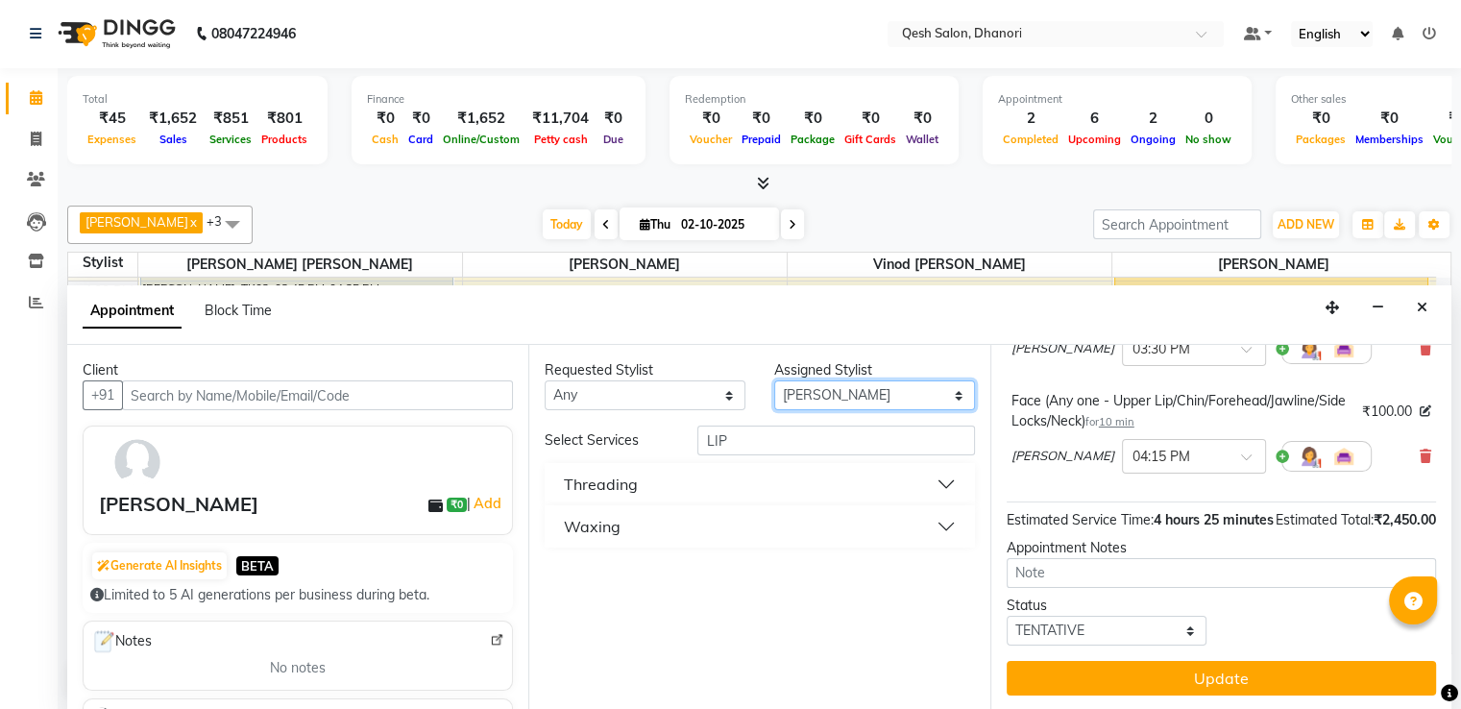
click at [852, 398] on select "Select Gagandeep Arora Harry Siril Anthony Salon Sunil Kisan Wani Vanita Kamble…" at bounding box center [874, 395] width 201 height 30
select select "79251"
click at [774, 380] on select "Select Gagandeep Arora Harry Siril Anthony Salon Sunil Kisan Wani Vanita Kamble…" at bounding box center [874, 395] width 201 height 30
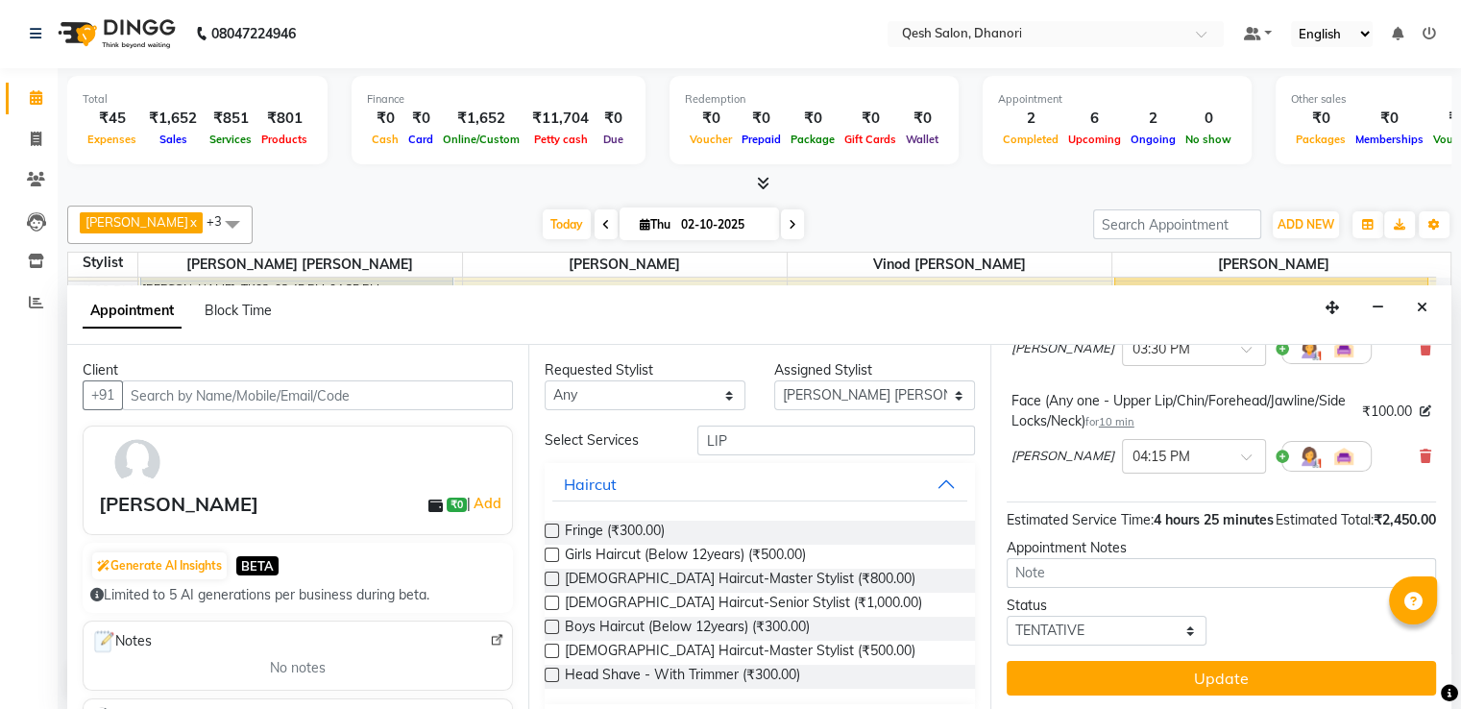
click at [830, 421] on div "Requested Stylist Any Gagandeep Arora Harry Siril Anthony Salon Sunil Kisan Wan…" at bounding box center [758, 528] width 461 height 366
click at [816, 436] on input "LIP" at bounding box center [835, 440] width 277 height 30
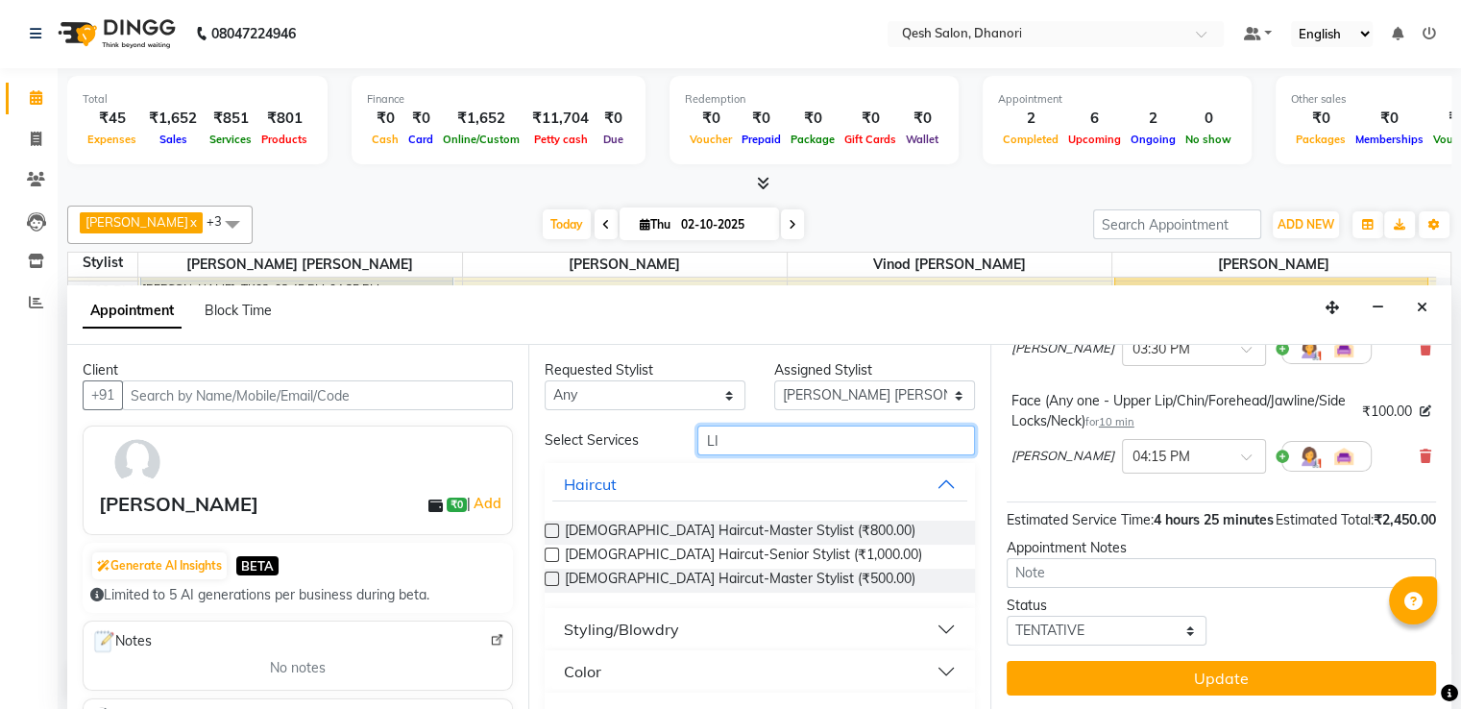
type input "L"
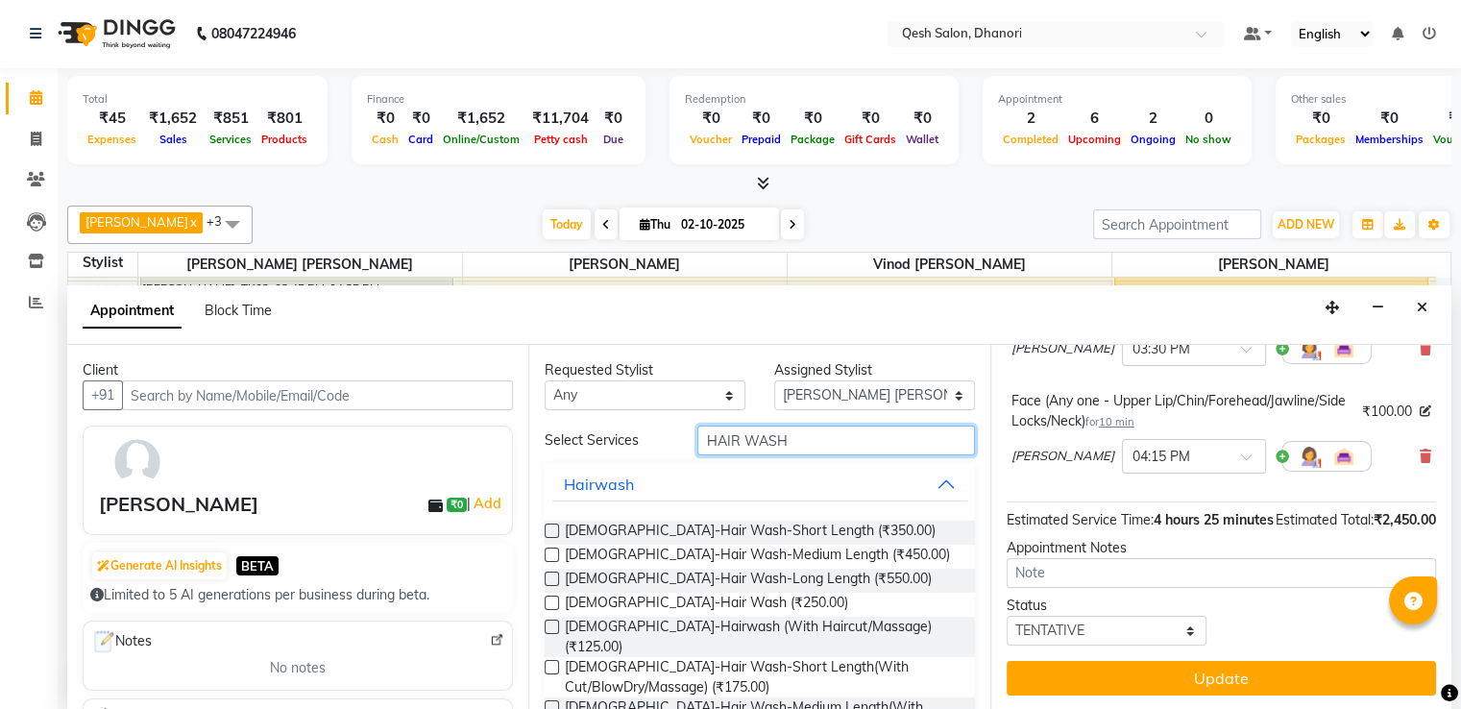
type input "HAIR WASH"
click at [548, 557] on label at bounding box center [552, 554] width 14 height 14
click at [548, 557] on input "checkbox" at bounding box center [551, 556] width 12 height 12
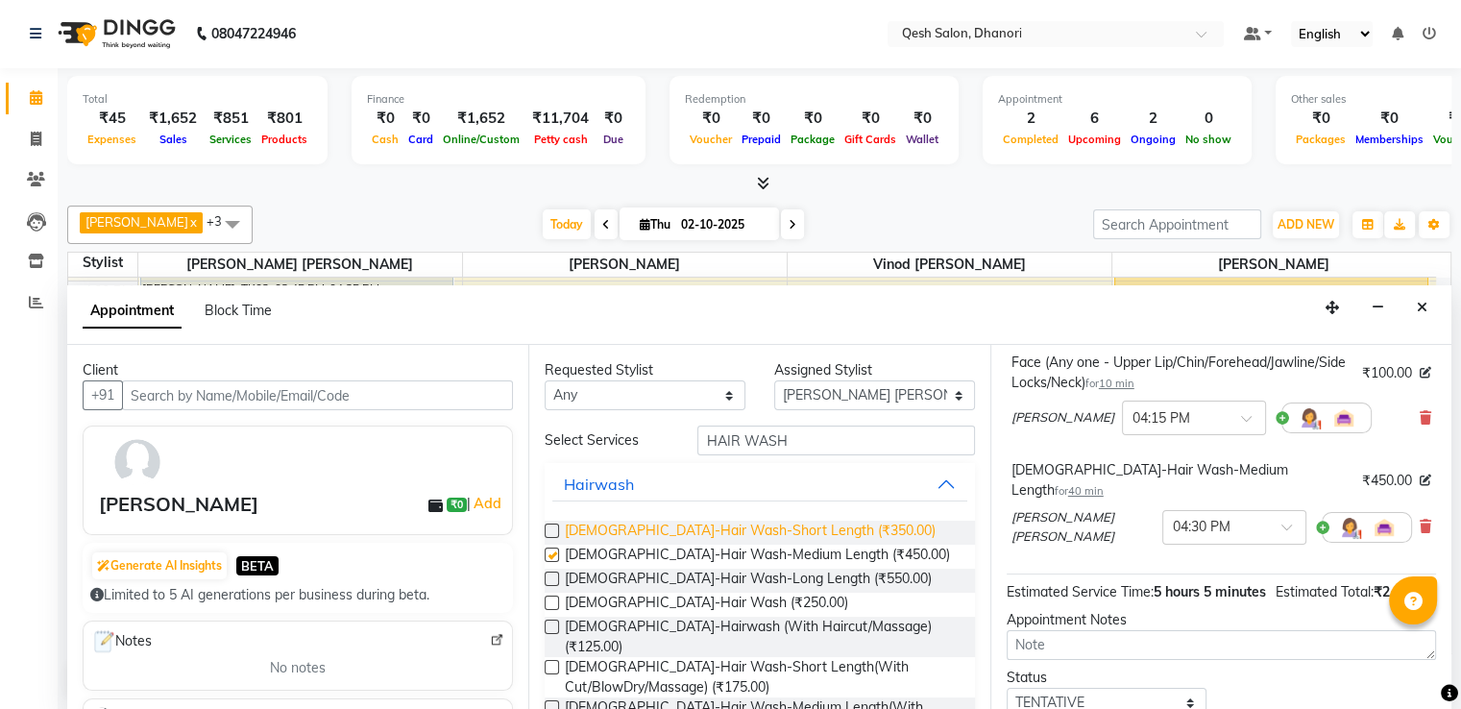
checkbox input "false"
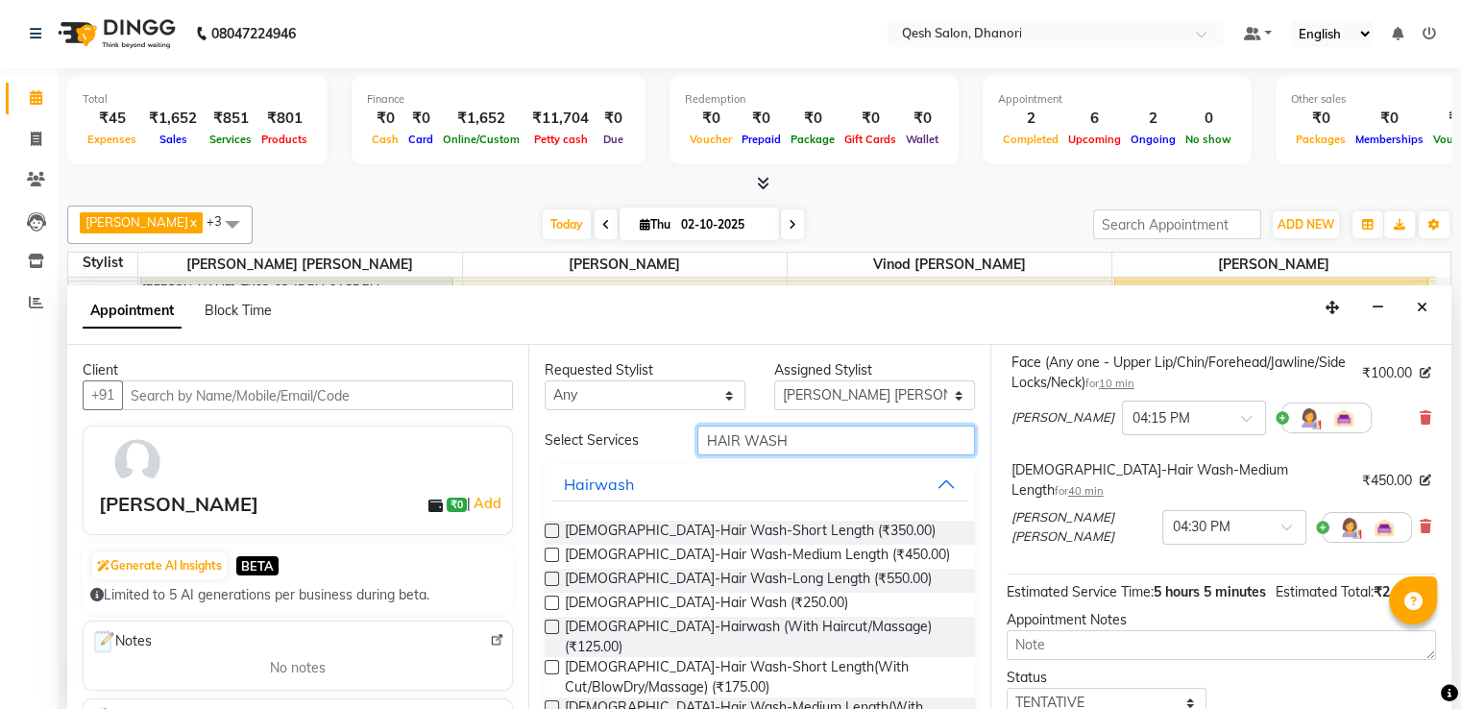
drag, startPoint x: 855, startPoint y: 443, endPoint x: 600, endPoint y: 443, distance: 254.5
click at [600, 443] on div "Select Services HAIR WASH" at bounding box center [759, 440] width 458 height 30
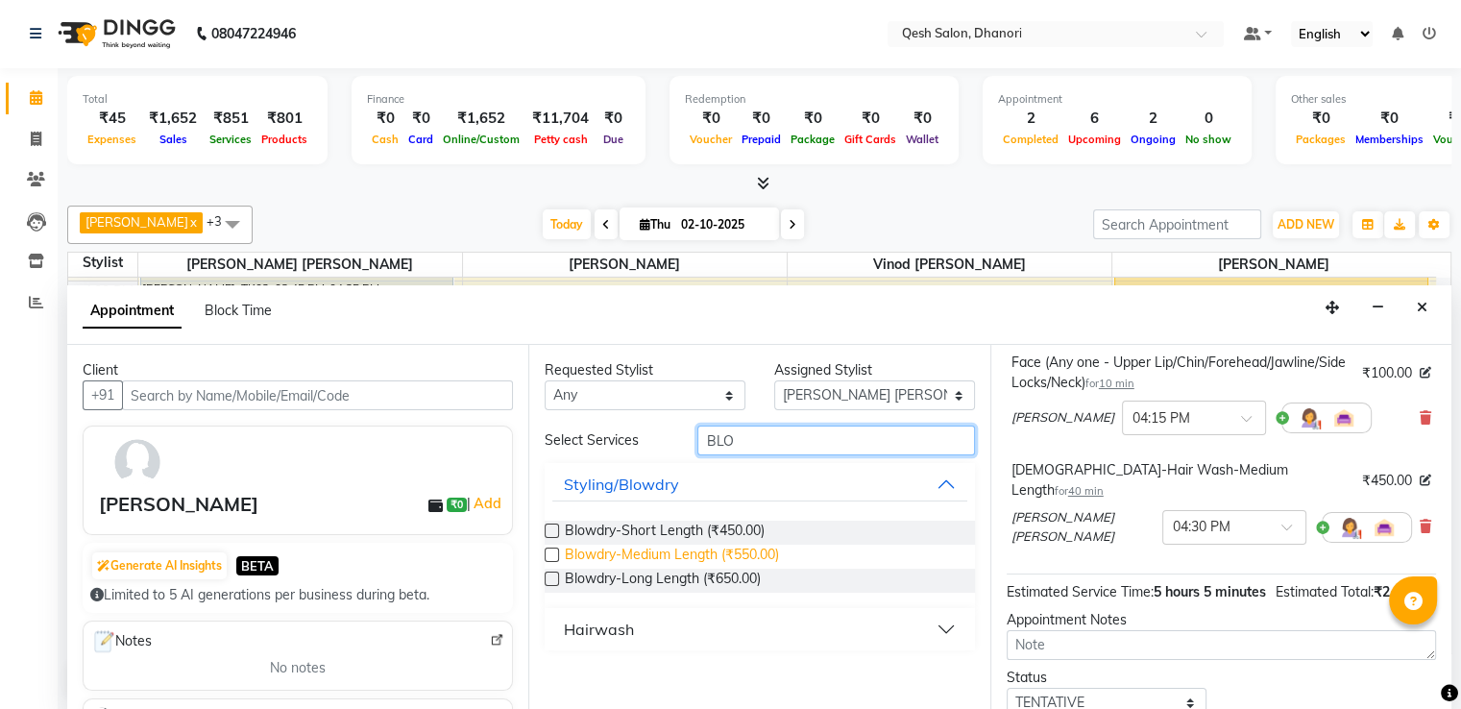
type input "BLO"
click at [665, 552] on span "Blowdry-Medium Length (₹550.00)" at bounding box center [672, 557] width 214 height 24
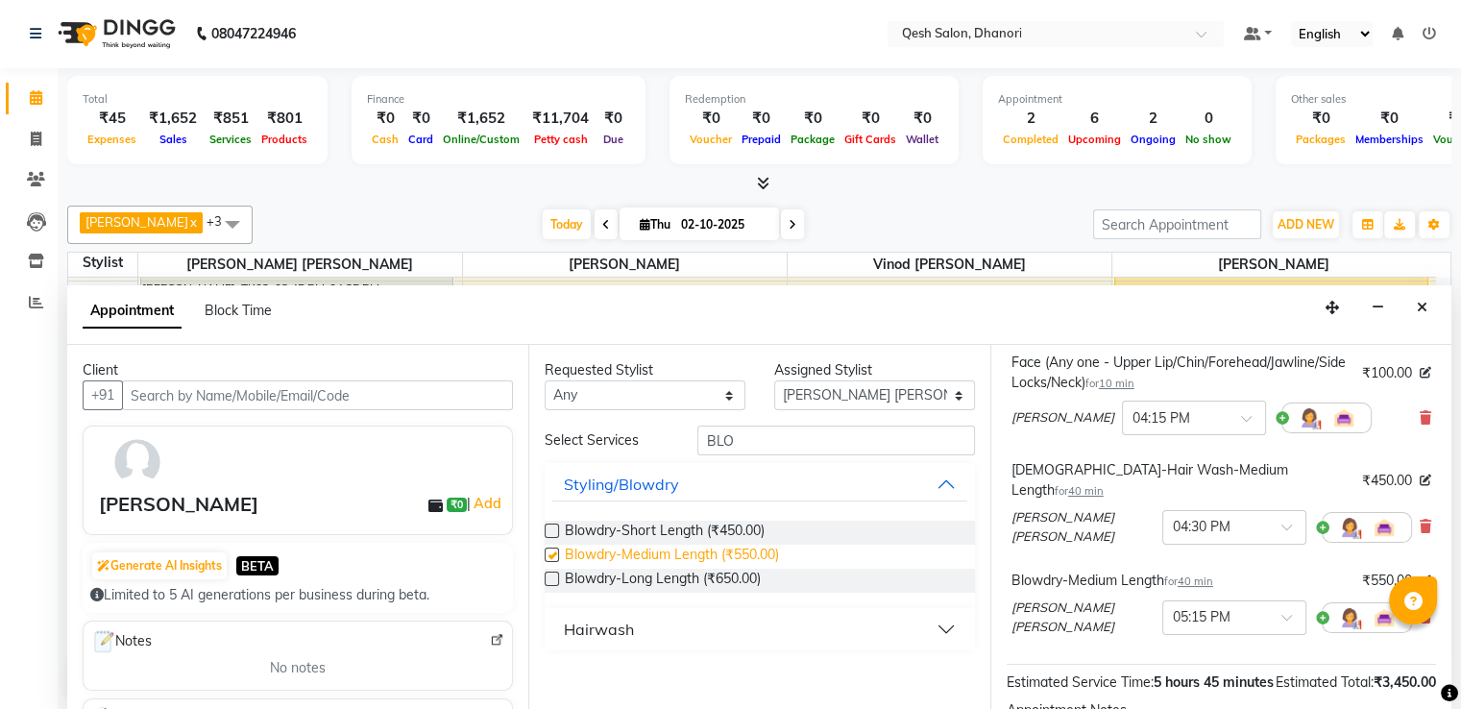
checkbox input "false"
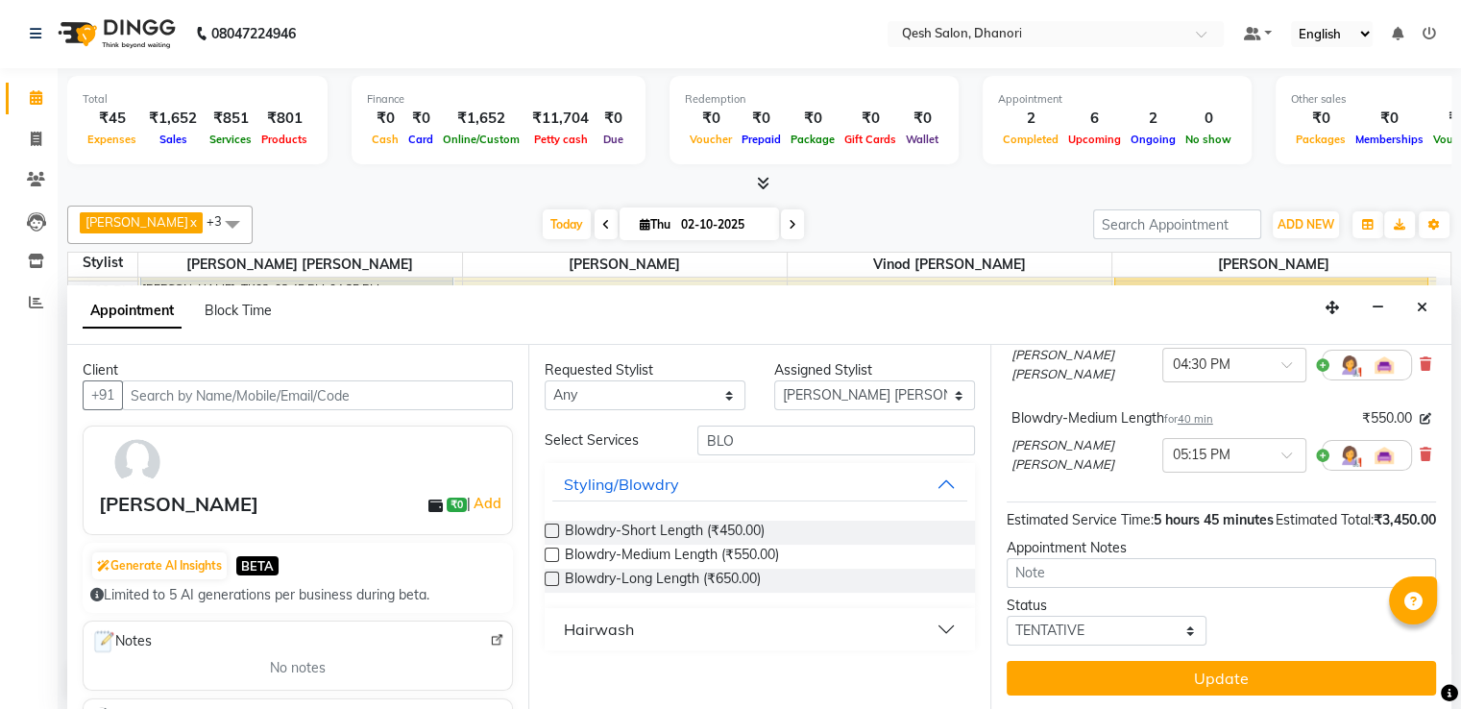
scroll to position [646, 0]
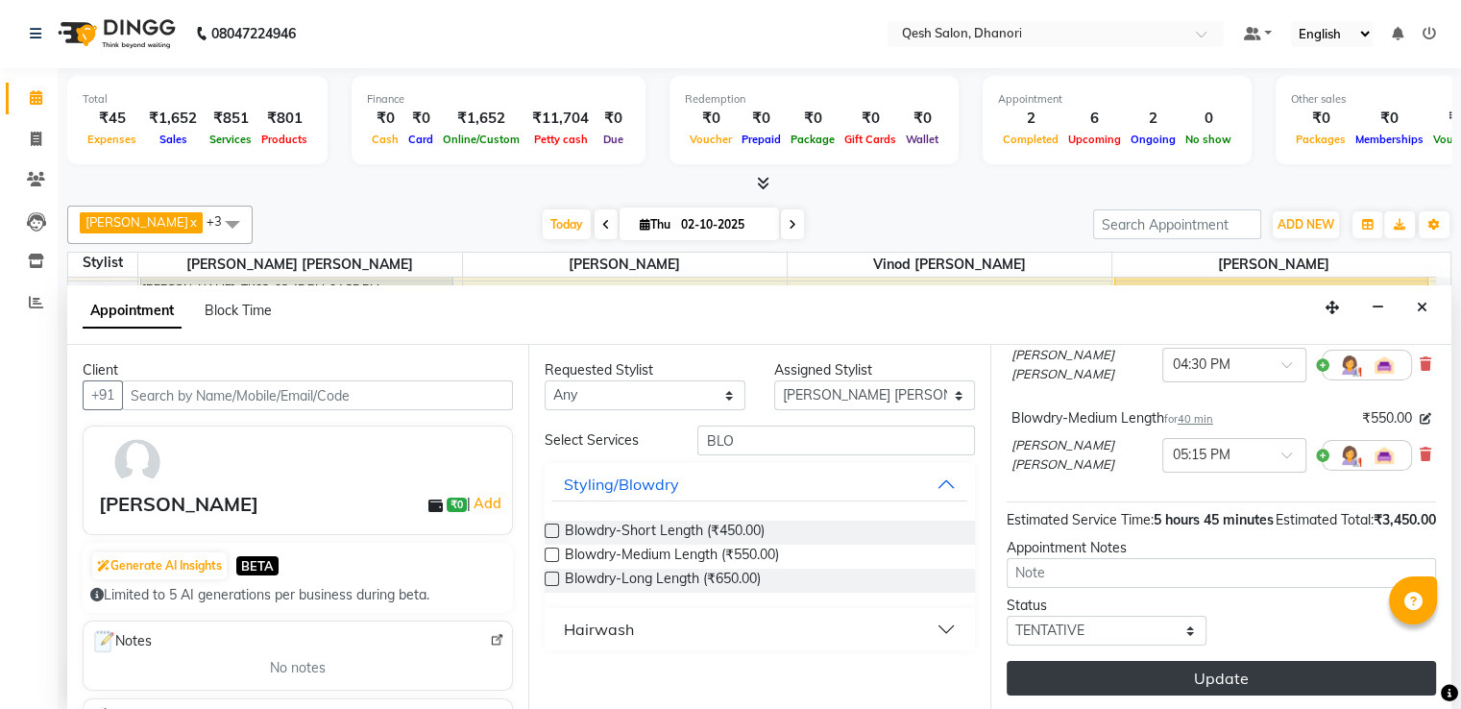
click at [1205, 667] on button "Update" at bounding box center [1221, 678] width 429 height 35
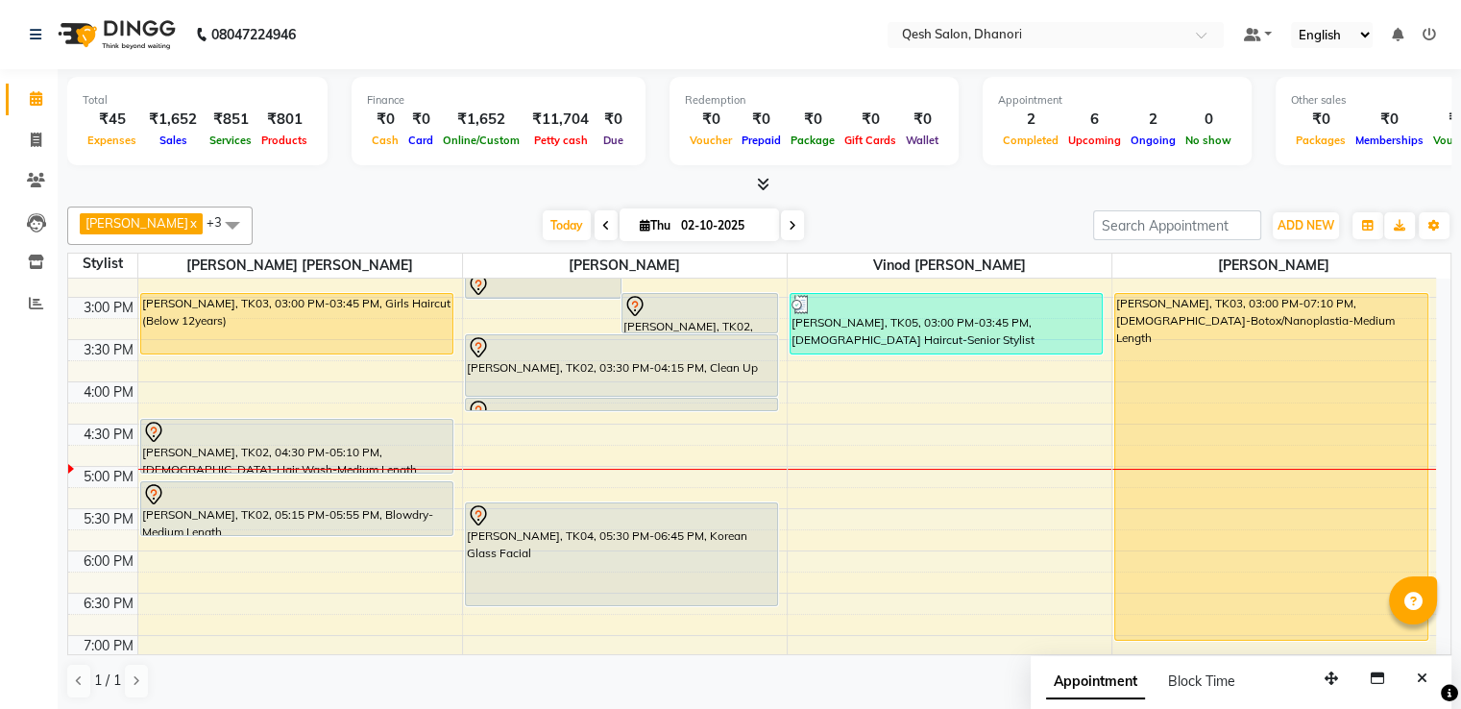
scroll to position [492, 0]
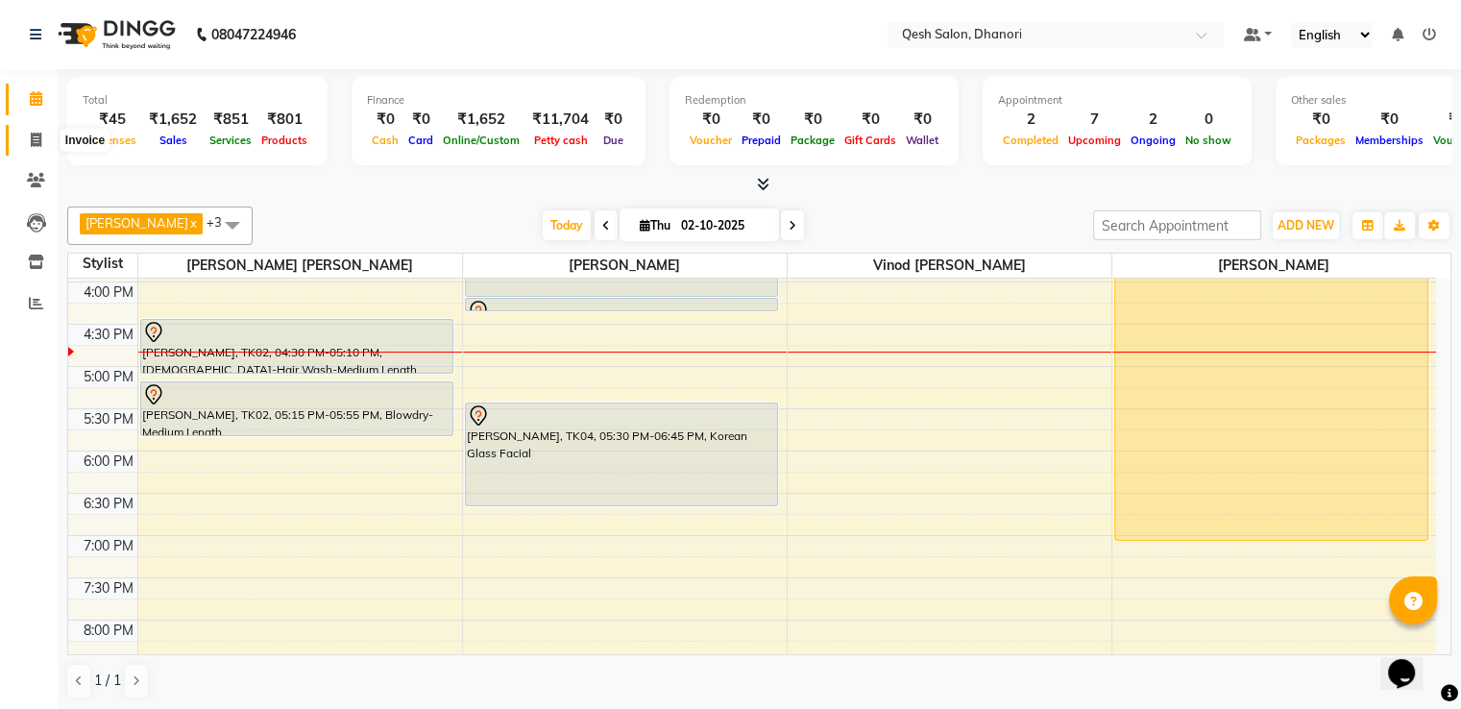
click at [46, 134] on span at bounding box center [36, 141] width 34 height 22
select select "service"
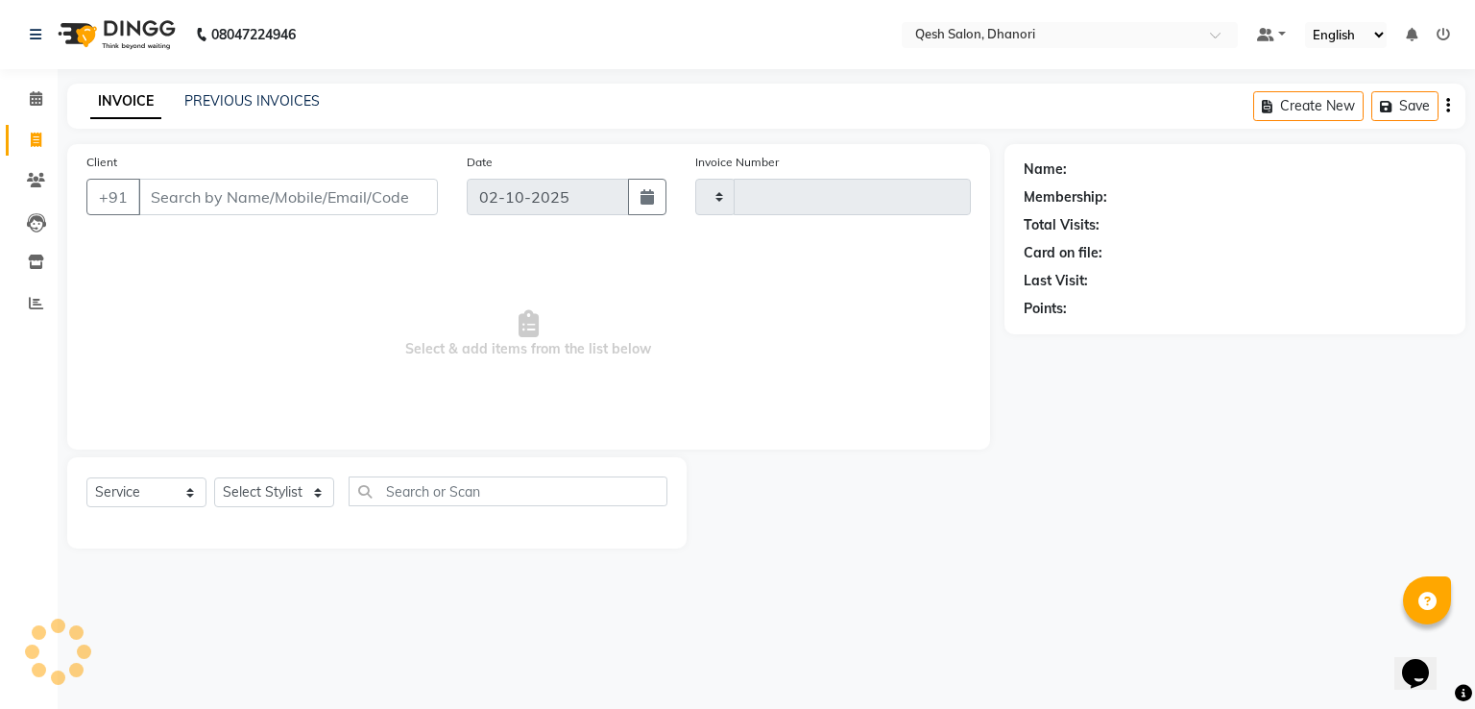
type input "0835"
select select "7641"
click at [223, 194] on input "Client" at bounding box center [288, 197] width 300 height 36
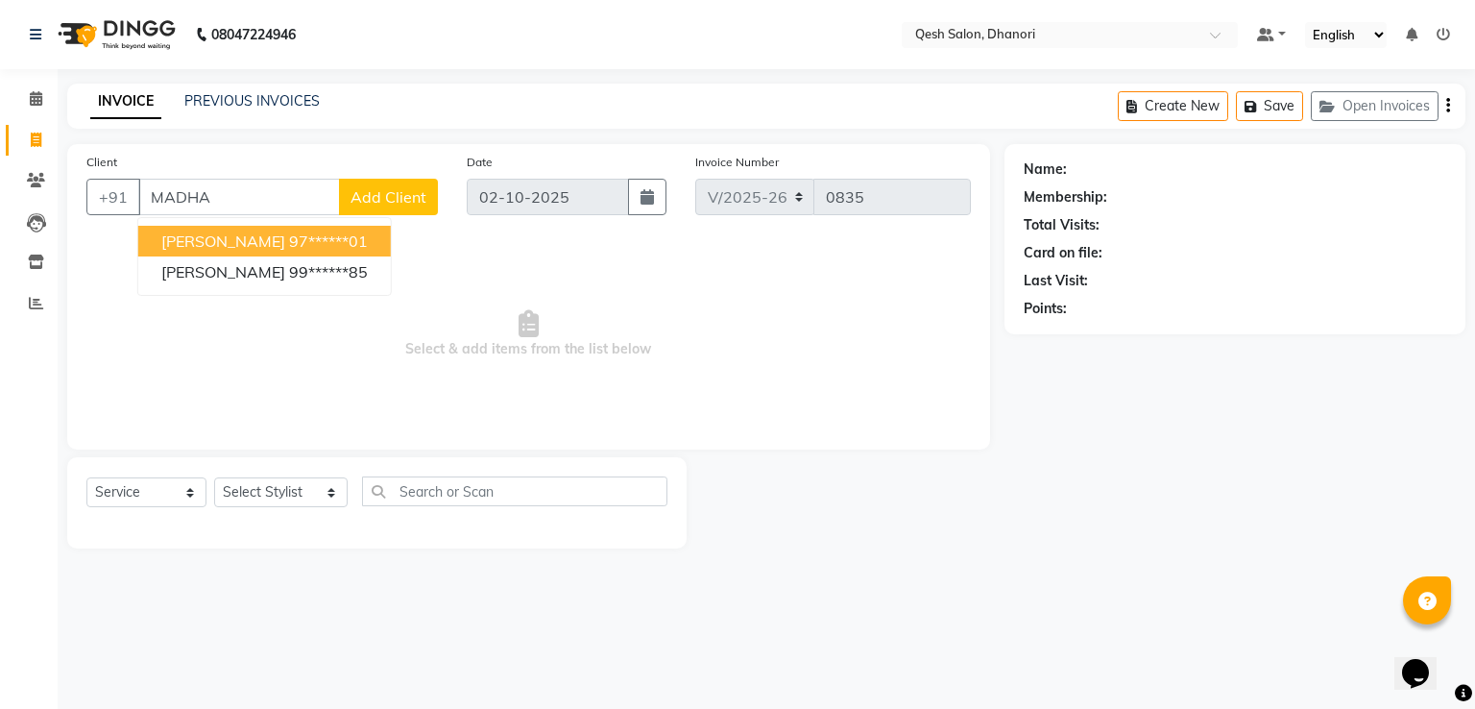
click at [249, 250] on span "[PERSON_NAME]" at bounding box center [223, 240] width 124 height 19
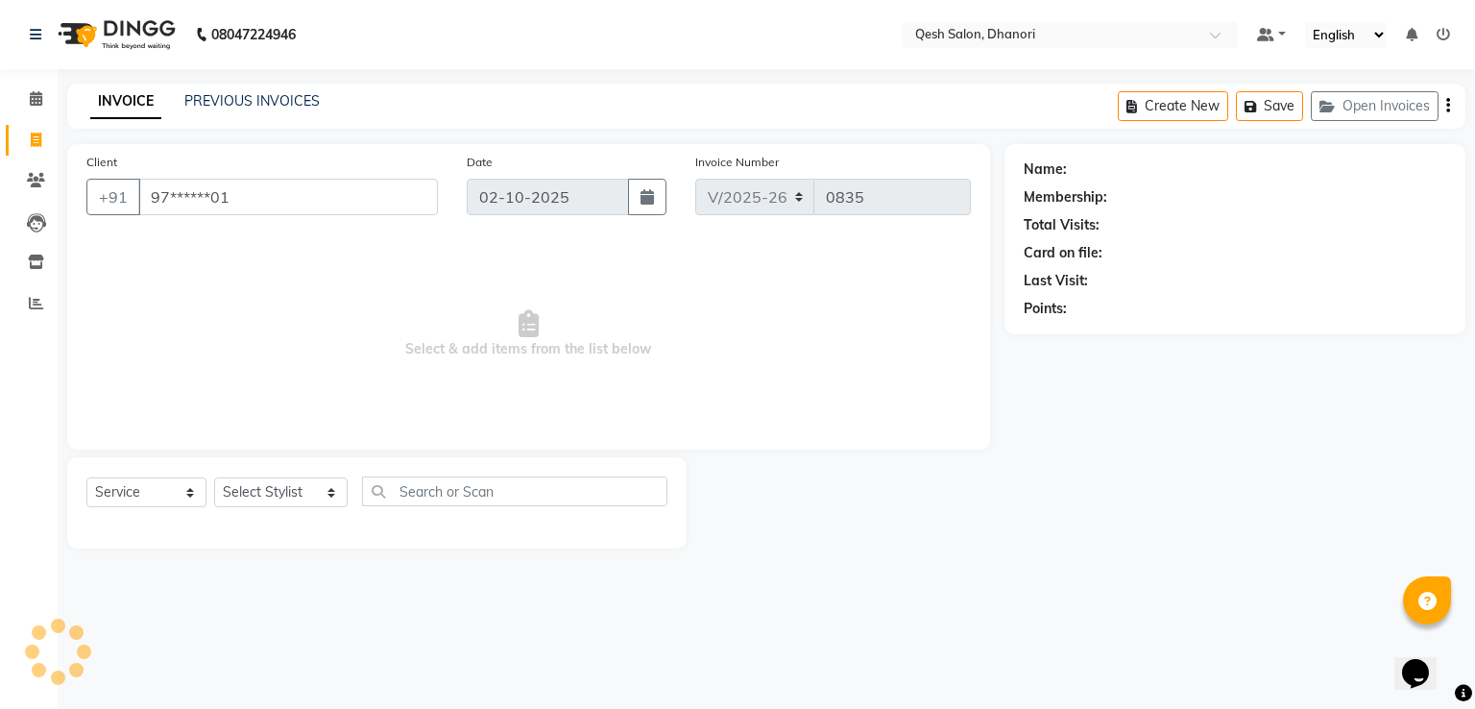
type input "97******01"
select select "1: Object"
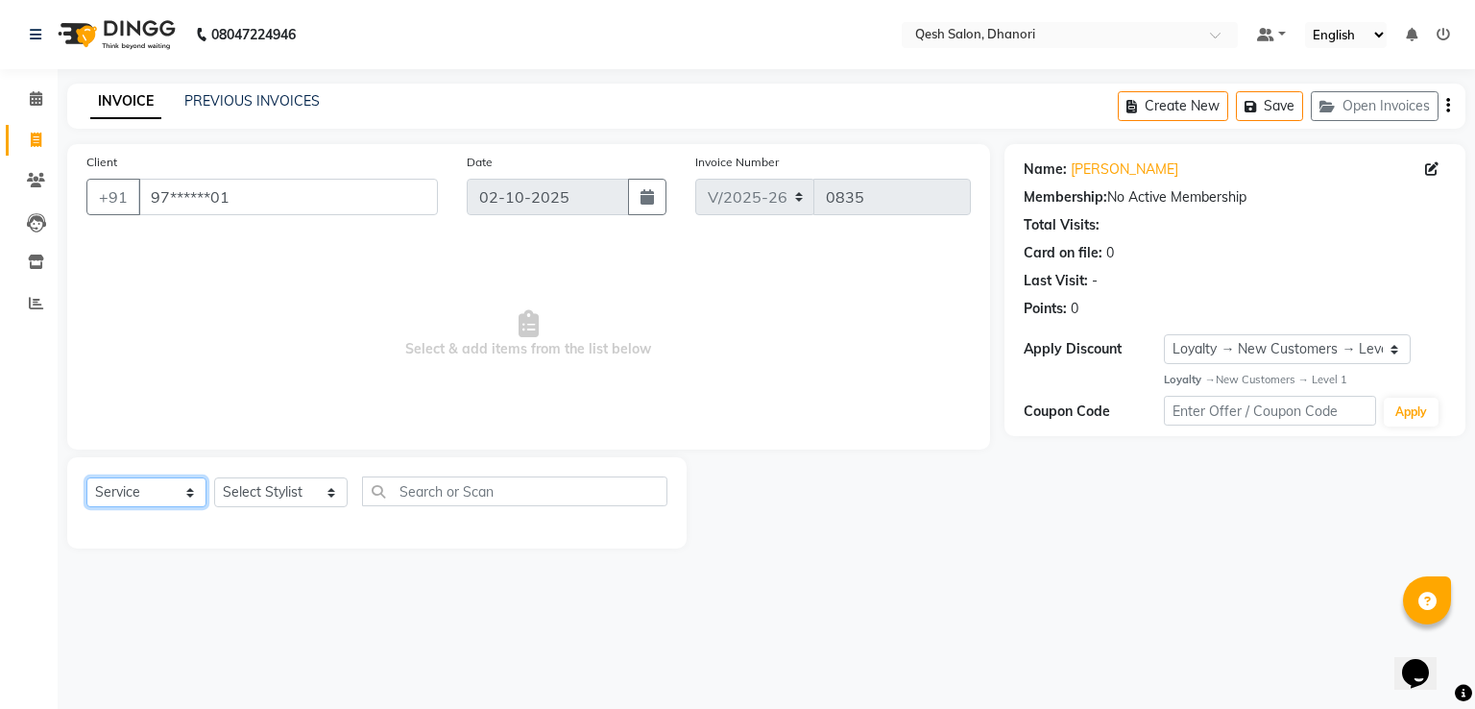
click at [142, 491] on select "Select Service Product Membership Package Voucher Prepaid Gift Card" at bounding box center [146, 492] width 120 height 30
select select "membership"
click at [86, 478] on select "Select Service Product Membership Package Voucher Prepaid Gift Card" at bounding box center [146, 492] width 120 height 30
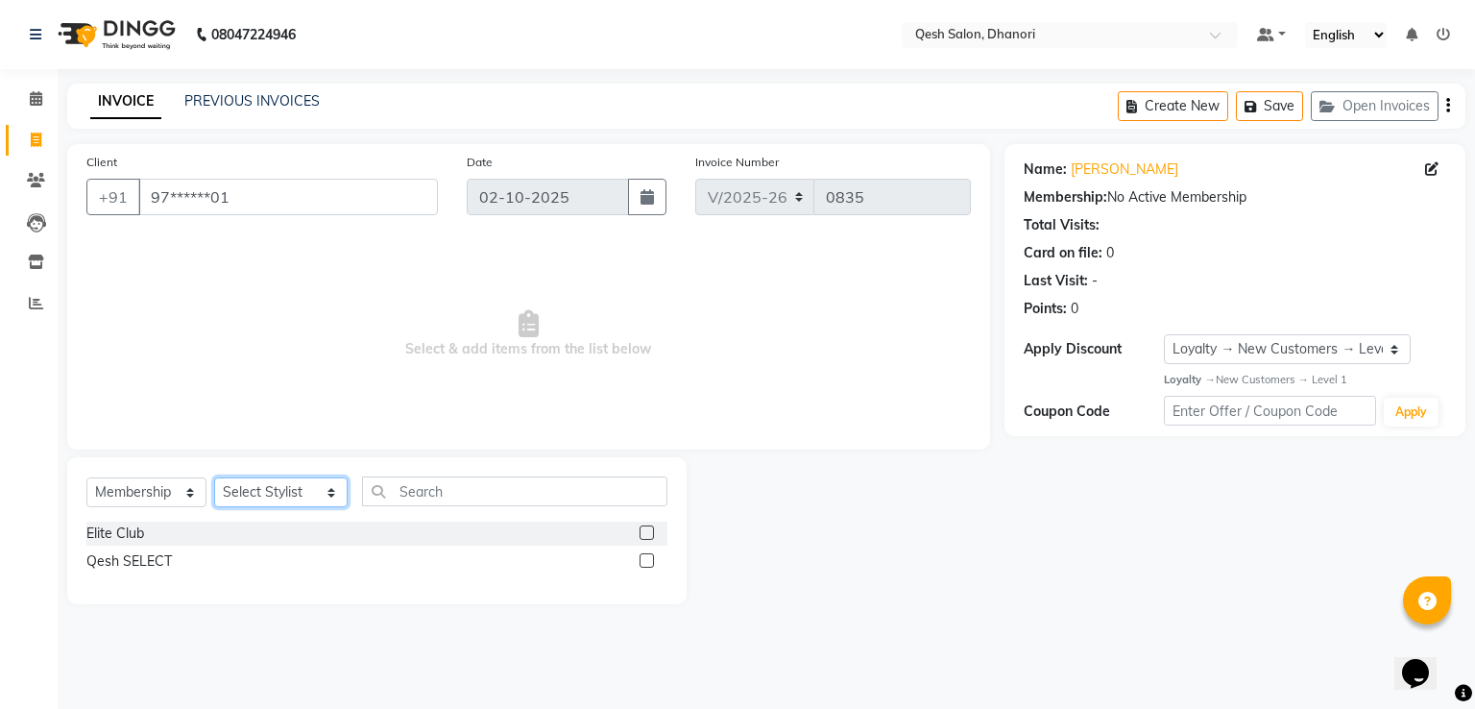
click at [243, 491] on select "Select Stylist [PERSON_NAME] [PERSON_NAME] [PERSON_NAME] [PERSON_NAME] [PERSON_…" at bounding box center [280, 492] width 133 height 30
select select "82426"
click at [214, 478] on select "Select Stylist [PERSON_NAME] [PERSON_NAME] [PERSON_NAME] [PERSON_NAME] [PERSON_…" at bounding box center [280, 492] width 133 height 30
click at [453, 469] on div "Select Service Product Membership Package Voucher Prepaid Gift Card Select Styl…" at bounding box center [376, 530] width 619 height 147
click at [649, 536] on label at bounding box center [647, 532] width 14 height 14
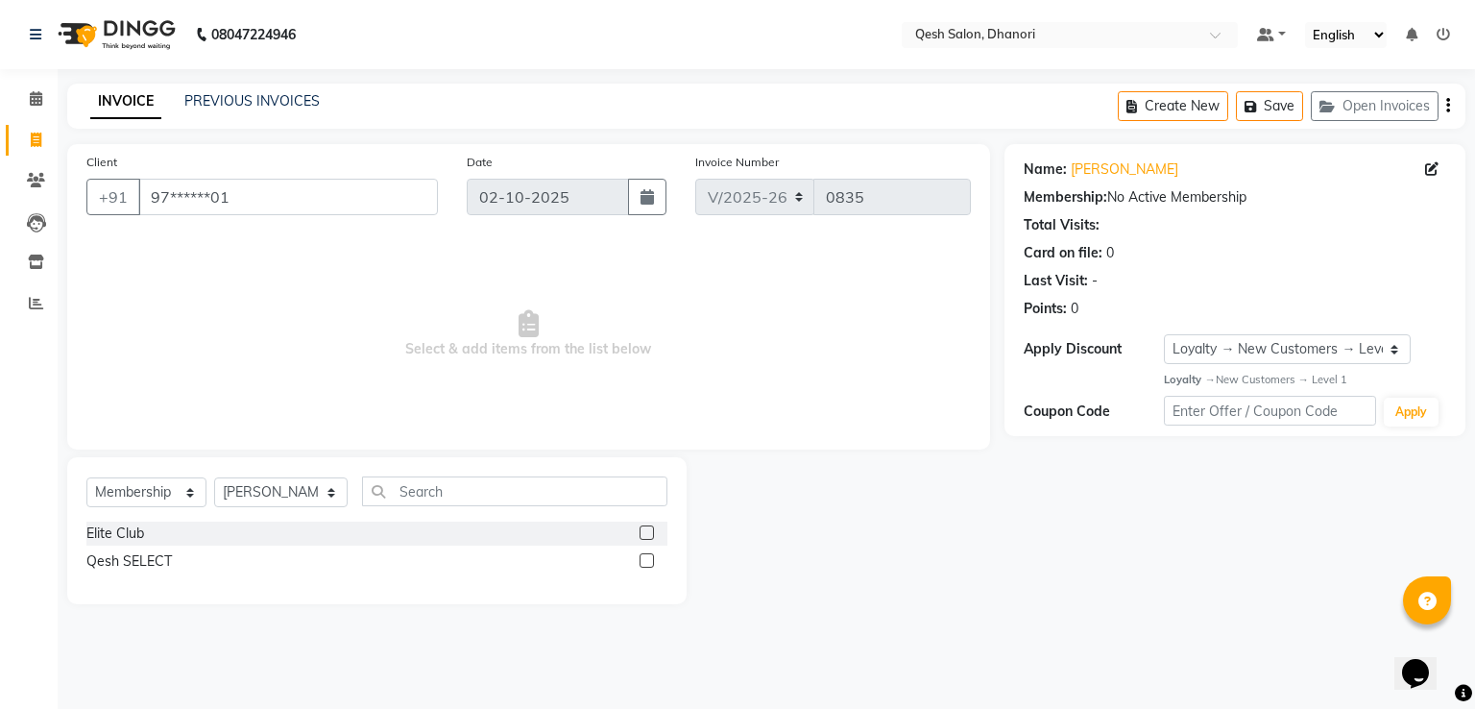
click at [649, 536] on input "checkbox" at bounding box center [646, 533] width 12 height 12
select select "select"
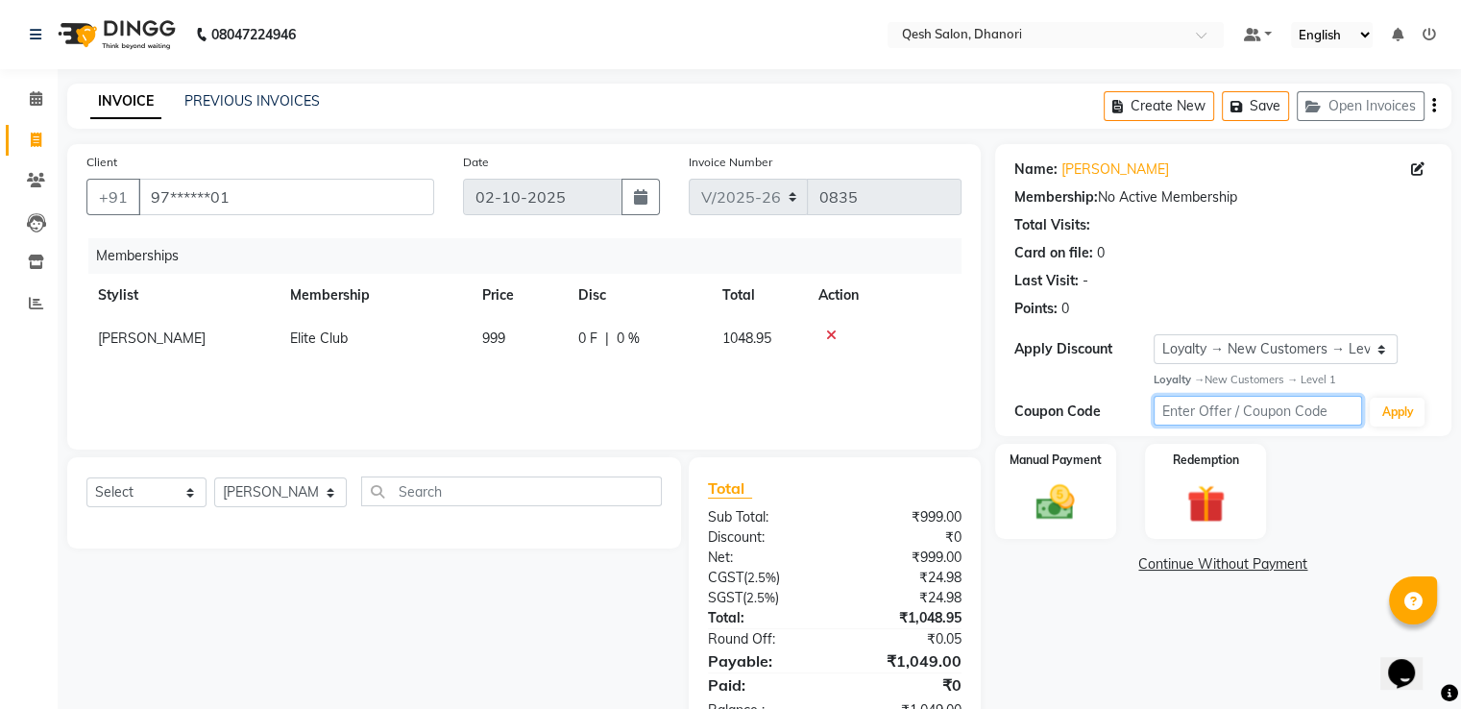
click at [1198, 408] on input "text" at bounding box center [1257, 411] width 209 height 30
type input "EC50"
click at [1395, 411] on button "Apply" at bounding box center [1397, 412] width 55 height 29
select select "0:"
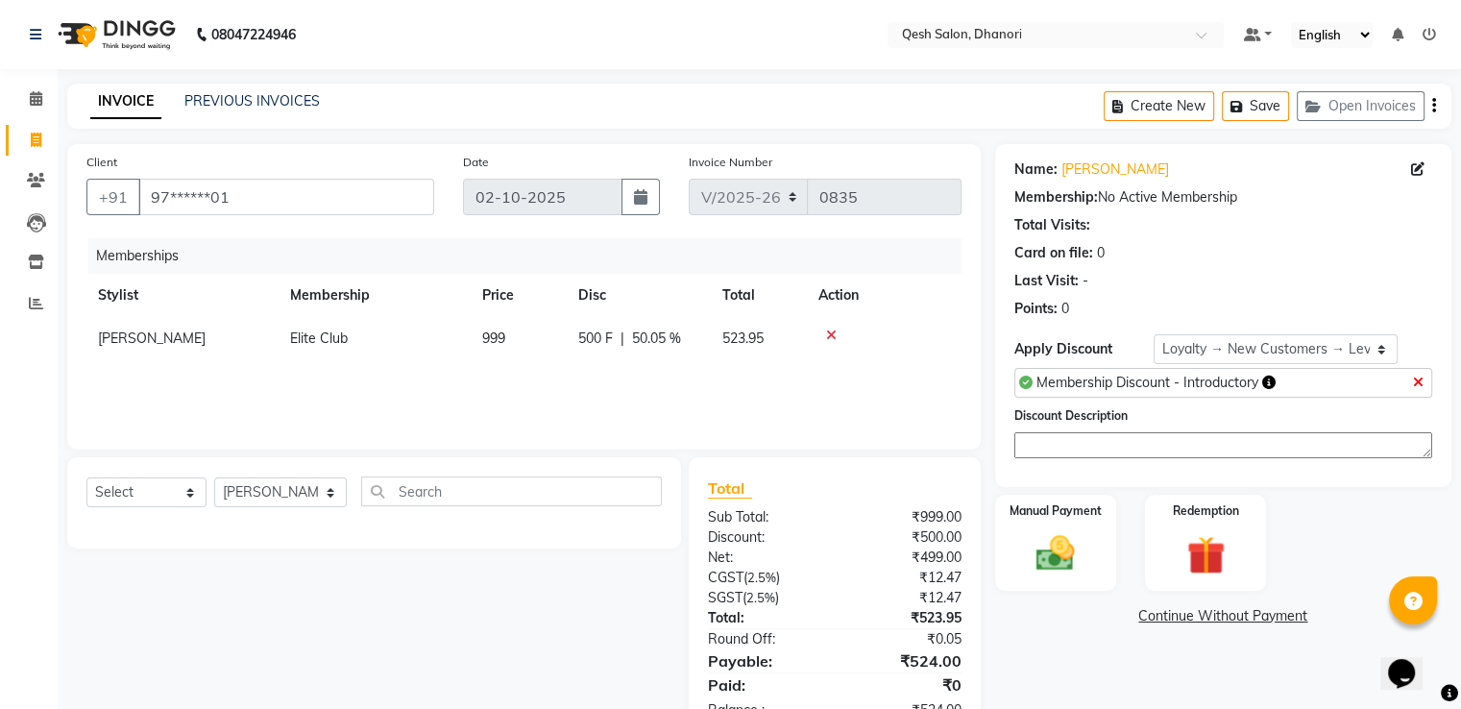
scroll to position [61, 0]
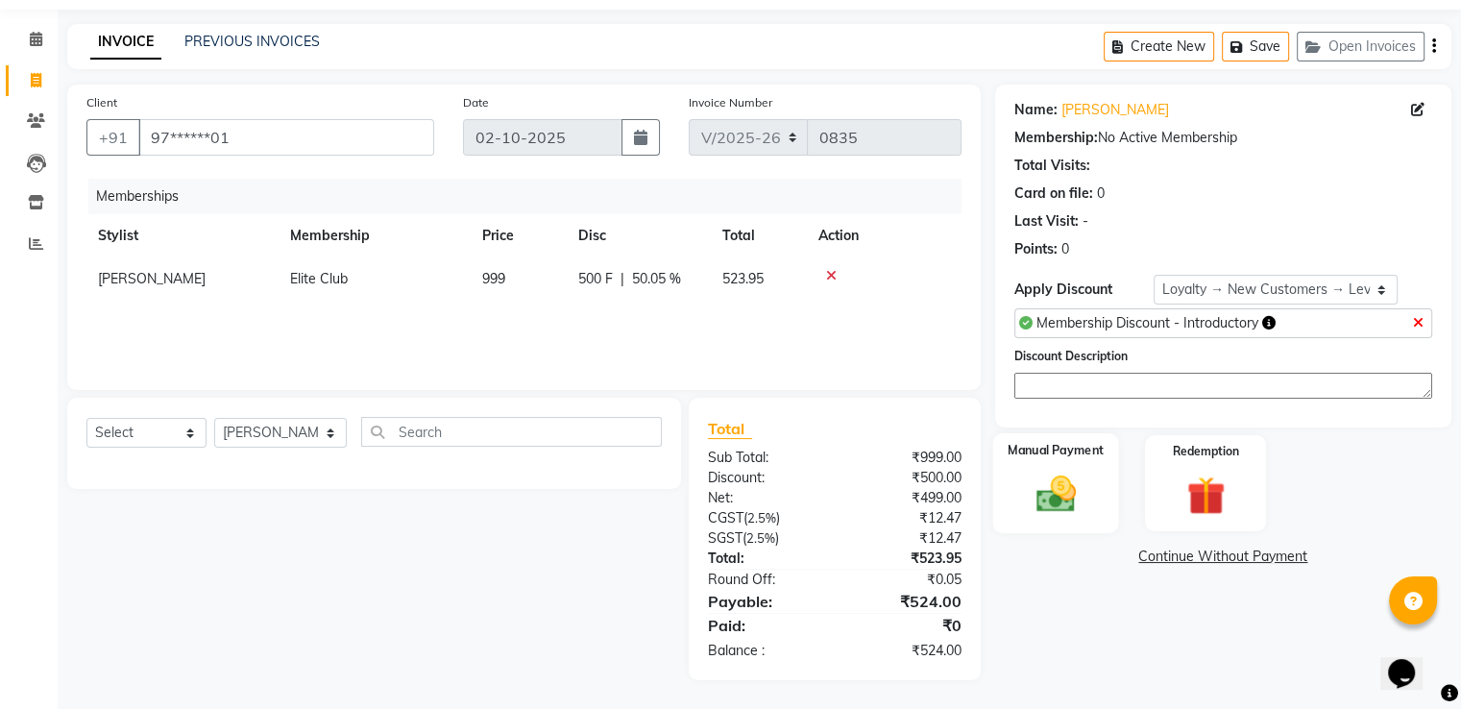
click at [1072, 499] on img at bounding box center [1055, 495] width 64 height 46
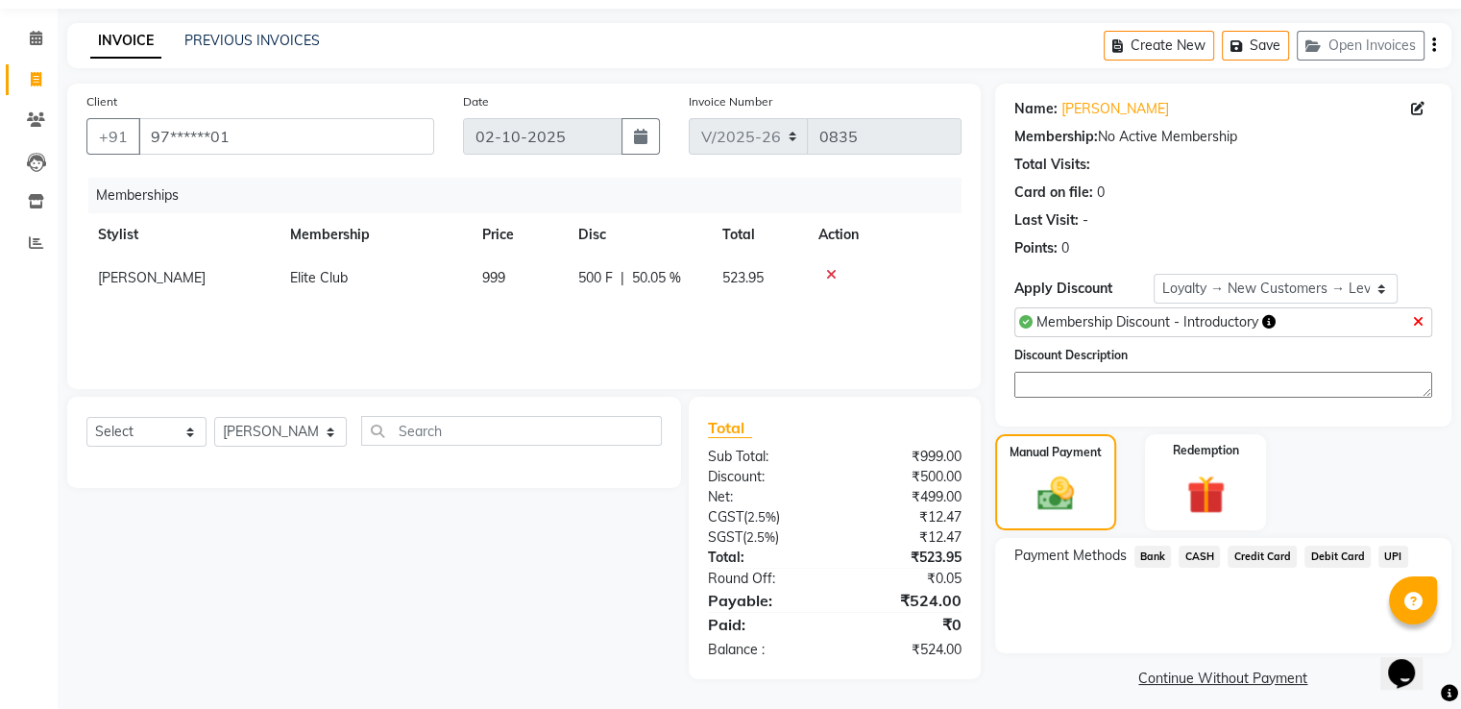
click at [1391, 559] on span "UPI" at bounding box center [1393, 557] width 30 height 22
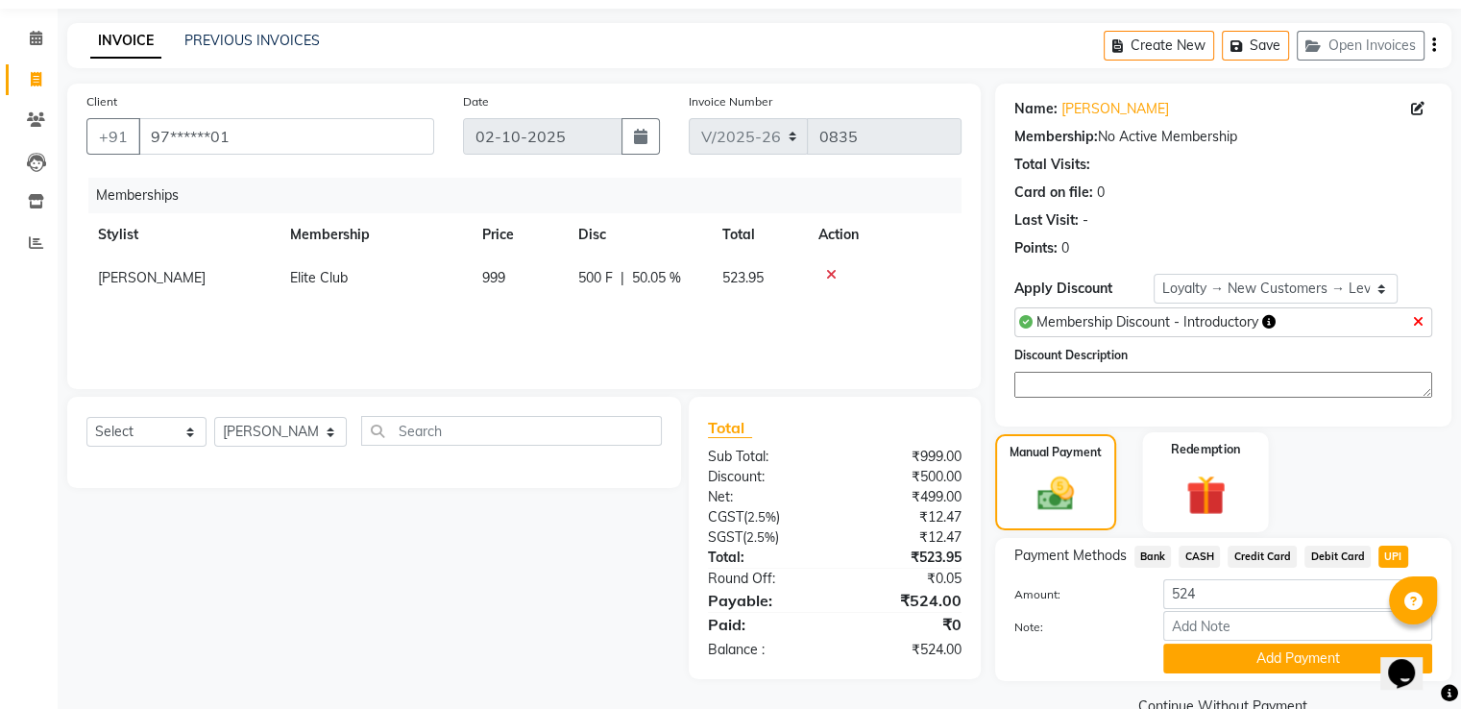
scroll to position [101, 0]
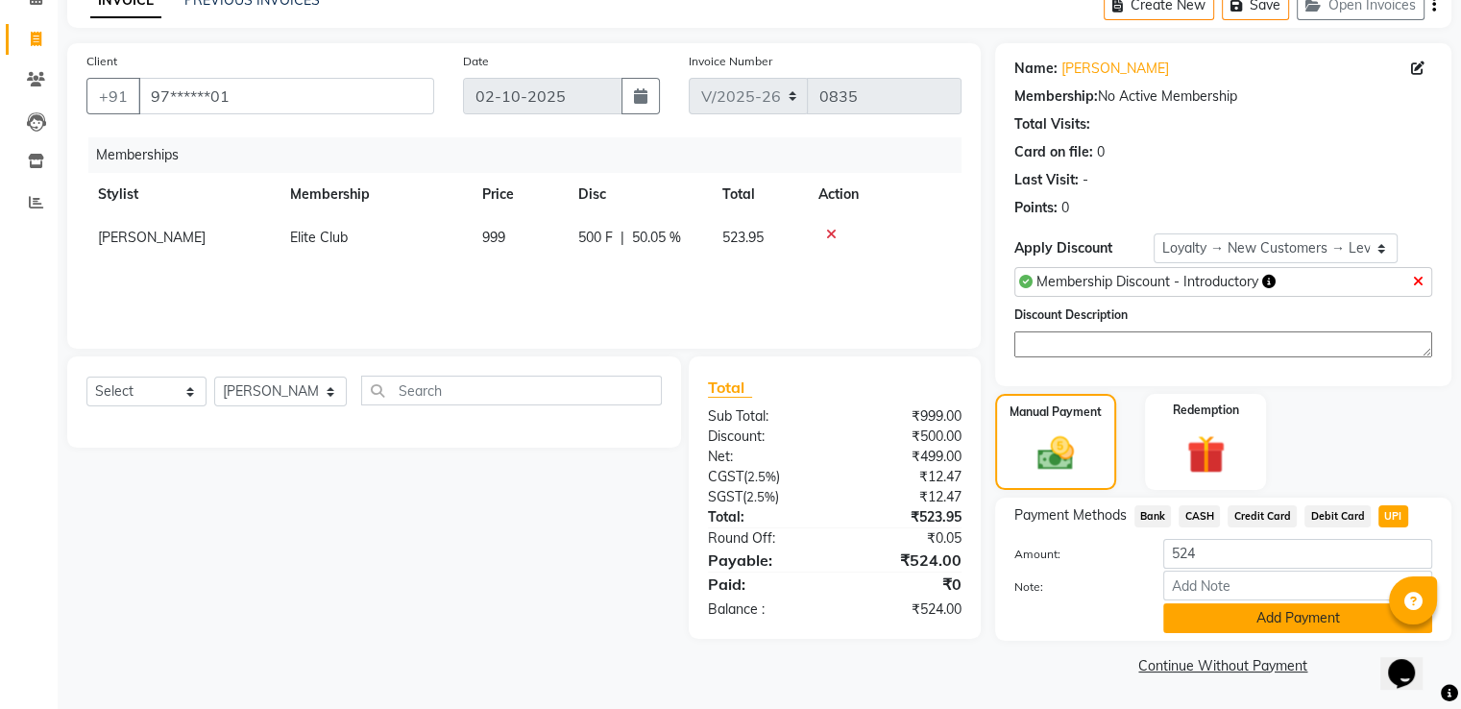
click at [1296, 616] on button "Add Payment" at bounding box center [1297, 618] width 269 height 30
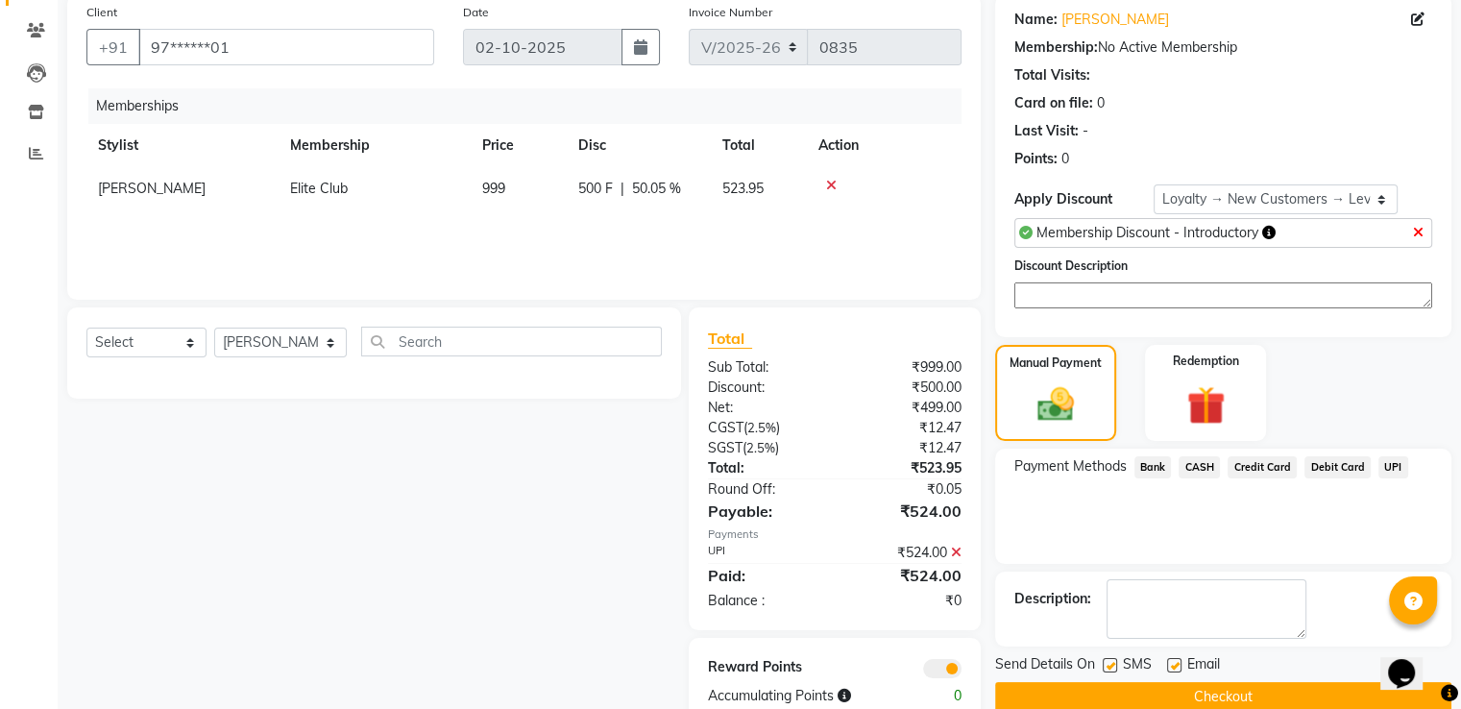
scroll to position [196, 0]
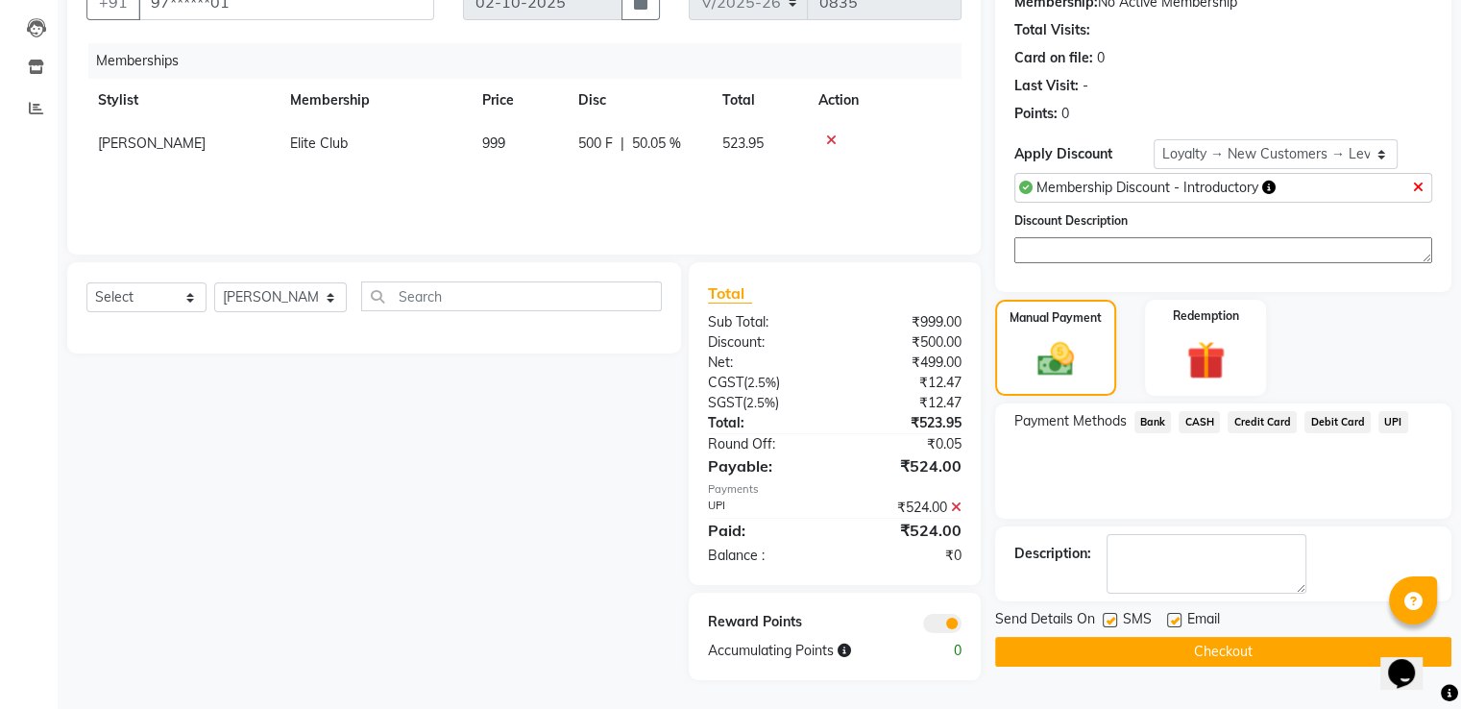
click at [1252, 647] on button "Checkout" at bounding box center [1223, 652] width 456 height 30
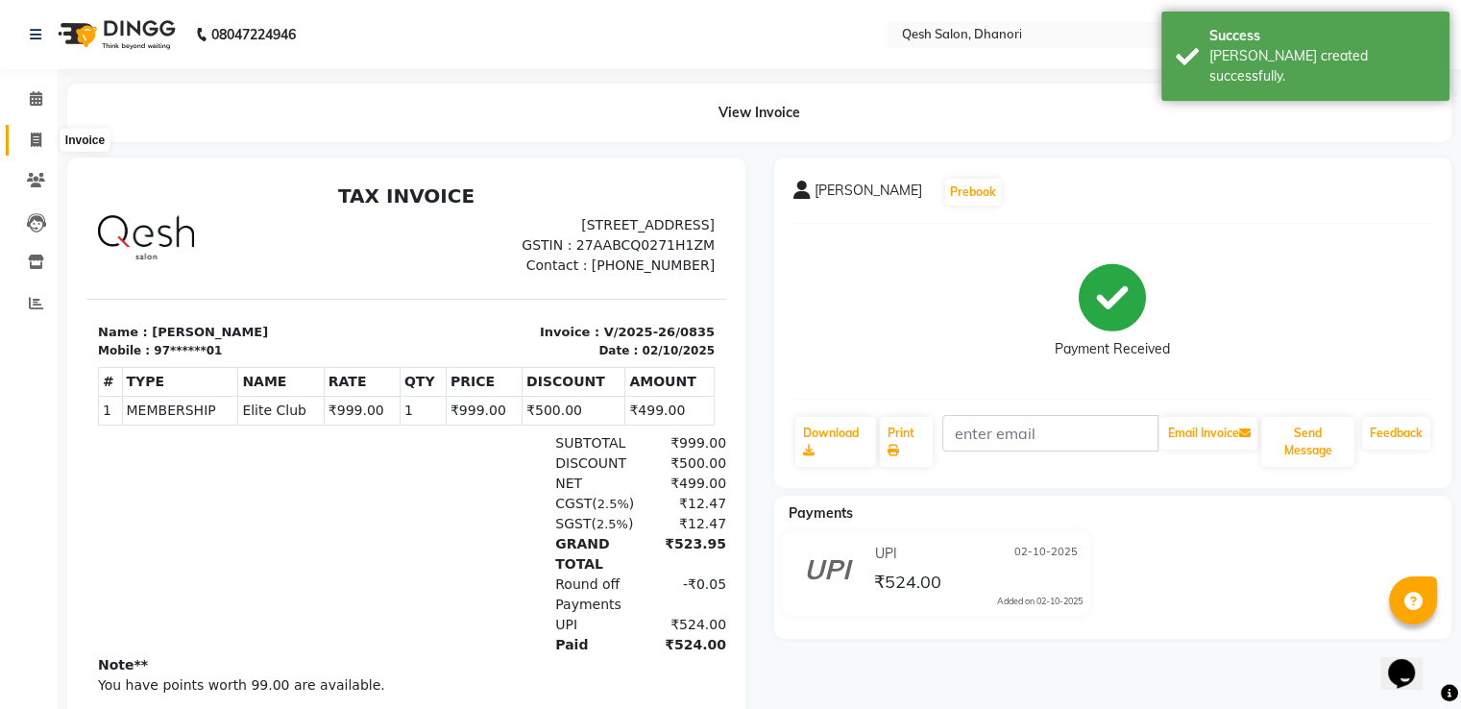
click at [41, 145] on span at bounding box center [36, 141] width 34 height 22
select select "service"
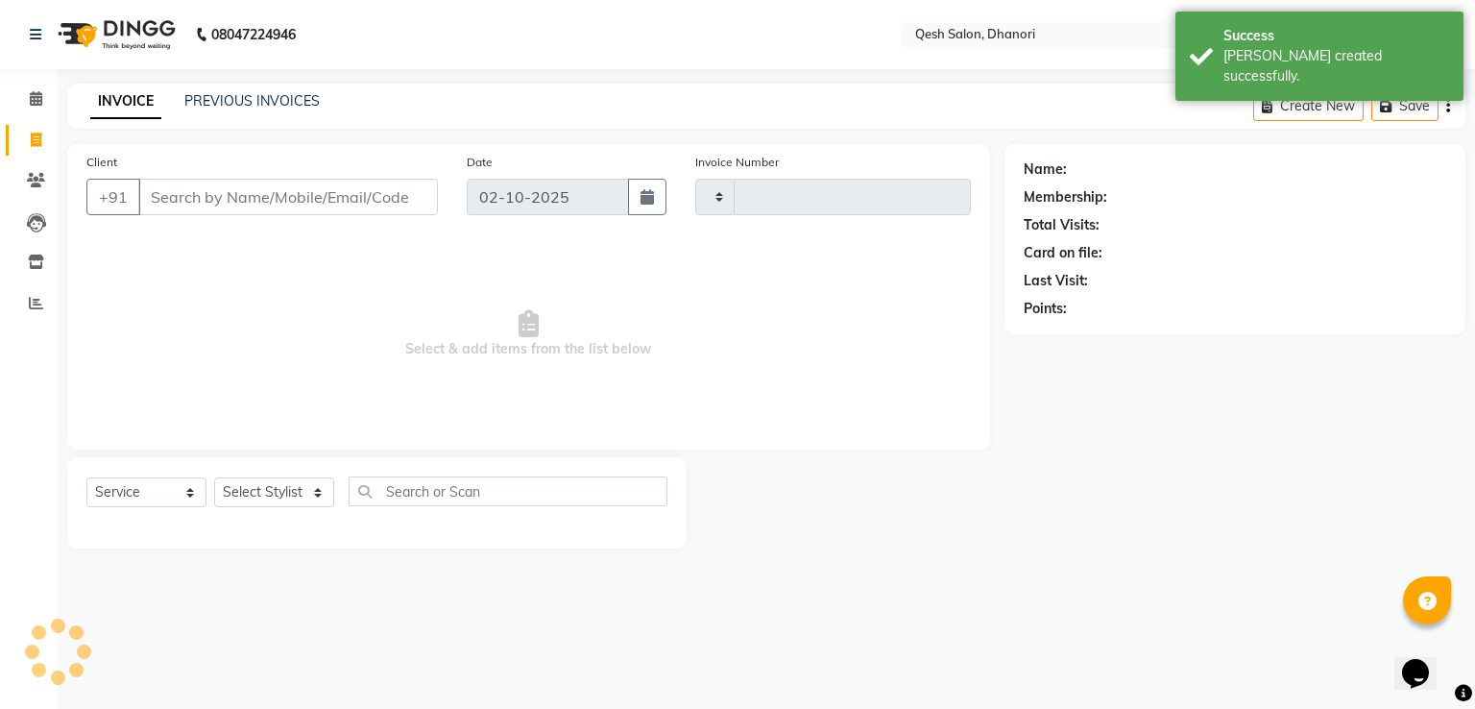
type input "0836"
select select "7641"
click at [41, 110] on link "Calendar" at bounding box center [29, 100] width 46 height 32
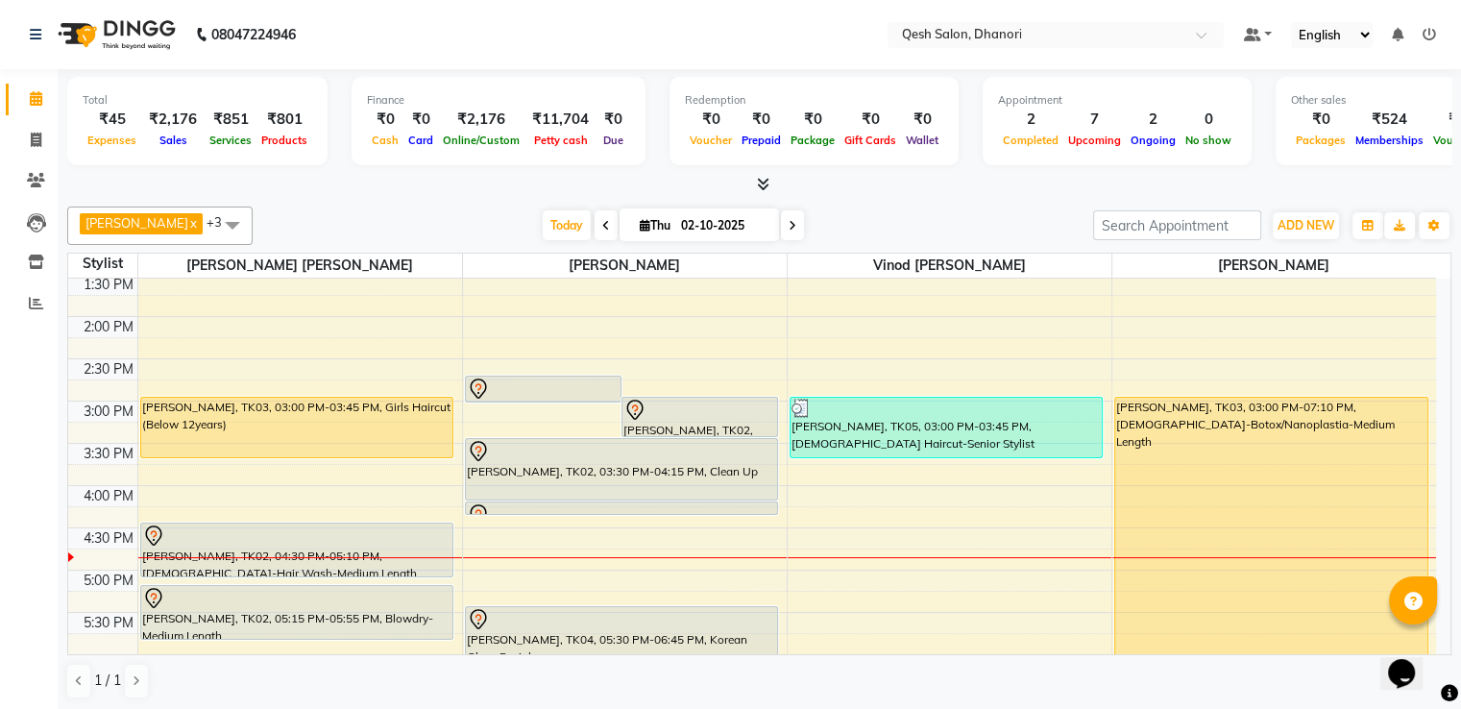
scroll to position [480, 0]
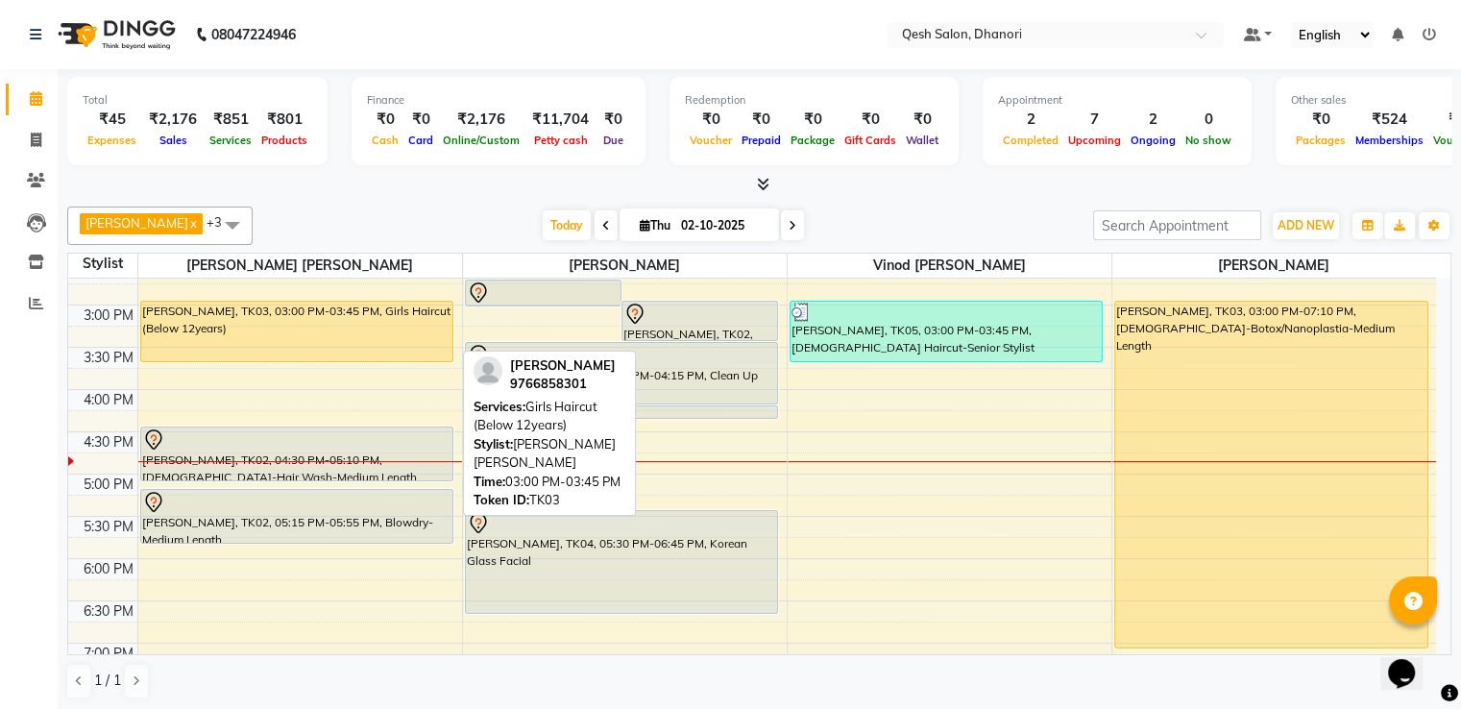
click at [273, 320] on div "[PERSON_NAME], TK03, 03:00 PM-03:45 PM, Girls Haircut (Below 12years)" at bounding box center [297, 332] width 312 height 60
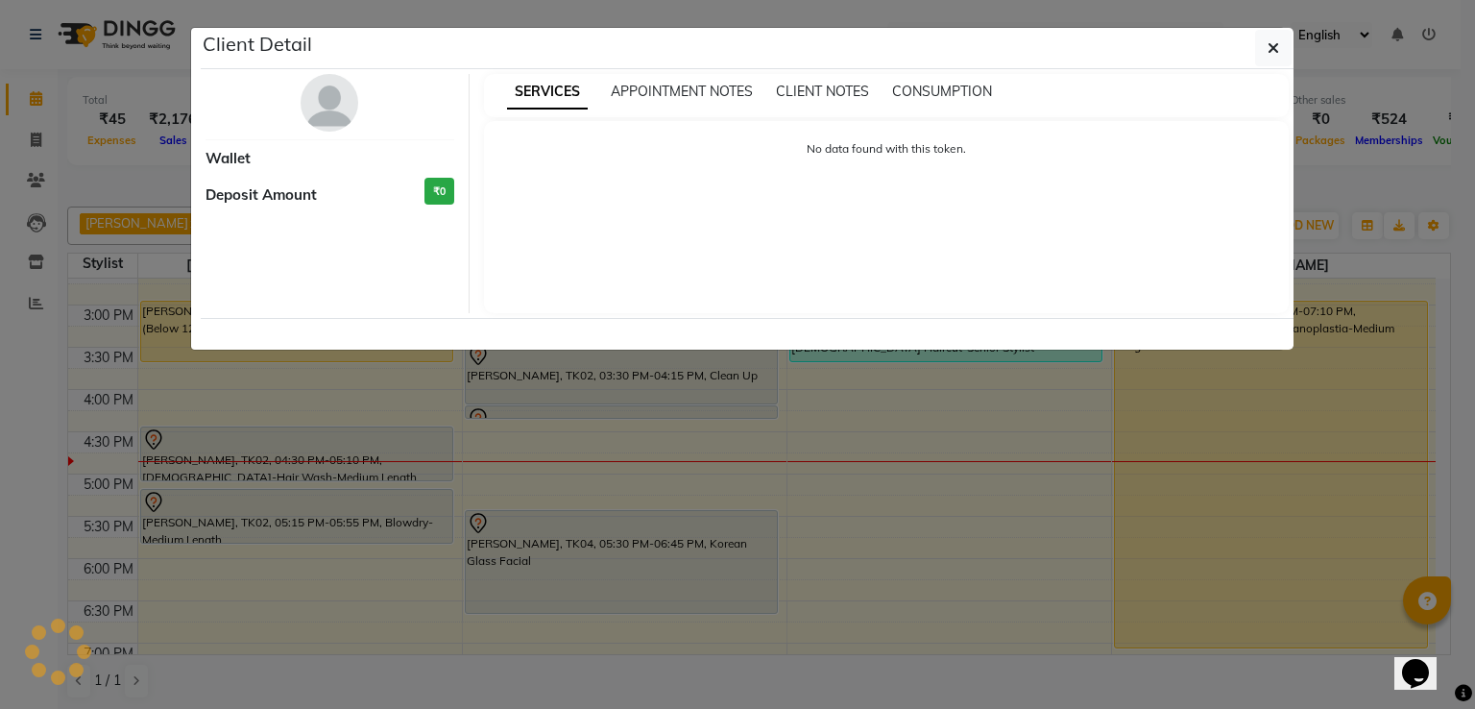
select select "1"
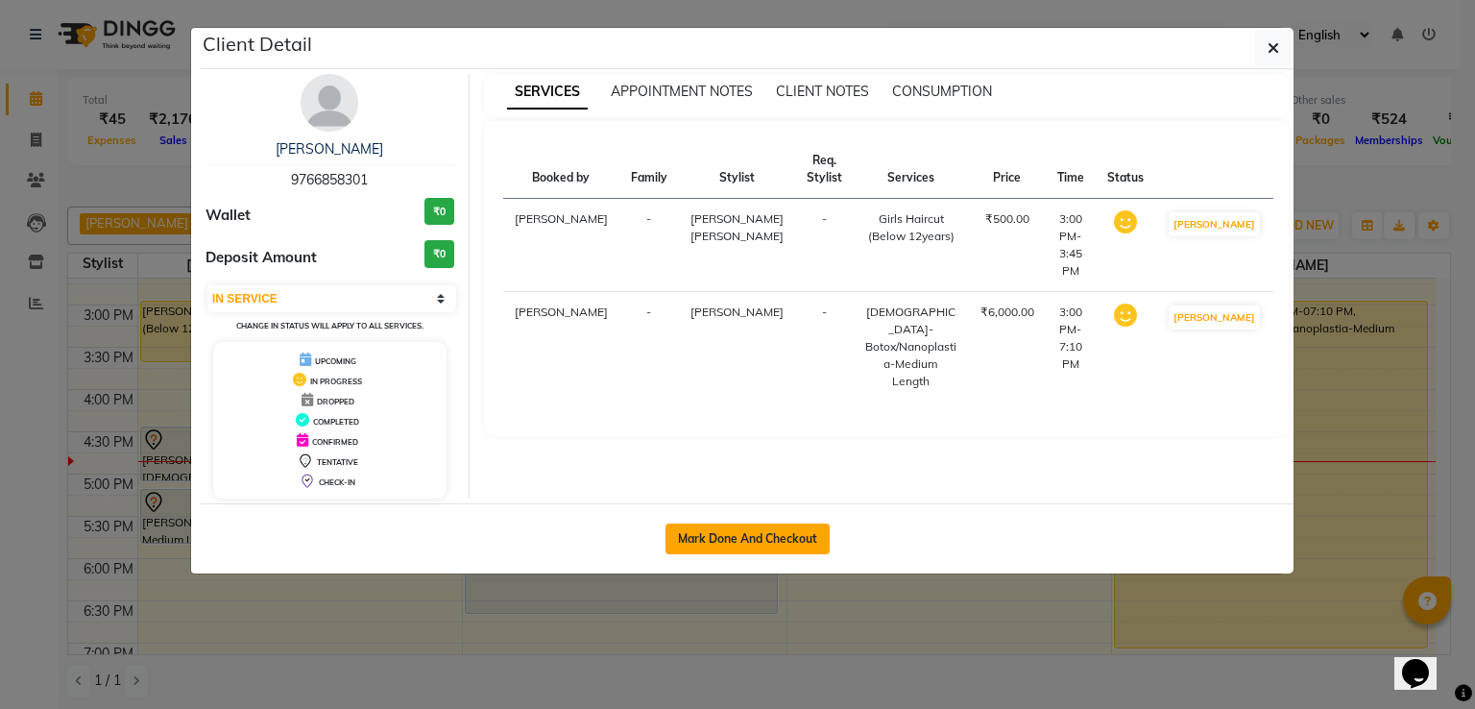
click at [723, 530] on button "Mark Done And Checkout" at bounding box center [748, 538] width 164 height 31
select select "service"
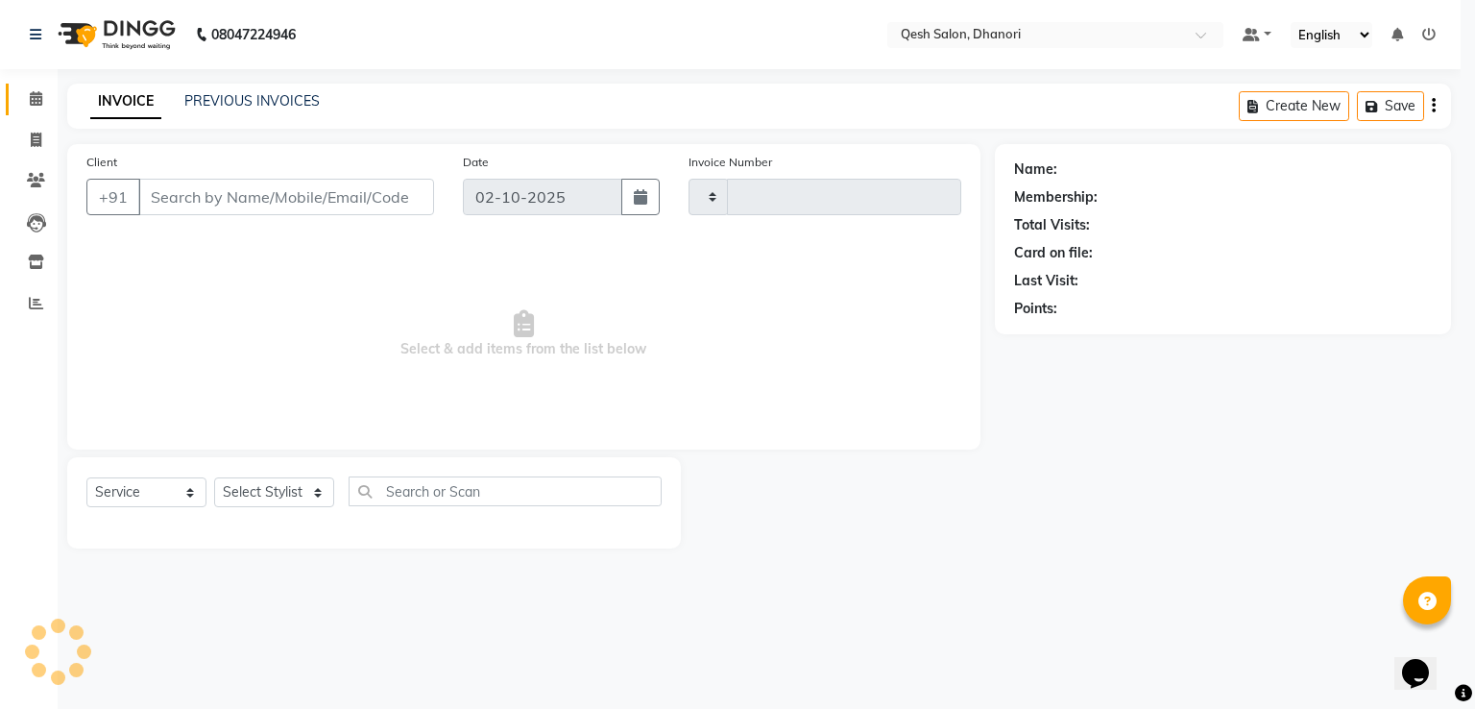
type input "0836"
select select "7641"
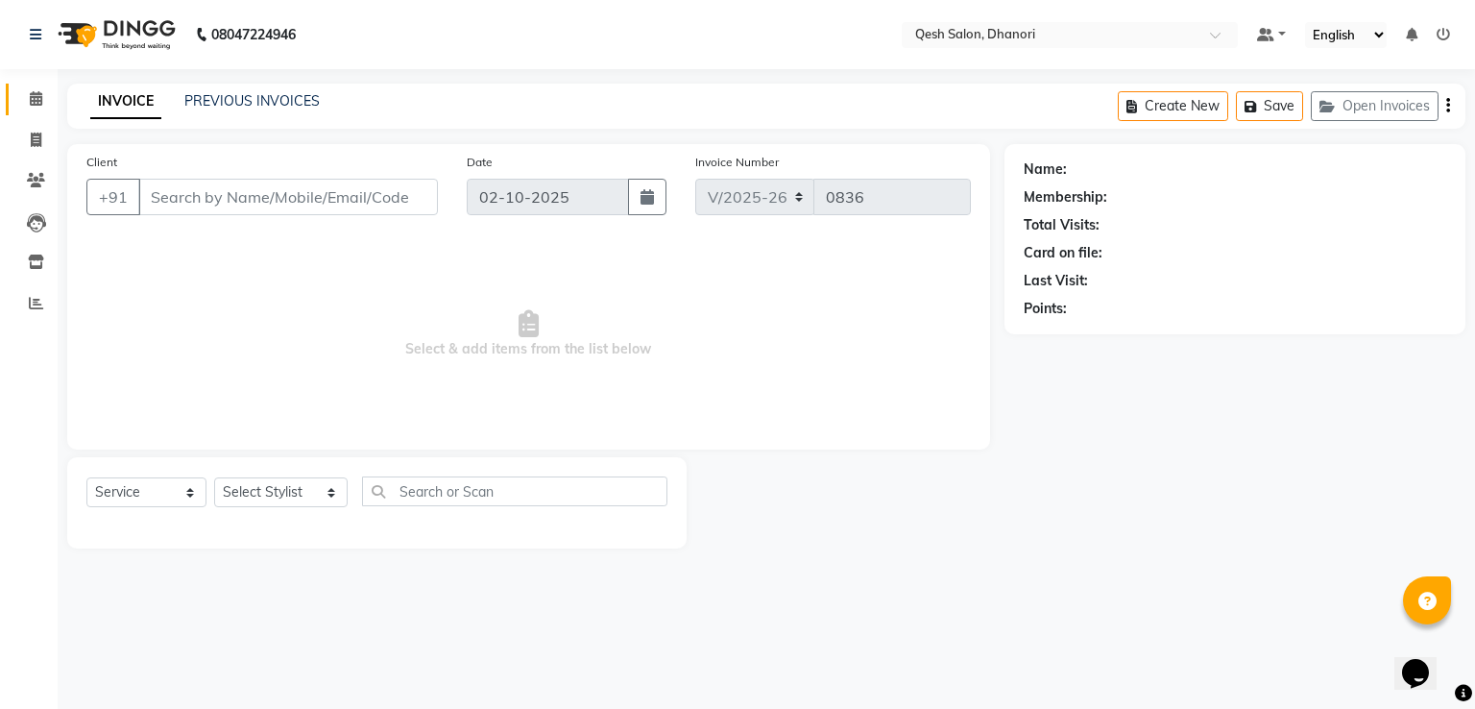
type input "97******01"
select select "79251"
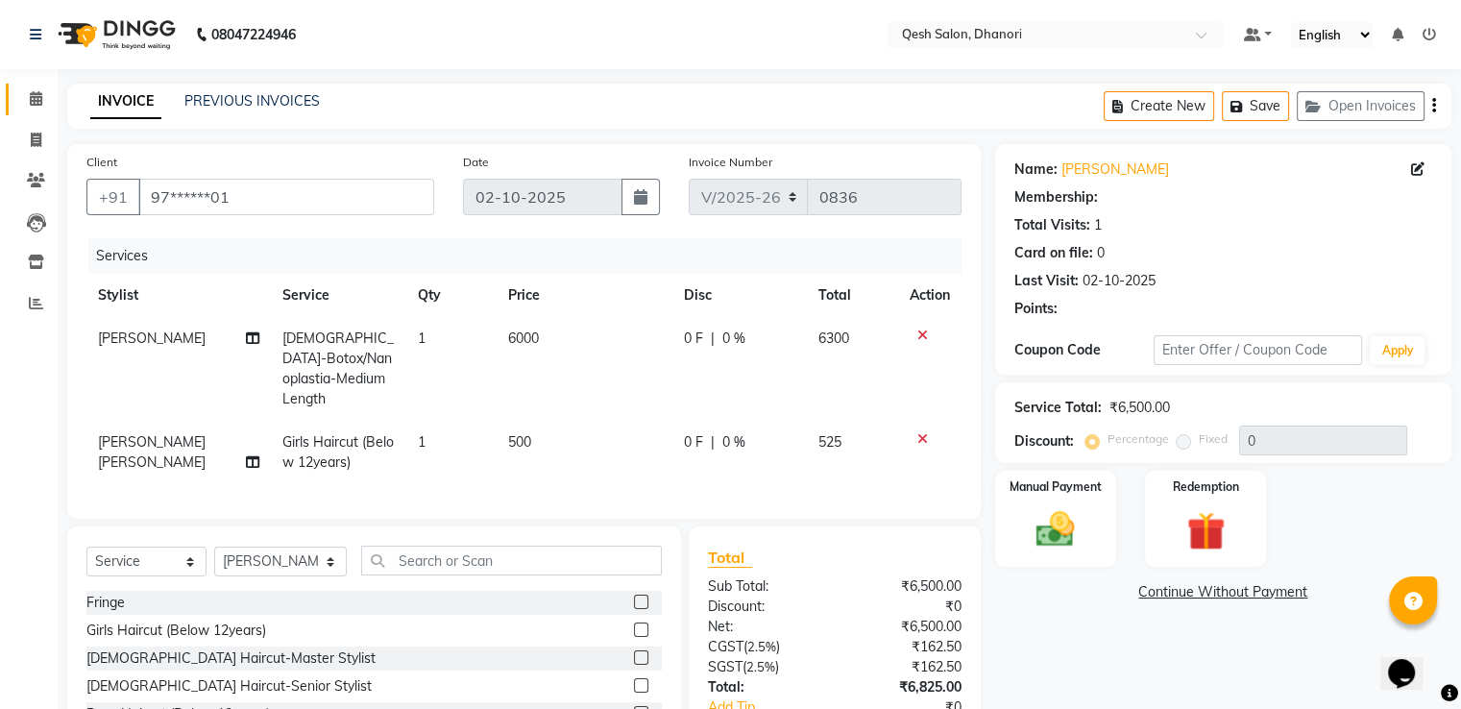
select select "2: Object"
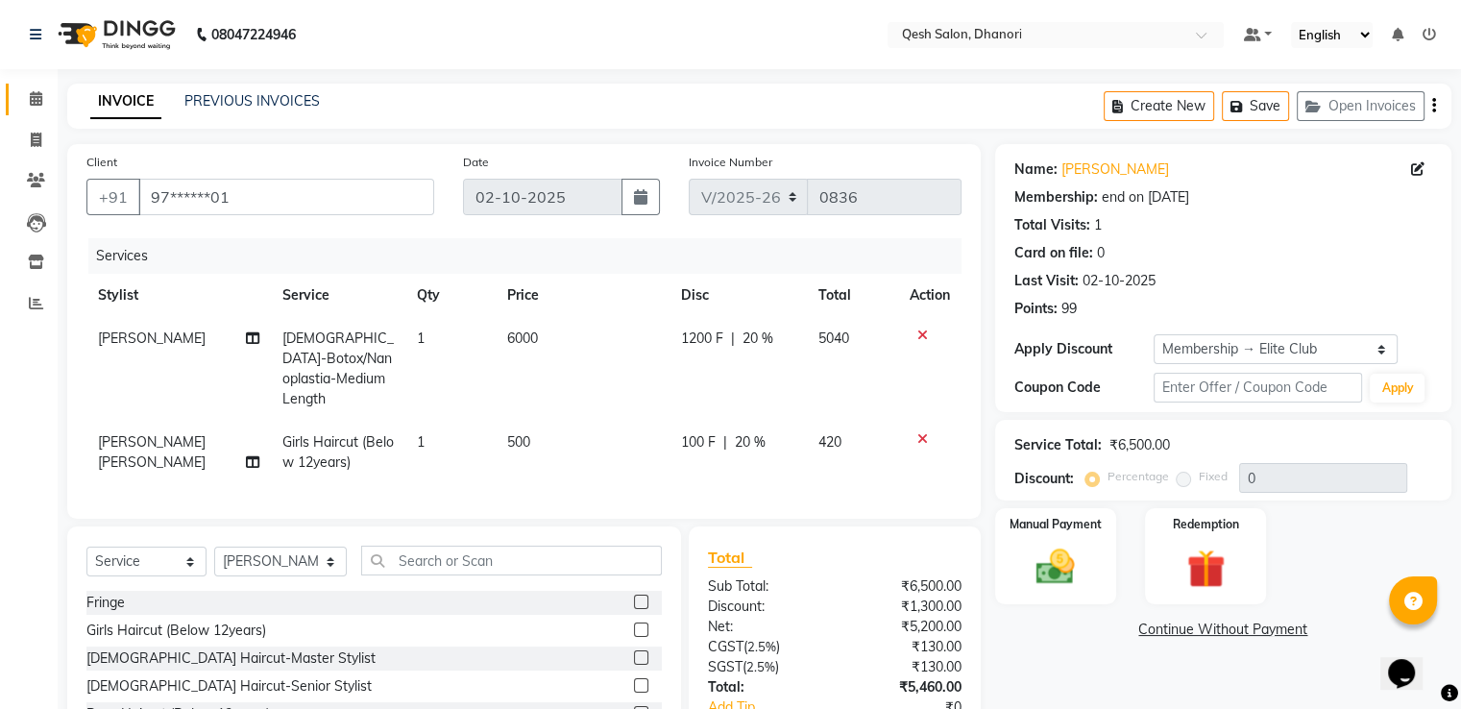
type input "20"
click at [431, 548] on input "text" at bounding box center [511, 561] width 300 height 30
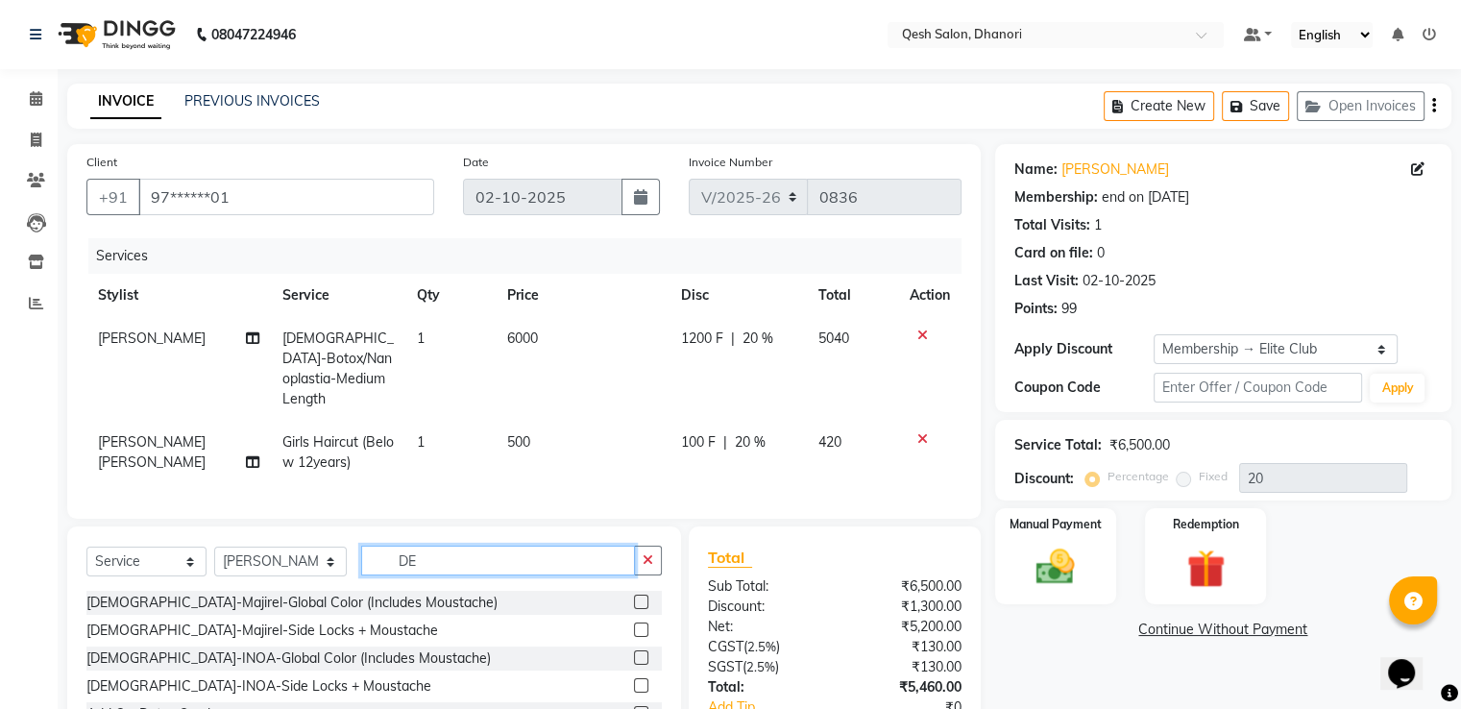
type input "D"
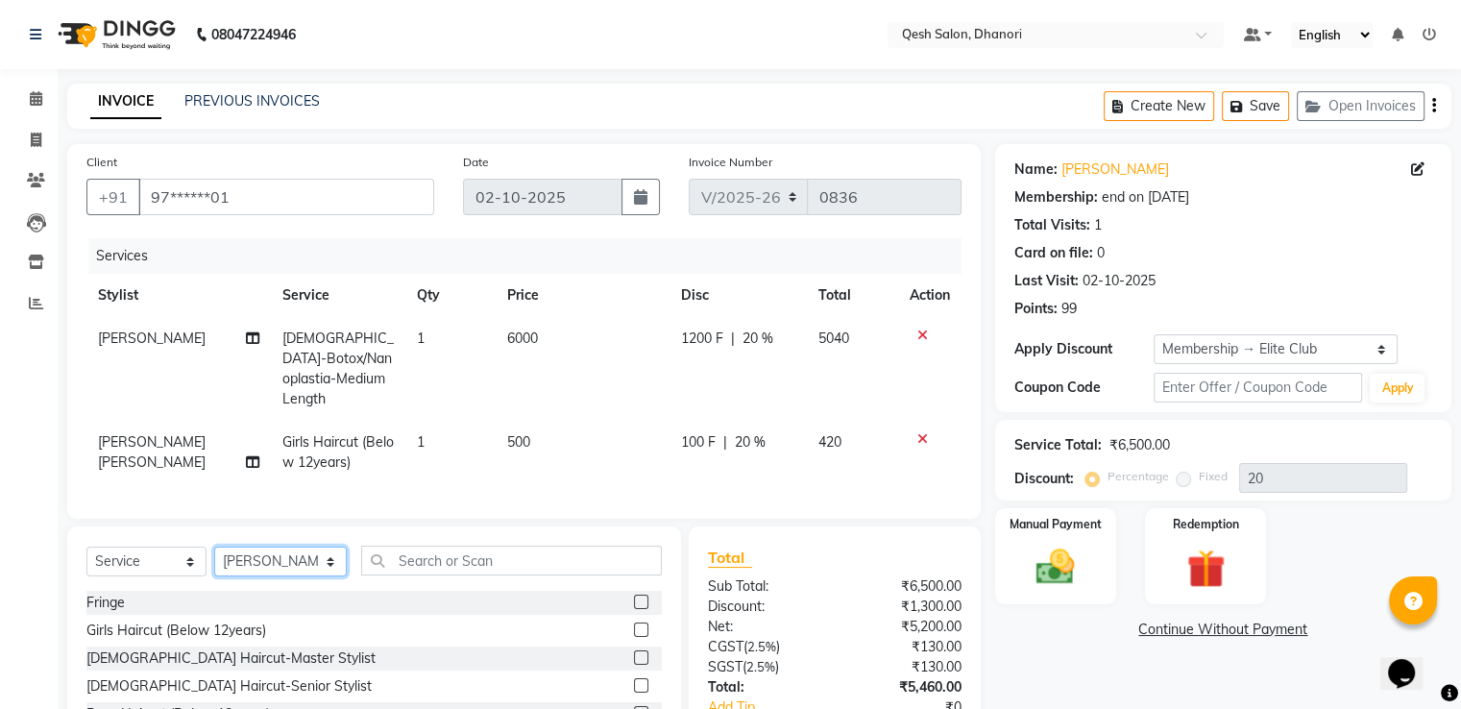
click at [312, 562] on select "Select Stylist [PERSON_NAME] [PERSON_NAME] [PERSON_NAME] [PERSON_NAME] [PERSON_…" at bounding box center [280, 561] width 133 height 30
select select "85050"
click at [214, 546] on select "Select Stylist [PERSON_NAME] [PERSON_NAME] [PERSON_NAME] [PERSON_NAME] [PERSON_…" at bounding box center [280, 561] width 133 height 30
click at [377, 549] on input "text" at bounding box center [511, 561] width 300 height 30
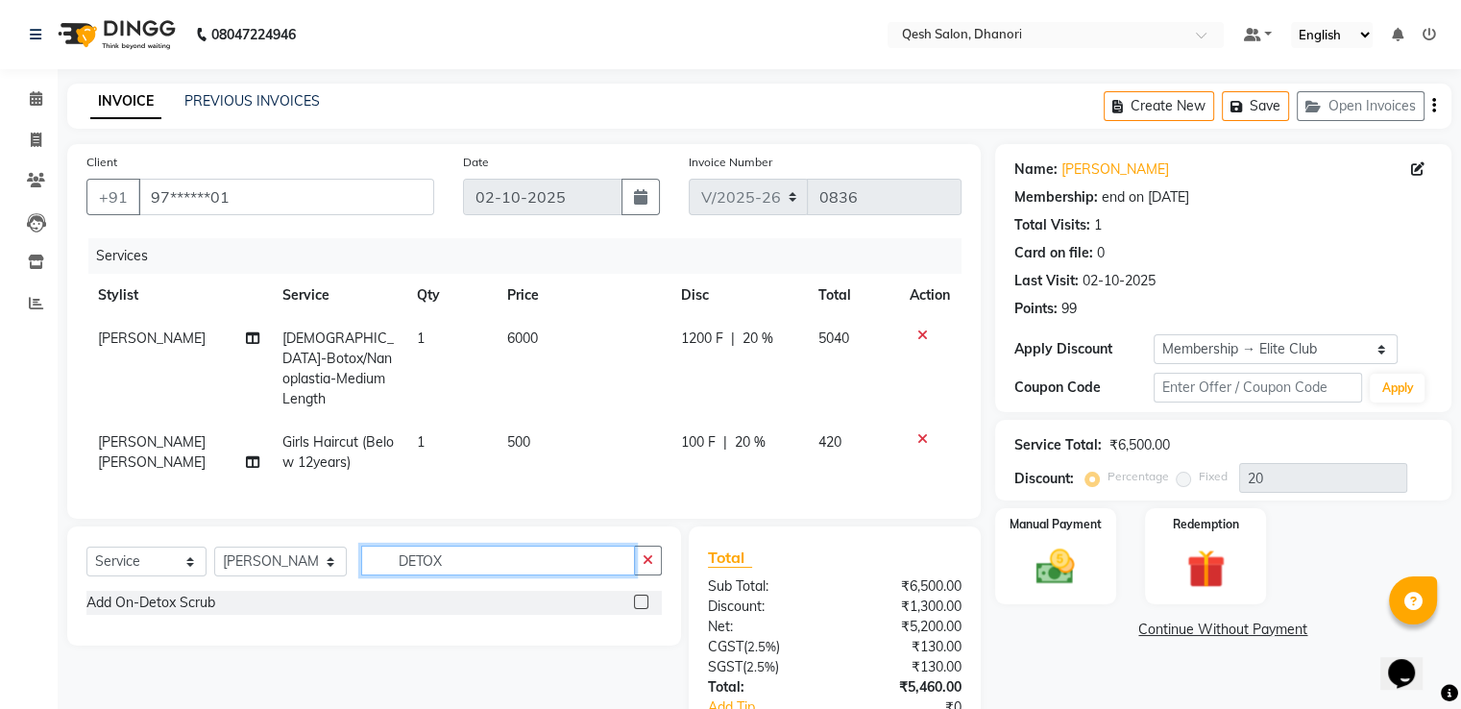
type input "DETOX"
click at [639, 594] on label at bounding box center [641, 601] width 14 height 14
click at [639, 596] on input "checkbox" at bounding box center [640, 602] width 12 height 12
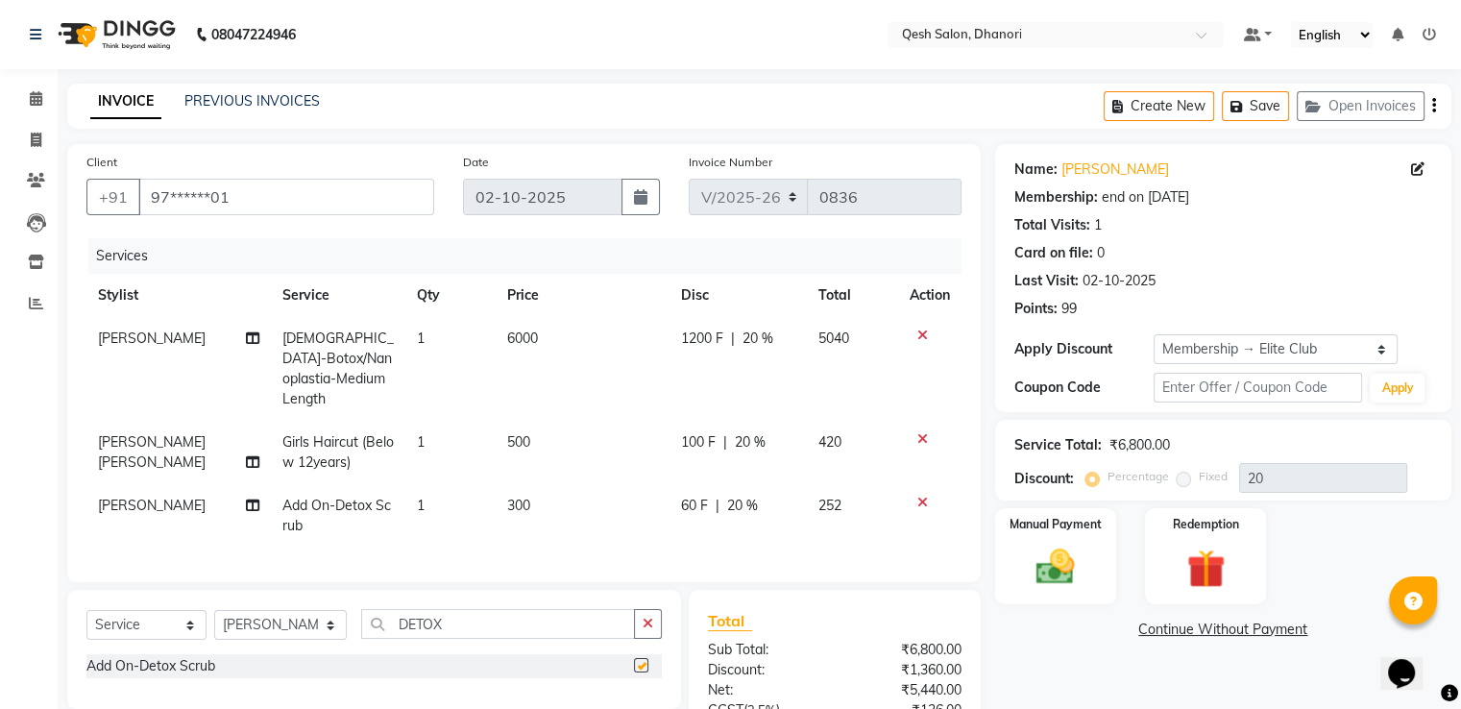
checkbox input "false"
click at [480, 609] on input "DETOX" at bounding box center [497, 624] width 273 height 30
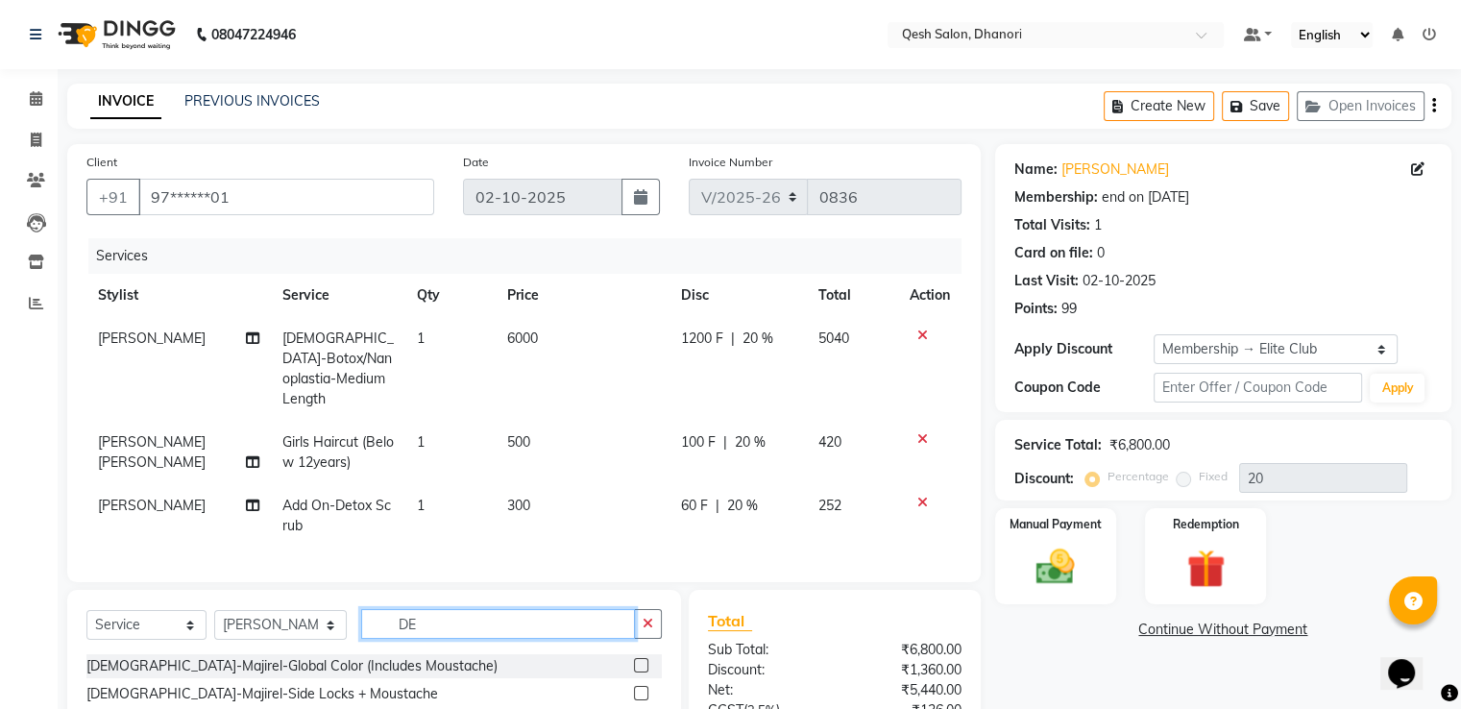
type input "D"
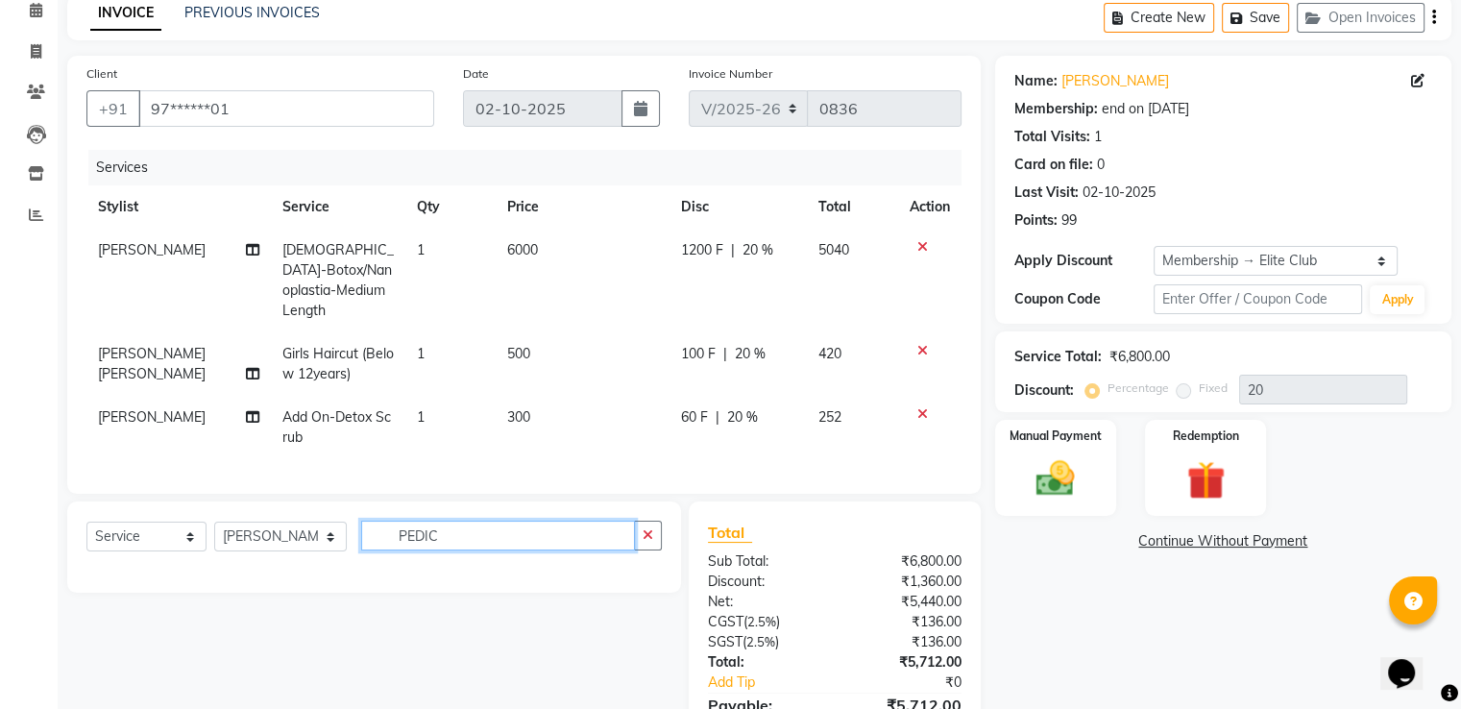
scroll to position [187, 0]
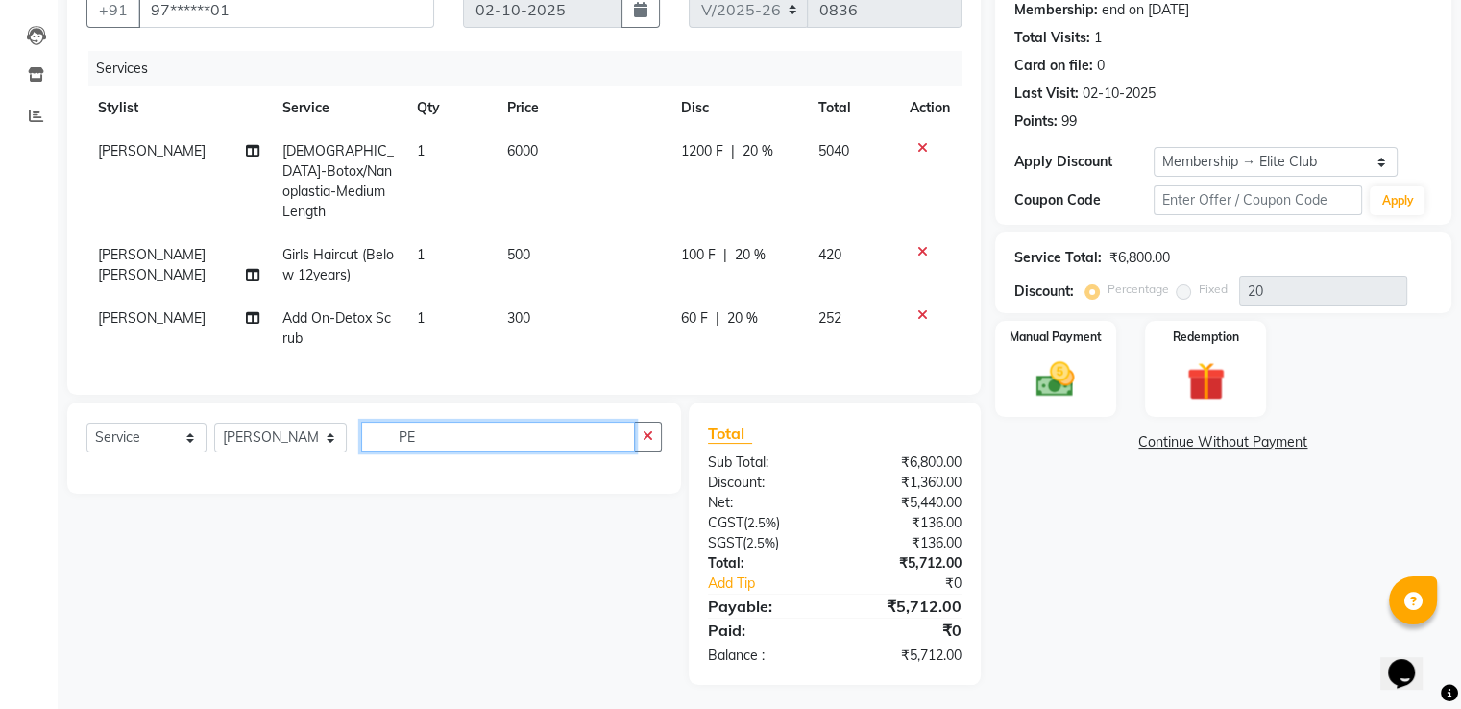
type input "PE"
click at [313, 423] on select "Select Stylist Gagandeep Arora Harry Siril Anthony Prashansa Kumari Prathamesh …" at bounding box center [280, 438] width 133 height 30
select select "83667"
click at [214, 423] on select "Select Stylist Gagandeep Arora Harry Siril Anthony Prashansa Kumari Prathamesh …" at bounding box center [280, 438] width 133 height 30
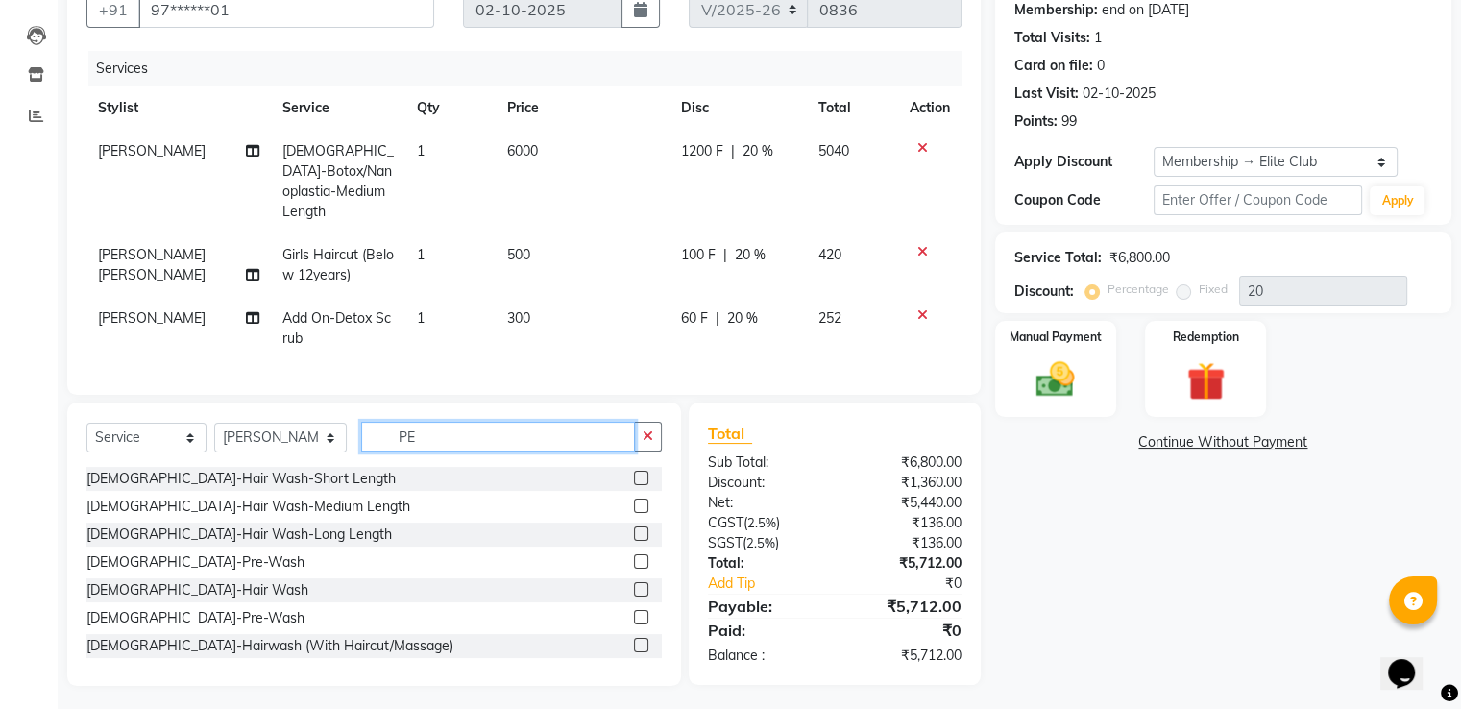
click at [403, 427] on input "PE" at bounding box center [497, 437] width 273 height 30
type input "P"
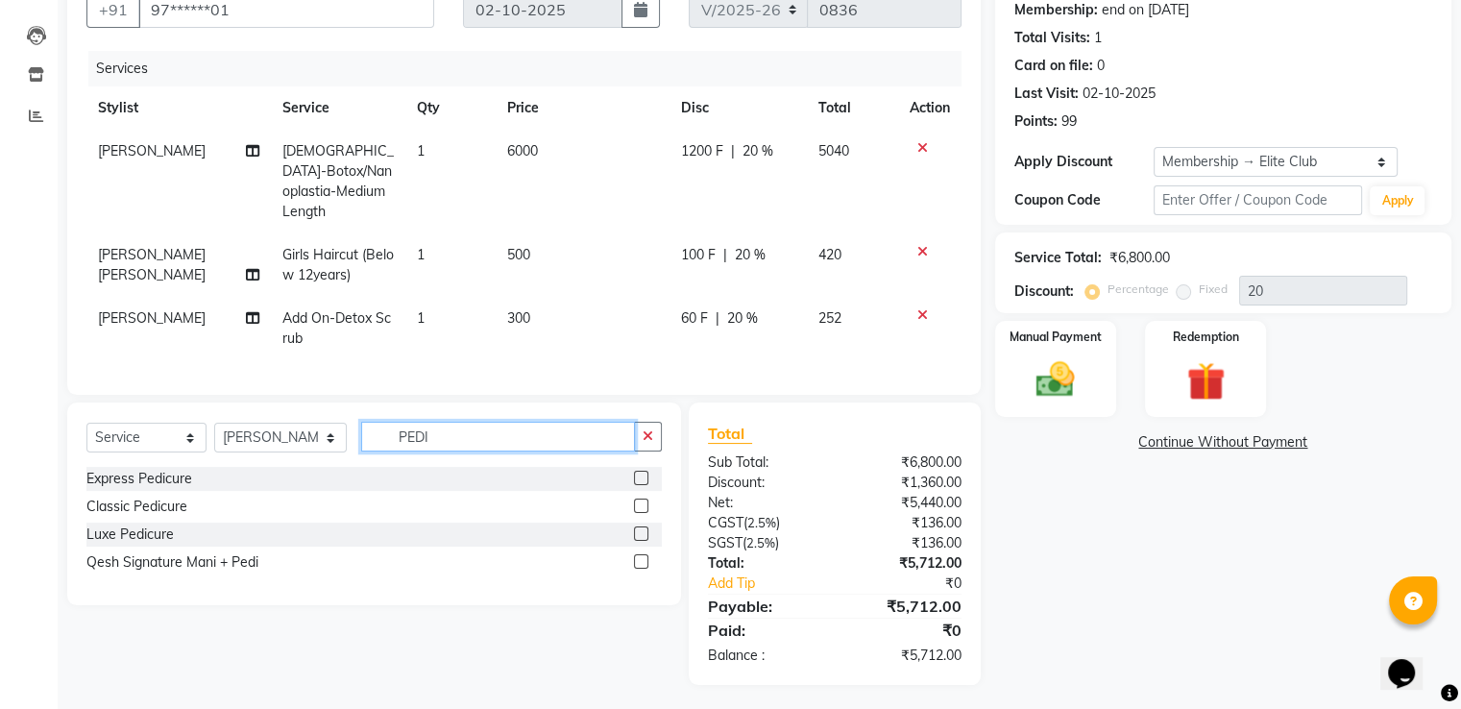
type input "PEDI"
click at [639, 501] on label at bounding box center [641, 505] width 14 height 14
click at [639, 501] on input "checkbox" at bounding box center [640, 506] width 12 height 12
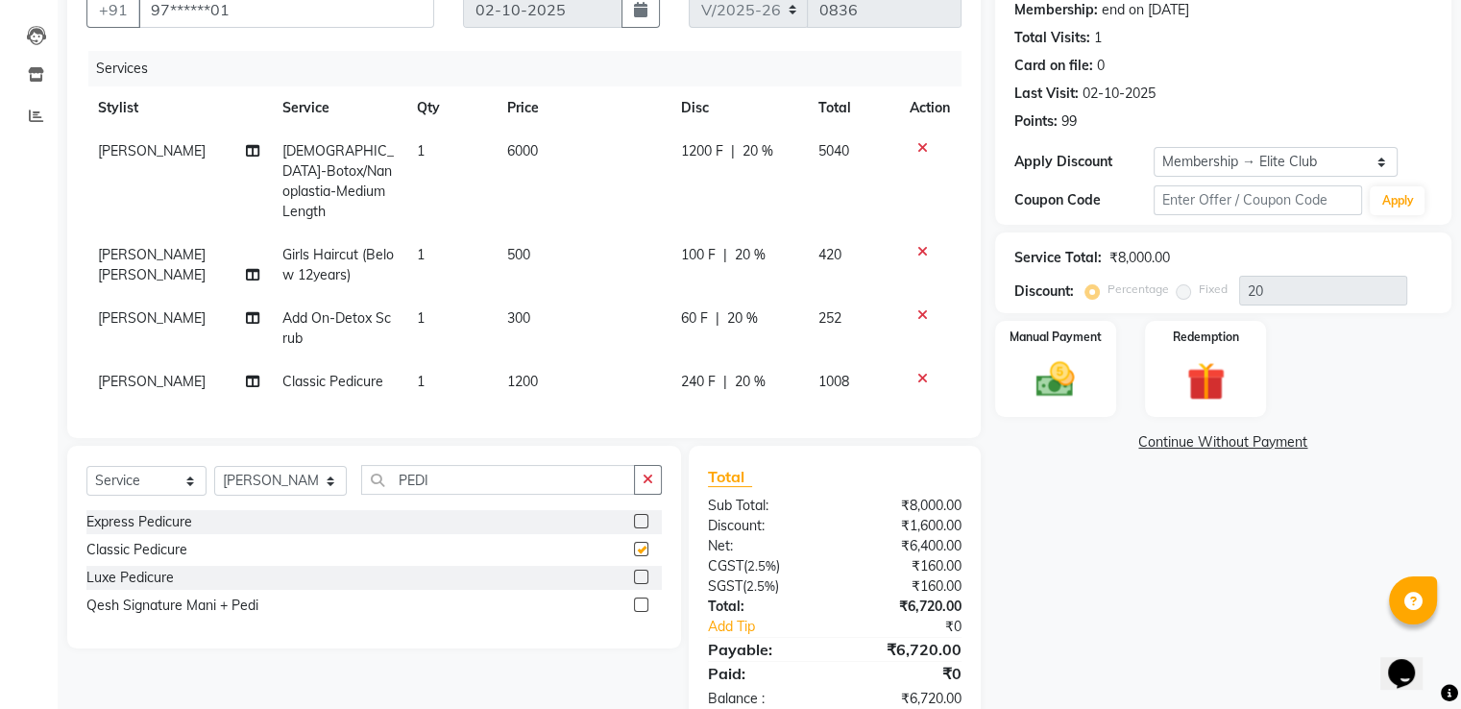
checkbox input "false"
click at [830, 246] on span "420" at bounding box center [829, 254] width 23 height 17
select select "79251"
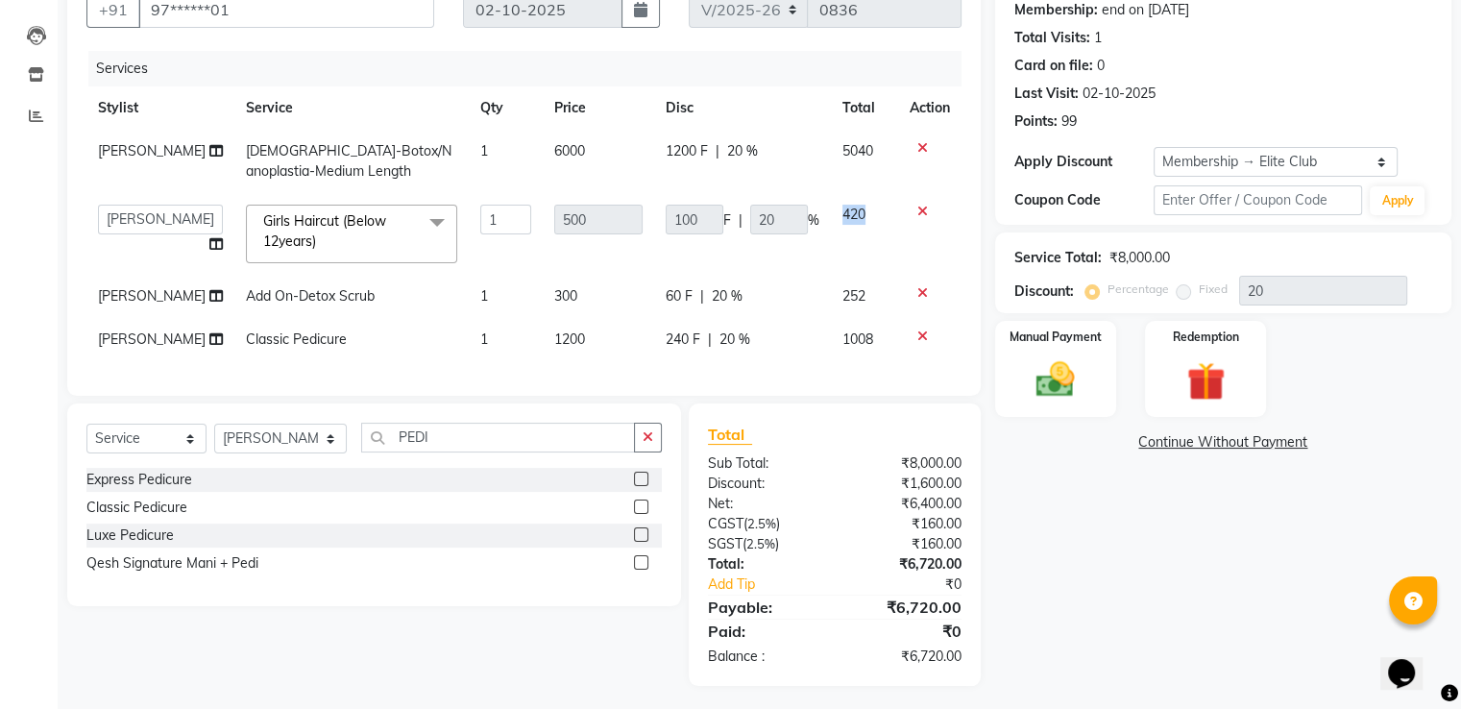
click at [831, 230] on td "420" at bounding box center [864, 234] width 67 height 82
click at [472, 547] on div "Luxe Pedicure" at bounding box center [373, 535] width 575 height 24
click at [848, 213] on span "420" at bounding box center [853, 214] width 23 height 17
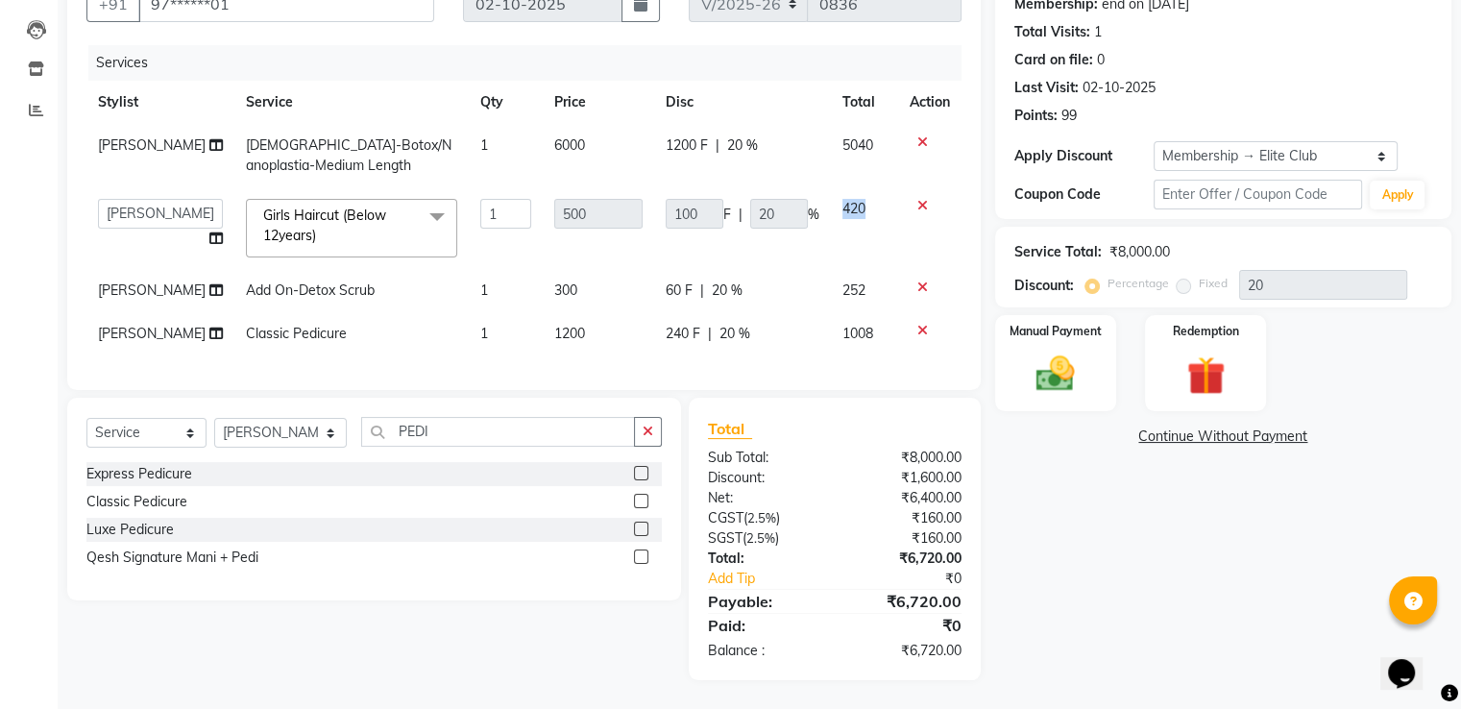
scroll to position [248, 0]
drag, startPoint x: 911, startPoint y: 449, endPoint x: 986, endPoint y: 450, distance: 74.9
click at [986, 450] on div "Total Sub Total: ₹8,000.00 Discount: ₹1,600.00 Net: ₹6,400.00 CGST ( 2.5% ) ₹16…" at bounding box center [838, 539] width 314 height 282
drag, startPoint x: 836, startPoint y: 89, endPoint x: 860, endPoint y: 90, distance: 24.0
click at [868, 124] on td "5040" at bounding box center [864, 155] width 67 height 63
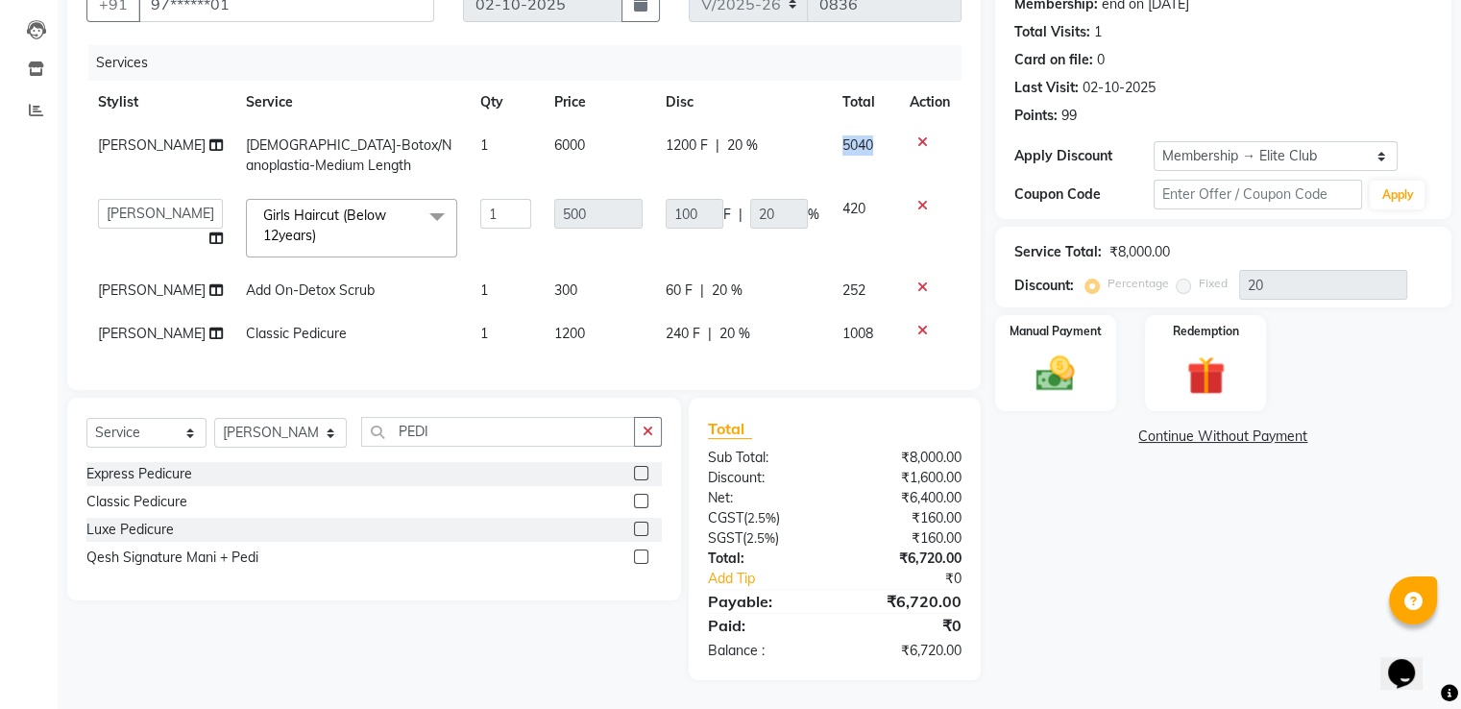
select select "85050"
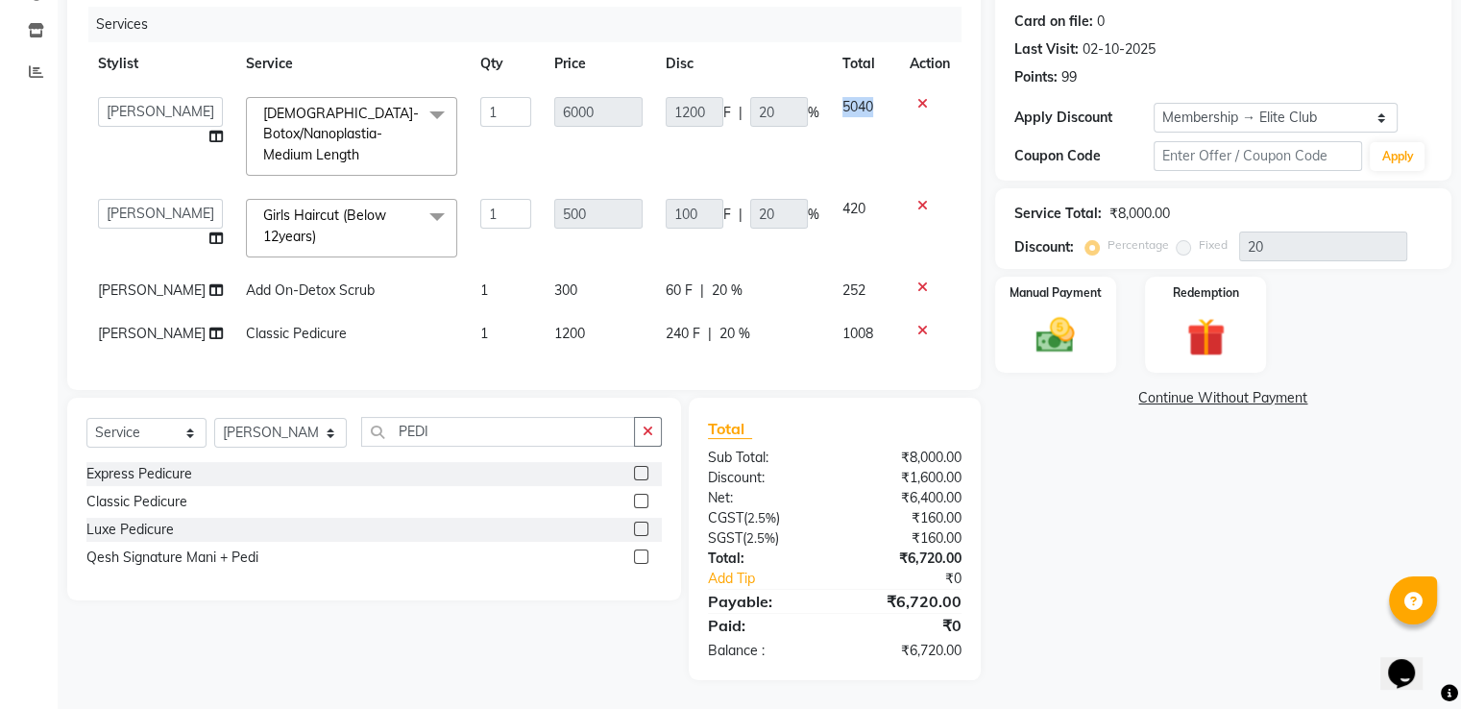
scroll to position [286, 0]
click at [906, 420] on div "Total" at bounding box center [835, 428] width 254 height 23
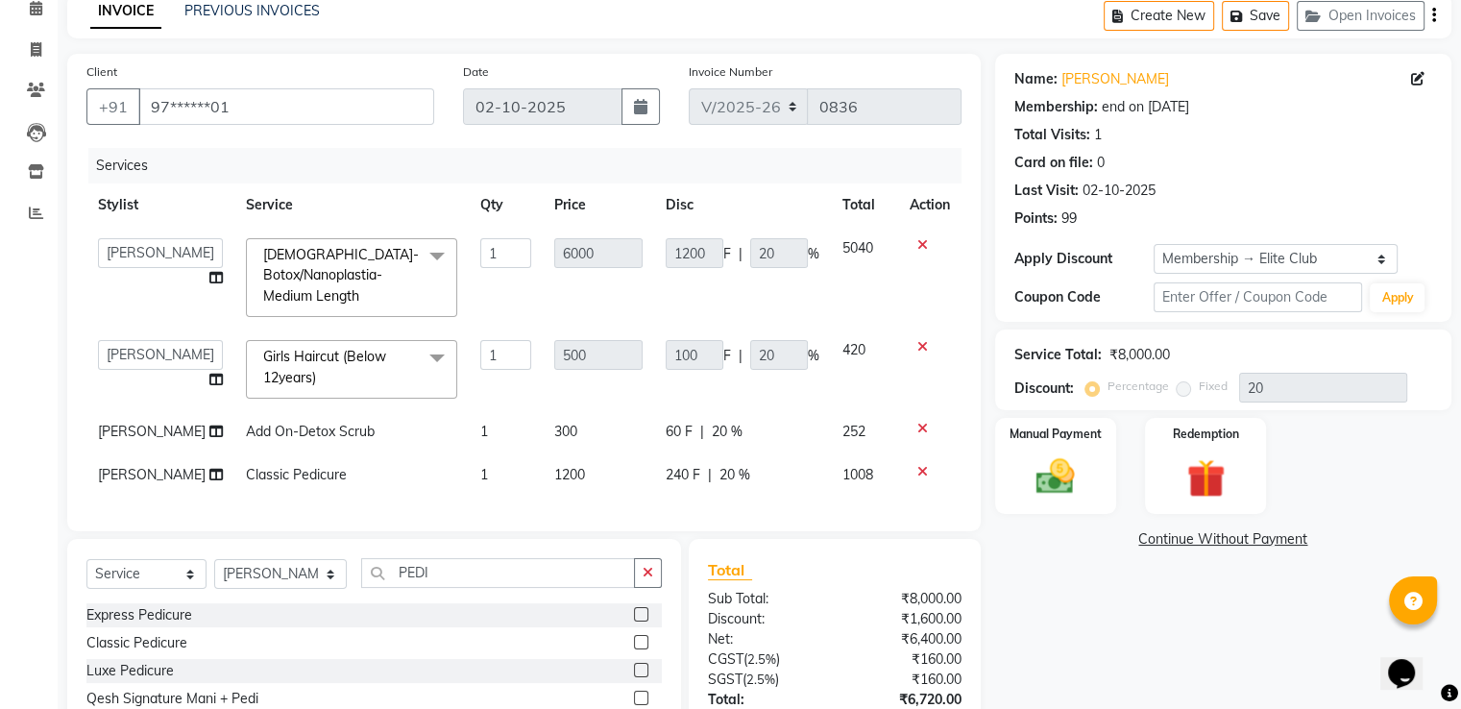
scroll to position [0, 0]
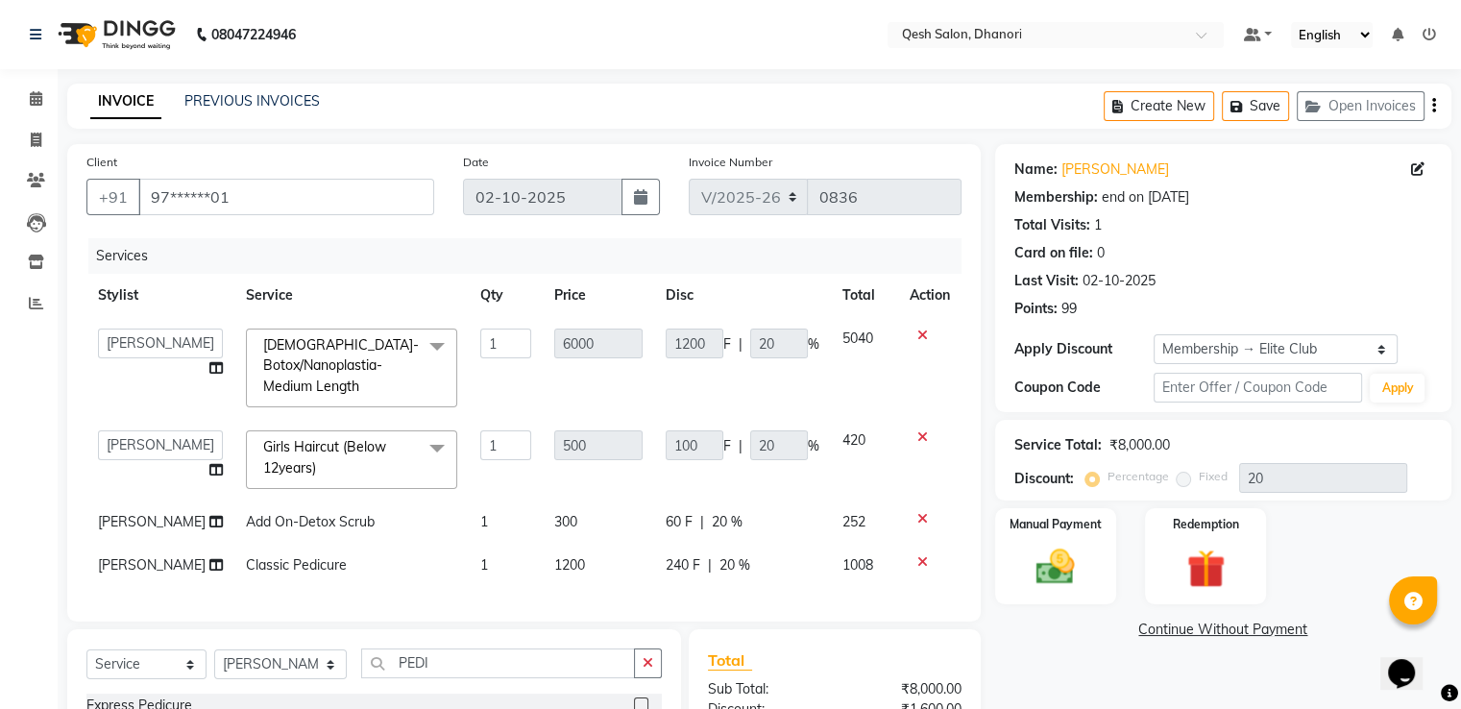
click at [365, 304] on th "Service" at bounding box center [351, 295] width 234 height 43
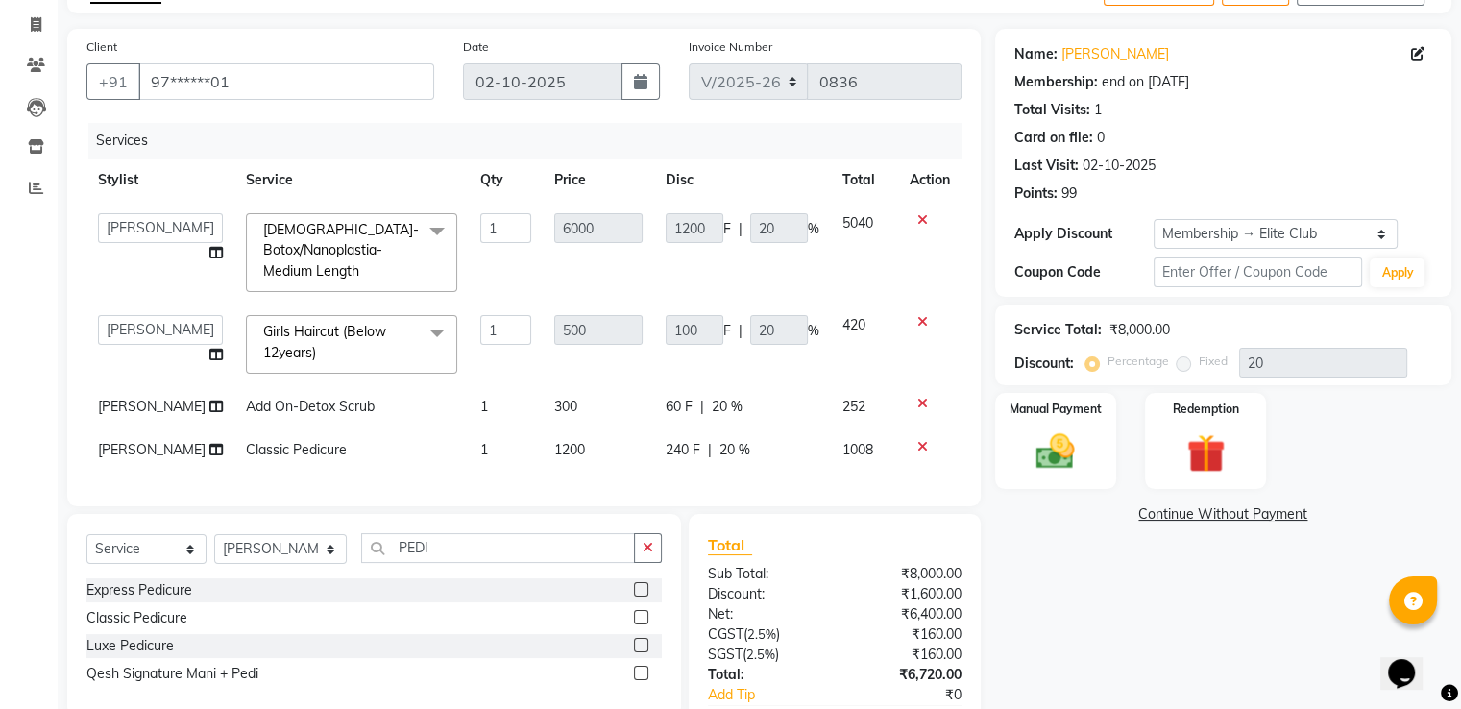
scroll to position [286, 0]
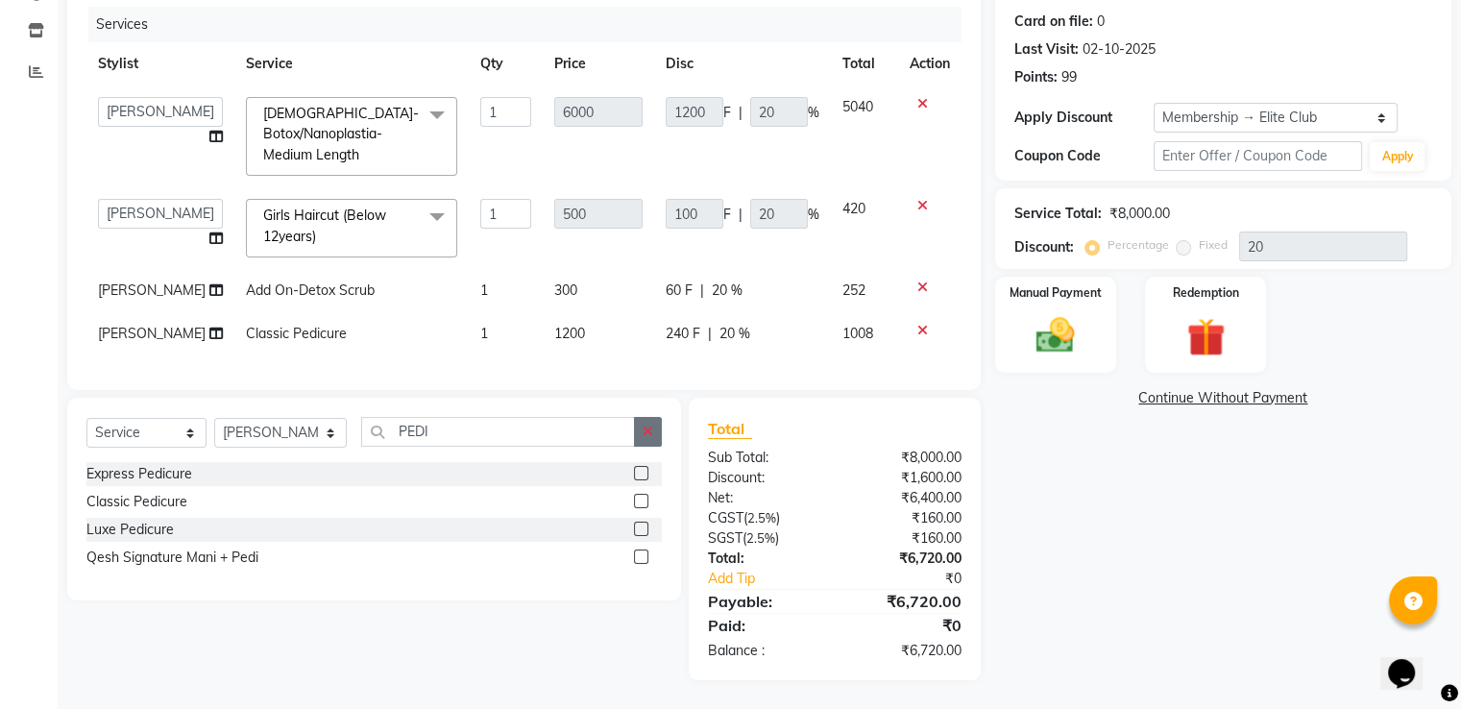
click at [657, 427] on button "button" at bounding box center [648, 432] width 28 height 30
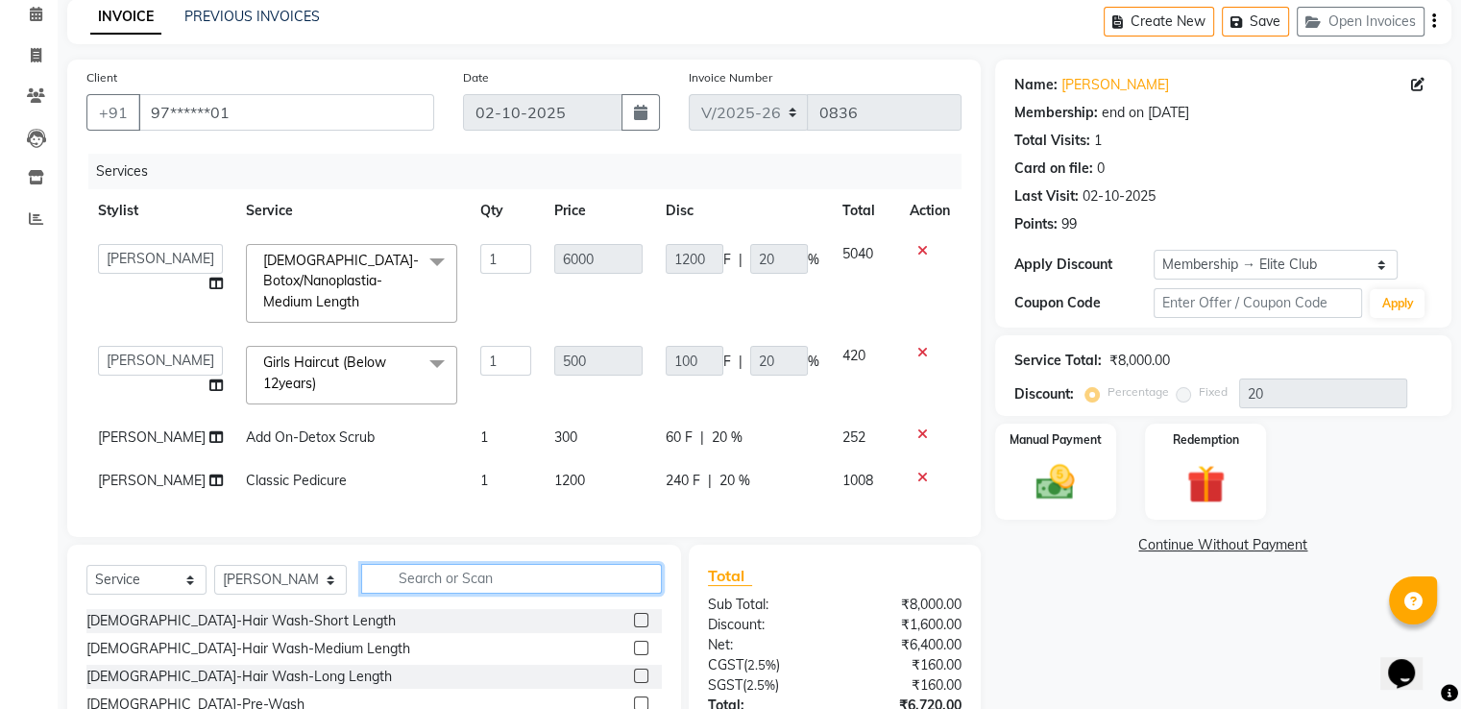
scroll to position [0, 0]
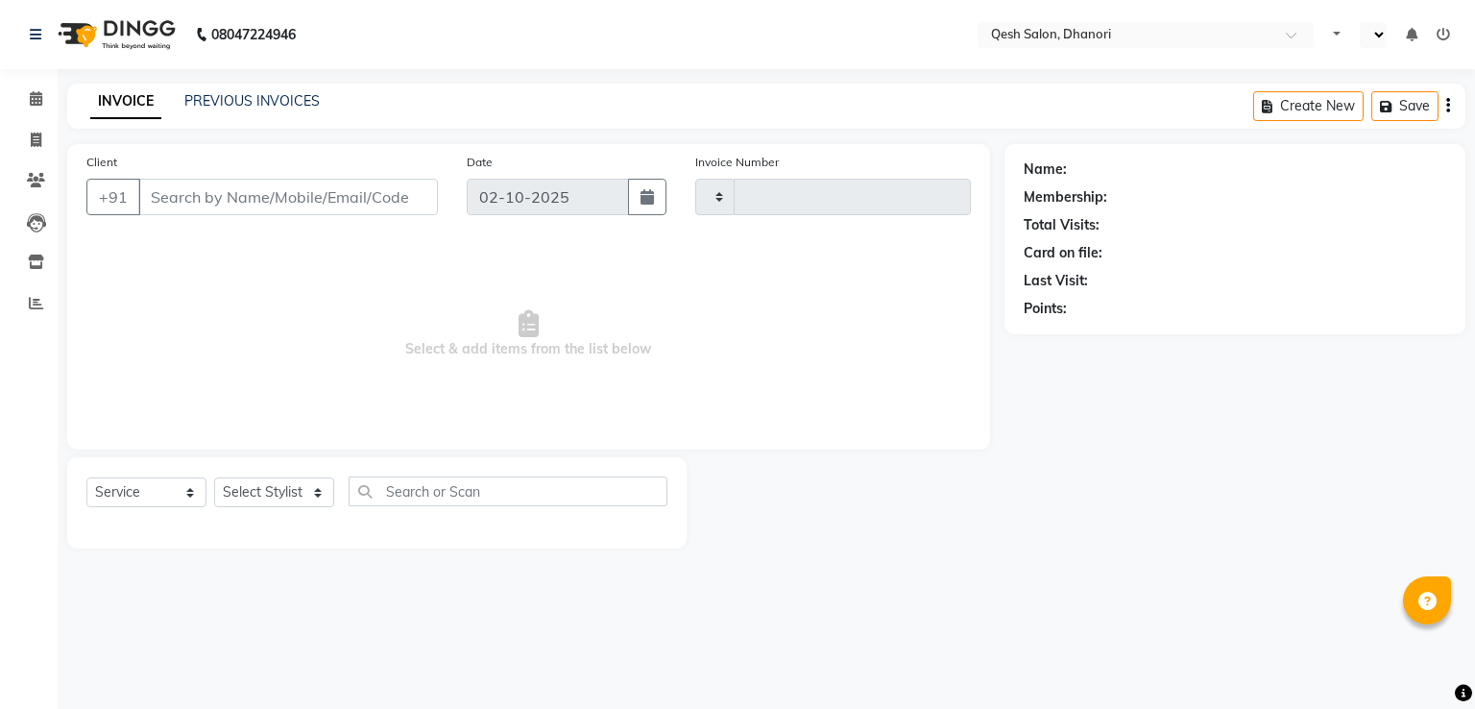
select select "service"
type input "0836"
select select "en"
select select "7641"
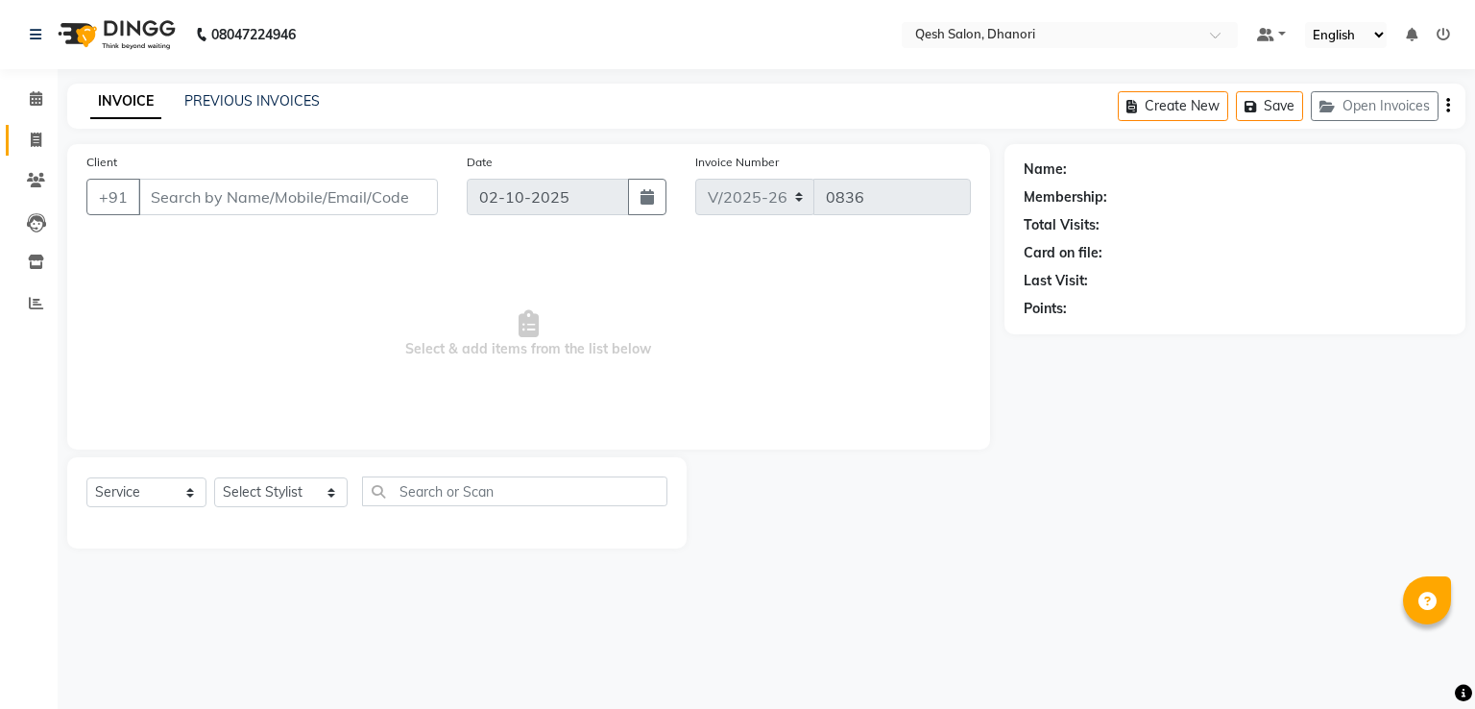
type input "97******01"
select select "79251"
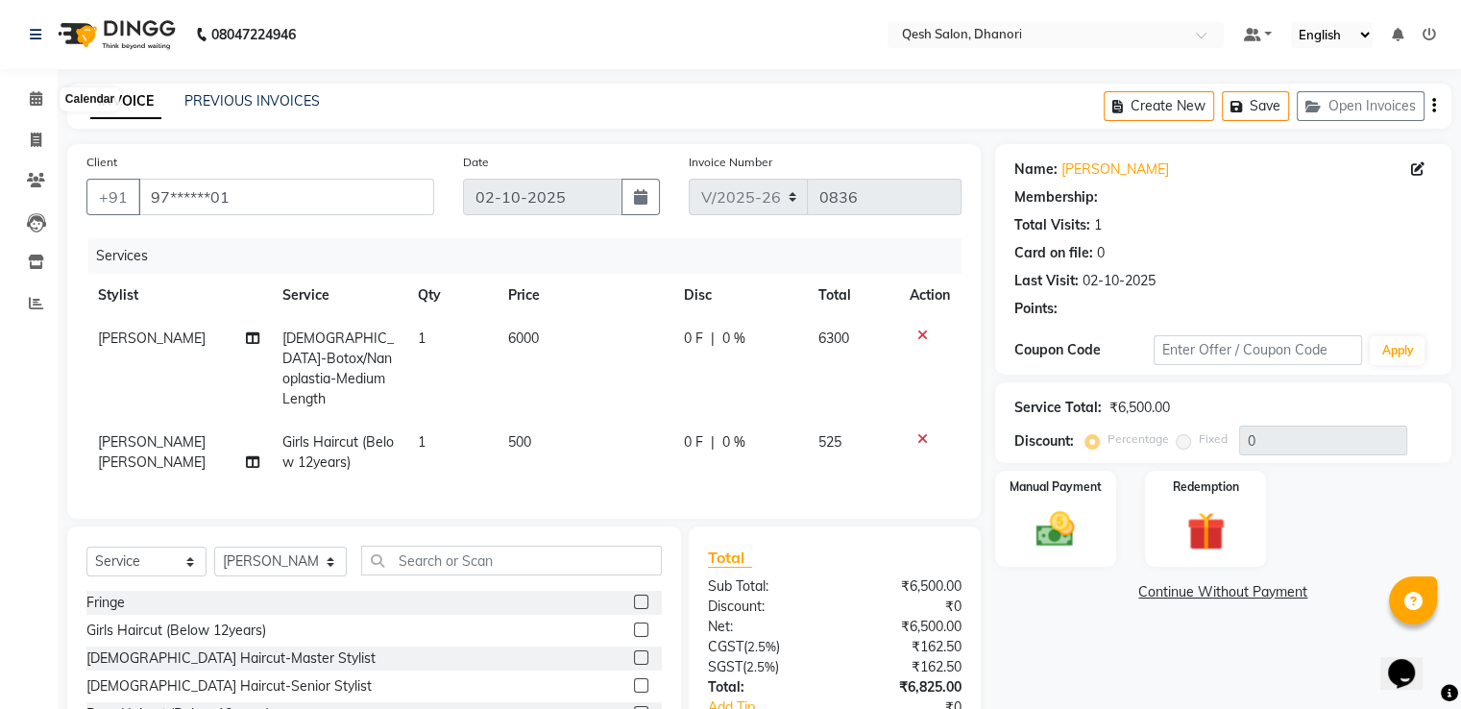
select select "2: Object"
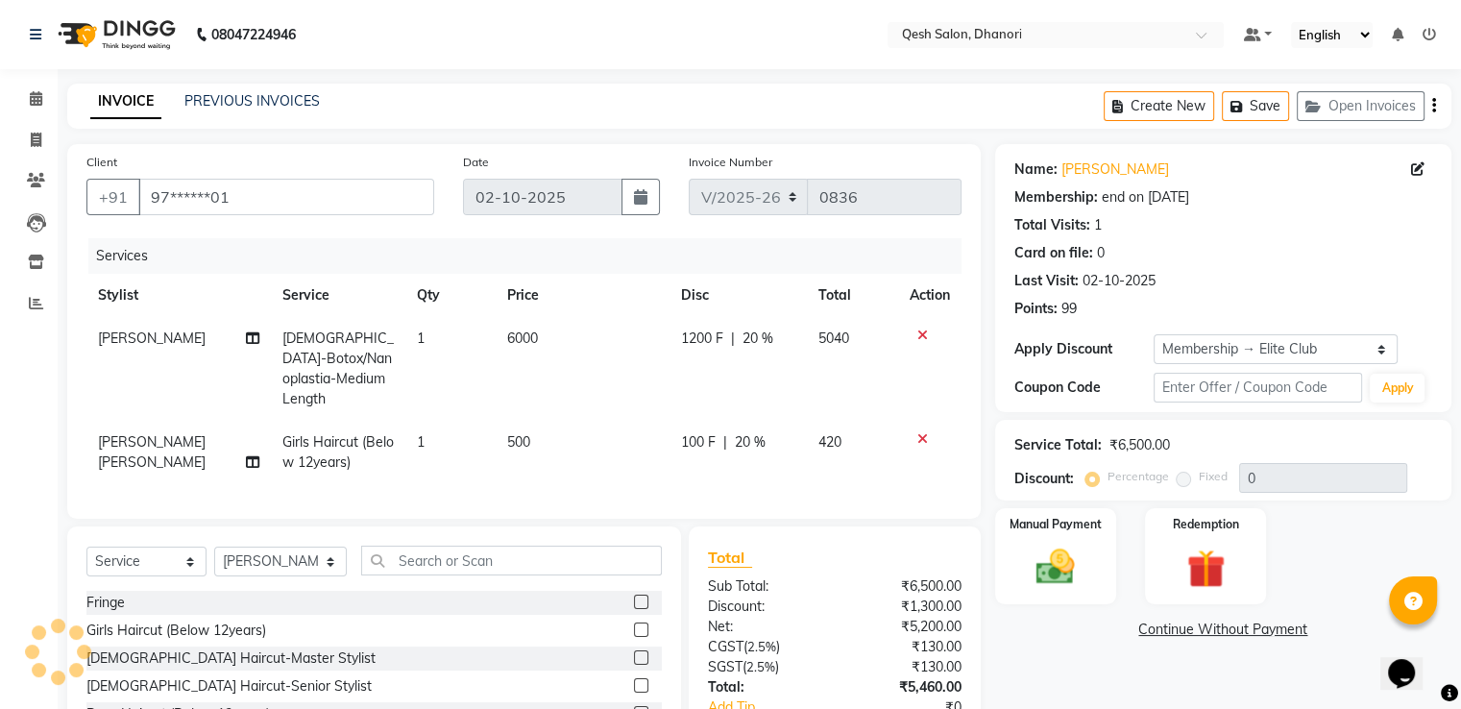
type input "20"
click at [27, 97] on span at bounding box center [36, 99] width 34 height 22
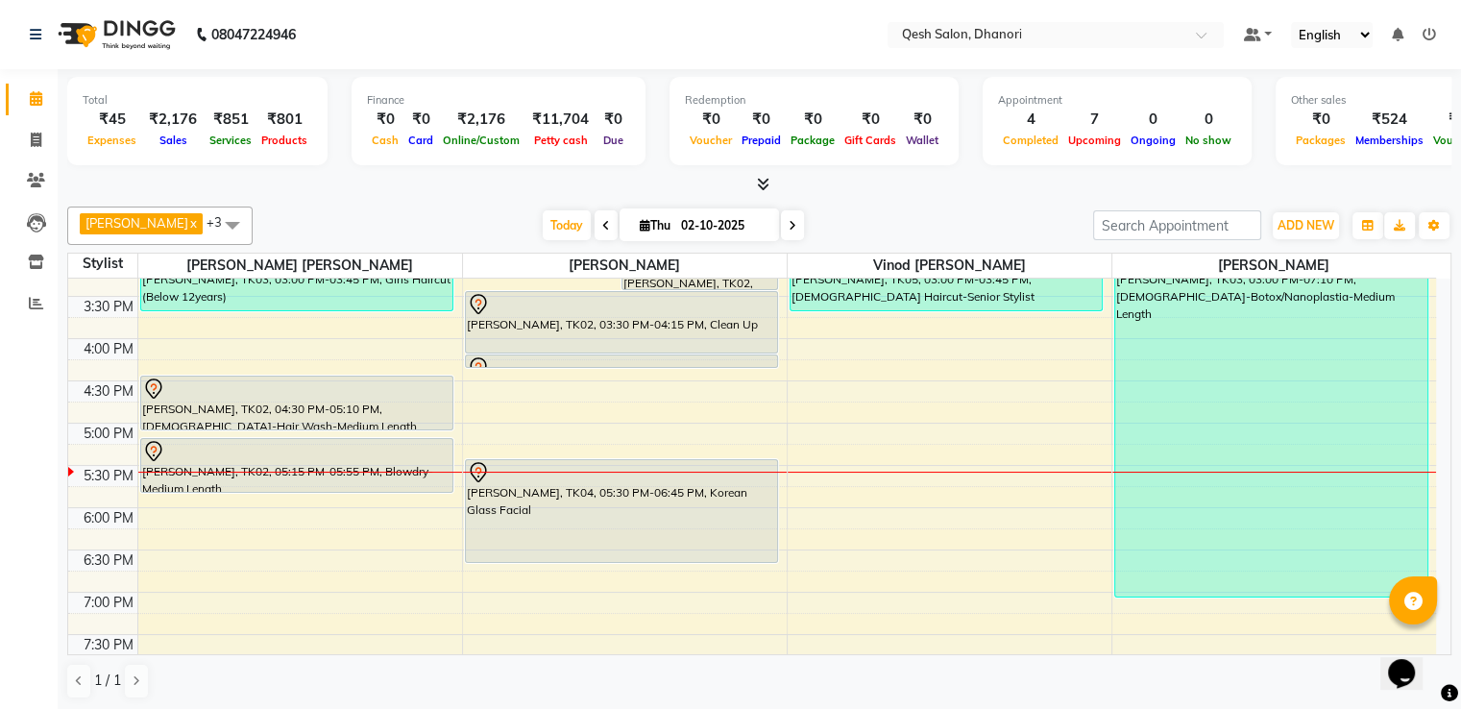
scroll to position [576, 0]
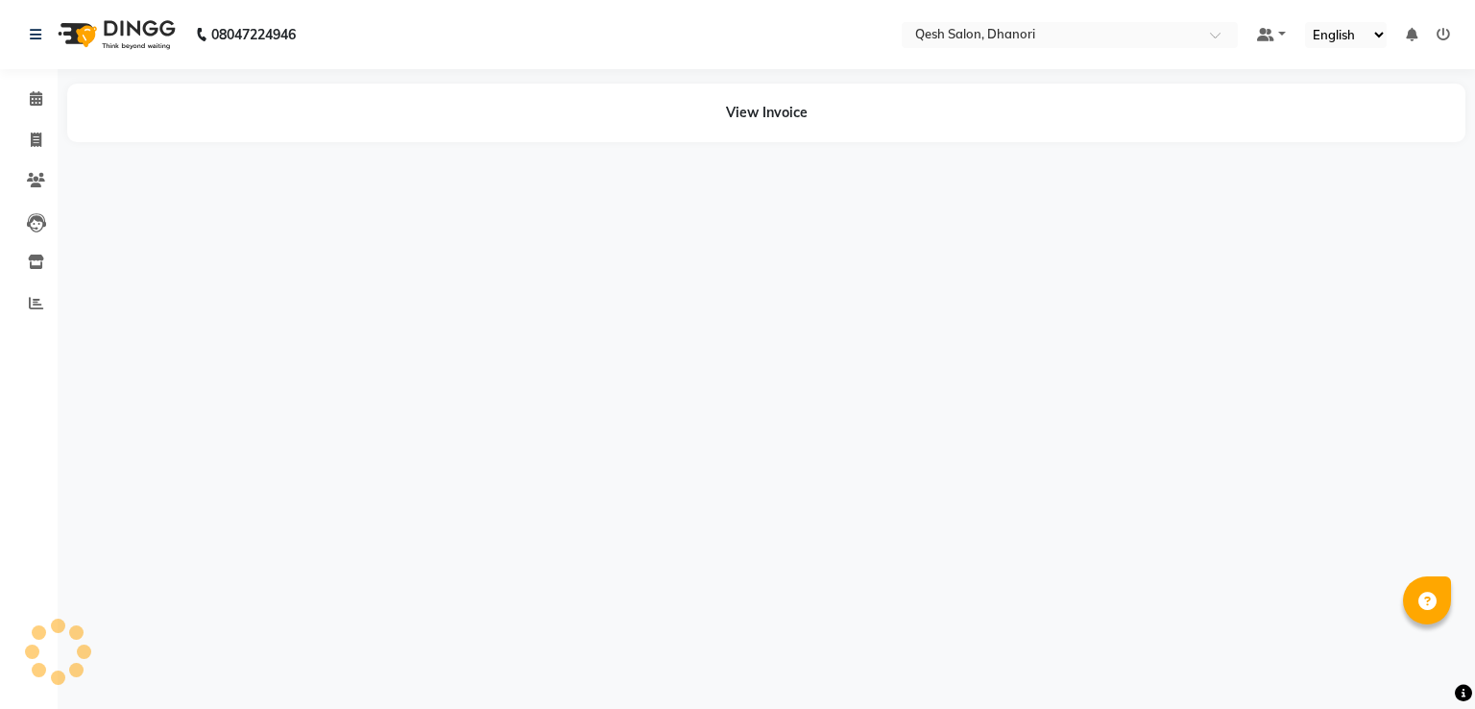
select select "en"
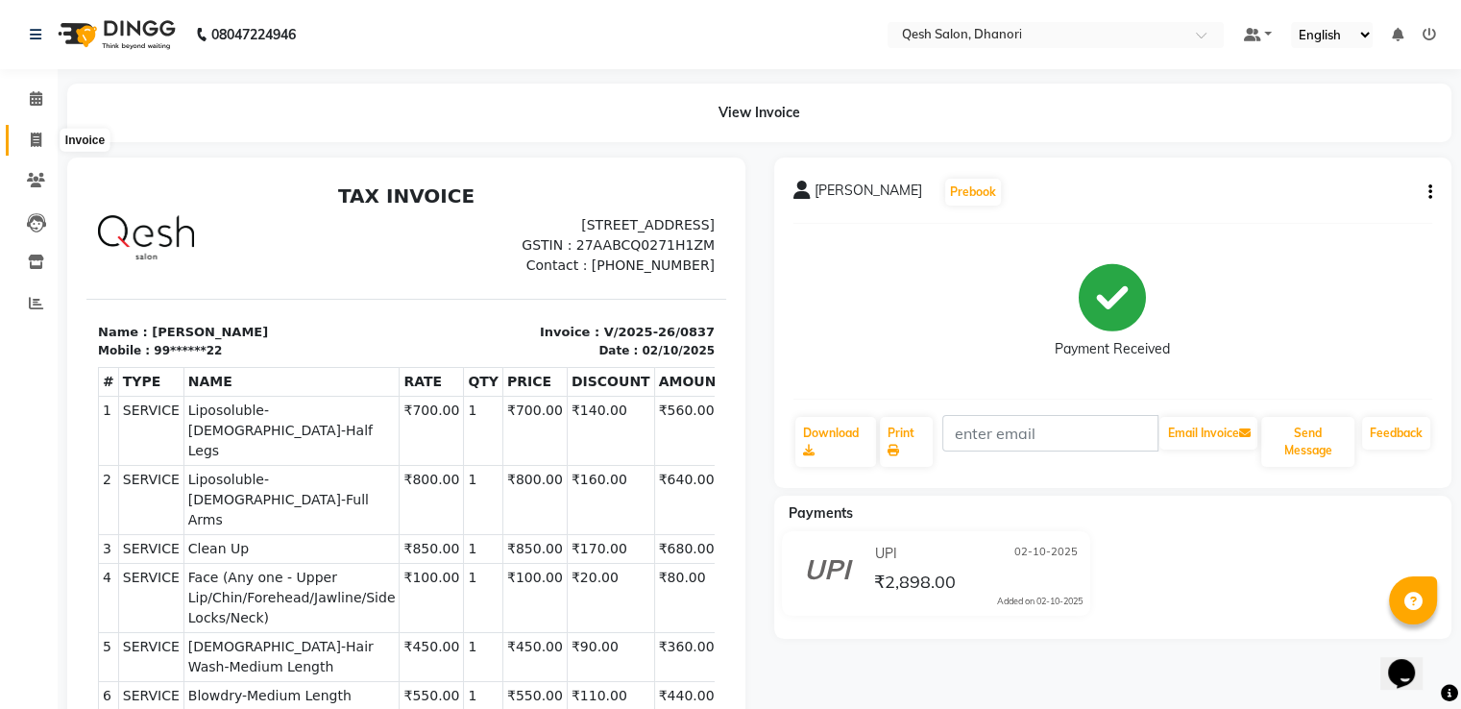
click at [31, 146] on icon at bounding box center [36, 140] width 11 height 14
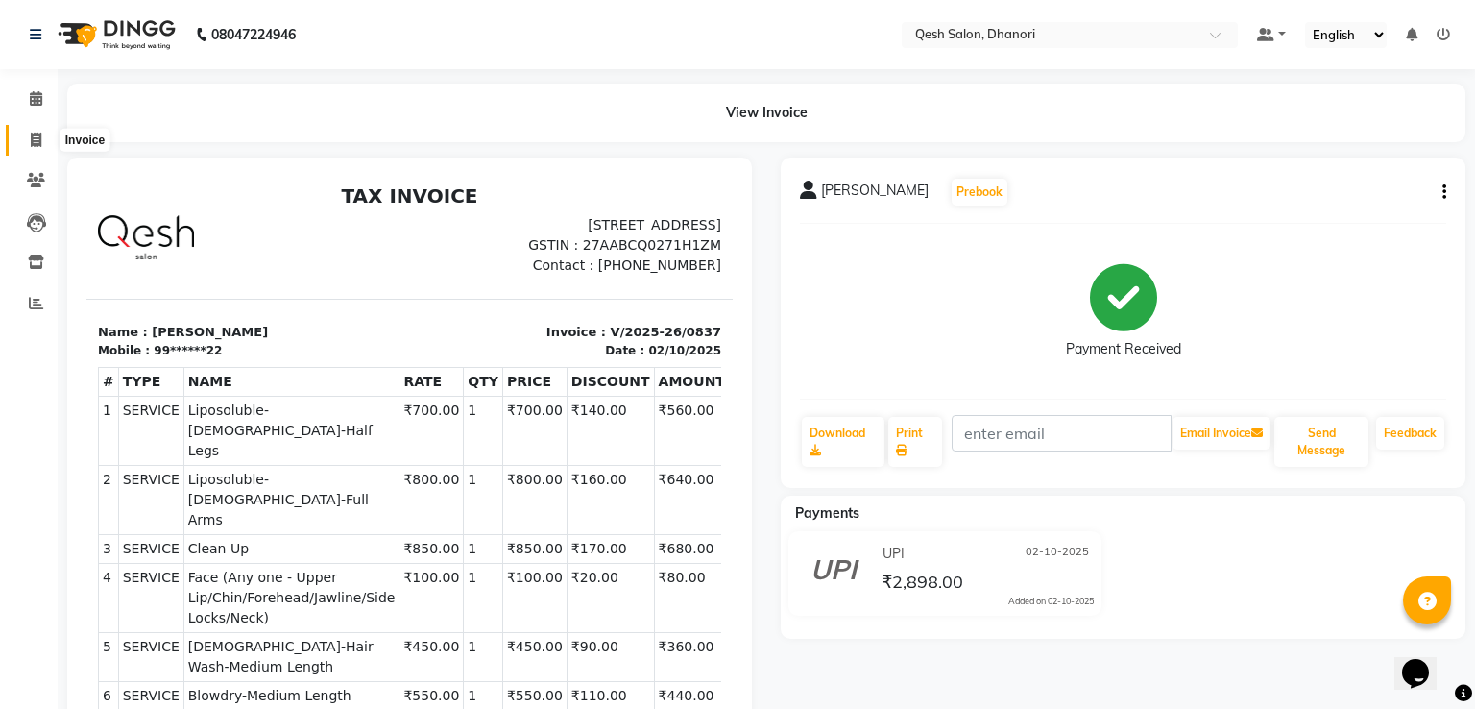
select select "service"
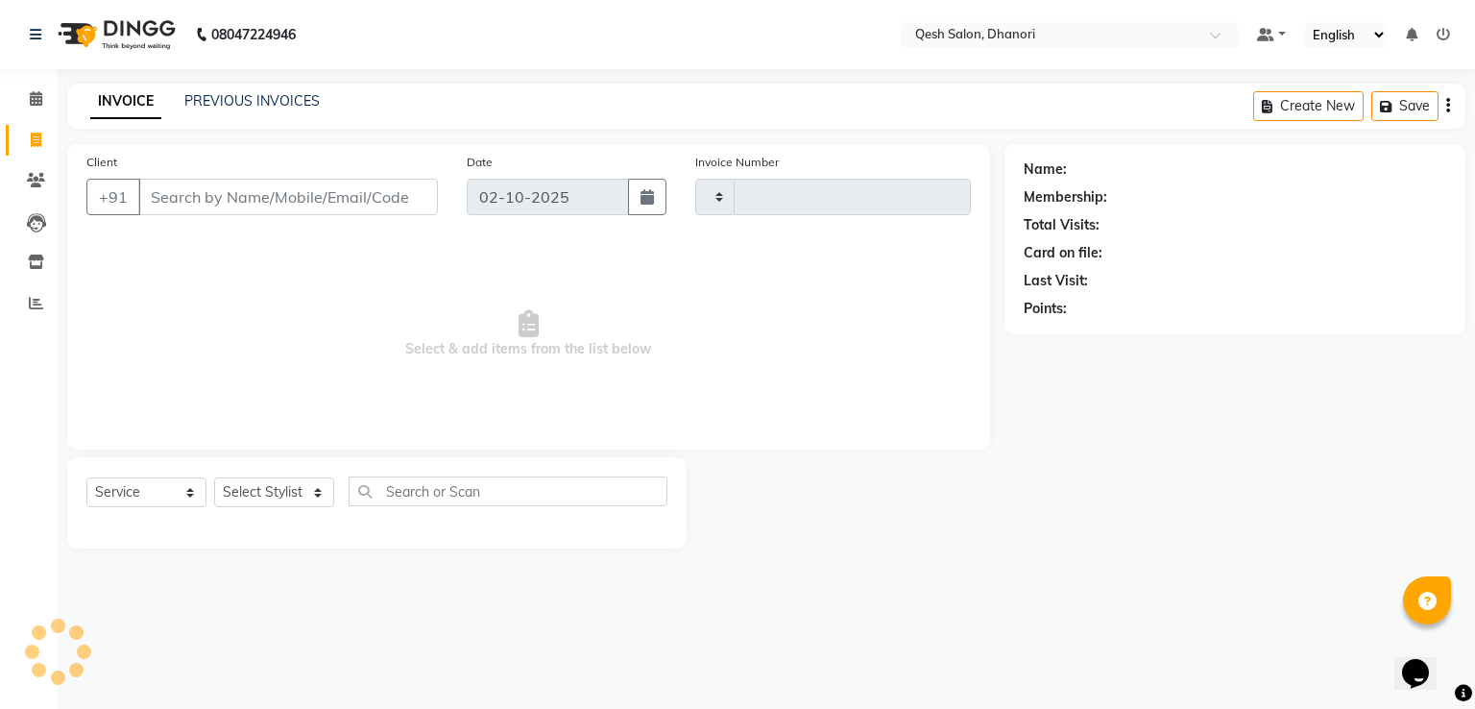
type input "0838"
select select "7641"
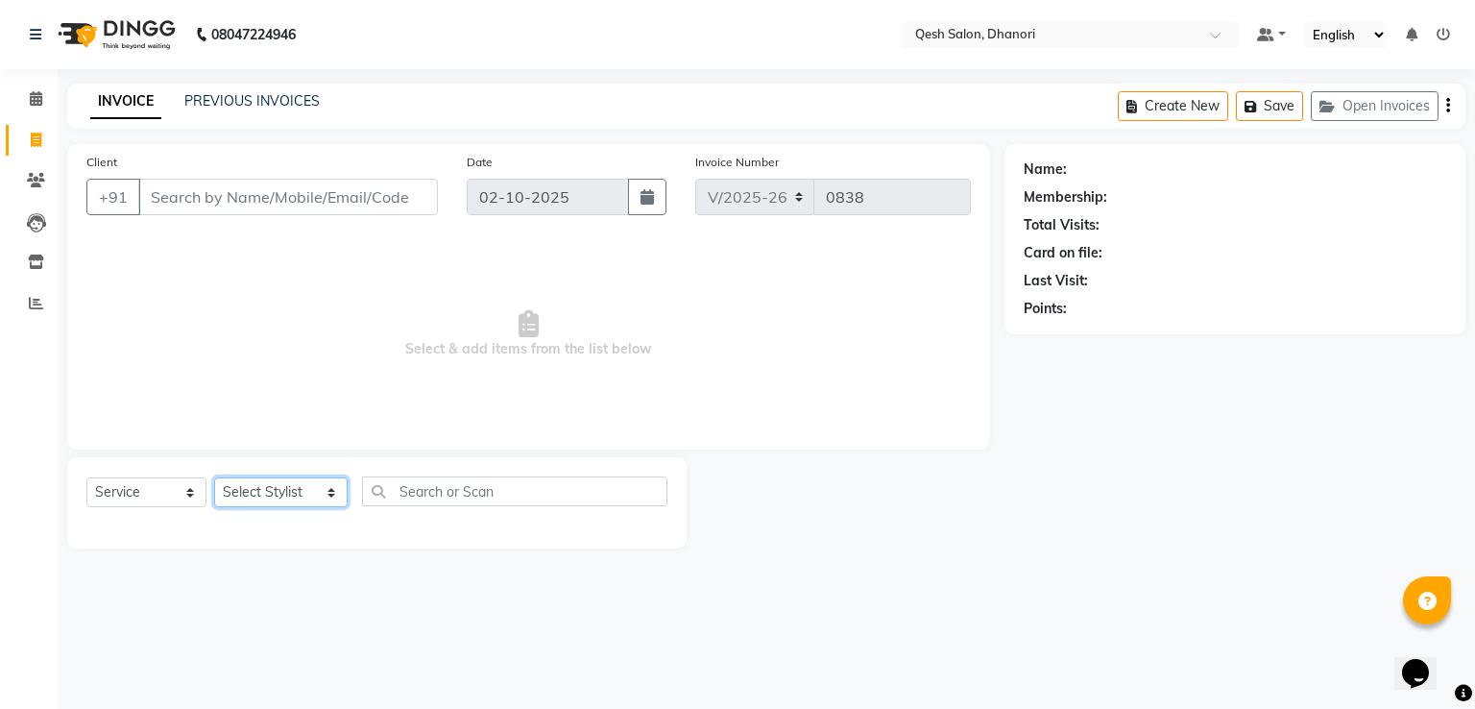
click at [303, 497] on select "Select Stylist [PERSON_NAME] [PERSON_NAME] [PERSON_NAME] [PERSON_NAME] [PERSON_…" at bounding box center [280, 492] width 133 height 30
select select "83667"
click at [214, 478] on select "Select Stylist [PERSON_NAME] [PERSON_NAME] [PERSON_NAME] [PERSON_NAME] [PERSON_…" at bounding box center [280, 492] width 133 height 30
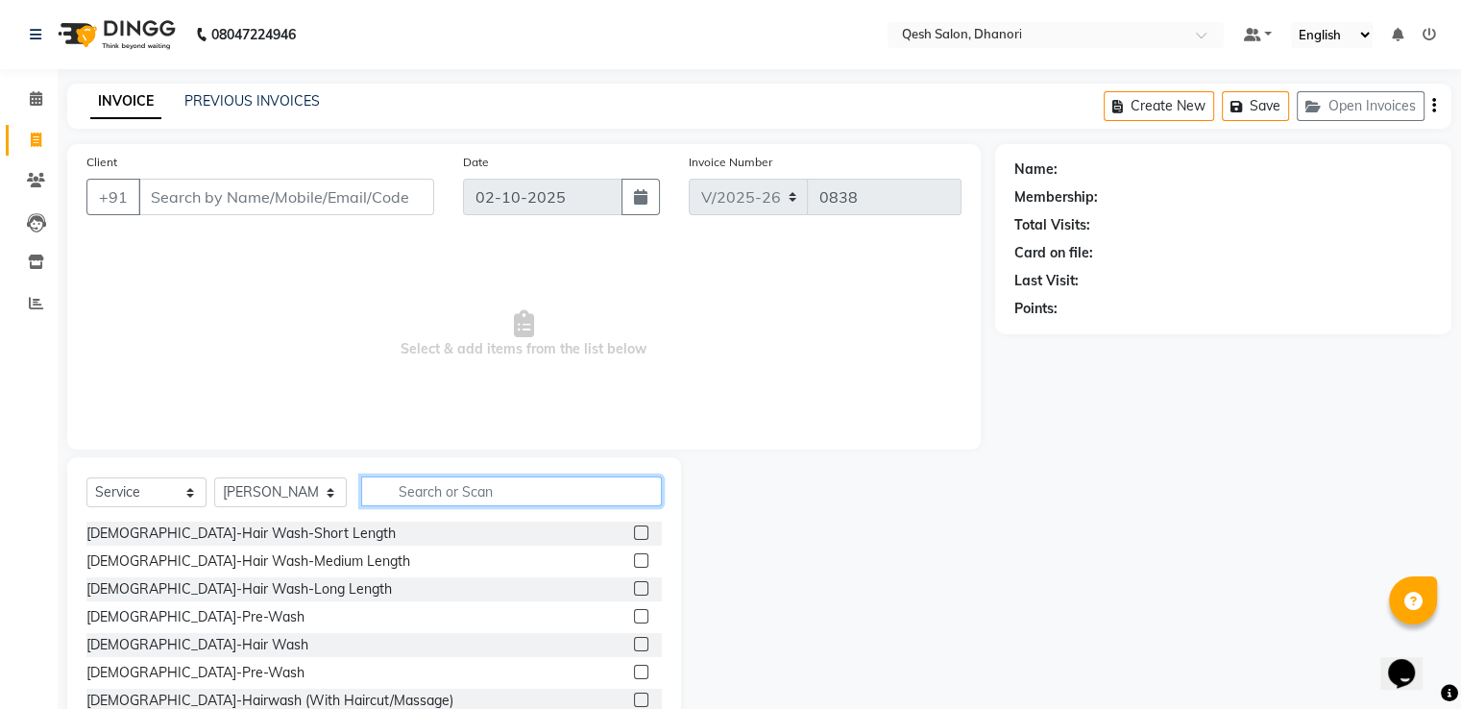
click at [399, 481] on input "text" at bounding box center [511, 491] width 300 height 30
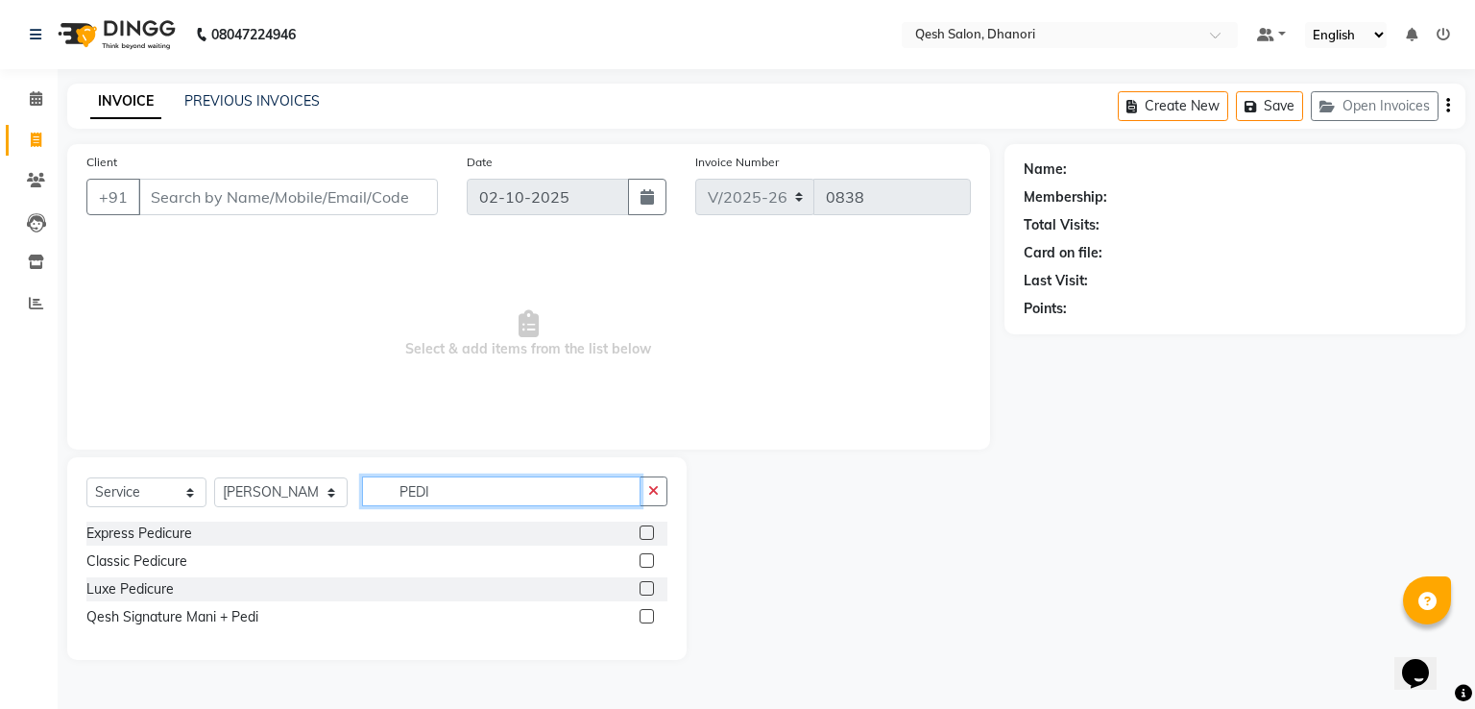
type input "PEDI"
click at [644, 538] on label at bounding box center [647, 532] width 14 height 14
click at [644, 538] on input "checkbox" at bounding box center [646, 533] width 12 height 12
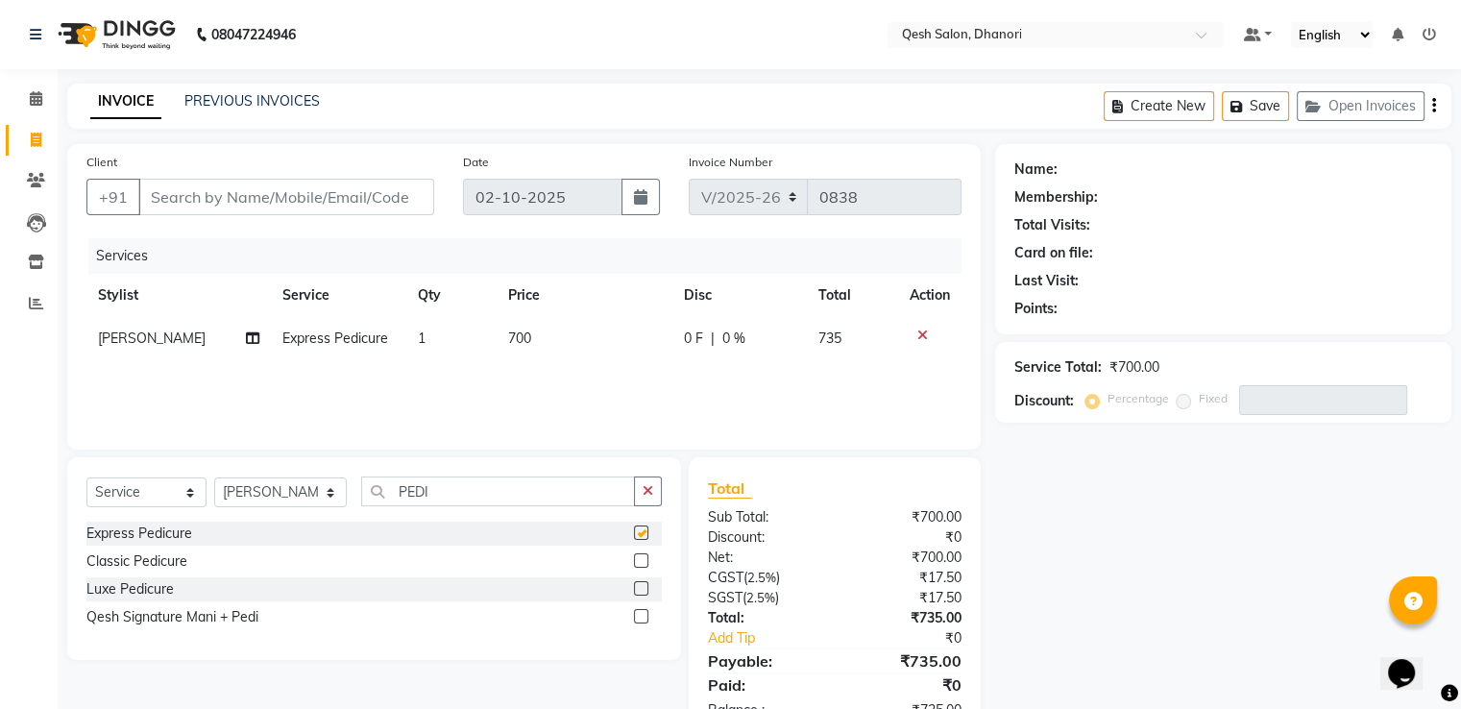
checkbox input "false"
click at [535, 484] on input "PEDI" at bounding box center [497, 491] width 273 height 30
type input "P"
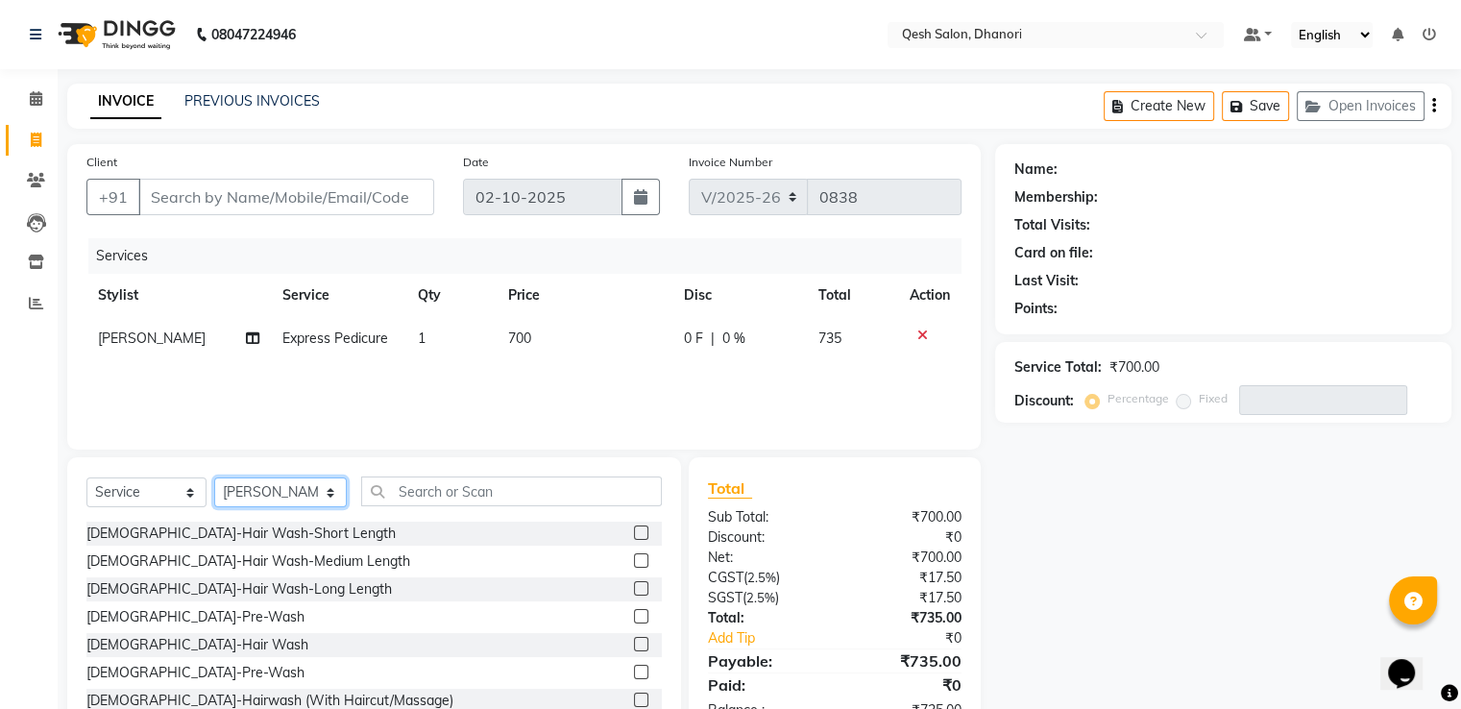
click at [277, 486] on select "Select Stylist [PERSON_NAME] [PERSON_NAME] [PERSON_NAME] [PERSON_NAME] [PERSON_…" at bounding box center [280, 492] width 133 height 30
select select "85050"
click at [214, 478] on select "Select Stylist Gagandeep Arora Harry Siril Anthony Prashansa Kumari Prathamesh …" at bounding box center [280, 492] width 133 height 30
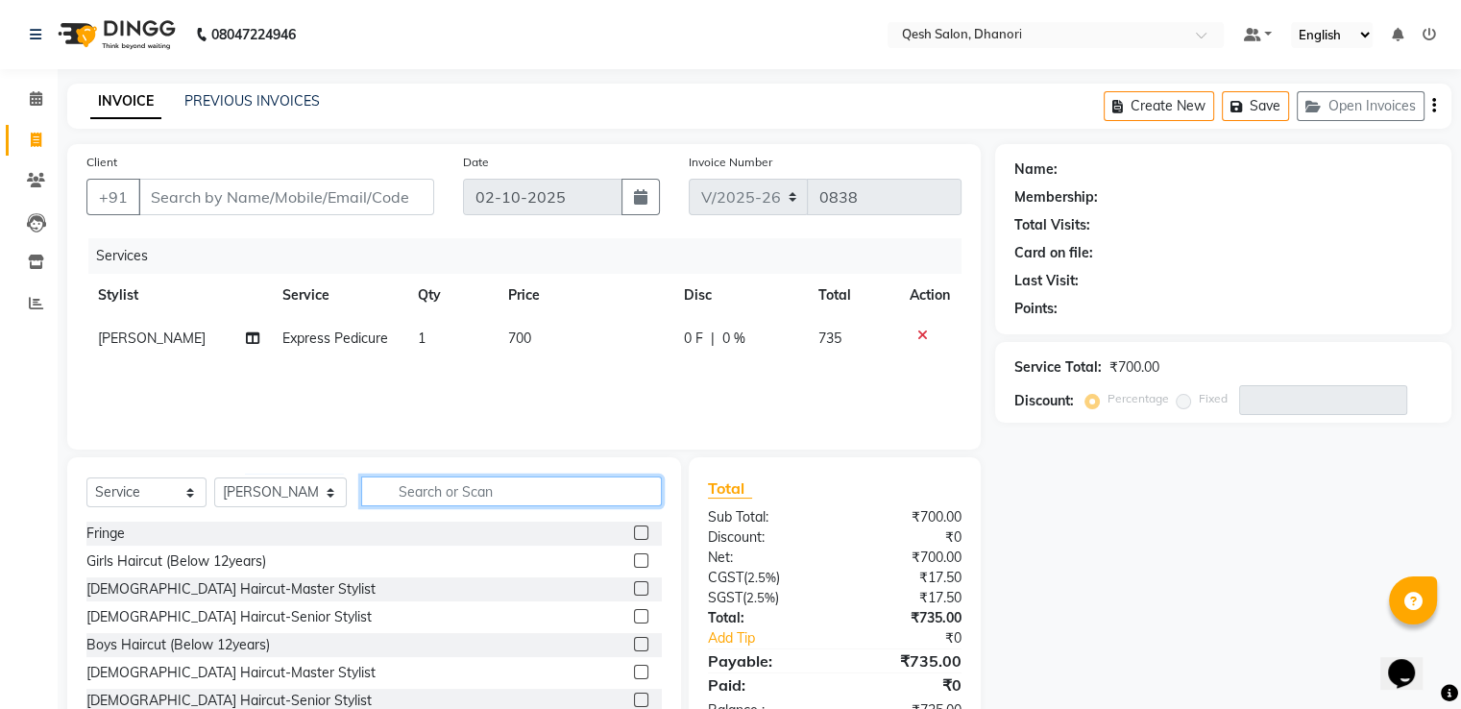
click at [393, 496] on input "text" at bounding box center [511, 491] width 300 height 30
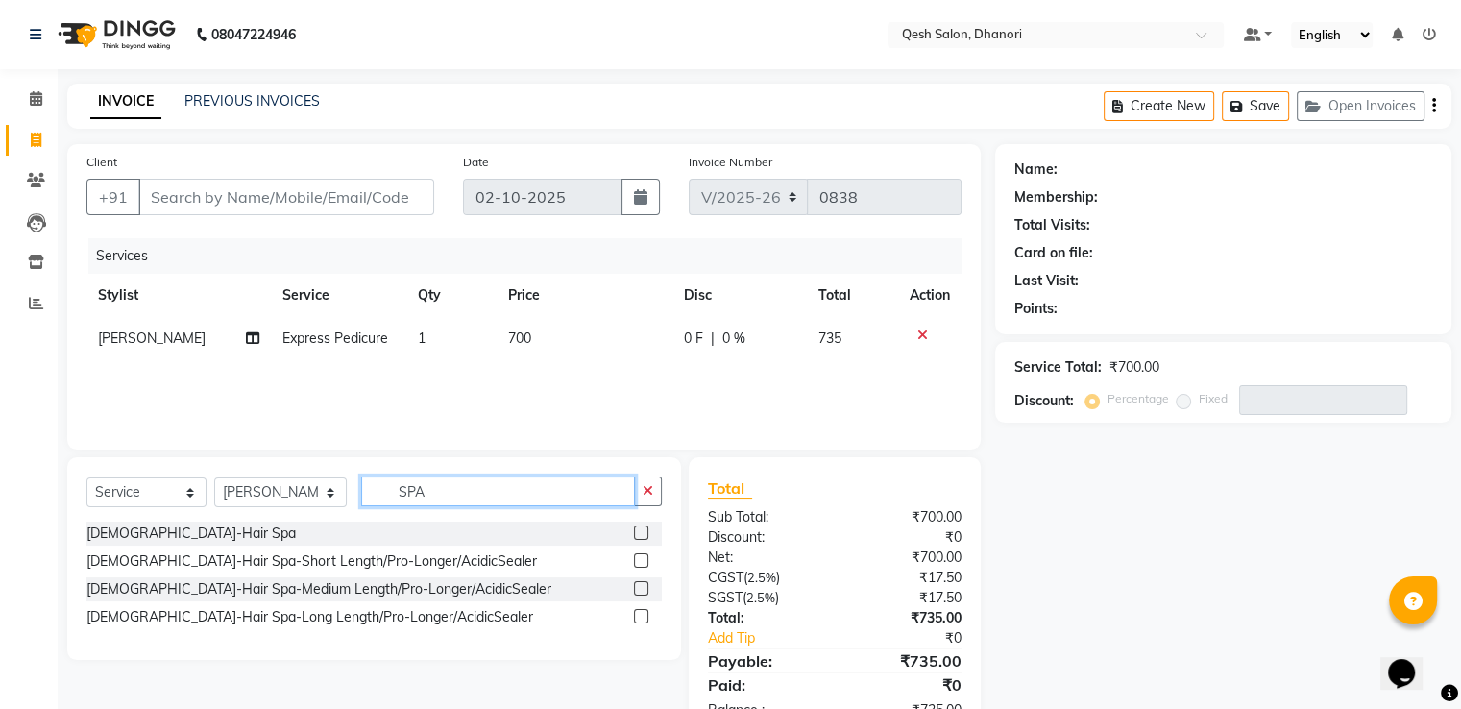
type input "SPA"
click at [638, 617] on label at bounding box center [641, 616] width 14 height 14
click at [638, 617] on input "checkbox" at bounding box center [640, 617] width 12 height 12
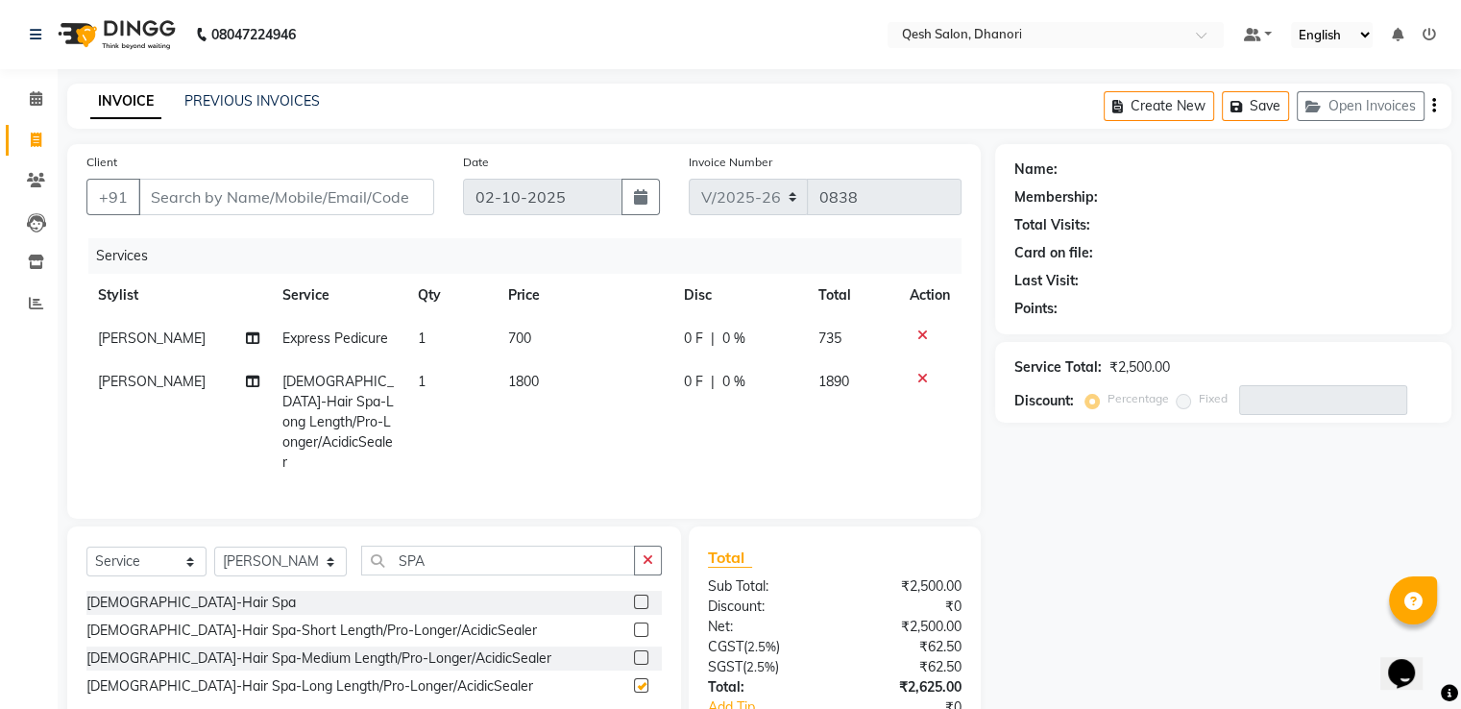
checkbox input "false"
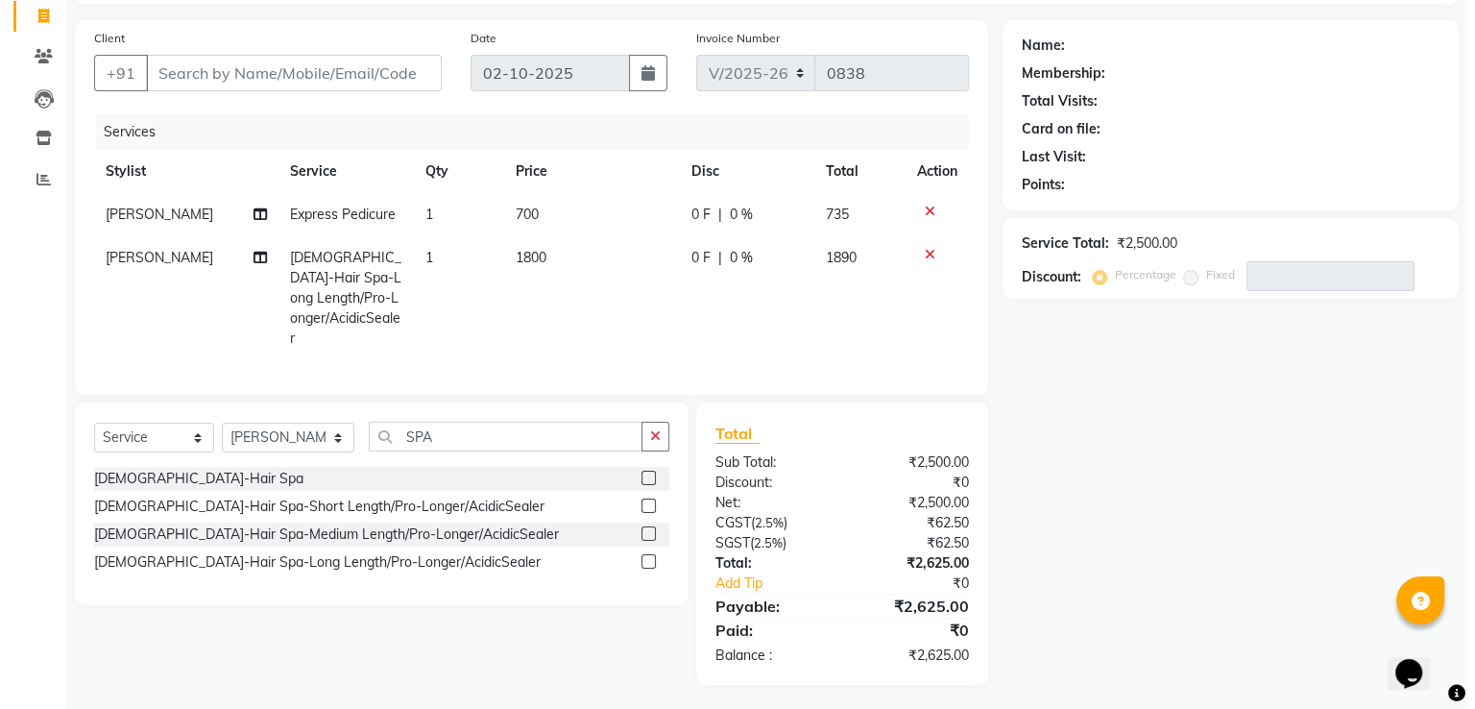
scroll to position [28, 0]
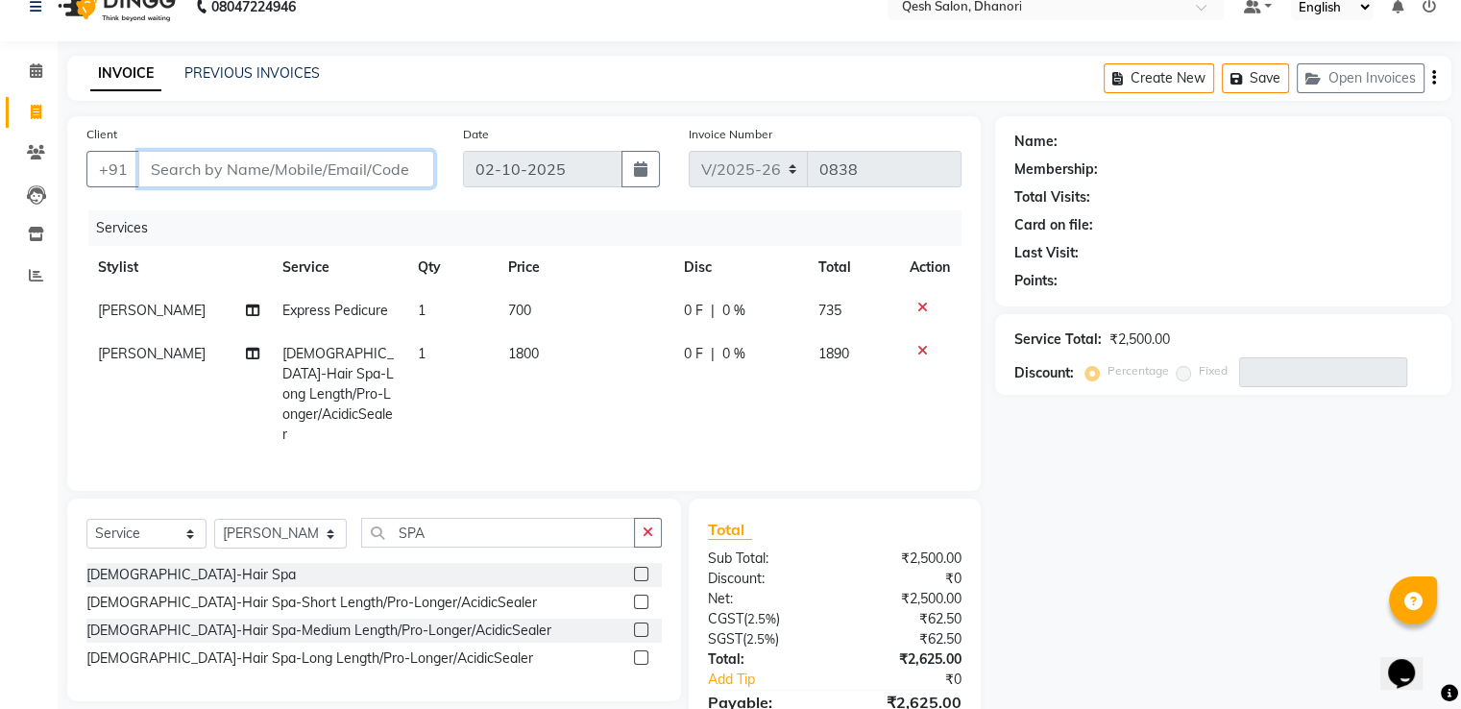
click at [194, 169] on input "Client" at bounding box center [286, 169] width 296 height 36
type input "9"
type input "0"
type input "9550529586"
click at [388, 169] on span "Add Client" at bounding box center [385, 168] width 76 height 19
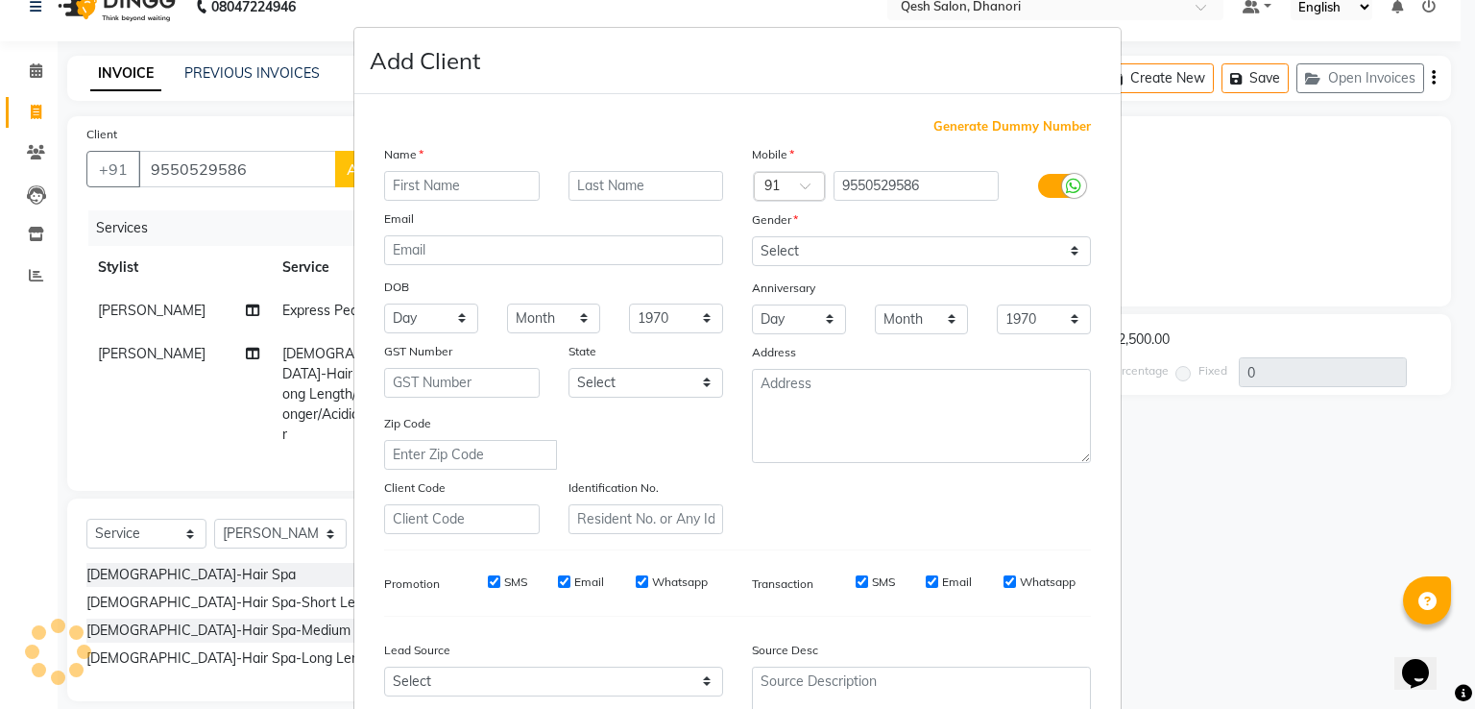
click at [458, 178] on input "text" at bounding box center [462, 186] width 156 height 30
type input "k"
type input "Kavya"
type input "Sharma"
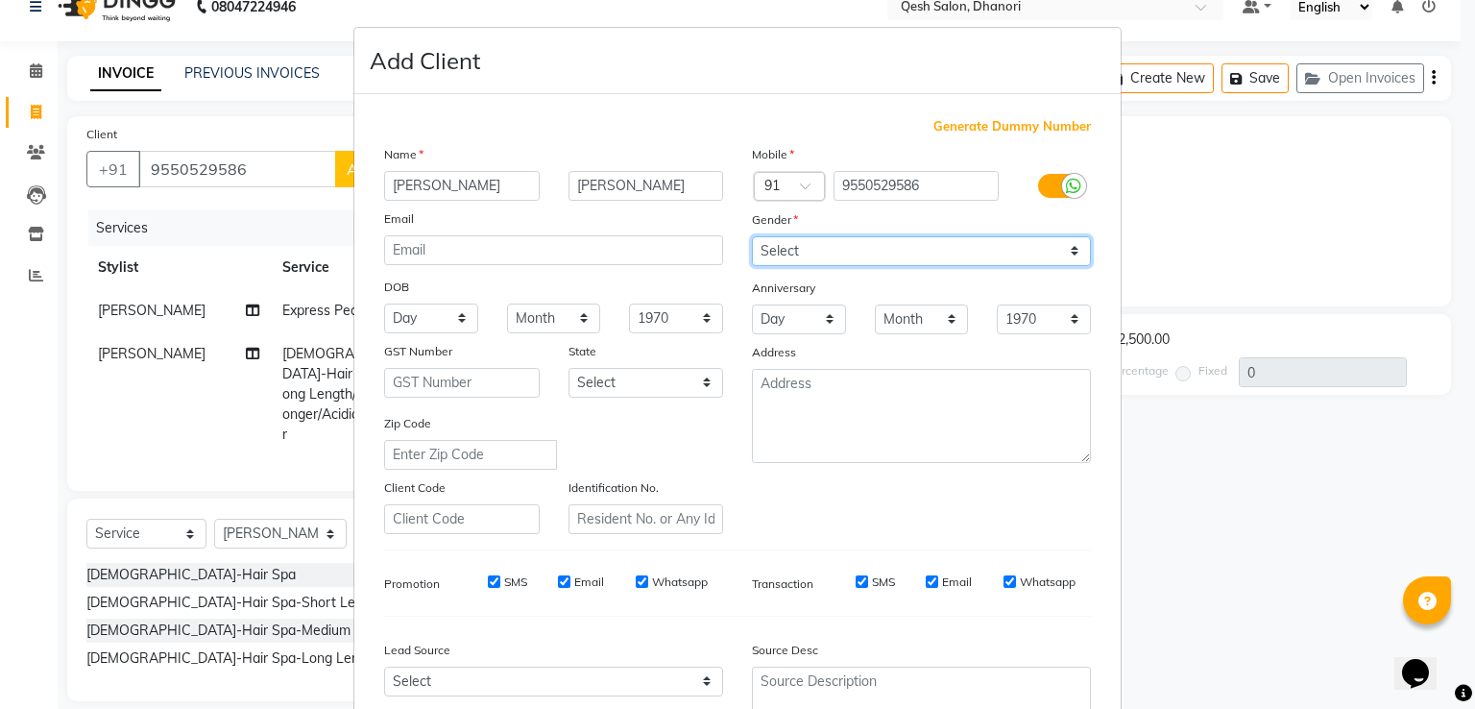
click at [845, 256] on select "Select Male Female Other Prefer Not To Say" at bounding box center [921, 251] width 339 height 30
select select "female"
click at [752, 237] on select "Select Male Female Other Prefer Not To Say" at bounding box center [921, 251] width 339 height 30
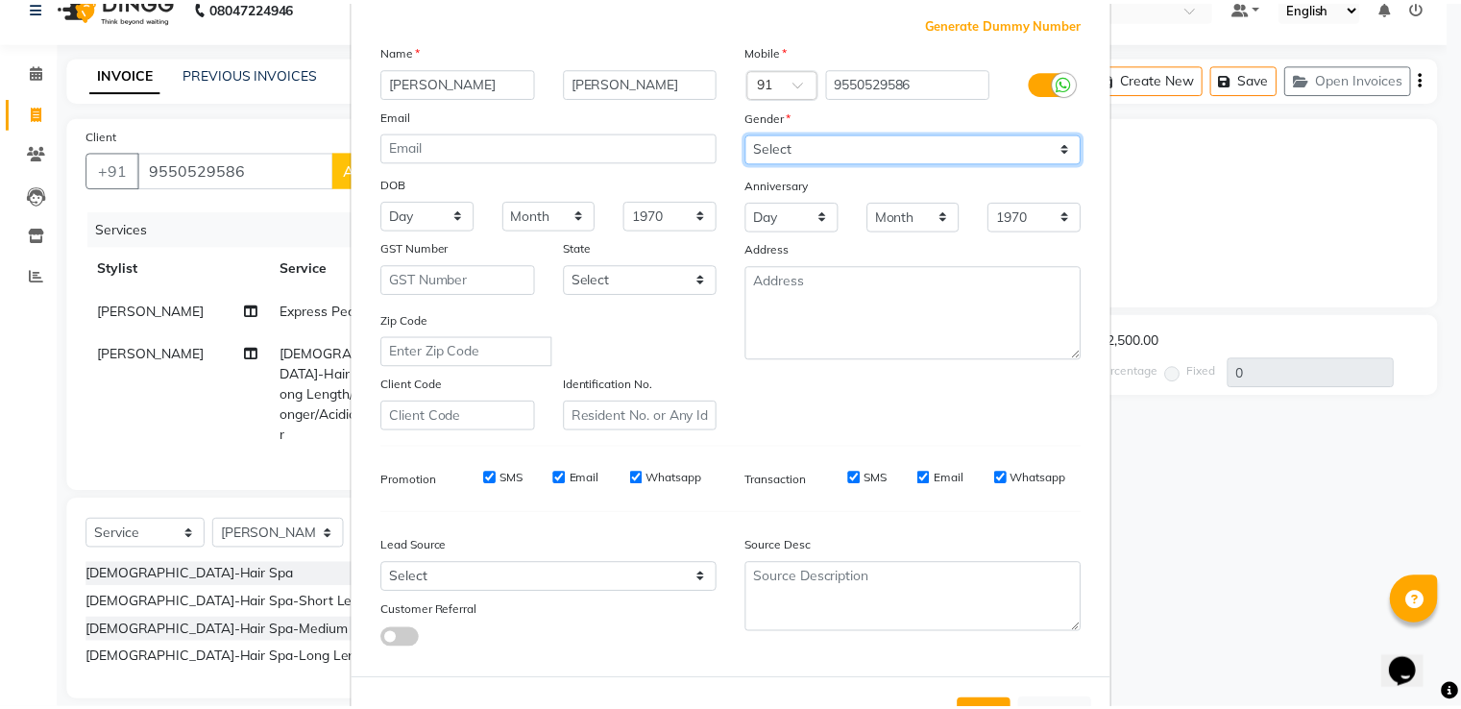
scroll to position [187, 0]
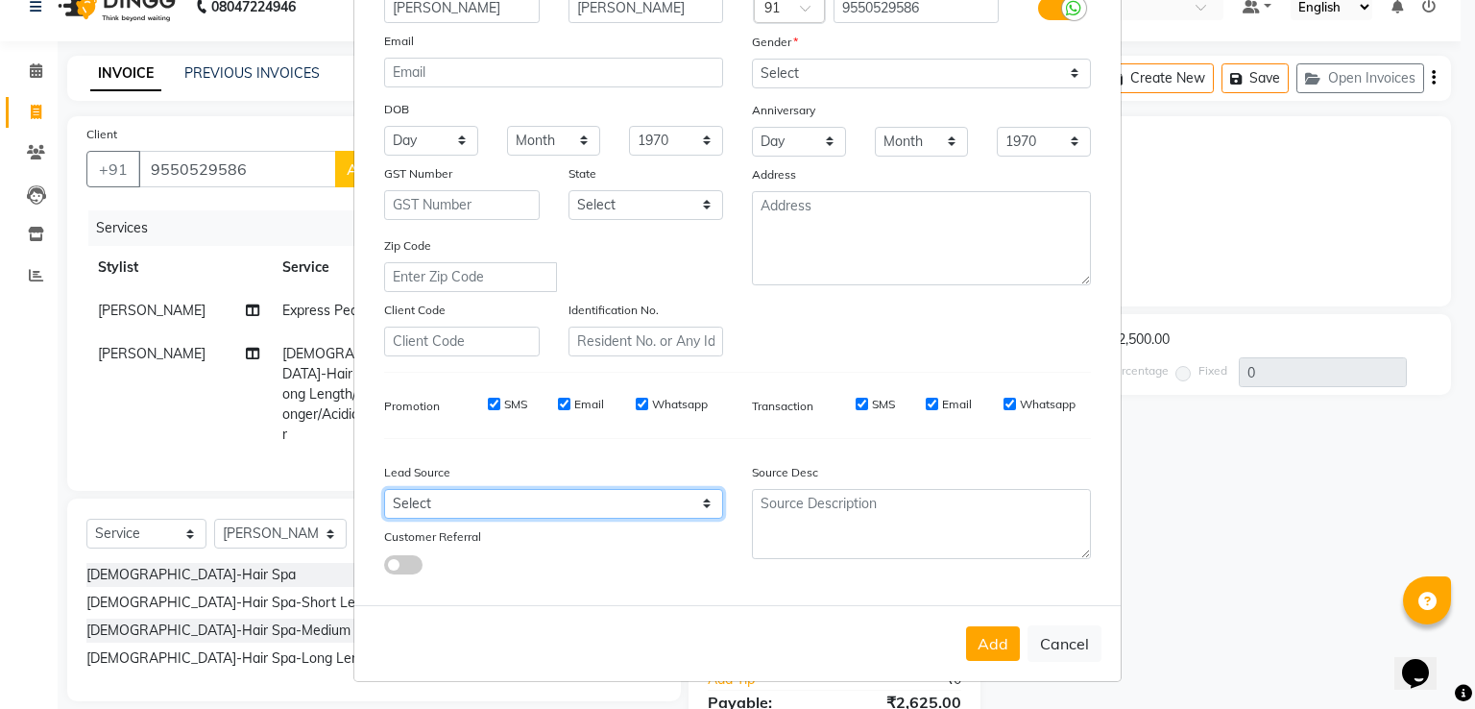
click at [468, 509] on select "Select Walk-in Referral Internet Friend Word of Mouth Advertisement Facebook Ju…" at bounding box center [553, 504] width 339 height 30
select select "51686"
click at [384, 489] on select "Select Walk-in Referral Internet Friend Word of Mouth Advertisement Facebook Ju…" at bounding box center [553, 504] width 339 height 30
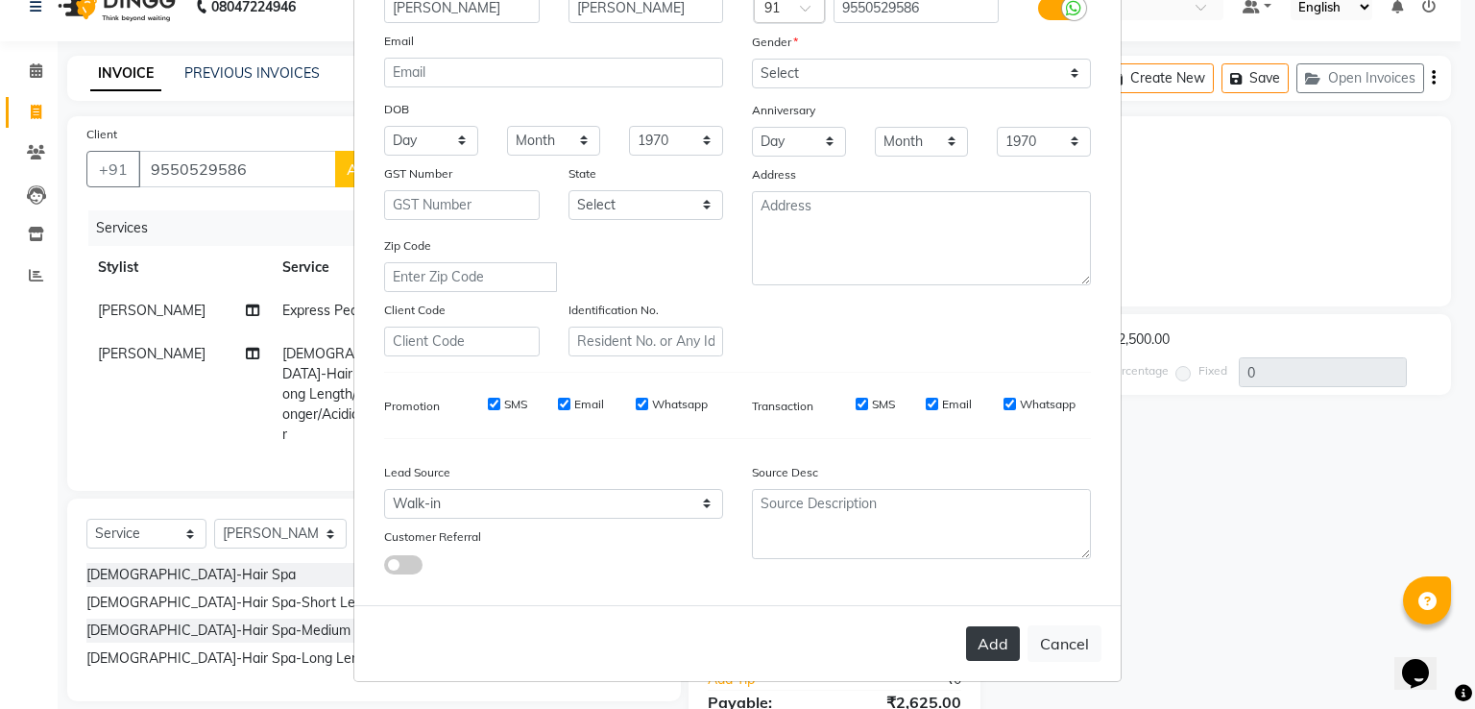
click at [997, 643] on button "Add" at bounding box center [993, 643] width 54 height 35
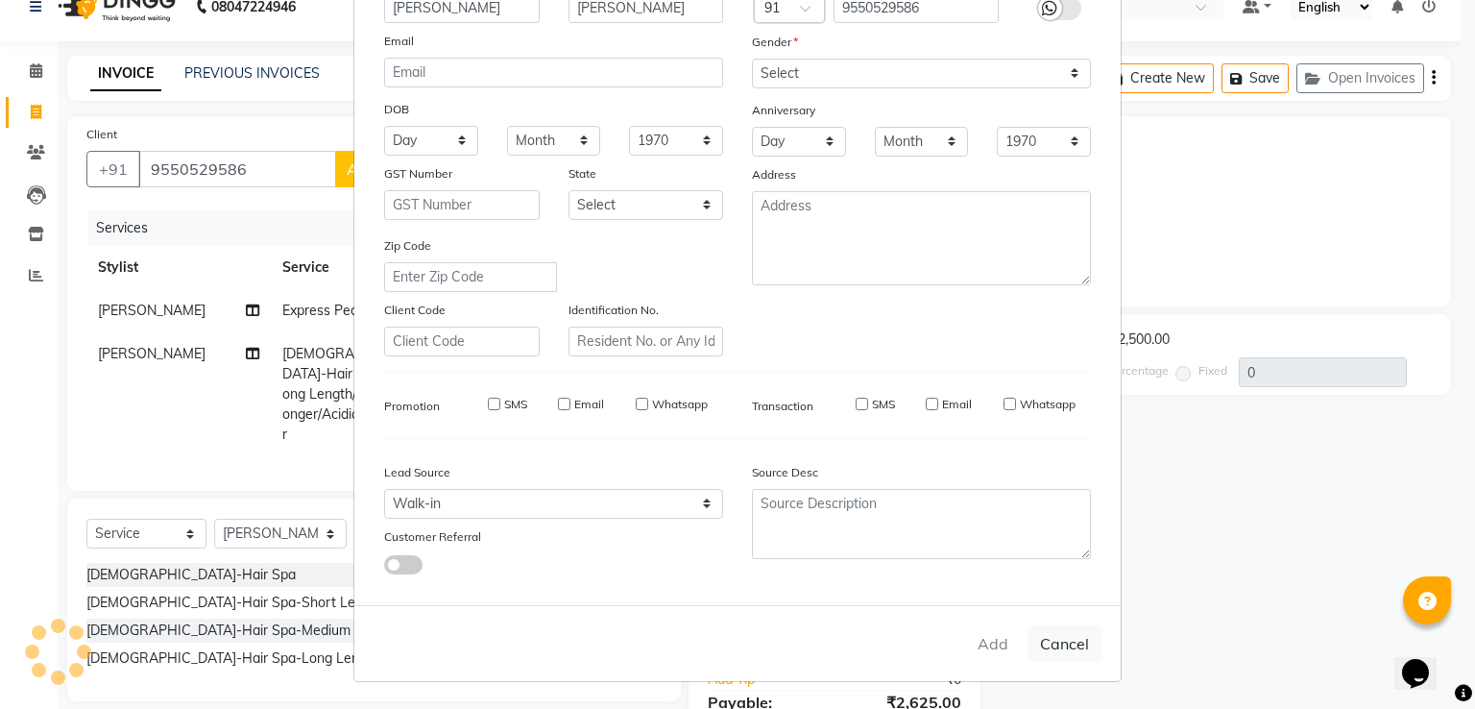
type input "95******86"
select select
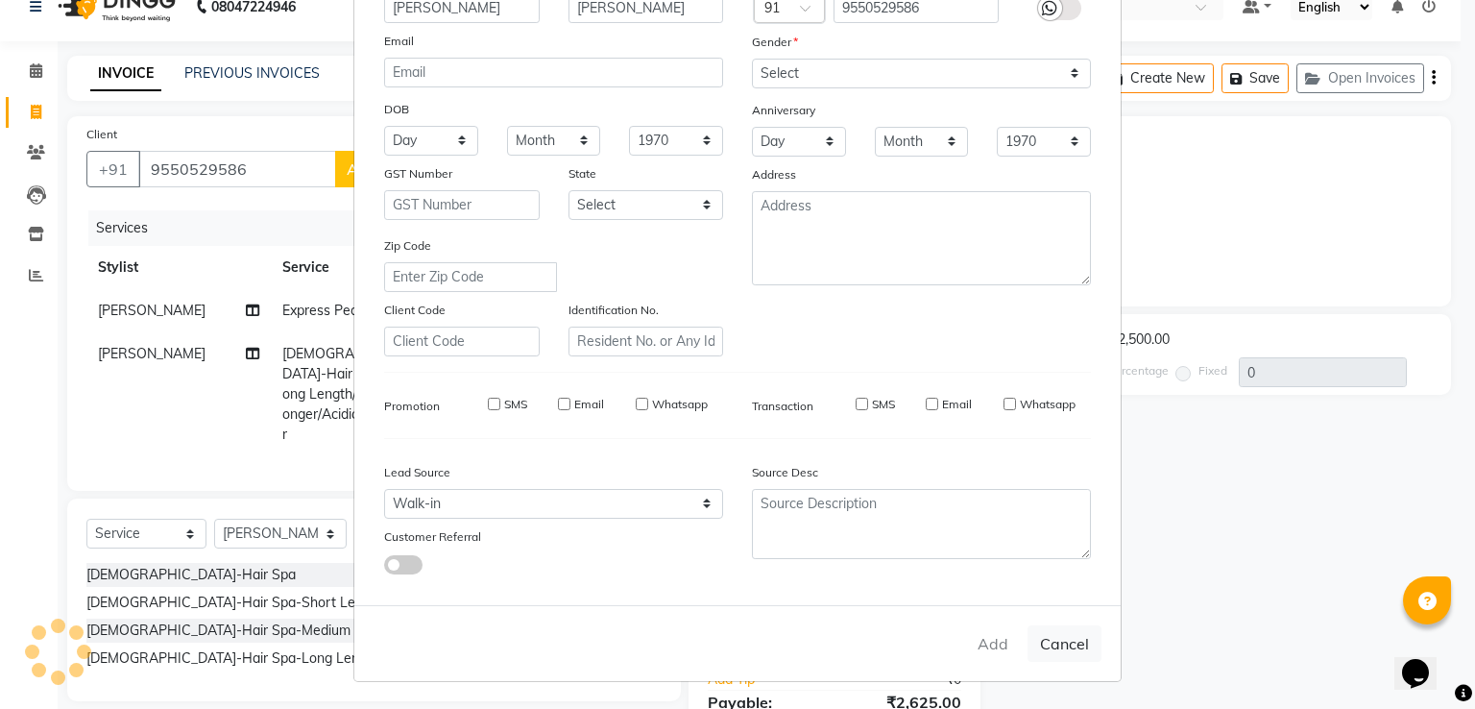
select select
checkbox input "false"
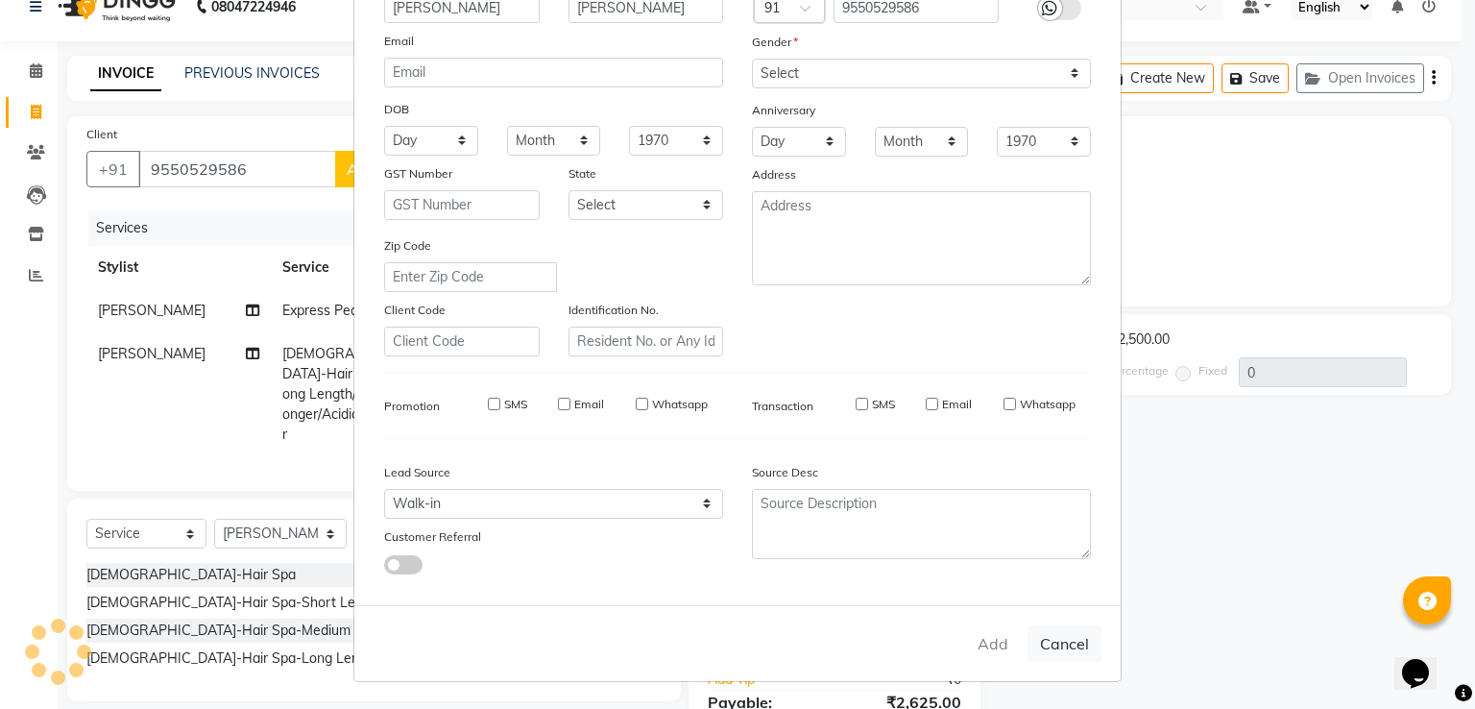
checkbox input "false"
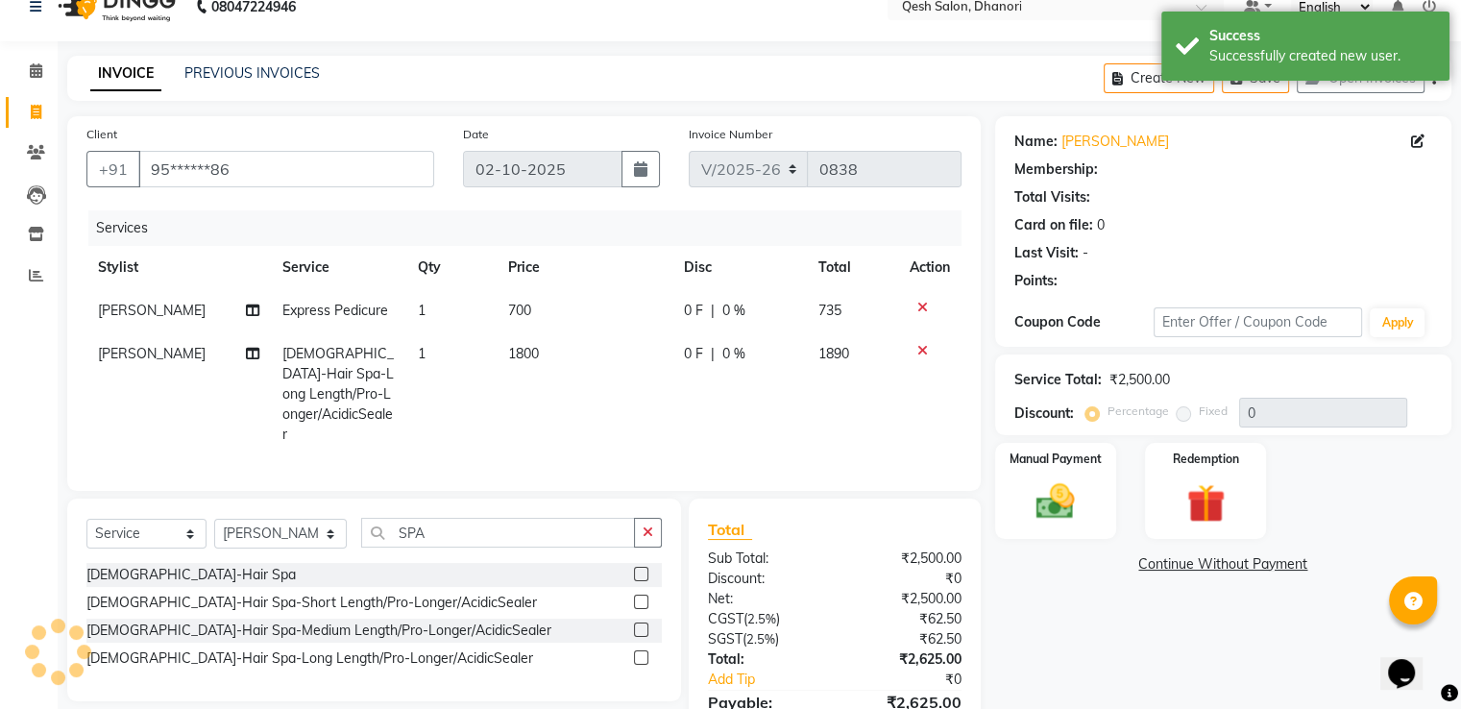
select select "1: Object"
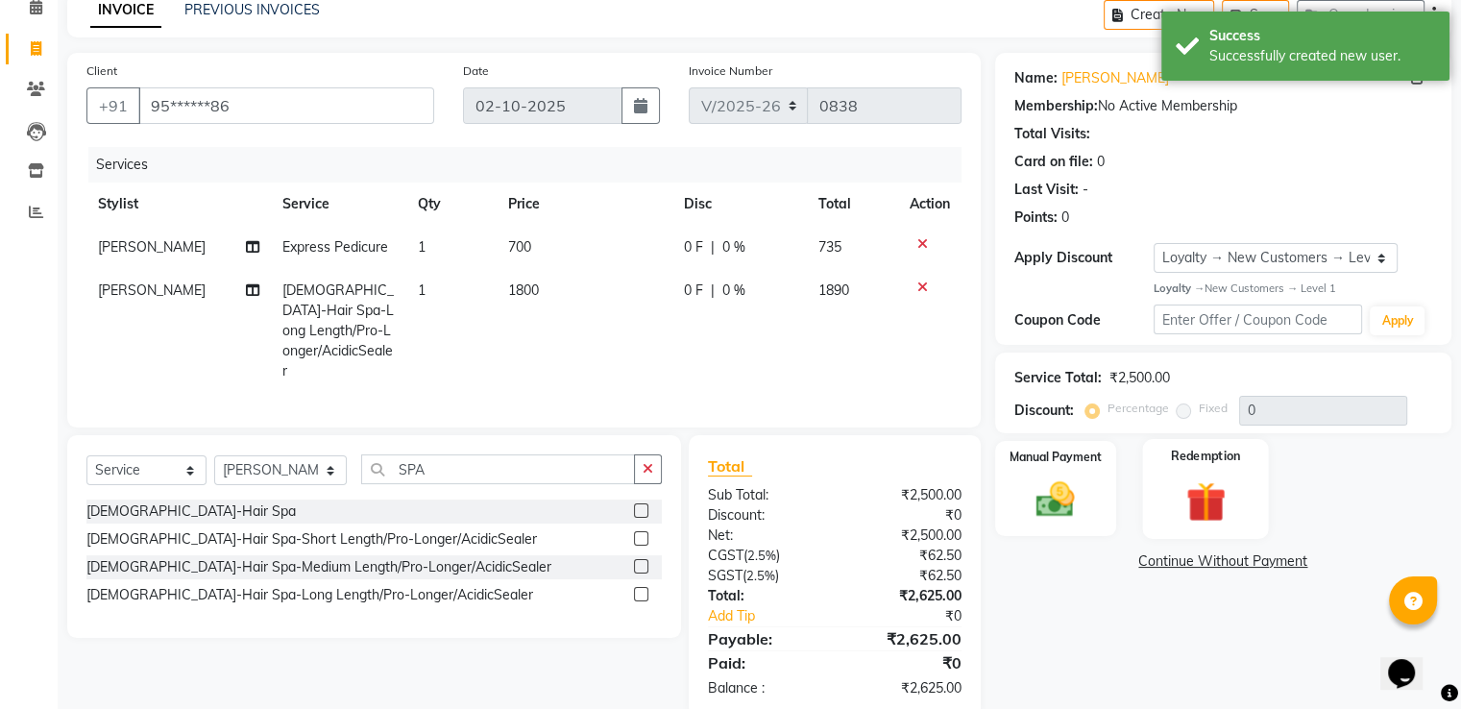
scroll to position [124, 0]
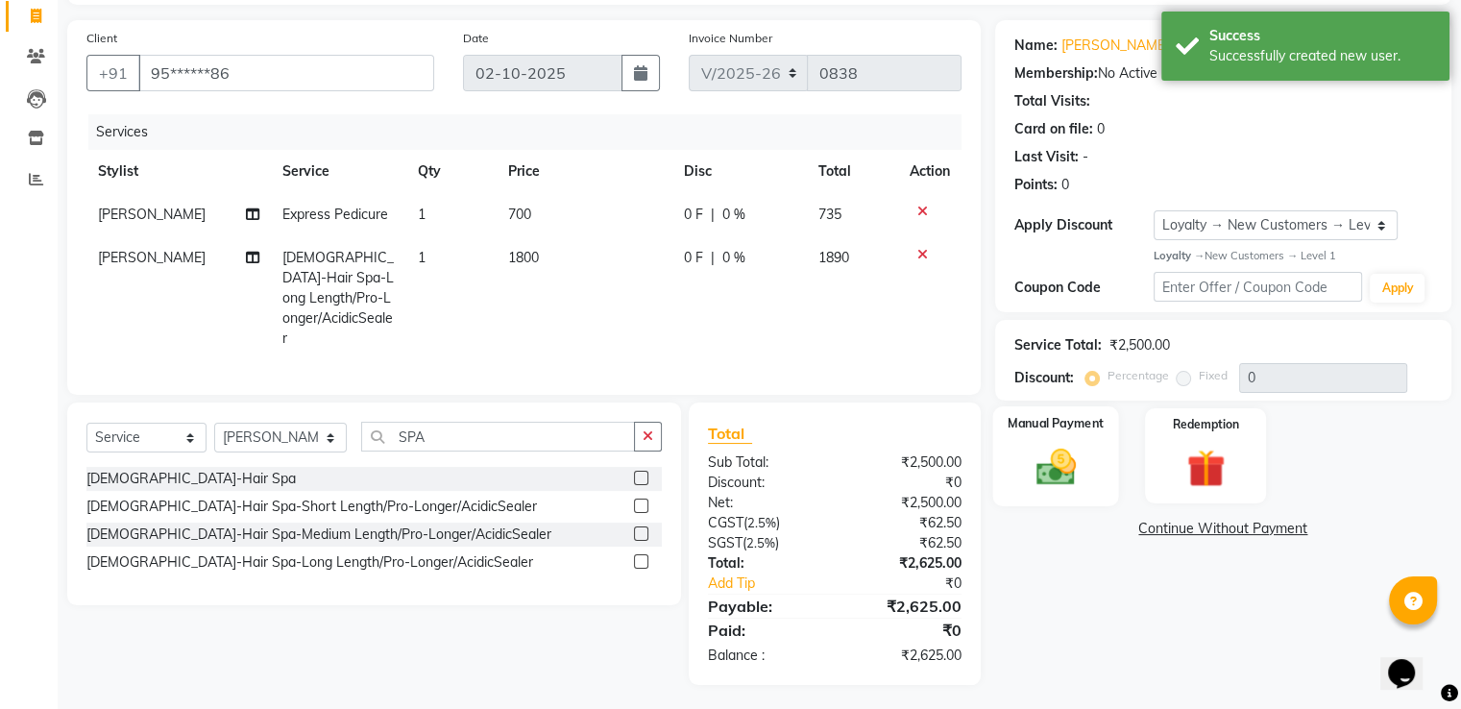
click at [1072, 473] on img at bounding box center [1055, 467] width 64 height 46
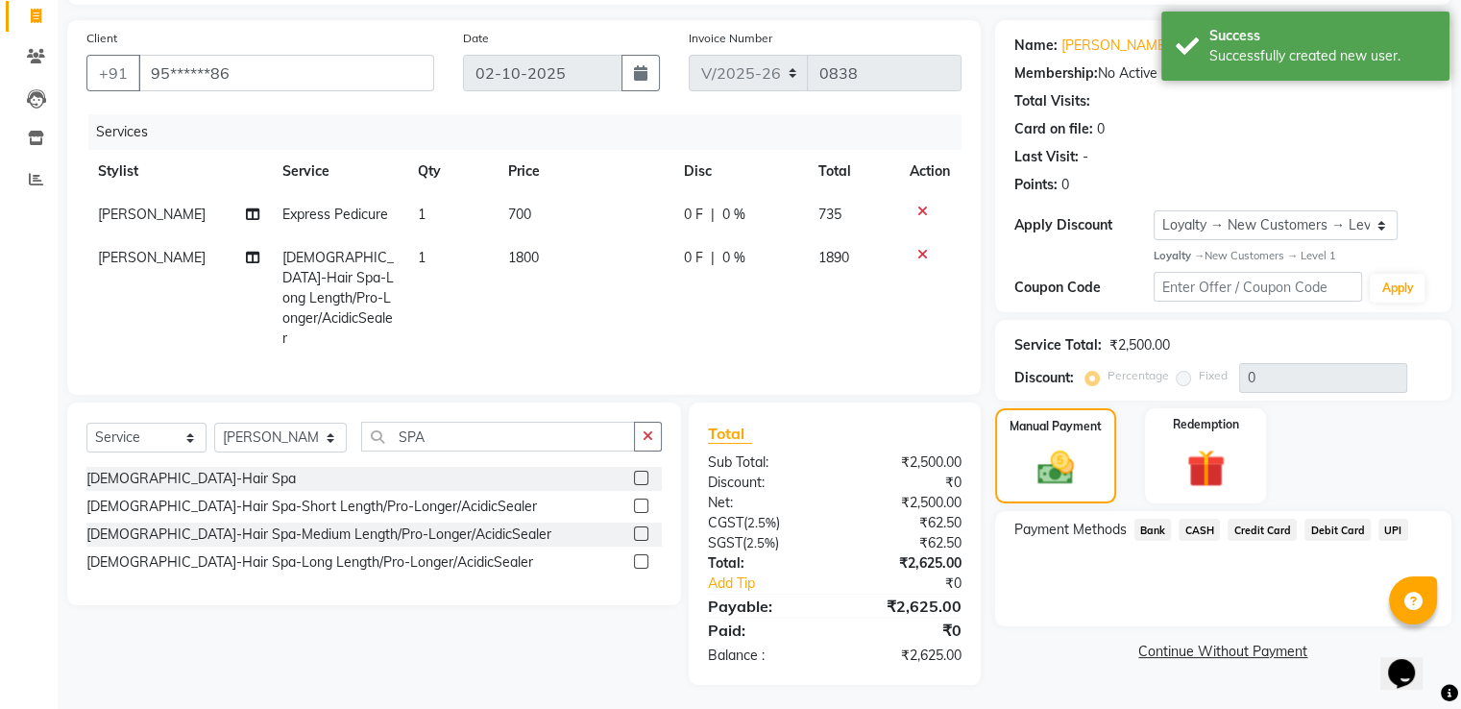
click at [1391, 524] on span "UPI" at bounding box center [1393, 530] width 30 height 22
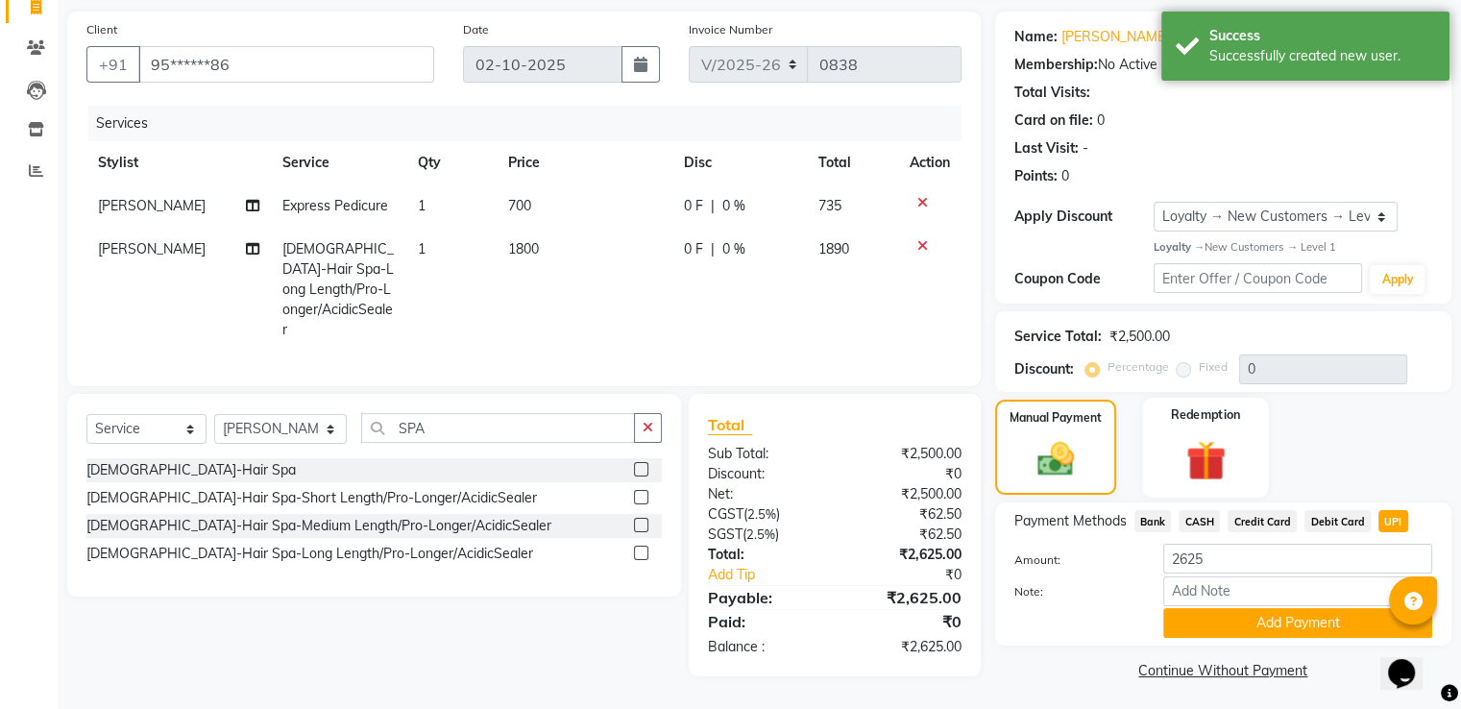
scroll to position [139, 0]
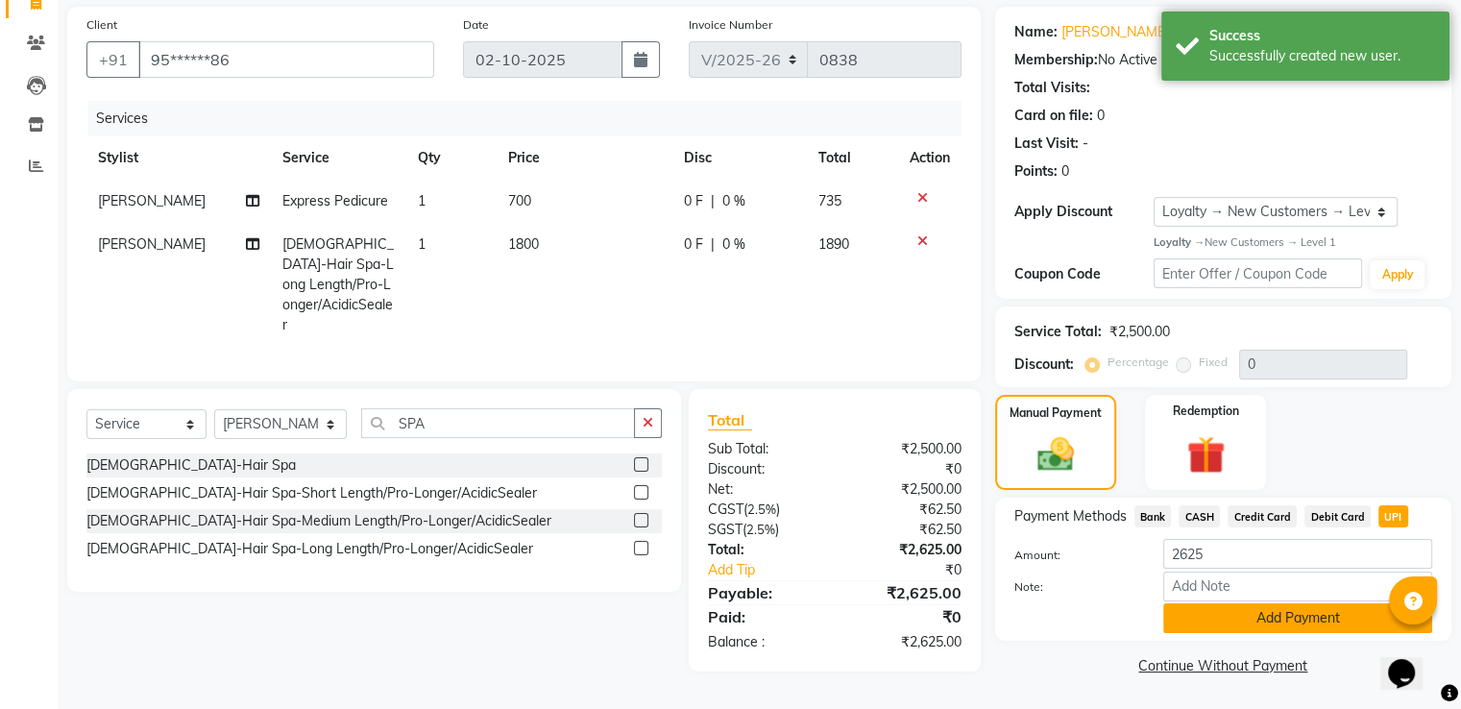
click at [1259, 622] on button "Add Payment" at bounding box center [1297, 618] width 269 height 30
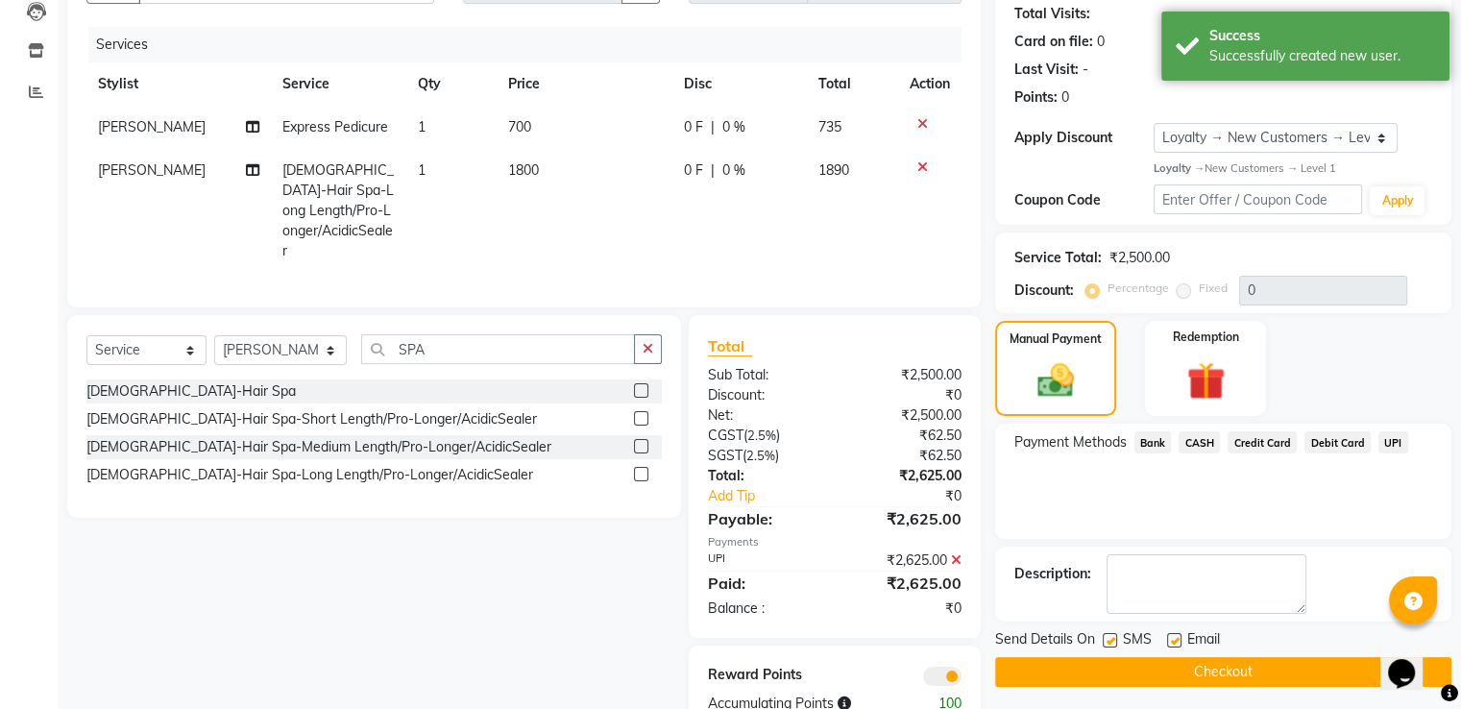
scroll to position [260, 0]
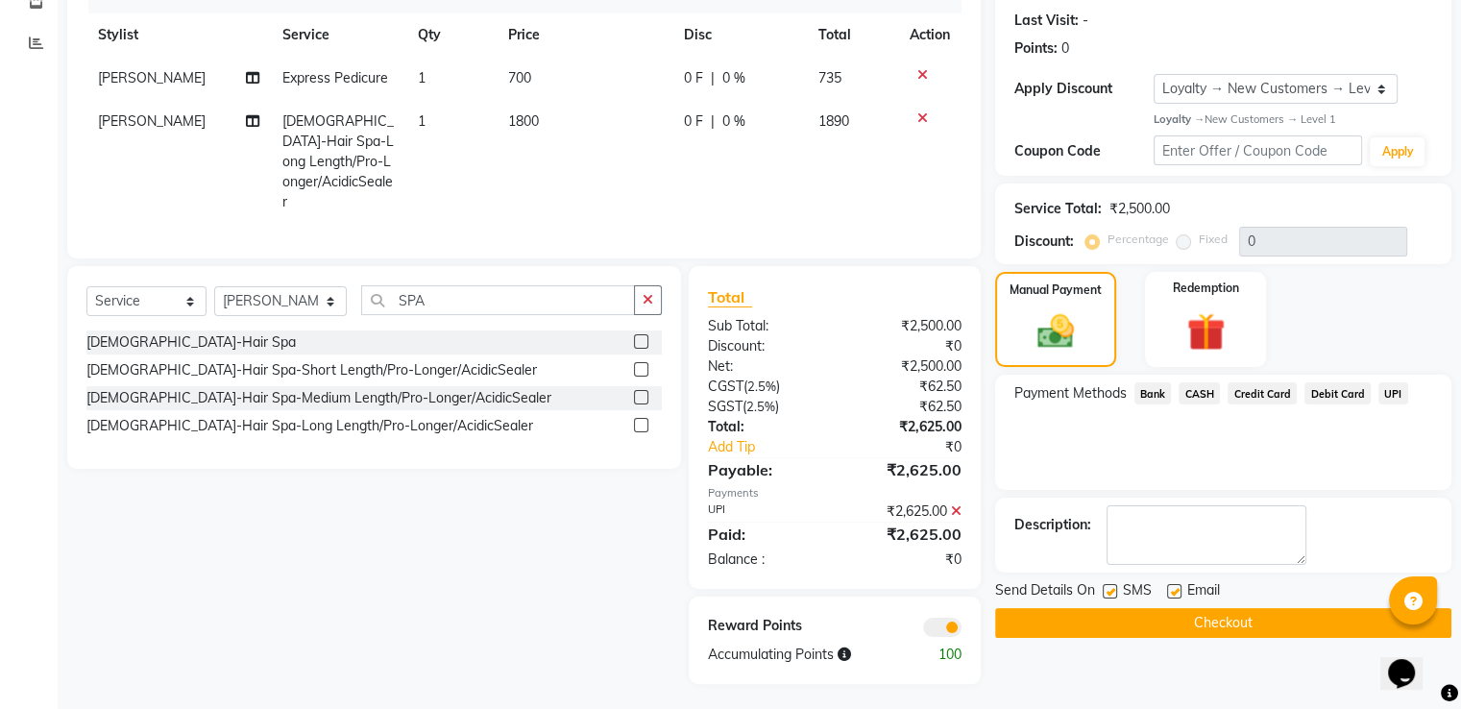
click at [1233, 623] on button "Checkout" at bounding box center [1223, 623] width 456 height 30
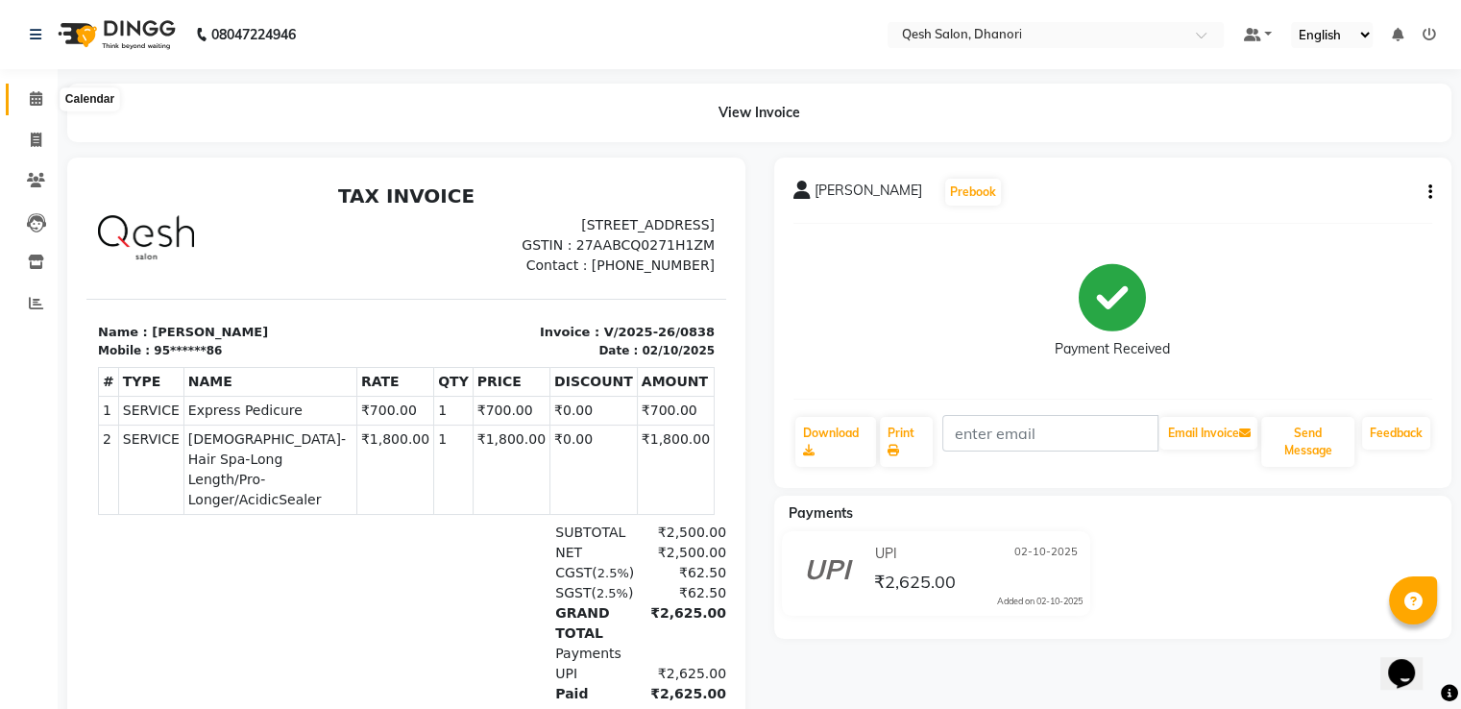
click at [31, 91] on icon at bounding box center [36, 98] width 12 height 14
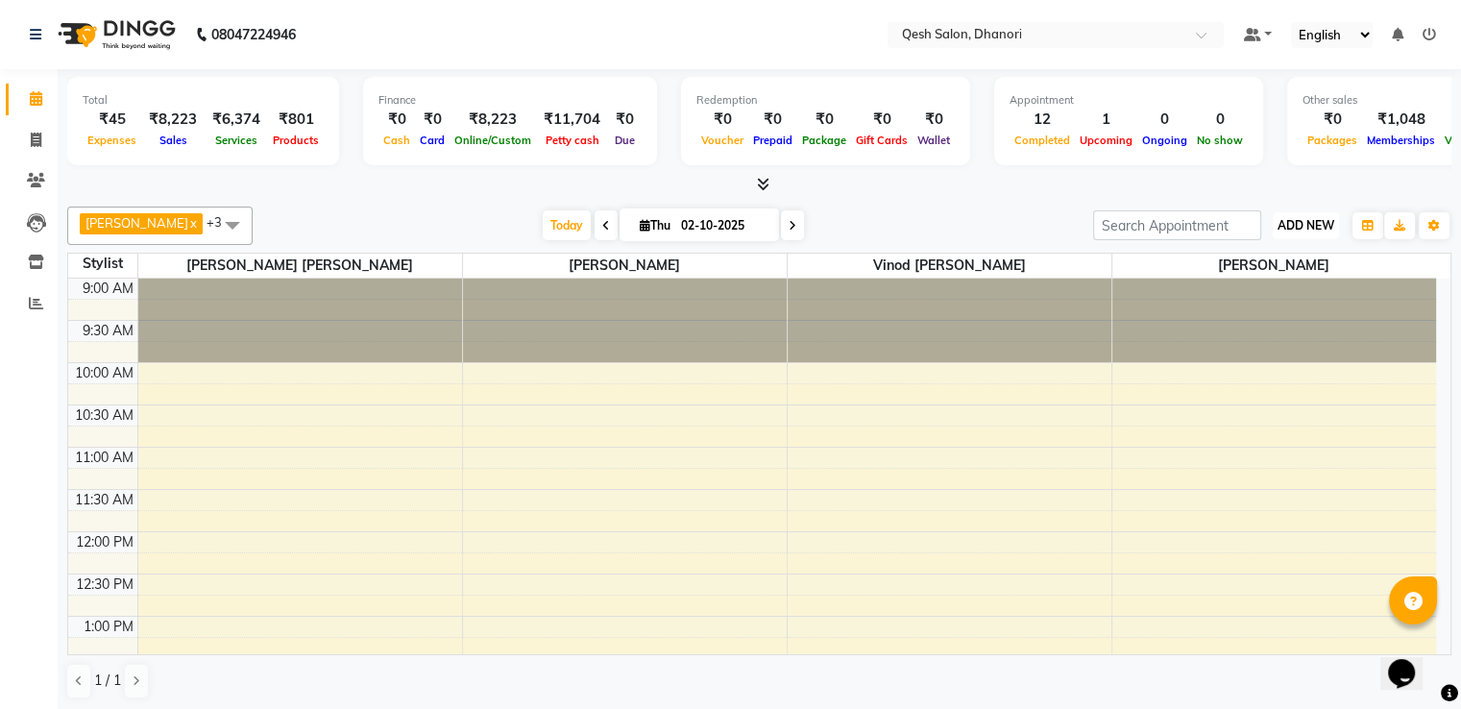
click at [1316, 225] on span "ADD NEW" at bounding box center [1305, 225] width 57 height 14
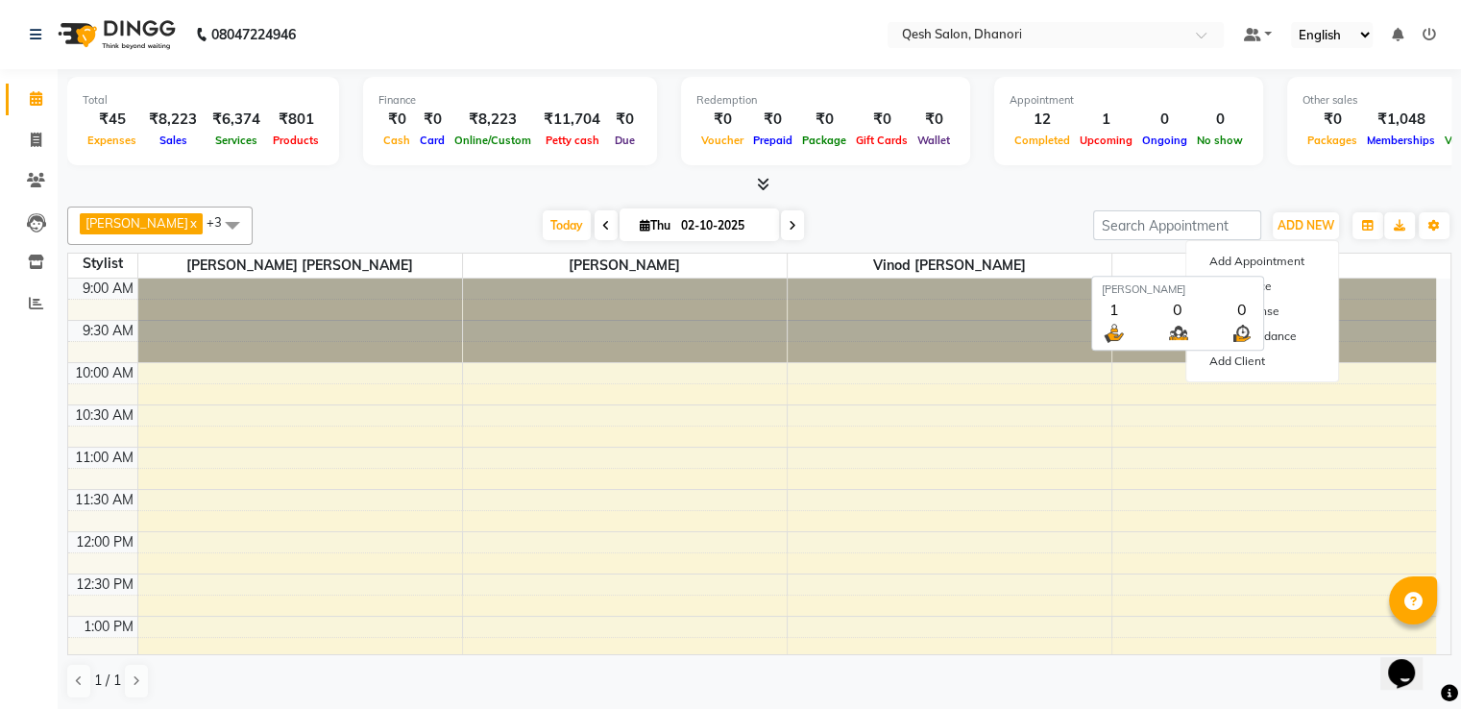
click at [1393, 261] on span "[PERSON_NAME]" at bounding box center [1274, 266] width 325 height 24
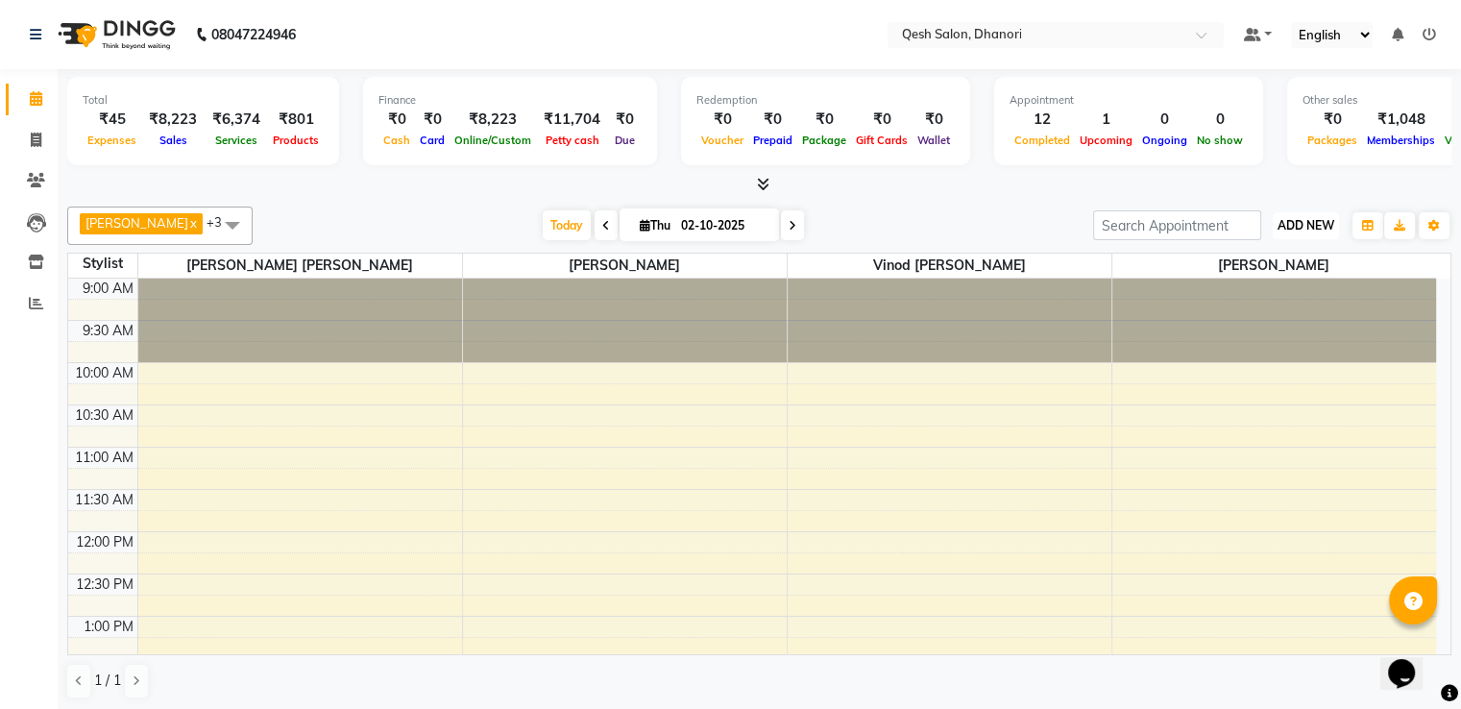
click at [1283, 227] on span "ADD NEW" at bounding box center [1305, 225] width 57 height 14
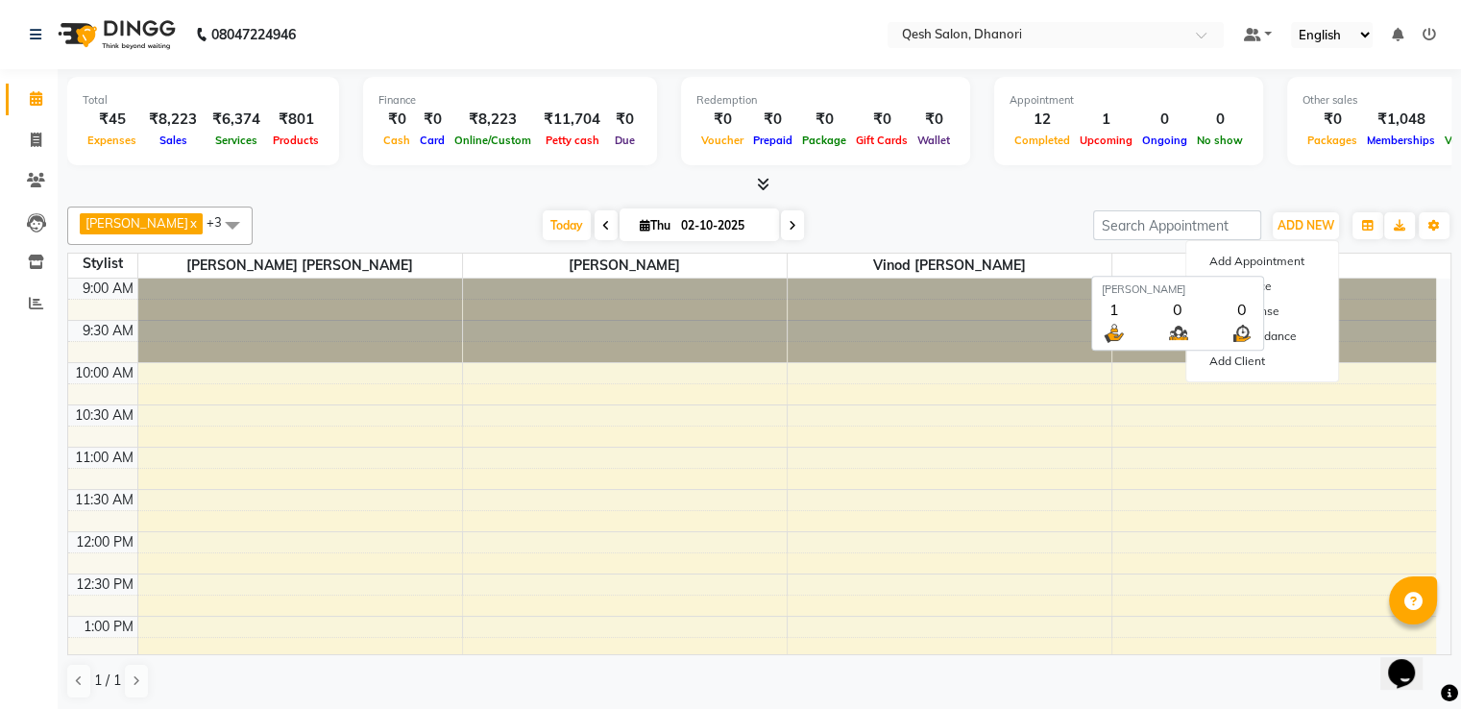
click at [1378, 266] on span "[PERSON_NAME]" at bounding box center [1274, 266] width 325 height 24
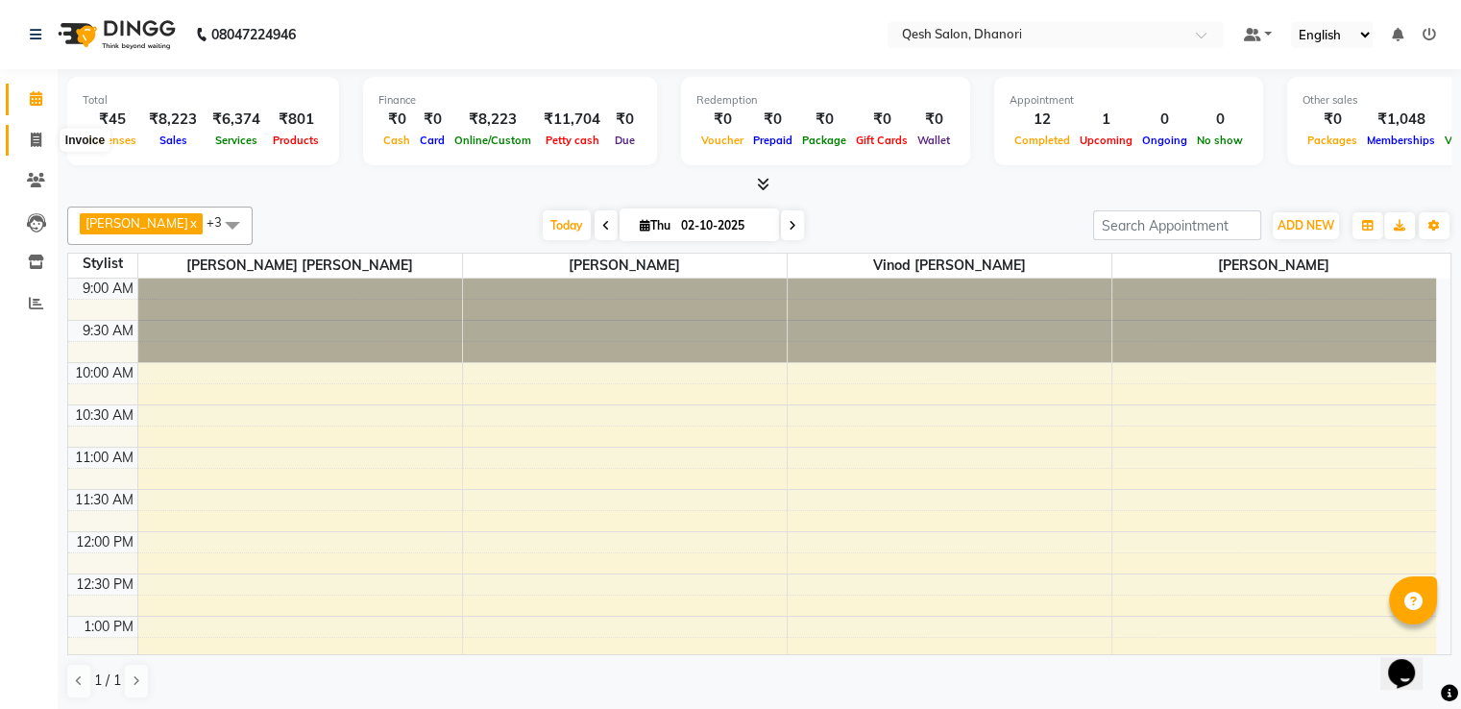
click at [37, 134] on icon at bounding box center [36, 140] width 11 height 14
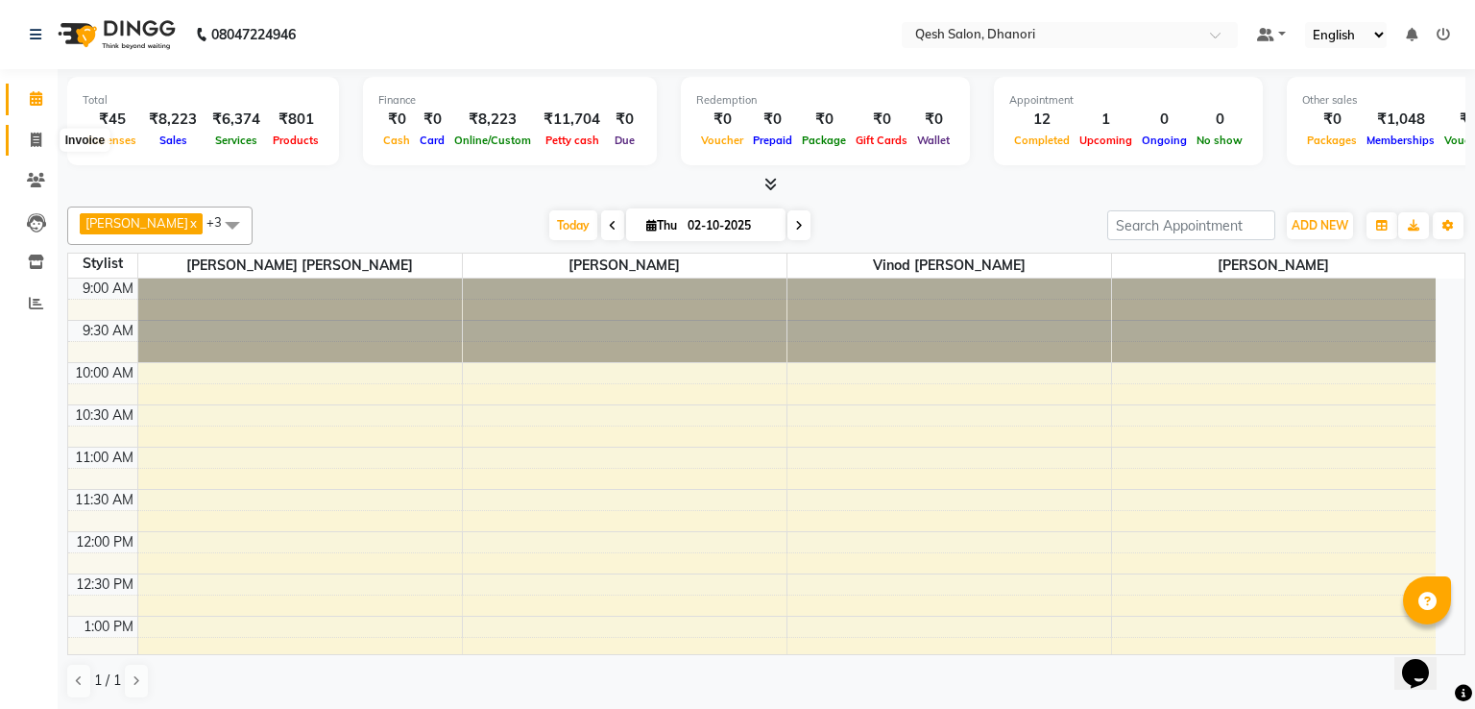
select select "service"
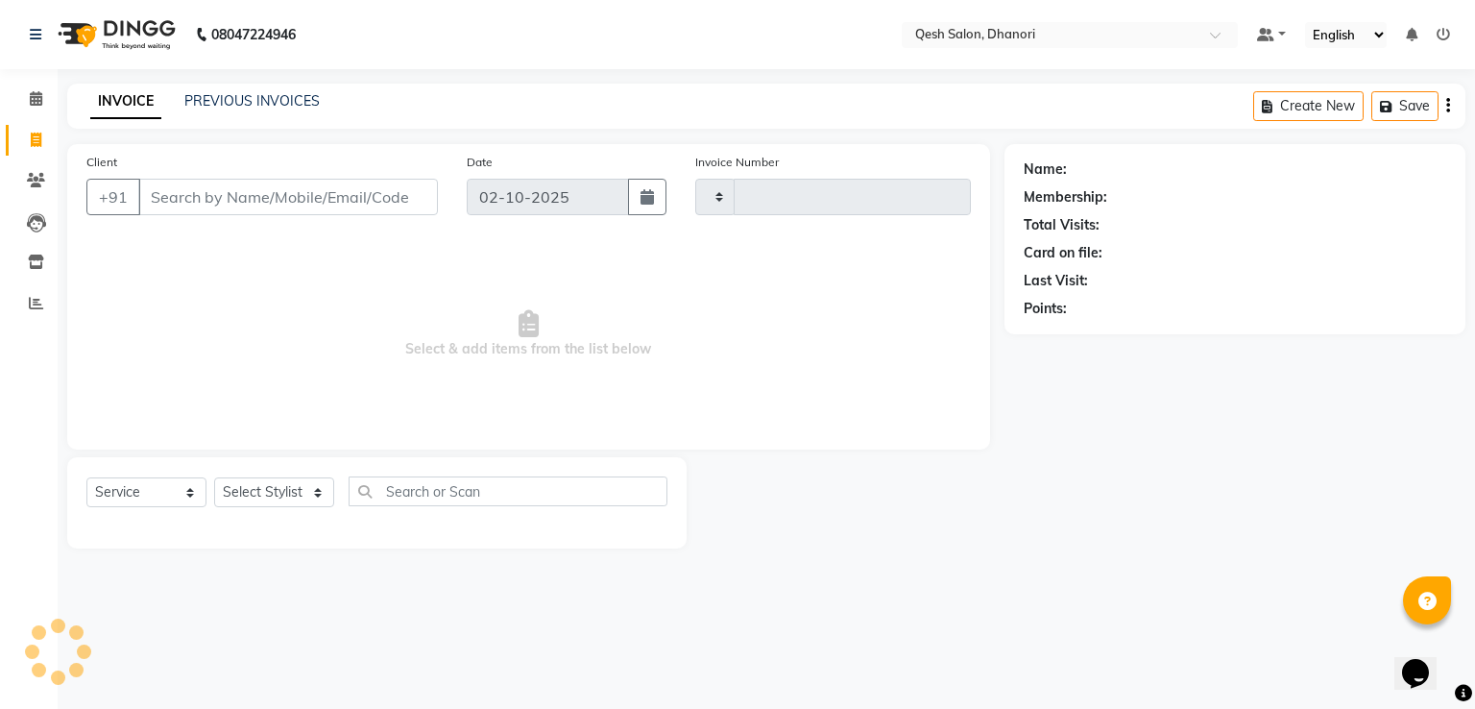
type input "0839"
select select "7641"
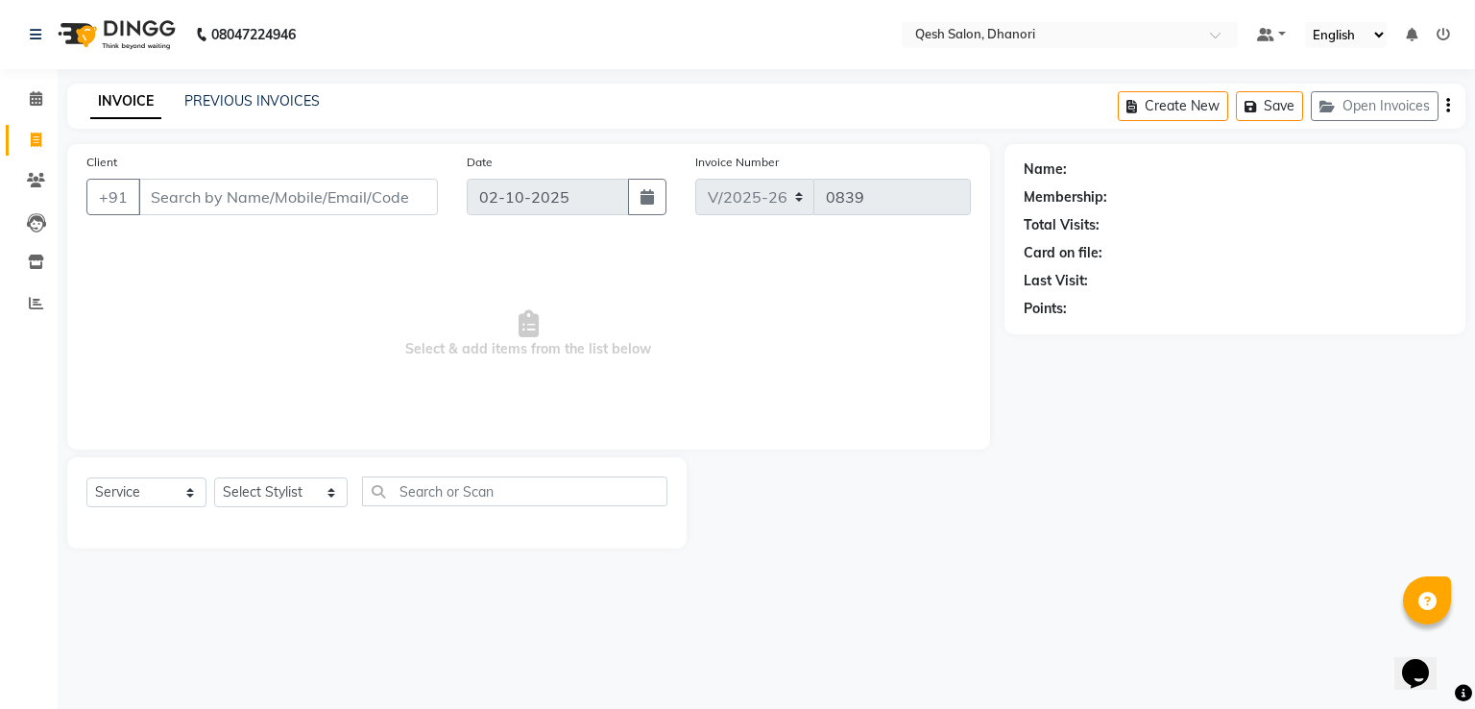
click at [1446, 107] on icon "button" at bounding box center [1448, 106] width 4 height 1
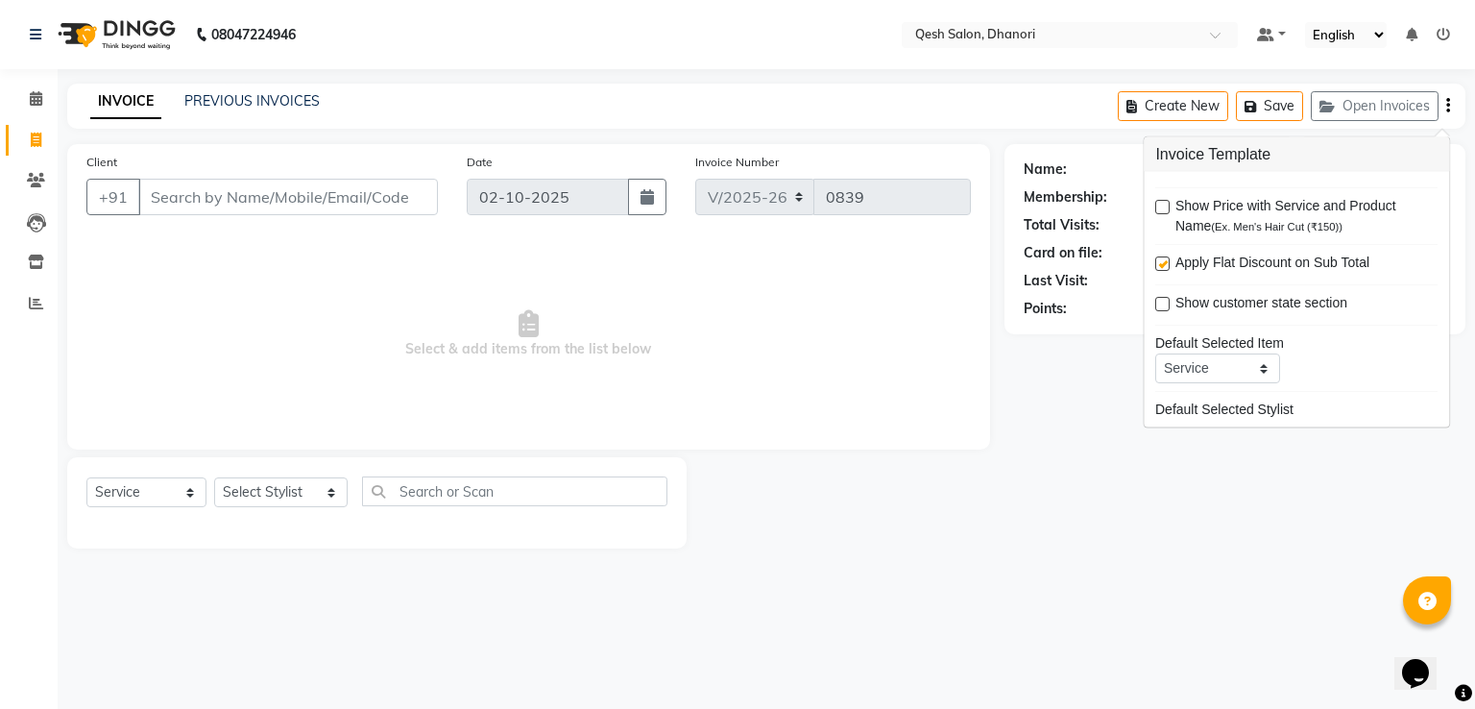
click at [841, 519] on div at bounding box center [845, 502] width 317 height 91
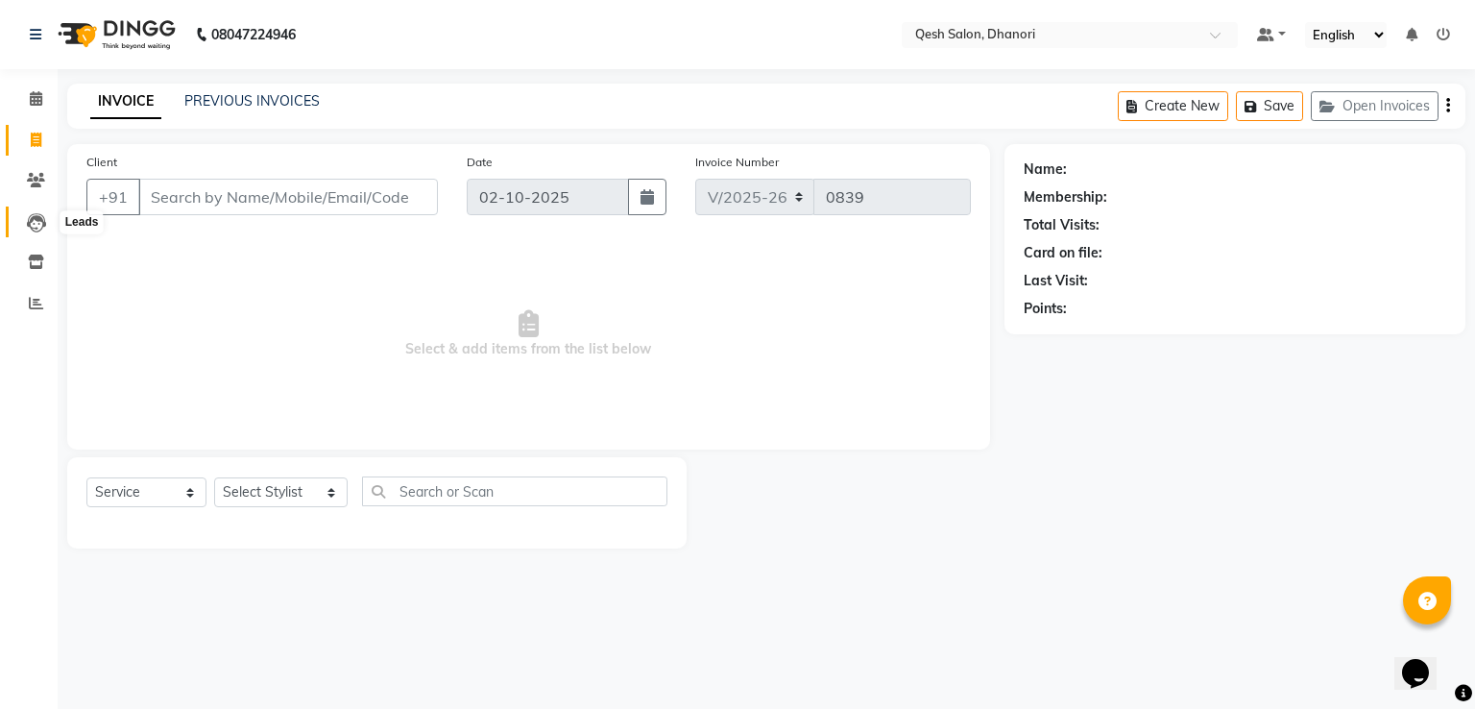
click at [38, 226] on icon at bounding box center [36, 222] width 19 height 19
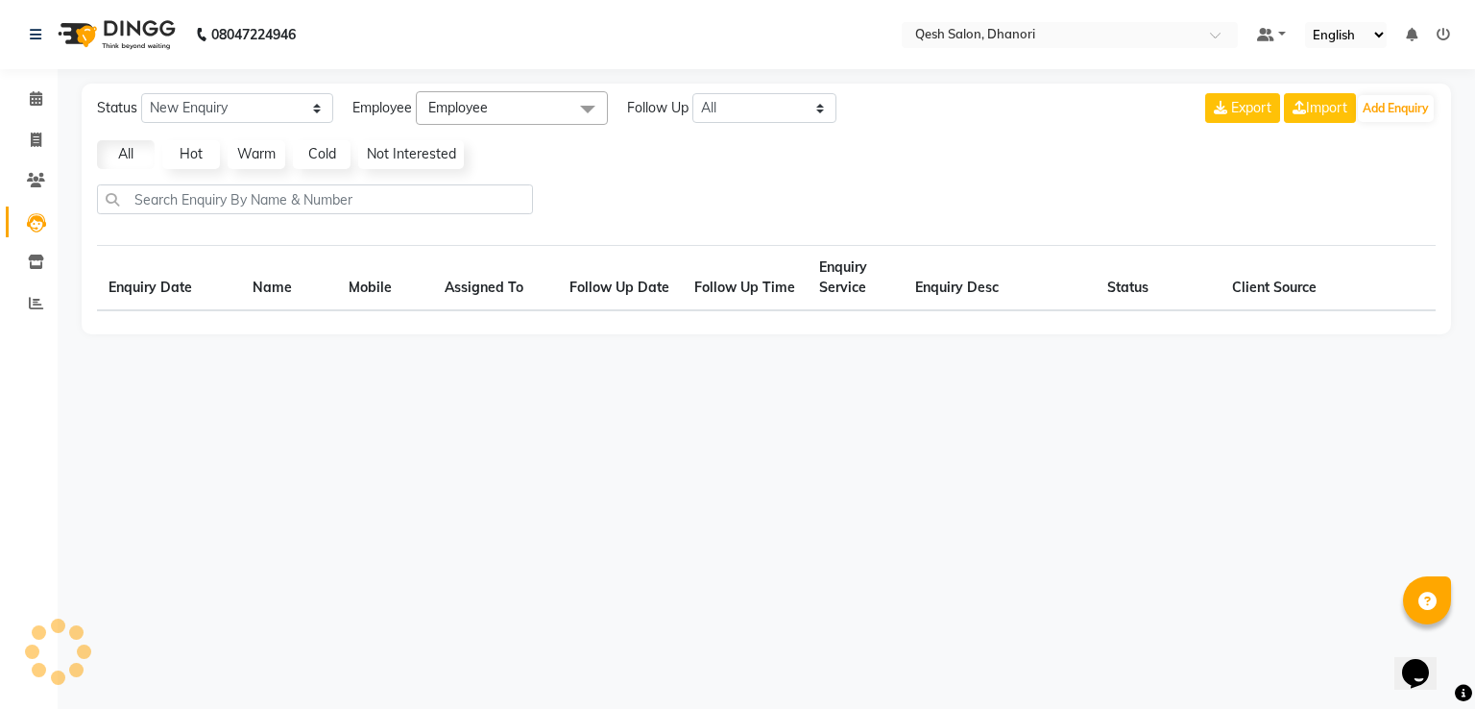
select select "10"
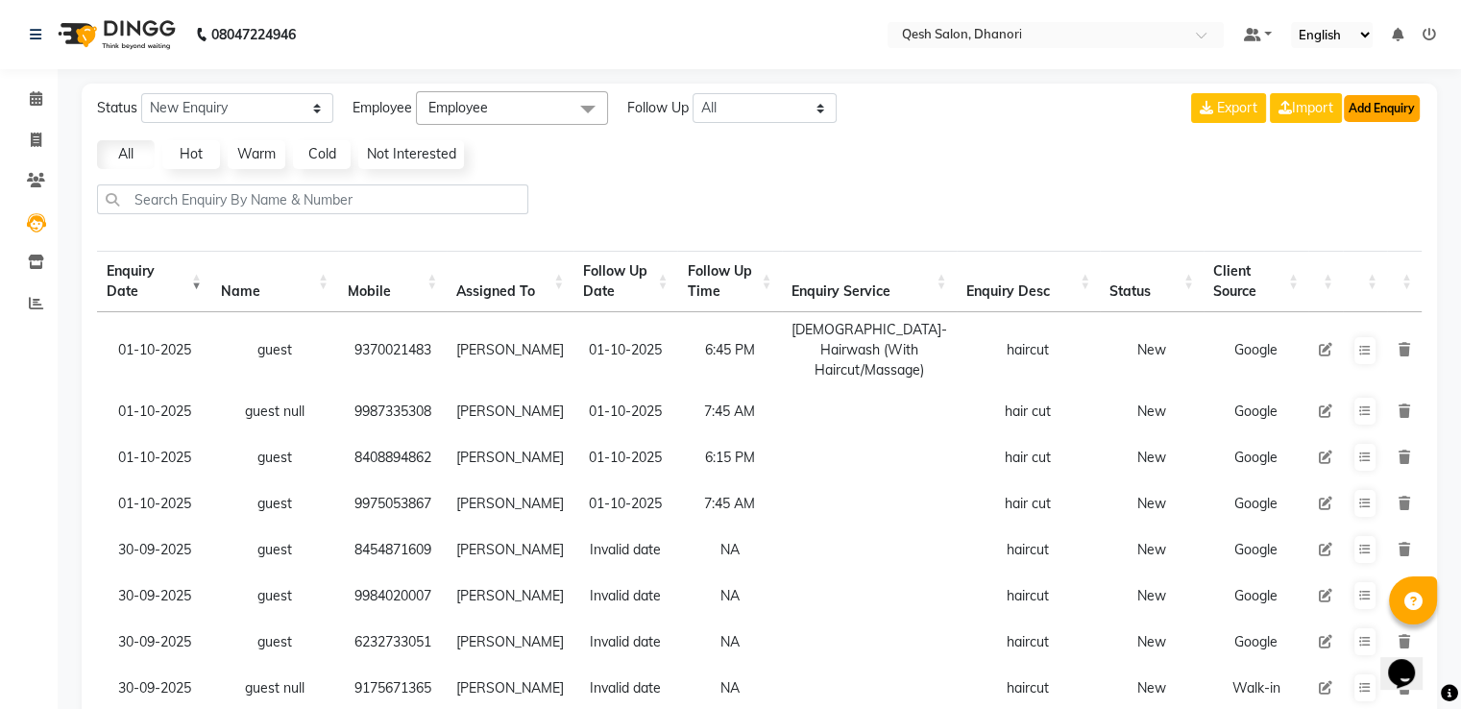
click at [1394, 111] on button "Add Enquiry" at bounding box center [1382, 108] width 76 height 27
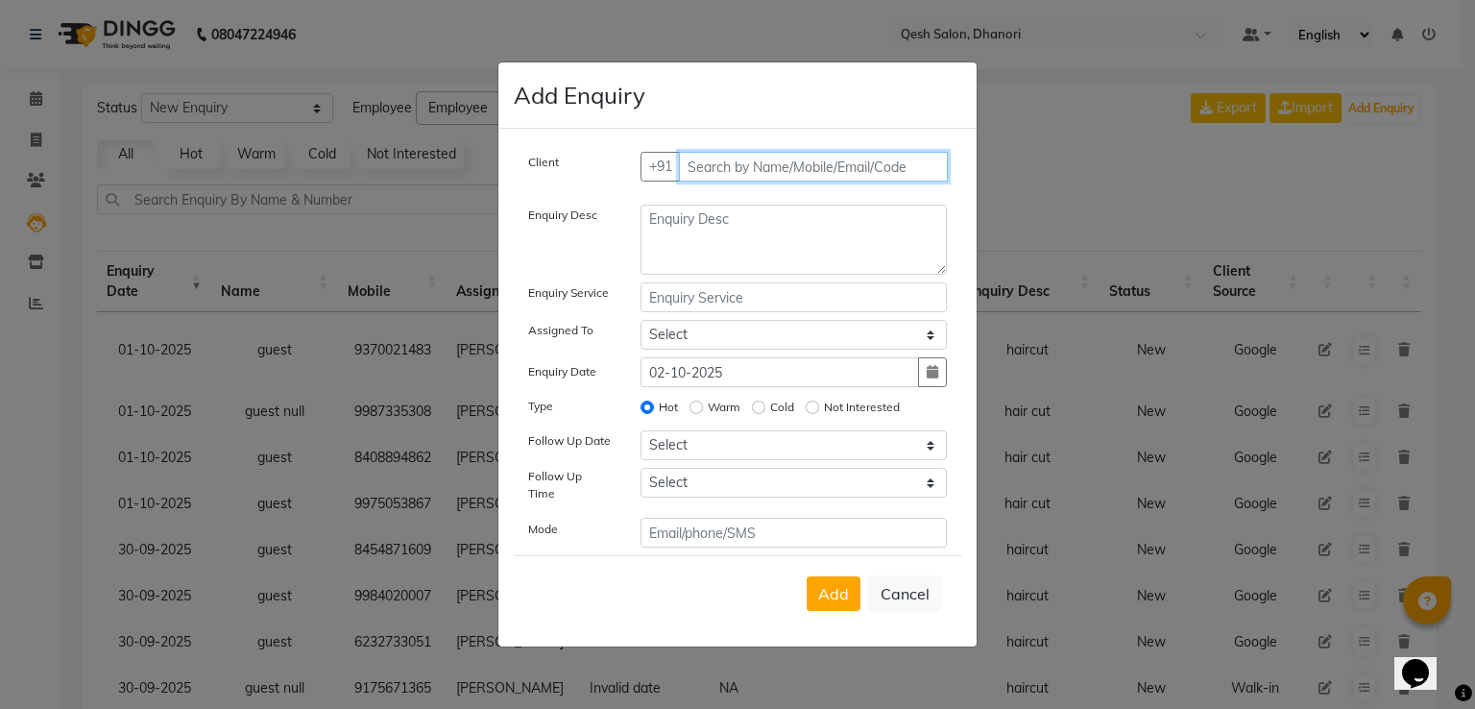
click at [740, 175] on input "text" at bounding box center [814, 167] width 270 height 30
type input "8007272876"
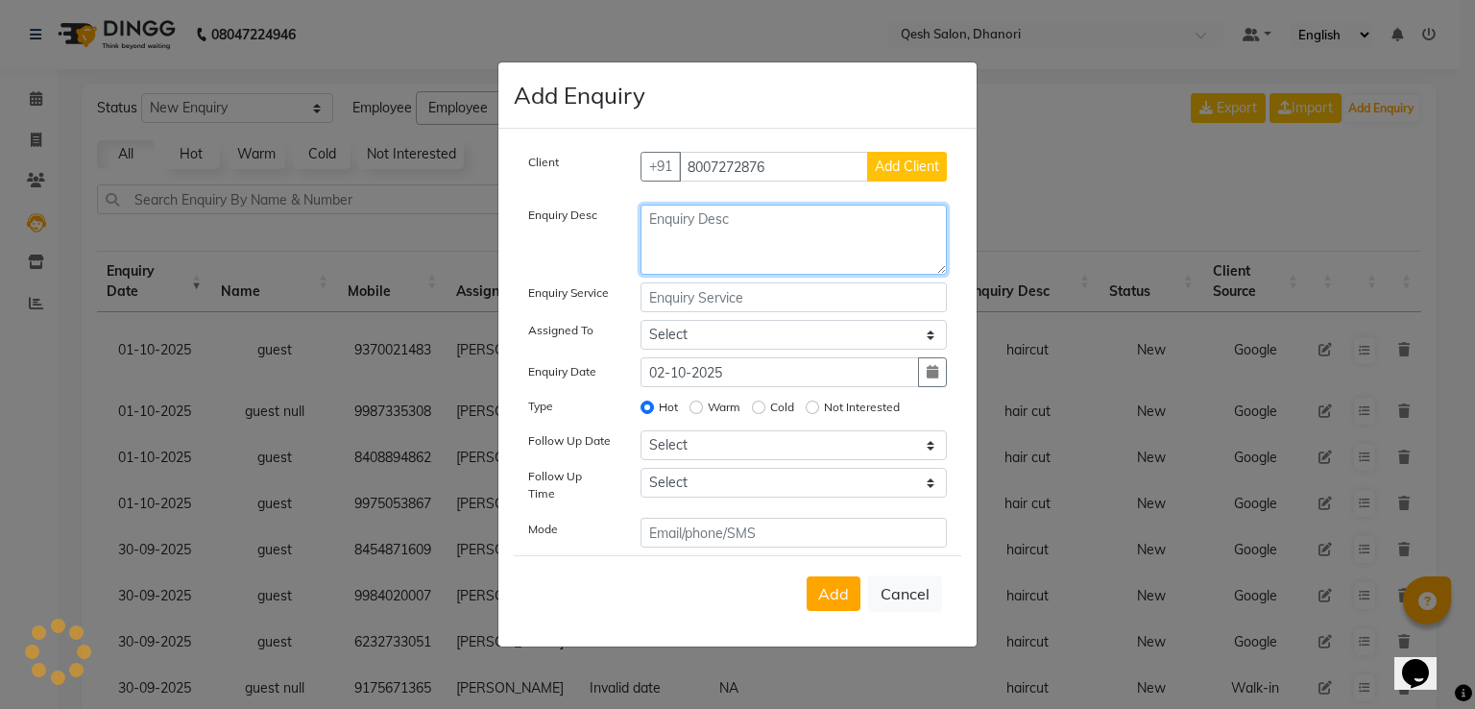
click at [809, 237] on textarea at bounding box center [794, 240] width 307 height 70
type textarea "h"
type textarea "Haircut"
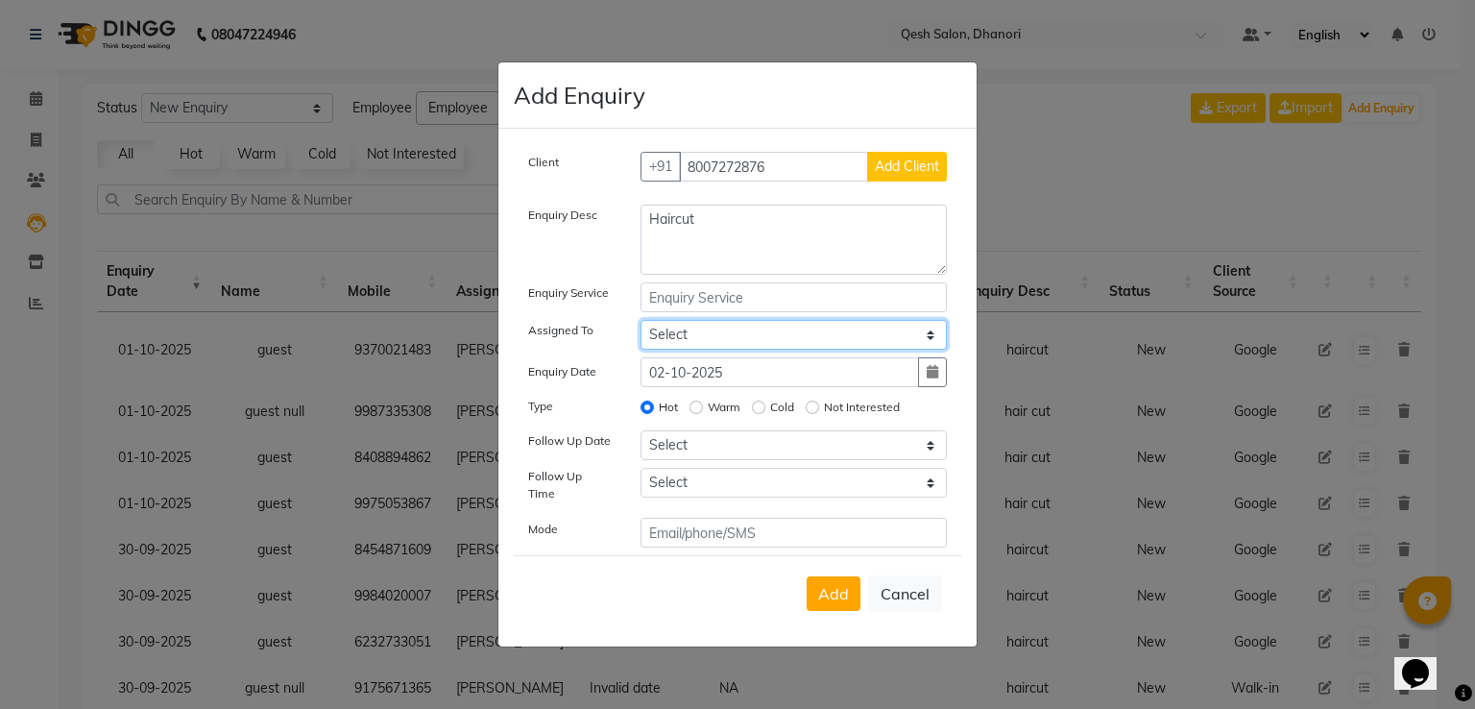
click at [723, 341] on select "Select Gagandeep Arora Harry Siril Anthony Prashansa Kumari Prathamesh Sunil Pa…" at bounding box center [794, 335] width 307 height 30
click at [716, 416] on label "Warm" at bounding box center [724, 407] width 33 height 17
click at [703, 414] on input "Warm" at bounding box center [696, 406] width 13 height 13
radio input "true"
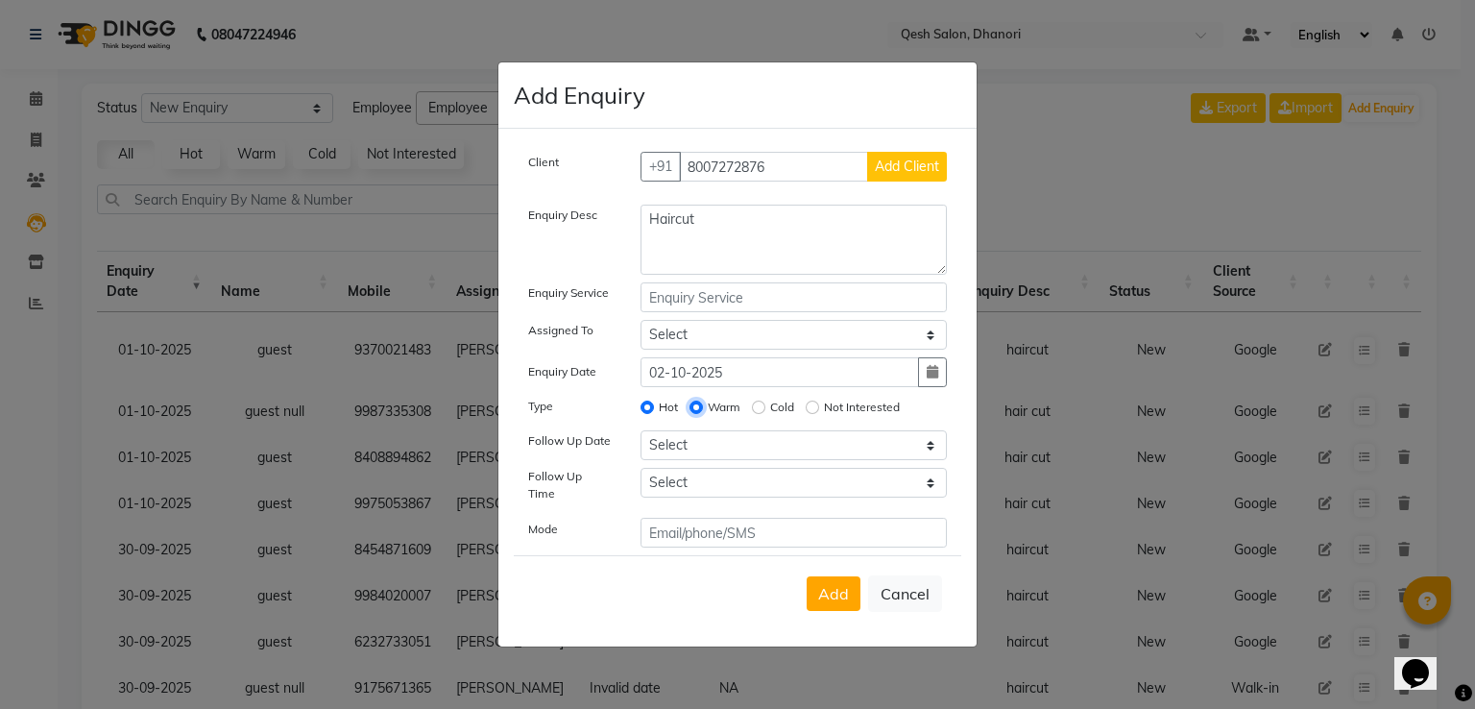
radio input "false"
click at [713, 454] on select "Select Today Tomorrow In 2 days (Saturday) In 3 days (Sunday) In 4 days (Monday…" at bounding box center [794, 445] width 307 height 30
select select "2025-10-02"
click at [641, 437] on select "Select Today Tomorrow In 2 days (Saturday) In 3 days (Sunday) In 4 days (Monday…" at bounding box center [794, 445] width 307 height 30
click at [723, 527] on input "text" at bounding box center [794, 533] width 307 height 30
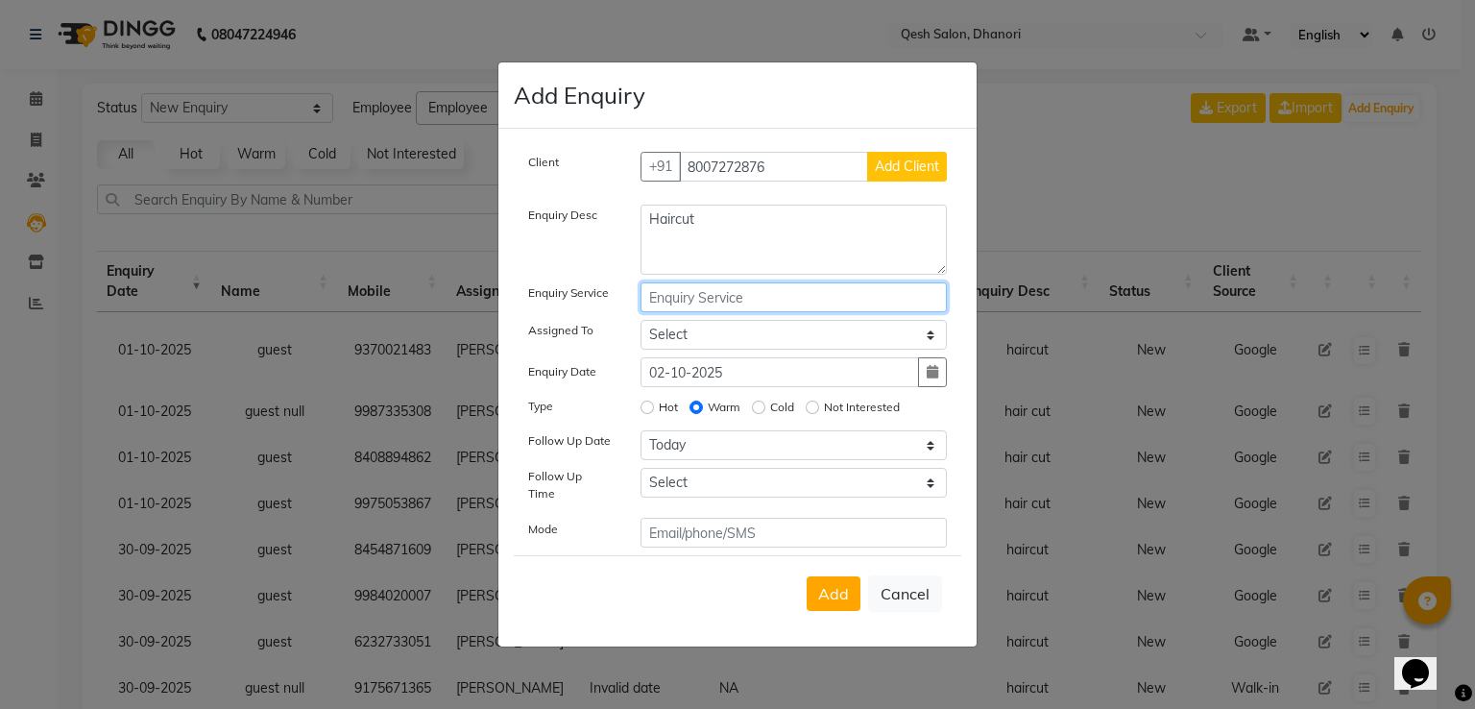
click at [705, 298] on input "text" at bounding box center [794, 297] width 307 height 30
drag, startPoint x: 718, startPoint y: 231, endPoint x: 529, endPoint y: 224, distance: 189.4
click at [529, 224] on div "Enquiry Desc Haircut" at bounding box center [738, 240] width 448 height 70
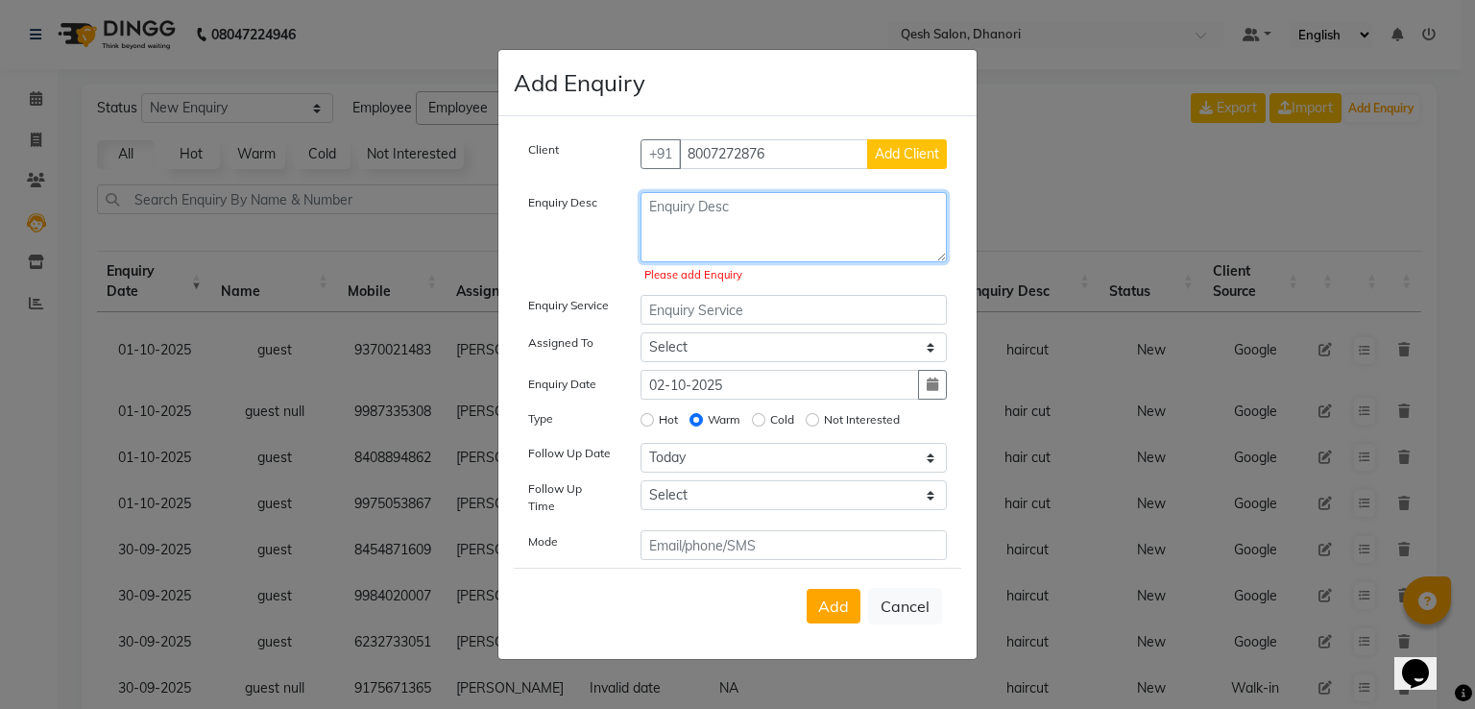
type textarea "a"
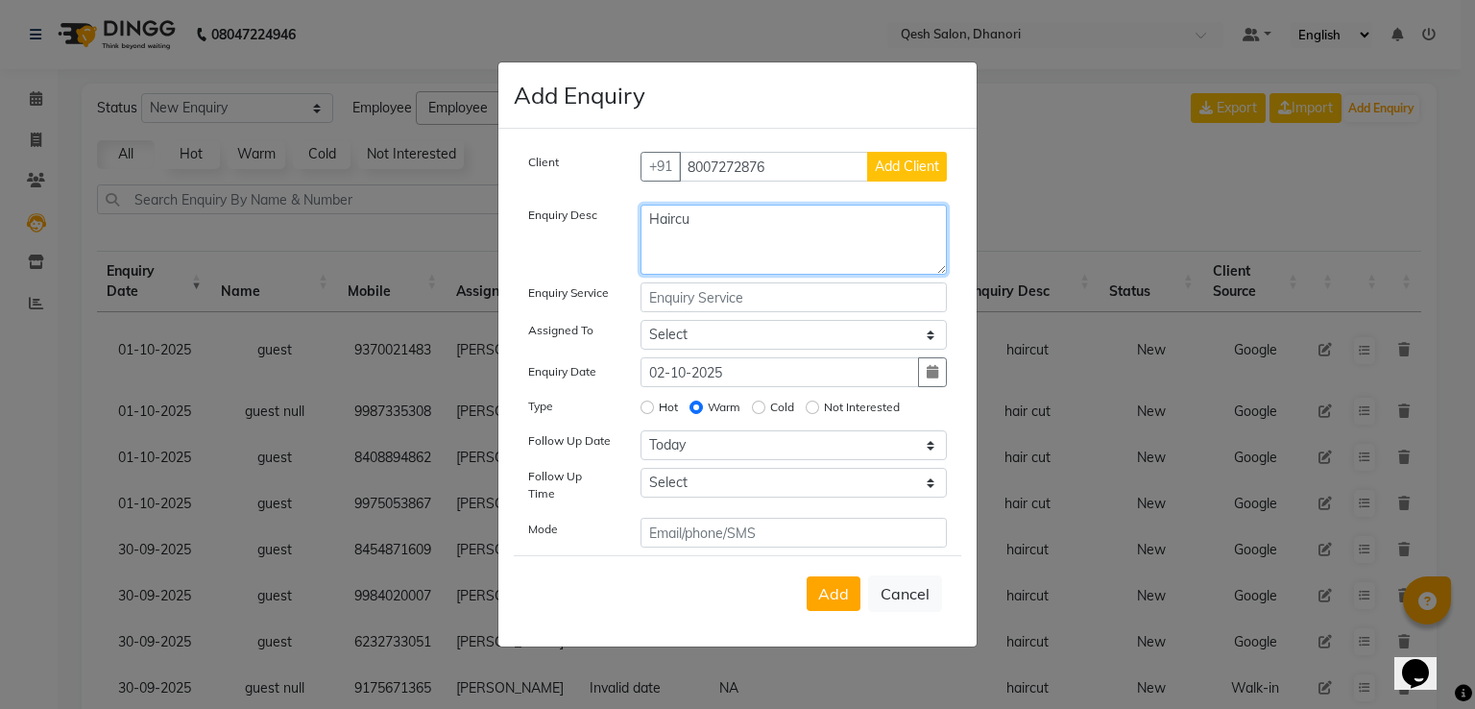
type textarea "Haircut"
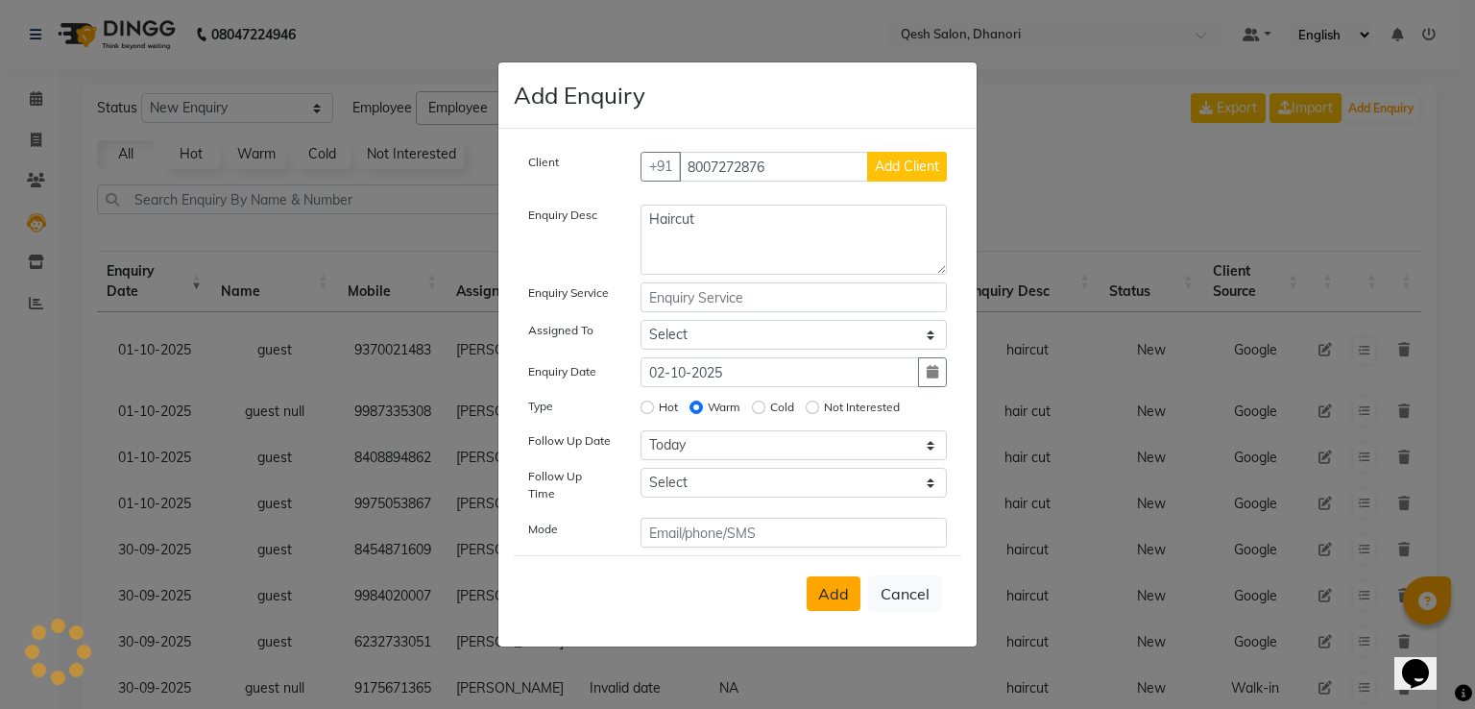
click at [856, 581] on button "Add" at bounding box center [834, 593] width 54 height 35
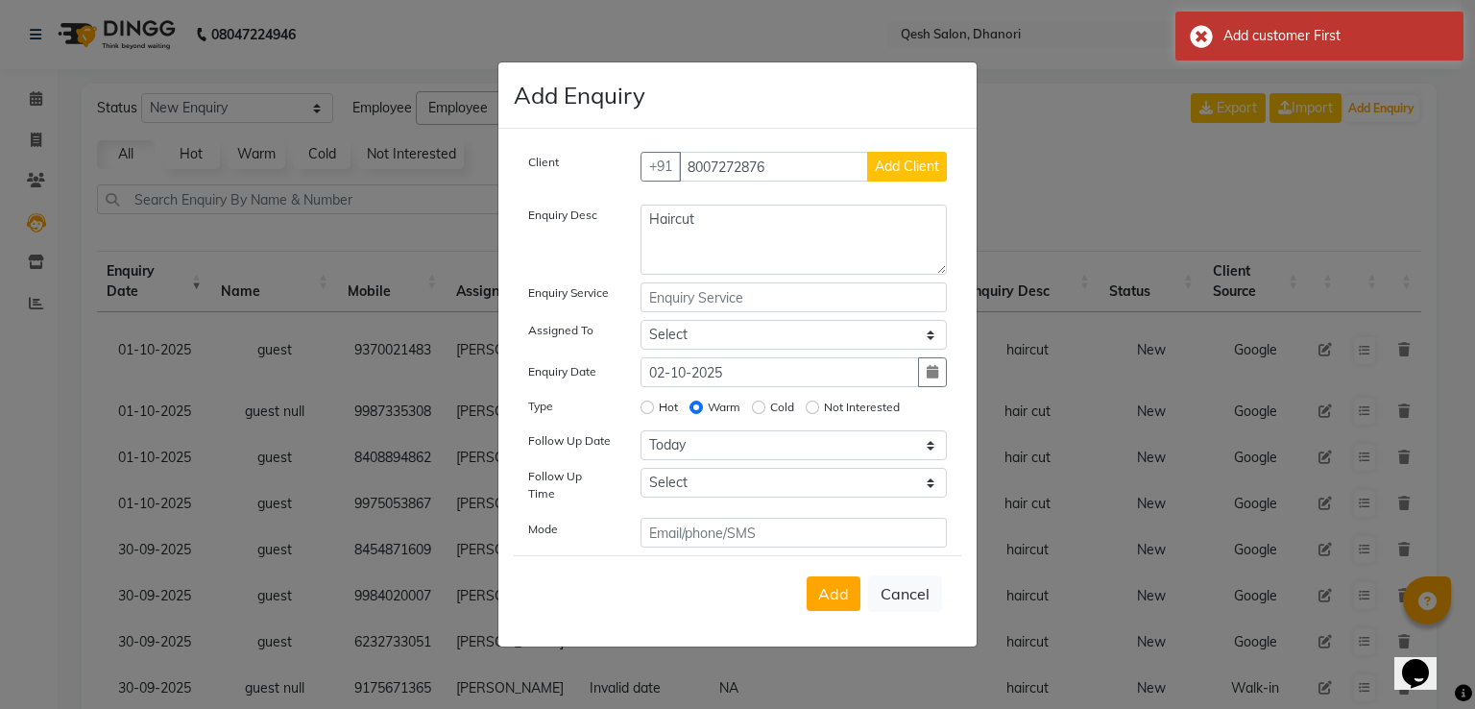
click at [916, 172] on span "Add Client" at bounding box center [907, 166] width 64 height 17
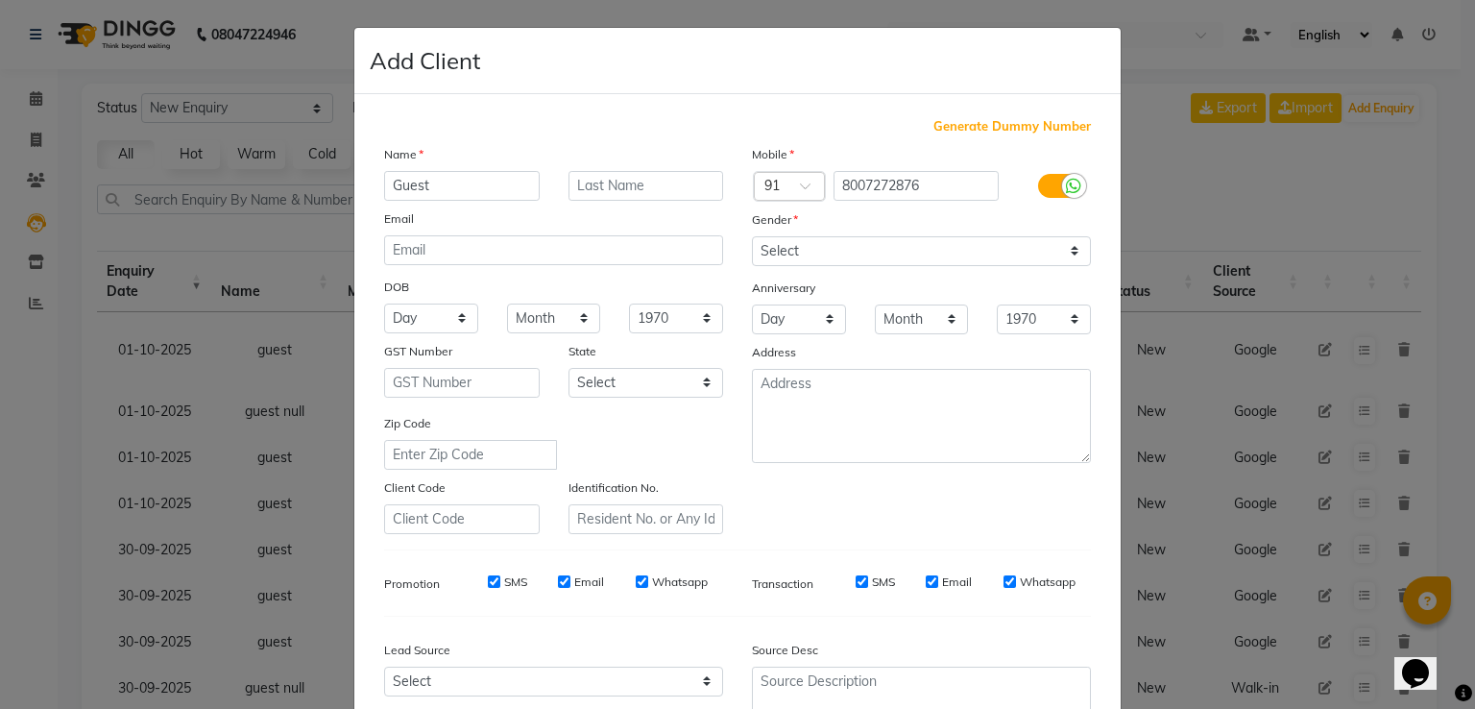
type input "Guest"
click at [659, 391] on select "Select Andaman and Nicobar Islands Andhra Pradesh Arunachal Pradesh Assam Bihar…" at bounding box center [647, 383] width 156 height 30
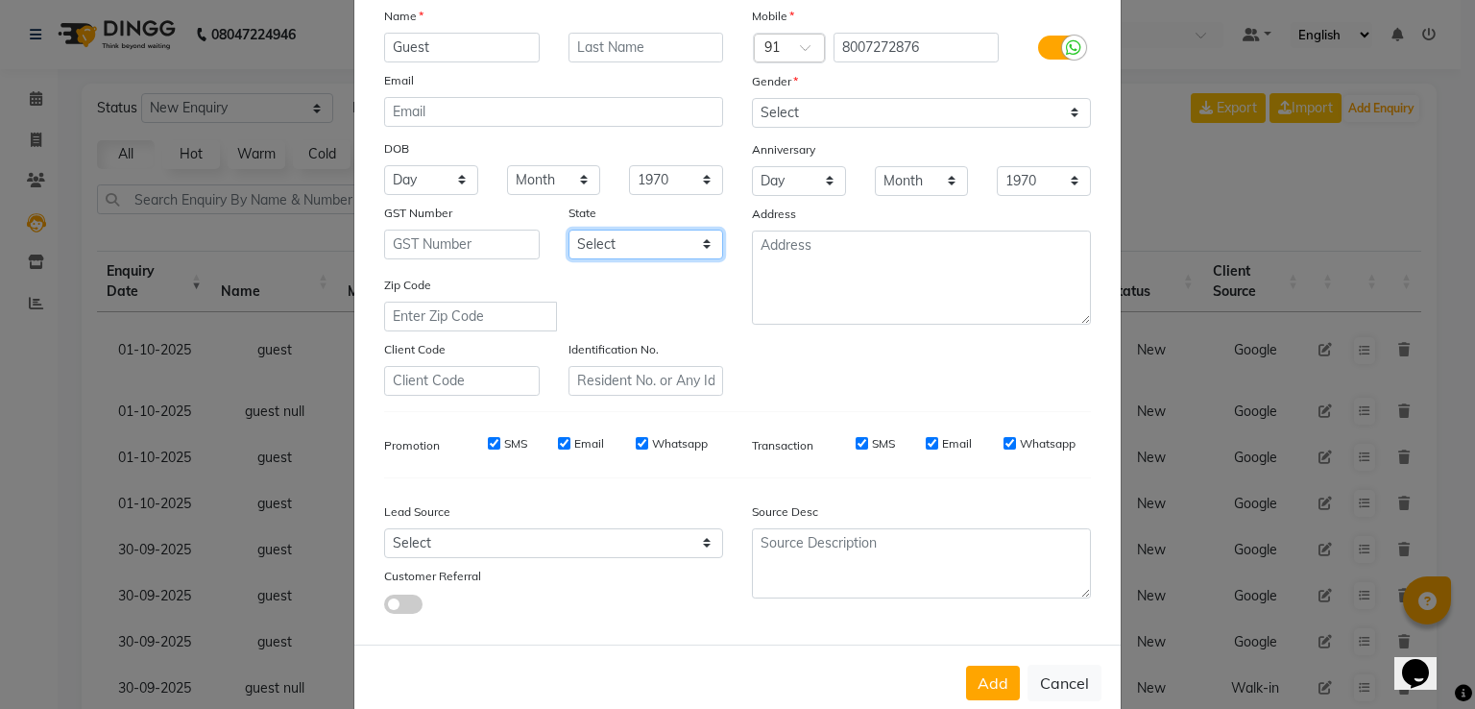
scroll to position [187, 0]
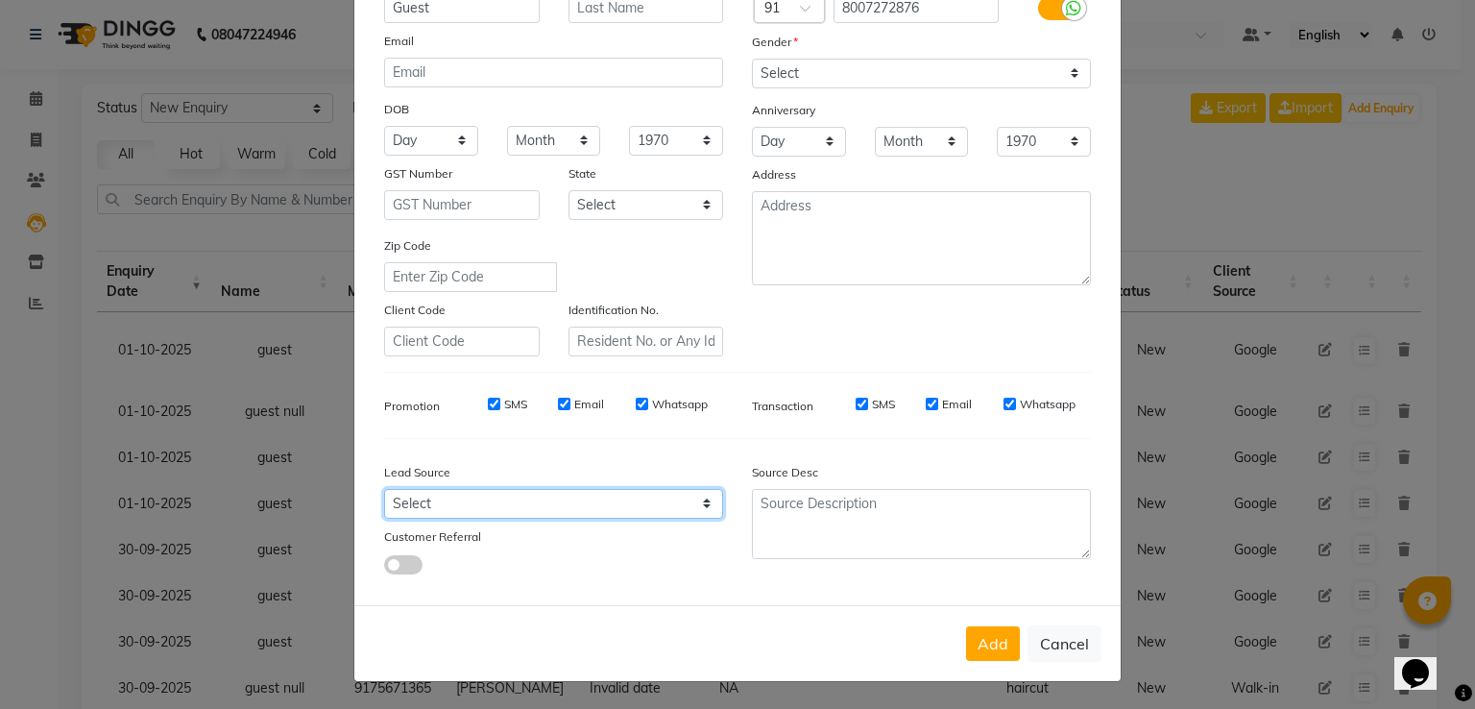
click at [616, 497] on select "Select Walk-in Referral Internet Friend Word of Mouth Advertisement Facebook Ju…" at bounding box center [553, 504] width 339 height 30
select select "51686"
click at [384, 489] on select "Select Walk-in Referral Internet Friend Word of Mouth Advertisement Facebook Ju…" at bounding box center [553, 504] width 339 height 30
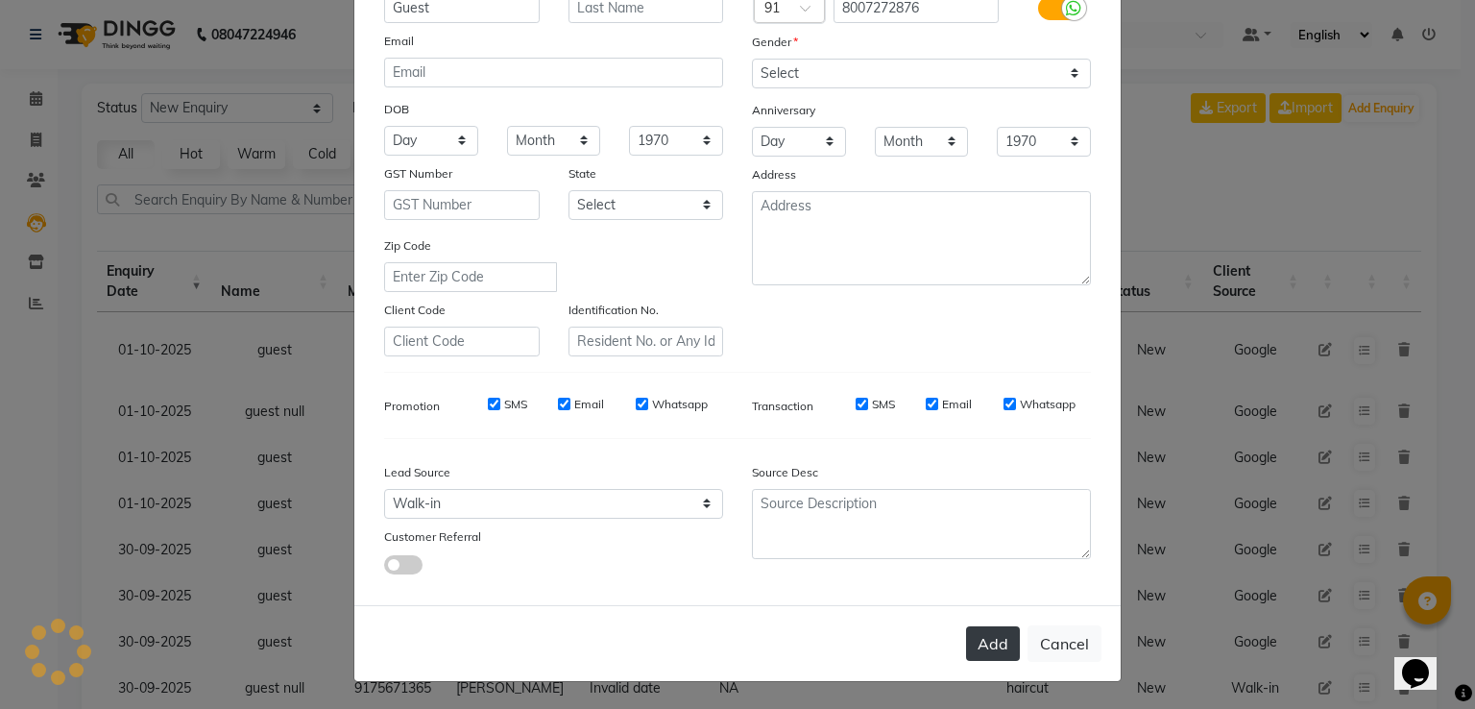
click at [994, 629] on button "Add" at bounding box center [993, 643] width 54 height 35
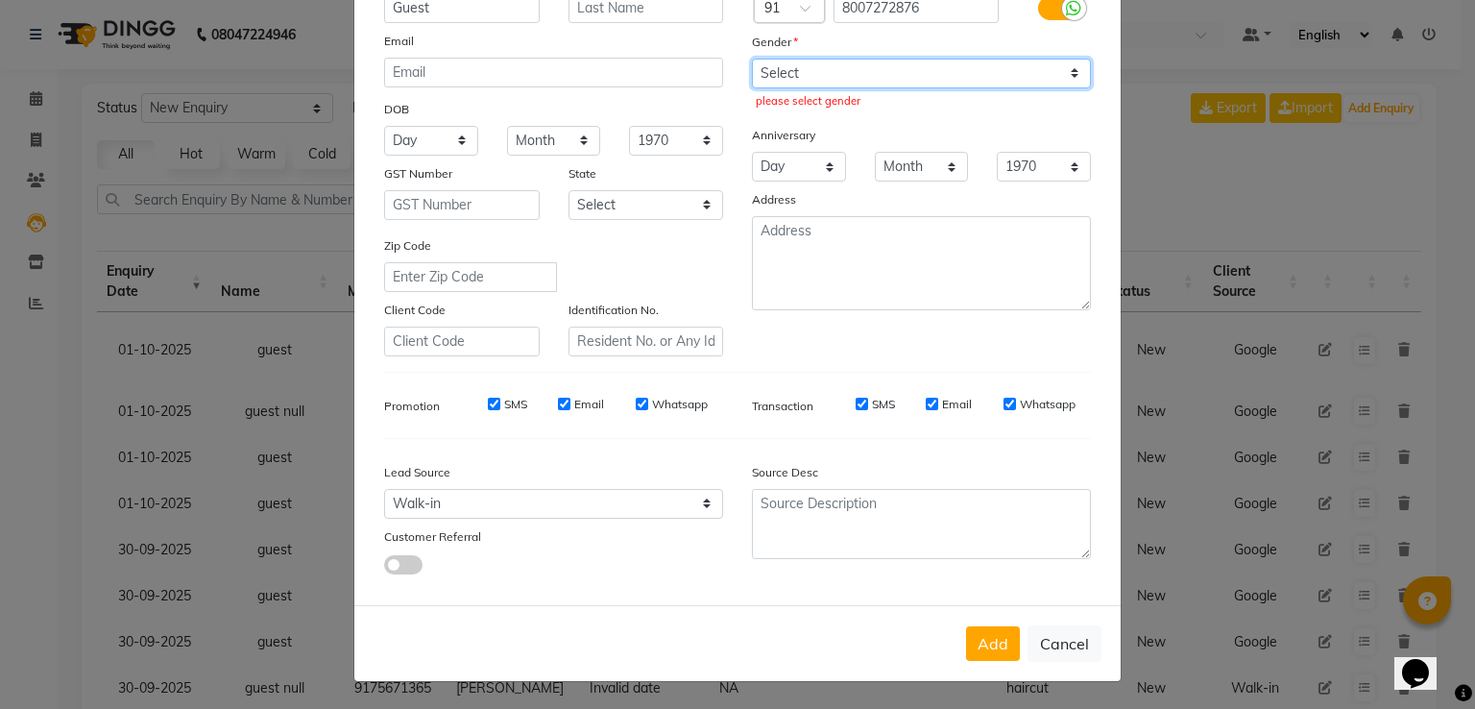
click at [816, 70] on select "Select Male Female Other Prefer Not To Say" at bounding box center [921, 74] width 339 height 30
select select "male"
click at [752, 59] on select "Select Male Female Other Prefer Not To Say" at bounding box center [921, 74] width 339 height 30
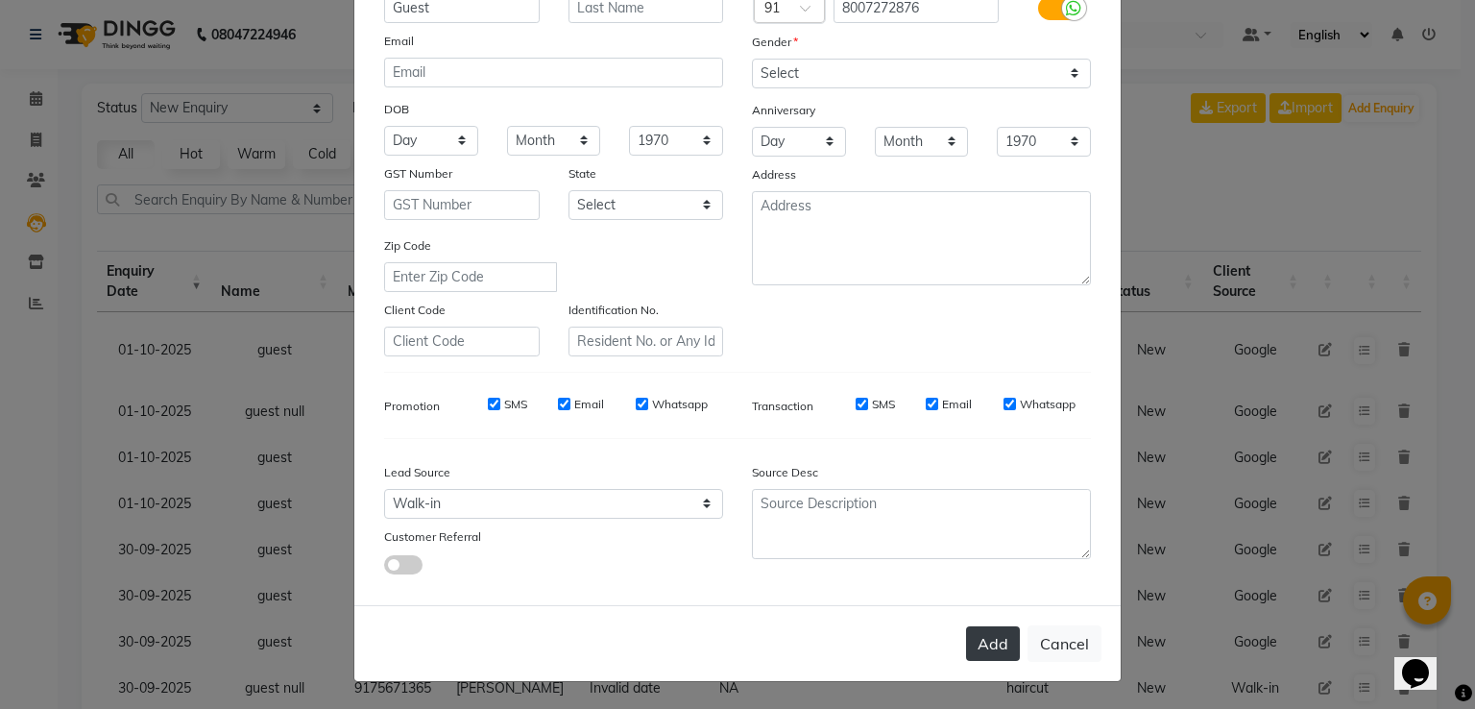
click at [991, 653] on button "Add" at bounding box center [993, 643] width 54 height 35
type input "80******76"
select select
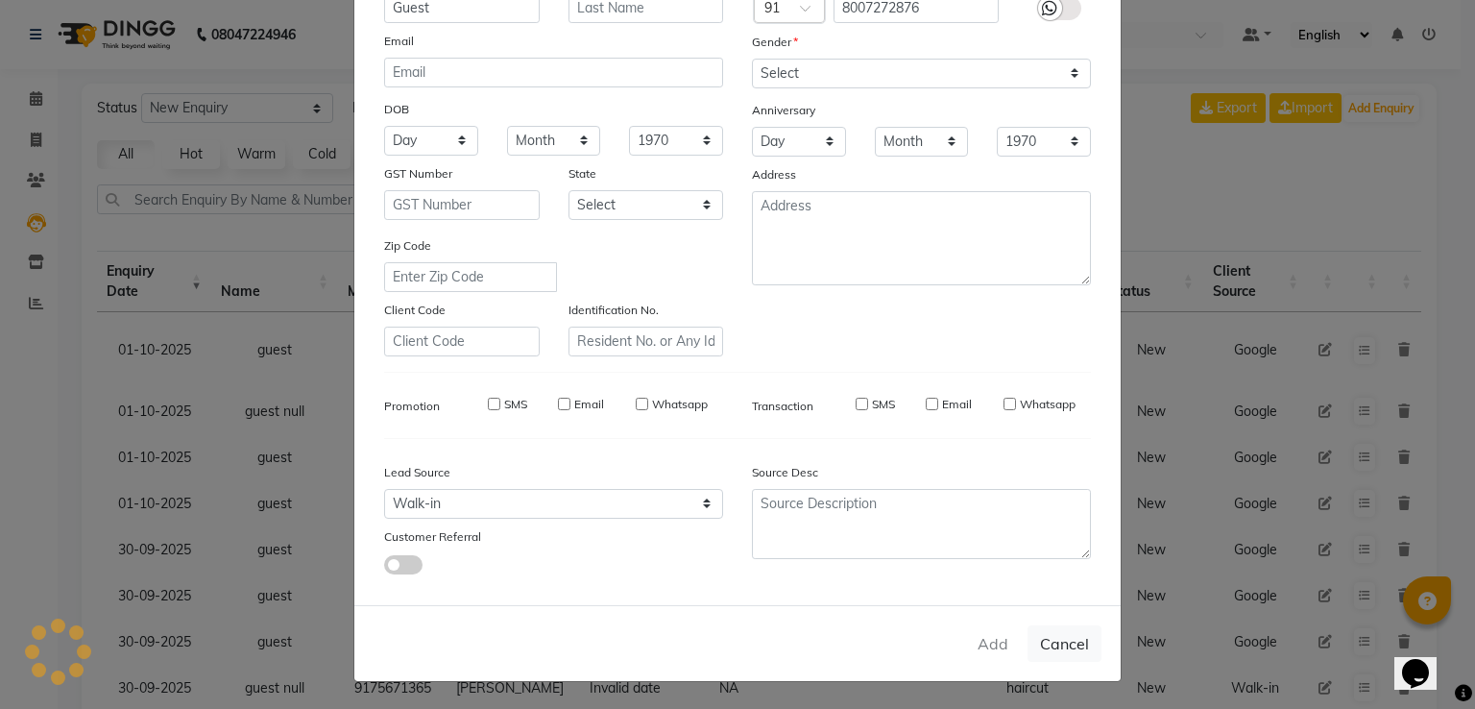
select select
checkbox input "false"
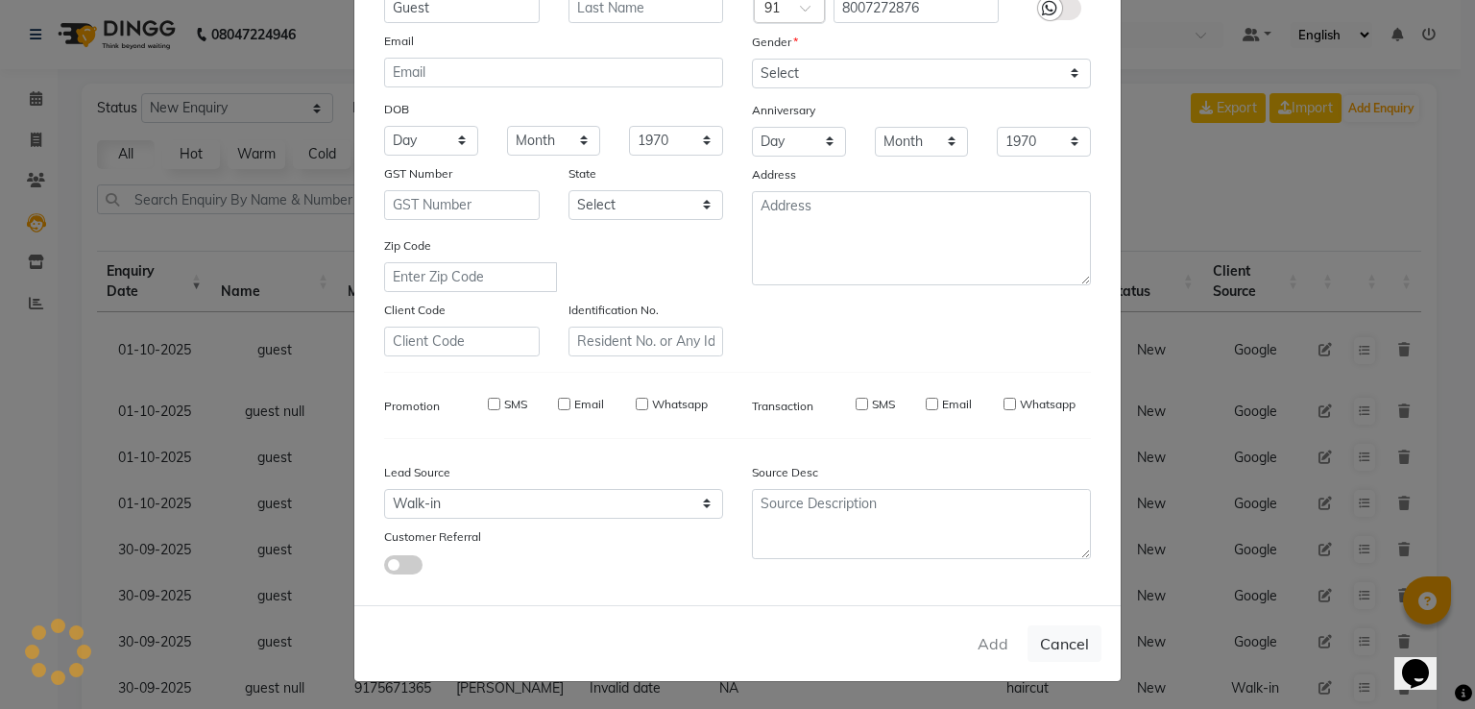
checkbox input "false"
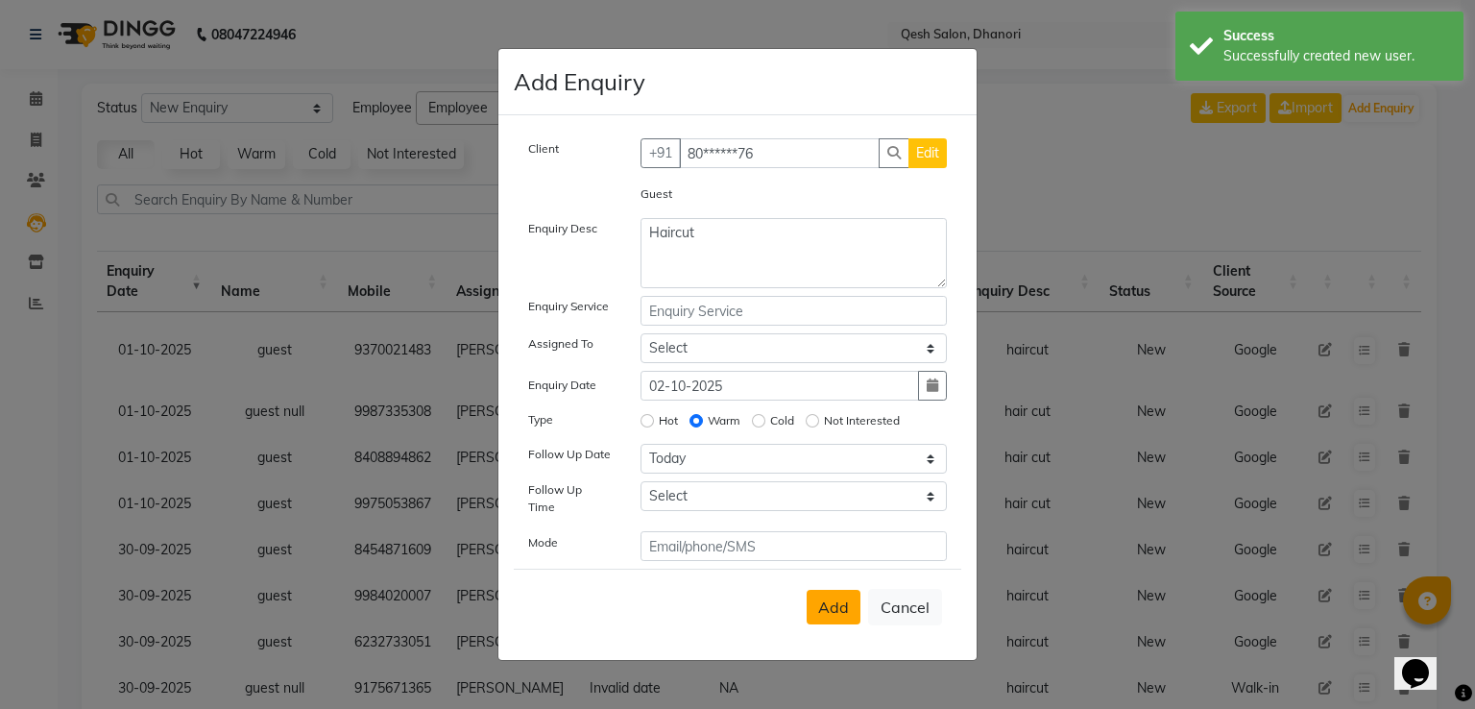
click at [824, 597] on span "Add" at bounding box center [833, 606] width 31 height 19
select select
radio input "false"
select select
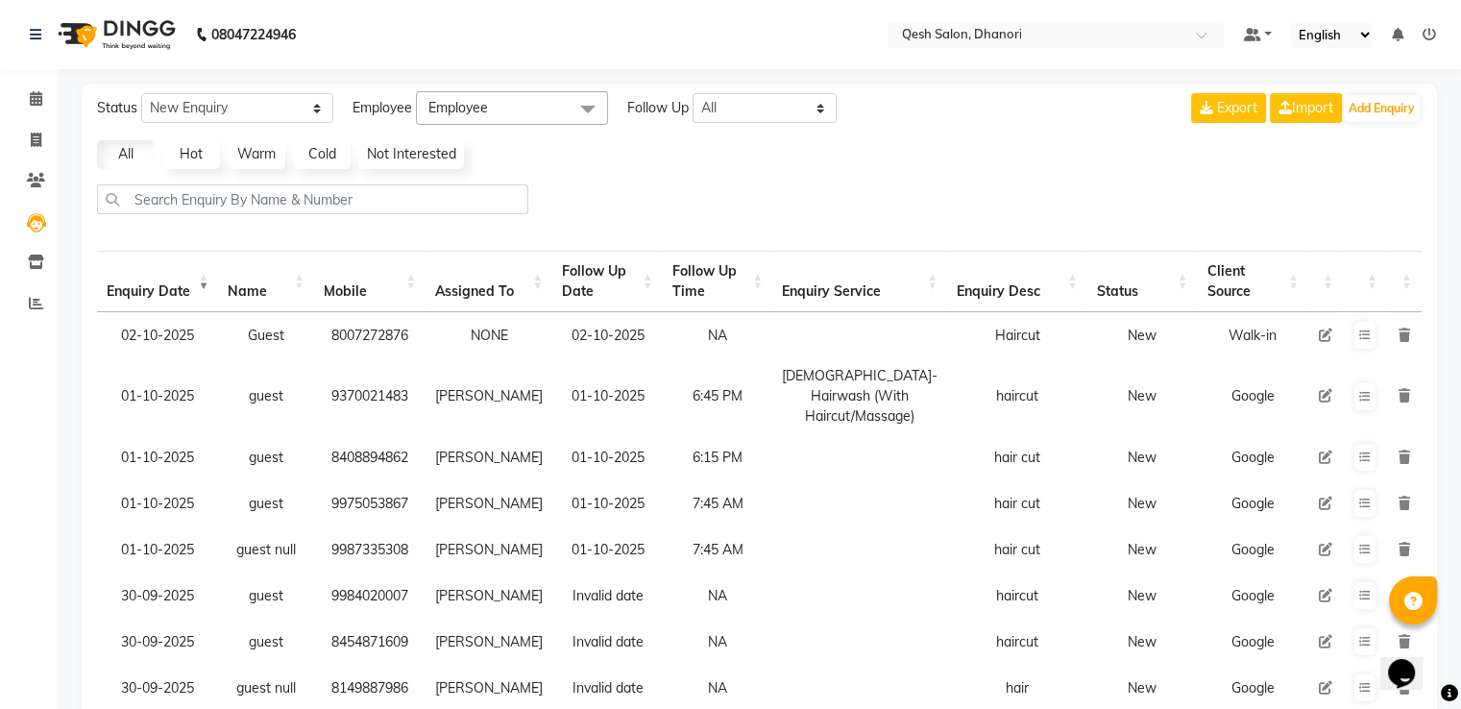
click at [1323, 337] on icon at bounding box center [1325, 334] width 13 height 13
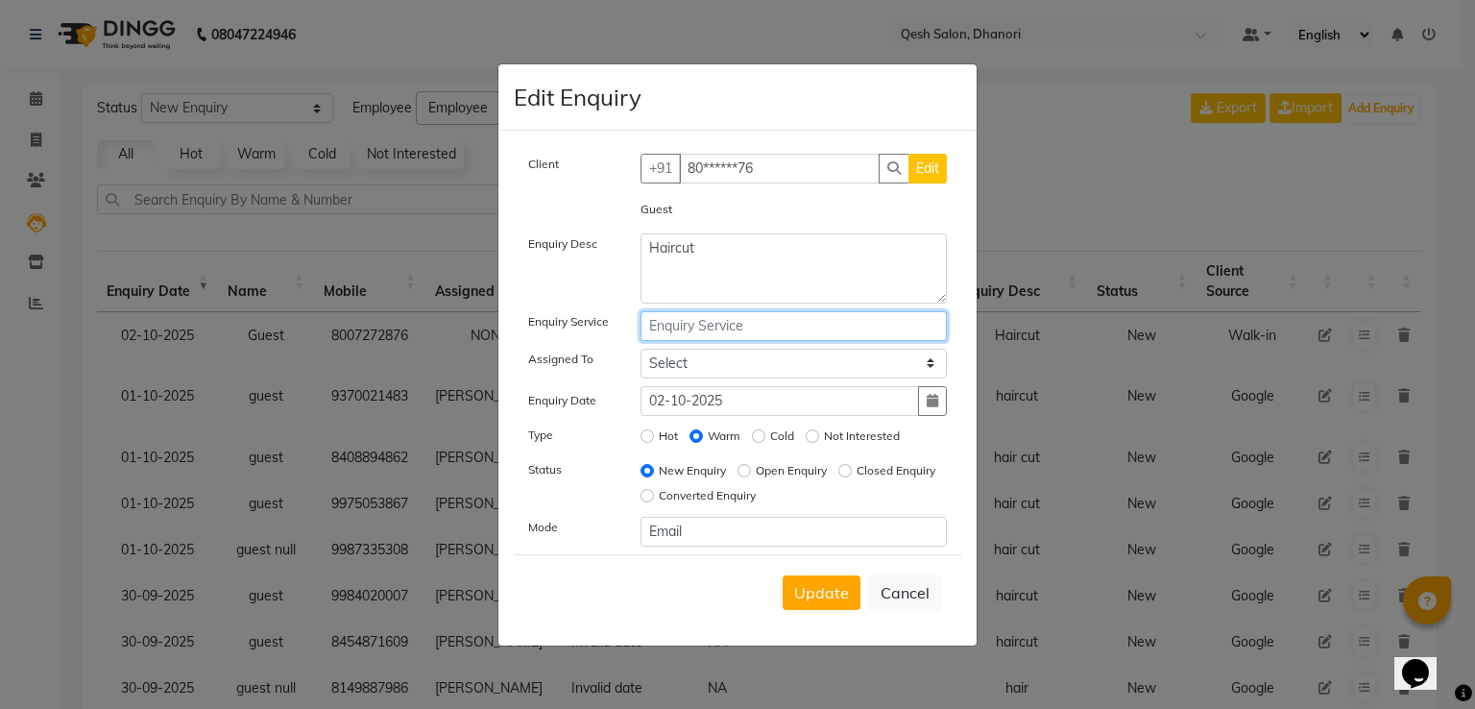
click at [735, 330] on input "text" at bounding box center [794, 326] width 307 height 30
click at [730, 354] on select "Select Gagandeep Arora Harry Siril Anthony Prashansa Kumari Prathamesh Sunil Pa…" at bounding box center [794, 364] width 307 height 30
select select "82426"
click at [641, 349] on select "Select Gagandeep Arora Harry Siril Anthony Prashansa Kumari Prathamesh Sunil Pa…" at bounding box center [794, 364] width 307 height 30
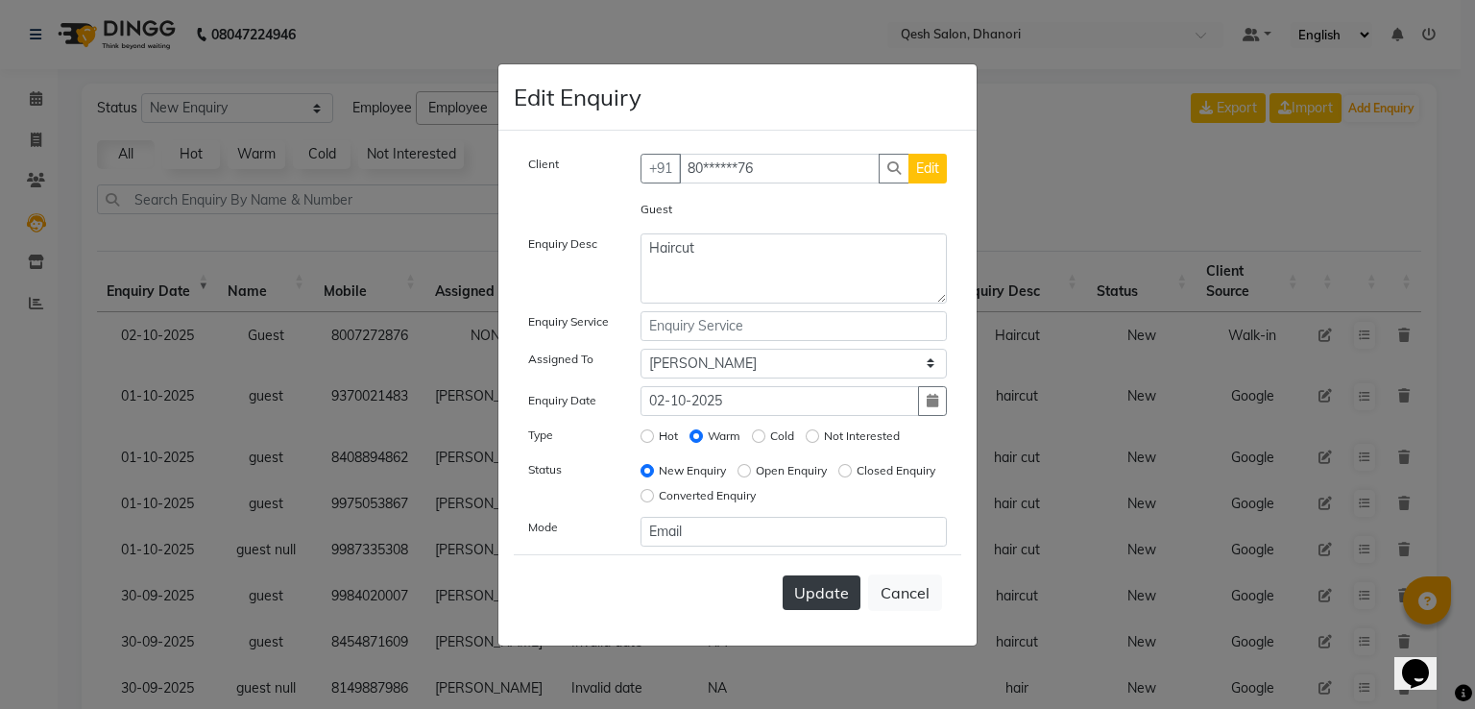
click at [844, 596] on span "Update" at bounding box center [821, 592] width 55 height 19
select select
radio input "false"
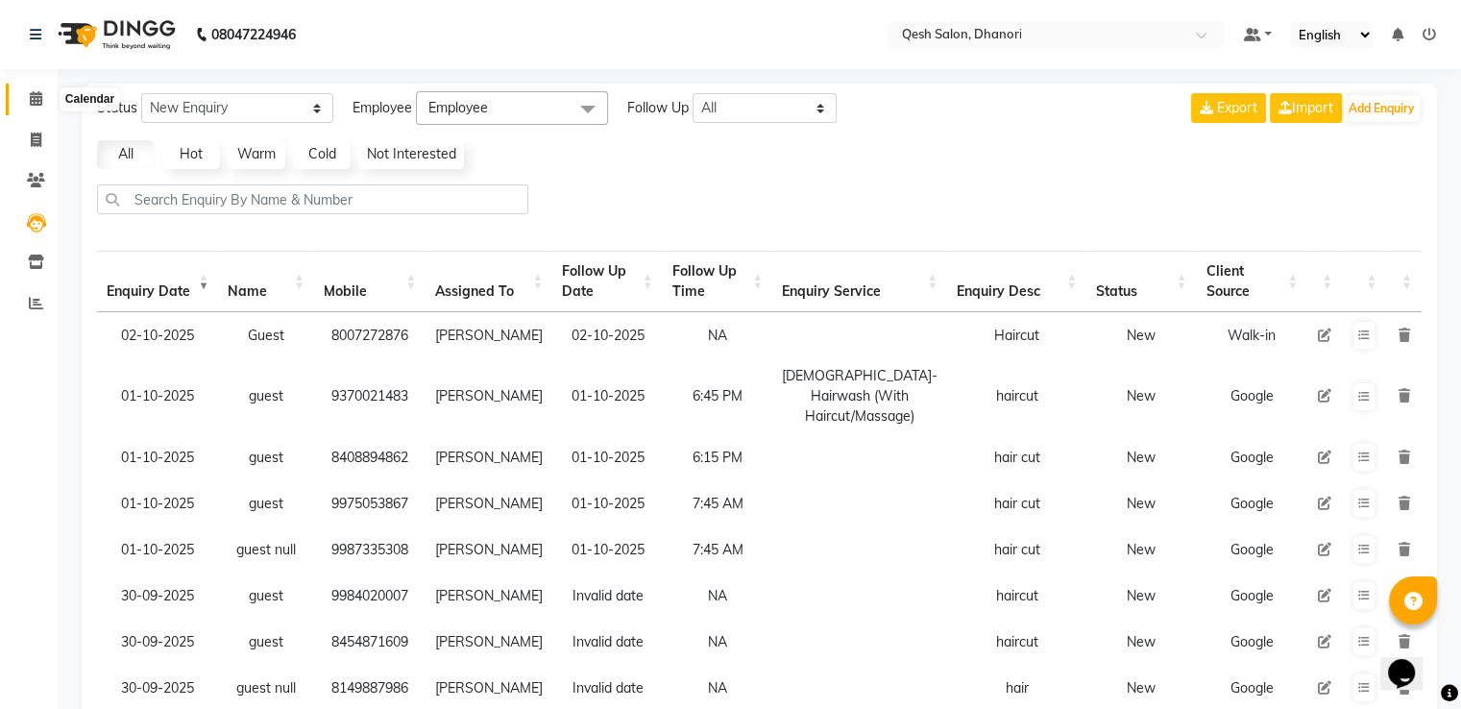
click at [30, 98] on icon at bounding box center [36, 98] width 12 height 14
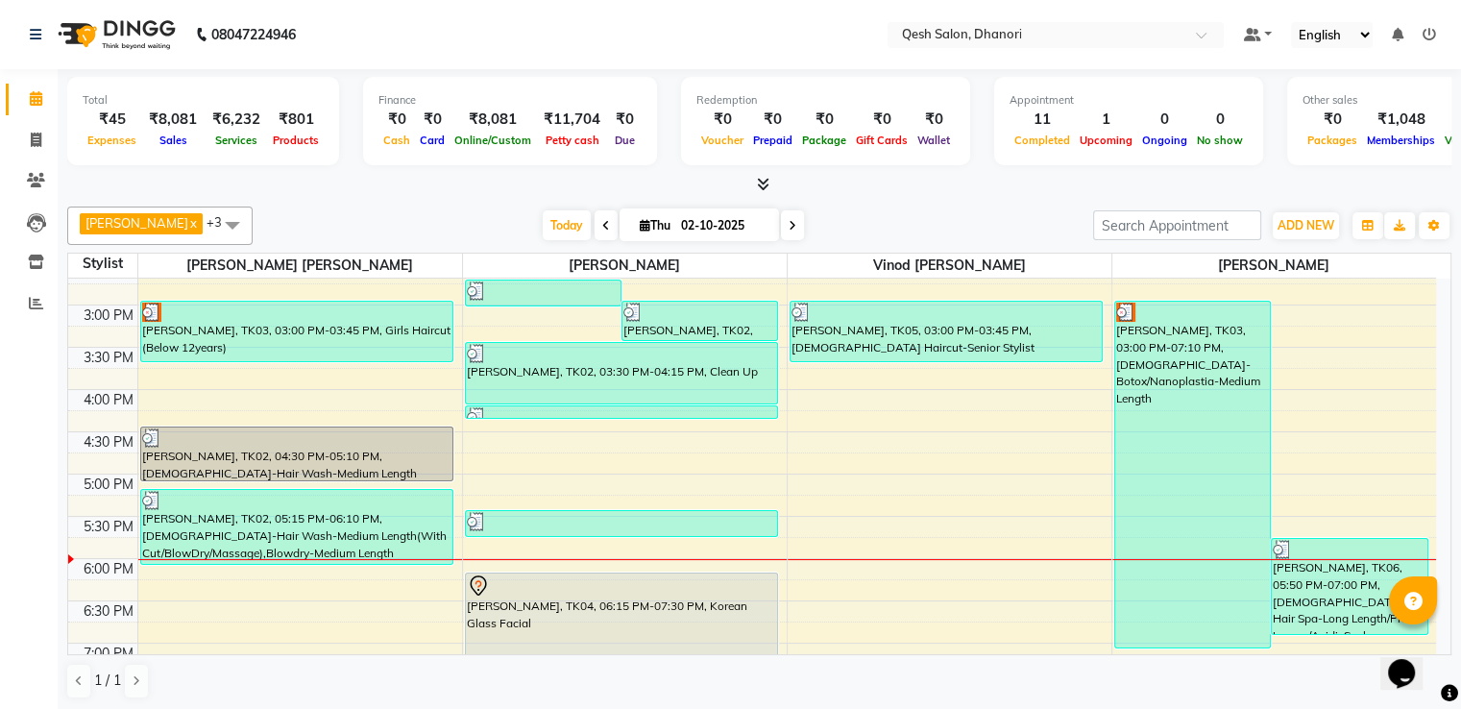
scroll to position [672, 0]
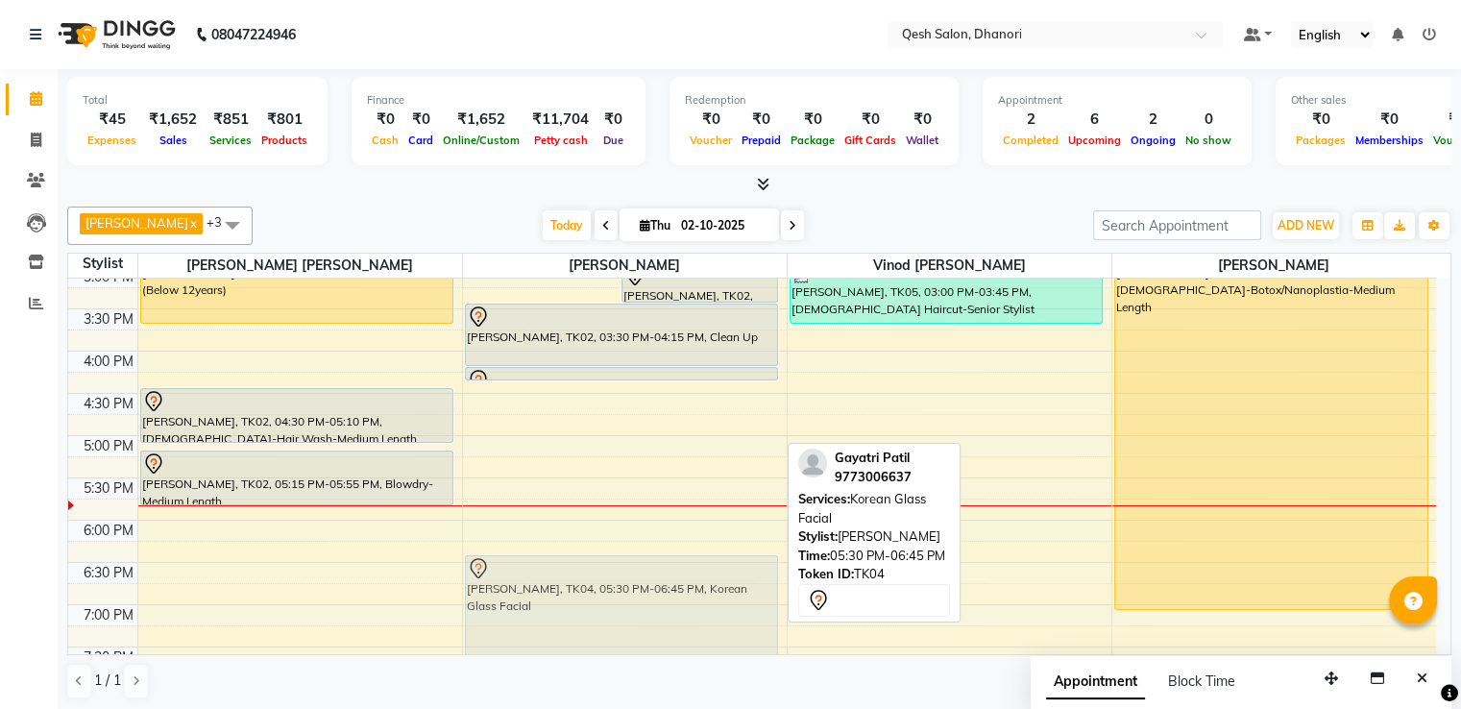
scroll to position [519, 0]
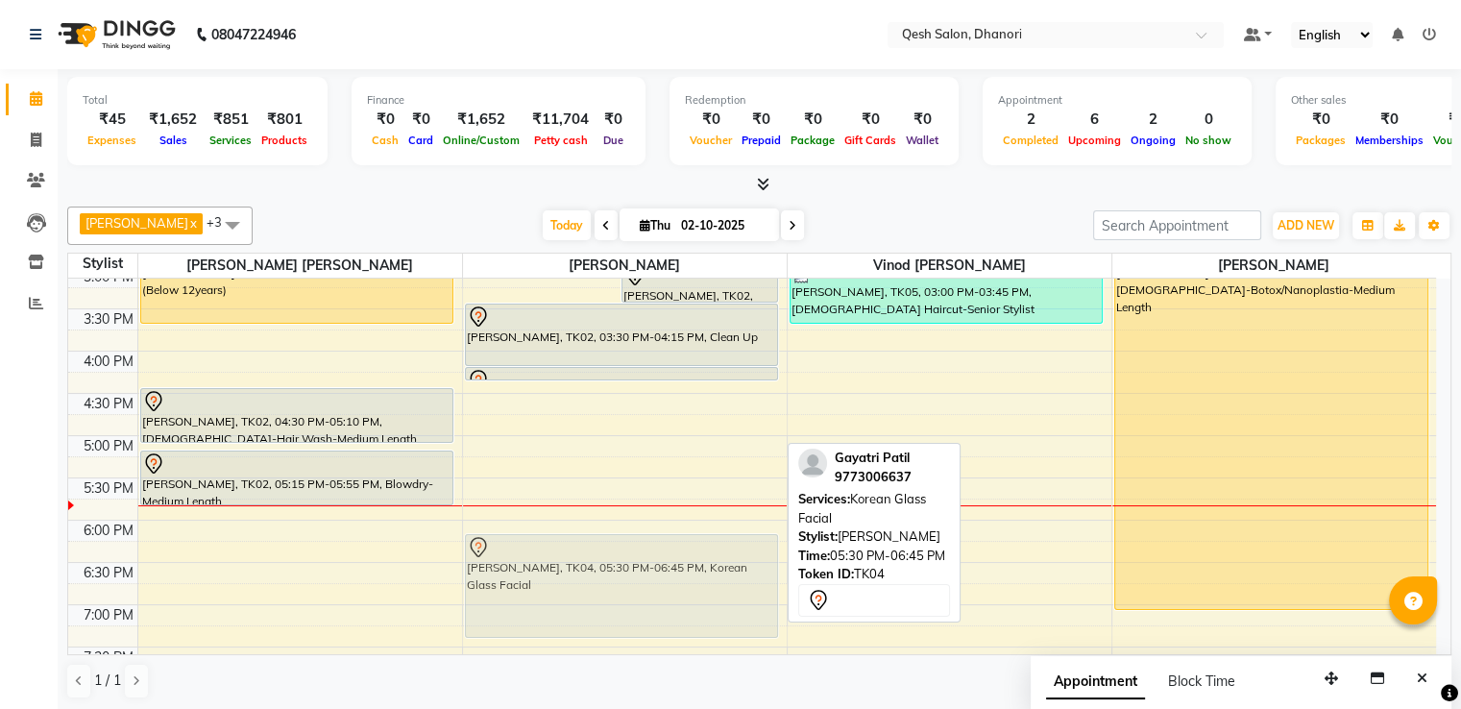
drag, startPoint x: 688, startPoint y: 544, endPoint x: 681, endPoint y: 599, distance: 56.1
click at [681, 599] on div "[PERSON_NAME], TK02, 02:45 PM-03:05 PM, Liposoluble-[DEMOGRAPHIC_DATA]-Half Leg…" at bounding box center [625, 351] width 324 height 1182
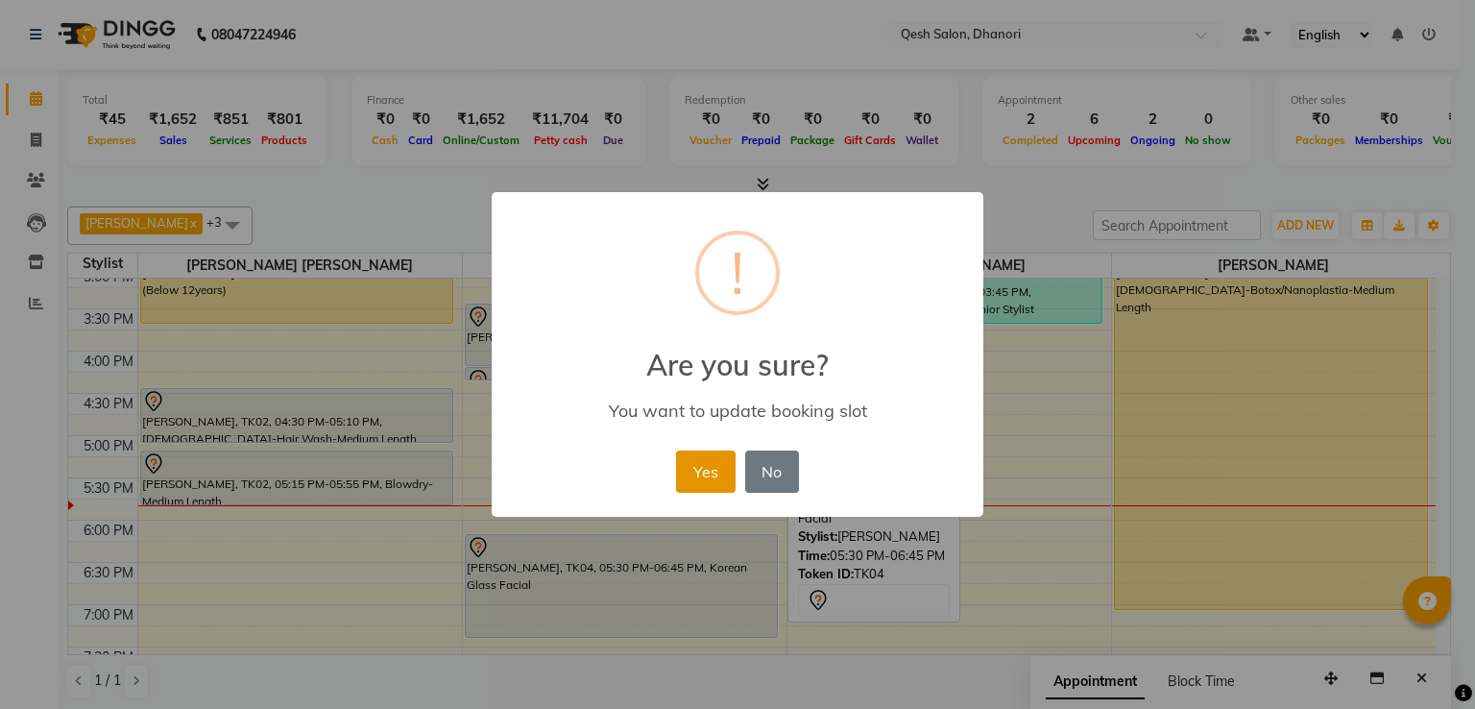
click at [706, 482] on button "Yes" at bounding box center [705, 471] width 59 height 42
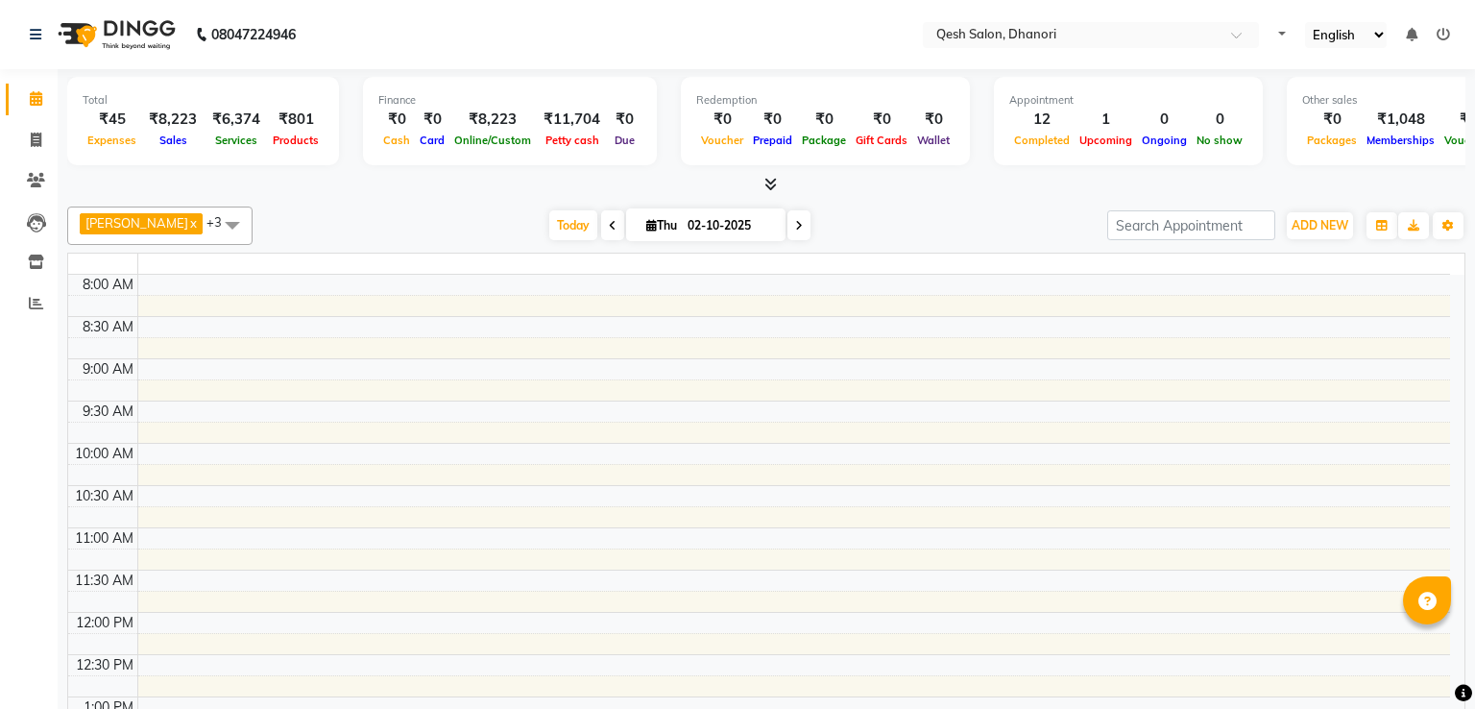
select select "en"
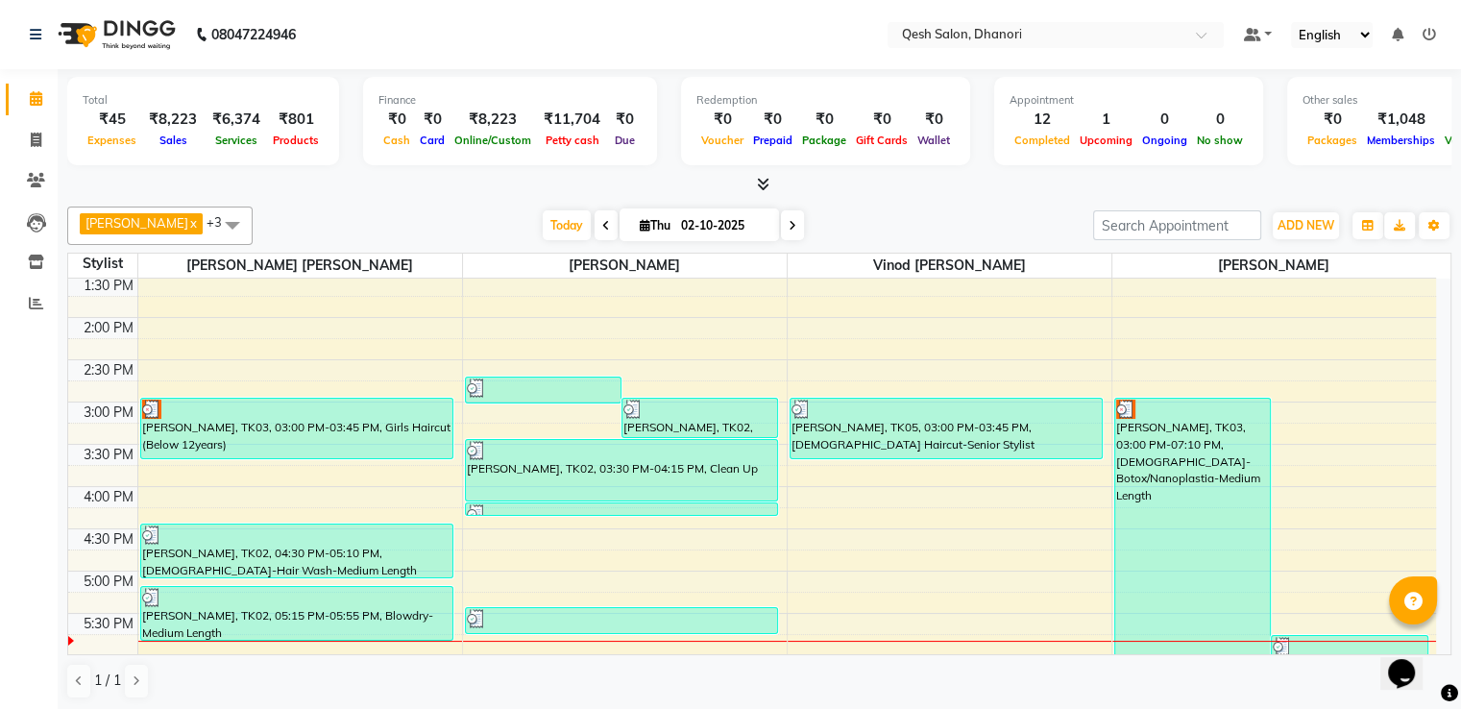
scroll to position [479, 0]
